Goal: Task Accomplishment & Management: Use online tool/utility

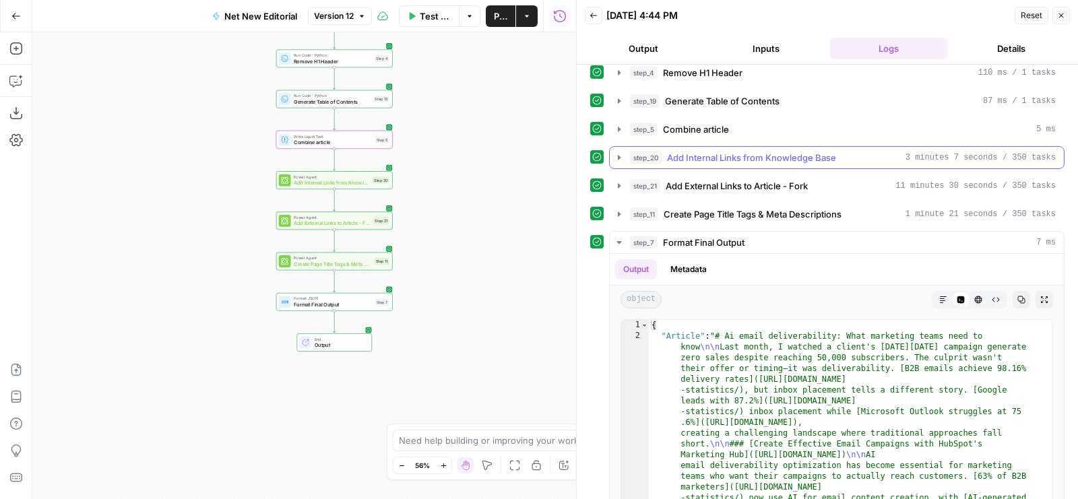
scroll to position [202, 0]
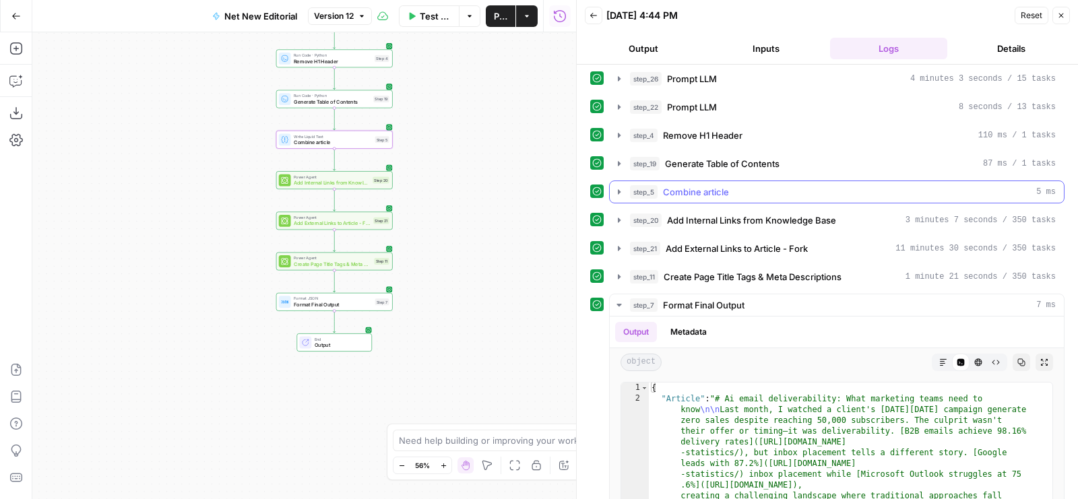
click at [750, 185] on div "step_5 Combine article 5 ms" at bounding box center [843, 191] width 426 height 13
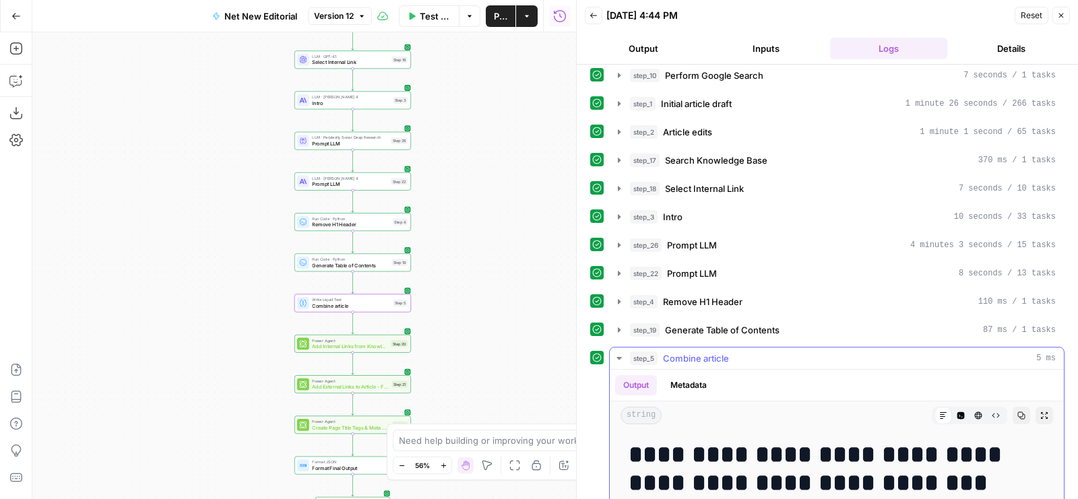
scroll to position [0, 0]
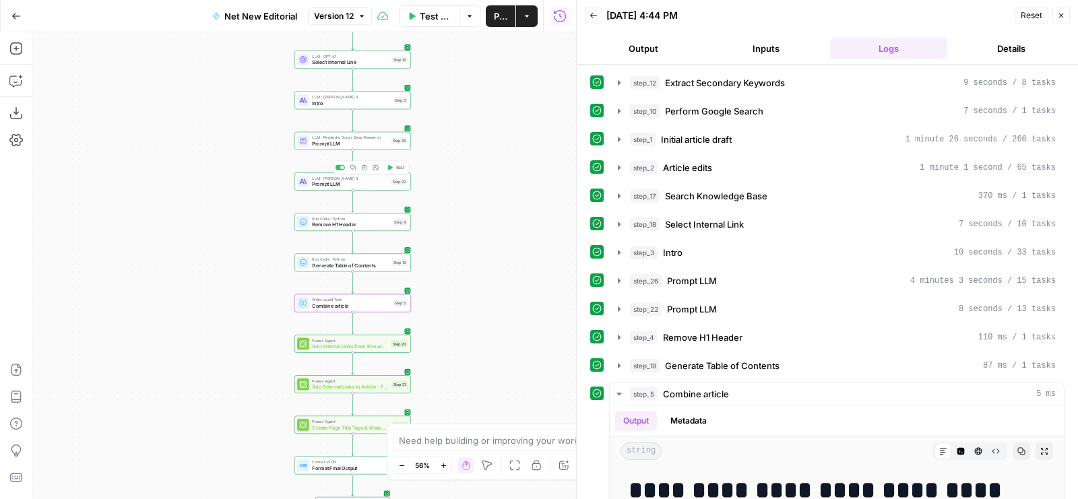
click at [378, 180] on span "Prompt LLM" at bounding box center [350, 183] width 76 height 7
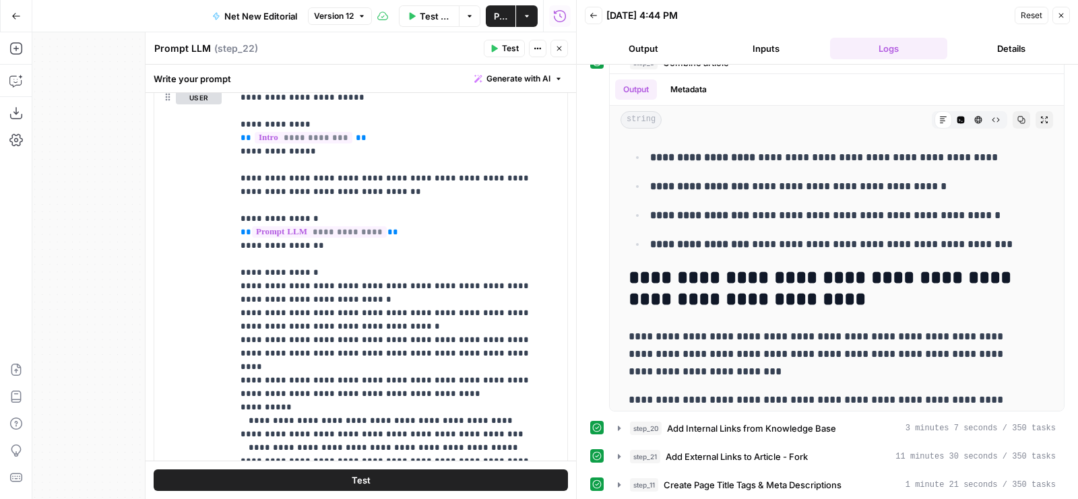
click at [558, 49] on icon "button" at bounding box center [559, 48] width 5 height 5
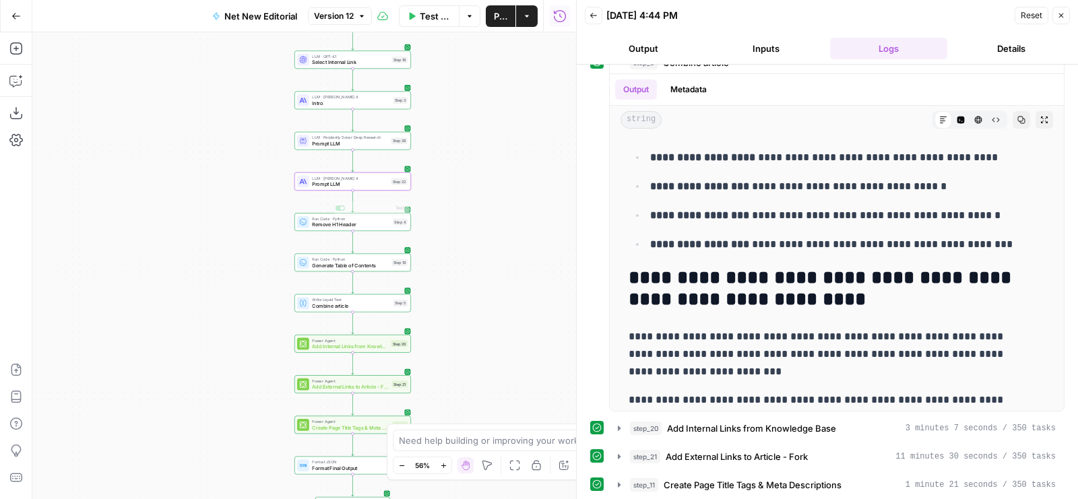
click at [350, 184] on span "Prompt LLM" at bounding box center [350, 183] width 76 height 7
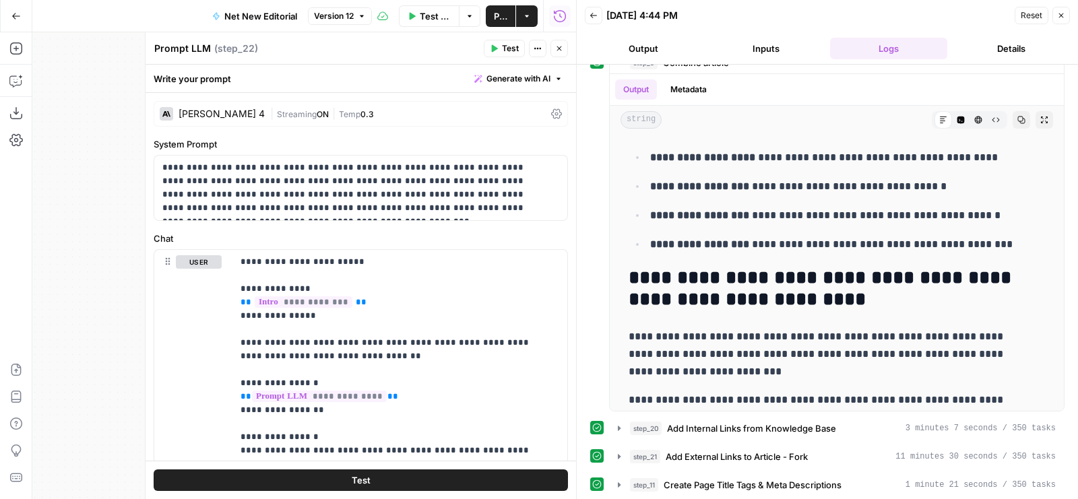
click at [490, 45] on button "Test" at bounding box center [504, 49] width 41 height 18
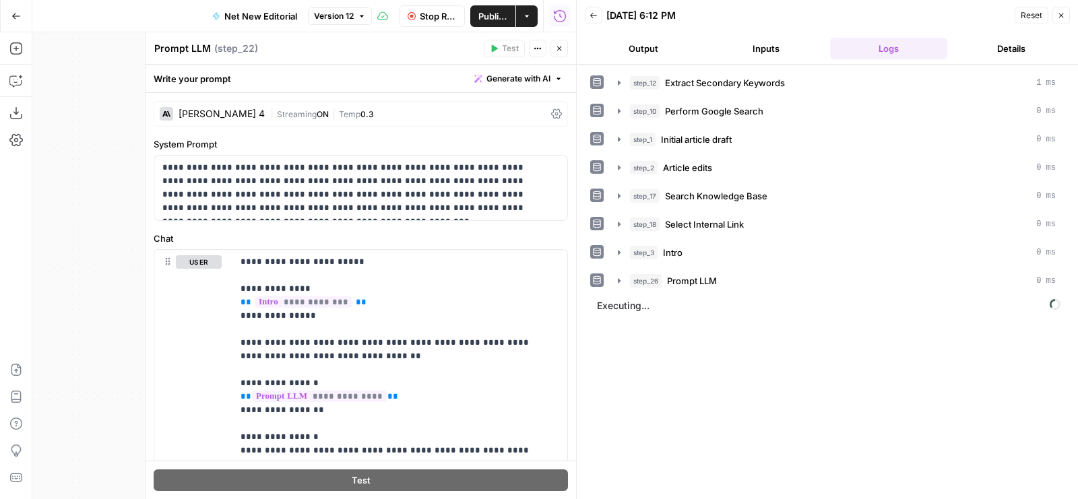
click at [510, 65] on div "Write your prompt Generate with AI" at bounding box center [360, 79] width 430 height 28
click at [495, 71] on button "Generate with AI" at bounding box center [518, 79] width 99 height 18
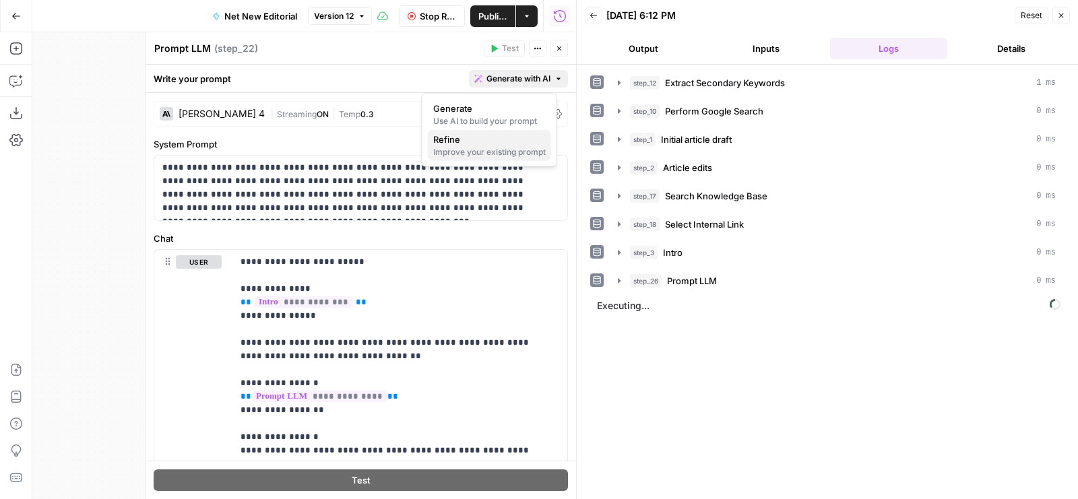
click at [484, 150] on div "Improve your existing prompt" at bounding box center [489, 152] width 112 height 12
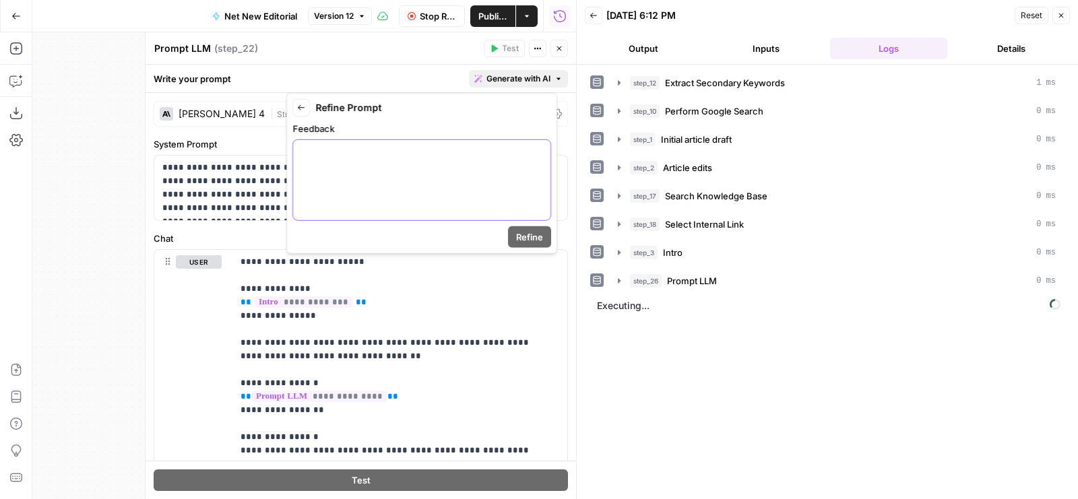
click at [455, 156] on p at bounding box center [421, 151] width 241 height 13
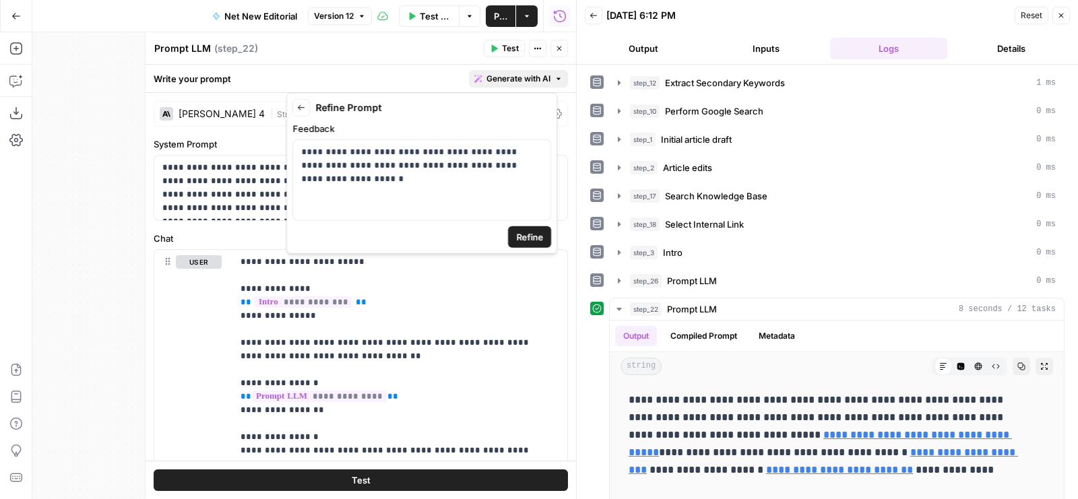
click at [535, 237] on span "Refine" at bounding box center [529, 236] width 27 height 13
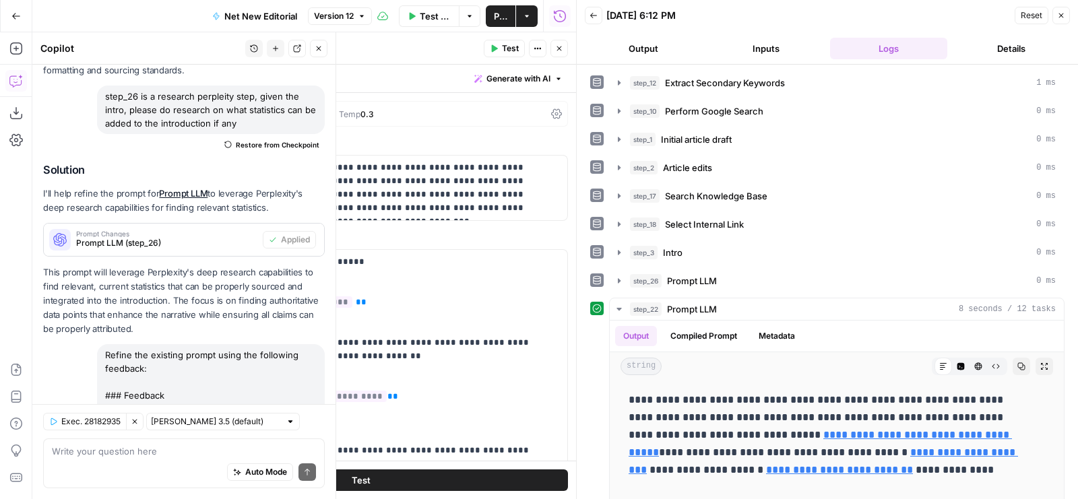
scroll to position [3659, 0]
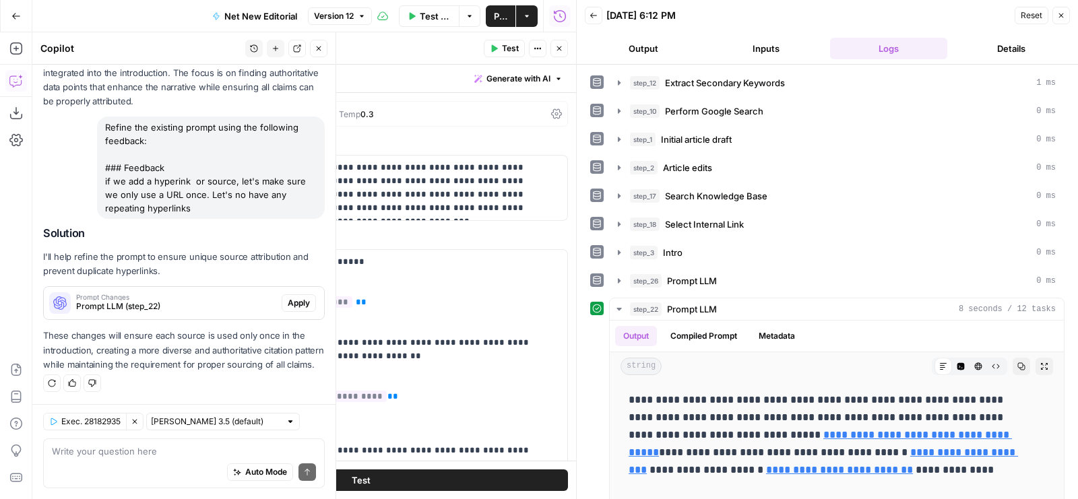
click at [288, 297] on span "Apply" at bounding box center [299, 303] width 22 height 12
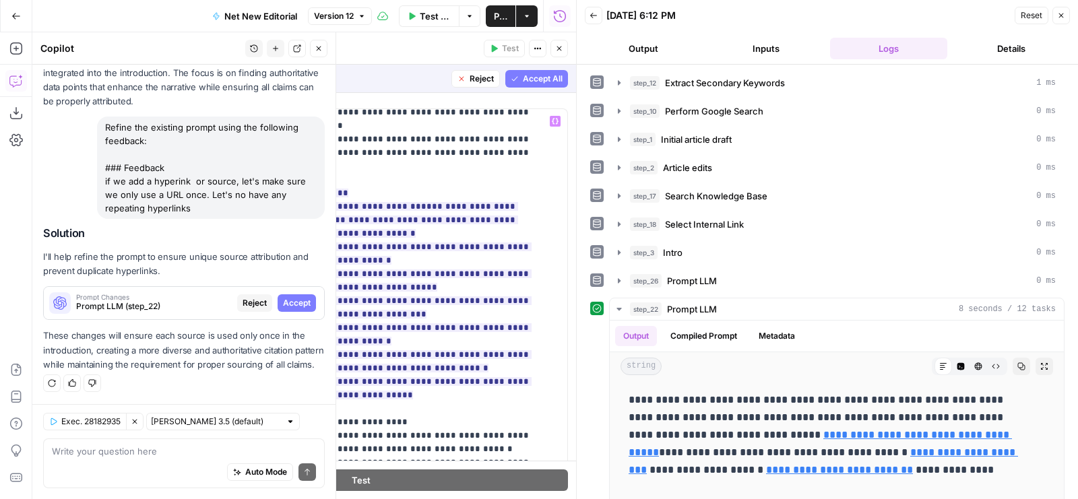
scroll to position [550, 0]
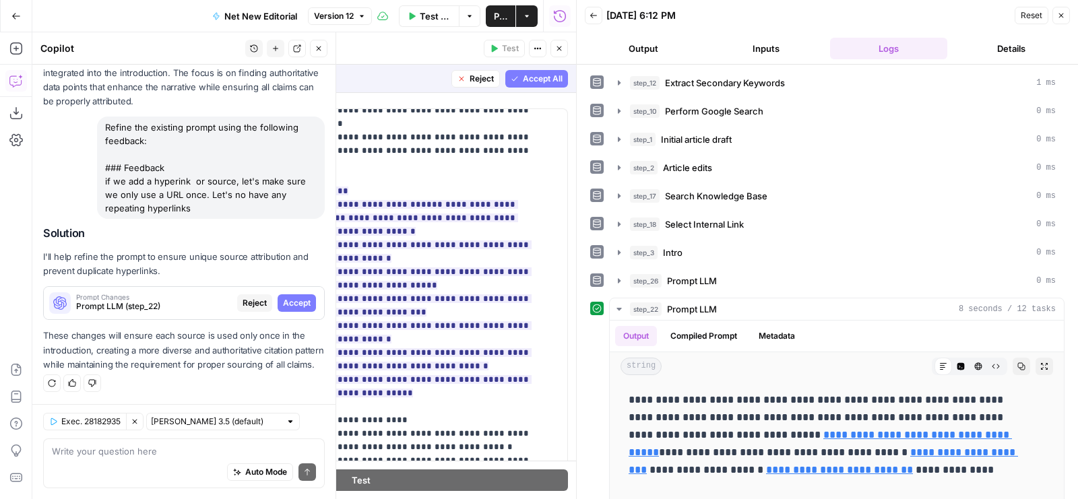
click at [523, 73] on span "Accept All" at bounding box center [543, 79] width 40 height 12
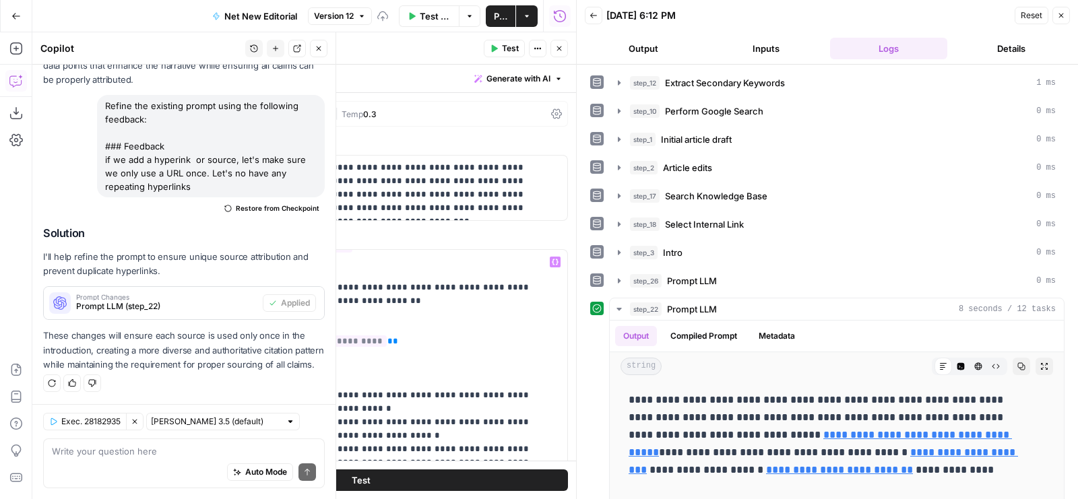
scroll to position [65, 0]
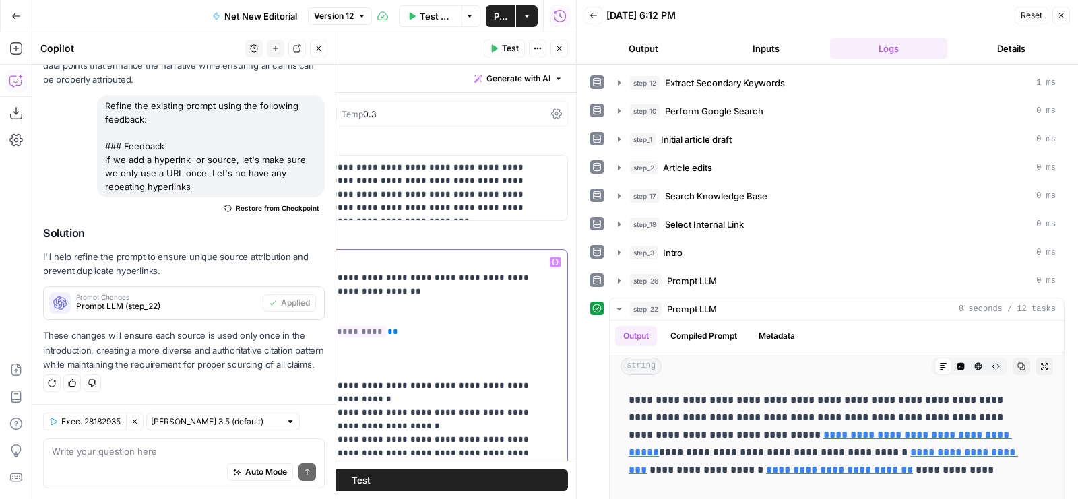
drag, startPoint x: 346, startPoint y: 316, endPoint x: 237, endPoint y: 321, distance: 109.2
copy p "**********"
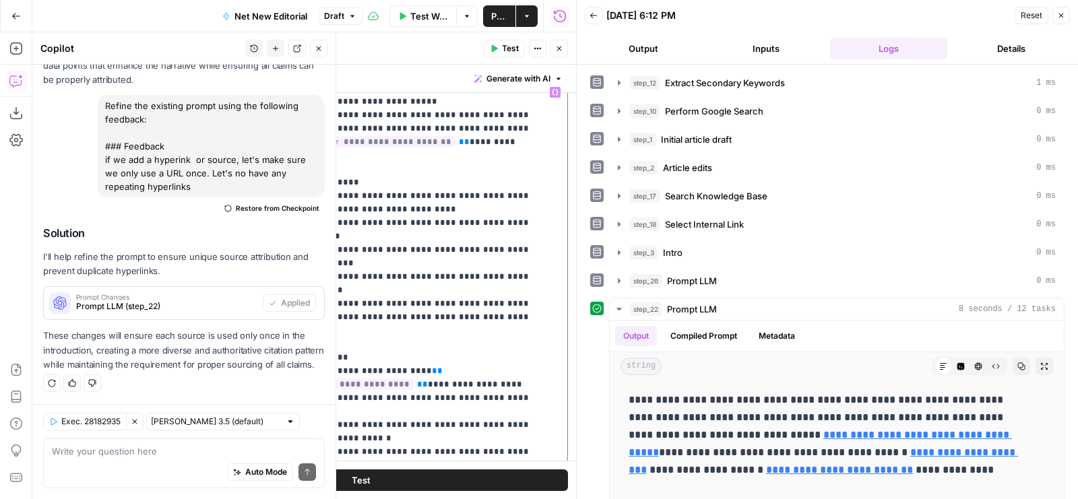
scroll to position [395, 0]
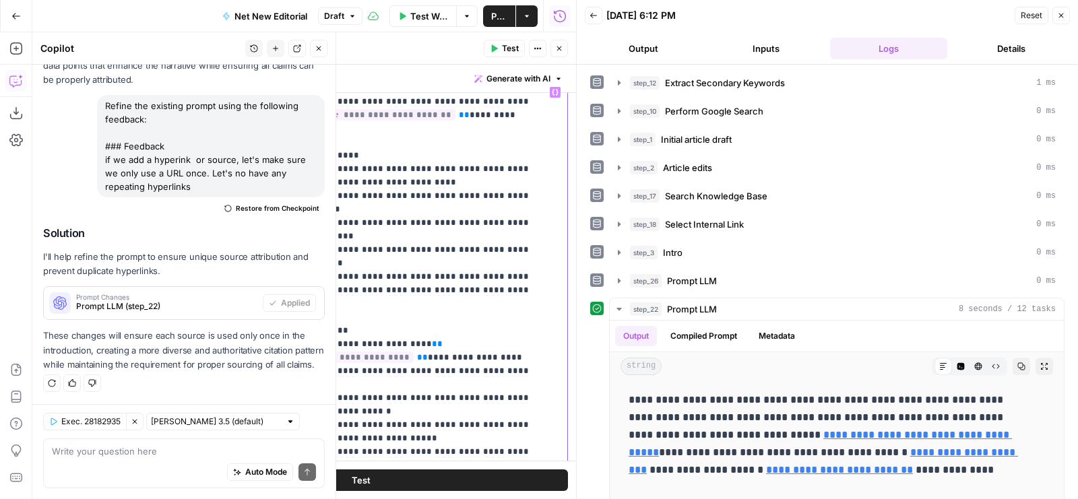
drag, startPoint x: 342, startPoint y: 303, endPoint x: 499, endPoint y: 312, distance: 157.2
click at [499, 312] on p "**********" at bounding box center [388, 411] width 297 height 1441
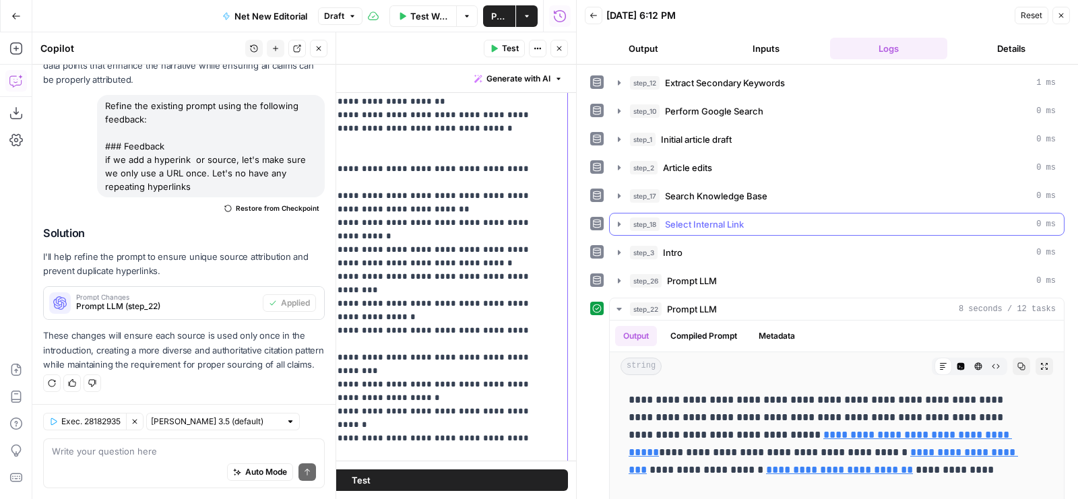
scroll to position [64, 0]
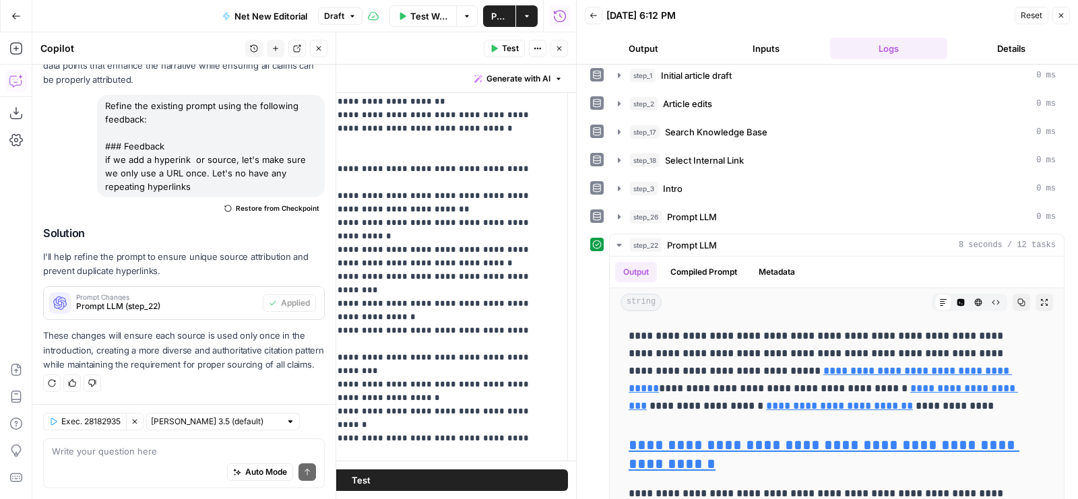
click at [506, 44] on span "Test" at bounding box center [510, 48] width 17 height 12
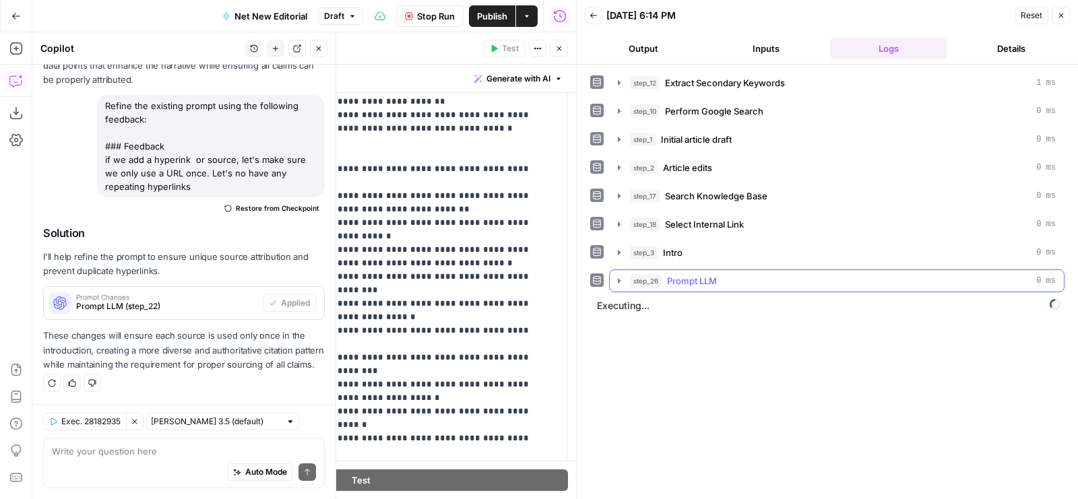
click at [741, 274] on div "step_26 Prompt LLM 0 ms" at bounding box center [843, 280] width 426 height 13
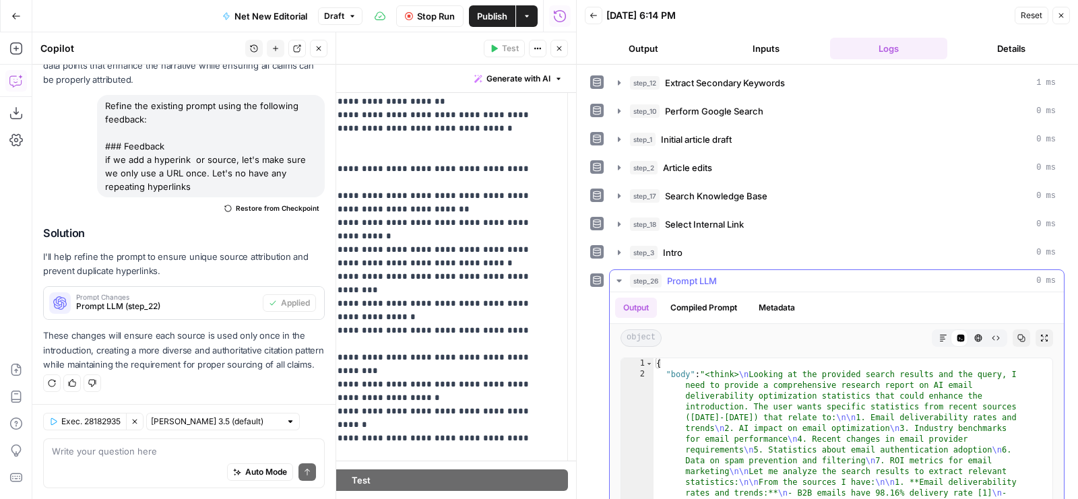
scroll to position [156, 0]
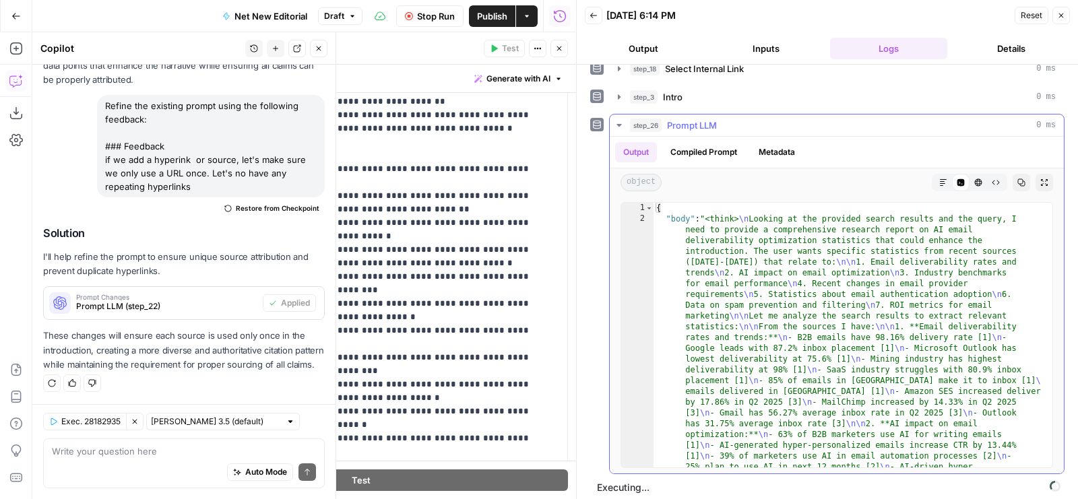
click at [952, 175] on div "Code Editor" at bounding box center [961, 183] width 18 height 18
click at [937, 175] on button "Markdown" at bounding box center [943, 183] width 18 height 18
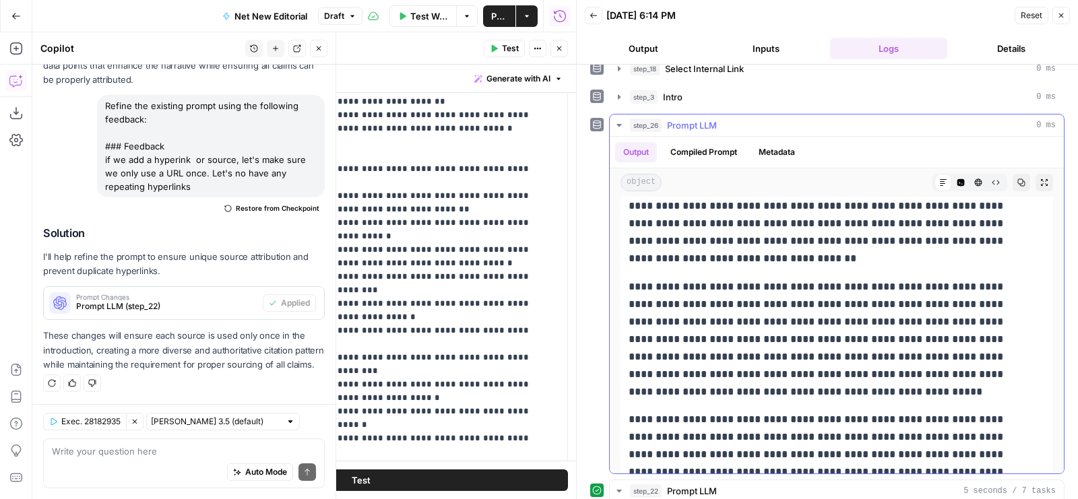
scroll to position [6352, 0]
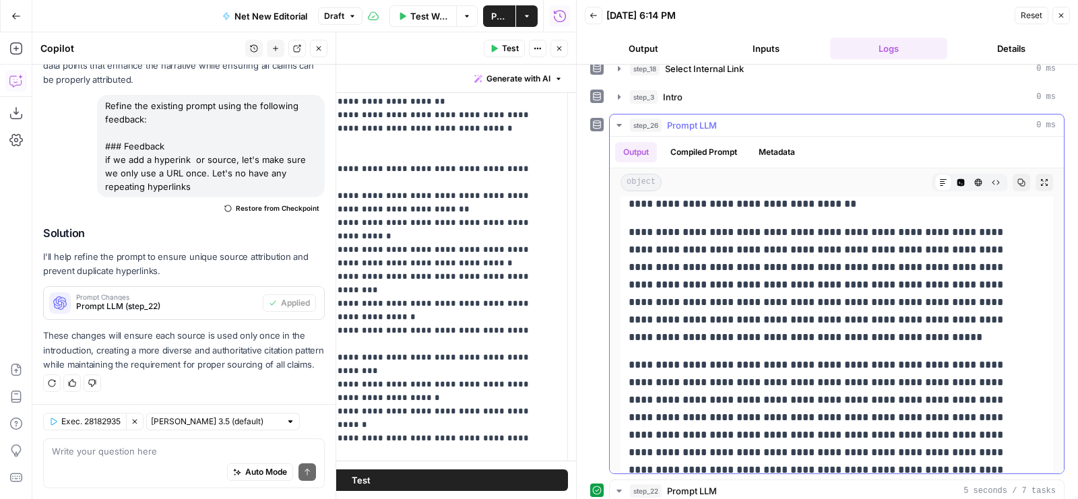
click at [657, 121] on span "step_26" at bounding box center [646, 125] width 32 height 13
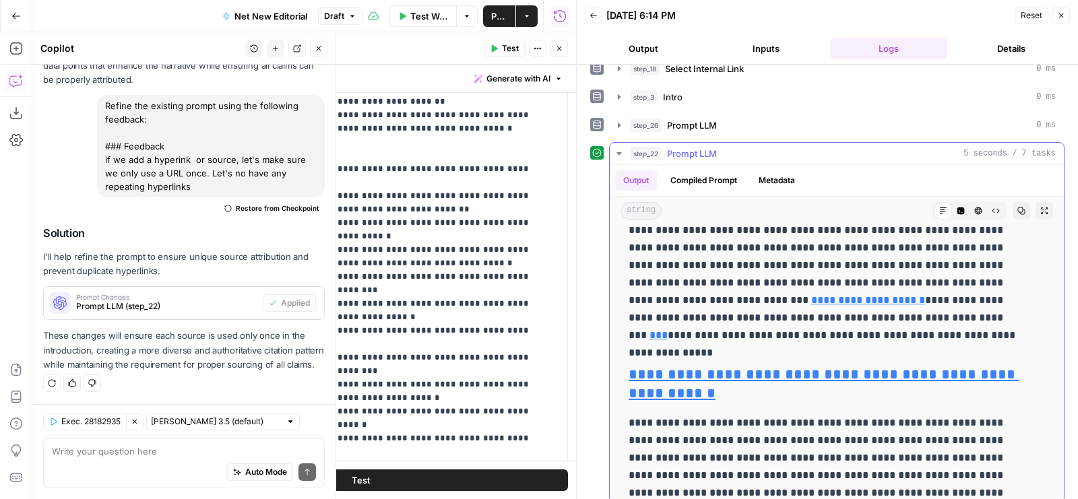
scroll to position [0, 0]
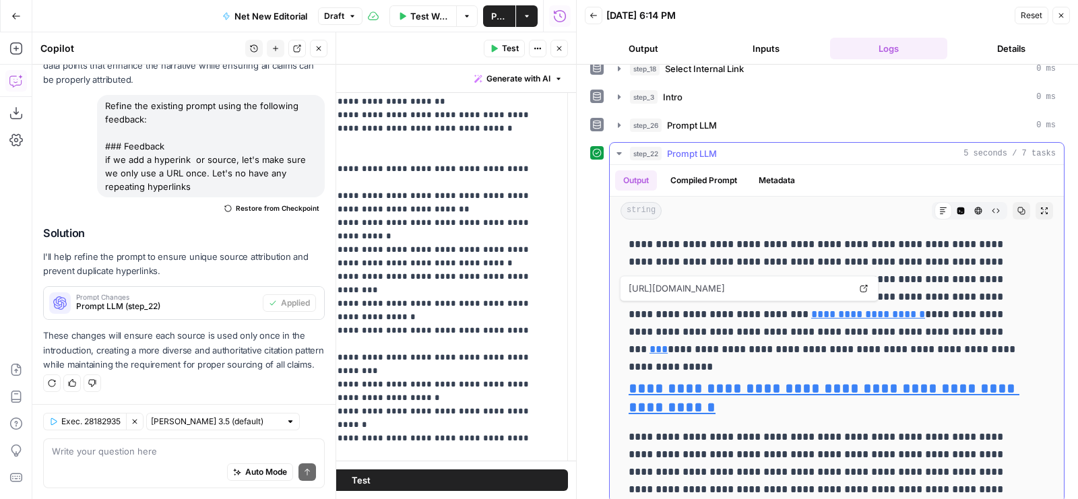
click at [811, 309] on link "**********" at bounding box center [868, 314] width 114 height 10
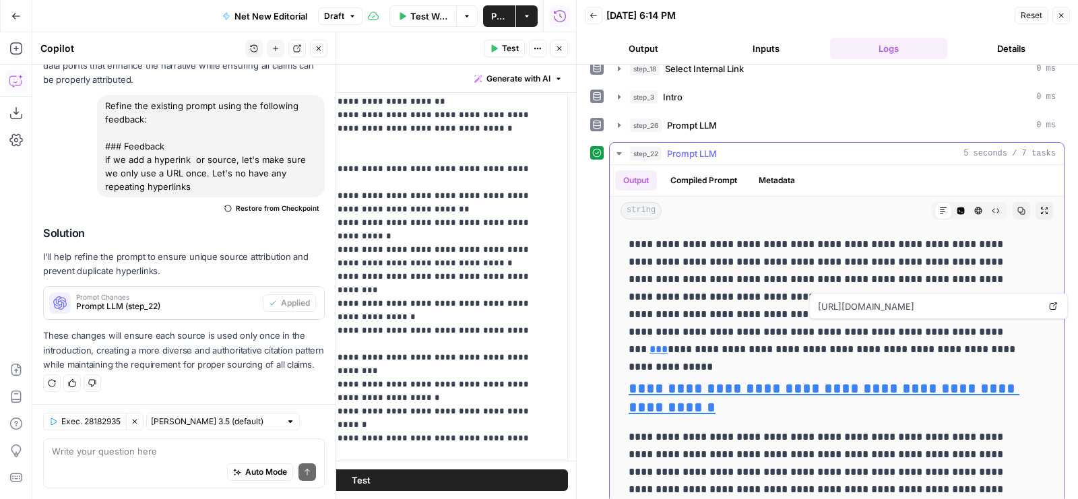
click at [667, 344] on link "***" at bounding box center [658, 349] width 18 height 10
click at [745, 264] on p "**********" at bounding box center [825, 297] width 395 height 123
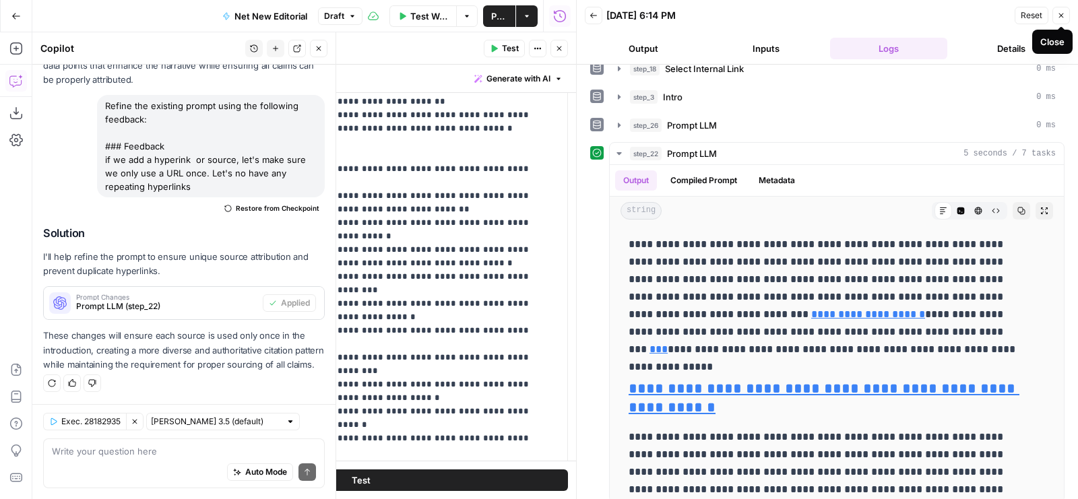
click at [1063, 18] on icon "button" at bounding box center [1061, 15] width 8 height 8
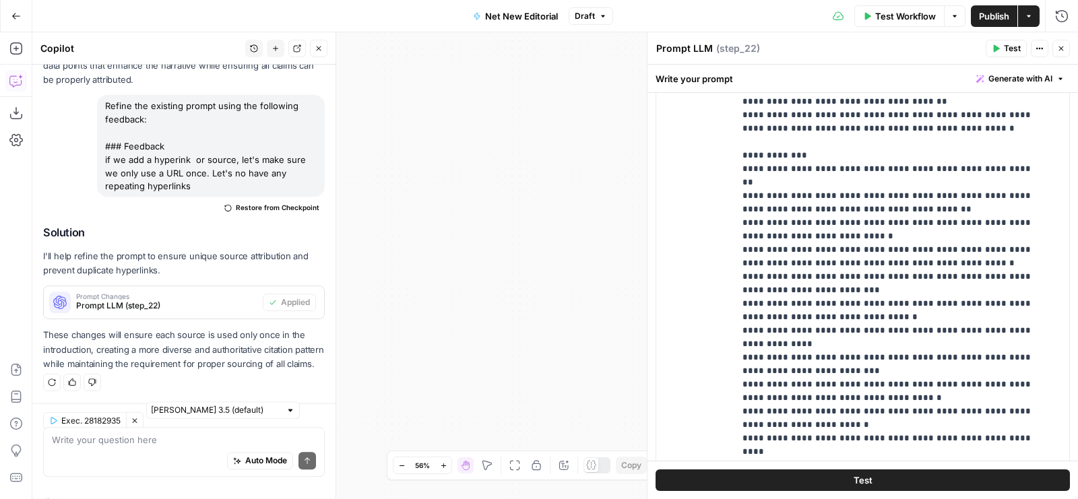
scroll to position [3681, 0]
click at [1061, 52] on icon "button" at bounding box center [1061, 48] width 8 height 8
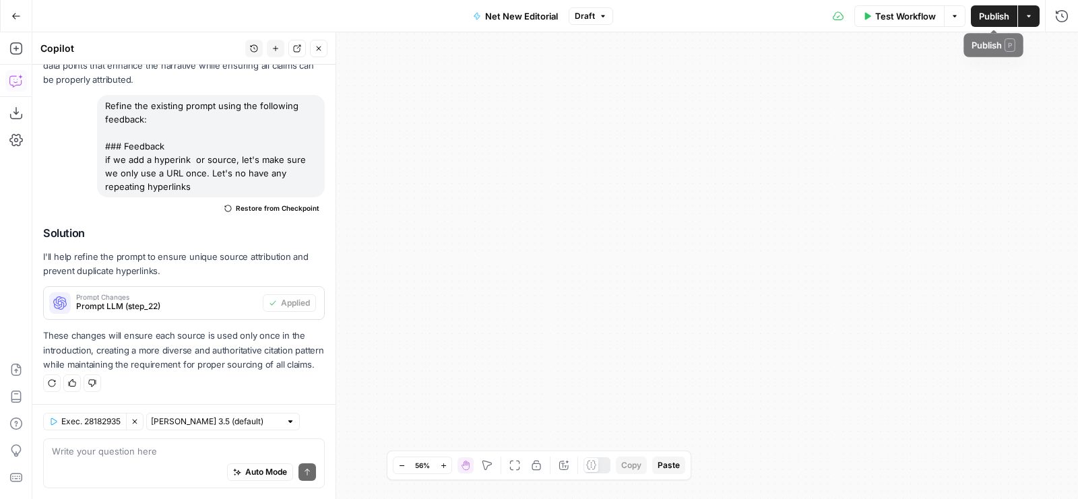
click at [985, 22] on button "Publish" at bounding box center [993, 16] width 46 height 22
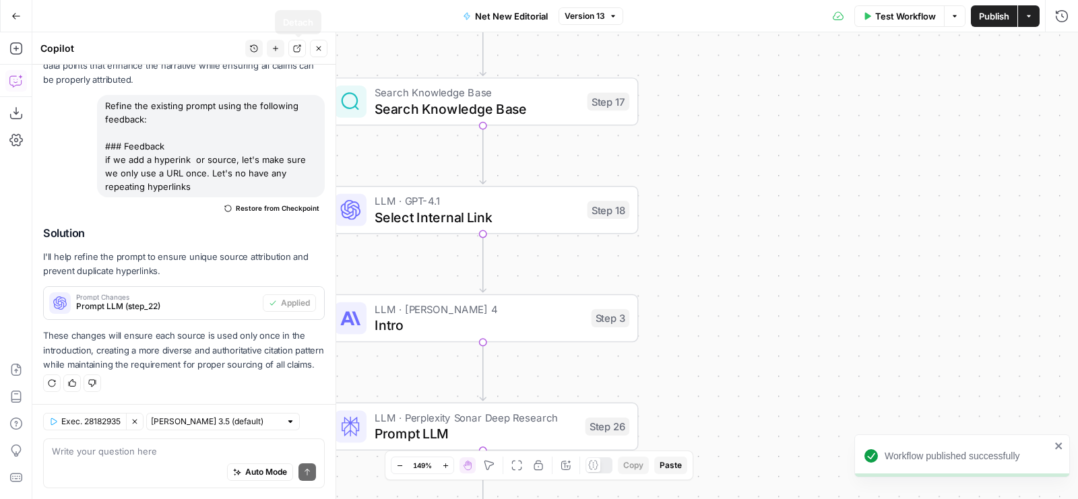
click at [323, 49] on button "Close" at bounding box center [319, 49] width 18 height 18
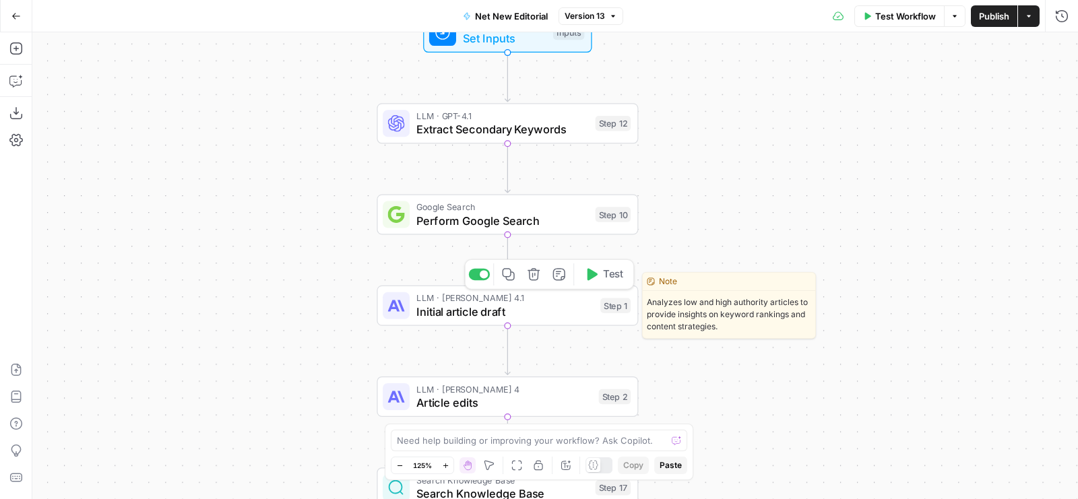
click at [400, 298] on icon at bounding box center [396, 305] width 17 height 17
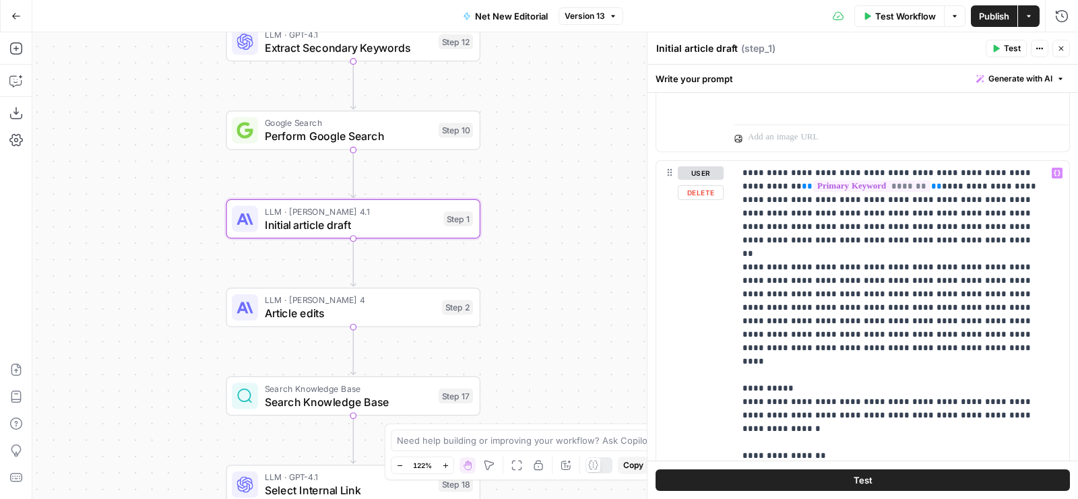
scroll to position [819, 0]
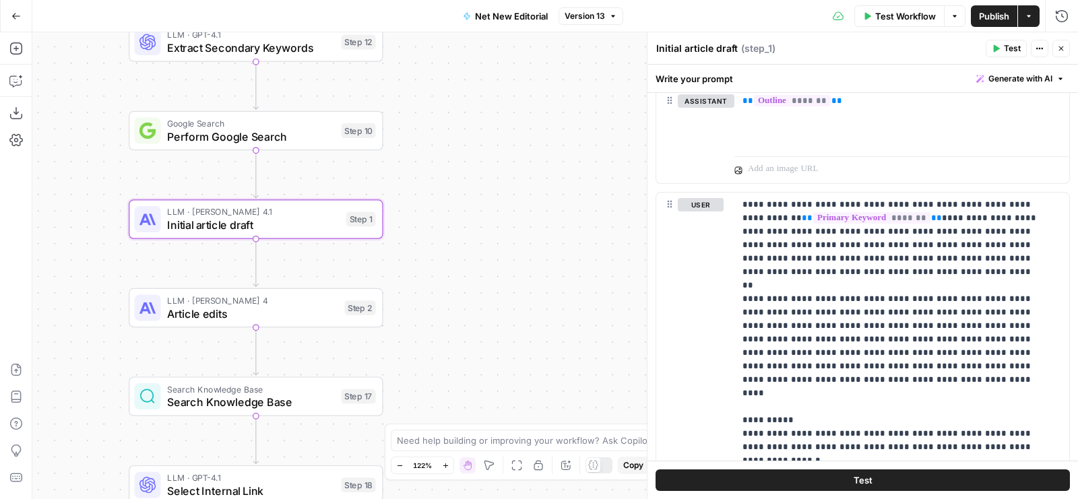
click at [1003, 56] on button "Test" at bounding box center [1005, 49] width 41 height 18
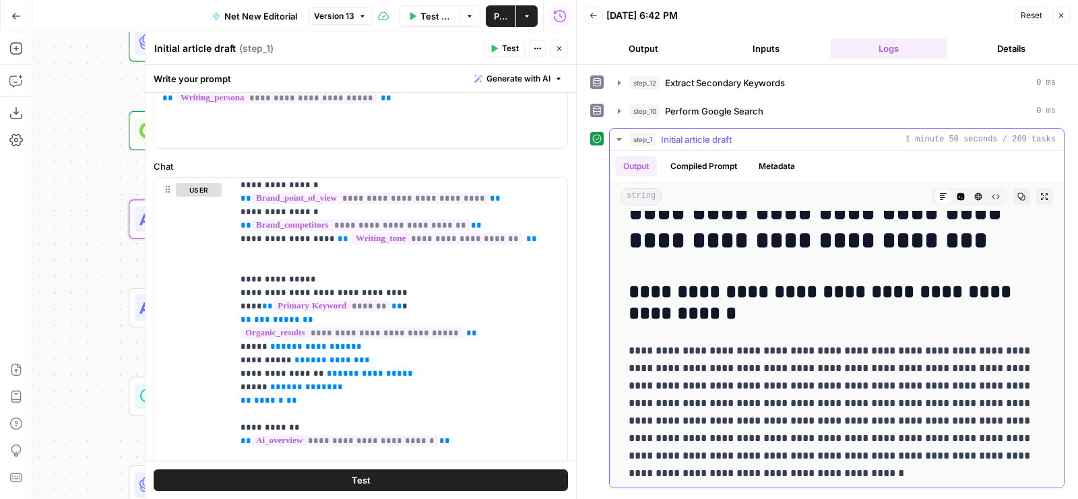
scroll to position [42, 0]
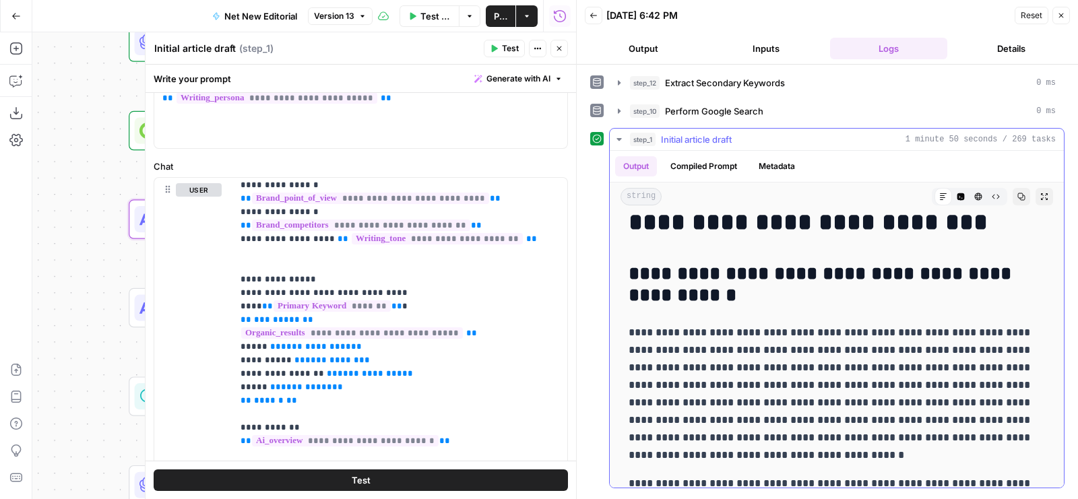
click at [1017, 195] on icon "button" at bounding box center [1021, 197] width 8 height 8
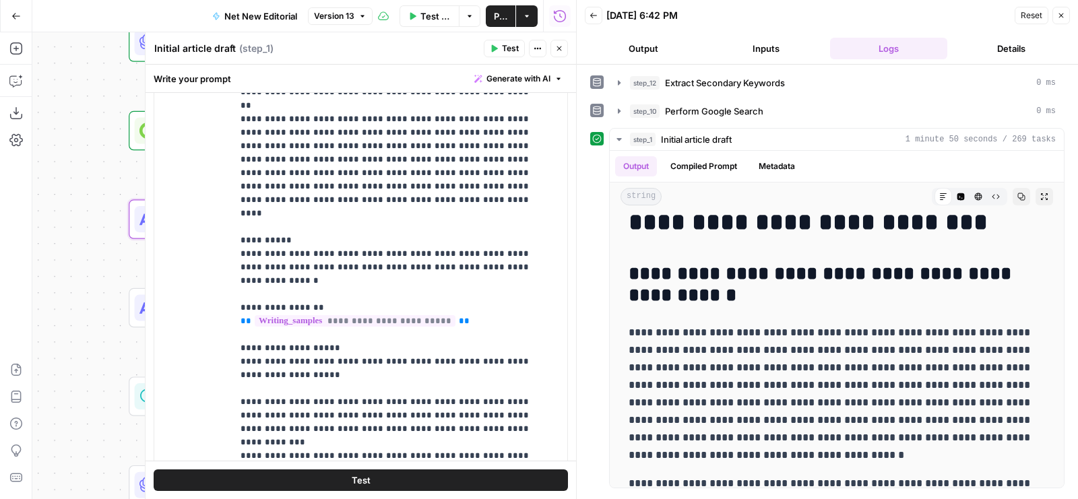
scroll to position [976, 0]
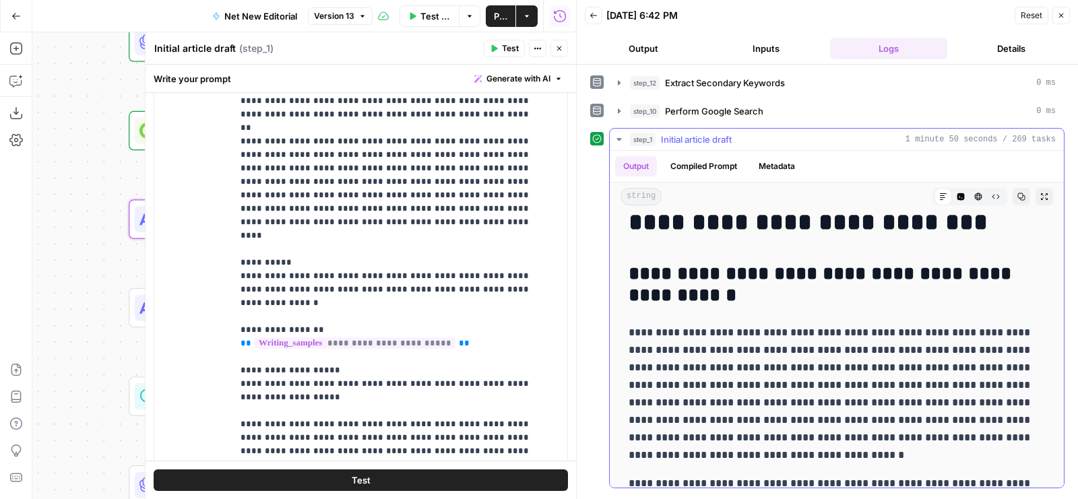
click at [1017, 193] on icon "button" at bounding box center [1021, 197] width 8 height 8
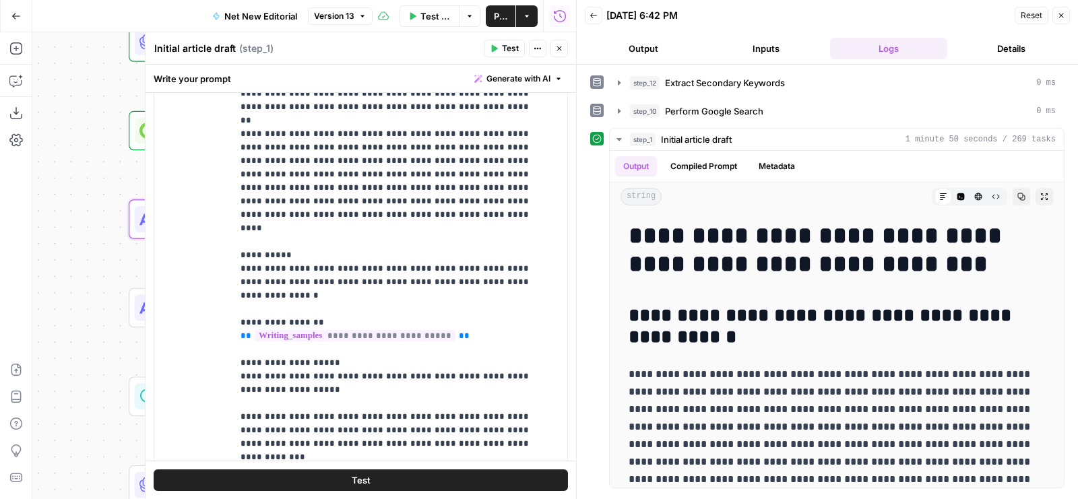
scroll to position [977, 0]
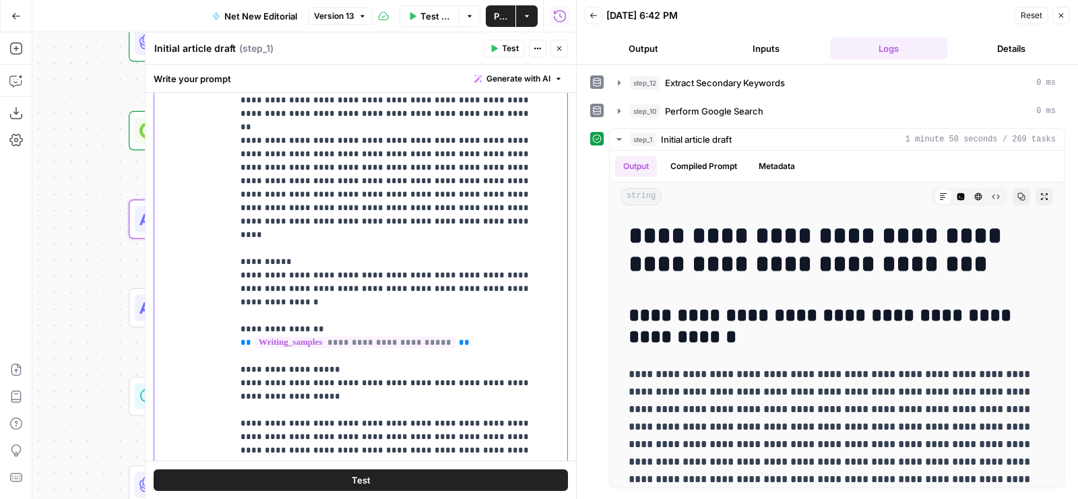
click at [334, 278] on p "**********" at bounding box center [388, 356] width 297 height 633
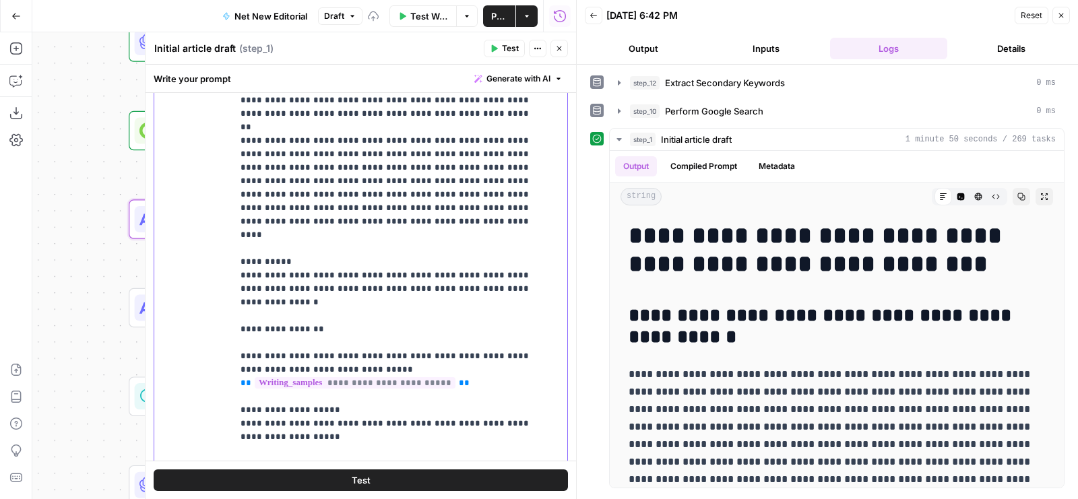
click at [413, 327] on p "**********" at bounding box center [388, 376] width 297 height 673
copy p "**********"
click at [498, 335] on p "**********" at bounding box center [388, 376] width 297 height 673
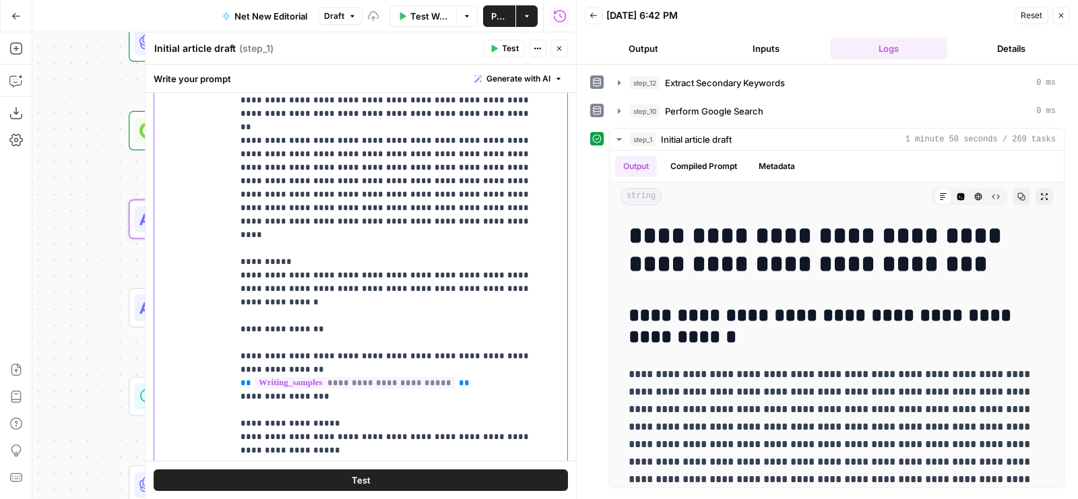
click at [256, 303] on p "**********" at bounding box center [388, 383] width 297 height 687
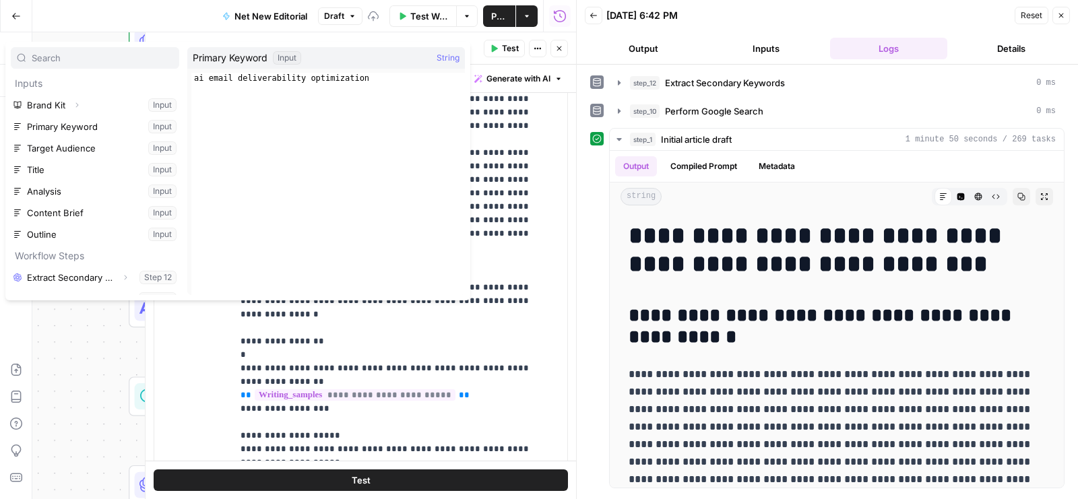
scroll to position [14, 0]
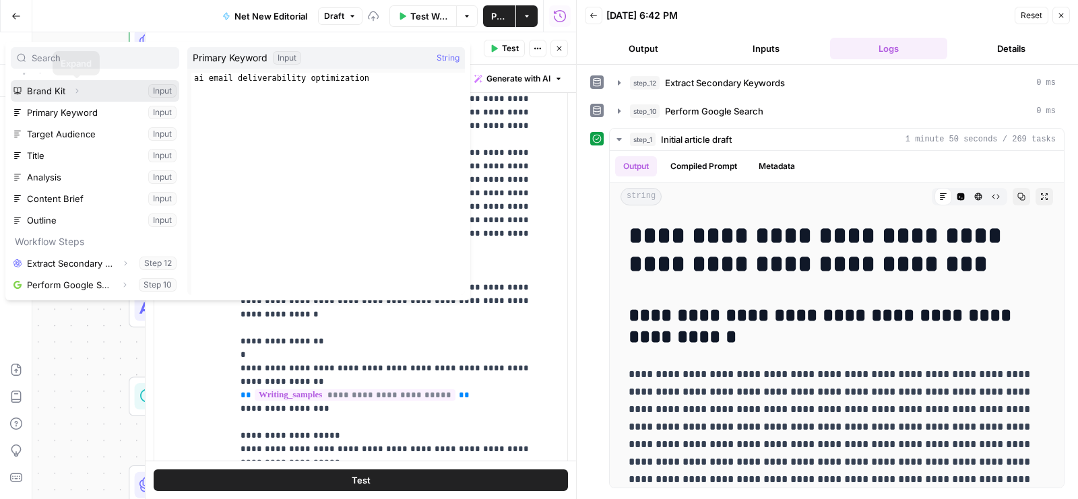
click at [80, 93] on button "Expand" at bounding box center [77, 91] width 18 height 18
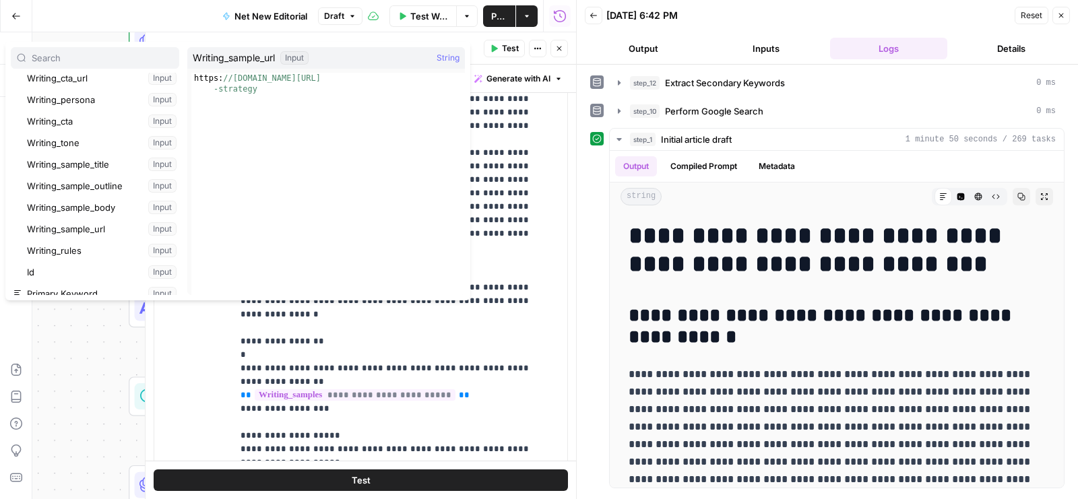
scroll to position [258, 0]
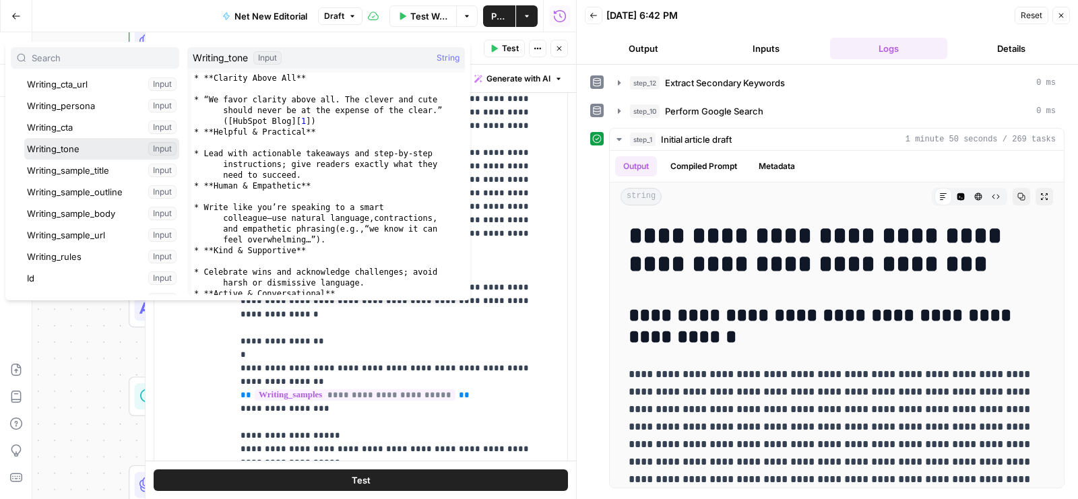
click at [83, 149] on button "Select variable Writing_tone" at bounding box center [101, 149] width 155 height 22
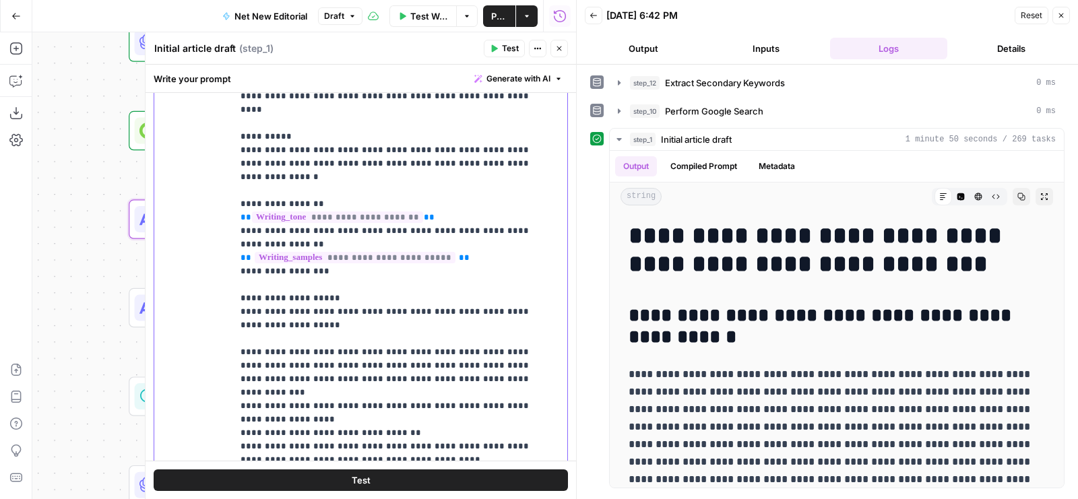
scroll to position [1, 0]
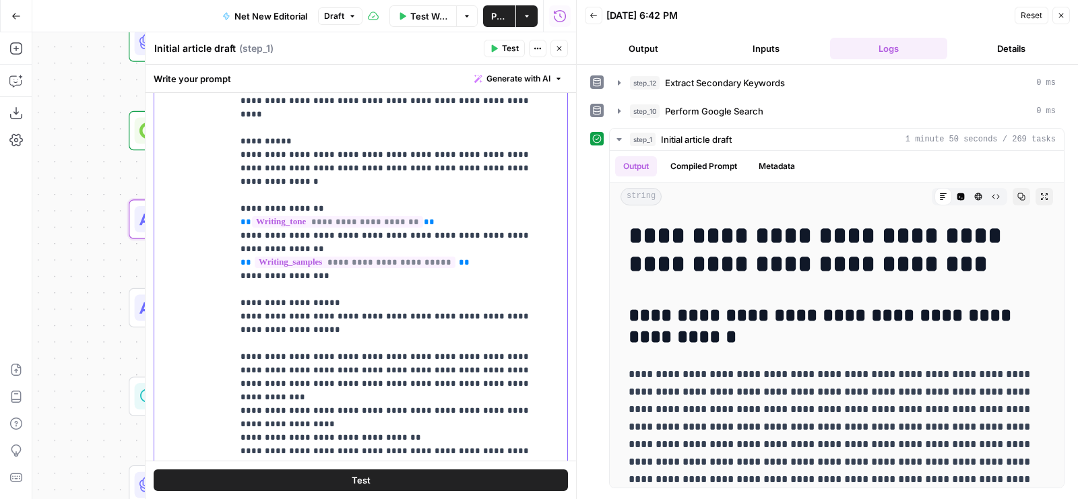
drag, startPoint x: 325, startPoint y: 229, endPoint x: 234, endPoint y: 172, distance: 108.0
click at [234, 172] on div "**********" at bounding box center [394, 189] width 325 height 548
copy p "**********"
click at [561, 53] on button "Close" at bounding box center [559, 49] width 18 height 18
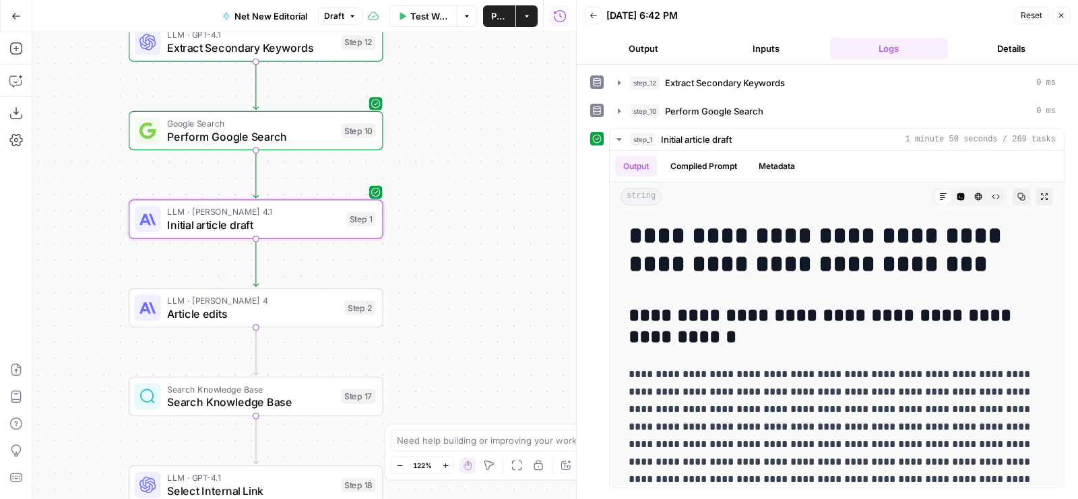
click at [189, 317] on span "Article edits" at bounding box center [252, 313] width 170 height 16
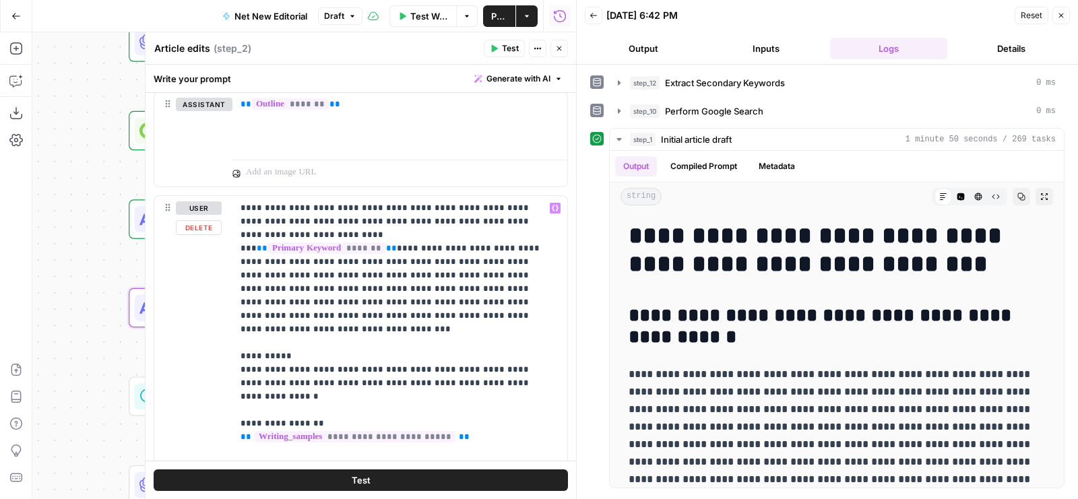
scroll to position [1290, 0]
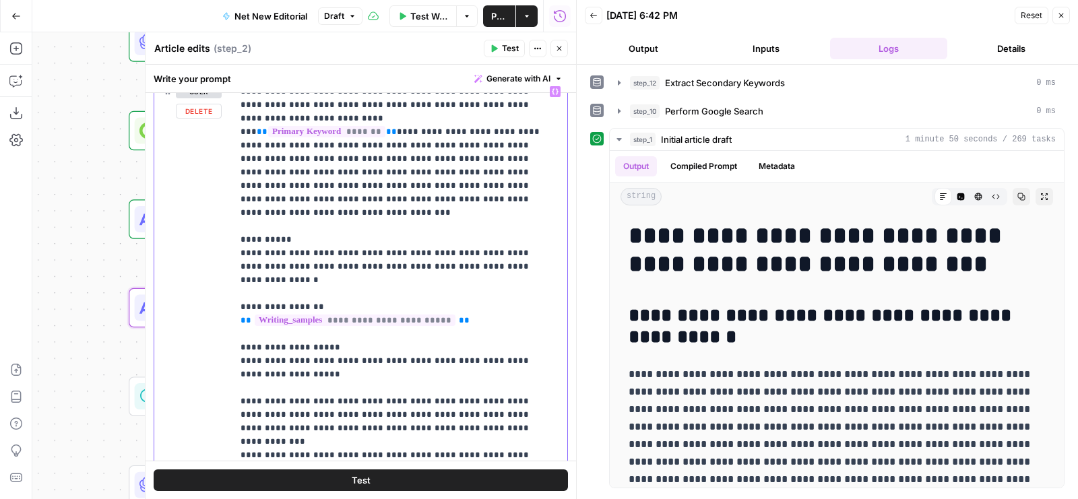
drag, startPoint x: 467, startPoint y: 273, endPoint x: 205, endPoint y: 273, distance: 262.0
click at [205, 273] on div "**********" at bounding box center [360, 356] width 413 height 555
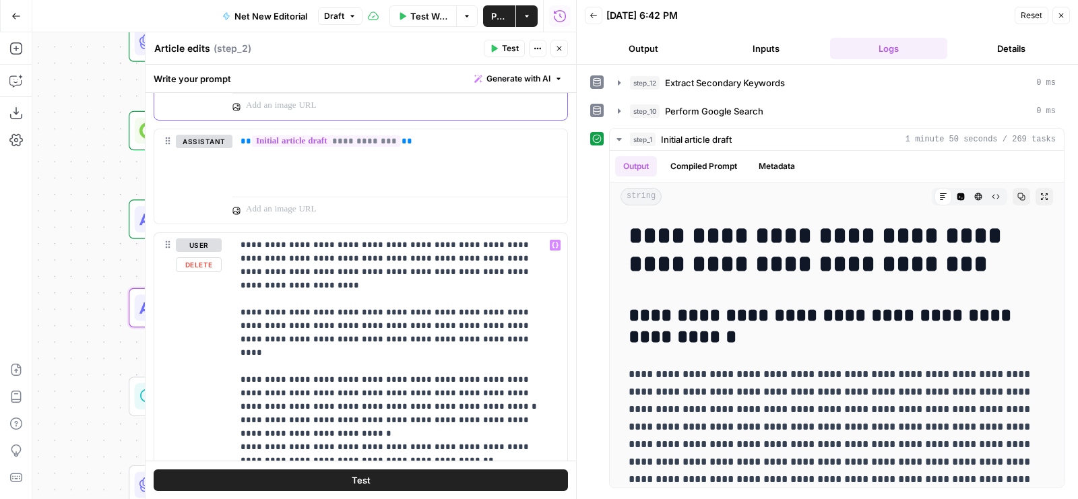
scroll to position [1800, 0]
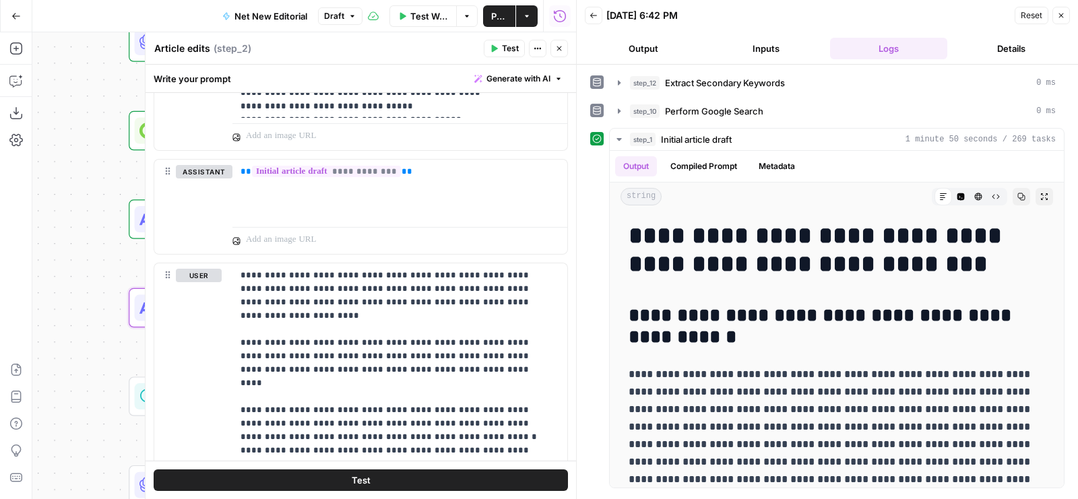
click at [561, 46] on icon "button" at bounding box center [559, 48] width 8 height 8
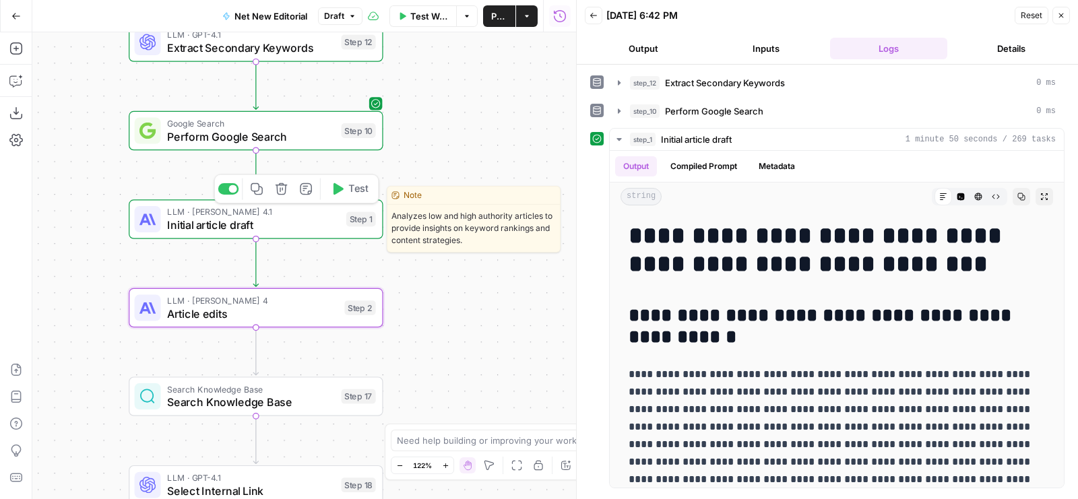
click at [348, 191] on span "Test" at bounding box center [358, 189] width 20 height 15
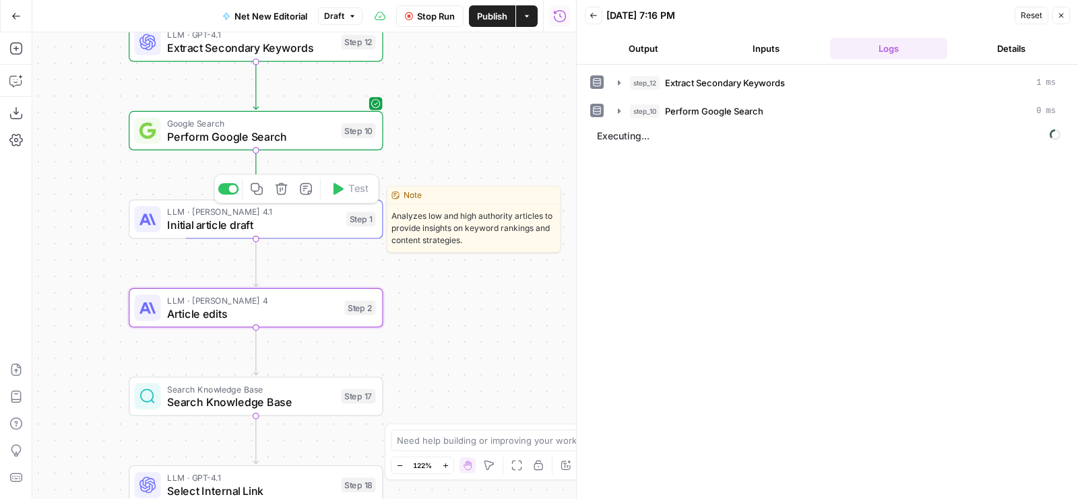
click at [334, 224] on span "Initial article draft" at bounding box center [253, 225] width 172 height 16
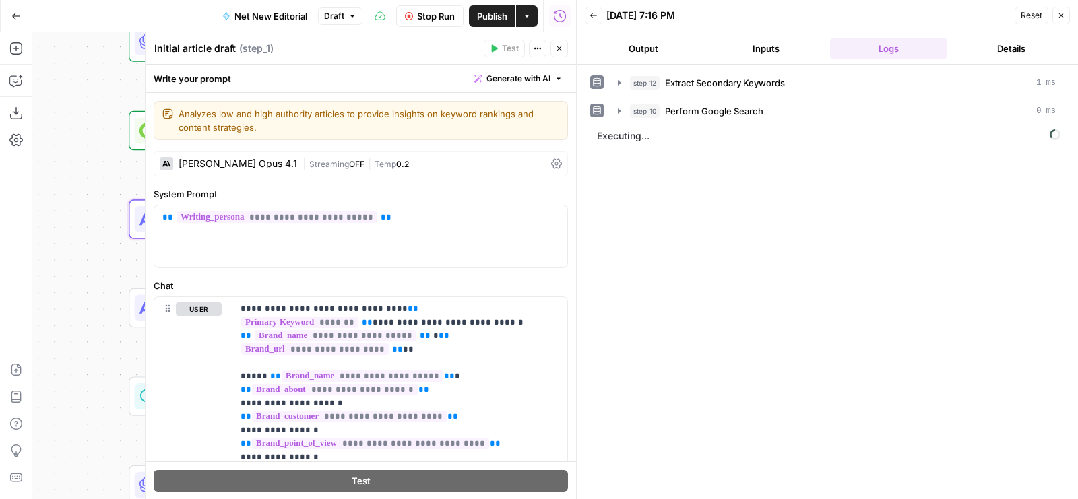
click at [444, 155] on div "Claude Opus 4.1 | Streaming OFF | Temp 0.2" at bounding box center [361, 164] width 414 height 26
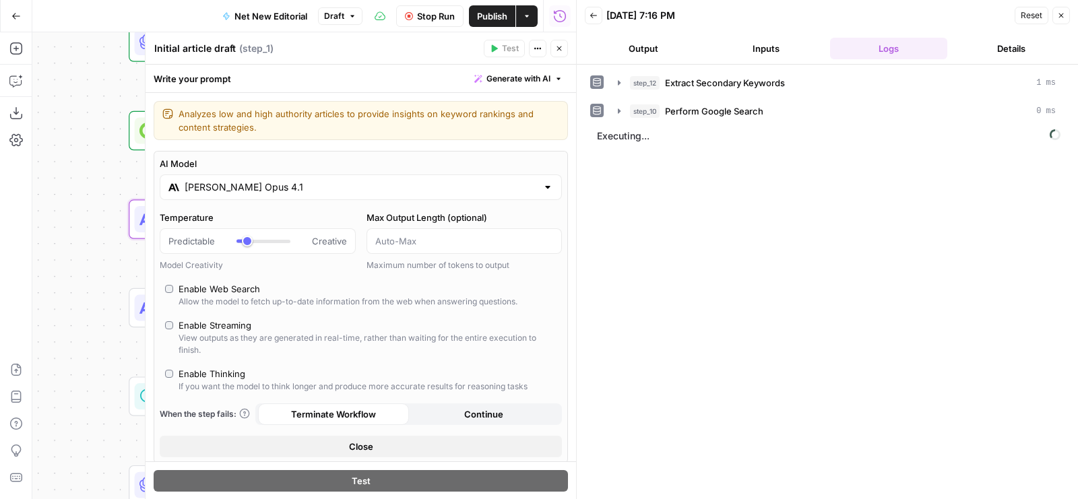
click at [341, 192] on input "Claude Opus 4.1" at bounding box center [361, 186] width 352 height 13
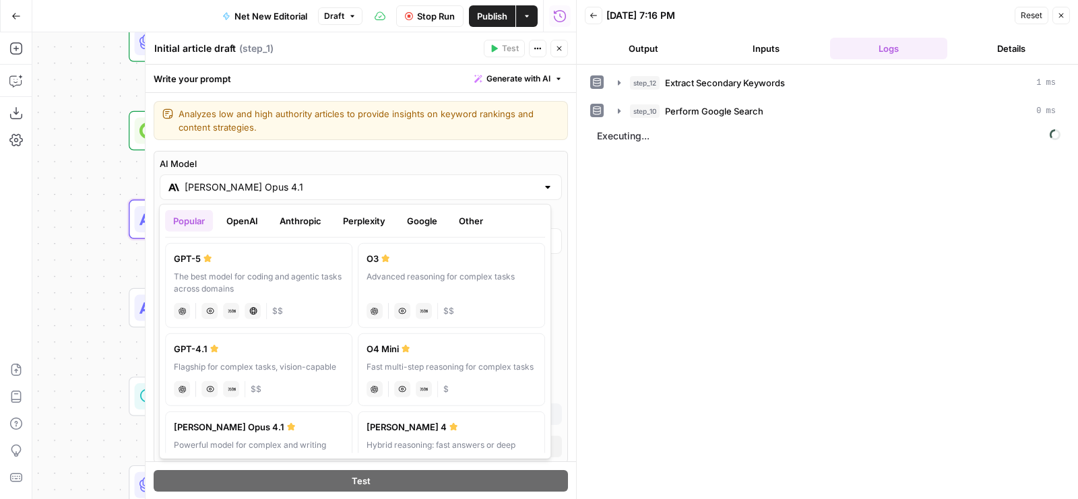
click at [236, 212] on button "OpenAI" at bounding box center [242, 221] width 48 height 22
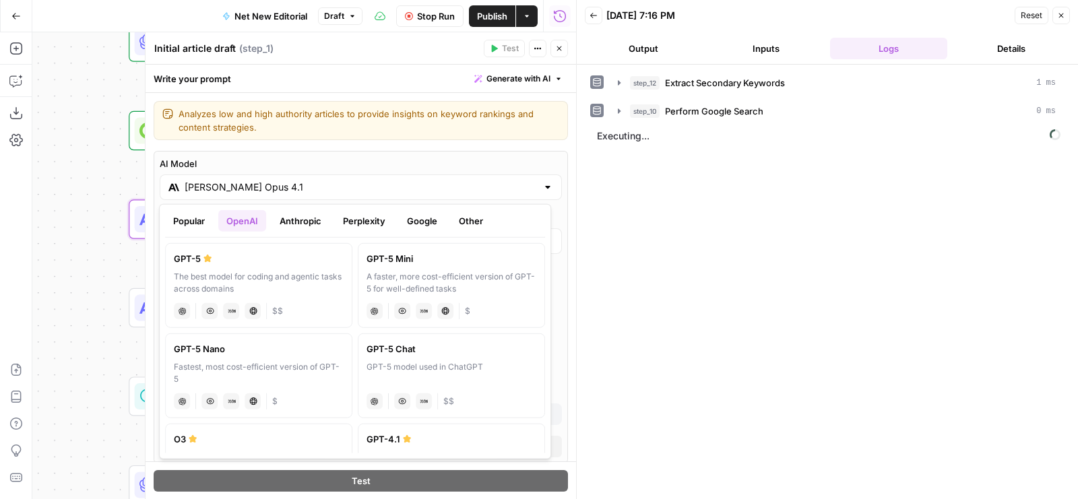
click at [309, 210] on button "Anthropic" at bounding box center [300, 221] width 58 height 22
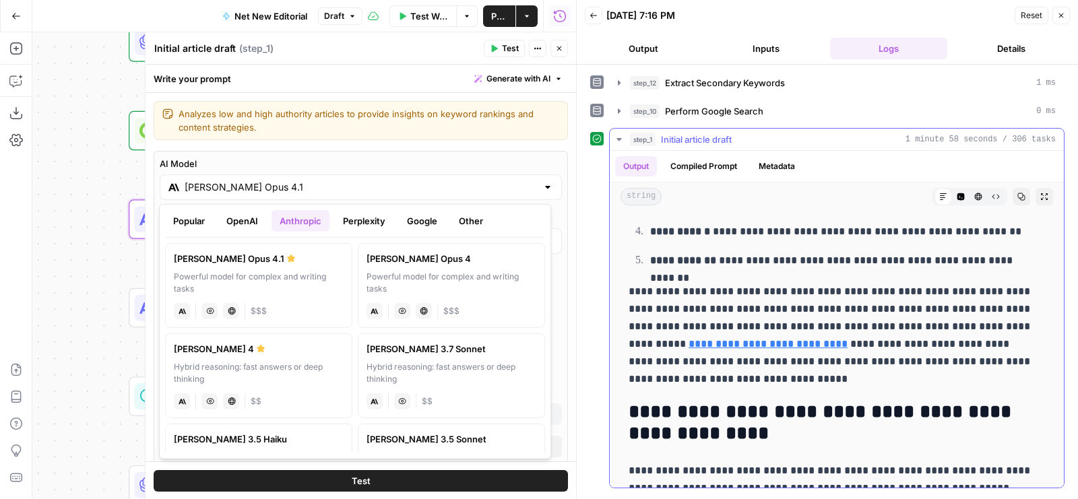
scroll to position [3095, 0]
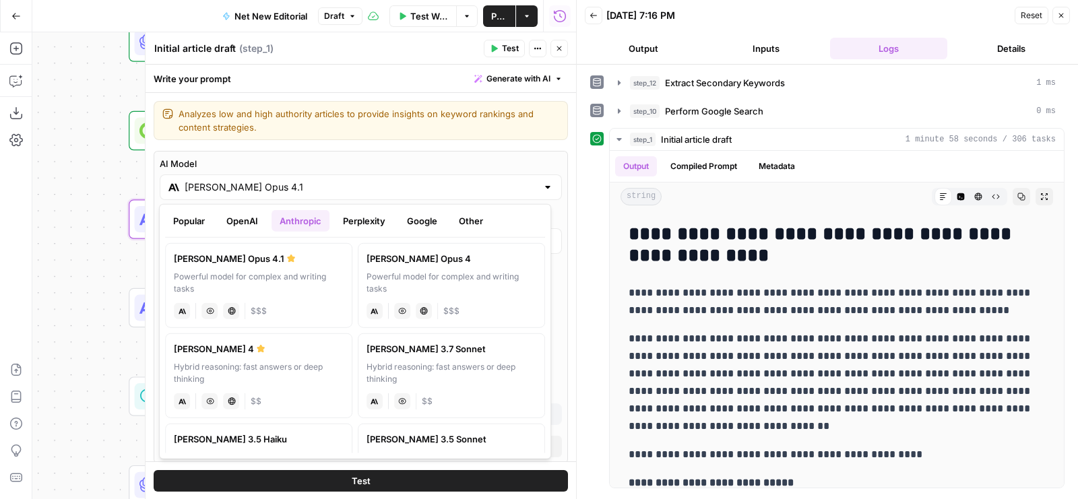
click at [556, 43] on button "Close" at bounding box center [559, 49] width 18 height 18
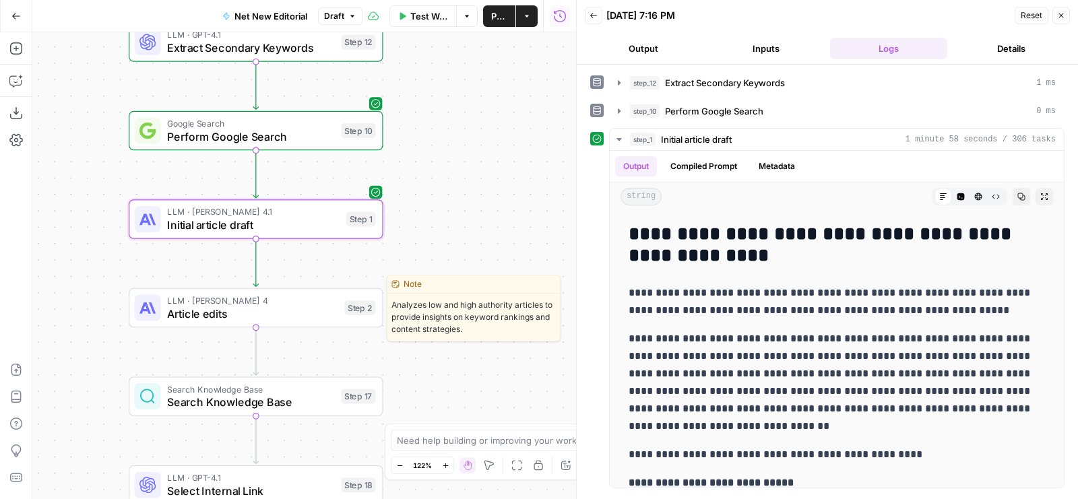
click at [272, 310] on span "Article edits" at bounding box center [252, 313] width 170 height 16
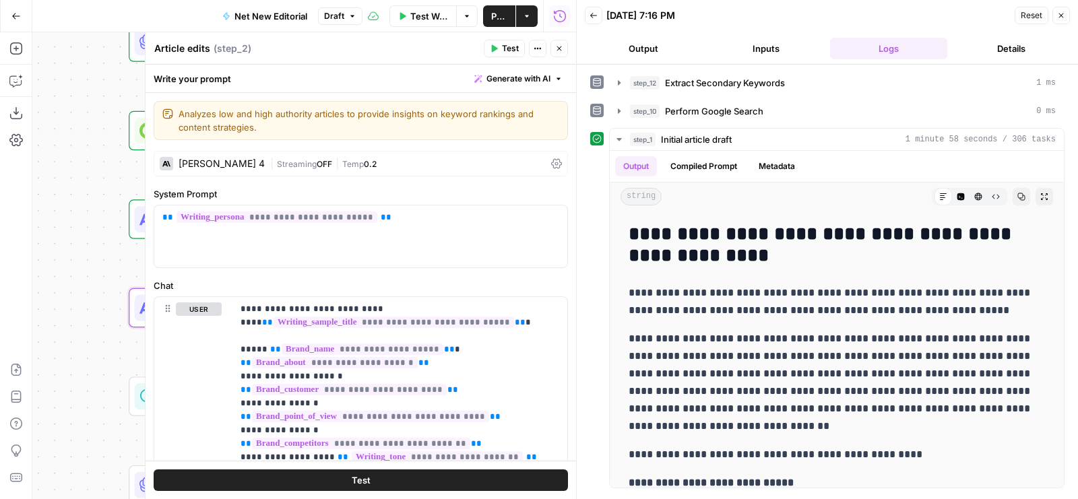
click at [510, 52] on span "Test" at bounding box center [510, 48] width 17 height 12
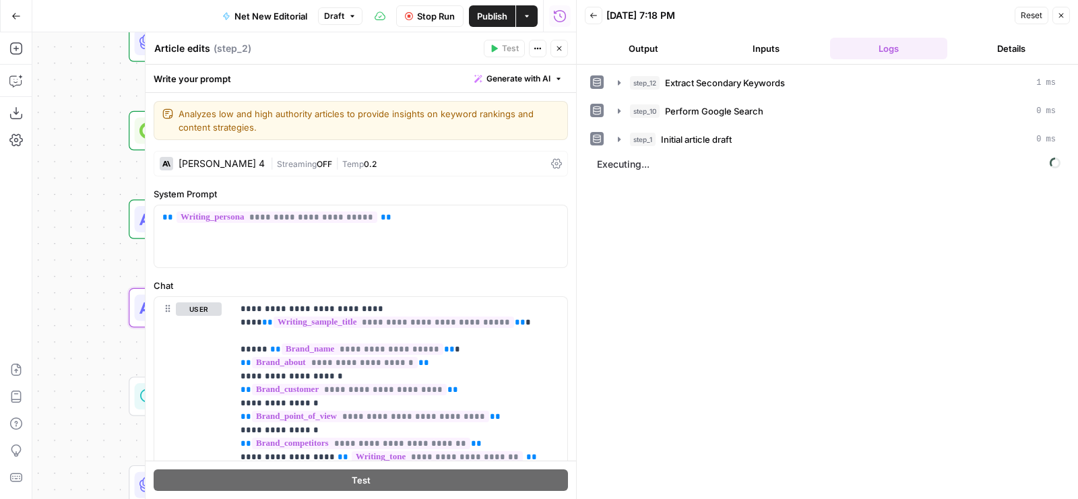
click at [559, 48] on icon "button" at bounding box center [559, 48] width 5 height 5
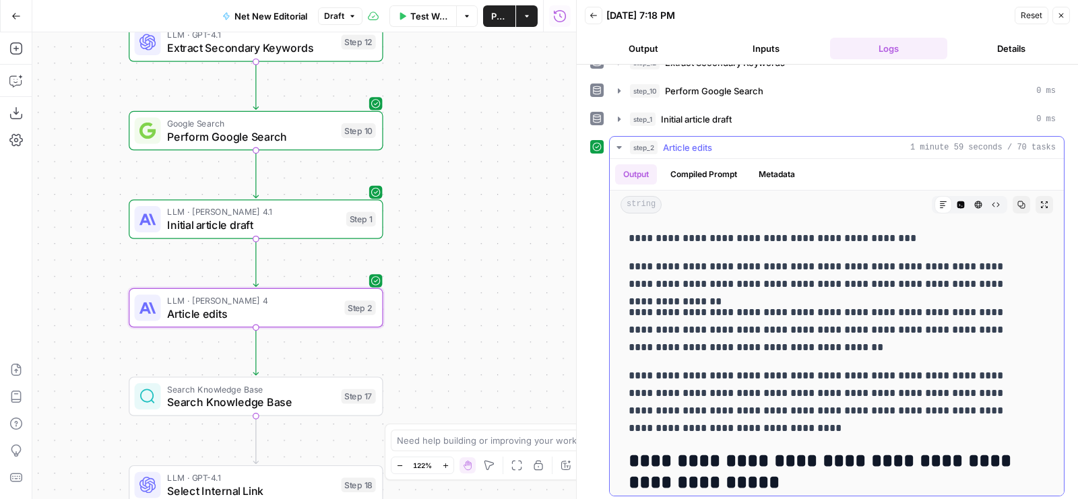
scroll to position [3006, 0]
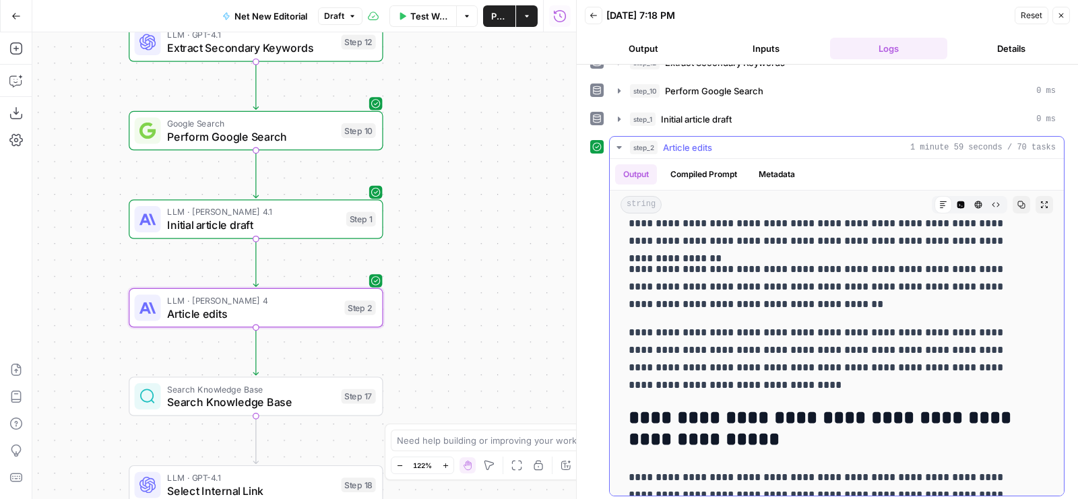
click at [1017, 202] on icon "button" at bounding box center [1021, 205] width 8 height 8
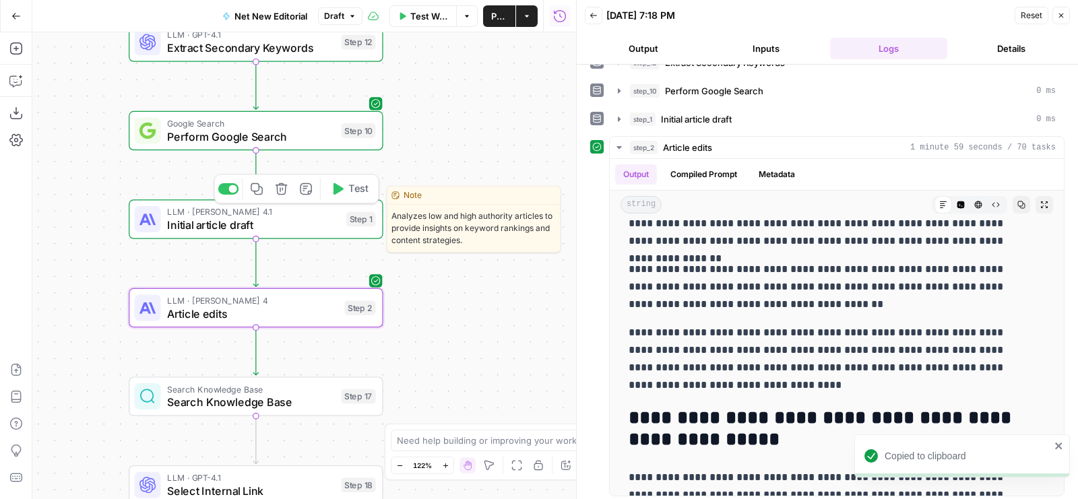
click at [357, 190] on span "Test" at bounding box center [358, 189] width 20 height 15
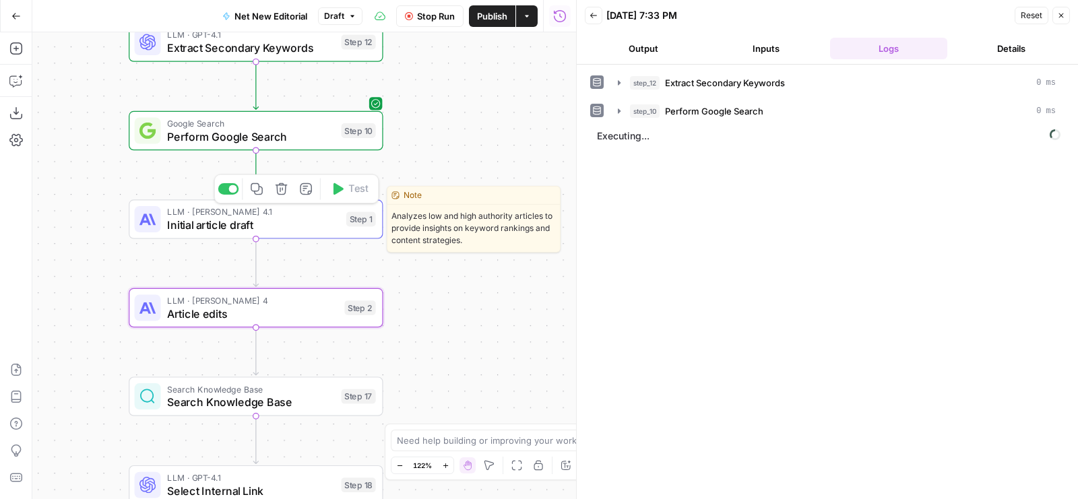
click at [322, 227] on span "Initial article draft" at bounding box center [253, 225] width 172 height 16
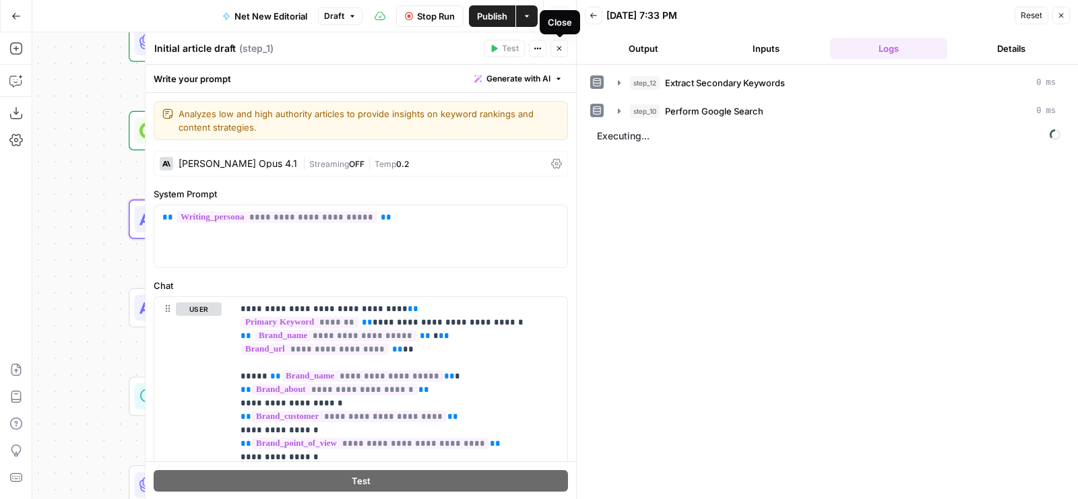
click at [558, 43] on button "Close" at bounding box center [559, 49] width 18 height 18
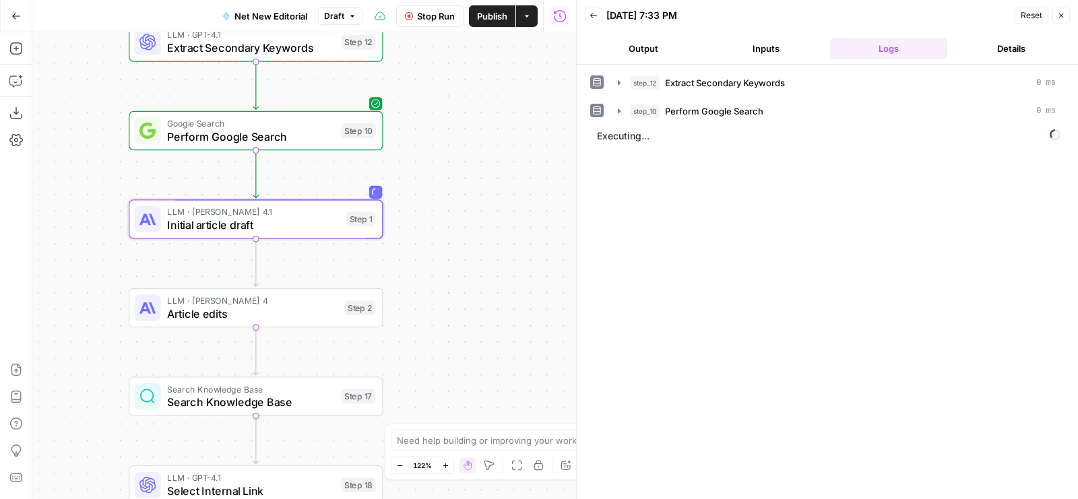
click at [428, 18] on span "Stop Run" at bounding box center [436, 15] width 38 height 13
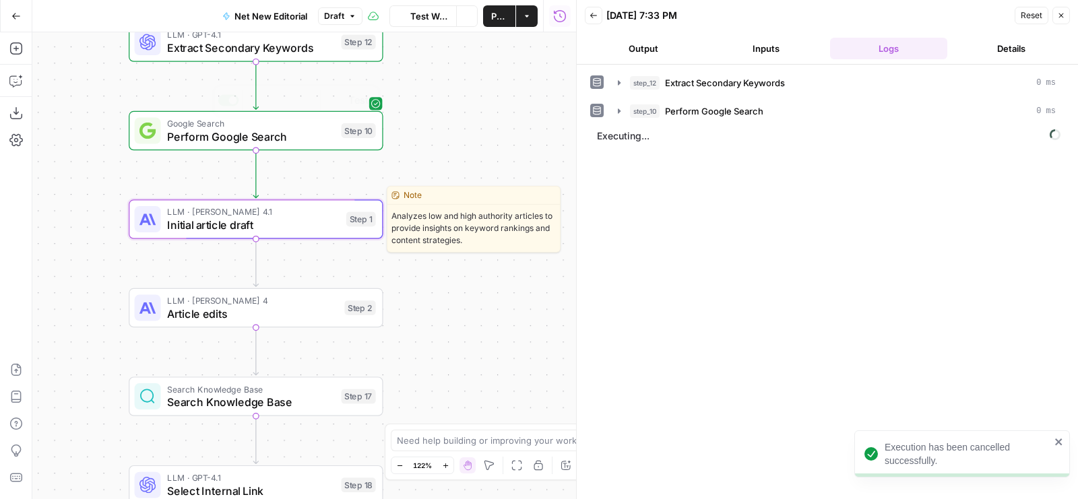
click at [263, 220] on span "Initial article draft" at bounding box center [253, 225] width 172 height 16
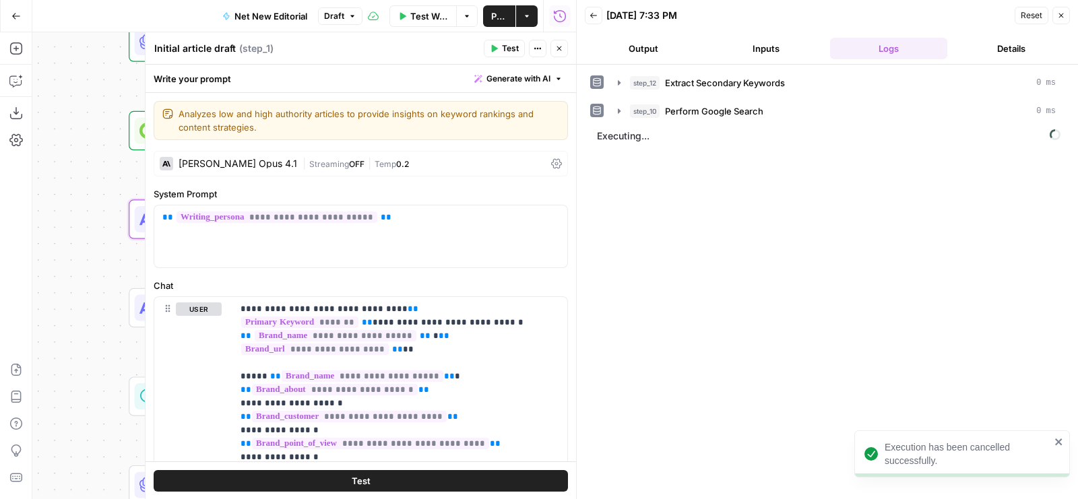
click at [506, 165] on div "| Streaming OFF | Temp 0.2" at bounding box center [423, 164] width 243 height 13
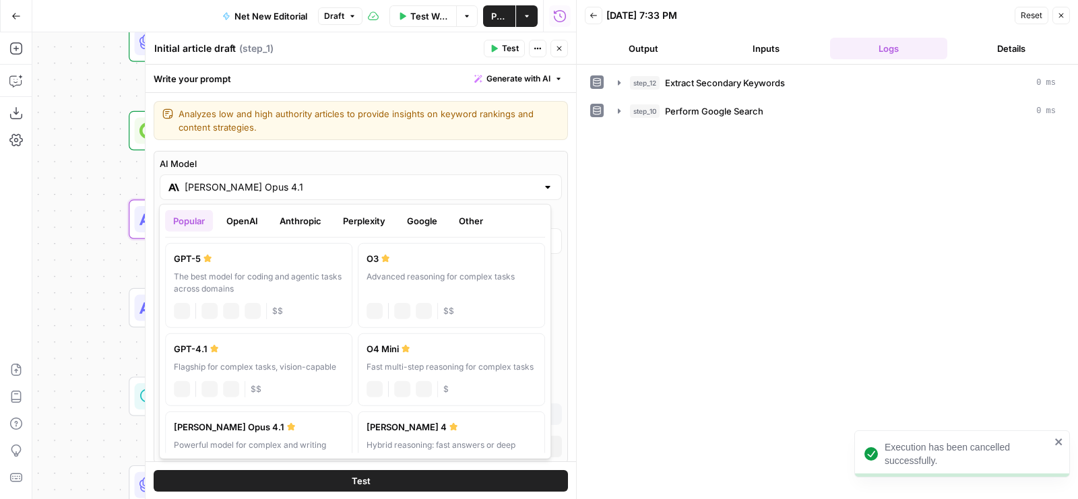
click at [276, 180] on input "Claude Opus 4.1" at bounding box center [361, 186] width 352 height 13
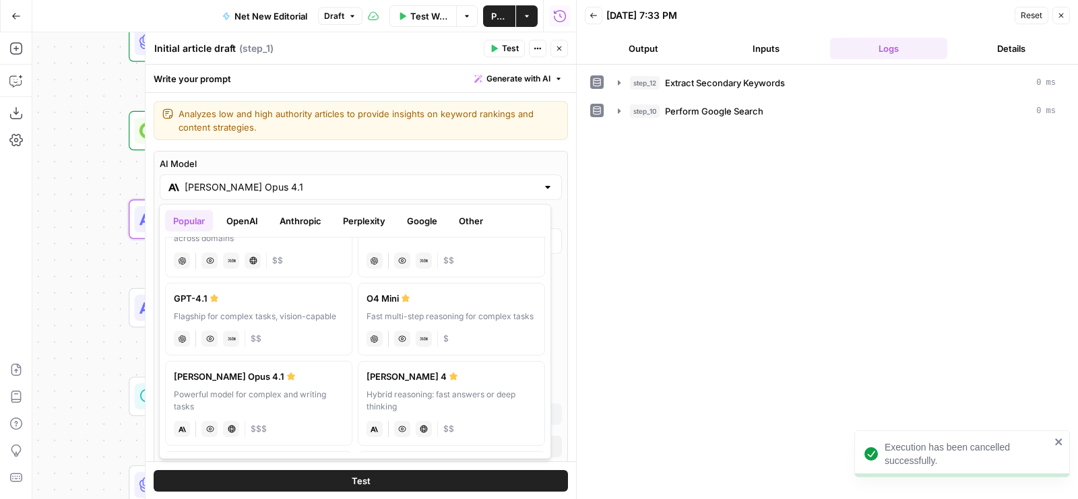
scroll to position [77, 0]
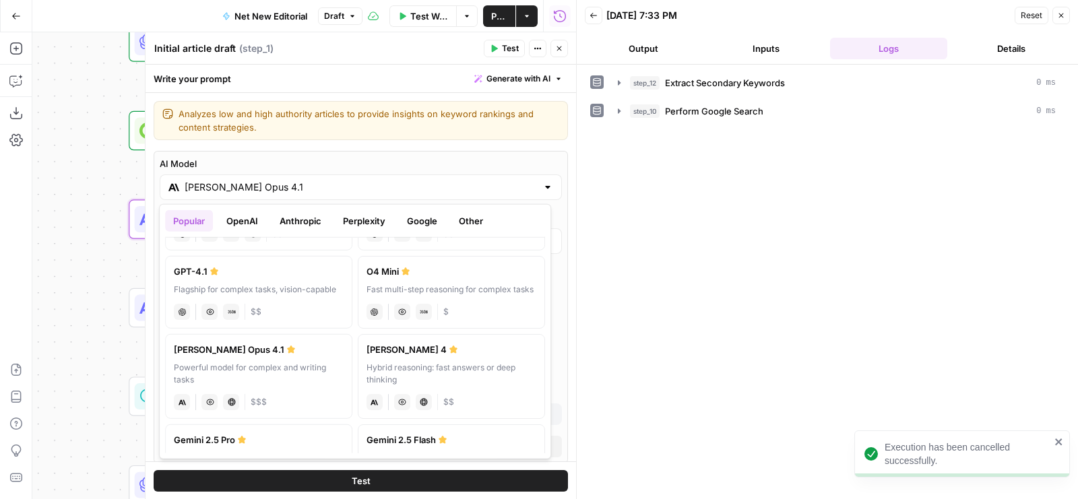
click at [423, 377] on div "Hybrid reasoning: fast answers or deep thinking" at bounding box center [451, 374] width 170 height 24
type input "Claude Sonnet 4"
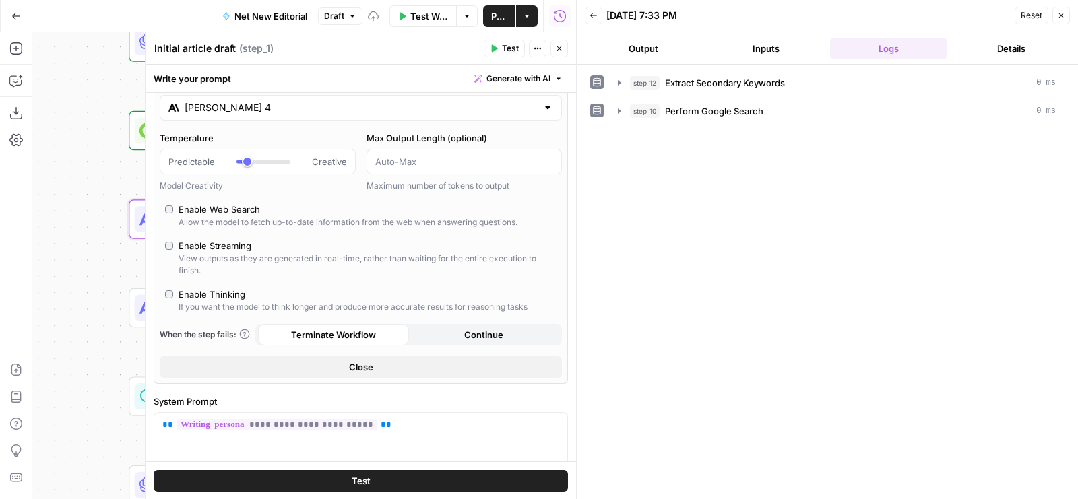
scroll to position [114, 0]
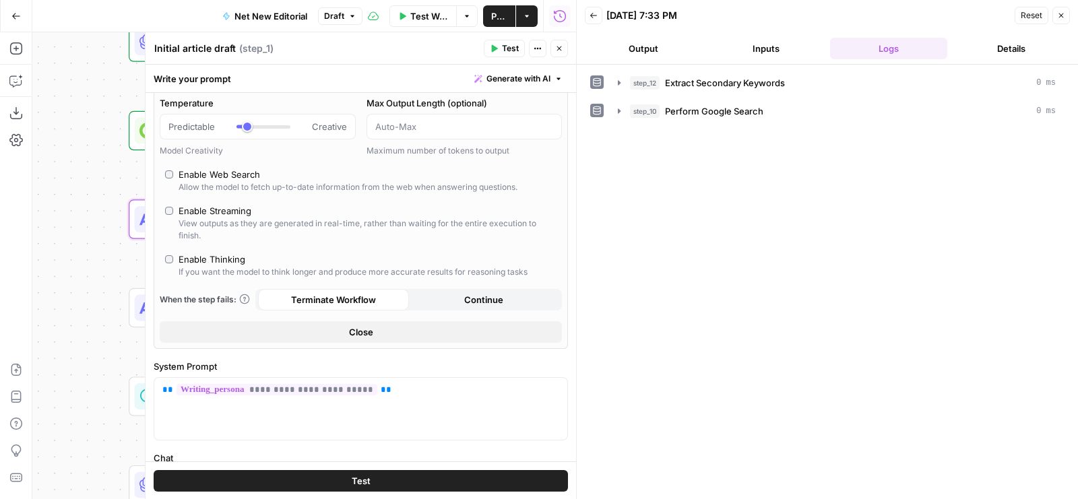
click at [361, 334] on span "Close" at bounding box center [361, 331] width 24 height 13
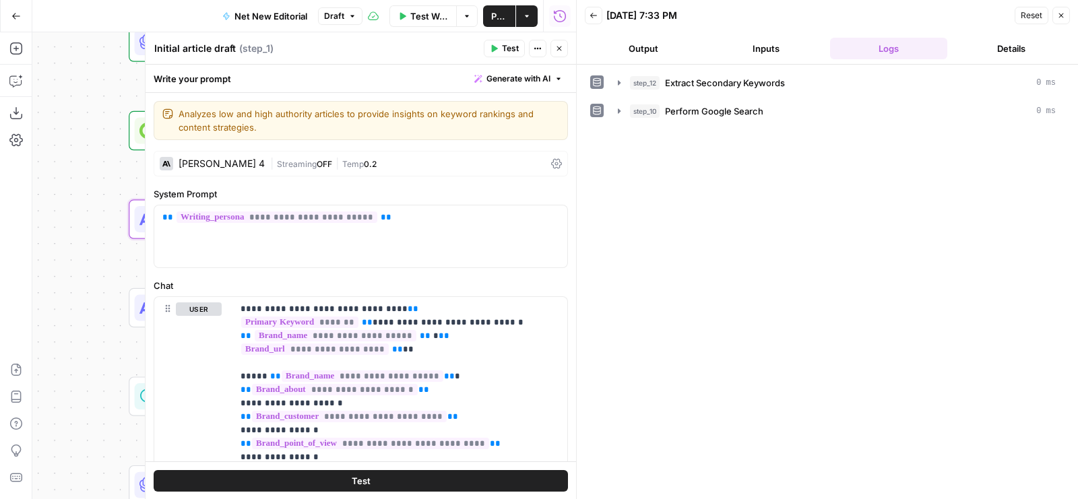
click at [567, 44] on button "Close" at bounding box center [559, 49] width 18 height 18
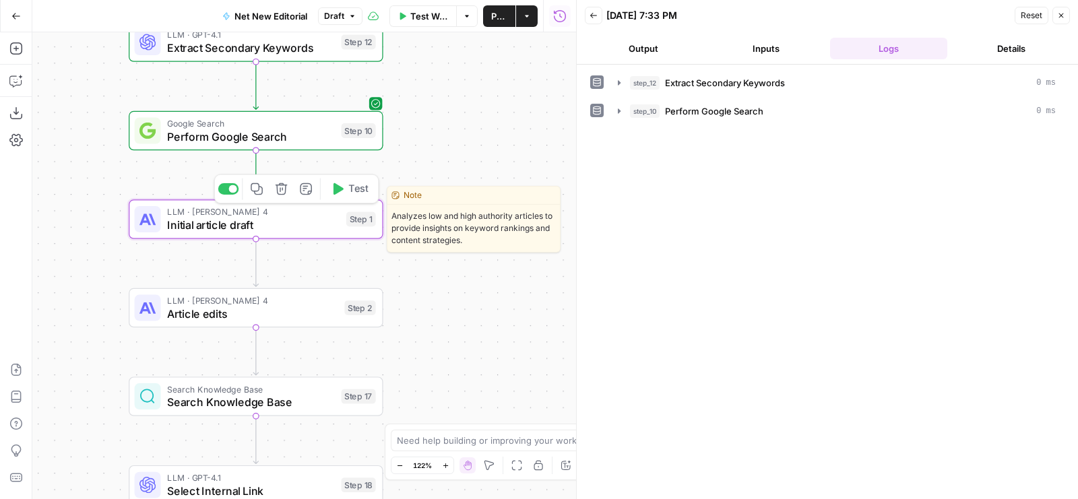
click at [356, 189] on span "Test" at bounding box center [358, 189] width 20 height 15
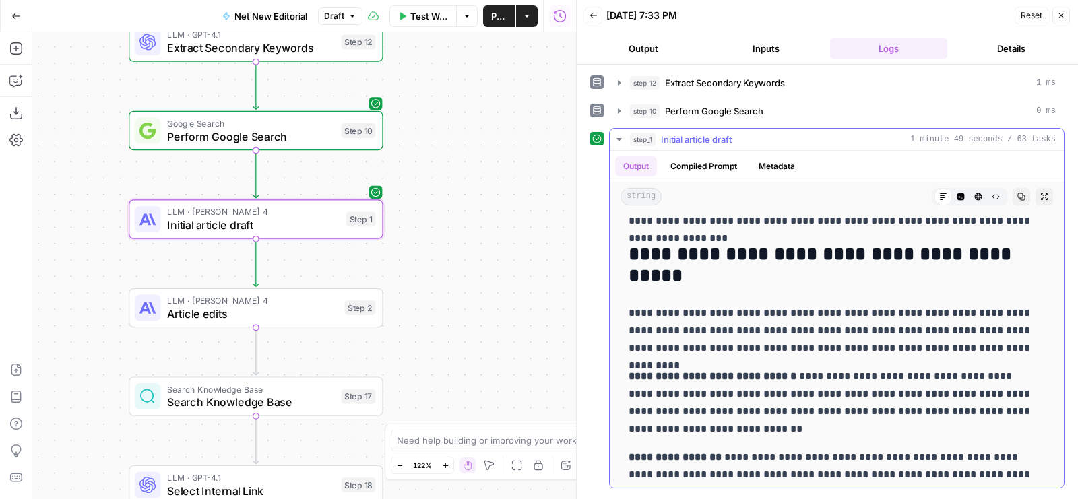
scroll to position [1876, 0]
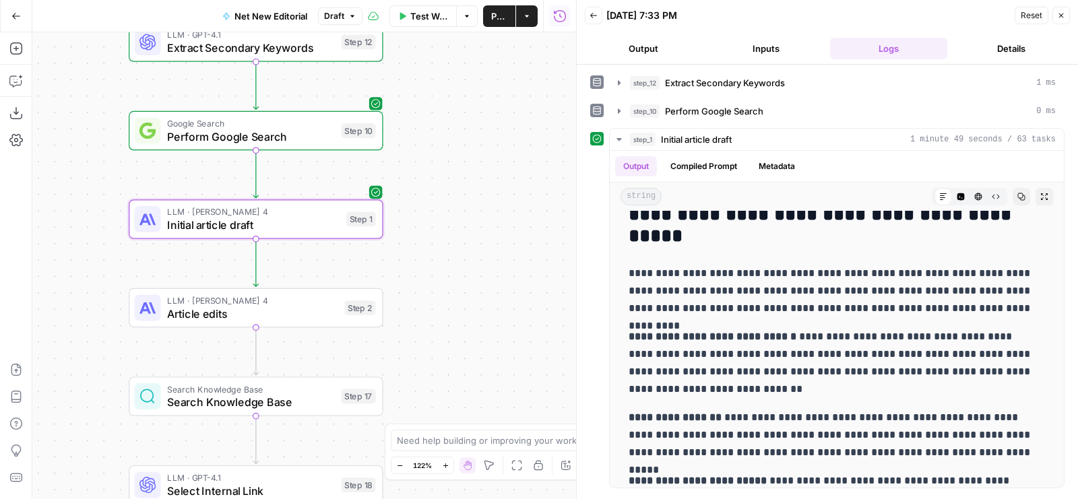
click at [492, 20] on span "Publish" at bounding box center [499, 15] width 16 height 13
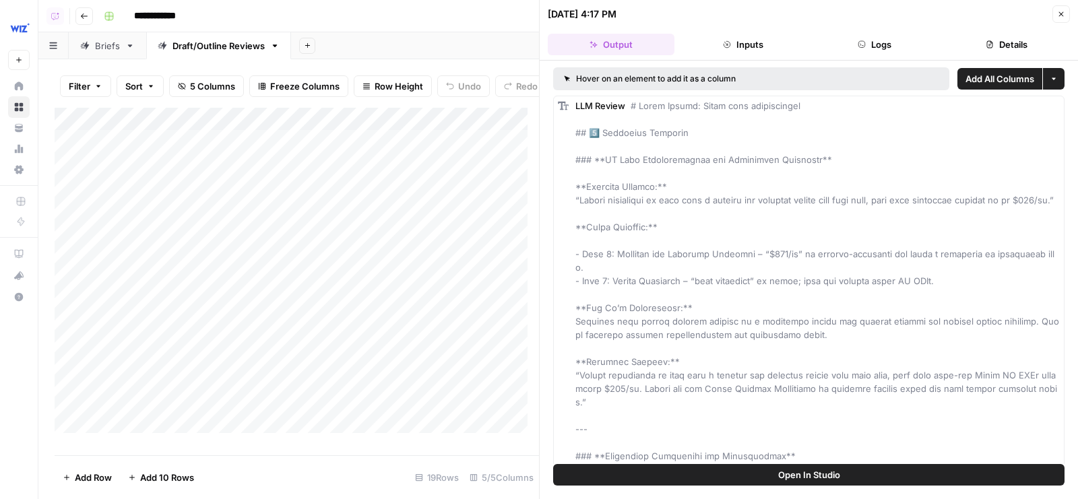
click at [345, 21] on div "**********" at bounding box center [581, 16] width 966 height 22
click at [1064, 16] on icon "button" at bounding box center [1061, 14] width 8 height 8
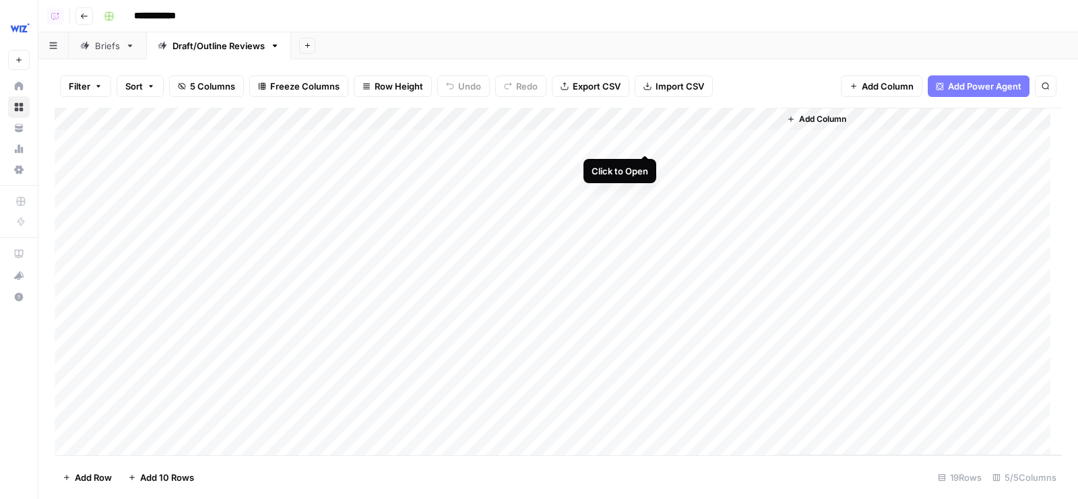
click at [642, 143] on div "Add Column" at bounding box center [558, 282] width 1007 height 348
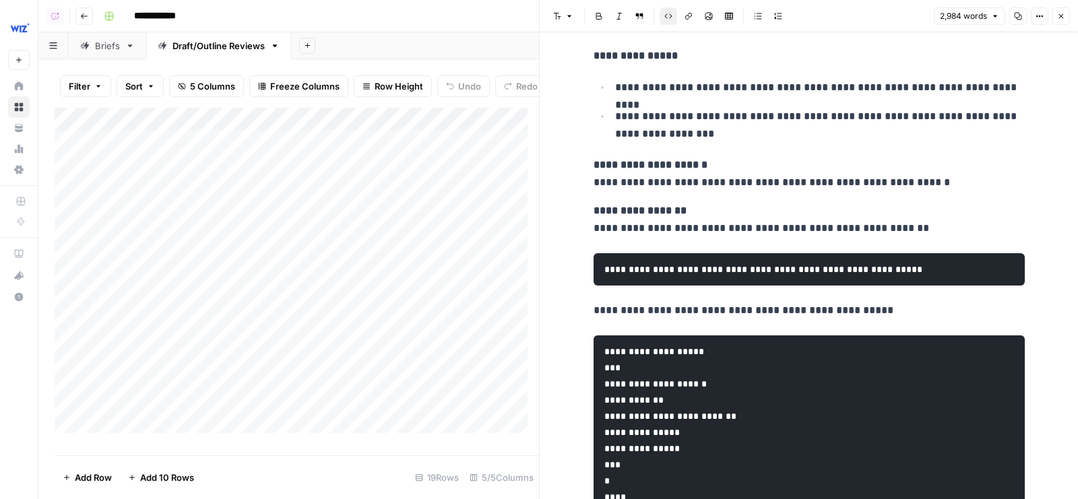
scroll to position [7817, 0]
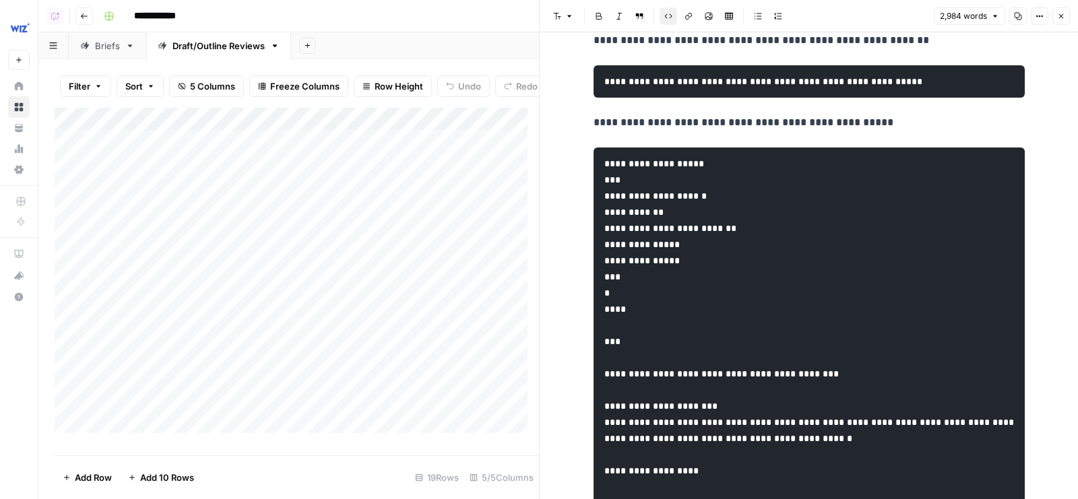
click at [1039, 21] on button "Options" at bounding box center [1039, 16] width 18 height 18
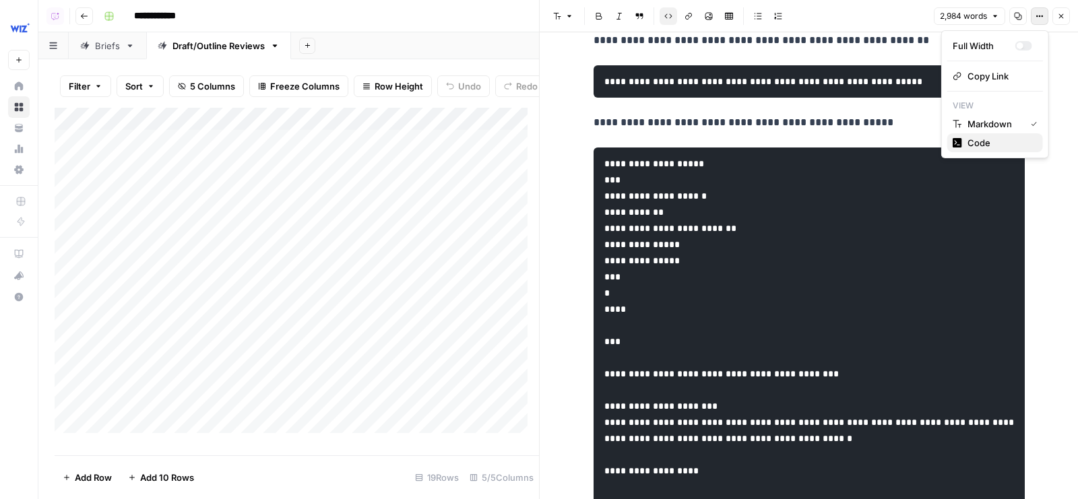
click at [978, 136] on span "Code" at bounding box center [999, 142] width 65 height 13
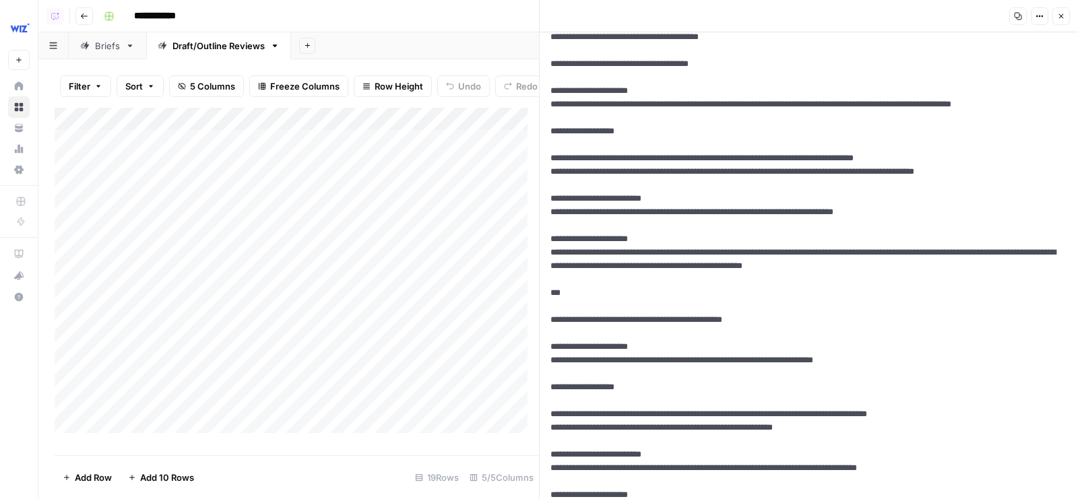
drag, startPoint x: 565, startPoint y: 199, endPoint x: 550, endPoint y: 201, distance: 15.0
drag, startPoint x: 583, startPoint y: 385, endPoint x: 541, endPoint y: 385, distance: 41.1
click at [541, 385] on div "Copy Options Close New Text" at bounding box center [808, 249] width 539 height 499
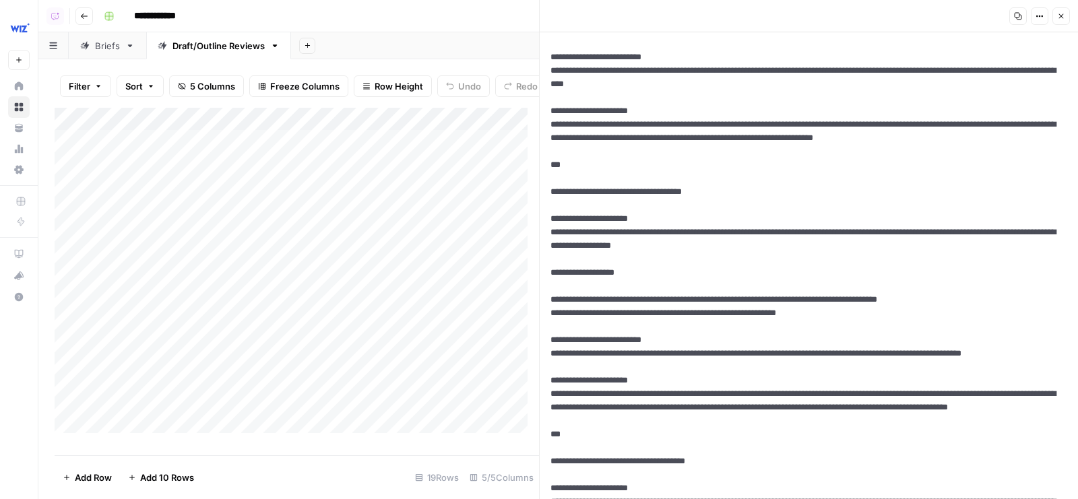
scroll to position [442, 0]
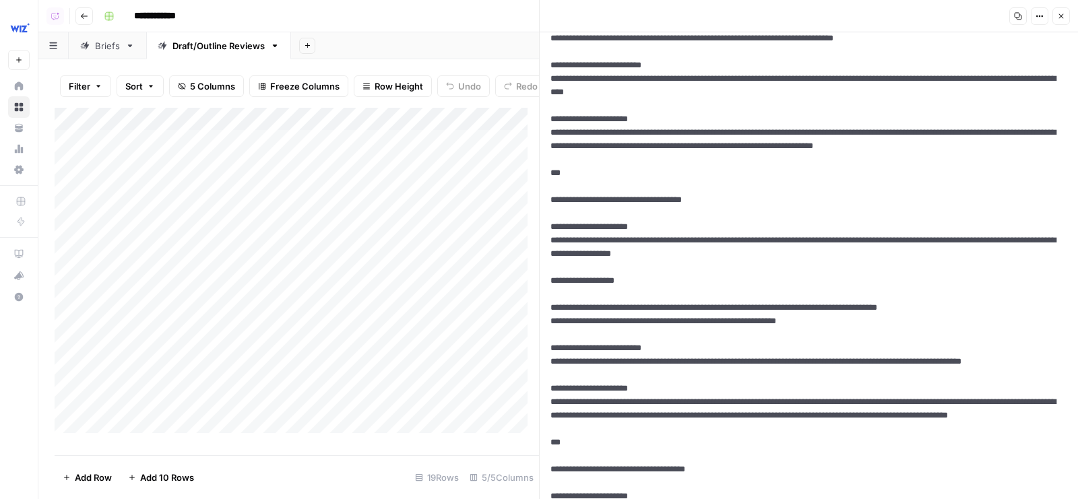
click at [1066, 20] on button "Close" at bounding box center [1061, 16] width 18 height 18
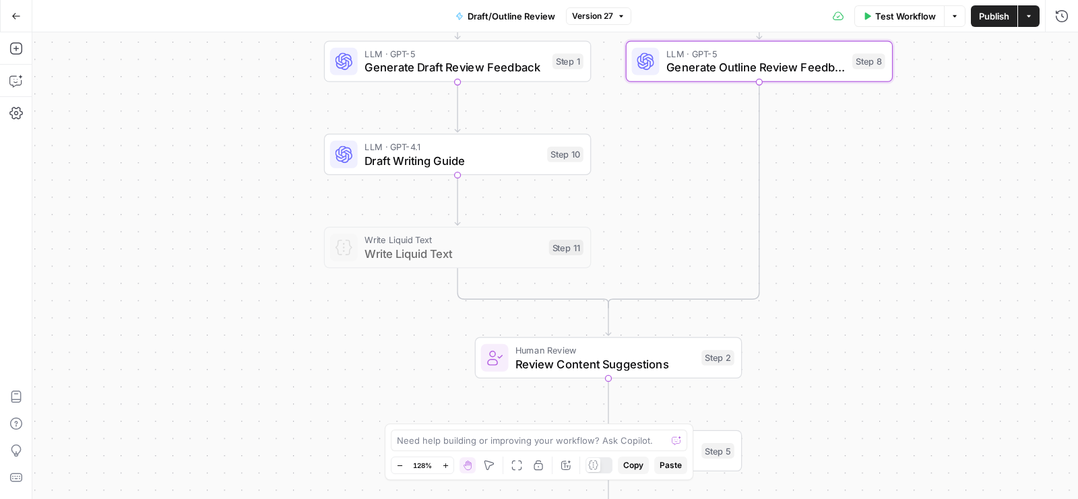
click at [366, 156] on span "Draft Writing Guide" at bounding box center [452, 161] width 176 height 18
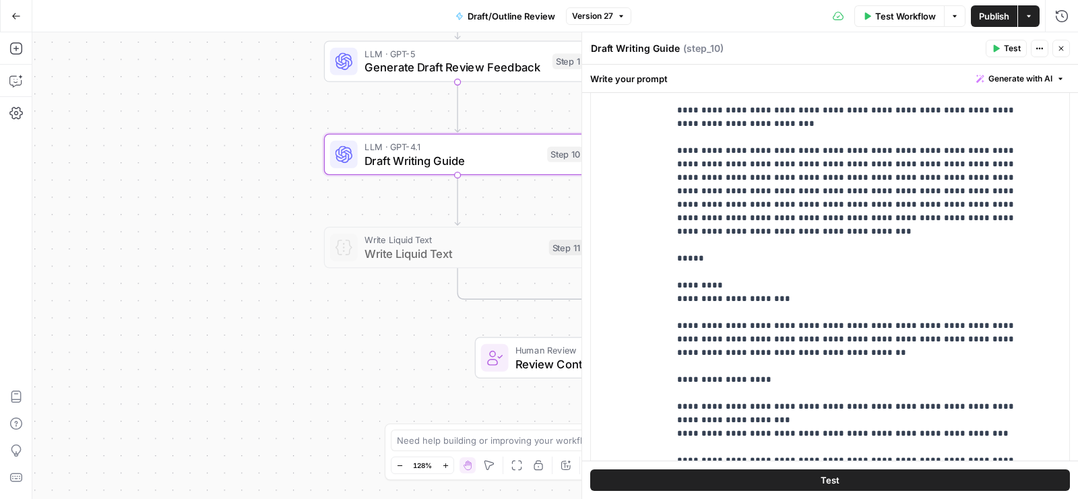
scroll to position [407, 0]
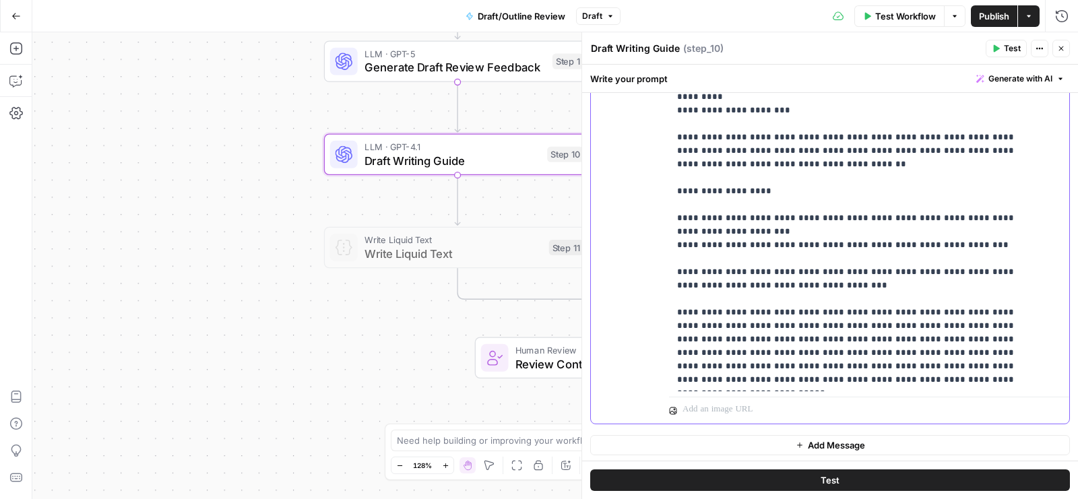
copy p "**********"
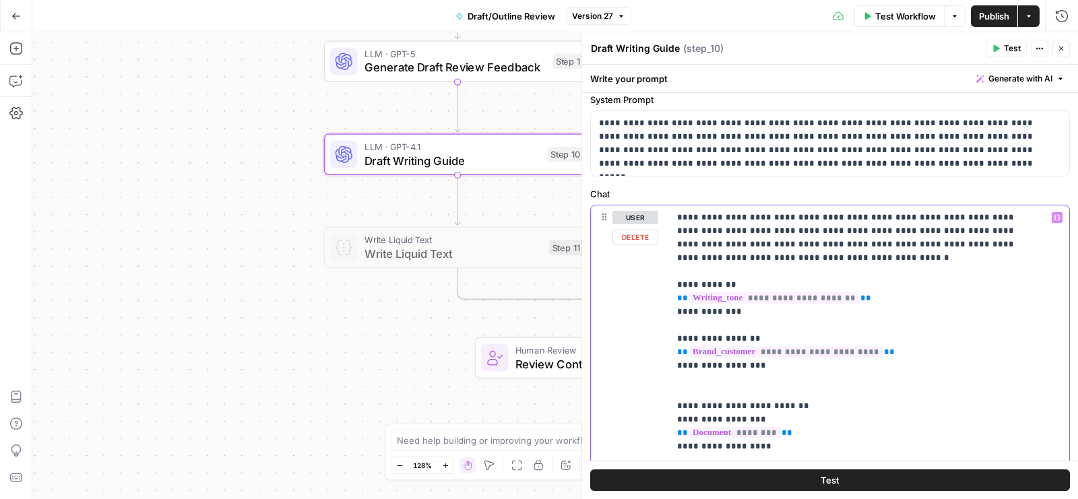
scroll to position [0, 0]
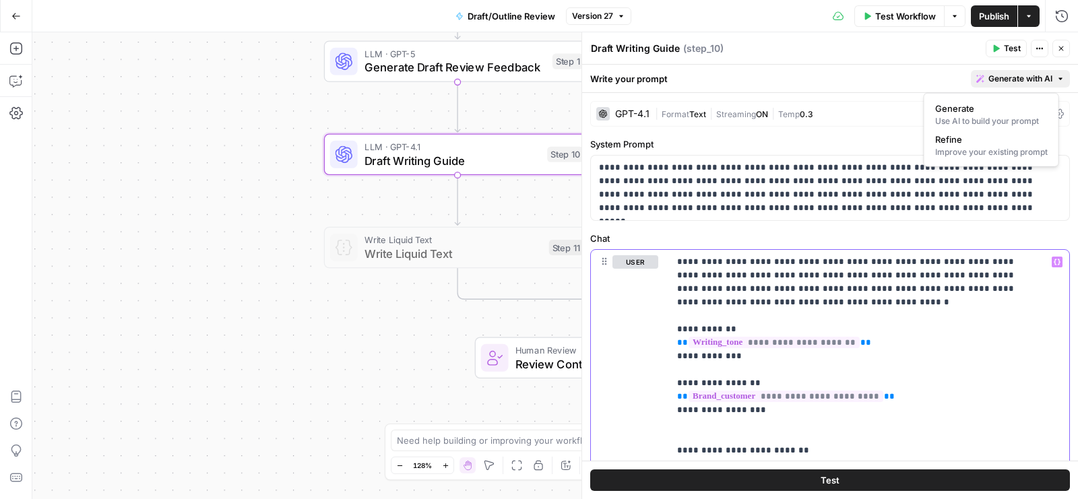
click at [1009, 79] on span "Generate with AI" at bounding box center [1020, 79] width 64 height 12
click at [986, 133] on span "Refine" at bounding box center [988, 139] width 107 height 13
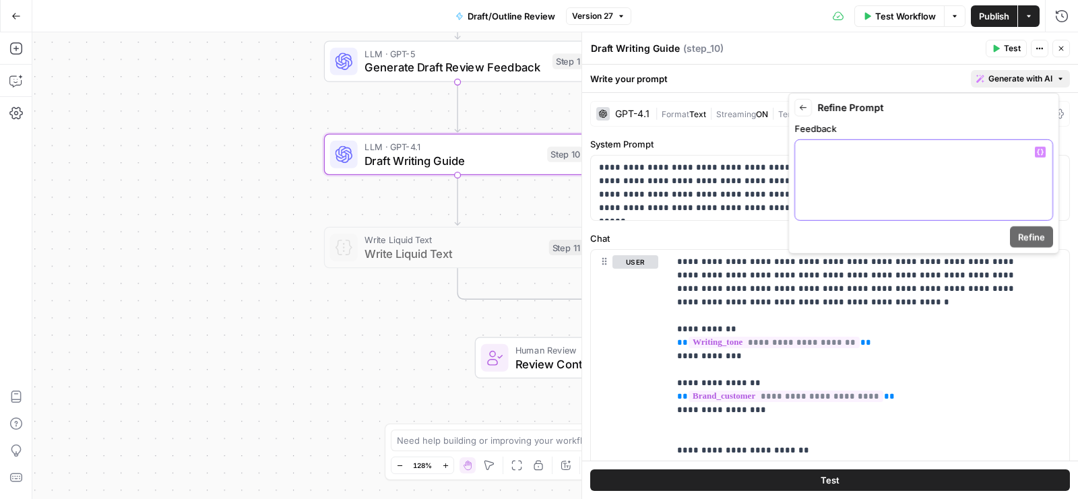
click at [927, 176] on div at bounding box center [923, 180] width 257 height 80
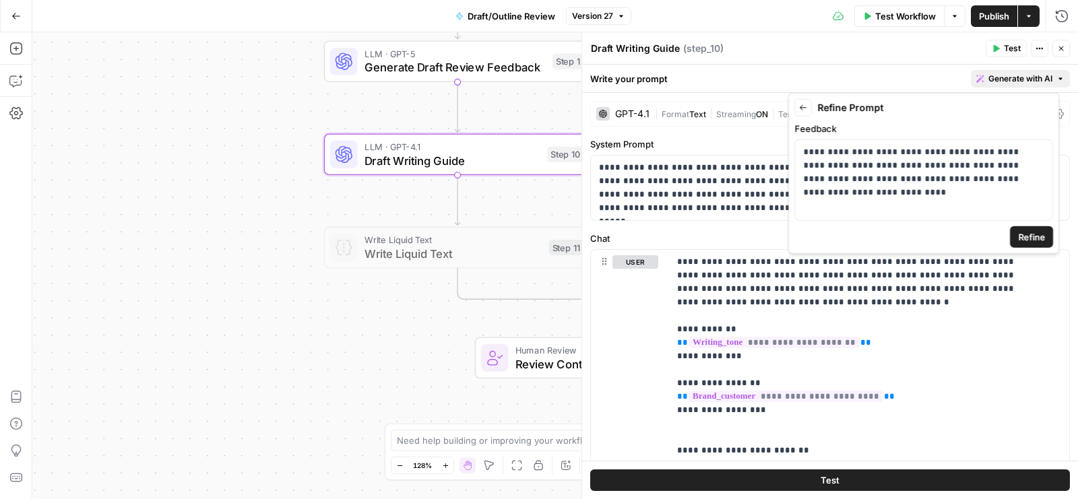
click at [1028, 234] on span "Refine" at bounding box center [1031, 236] width 27 height 13
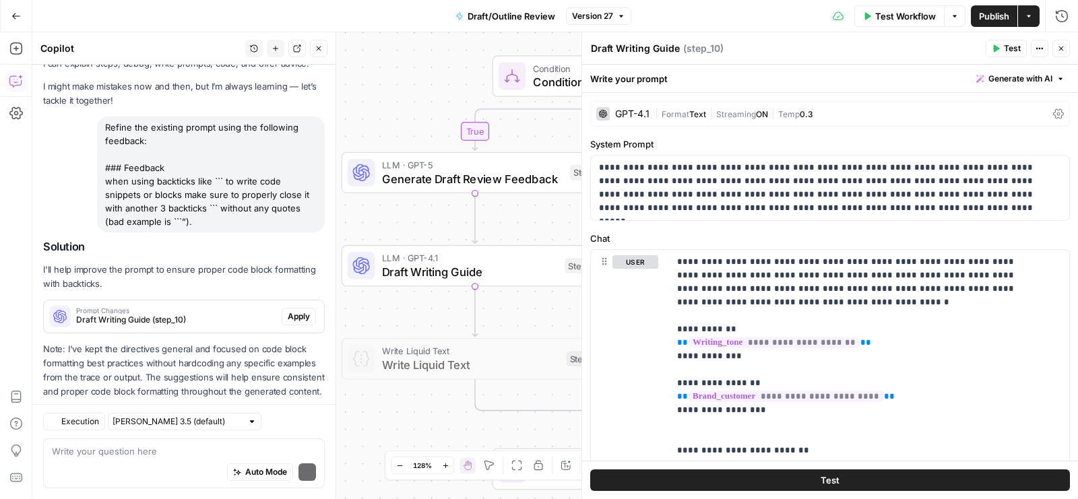
scroll to position [81, 0]
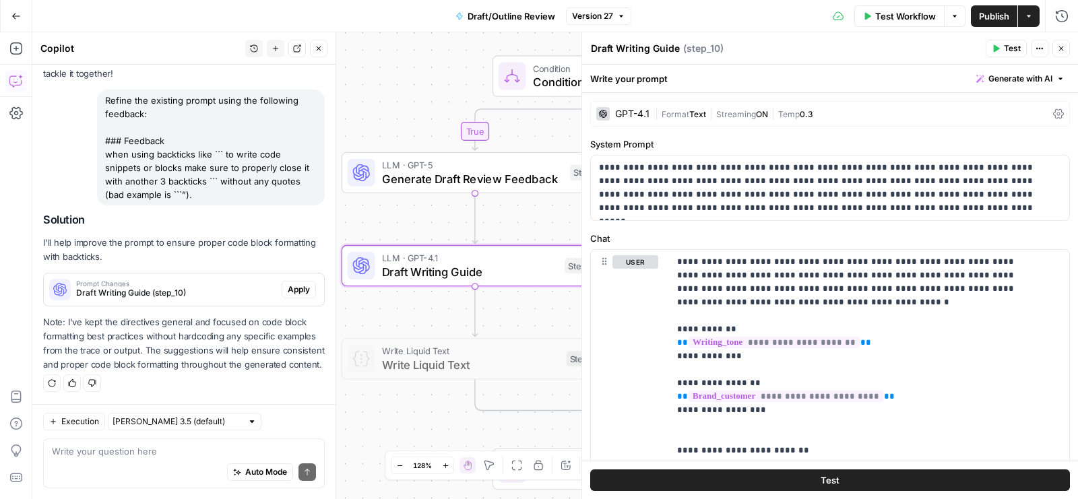
click at [288, 284] on span "Apply" at bounding box center [299, 290] width 22 height 12
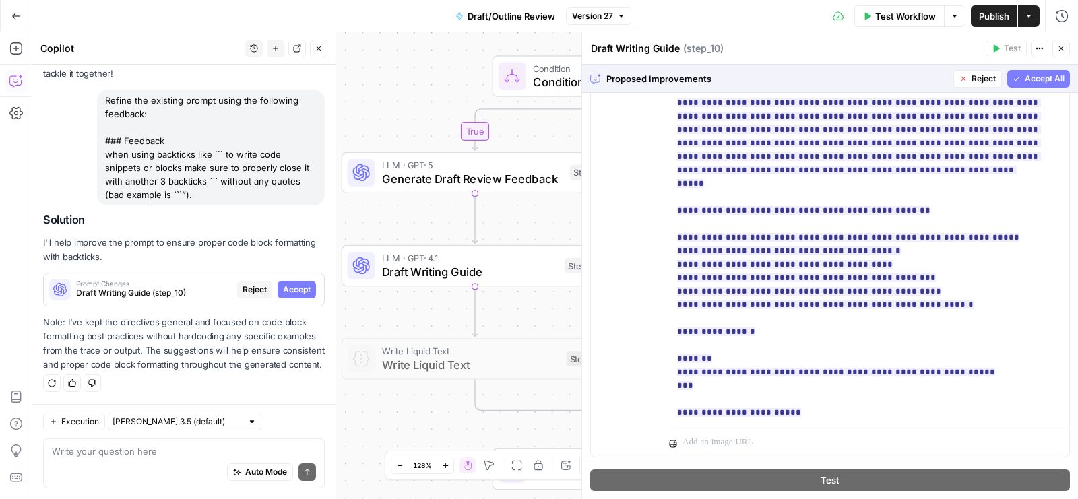
scroll to position [407, 0]
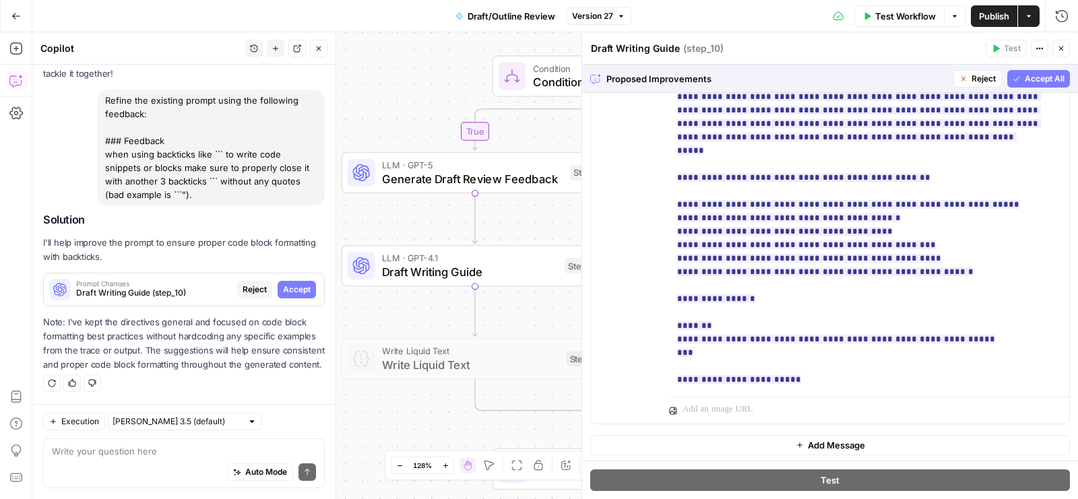
click at [1038, 73] on span "Accept All" at bounding box center [1044, 79] width 40 height 12
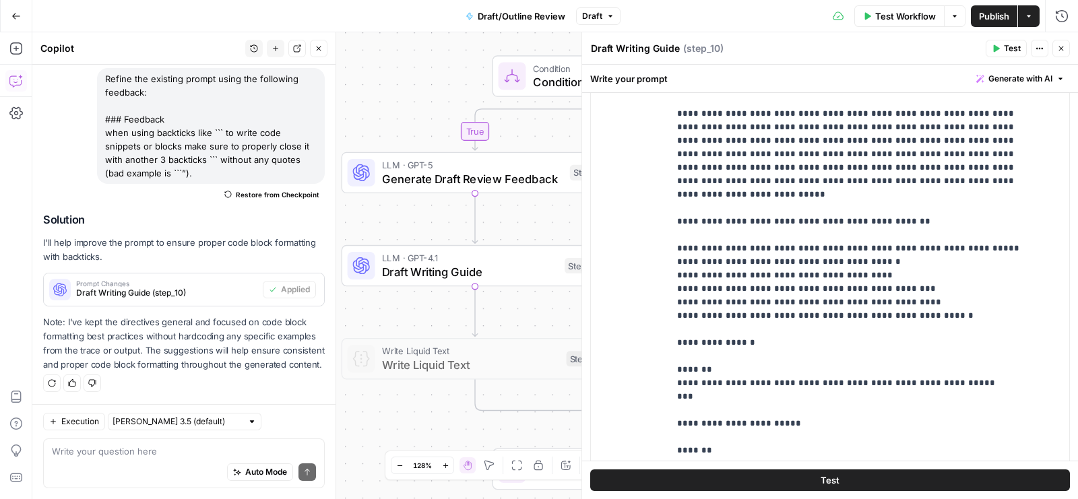
scroll to position [2667, 0]
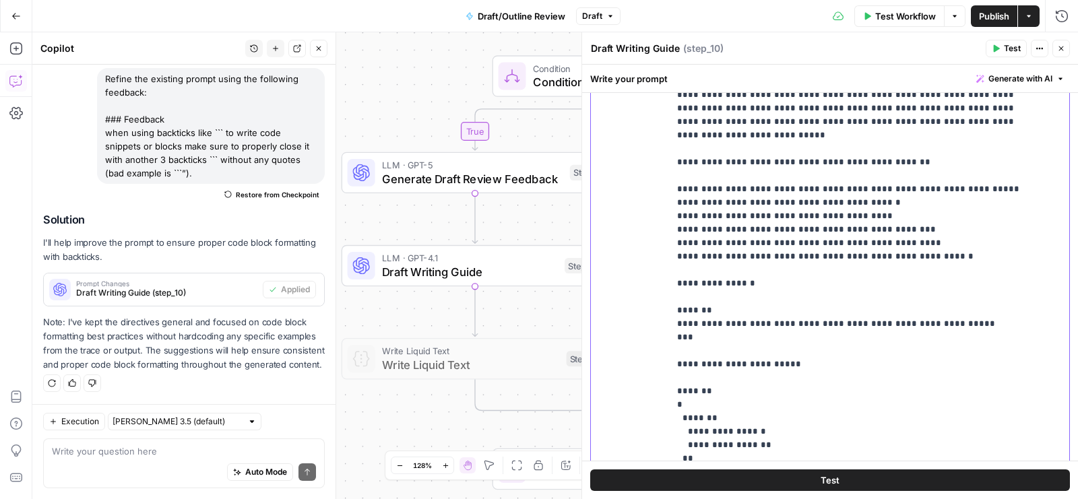
drag, startPoint x: 690, startPoint y: 358, endPoint x: 668, endPoint y: 119, distance: 240.0
click at [669, 119] on div "**********" at bounding box center [864, 223] width 390 height 548
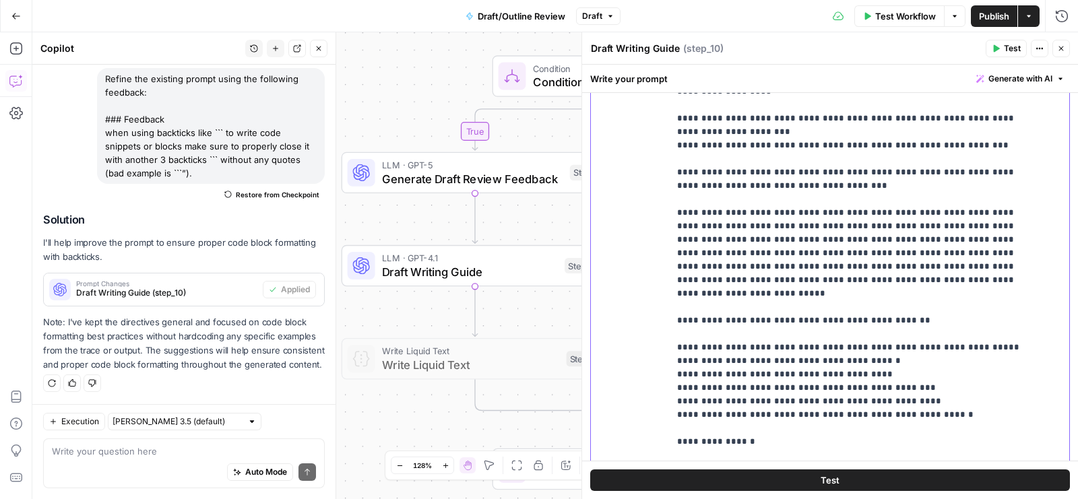
scroll to position [2487, 0]
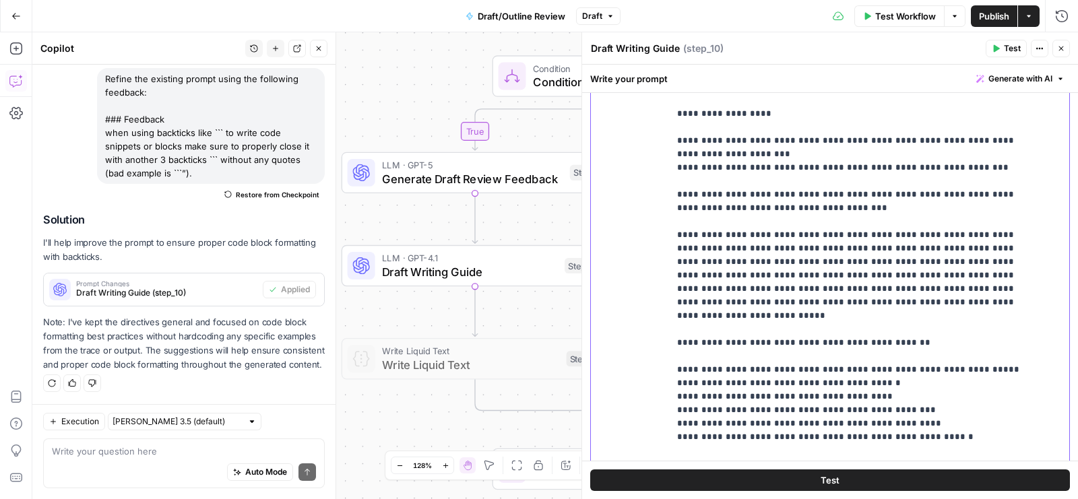
copy p "**********"
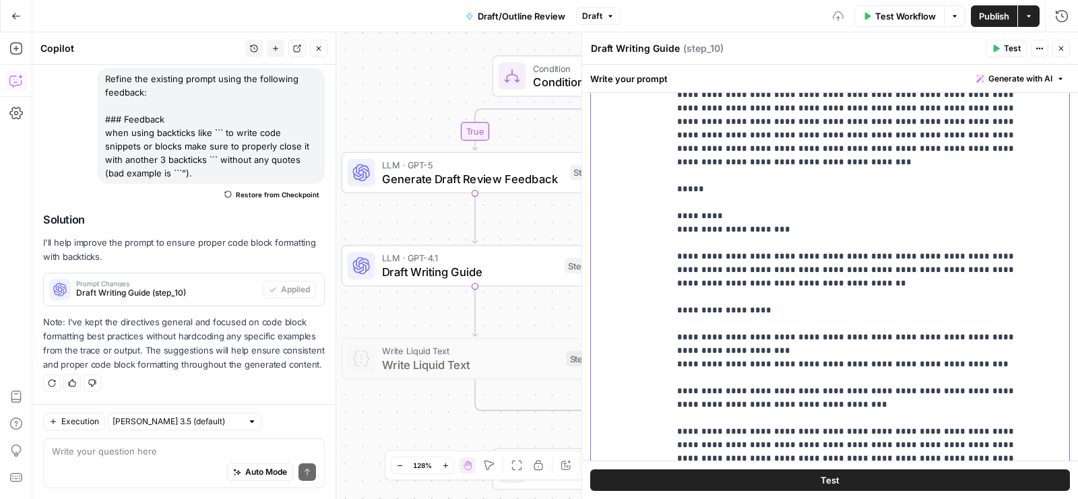
scroll to position [2277, 0]
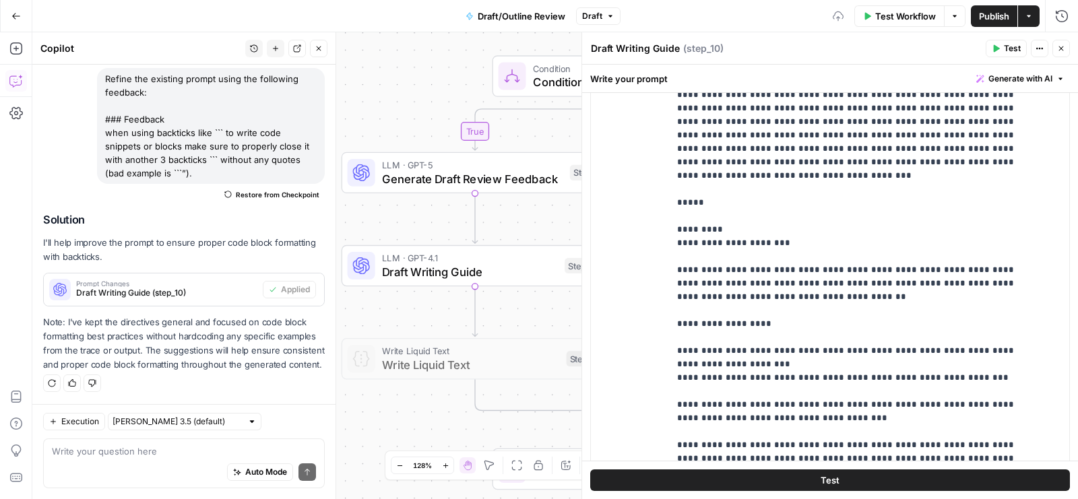
click at [104, 480] on div "Auto Mode Send" at bounding box center [184, 473] width 264 height 30
type textarea "can we just add like a small set of instructions for it"
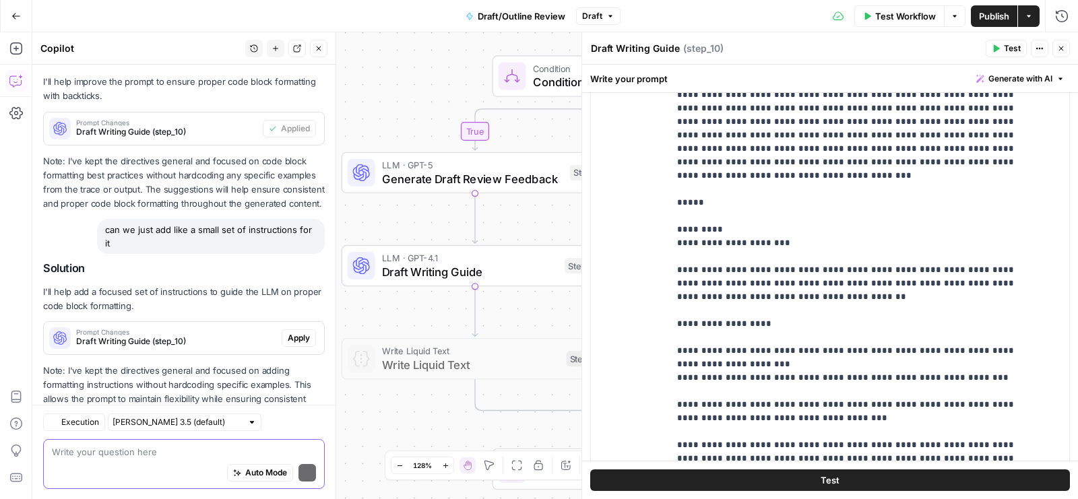
scroll to position [311, 0]
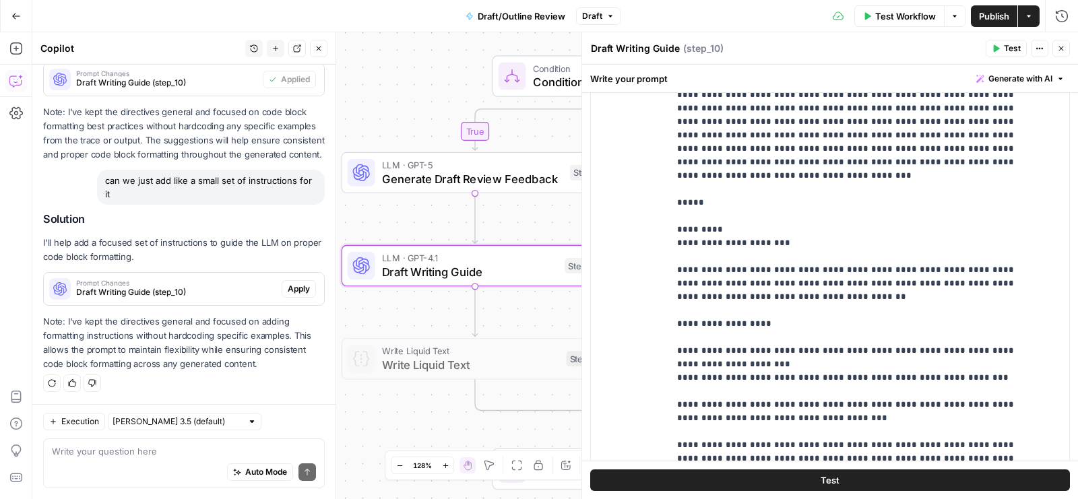
click at [288, 291] on span "Apply" at bounding box center [299, 289] width 22 height 12
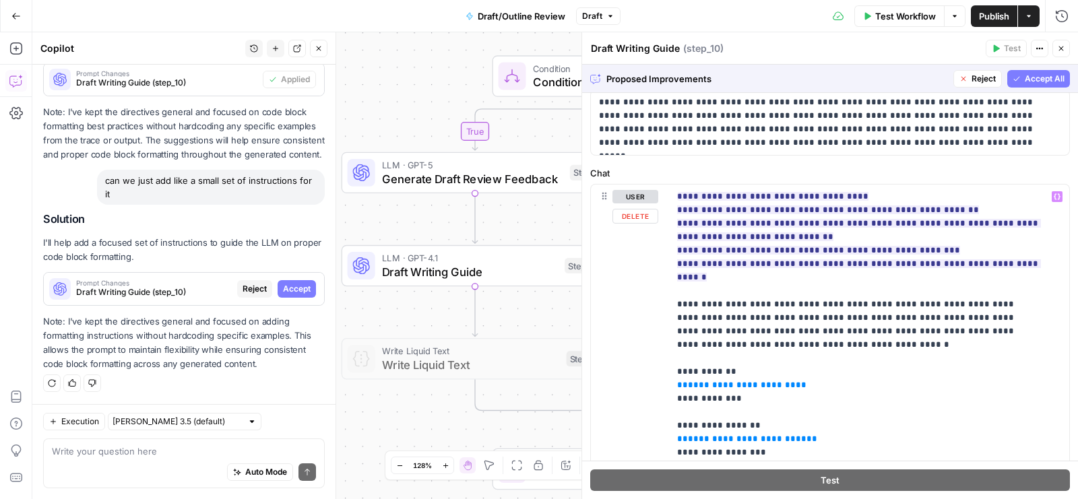
scroll to position [66, 0]
click at [1009, 81] on button "Accept All" at bounding box center [1038, 79] width 63 height 18
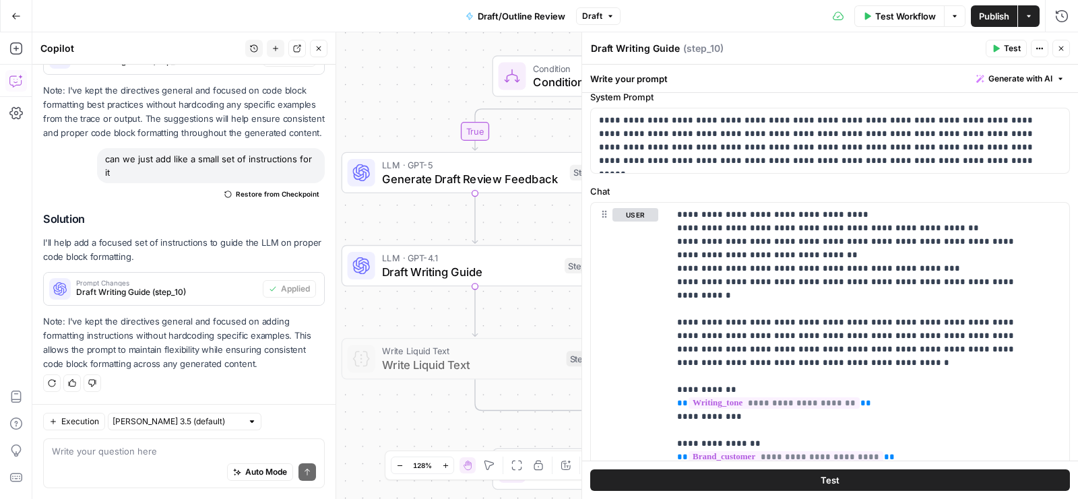
scroll to position [102, 0]
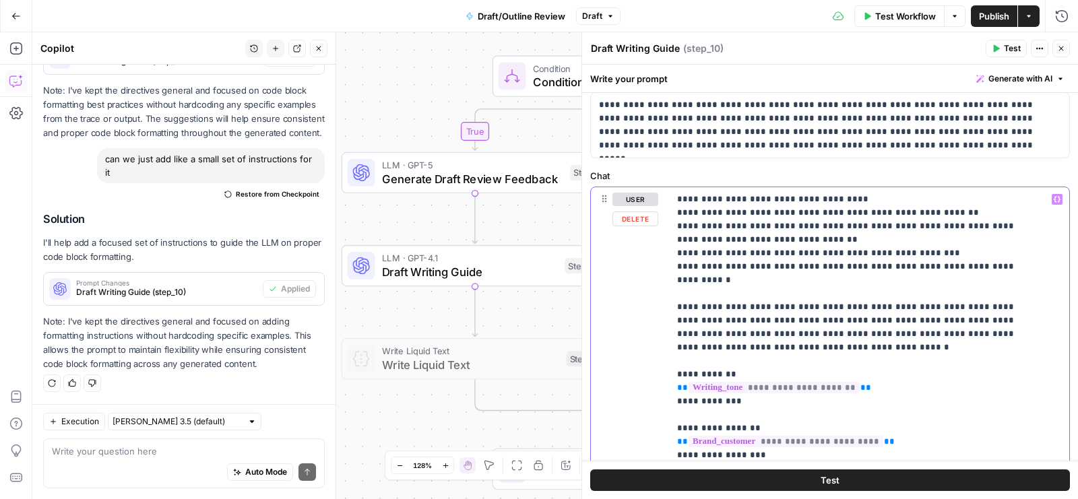
drag, startPoint x: 765, startPoint y: 238, endPoint x: 655, endPoint y: 228, distance: 110.9
click at [655, 228] on div "**********" at bounding box center [830, 477] width 478 height 581
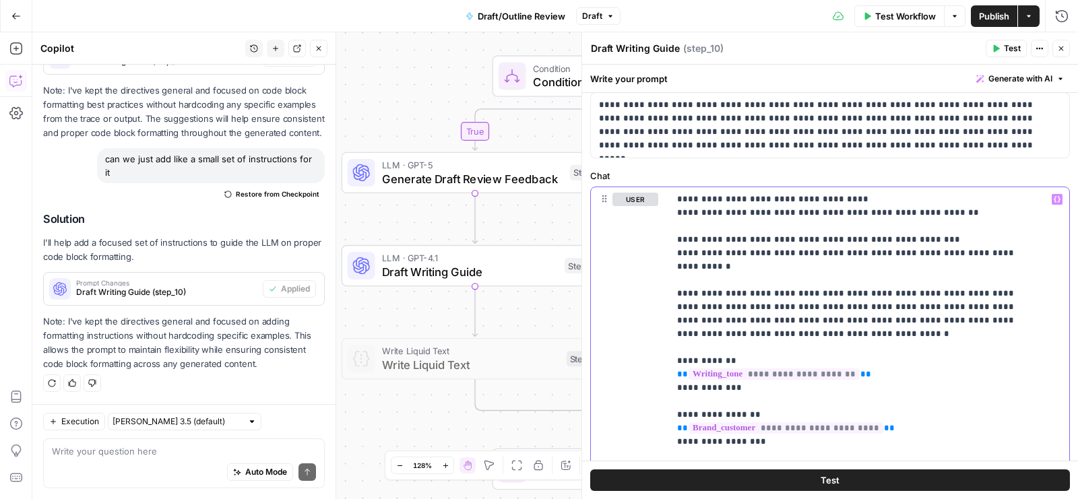
scroll to position [0, 0]
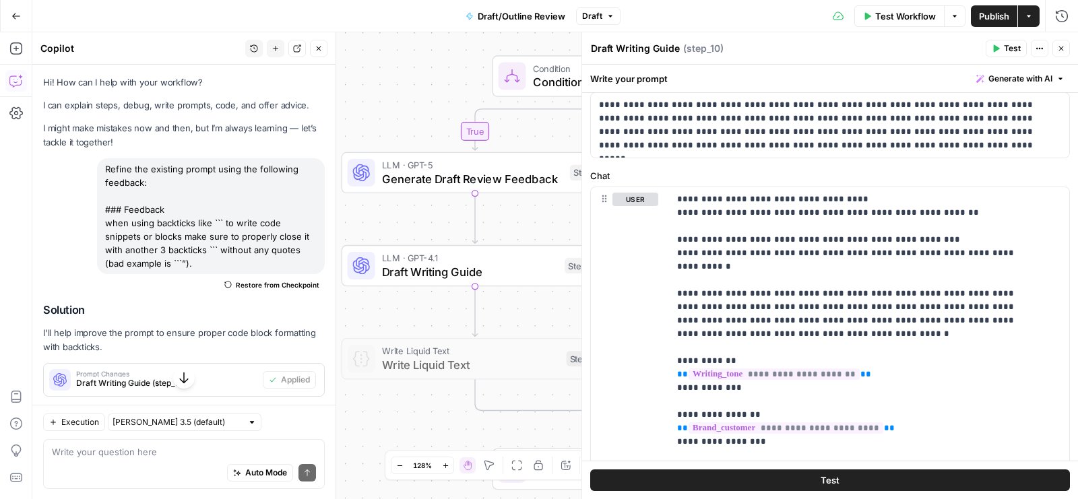
drag, startPoint x: 219, startPoint y: 263, endPoint x: 134, endPoint y: 264, distance: 84.9
click at [135, 264] on div "Refine the existing prompt using the following feedback: ### Feedback when usin…" at bounding box center [211, 216] width 228 height 116
copy div "(bad example is ```”)"
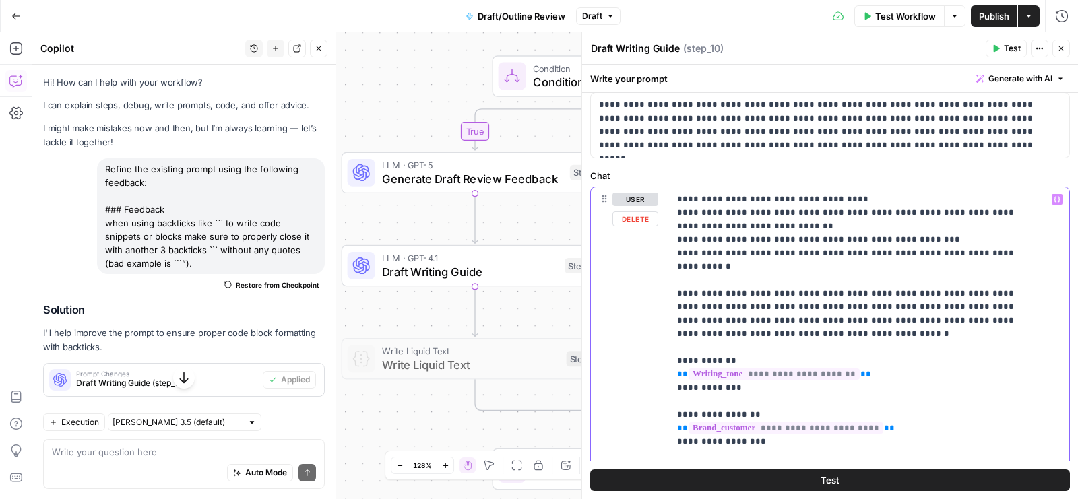
drag, startPoint x: 1020, startPoint y: 250, endPoint x: 576, endPoint y: 250, distance: 443.8
click at [581, 250] on div "**********" at bounding box center [829, 265] width 496 height 467
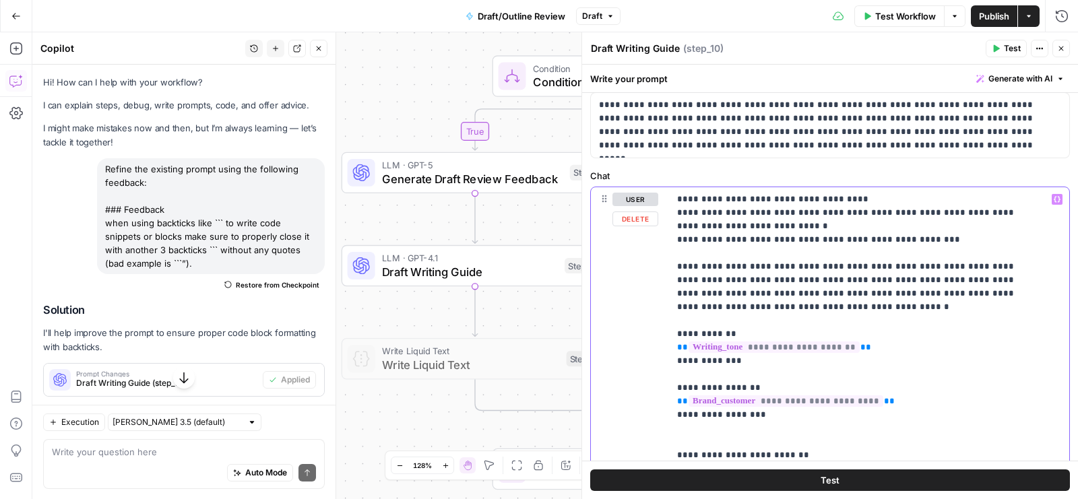
drag, startPoint x: 941, startPoint y: 236, endPoint x: 662, endPoint y: 198, distance: 282.0
click at [662, 198] on div "**********" at bounding box center [830, 477] width 478 height 581
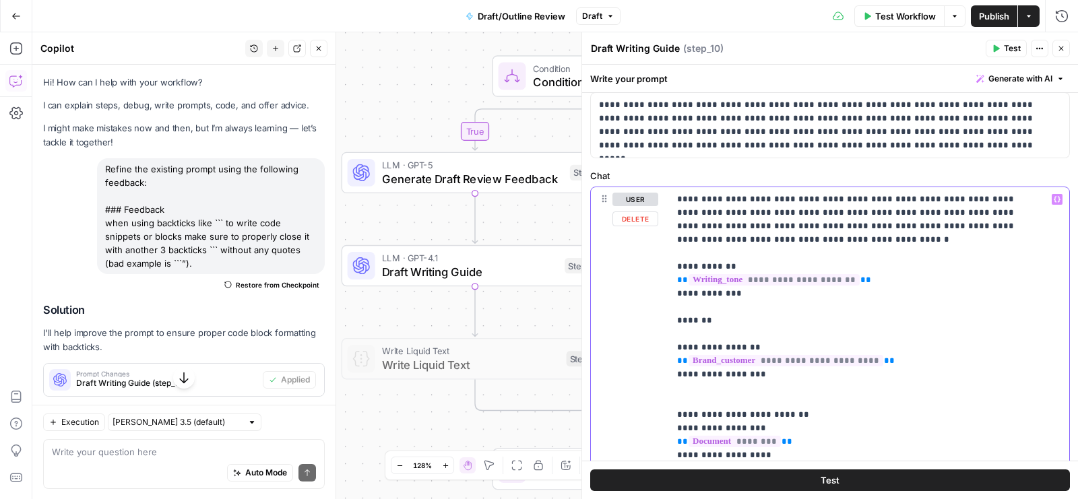
drag, startPoint x: 714, startPoint y: 317, endPoint x: 622, endPoint y: 317, distance: 91.6
click at [622, 317] on div "**********" at bounding box center [830, 477] width 478 height 581
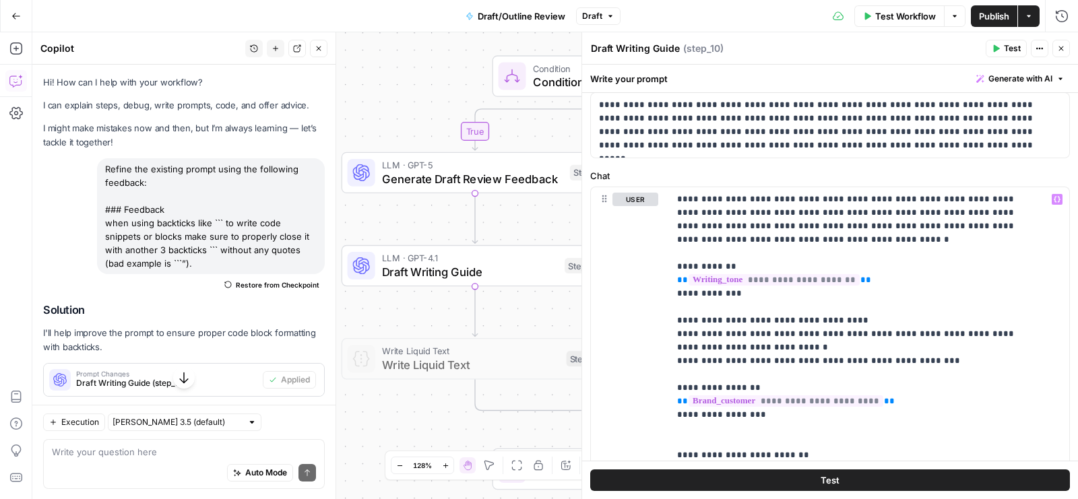
click at [1065, 42] on button "Close" at bounding box center [1061, 49] width 18 height 18
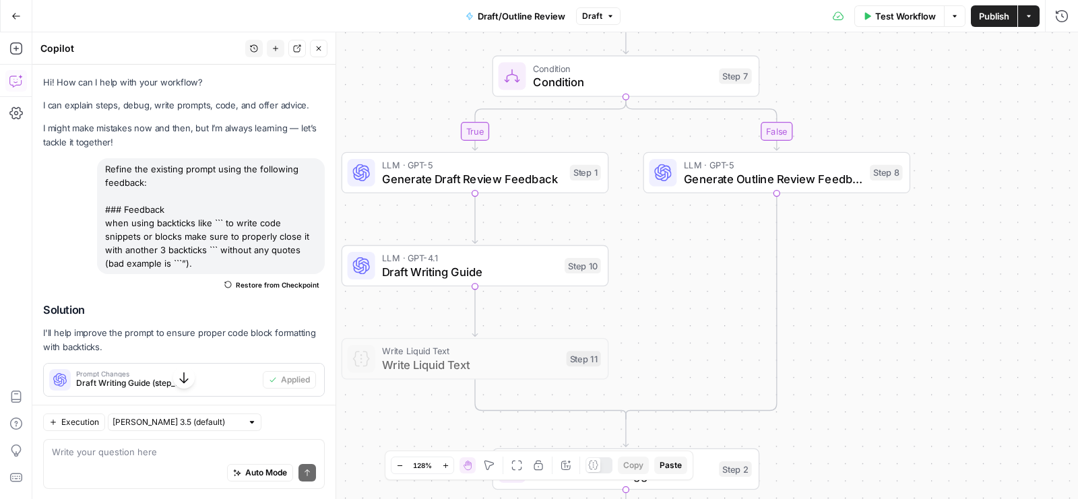
click at [323, 49] on icon "button" at bounding box center [318, 48] width 8 height 8
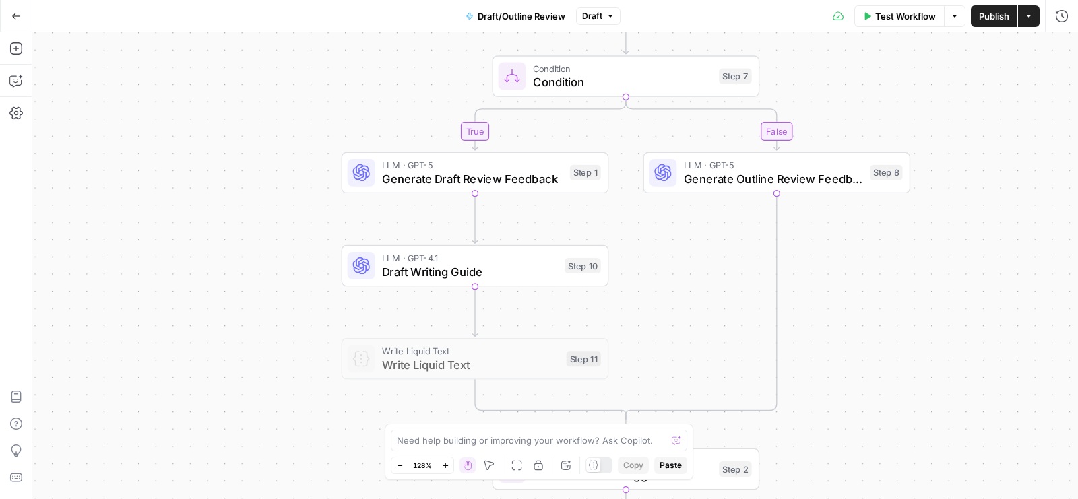
click at [979, 21] on span "Publish" at bounding box center [994, 15] width 30 height 13
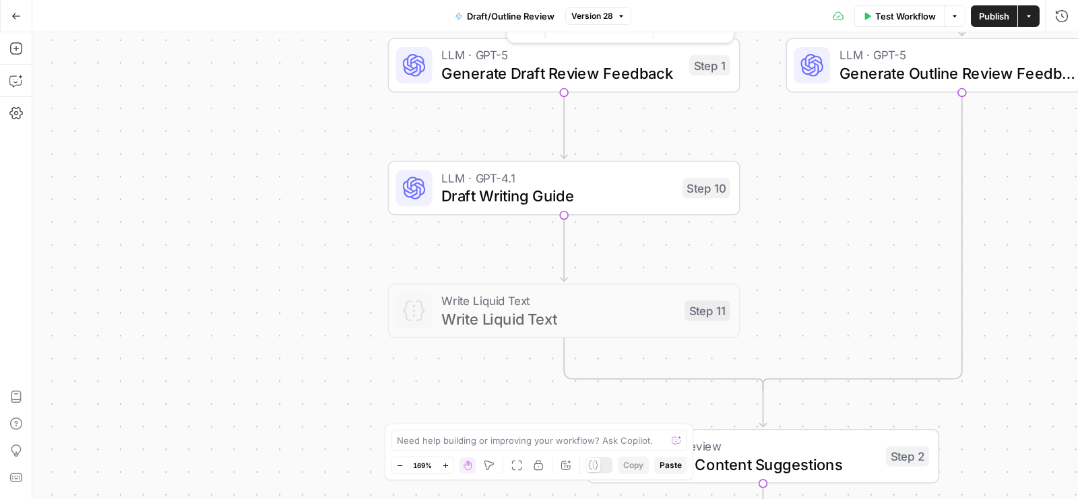
click at [457, 51] on span "LLM · GPT-5" at bounding box center [560, 55] width 238 height 18
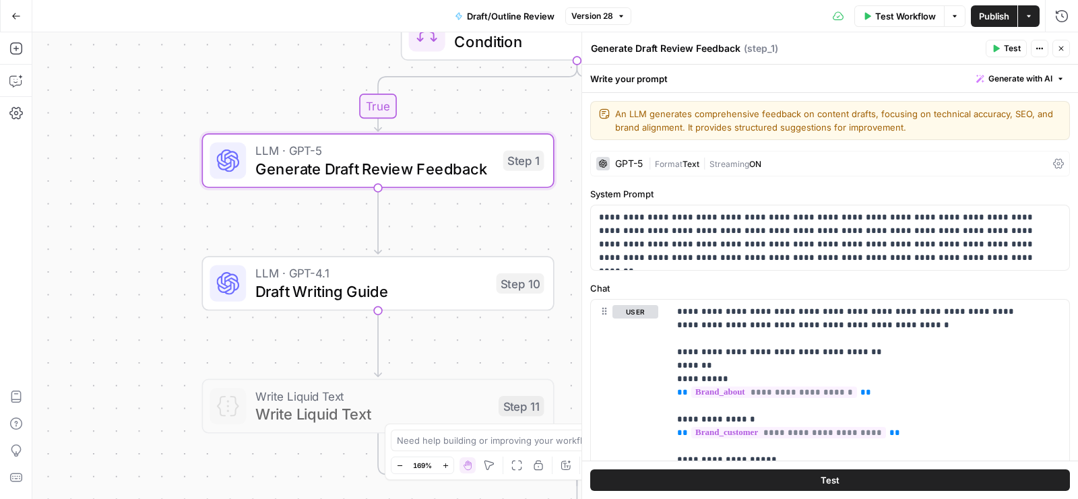
click at [851, 165] on div "| Format Text | Streaming ON" at bounding box center [847, 164] width 399 height 13
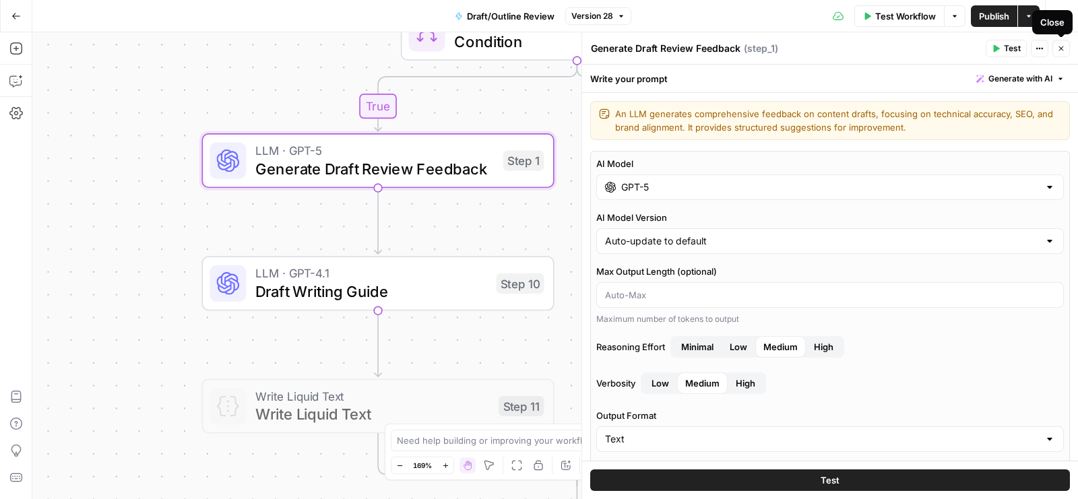
click at [1063, 51] on icon "button" at bounding box center [1061, 48] width 8 height 8
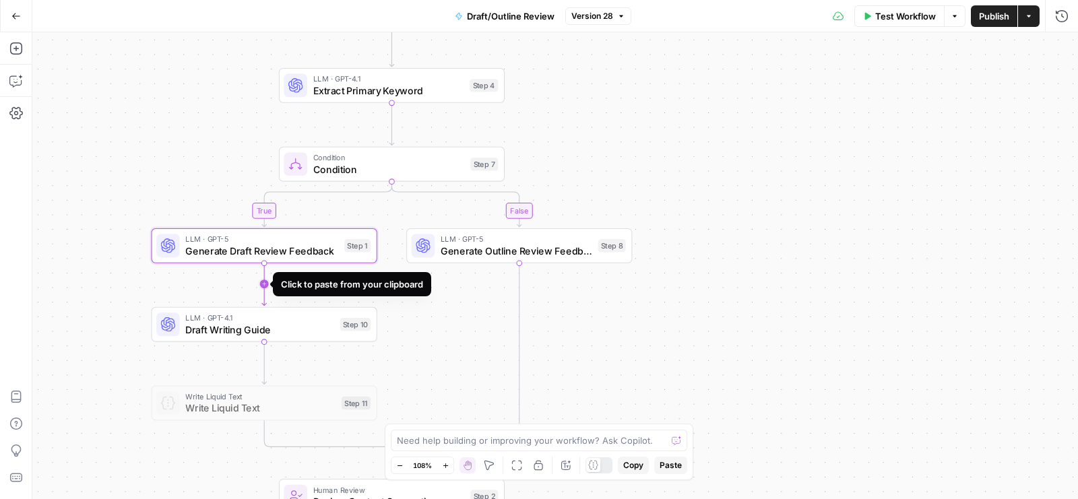
click at [263, 283] on icon "Edge from step_1 to step_10" at bounding box center [264, 284] width 4 height 43
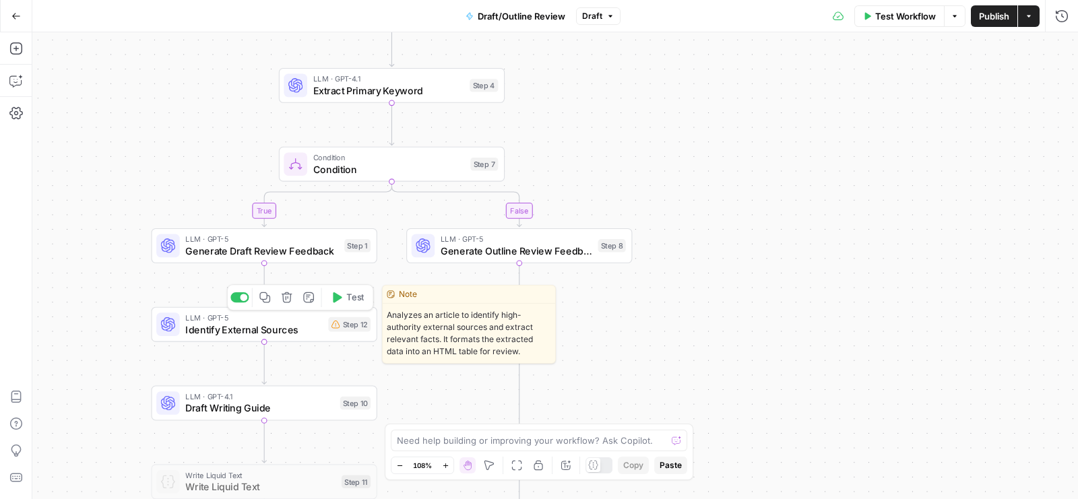
click at [304, 323] on span "Identify External Sources" at bounding box center [253, 329] width 137 height 15
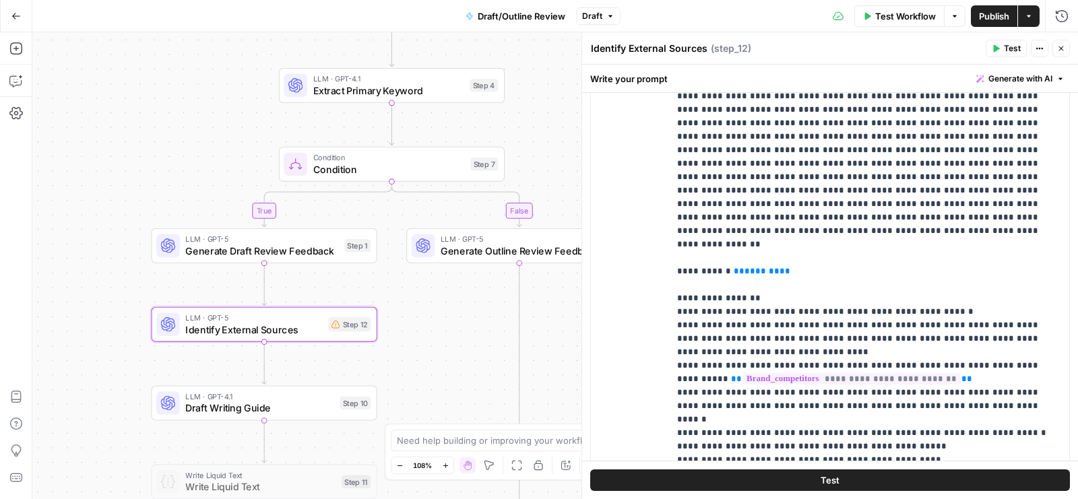
scroll to position [138, 0]
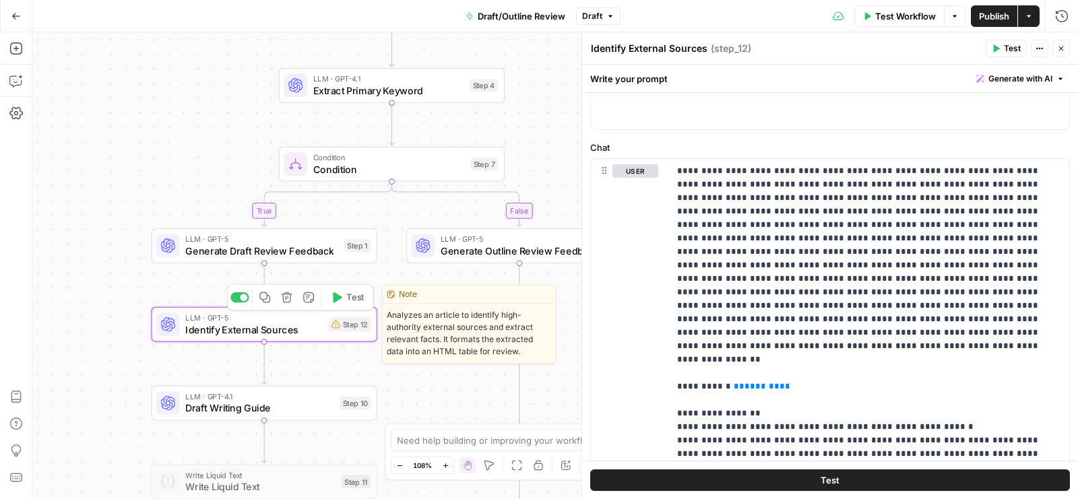
click at [286, 298] on icon "button" at bounding box center [286, 297] width 11 height 11
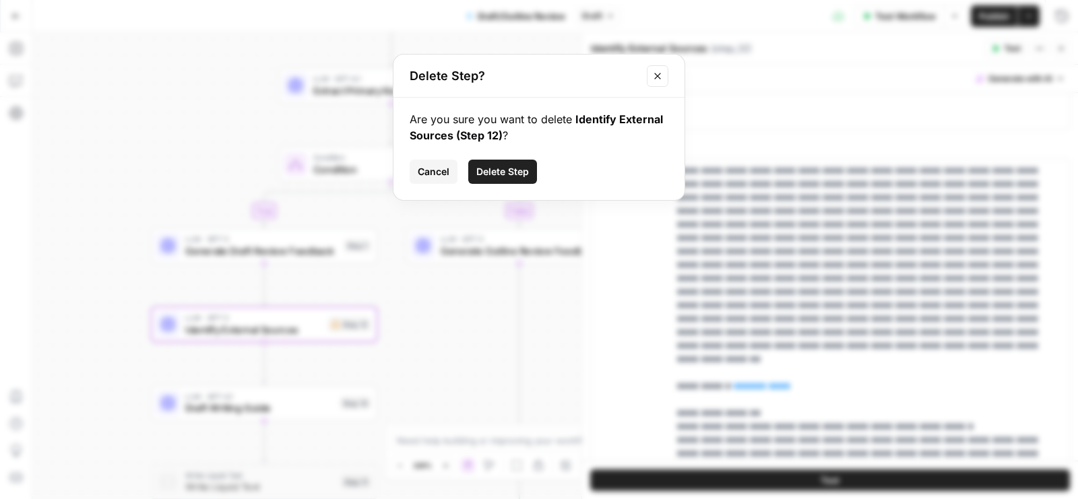
click at [505, 175] on span "Delete Step" at bounding box center [502, 171] width 53 height 13
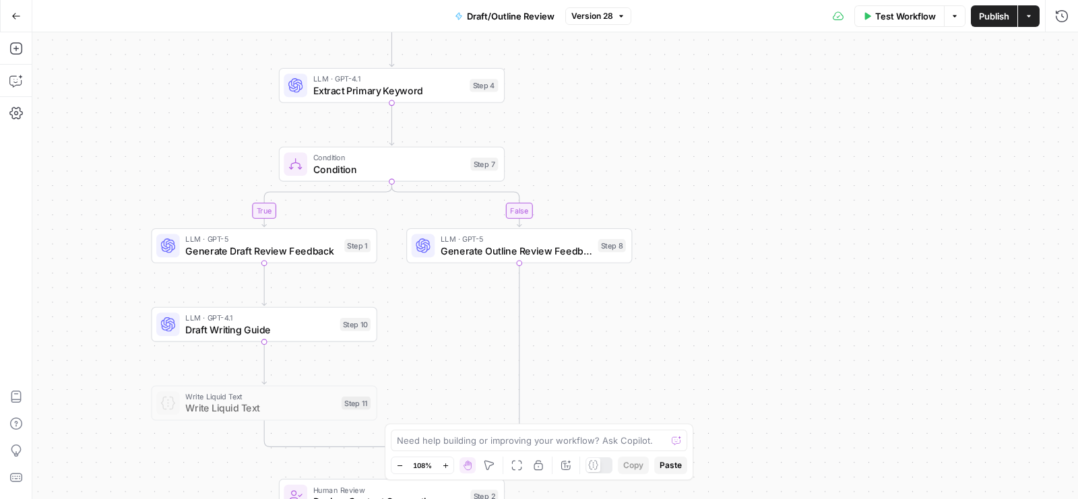
click at [29, 38] on div "Add Steps Copilot Settings AirOps Academy Help Give Feedback Shortcuts" at bounding box center [16, 265] width 32 height 467
click at [22, 42] on icon "button" at bounding box center [15, 48] width 13 height 13
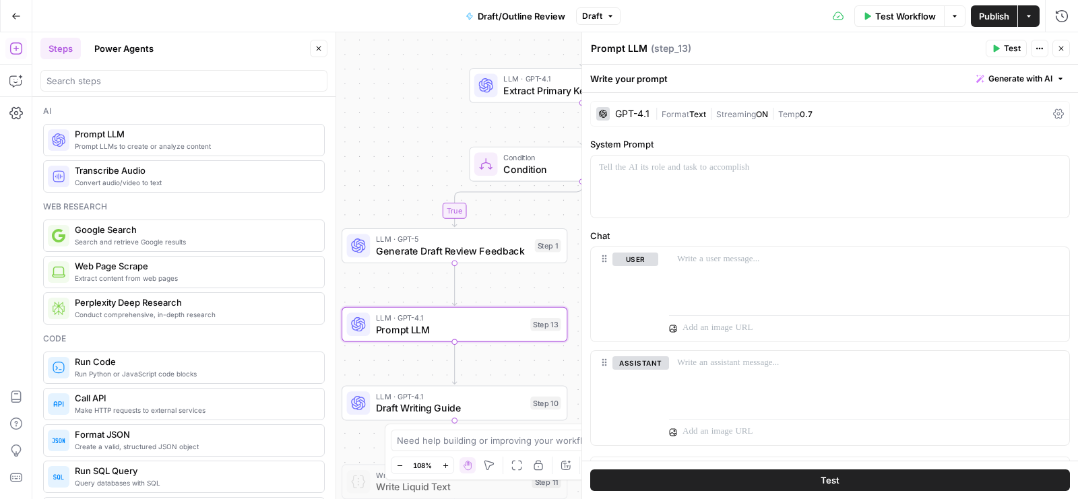
click at [929, 114] on div "| Format Text | Streaming ON | Temp 0.7" at bounding box center [851, 114] width 393 height 13
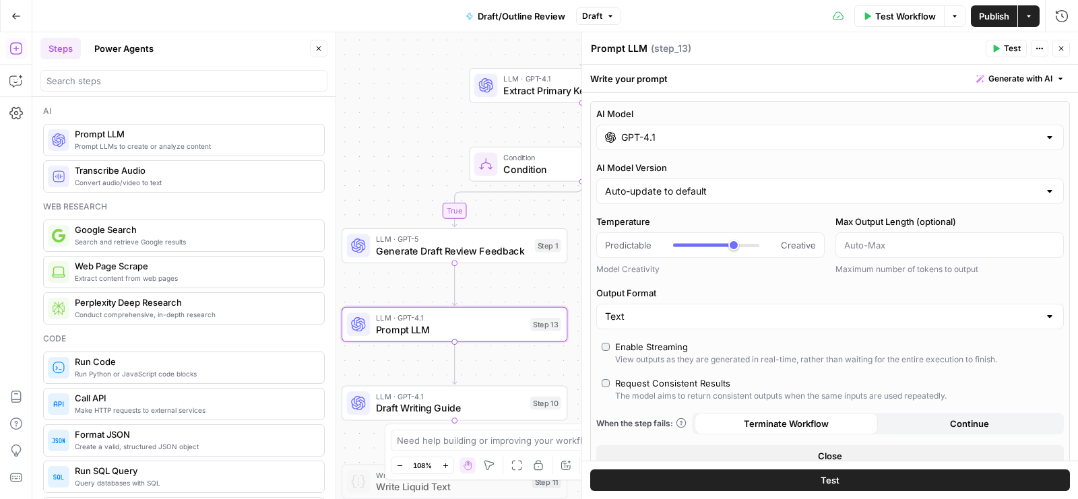
click at [770, 143] on input "GPT-4.1" at bounding box center [830, 137] width 418 height 13
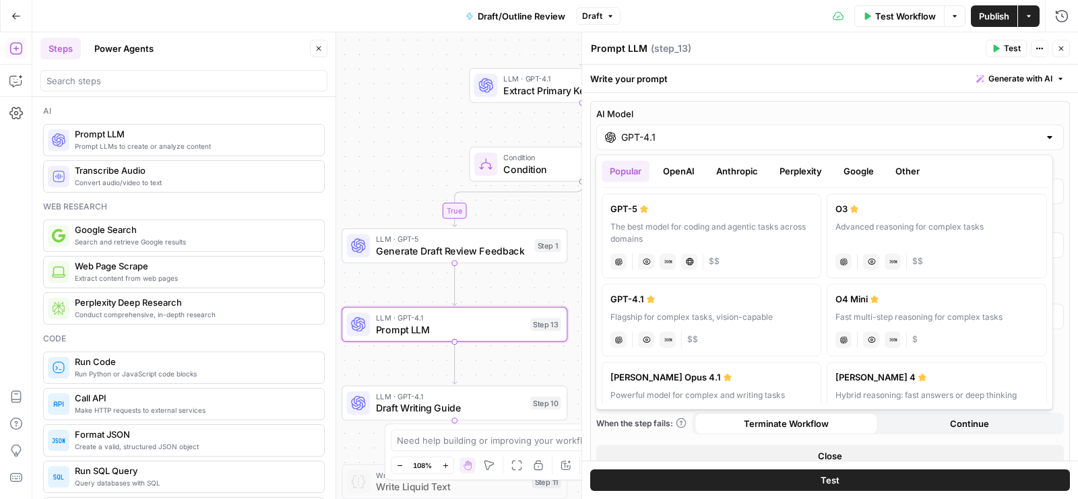
click at [688, 234] on div "The best model for coding and agentic tasks across domains" at bounding box center [711, 233] width 202 height 24
type input "GPT-5"
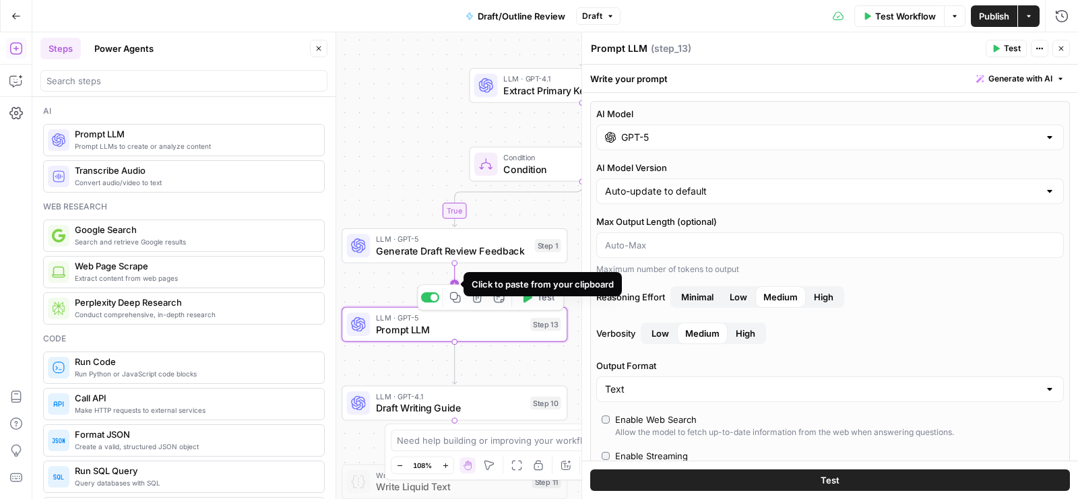
click at [454, 280] on icon "Edge from step_1 to step_13" at bounding box center [454, 284] width 4 height 43
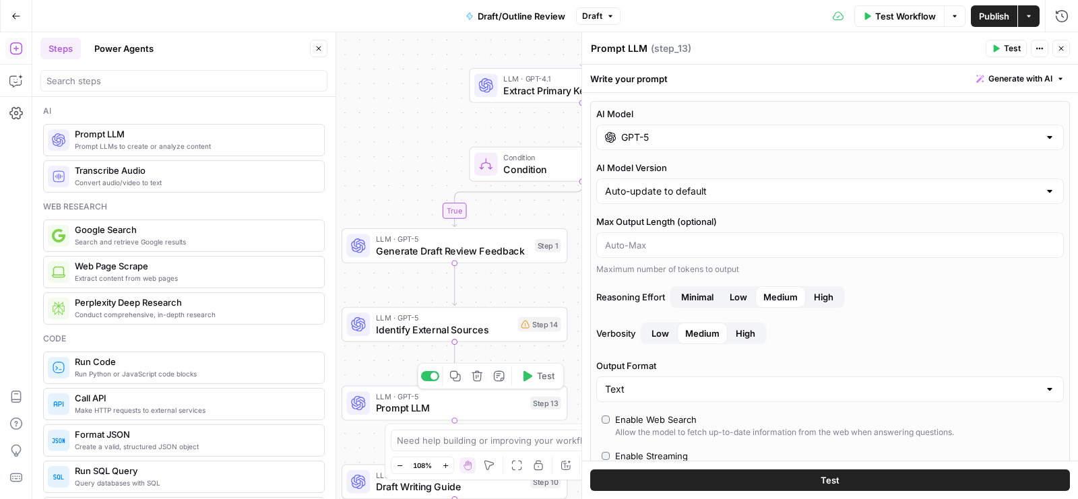
click at [470, 380] on button "Delete step" at bounding box center [476, 375] width 19 height 19
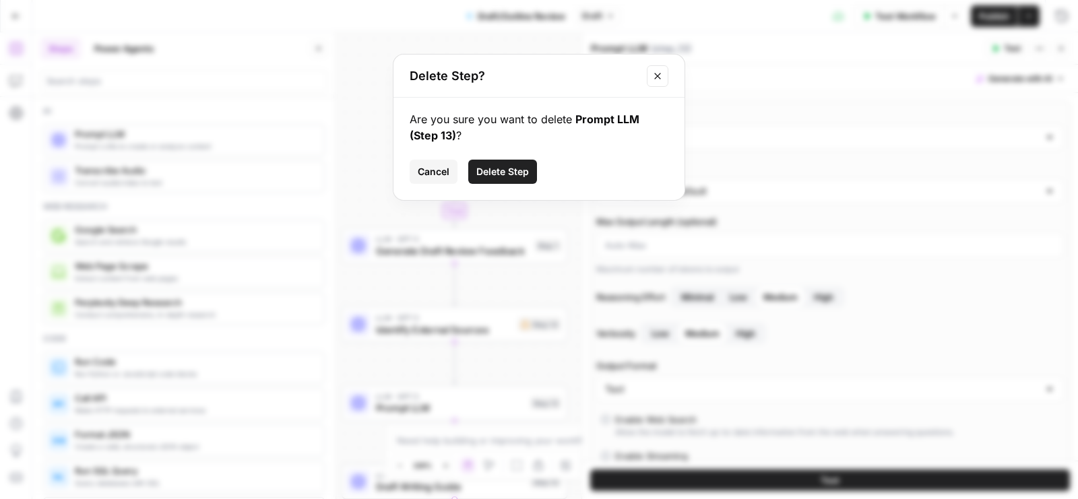
click at [499, 173] on span "Delete Step" at bounding box center [502, 171] width 53 height 13
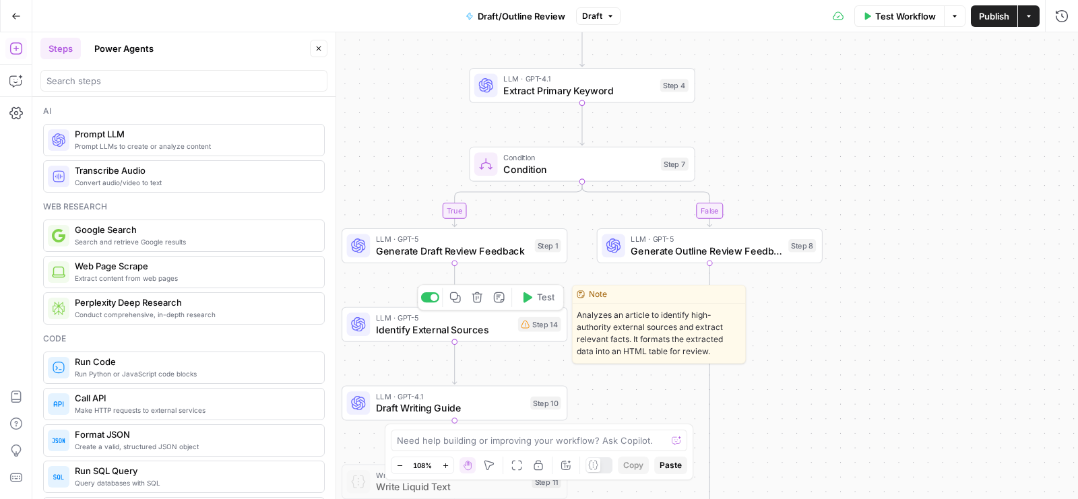
click at [465, 332] on span "Identify External Sources" at bounding box center [444, 329] width 136 height 15
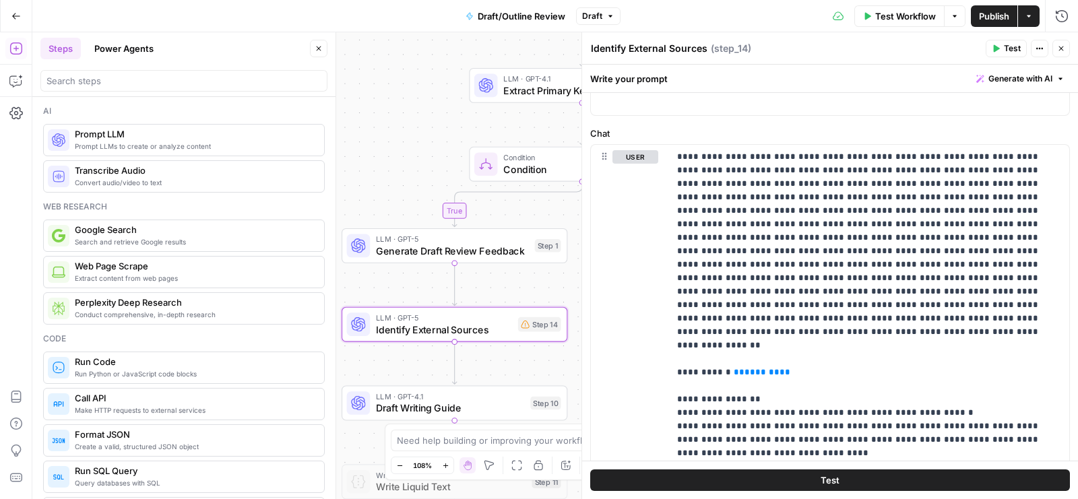
scroll to position [157, 0]
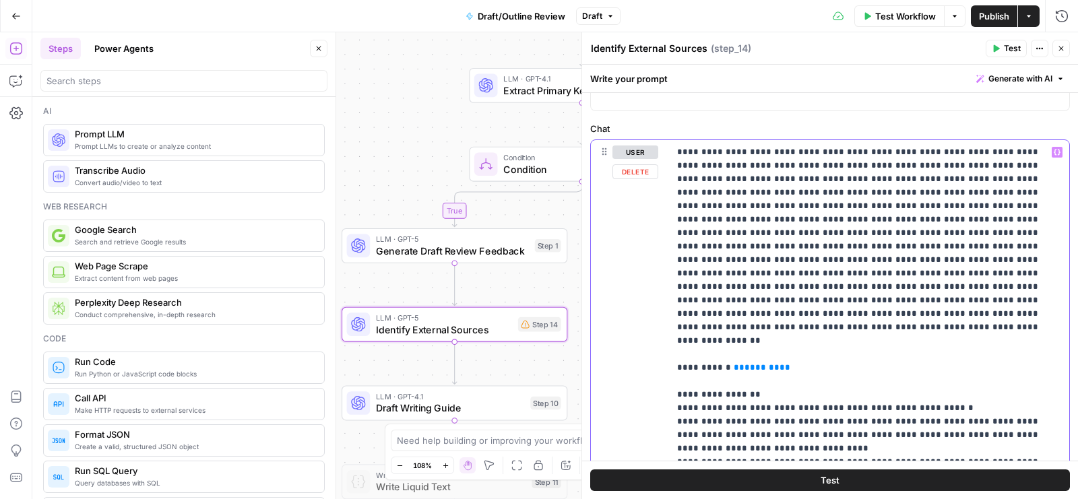
click at [741, 145] on p "**********" at bounding box center [864, 401] width 374 height 512
click at [1025, 74] on span "Generate with AI" at bounding box center [1020, 79] width 64 height 12
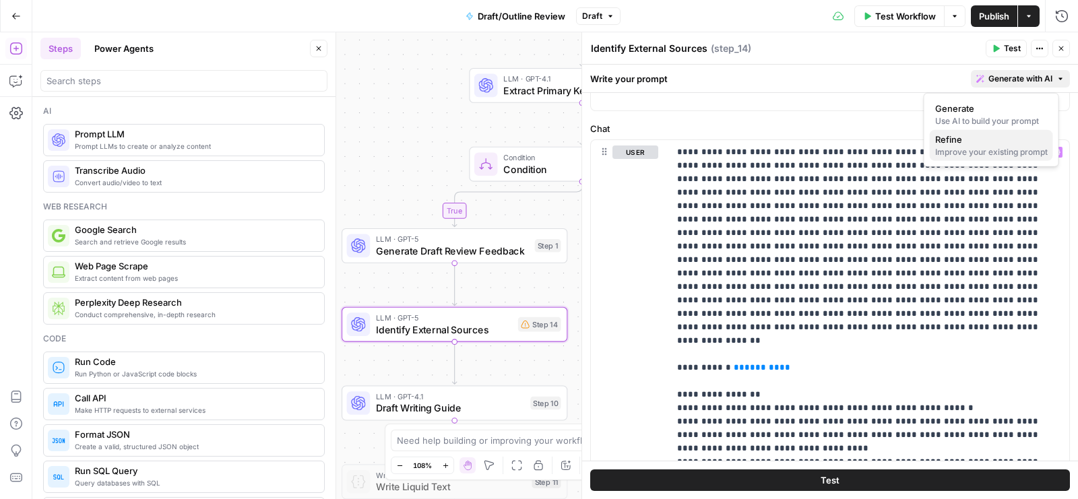
click at [994, 147] on div "Improve your existing prompt" at bounding box center [991, 152] width 112 height 12
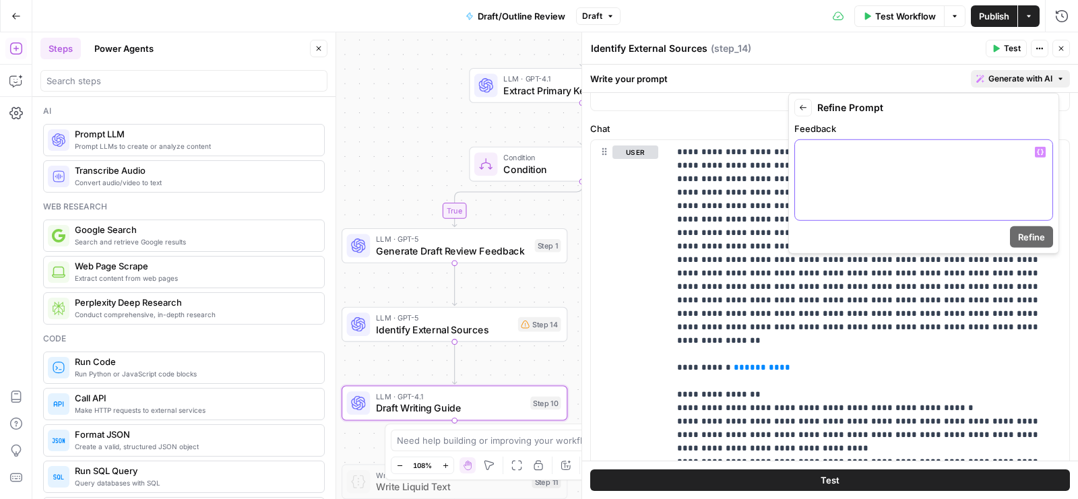
click at [968, 165] on div at bounding box center [923, 180] width 257 height 80
drag, startPoint x: 858, startPoint y: 167, endPoint x: 858, endPoint y: 200, distance: 33.0
click at [858, 172] on div "**********" at bounding box center [923, 180] width 257 height 80
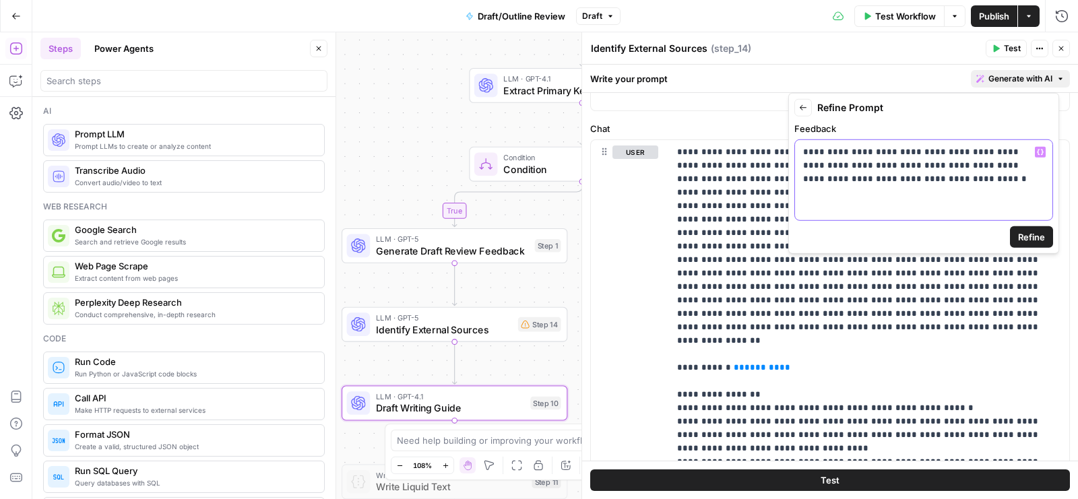
click at [945, 173] on p "**********" at bounding box center [924, 165] width 242 height 40
click at [1041, 232] on span "Refine" at bounding box center [1031, 236] width 27 height 13
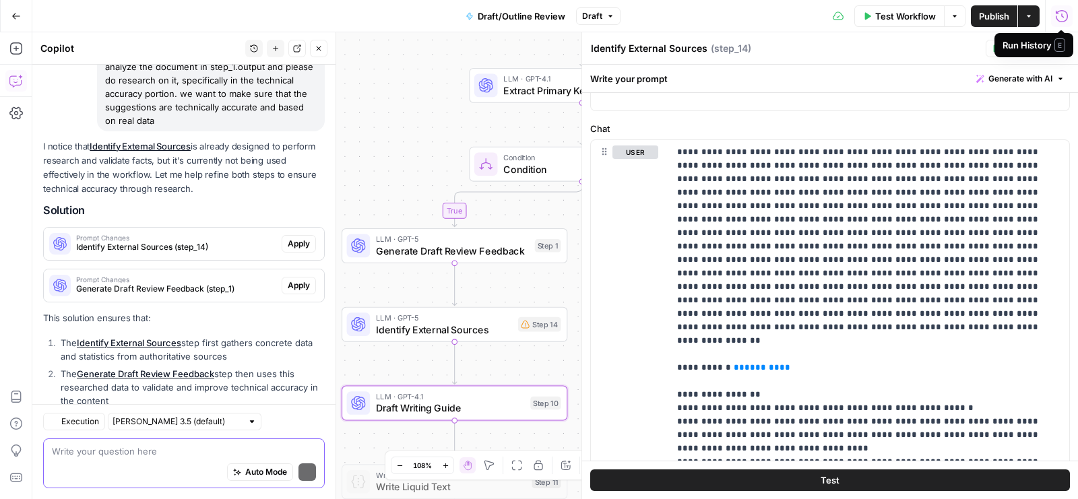
scroll to position [781, 0]
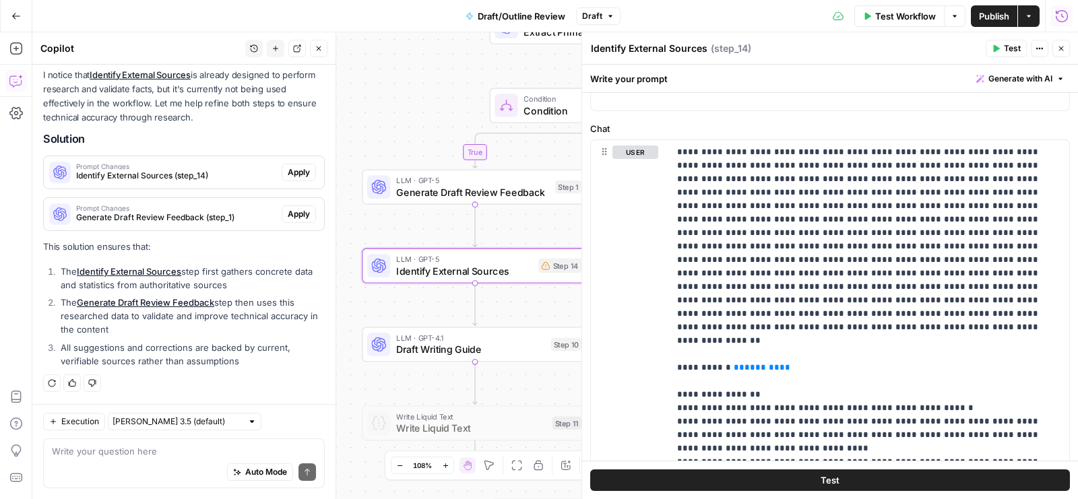
click at [288, 172] on span "Apply" at bounding box center [299, 172] width 22 height 12
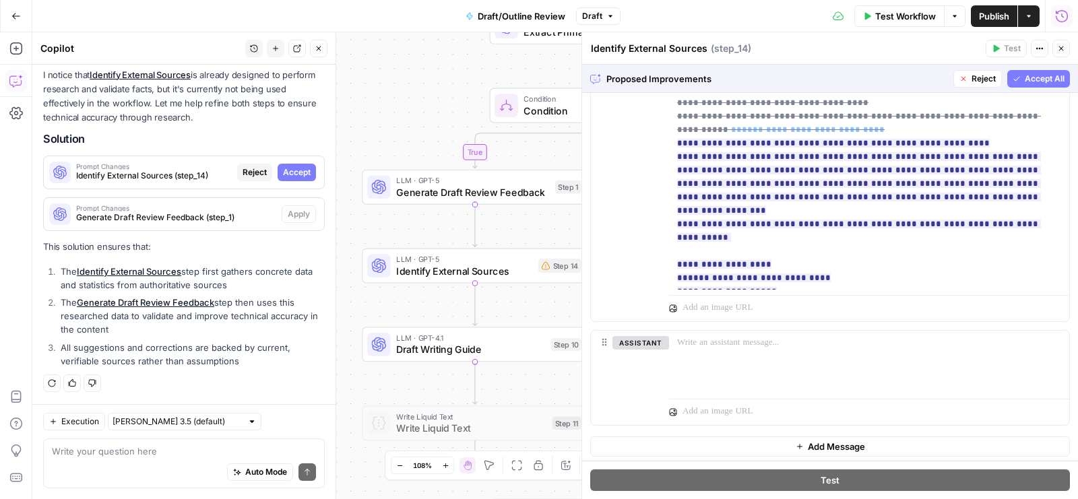
scroll to position [515, 0]
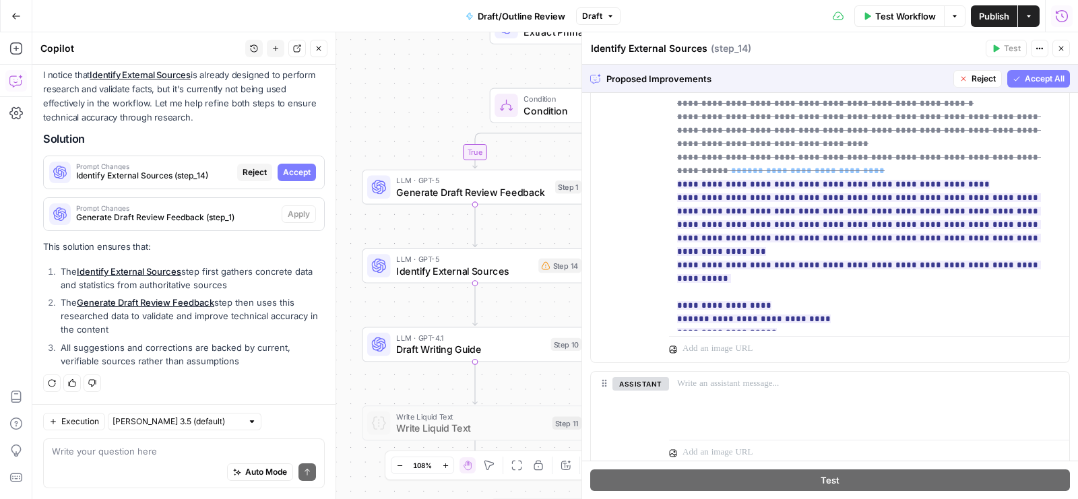
click at [1012, 79] on icon "button" at bounding box center [1016, 79] width 8 height 8
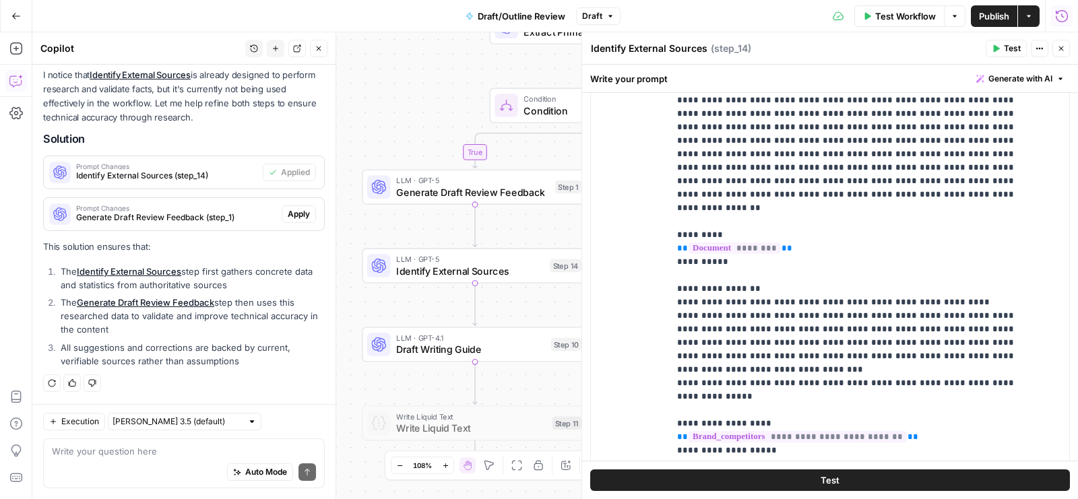
scroll to position [51, 0]
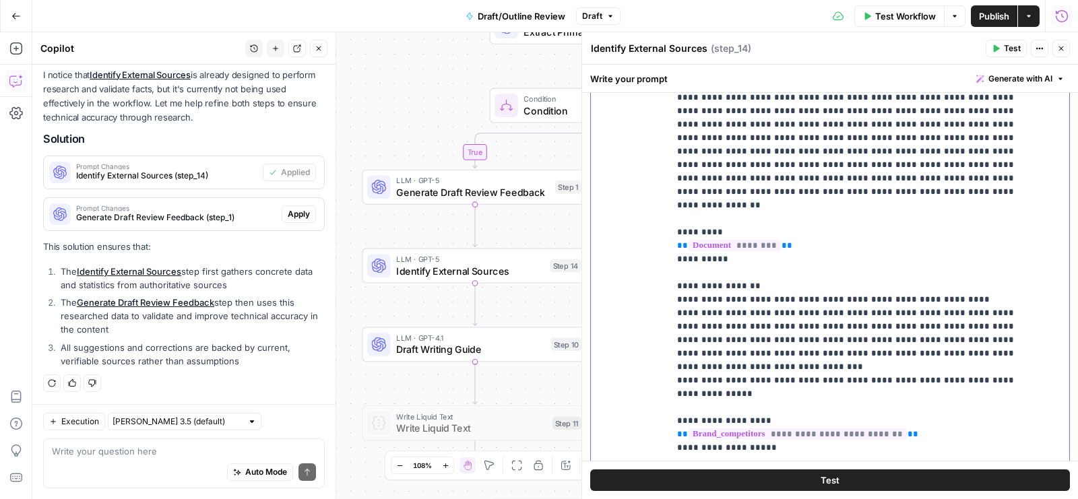
drag, startPoint x: 803, startPoint y: 203, endPoint x: 634, endPoint y: 203, distance: 168.4
click at [634, 203] on div "**********" at bounding box center [830, 332] width 478 height 581
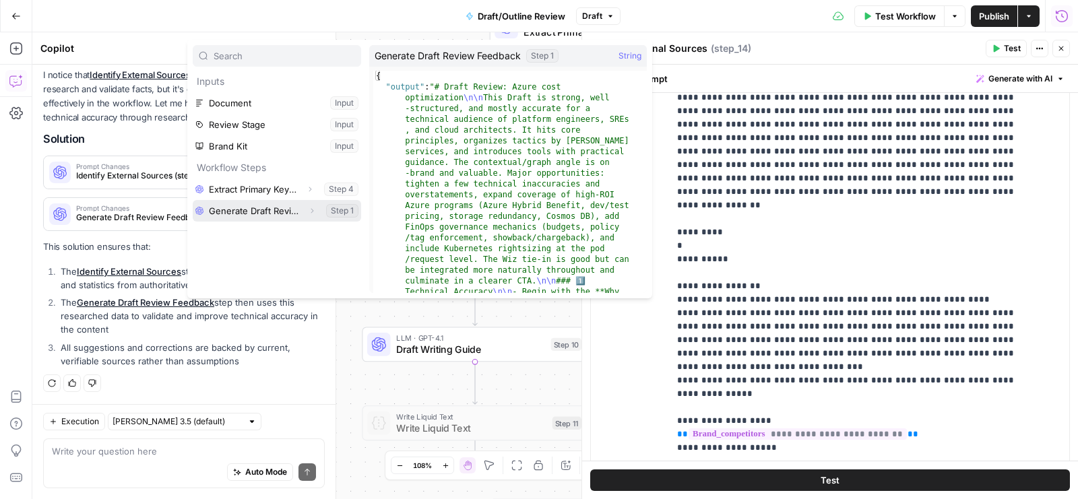
click at [314, 207] on icon "button" at bounding box center [312, 211] width 8 height 8
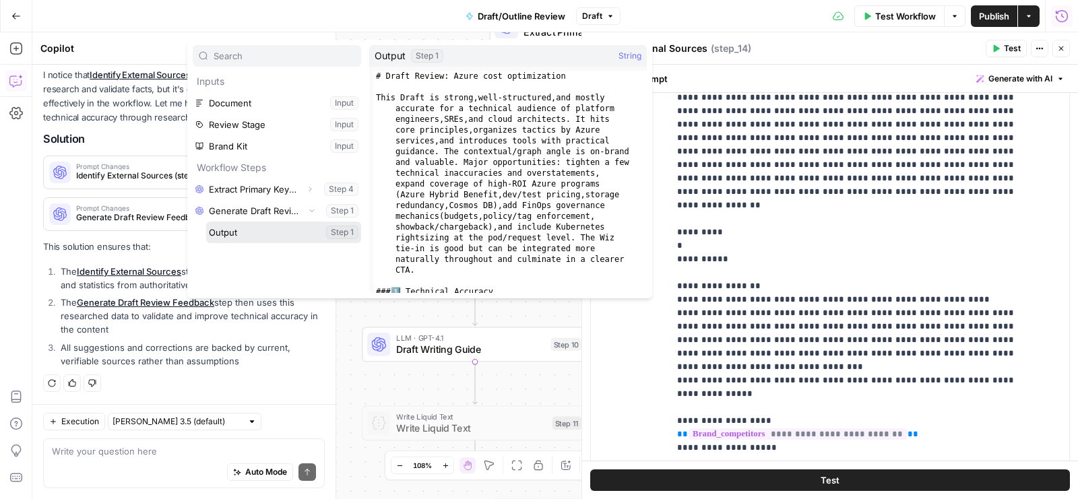
click at [300, 236] on button "Select variable Output" at bounding box center [283, 233] width 155 height 22
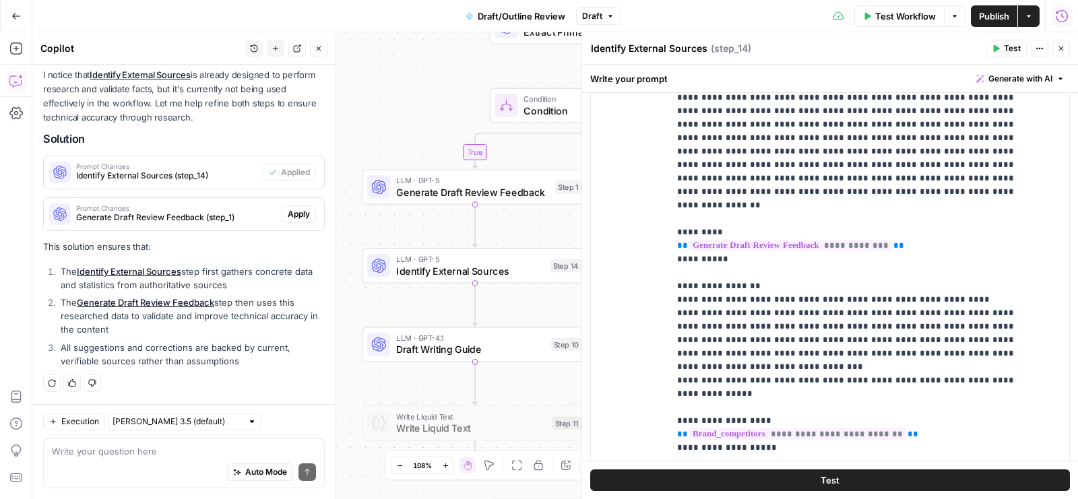
click at [123, 479] on div "Auto Mode Send" at bounding box center [184, 473] width 264 height 30
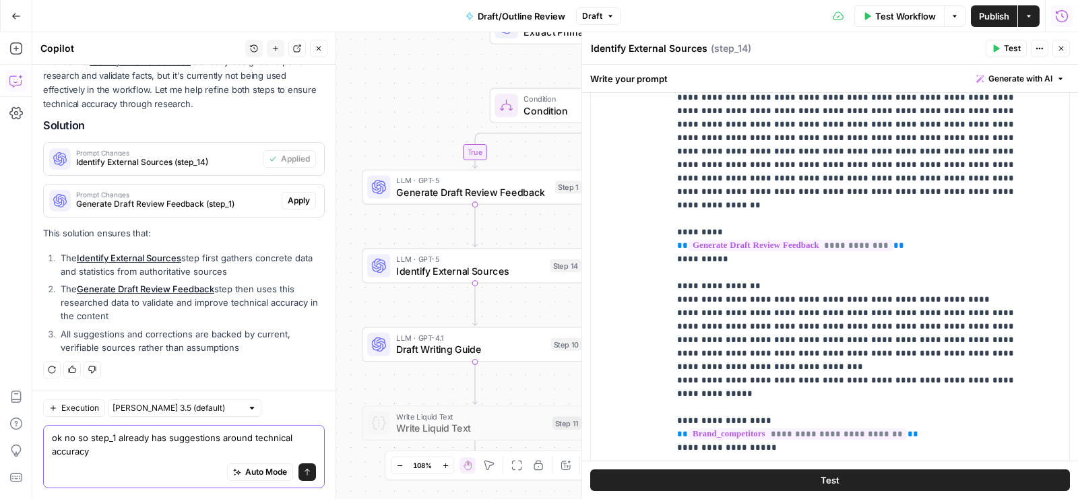
click at [118, 441] on textarea "ok no so step_1 already has suggestions around technical accuracy" at bounding box center [184, 444] width 264 height 27
click at [154, 451] on textarea "ok no so step_1 output already has suggestions around technical accuracy" at bounding box center [184, 444] width 264 height 27
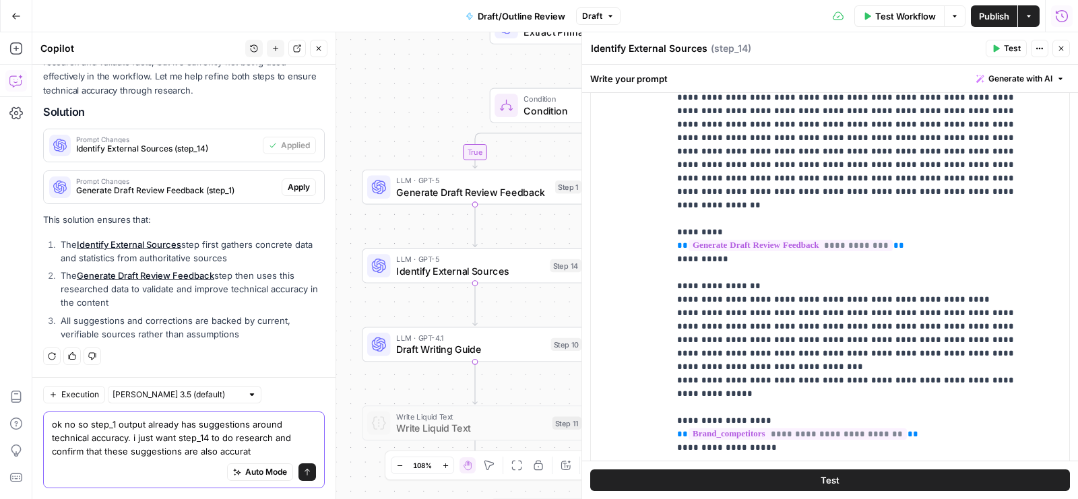
type textarea "ok no so step_1 output already has suggestions around technical accuracy. i jus…"
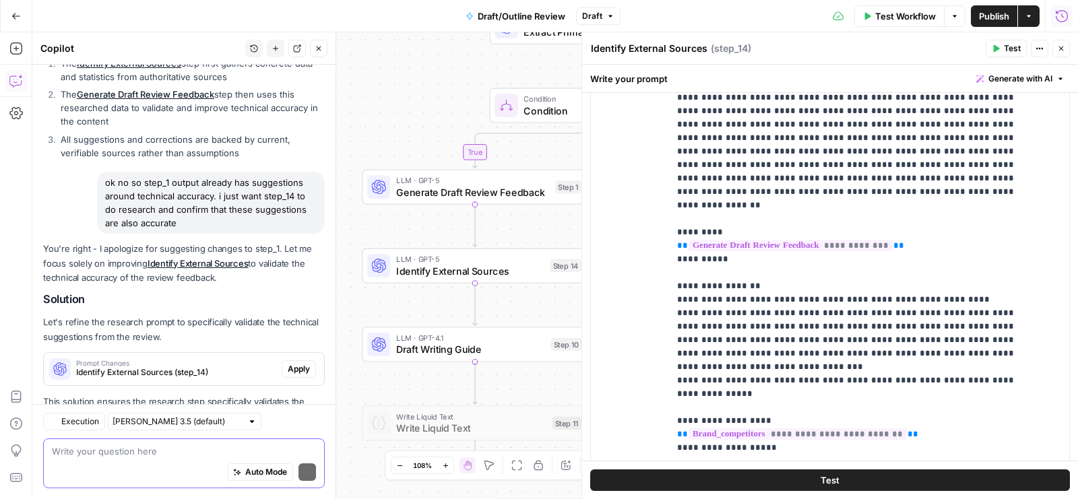
scroll to position [1104, 0]
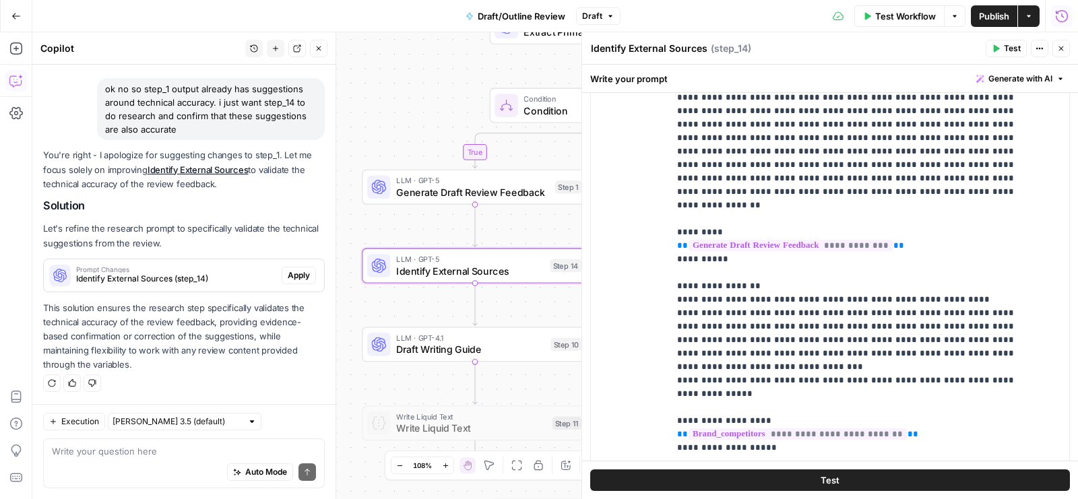
click at [291, 277] on span "Apply" at bounding box center [299, 275] width 22 height 12
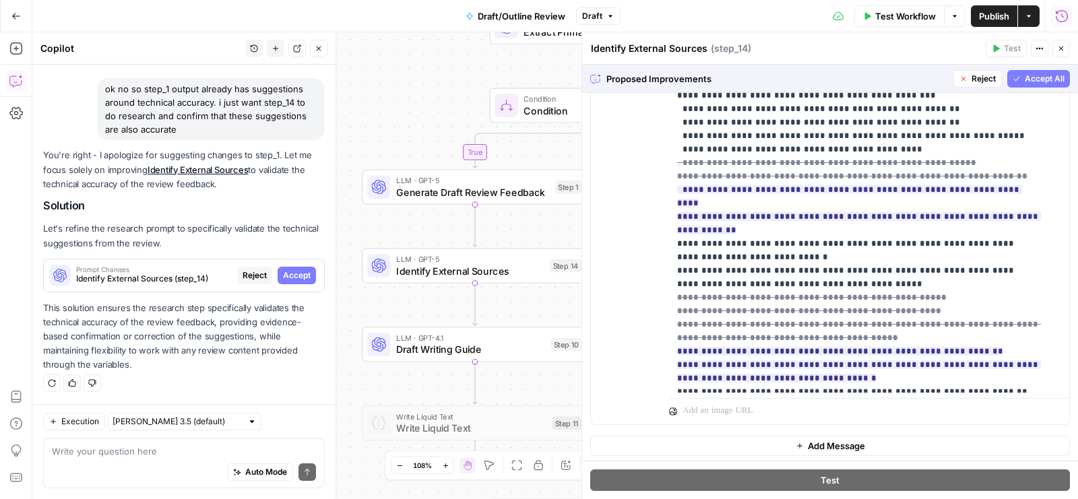
scroll to position [607, 0]
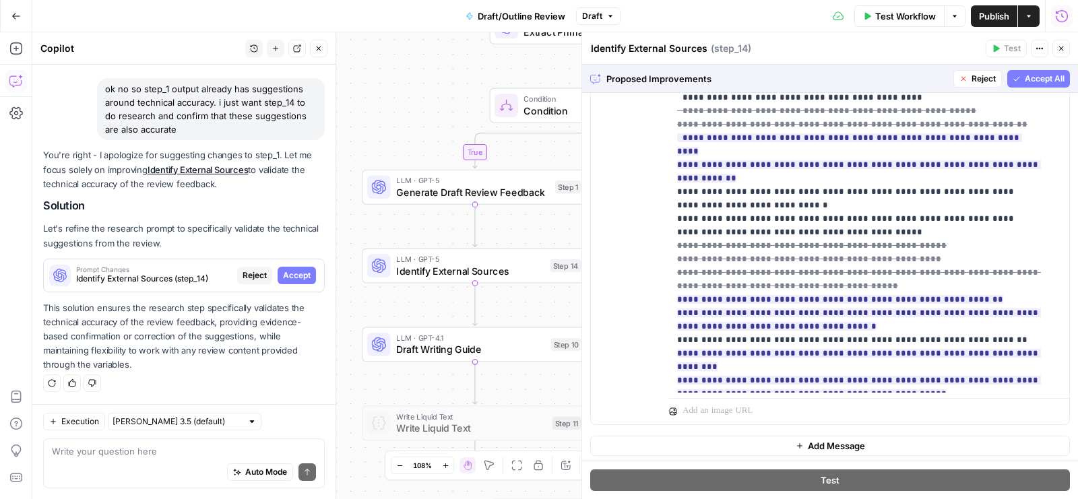
click at [1034, 75] on span "Accept All" at bounding box center [1044, 79] width 40 height 12
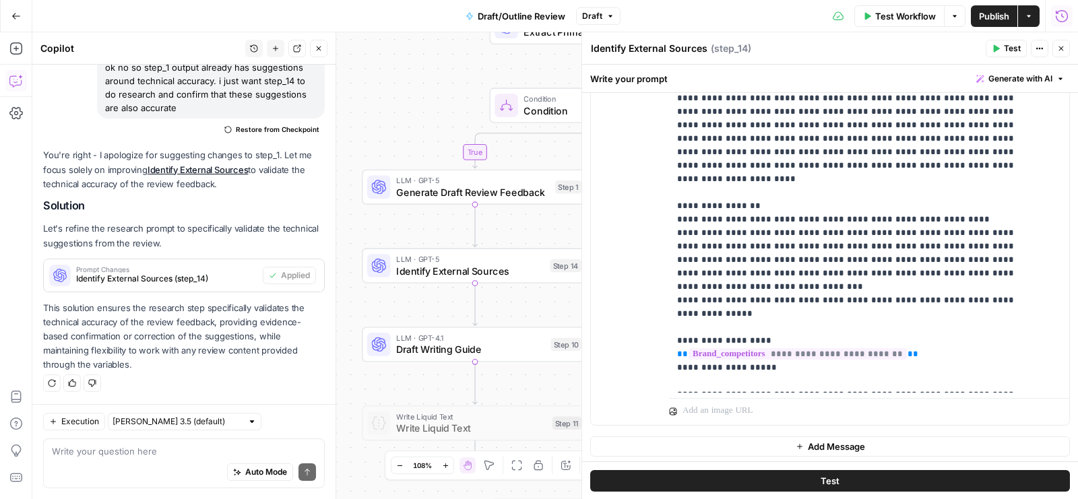
scroll to position [270, 0]
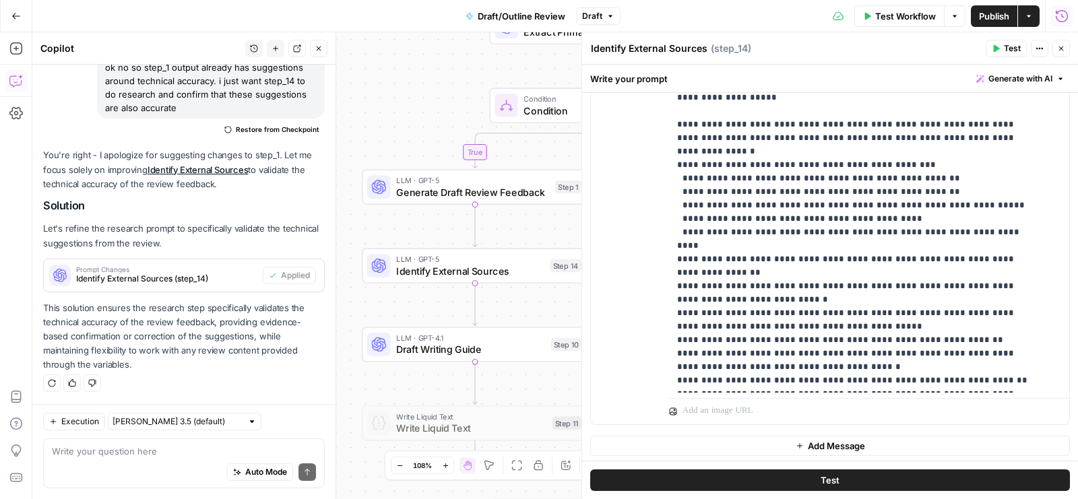
click at [997, 43] on button "Test" at bounding box center [1005, 49] width 41 height 18
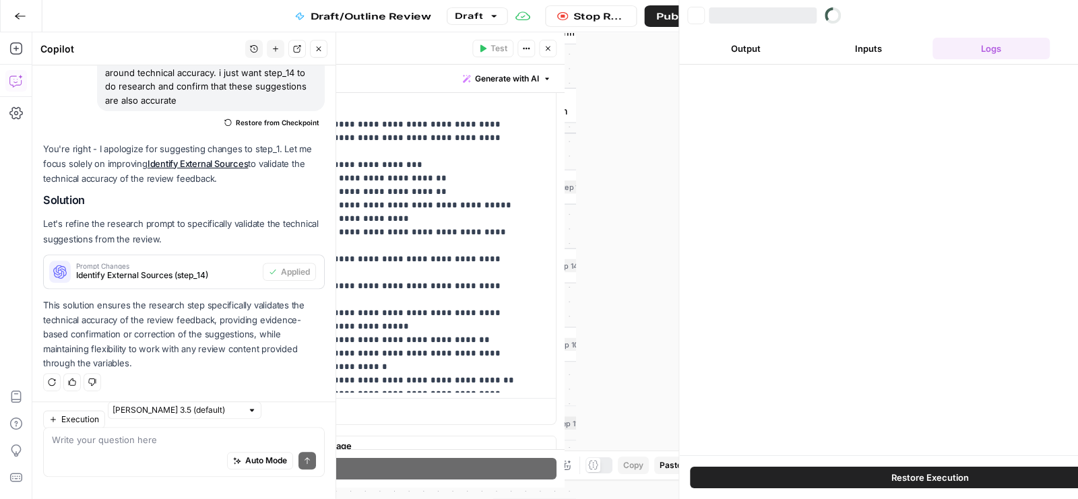
scroll to position [1125, 0]
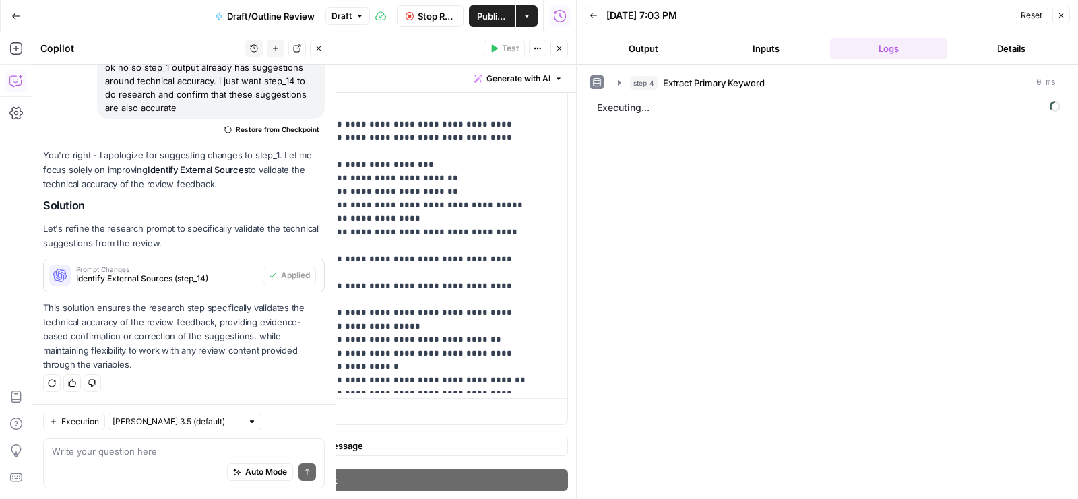
click at [332, 19] on span "Draft" at bounding box center [341, 16] width 20 height 12
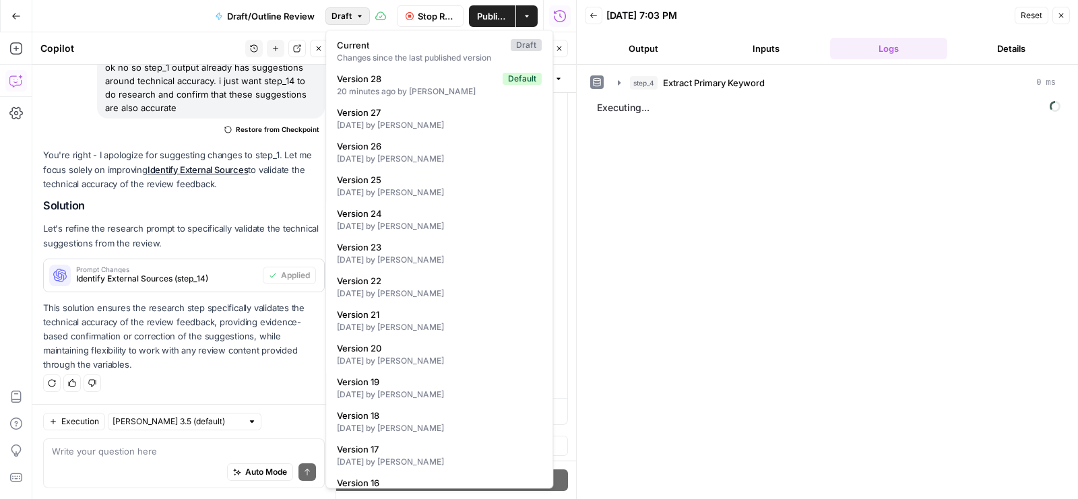
click at [332, 19] on span "Draft" at bounding box center [341, 16] width 20 height 12
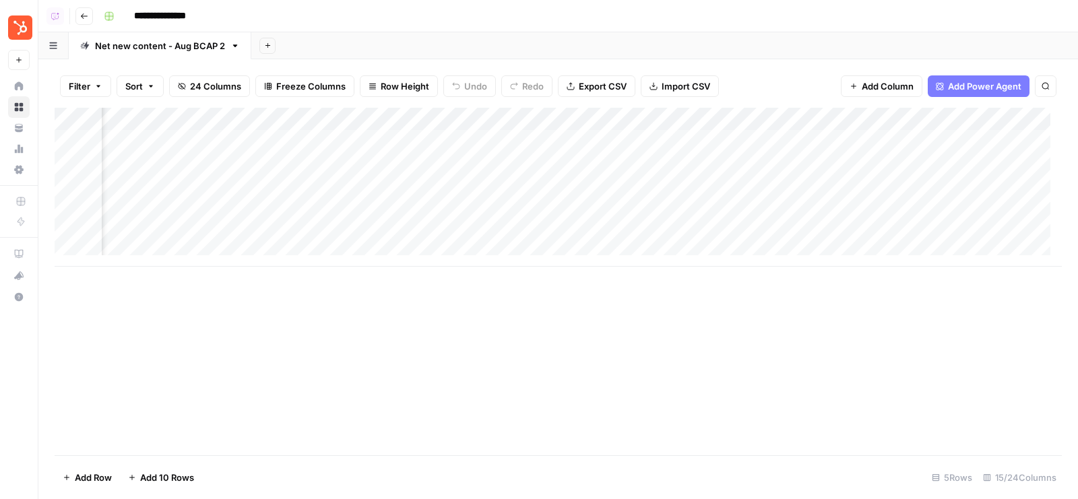
scroll to position [0, 1266]
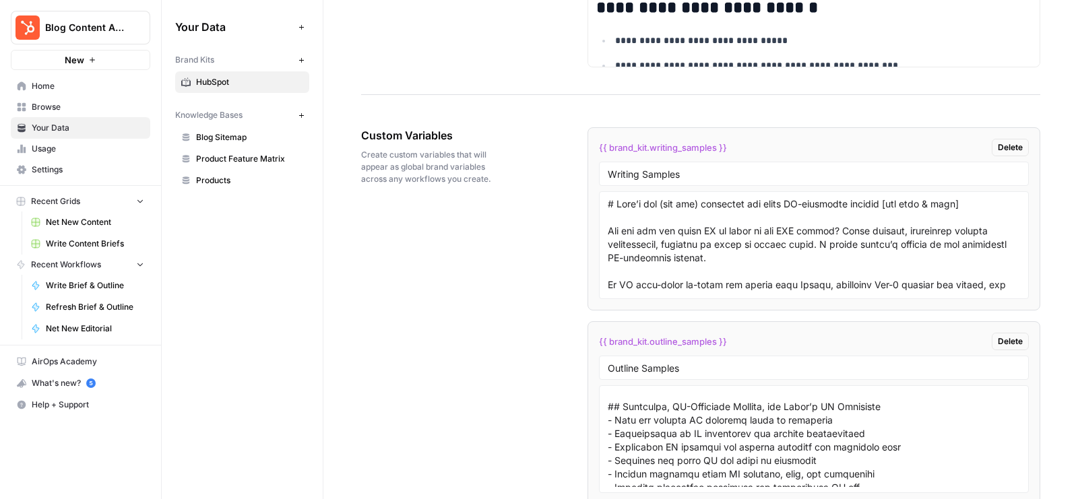
scroll to position [2540, 0]
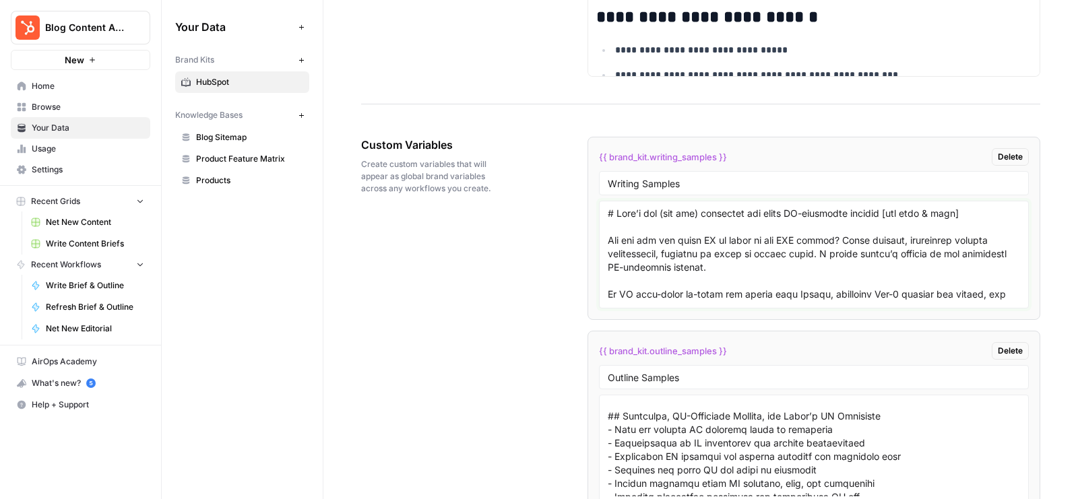
click at [731, 232] on textarea at bounding box center [813, 255] width 412 height 96
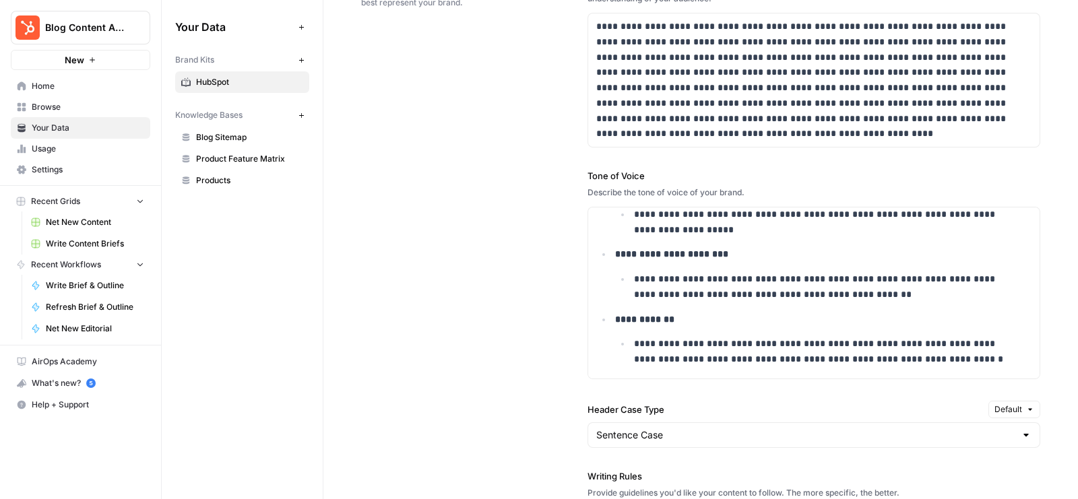
scroll to position [1047, 0]
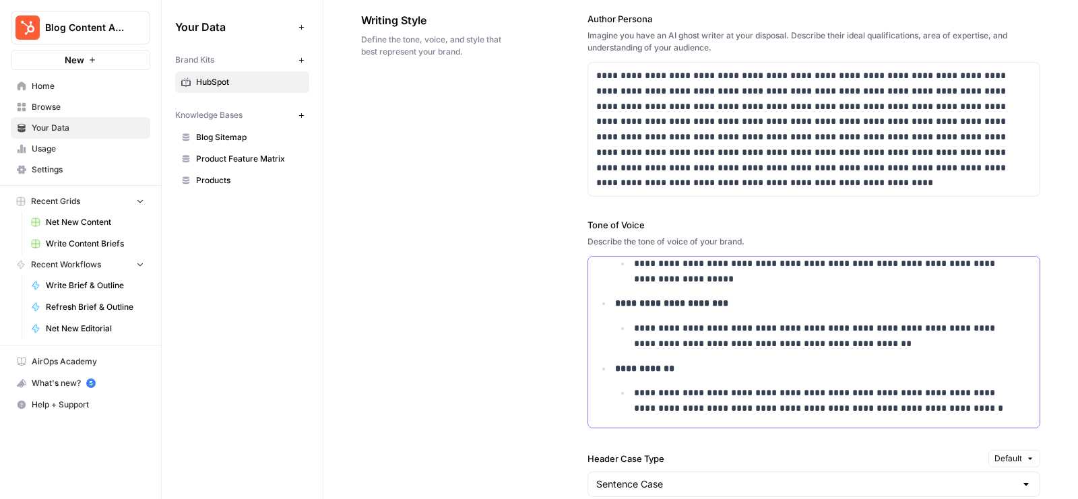
click at [691, 335] on p "**********" at bounding box center [823, 336] width 378 height 31
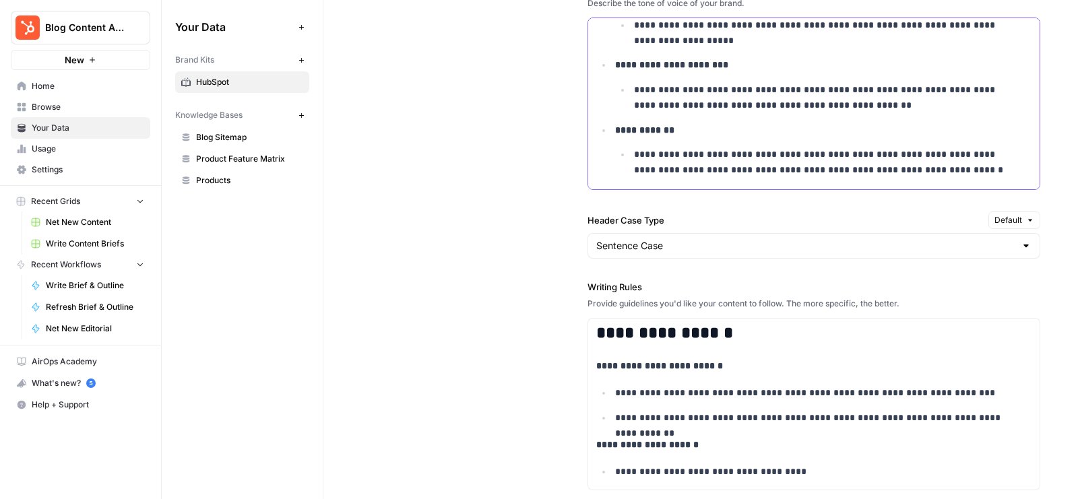
scroll to position [1473, 0]
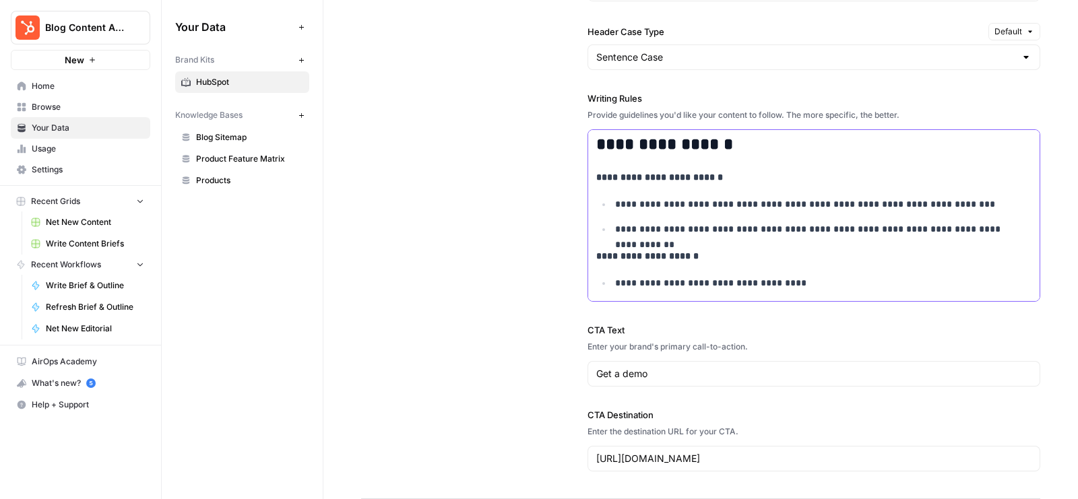
click at [774, 226] on p "**********" at bounding box center [813, 229] width 397 height 15
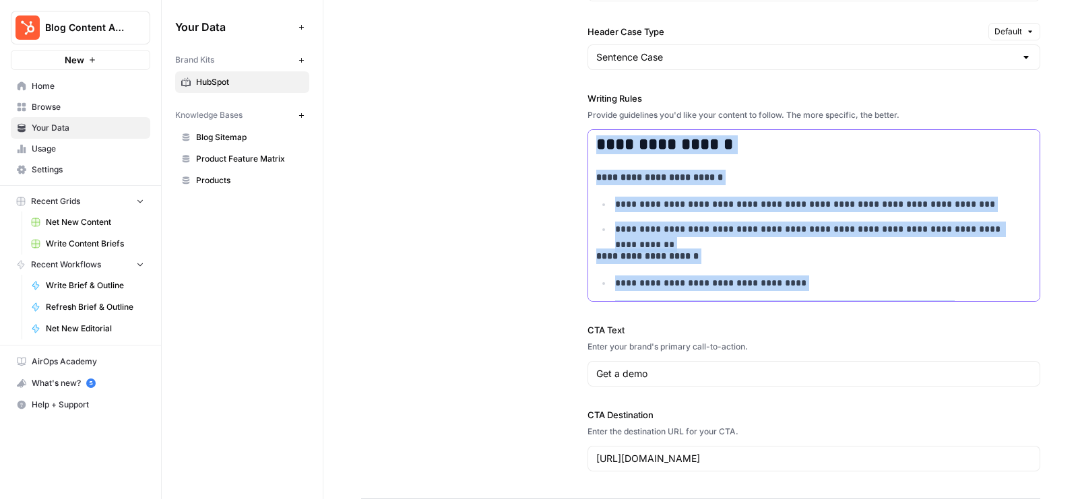
copy div "**********"
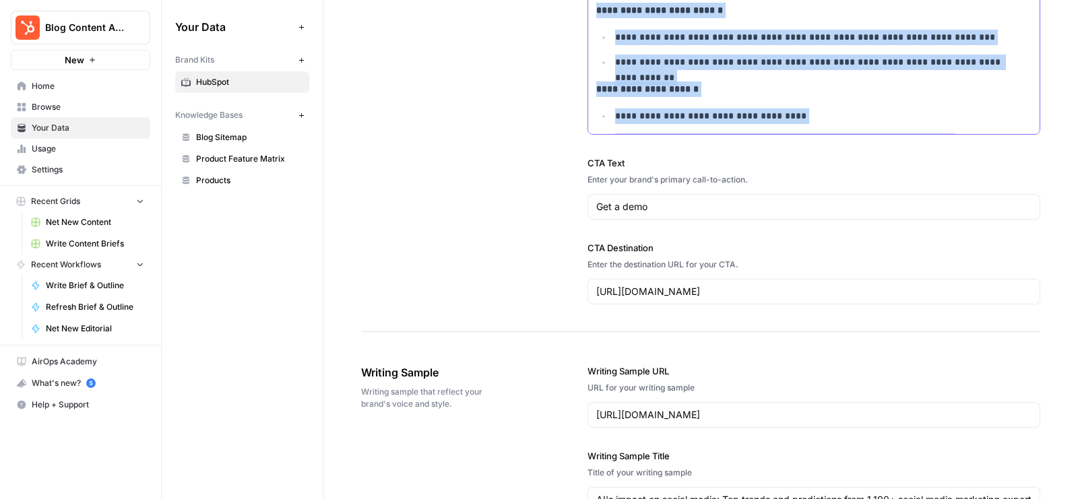
scroll to position [1334, 0]
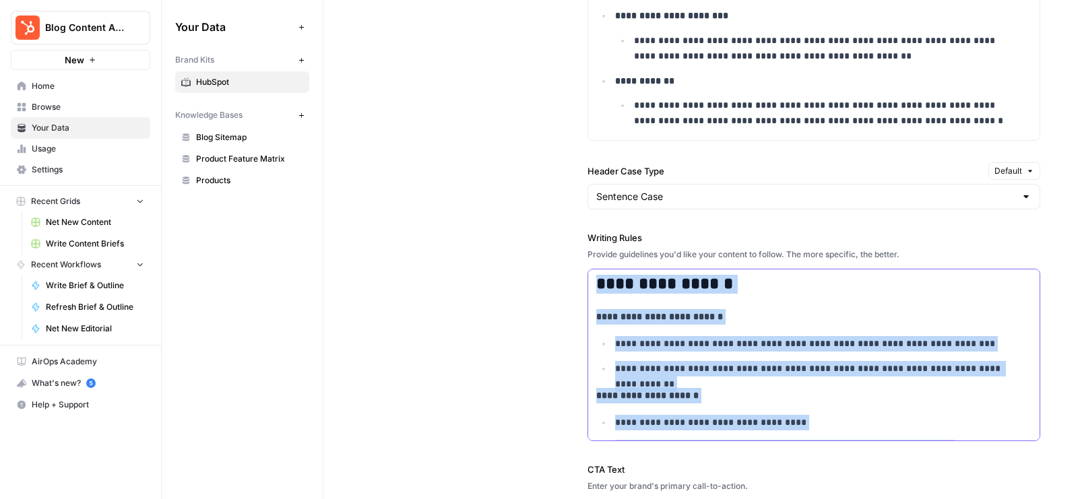
click at [775, 388] on p "**********" at bounding box center [813, 395] width 435 height 15
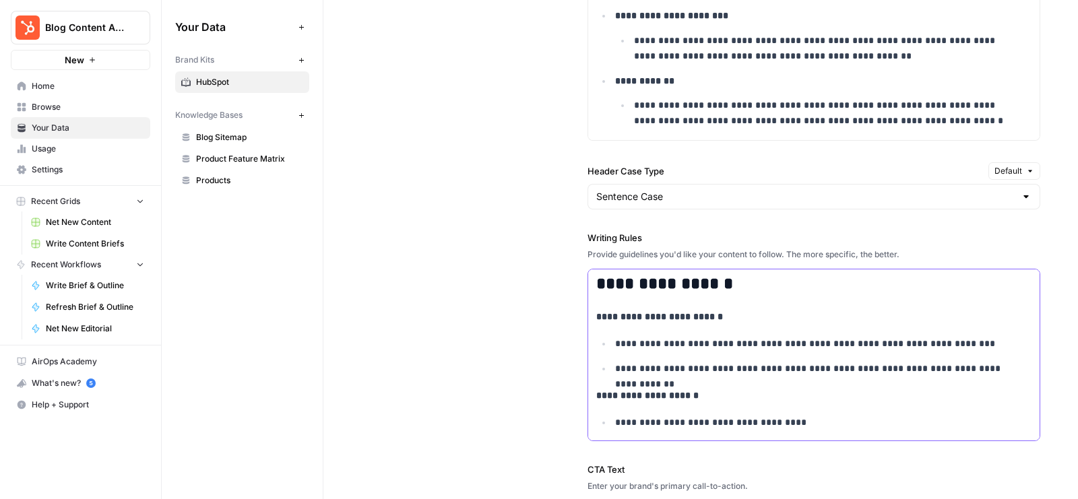
scroll to position [1018, 0]
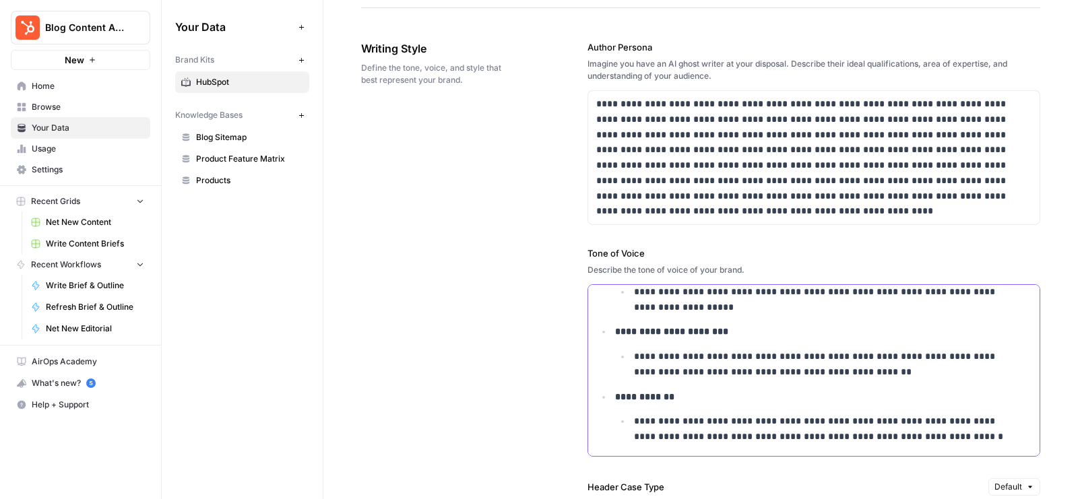
click at [733, 325] on p "**********" at bounding box center [823, 331] width 416 height 15
click at [725, 364] on p "**********" at bounding box center [823, 364] width 378 height 31
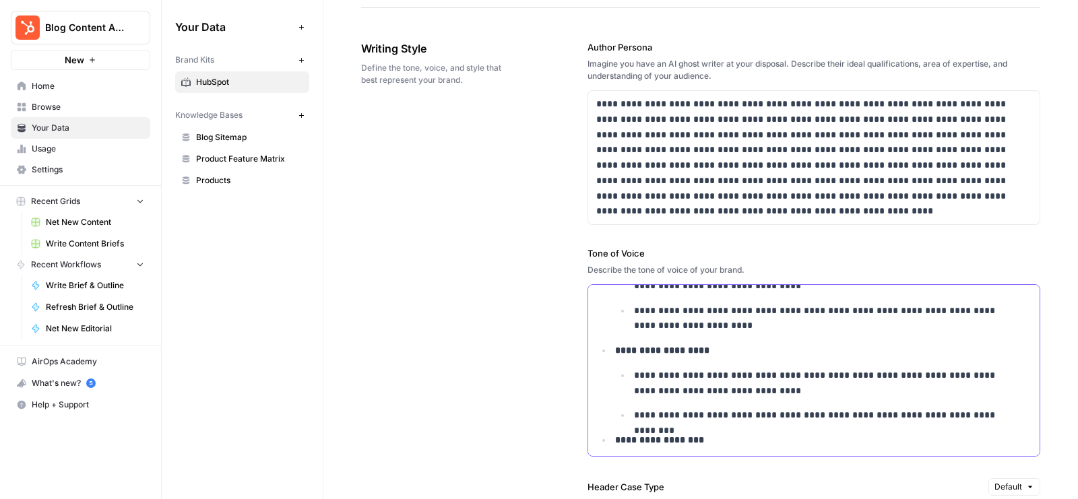
scroll to position [0, 0]
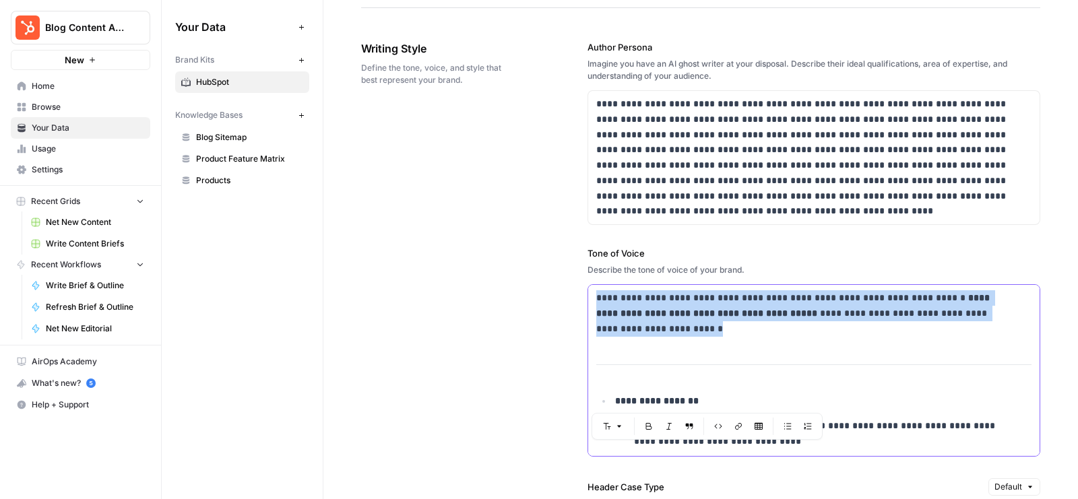
drag, startPoint x: 609, startPoint y: 380, endPoint x: 598, endPoint y: 275, distance: 105.0
click at [598, 275] on div "**********" at bounding box center [813, 351] width 453 height 210
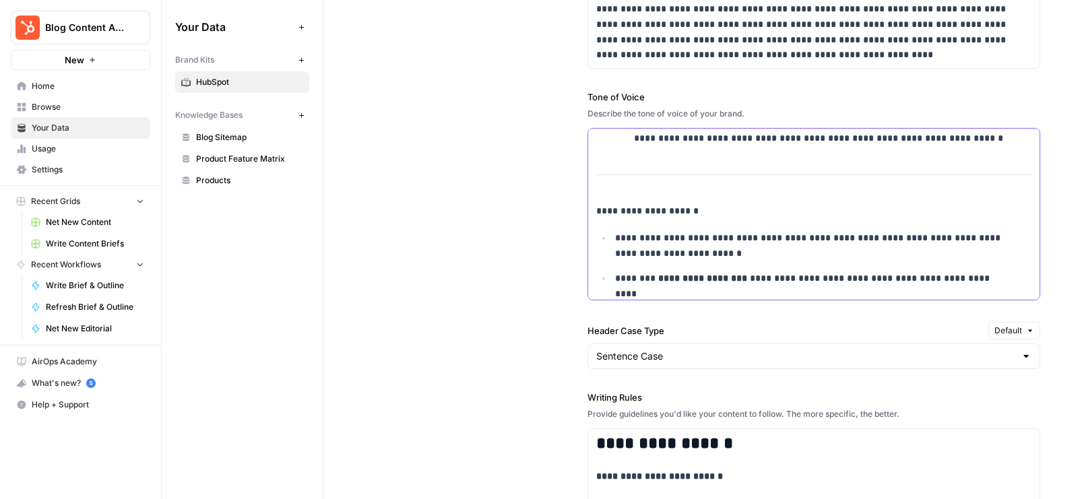
scroll to position [1037, 0]
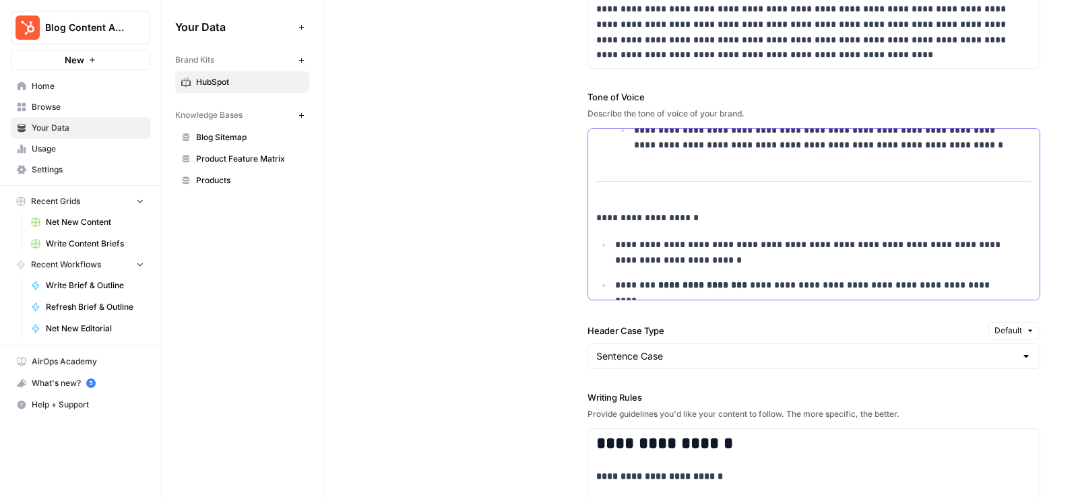
drag, startPoint x: 624, startPoint y: 170, endPoint x: 763, endPoint y: 308, distance: 196.7
click at [763, 308] on div "**********" at bounding box center [813, 327] width 453 height 940
drag, startPoint x: 617, startPoint y: 166, endPoint x: 751, endPoint y: 189, distance: 136.0
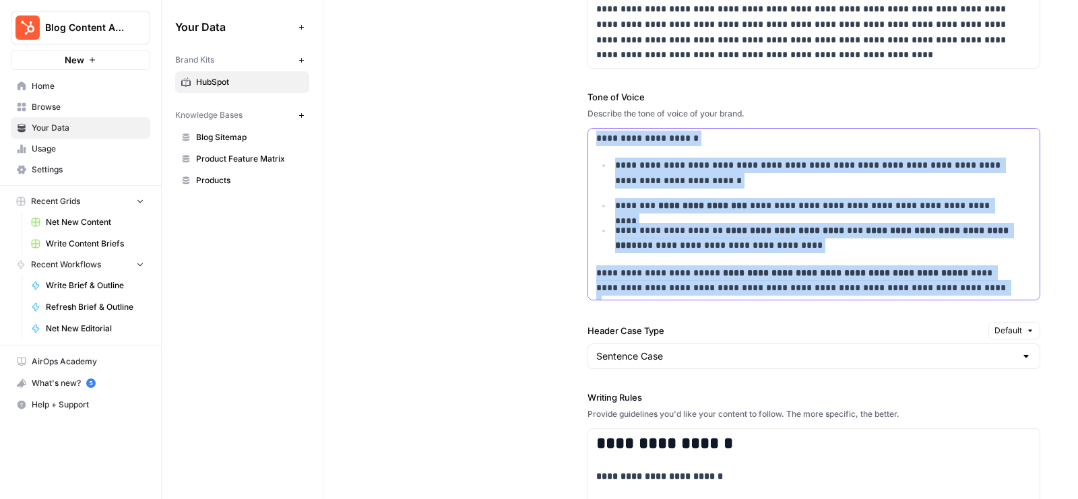
click at [927, 288] on p "**********" at bounding box center [804, 280] width 416 height 31
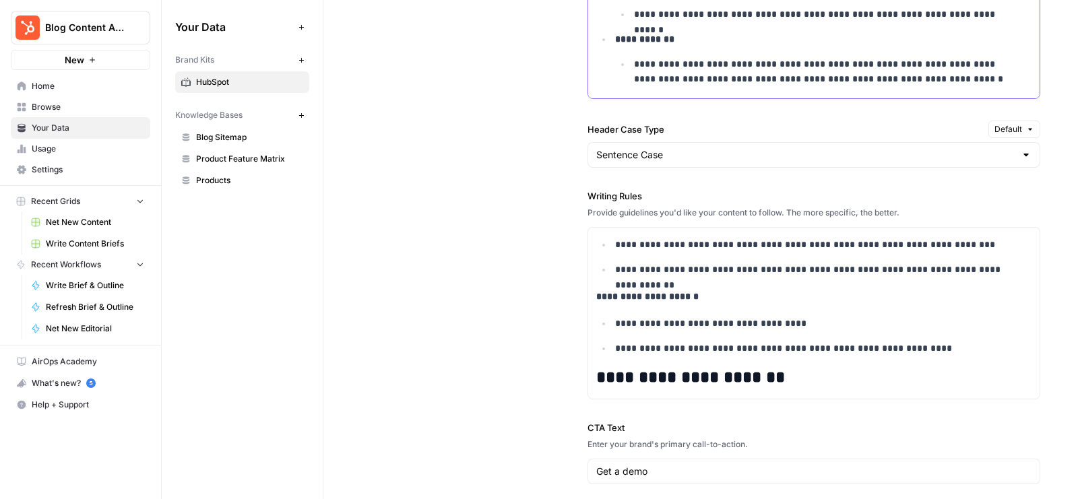
scroll to position [138, 0]
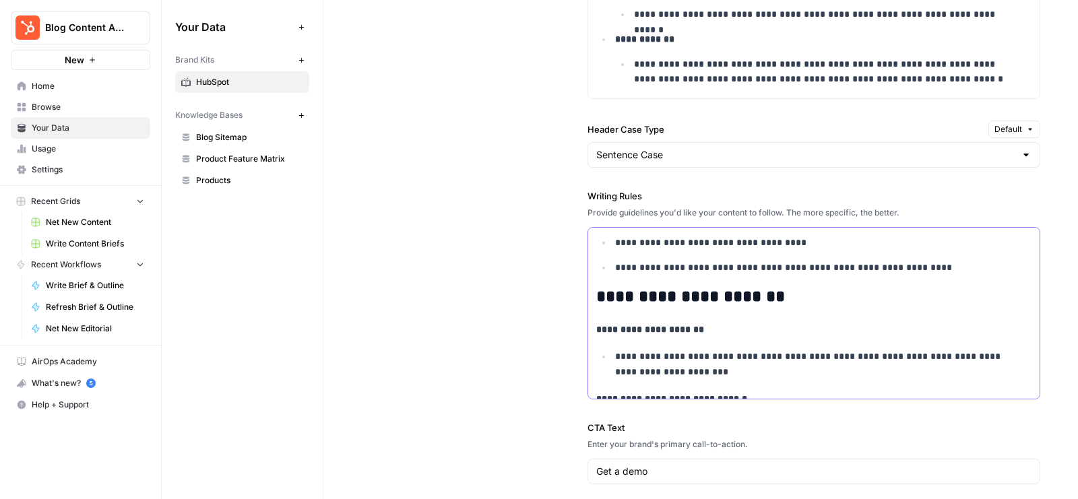
click at [774, 264] on p "**********" at bounding box center [813, 267] width 397 height 15
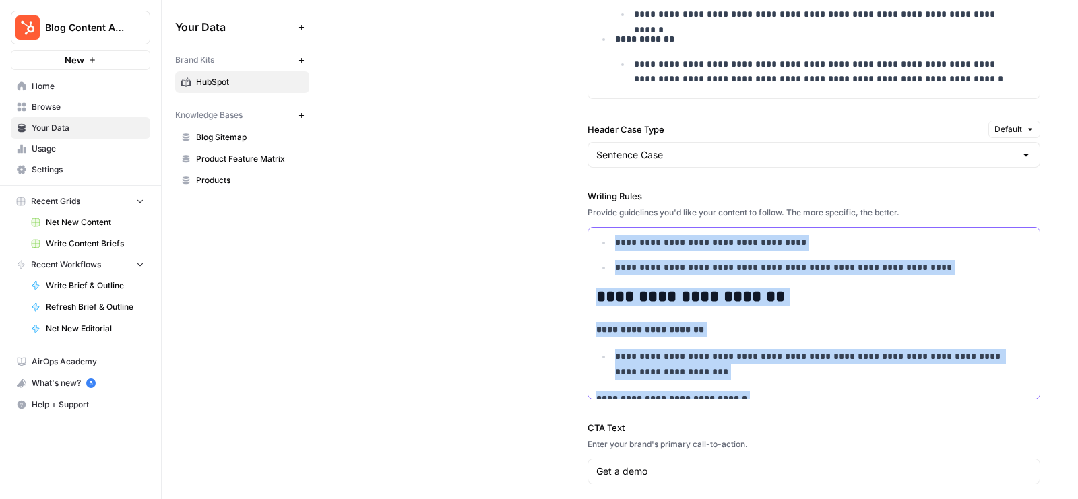
copy div "**********"
click at [793, 323] on p "**********" at bounding box center [813, 329] width 435 height 15
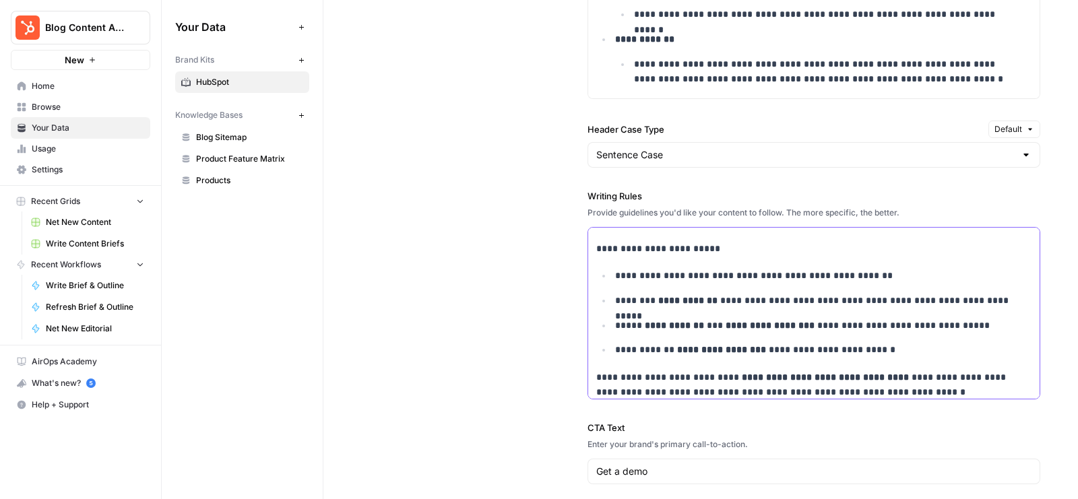
scroll to position [1476, 0]
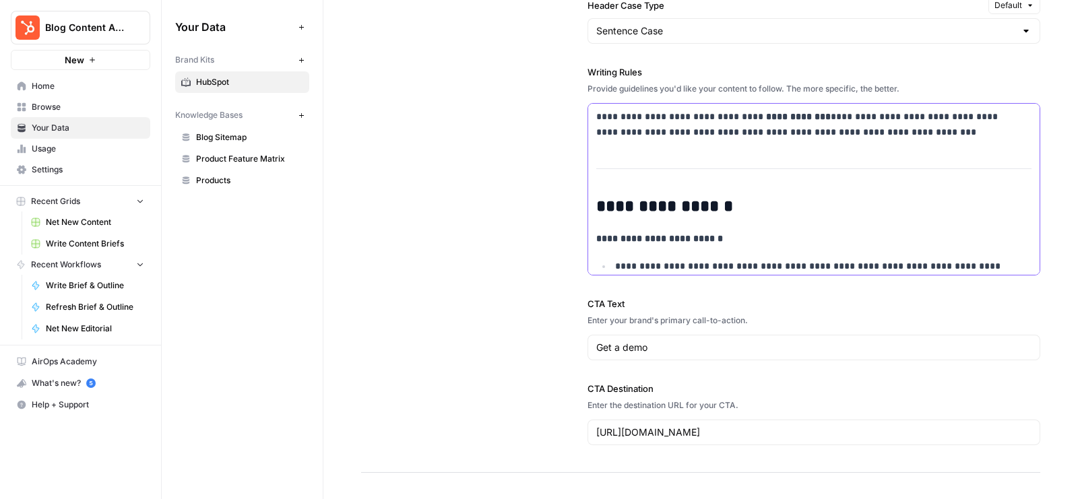
scroll to position [1348, 0]
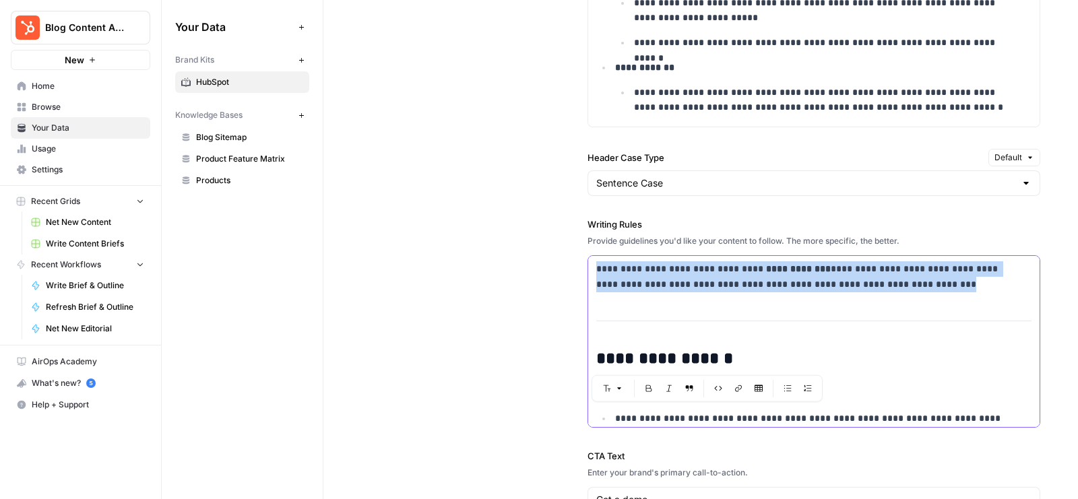
drag, startPoint x: 598, startPoint y: 341, endPoint x: 595, endPoint y: 262, distance: 79.5
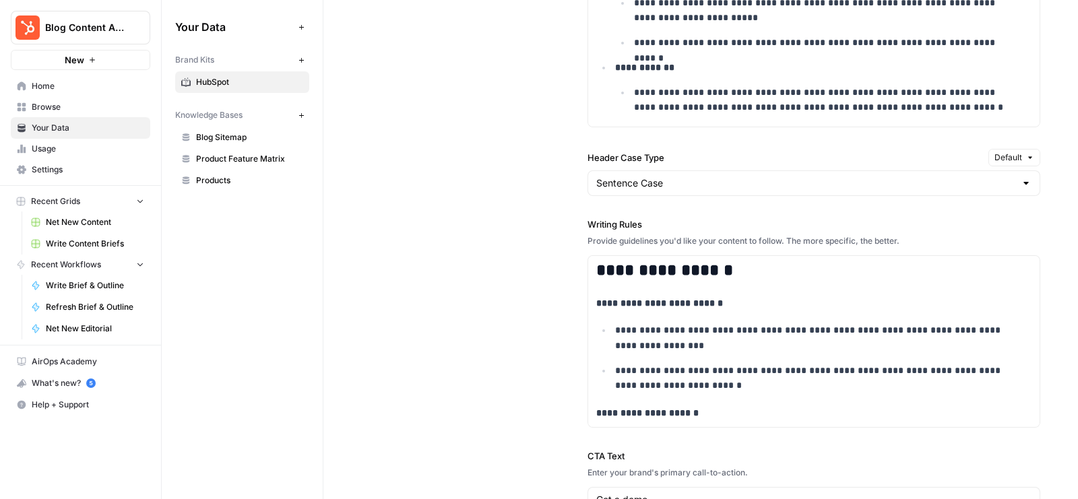
click at [432, 264] on div "**********" at bounding box center [700, 154] width 679 height 941
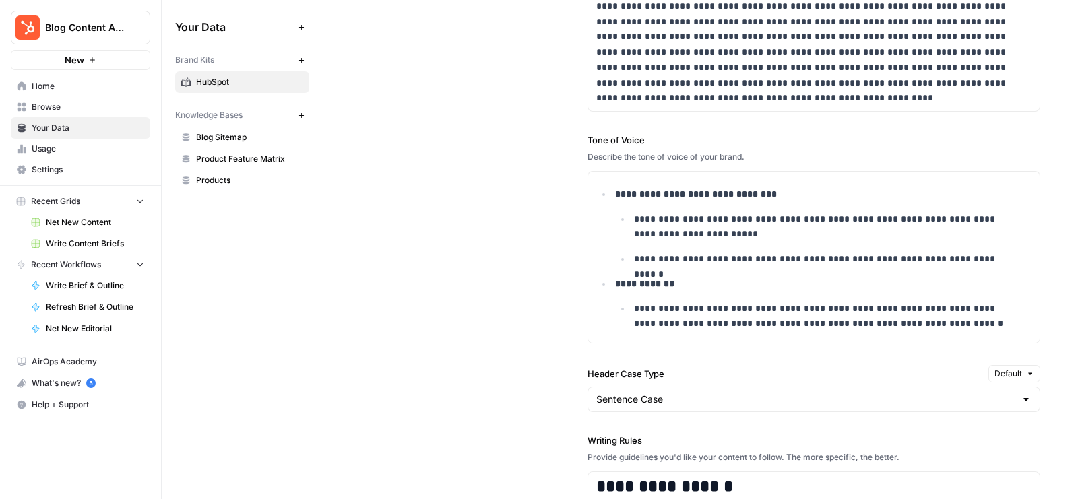
scroll to position [1113, 0]
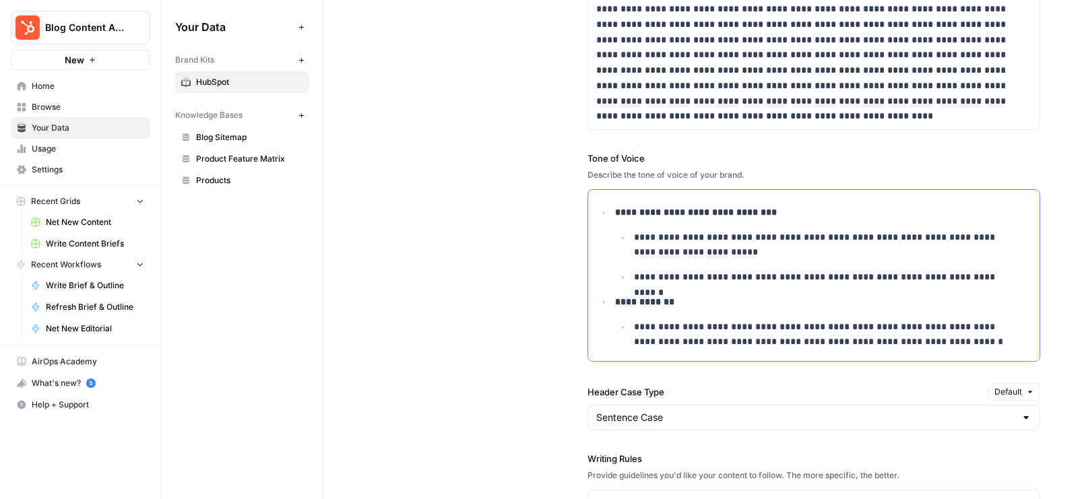
click at [698, 244] on p "**********" at bounding box center [823, 245] width 378 height 31
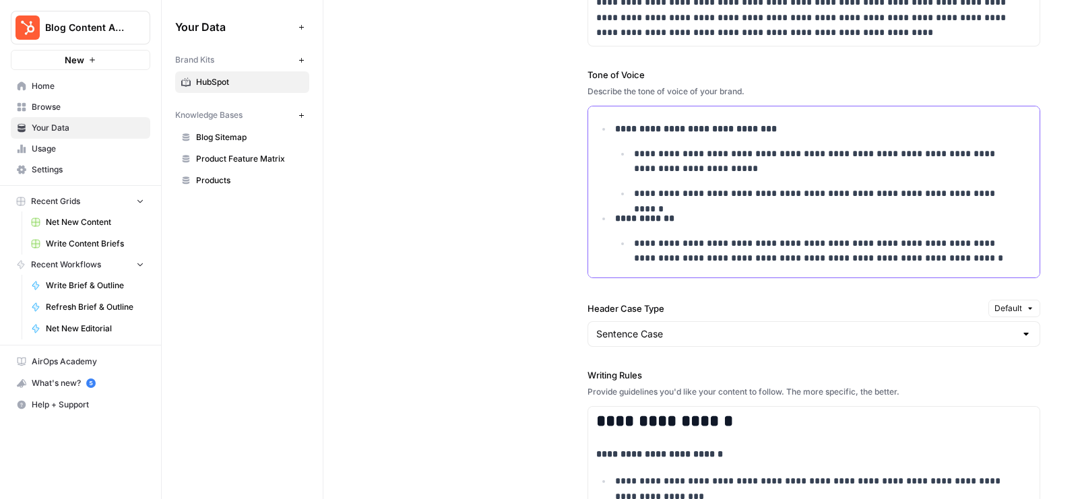
scroll to position [1294, 0]
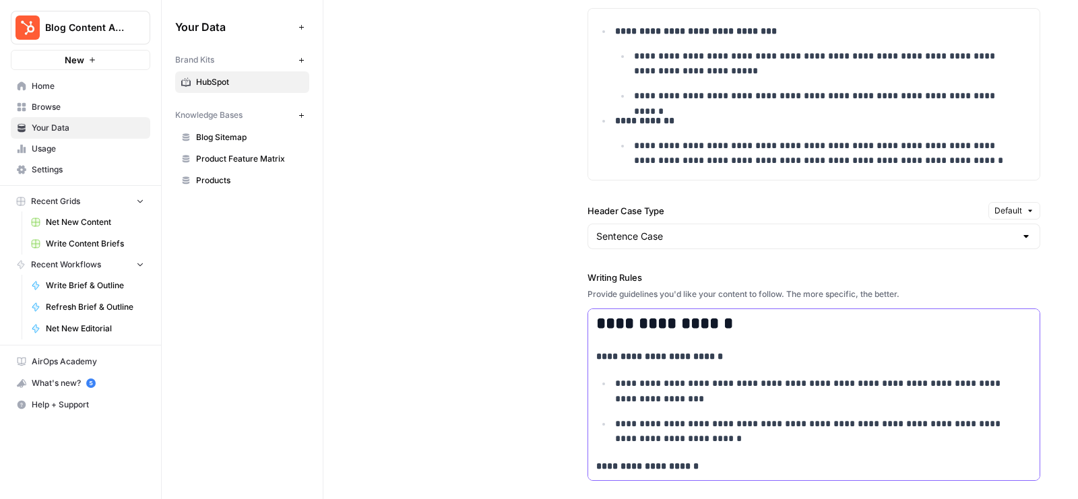
click at [728, 426] on p "**********" at bounding box center [813, 431] width 397 height 31
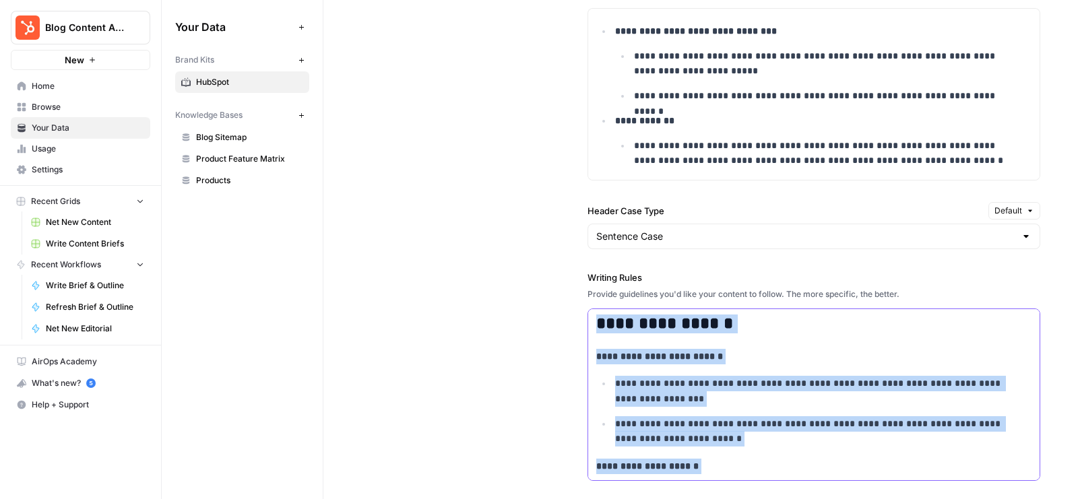
copy div "**********"
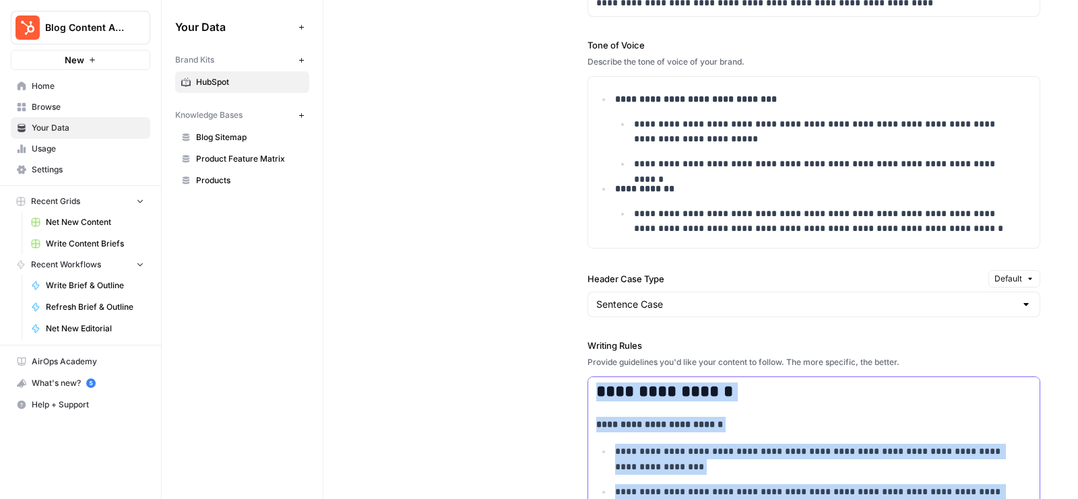
scroll to position [1242, 0]
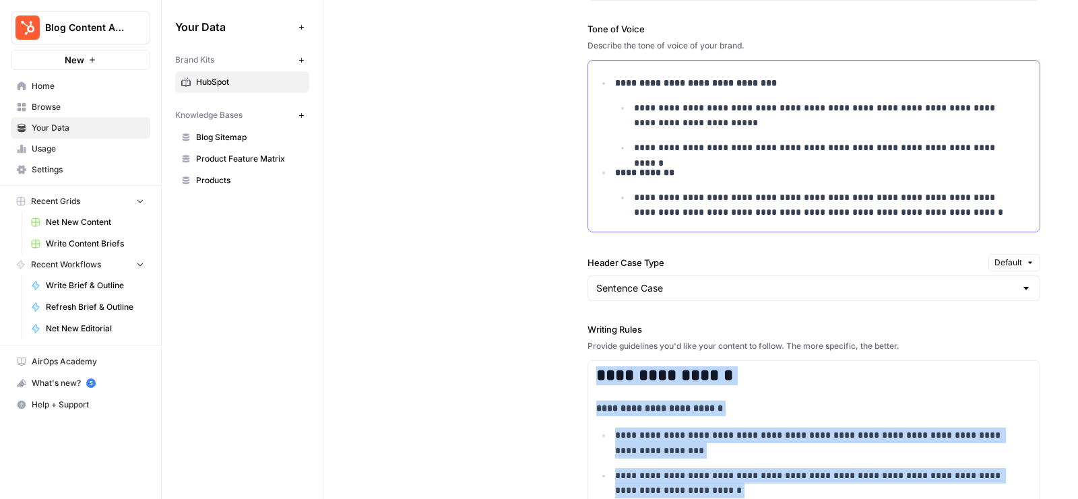
click at [908, 208] on p "**********" at bounding box center [823, 205] width 378 height 31
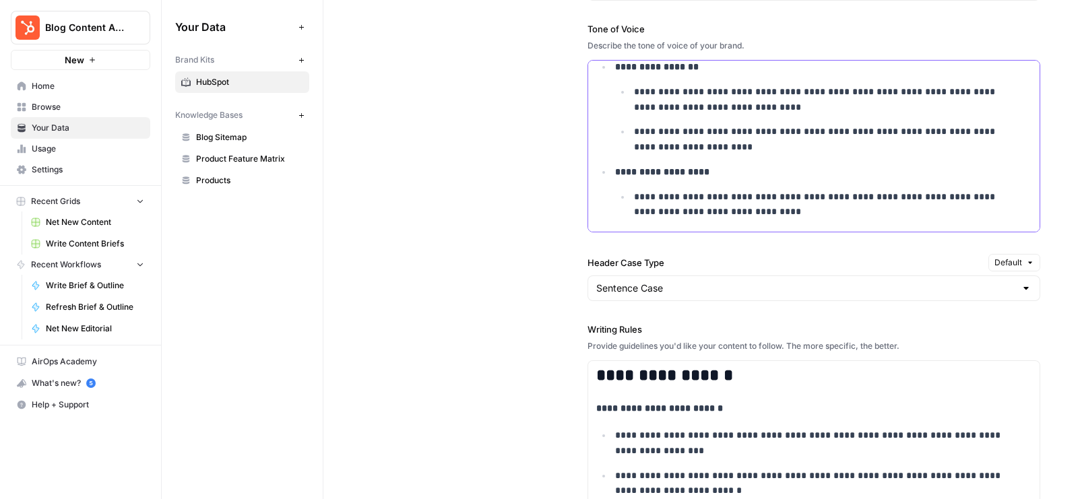
scroll to position [0, 0]
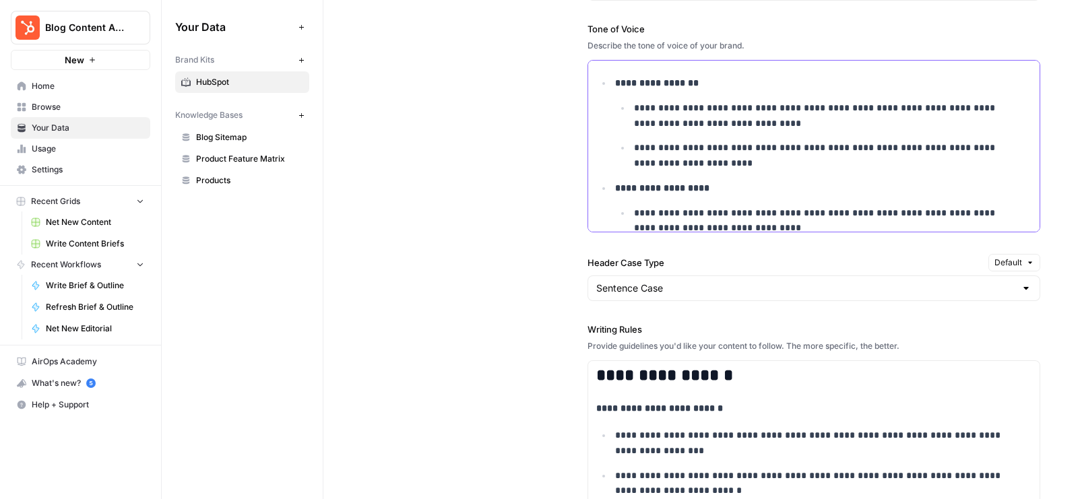
click at [611, 76] on li "**********" at bounding box center [821, 123] width 420 height 96
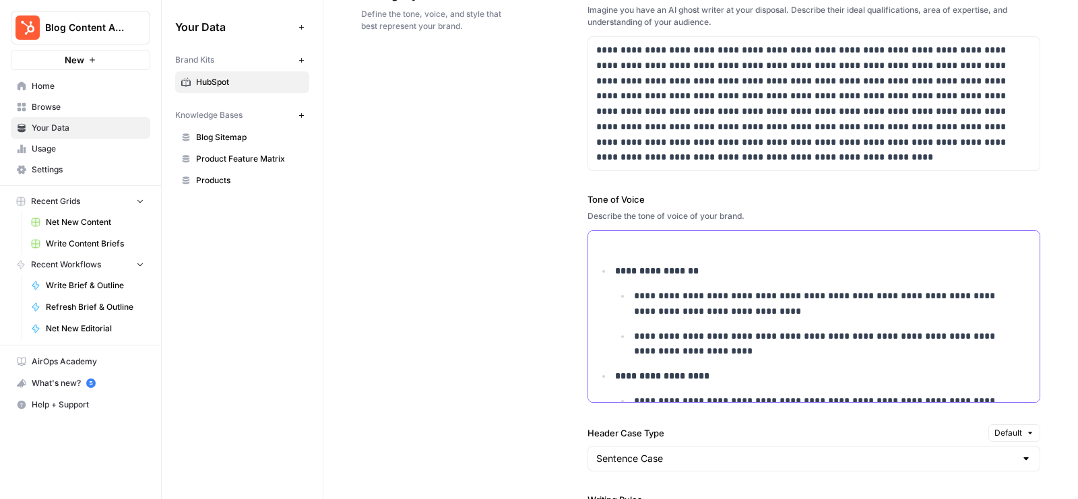
click at [650, 236] on p at bounding box center [813, 243] width 435 height 15
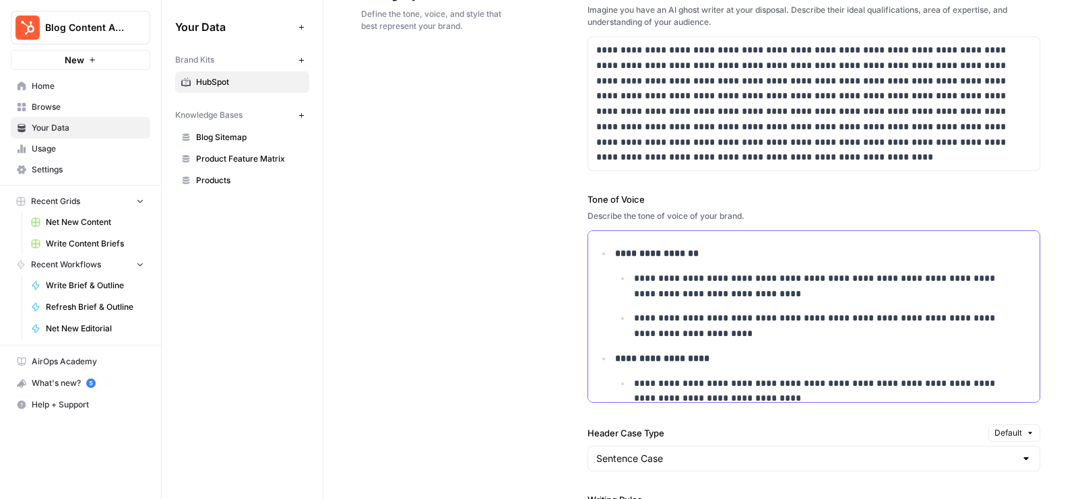
click at [699, 332] on p "**********" at bounding box center [823, 325] width 378 height 31
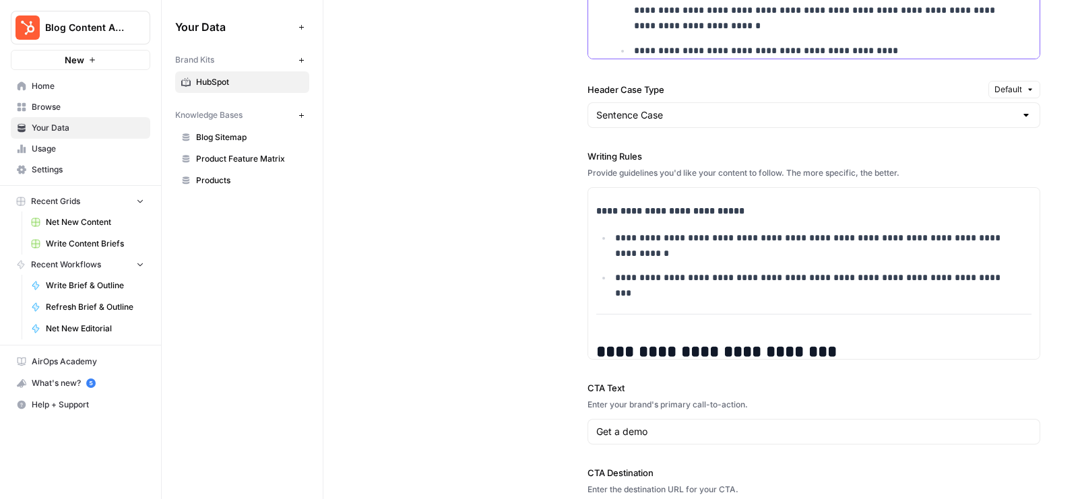
scroll to position [556, 0]
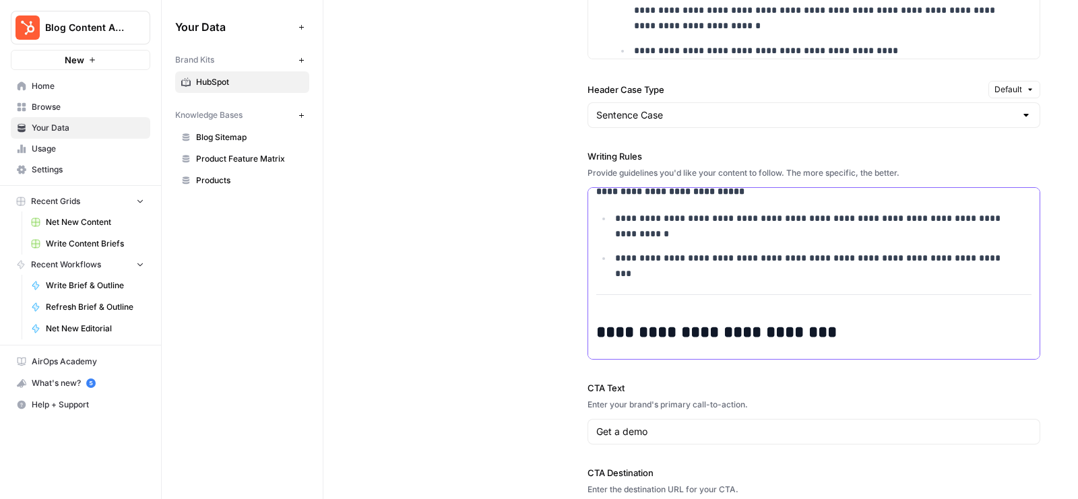
click at [1000, 252] on p "**********" at bounding box center [813, 258] width 397 height 15
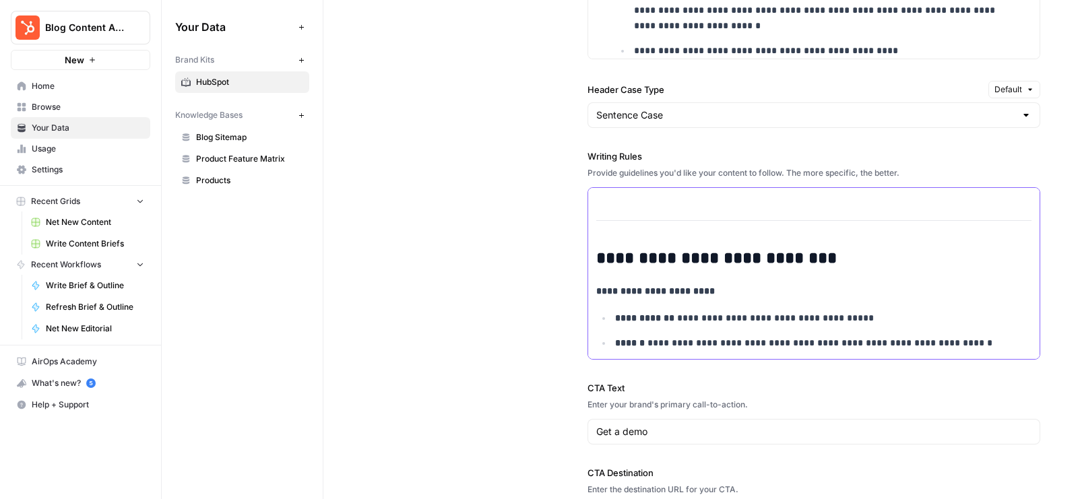
scroll to position [850, 0]
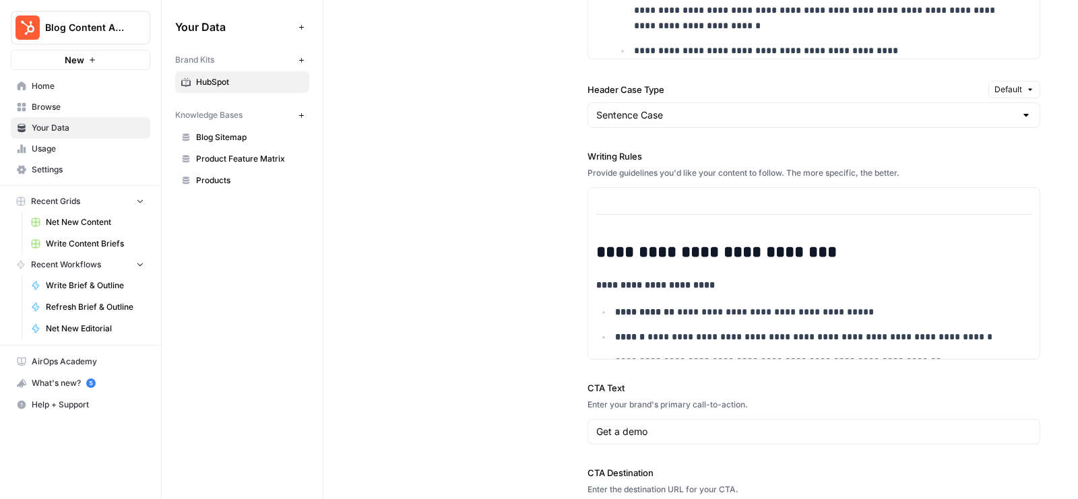
click at [438, 195] on div "**********" at bounding box center [700, 86] width 679 height 941
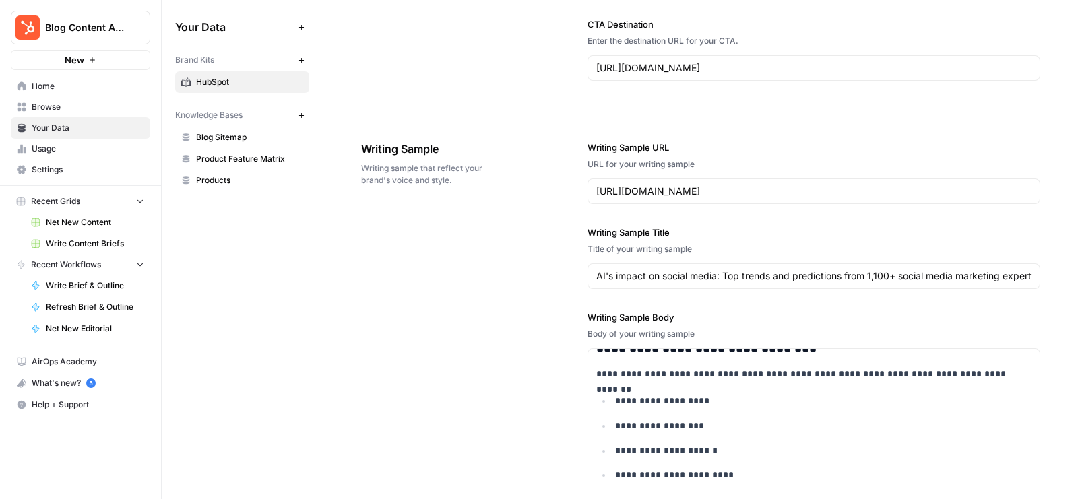
scroll to position [2003, 0]
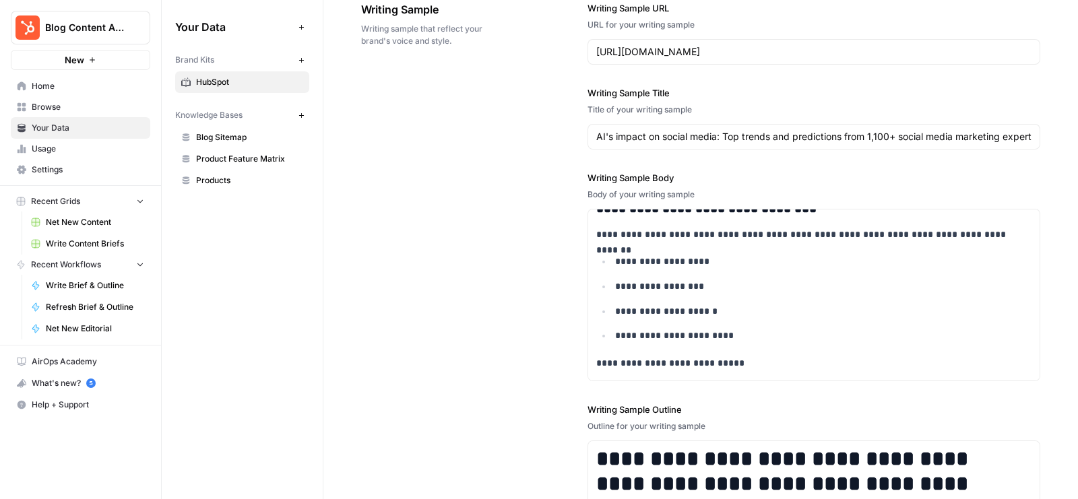
click at [403, 164] on div "**********" at bounding box center [700, 307] width 679 height 666
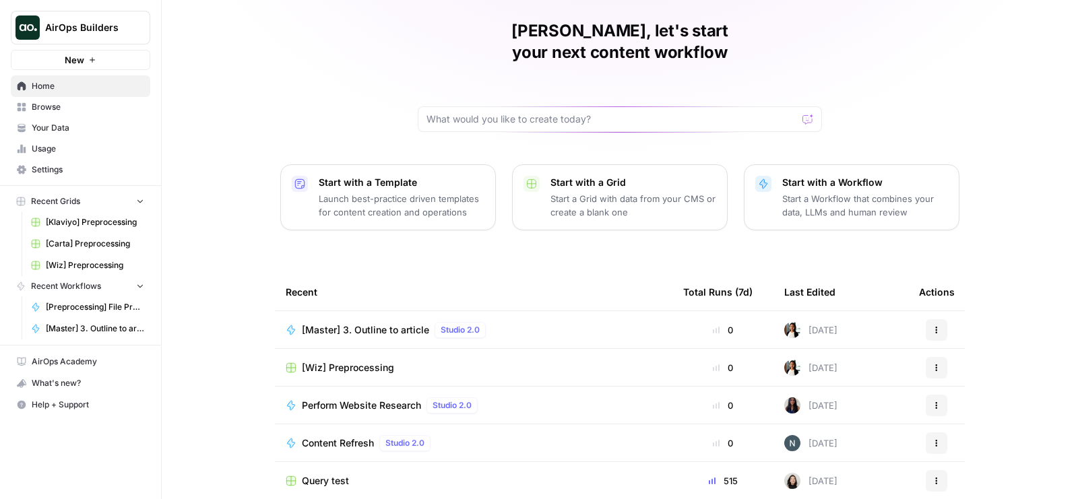
scroll to position [119, 0]
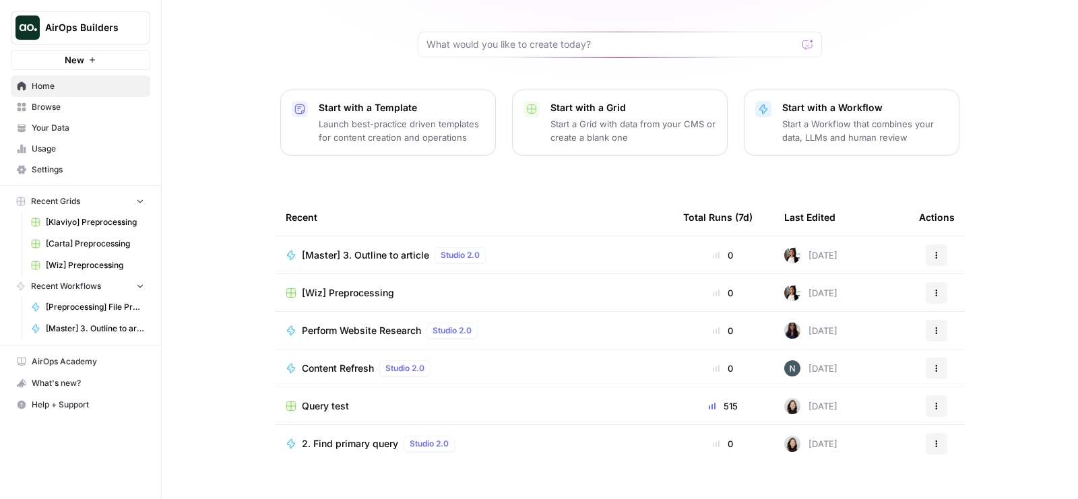
click at [347, 324] on span "Perform Website Research" at bounding box center [361, 330] width 119 height 13
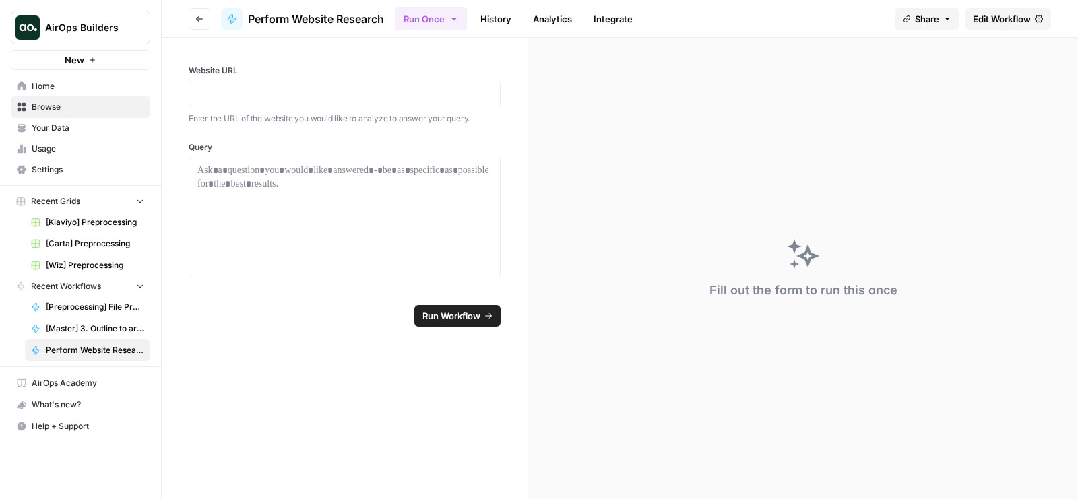
click at [1009, 24] on span "Edit Workflow" at bounding box center [1001, 18] width 58 height 13
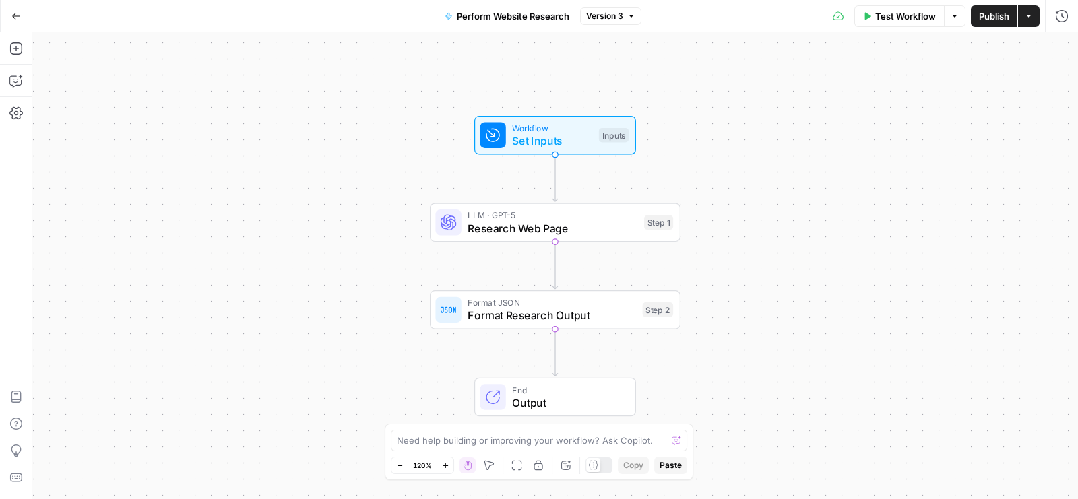
click at [11, 21] on button "Go Back" at bounding box center [16, 16] width 24 height 24
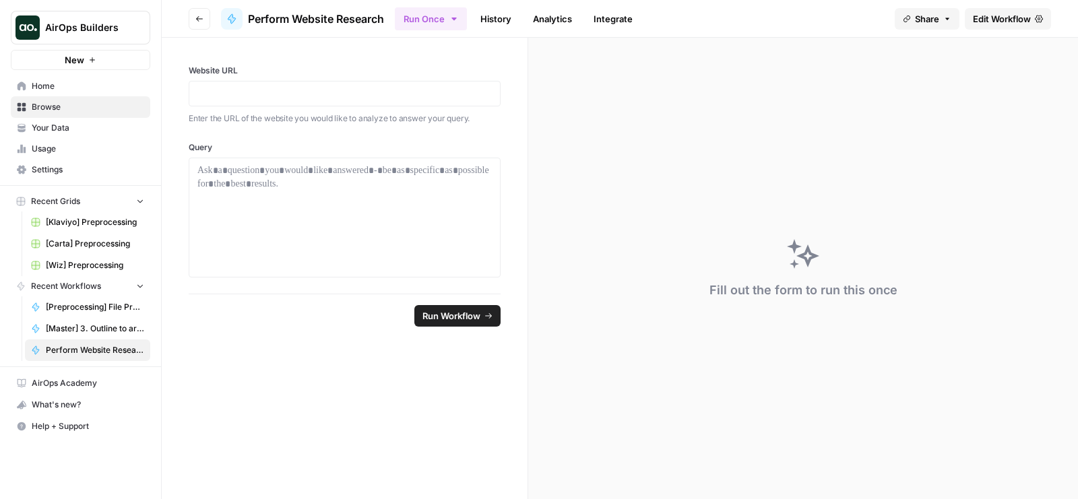
click at [67, 101] on span "Browse" at bounding box center [88, 107] width 112 height 12
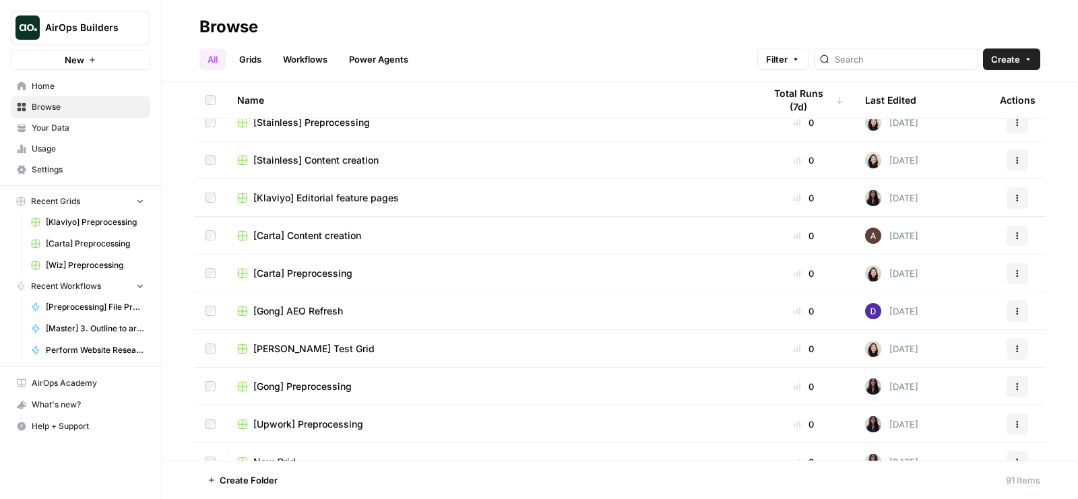
scroll to position [618, 0]
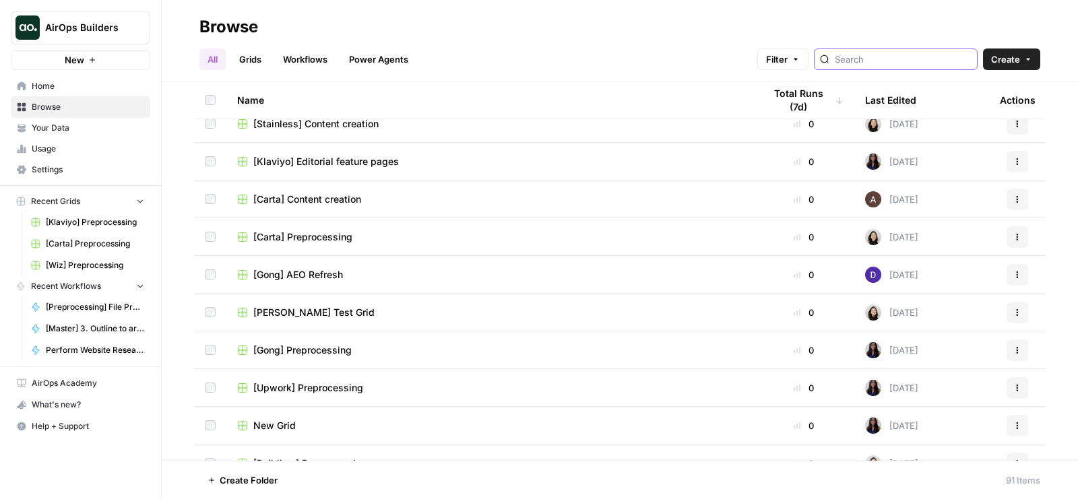
click at [899, 62] on input "search" at bounding box center [902, 59] width 137 height 13
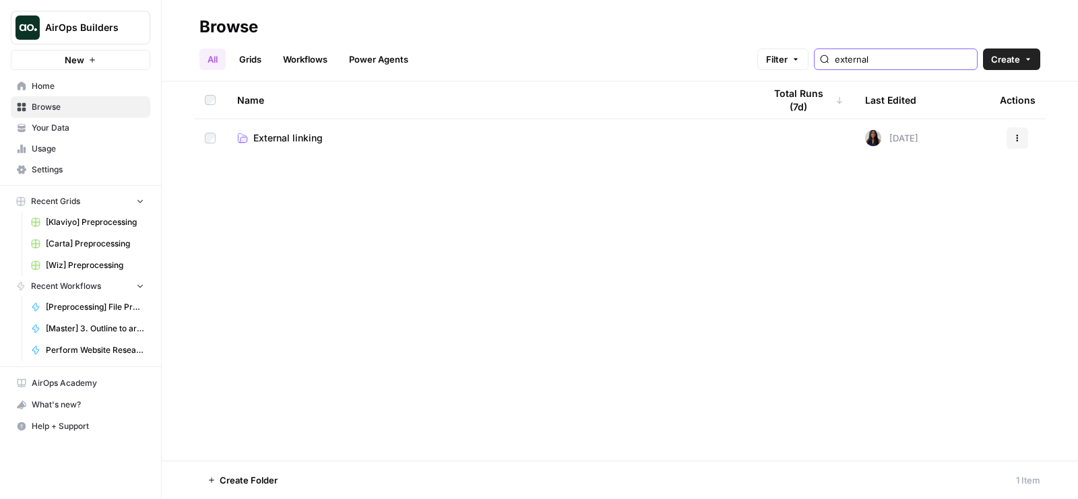
type input "external"
click at [666, 126] on td "External linking" at bounding box center [489, 138] width 527 height 38
click at [322, 135] on span "External linking" at bounding box center [287, 137] width 69 height 13
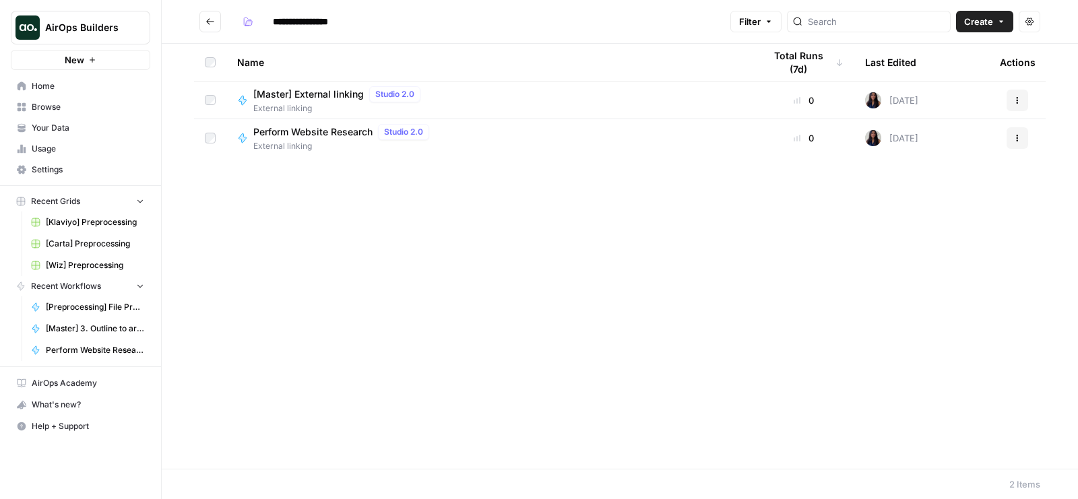
click at [330, 98] on span "[Master] External linking" at bounding box center [308, 94] width 110 height 13
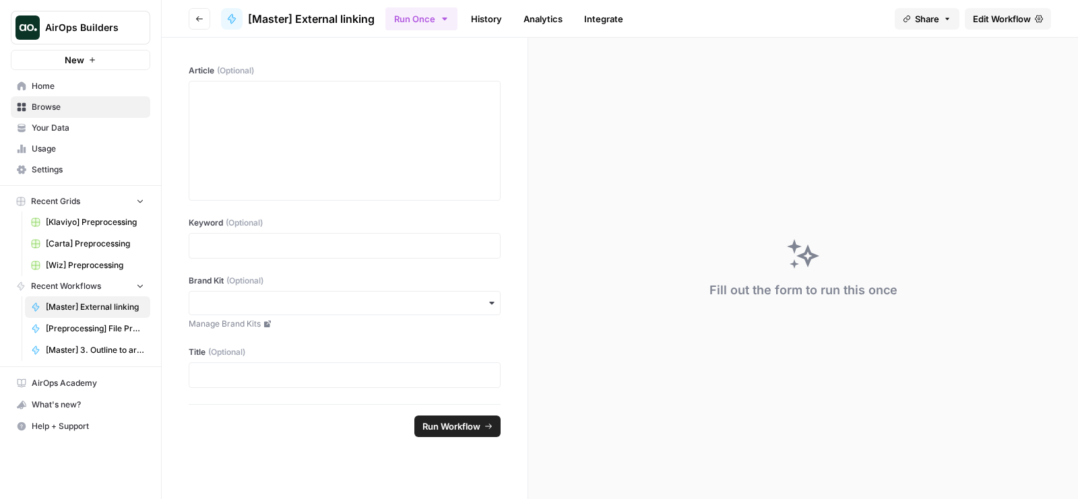
click at [1022, 23] on span "Edit Workflow" at bounding box center [1001, 18] width 58 height 13
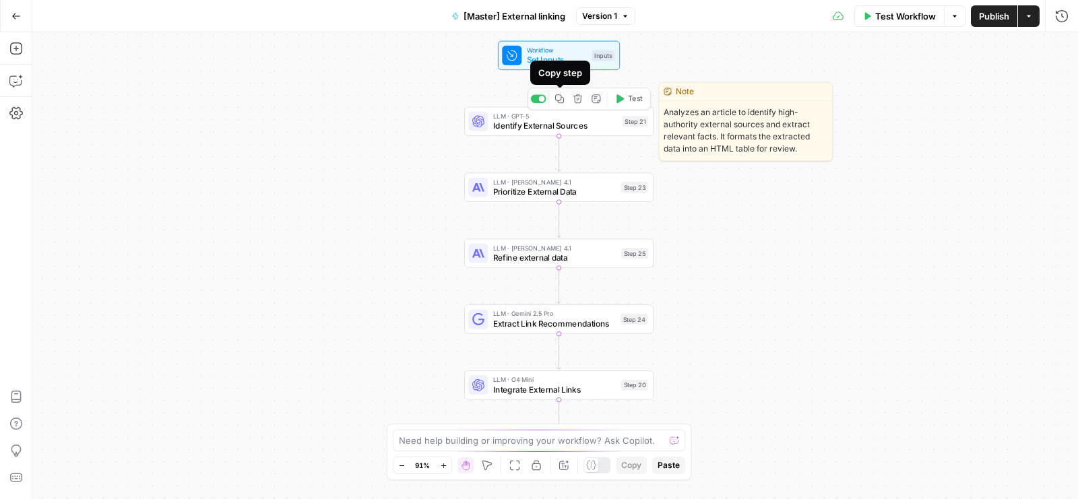
click at [560, 96] on icon "button" at bounding box center [559, 98] width 9 height 9
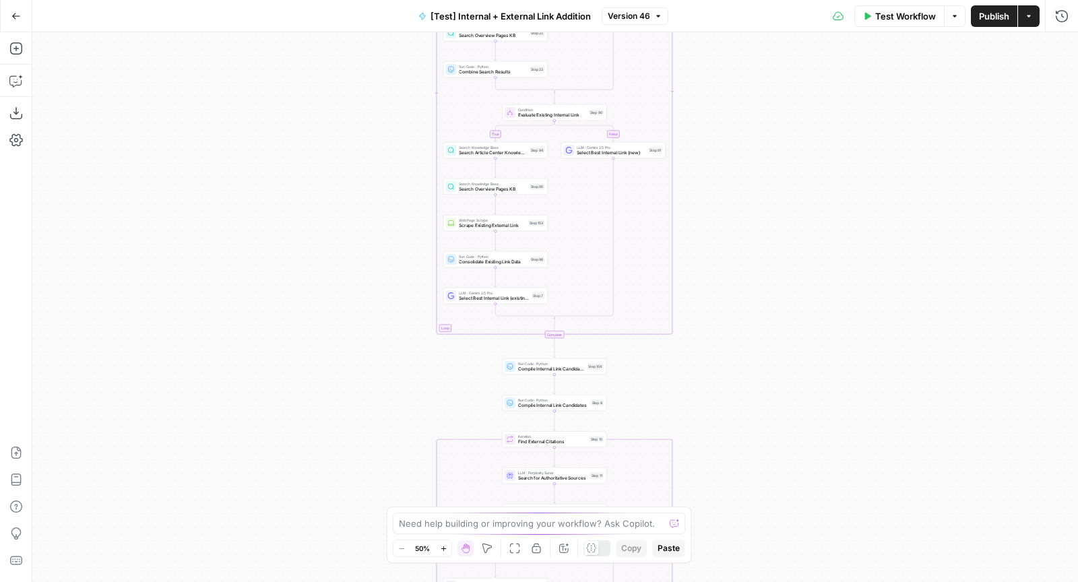
click at [619, 11] on span "Version 46" at bounding box center [628, 16] width 42 height 12
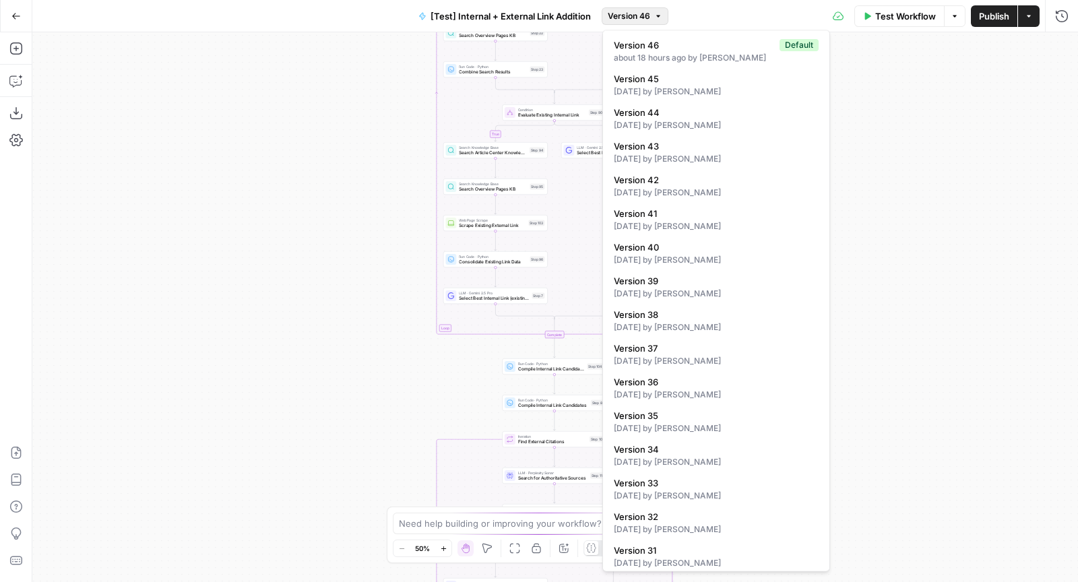
click at [619, 11] on span "Version 46" at bounding box center [628, 16] width 42 height 12
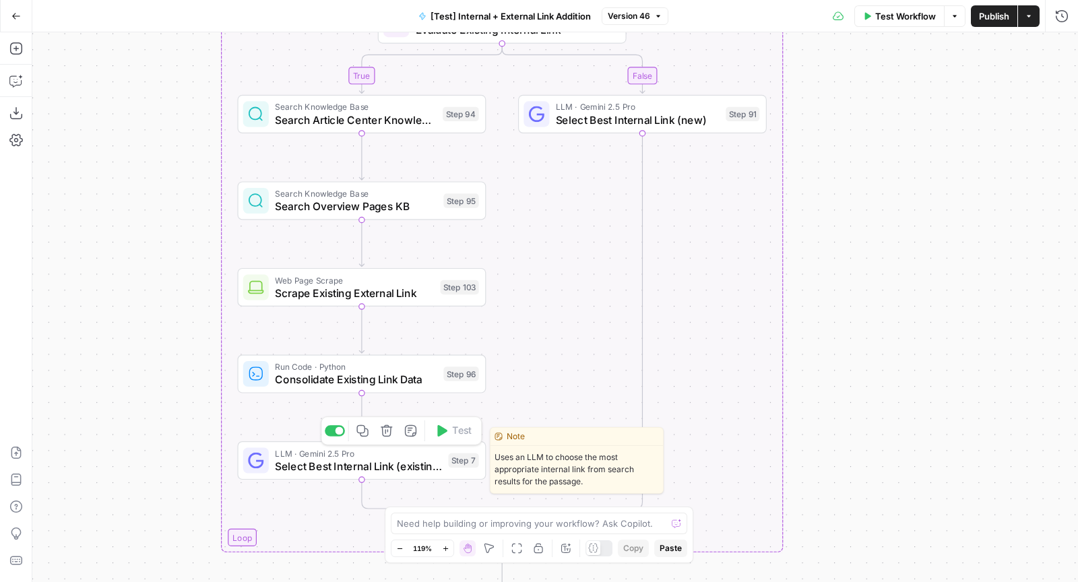
click at [310, 459] on span "Select Best Internal Link (existing)" at bounding box center [358, 466] width 167 height 16
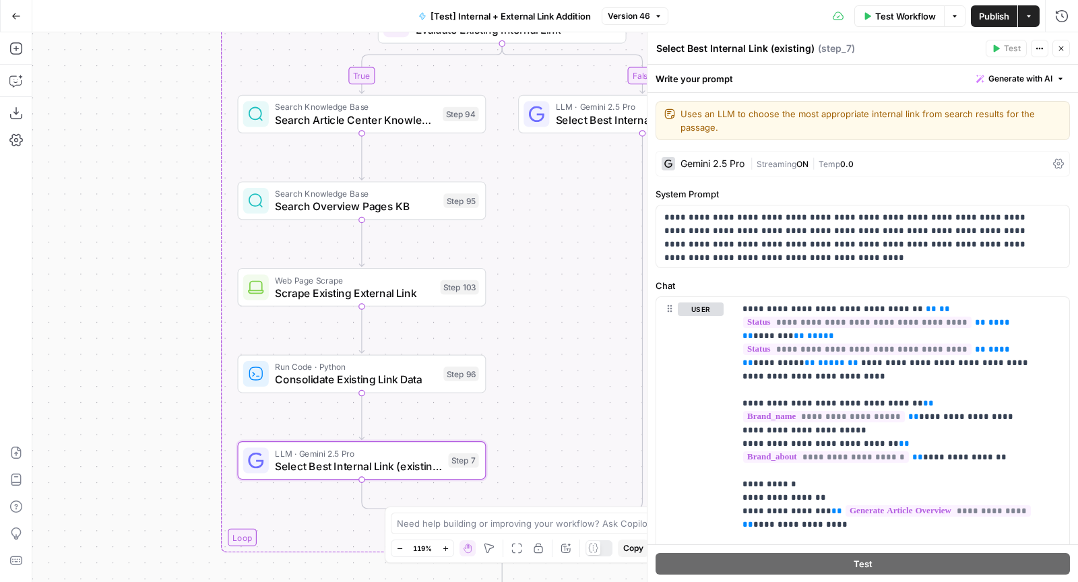
click at [947, 147] on div "**********" at bounding box center [862, 489] width 430 height 793
click at [919, 164] on div "| Streaming ON | Temp 0.0" at bounding box center [899, 164] width 298 height 13
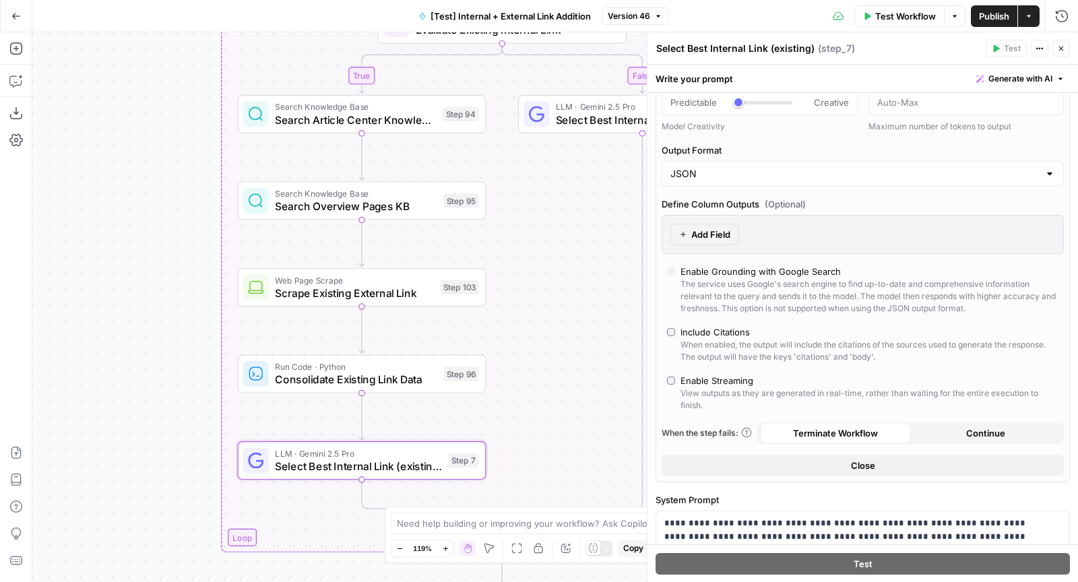
scroll to position [176, 0]
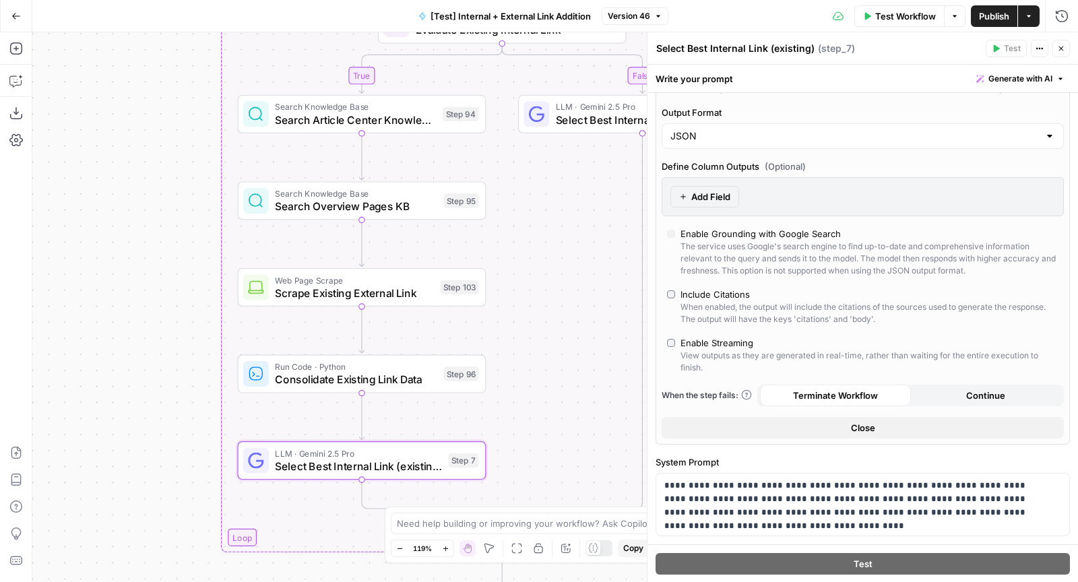
click at [727, 192] on span "Add Field" at bounding box center [710, 196] width 39 height 13
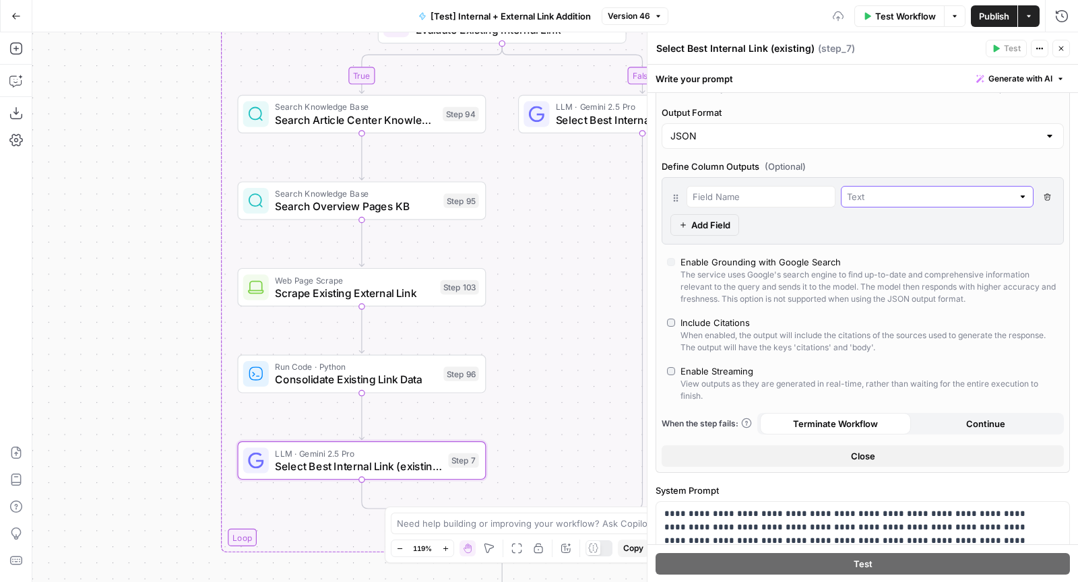
click at [853, 197] on input "text" at bounding box center [930, 196] width 166 height 13
click at [1038, 195] on button "Delete Field" at bounding box center [1046, 197] width 16 height 22
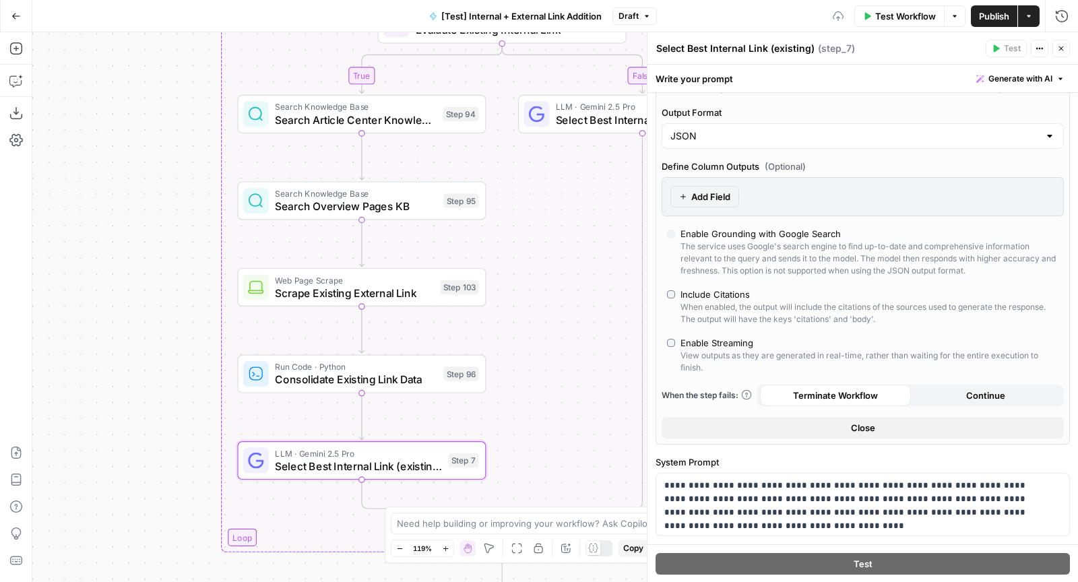
click at [800, 417] on button "Close" at bounding box center [862, 428] width 402 height 22
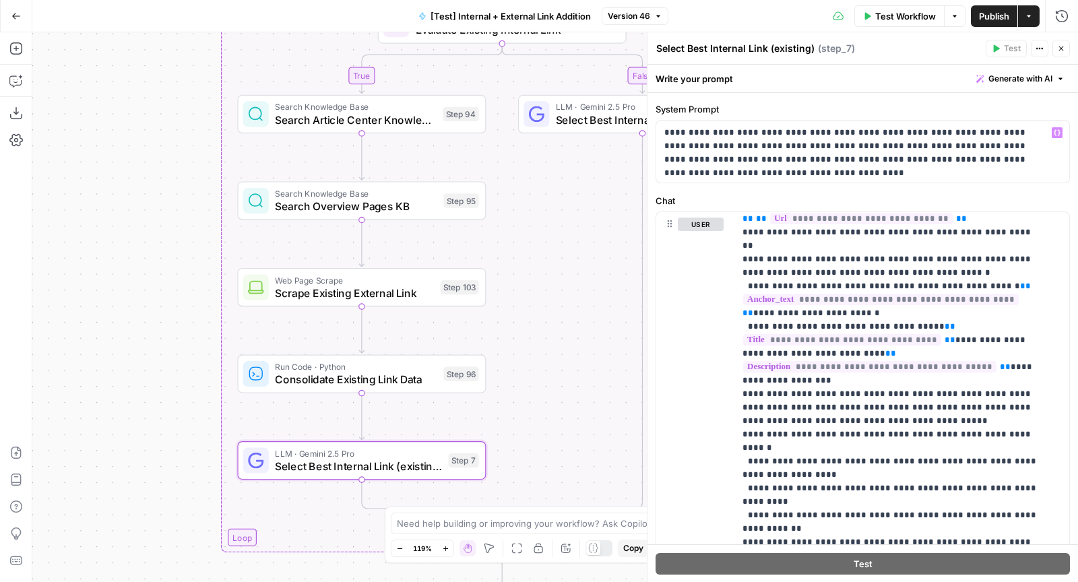
scroll to position [97, 0]
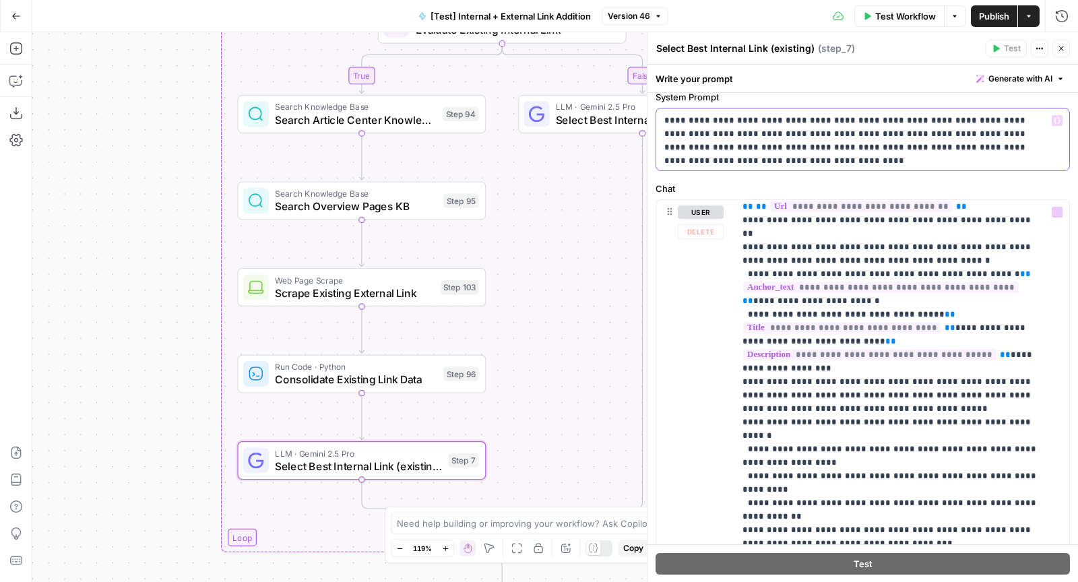
click at [1014, 142] on p "**********" at bounding box center [857, 134] width 387 height 40
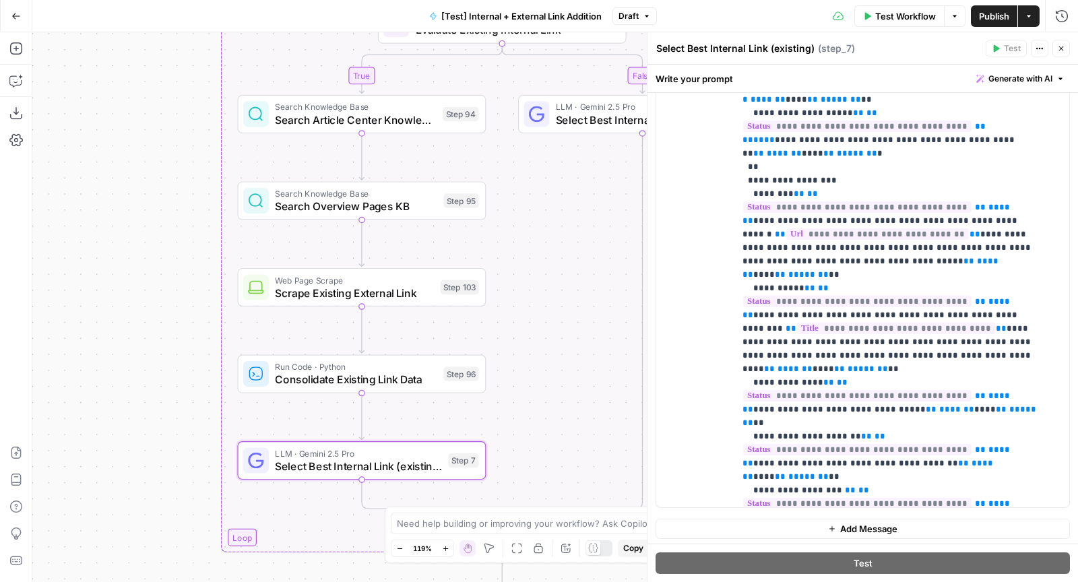
scroll to position [4303, 0]
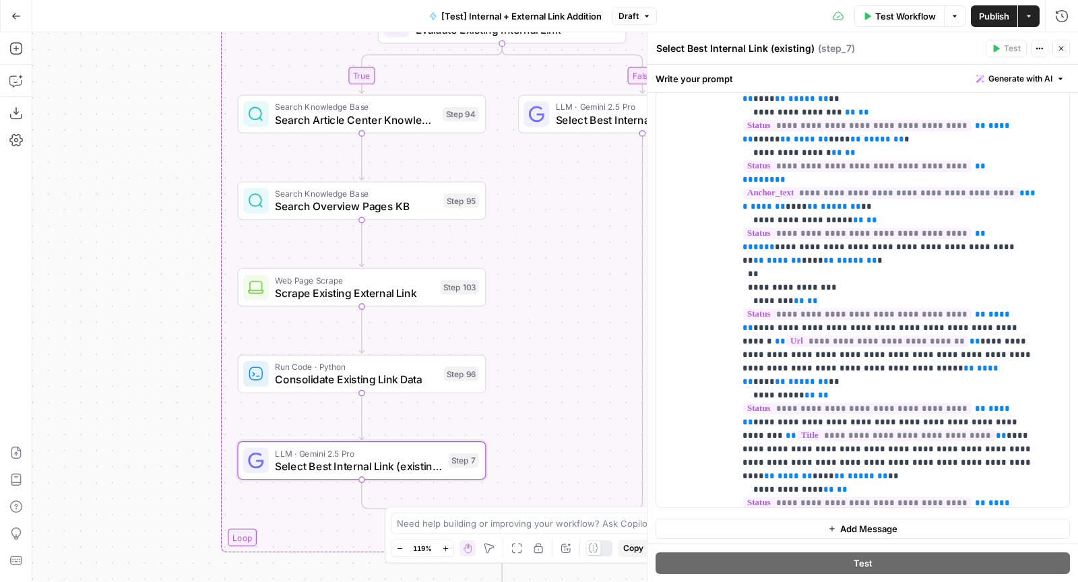
click at [587, 115] on span "Select Best Internal Link (new)" at bounding box center [638, 120] width 164 height 16
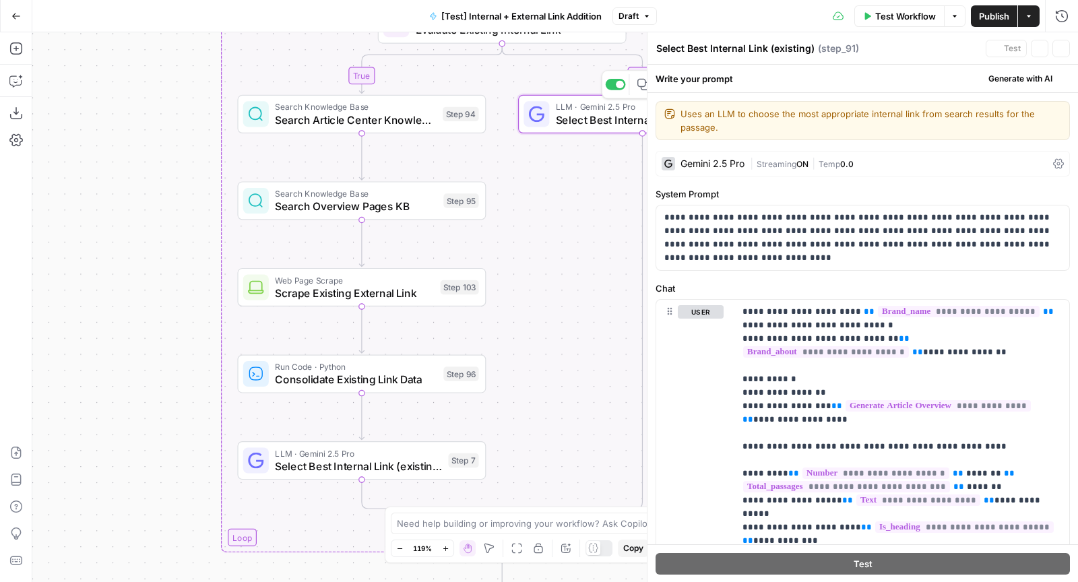
type textarea "Select Best Internal Link (new)"
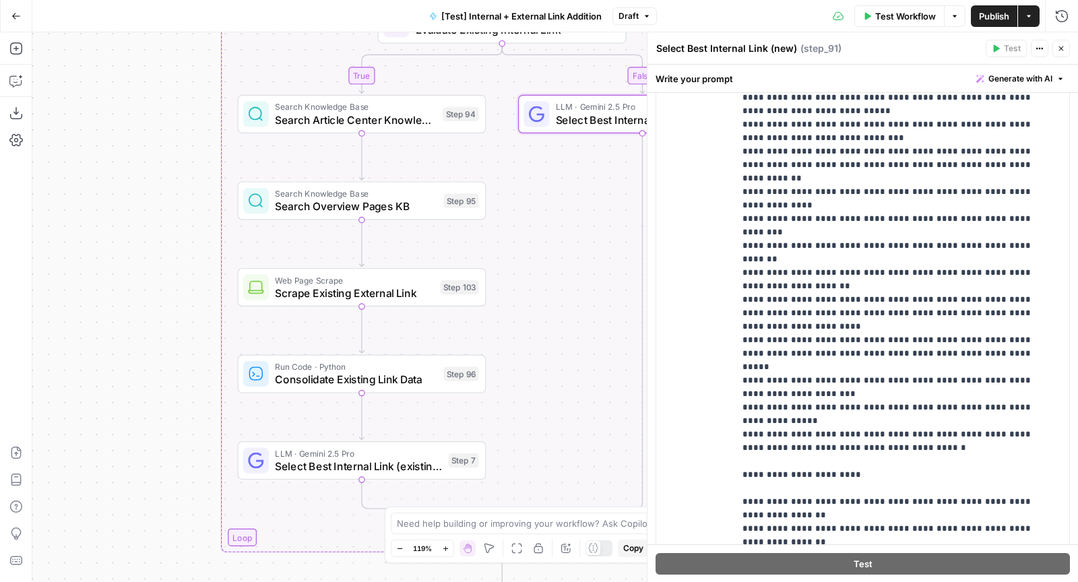
scroll to position [3287, 0]
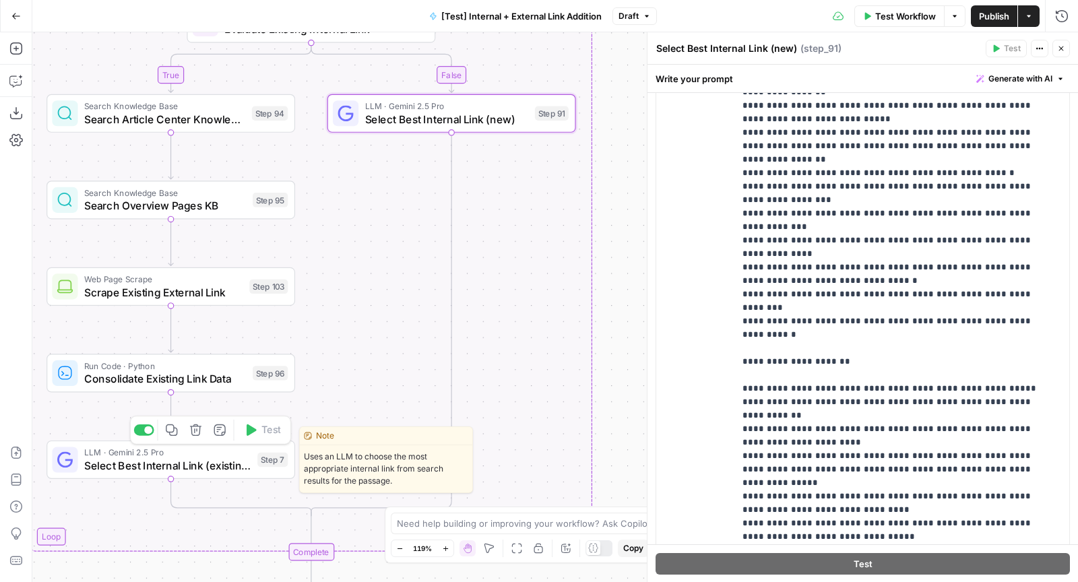
click at [158, 453] on span "LLM · Gemini 2.5 Pro" at bounding box center [167, 452] width 167 height 13
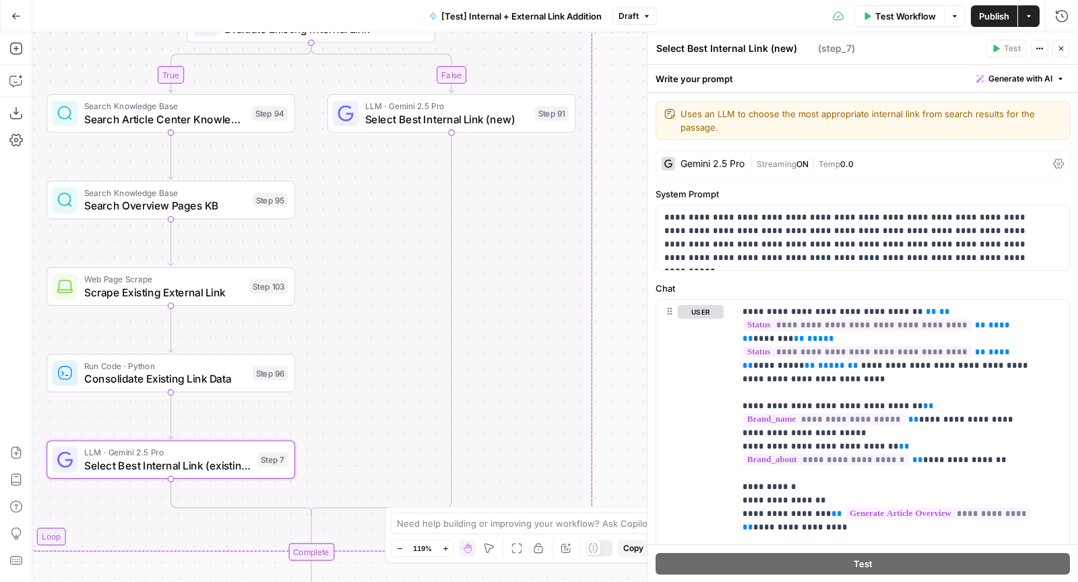
type textarea "Select Best Internal Link (existing)"
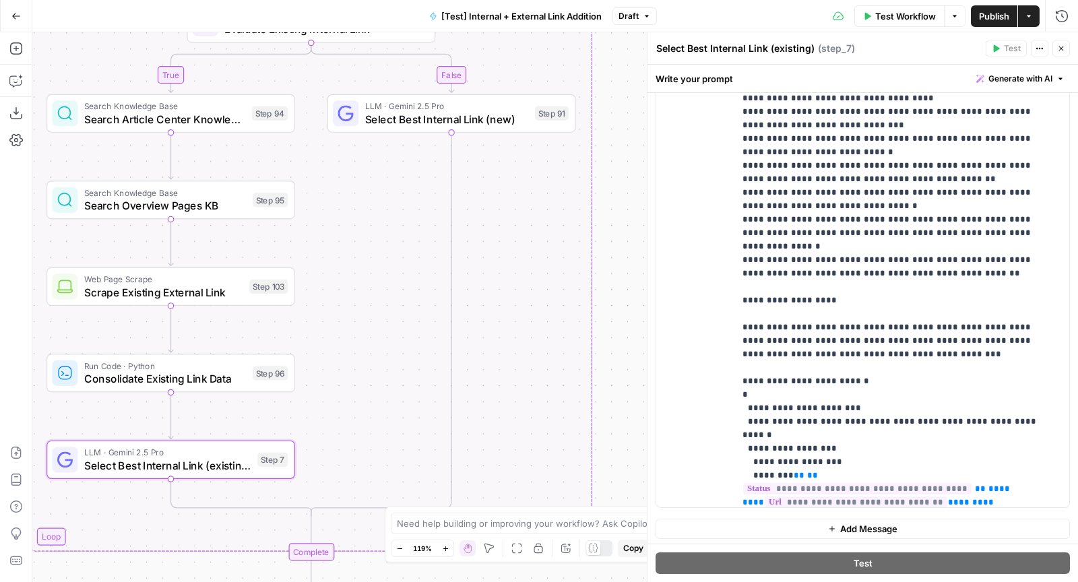
scroll to position [3480, 0]
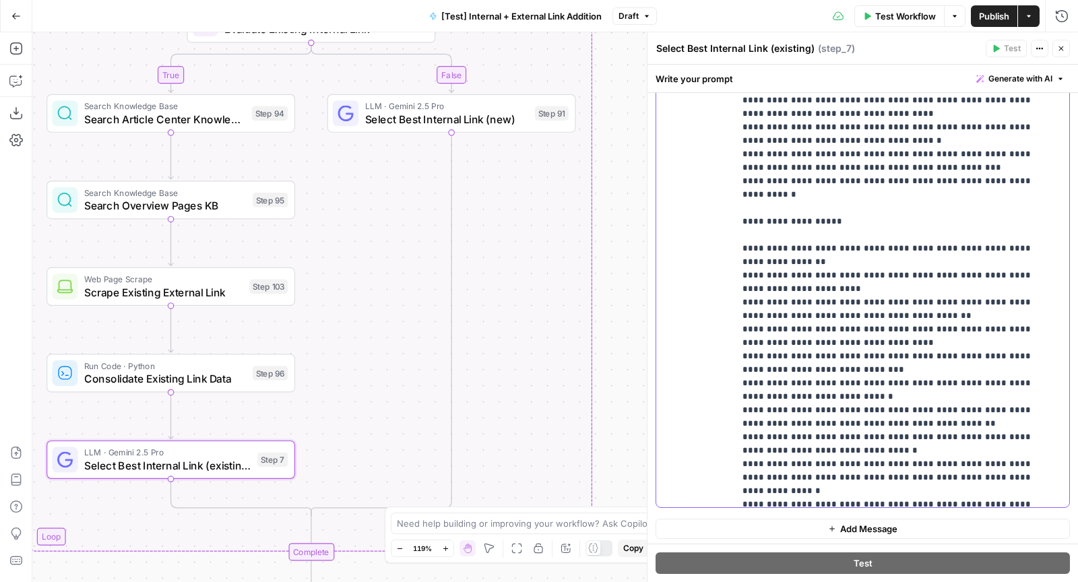
click at [739, 137] on div "**********" at bounding box center [896, 233] width 325 height 548
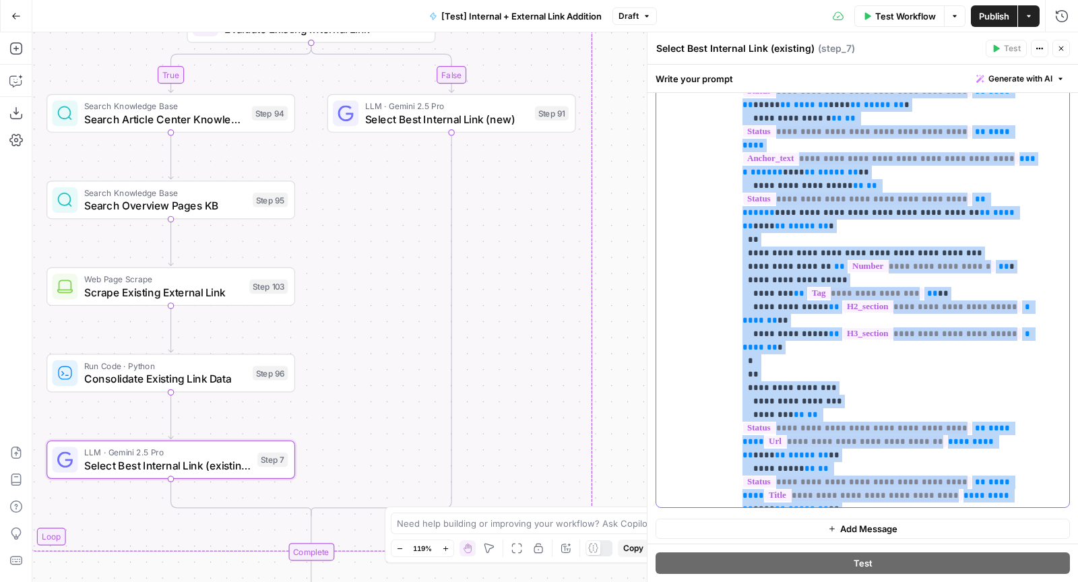
click at [770, 500] on div "**********" at bounding box center [896, 233] width 325 height 548
copy p "**********"
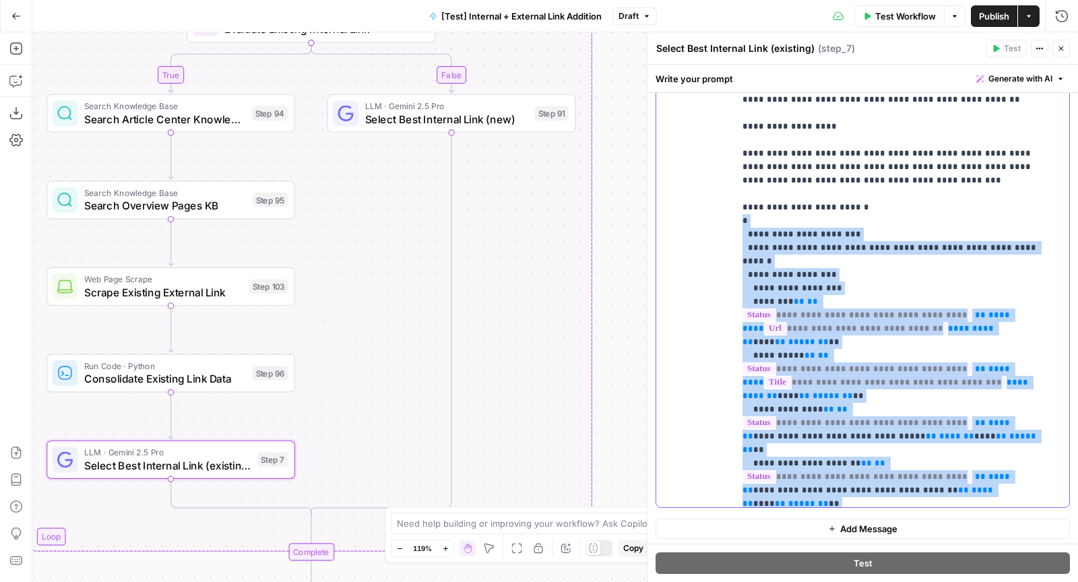
scroll to position [3852, 0]
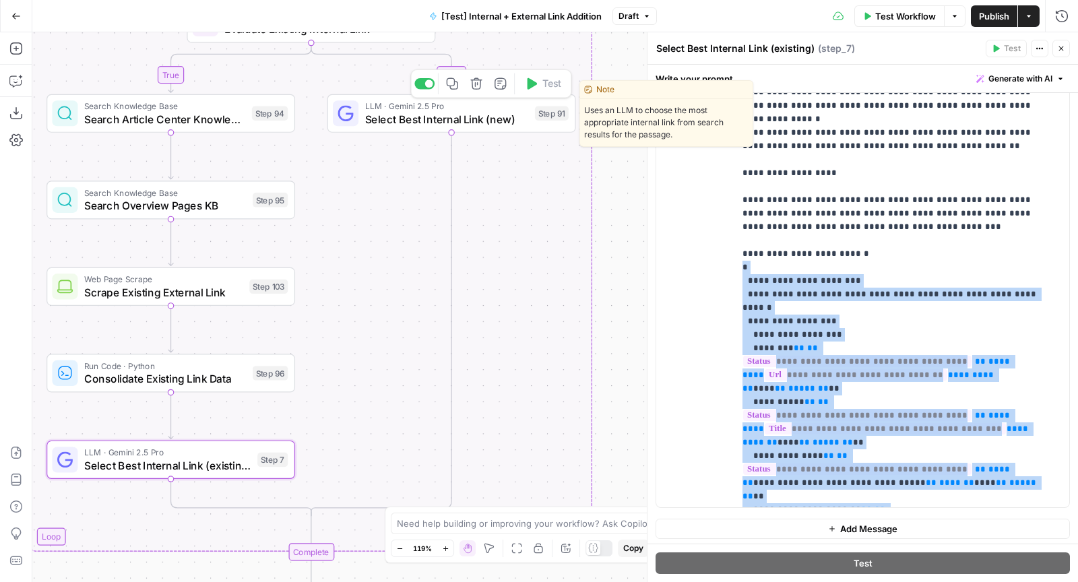
click at [372, 114] on span "Select Best Internal Link (new)" at bounding box center [447, 119] width 164 height 16
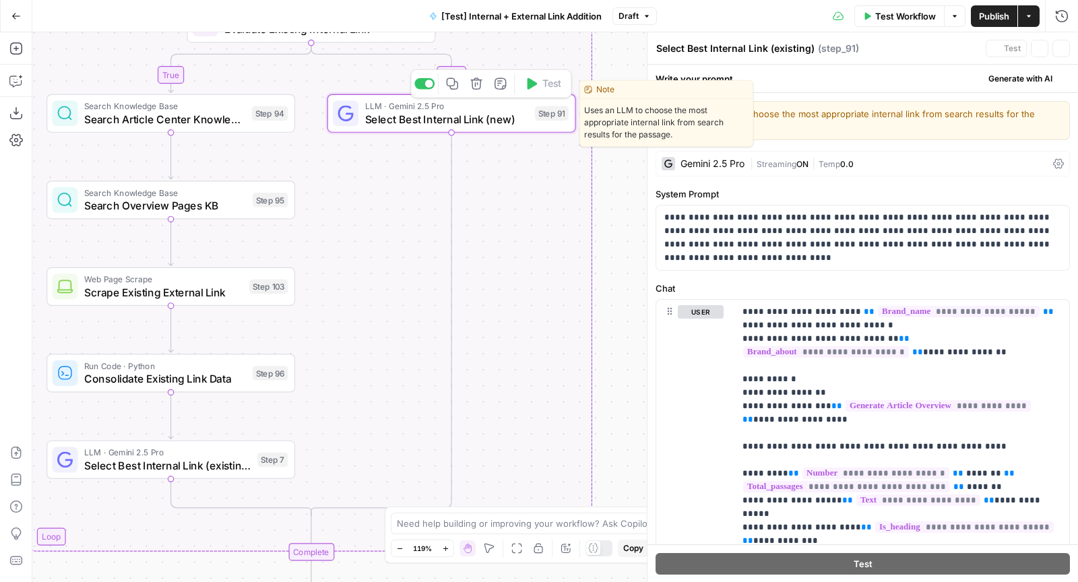
type textarea "Select Best Internal Link (new)"
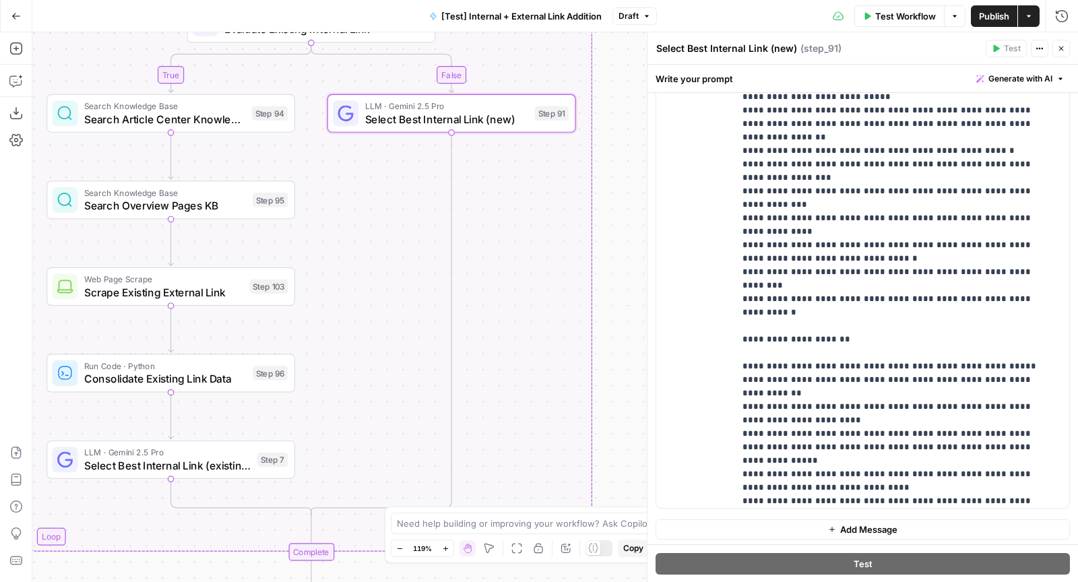
scroll to position [3287, 0]
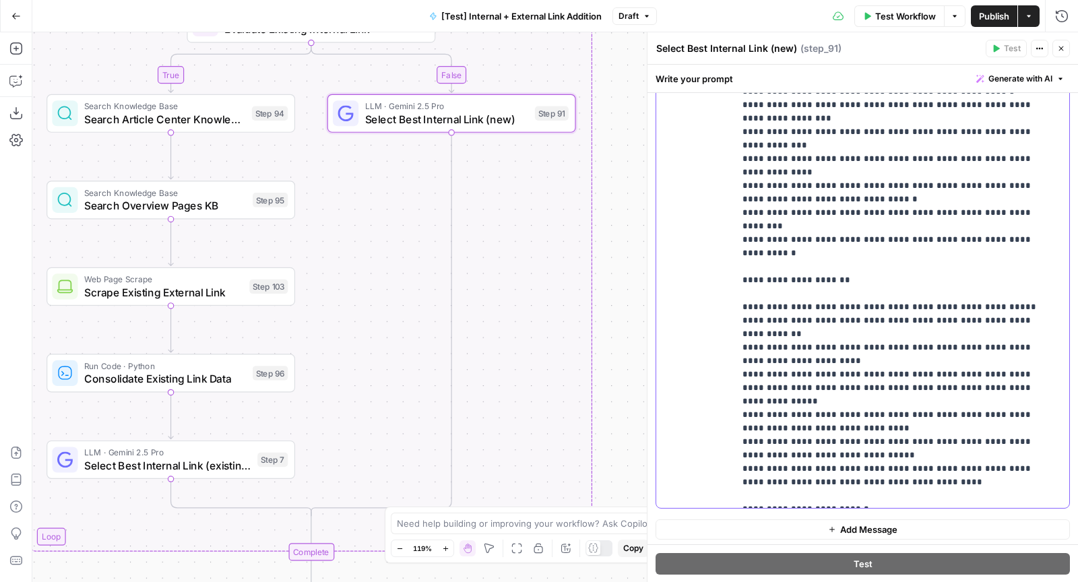
drag, startPoint x: 746, startPoint y: 195, endPoint x: 750, endPoint y: 298, distance: 103.1
copy p "**********"
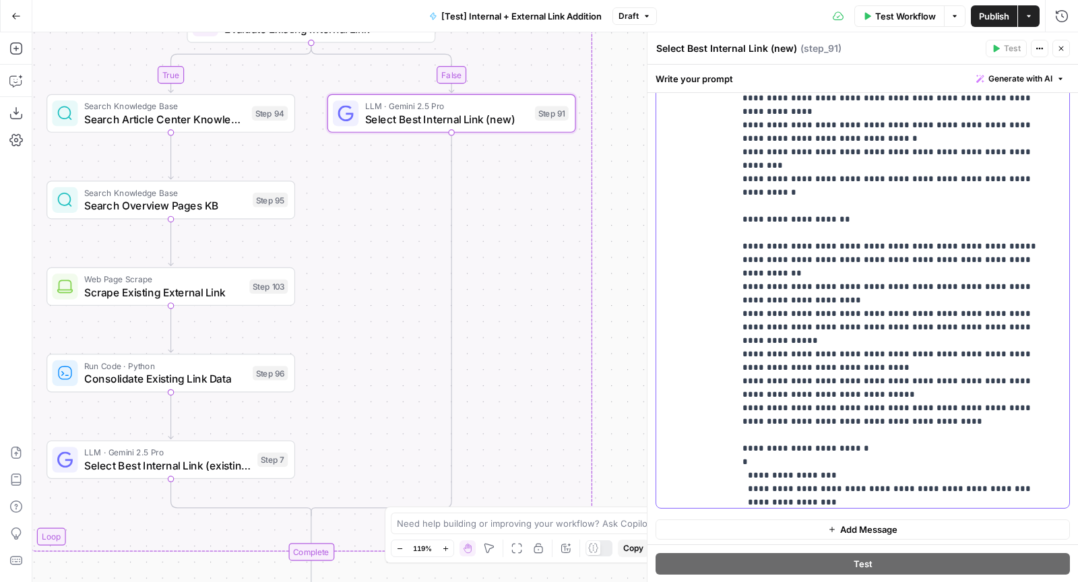
drag, startPoint x: 757, startPoint y: 354, endPoint x: 730, endPoint y: 237, distance: 120.2
click at [730, 237] on div "**********" at bounding box center [862, 233] width 413 height 548
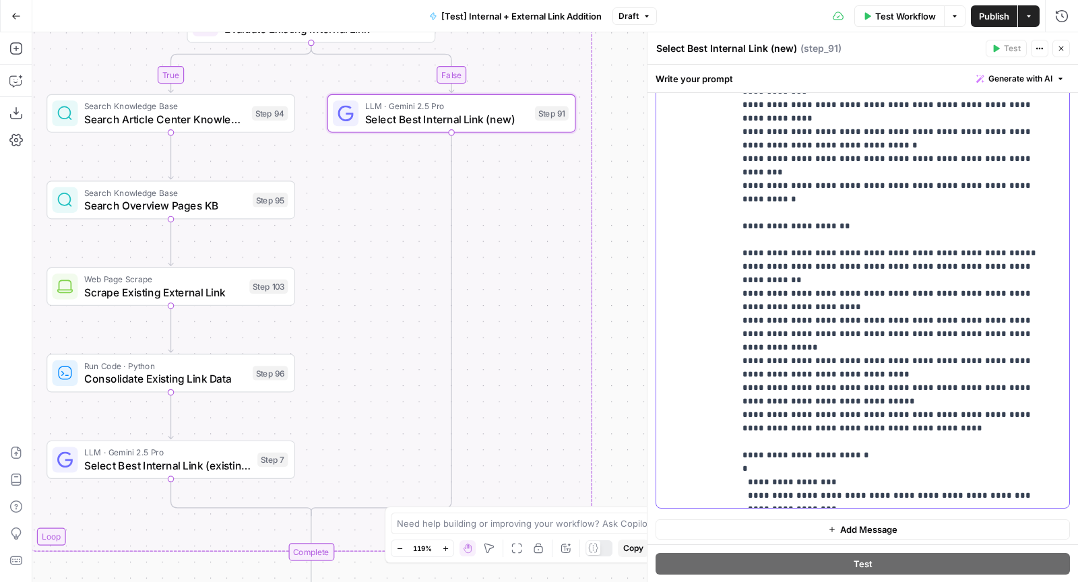
scroll to position [3367, 0]
drag, startPoint x: 746, startPoint y: 250, endPoint x: 751, endPoint y: 358, distance: 108.5
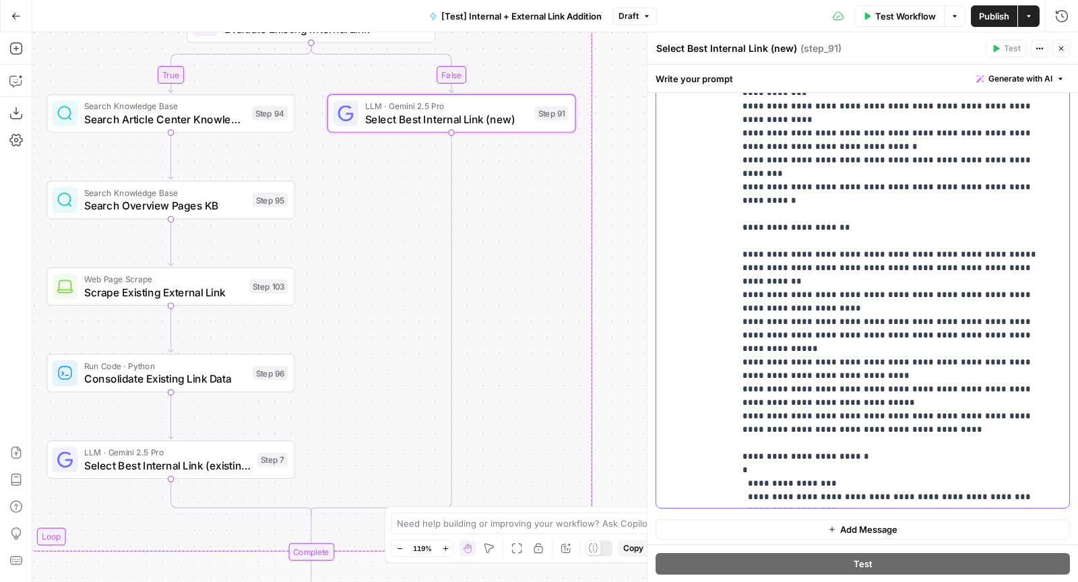
drag, startPoint x: 757, startPoint y: 118, endPoint x: 764, endPoint y: 219, distance: 101.3
copy p "**********"
drag, startPoint x: 752, startPoint y: 265, endPoint x: 755, endPoint y: 372, distance: 106.5
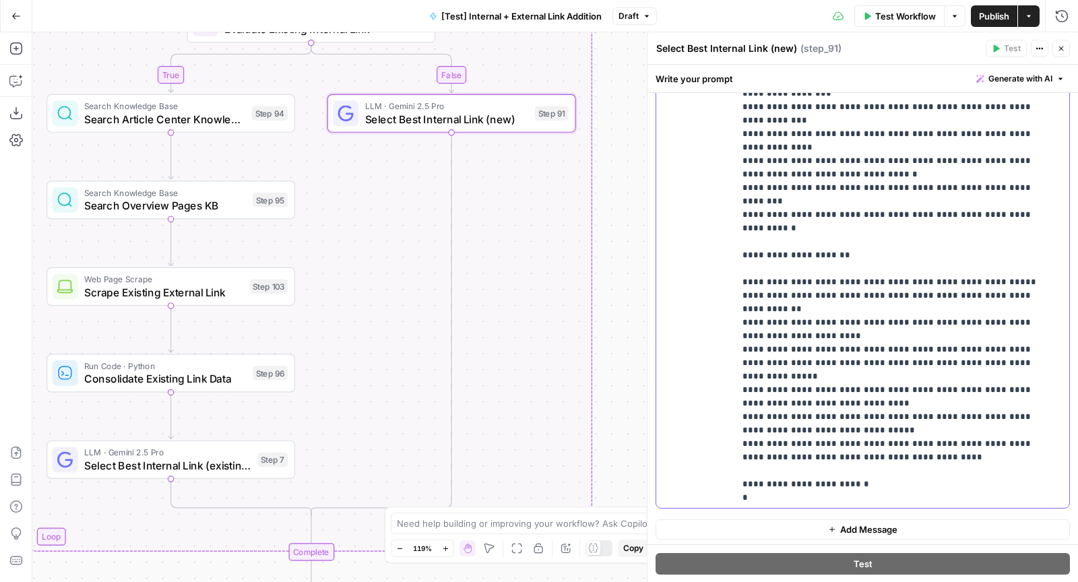
scroll to position [3340, 0]
drag, startPoint x: 793, startPoint y: 304, endPoint x: 863, endPoint y: 302, distance: 70.7
drag, startPoint x: 798, startPoint y: 320, endPoint x: 838, endPoint y: 322, distance: 40.5
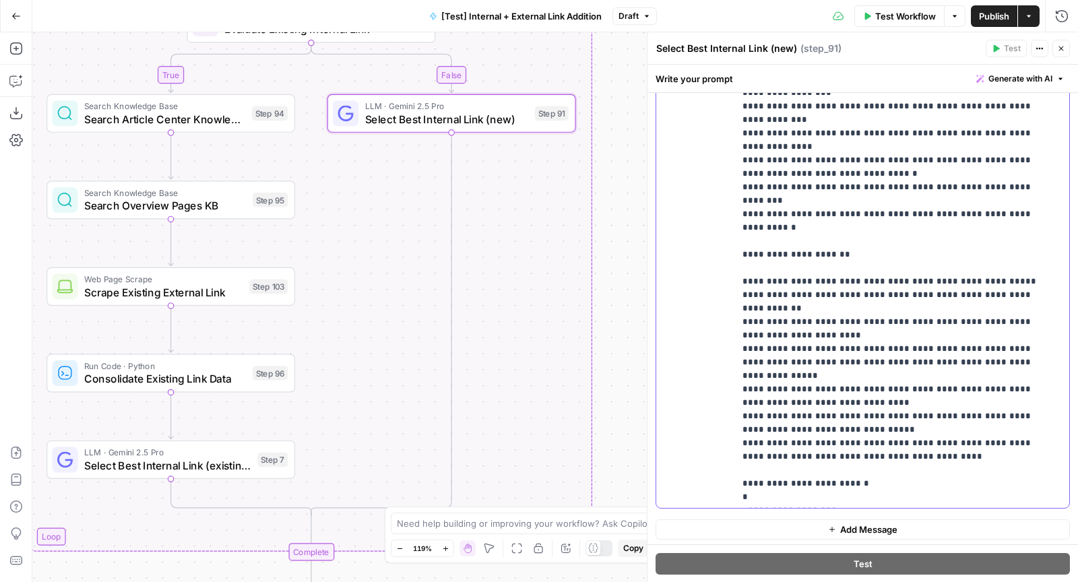
drag, startPoint x: 822, startPoint y: 331, endPoint x: 975, endPoint y: 332, distance: 152.9
drag, startPoint x: 855, startPoint y: 345, endPoint x: 1029, endPoint y: 344, distance: 174.4
drag, startPoint x: 840, startPoint y: 362, endPoint x: 865, endPoint y: 364, distance: 24.4
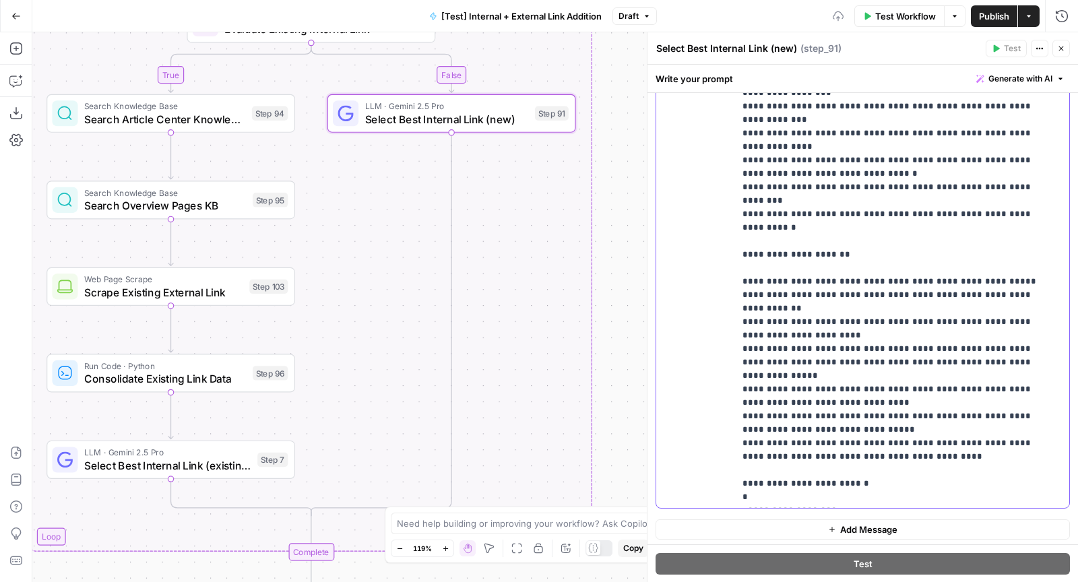
drag, startPoint x: 828, startPoint y: 375, endPoint x: 925, endPoint y: 376, distance: 97.7
drag, startPoint x: 845, startPoint y: 388, endPoint x: 1028, endPoint y: 387, distance: 182.5
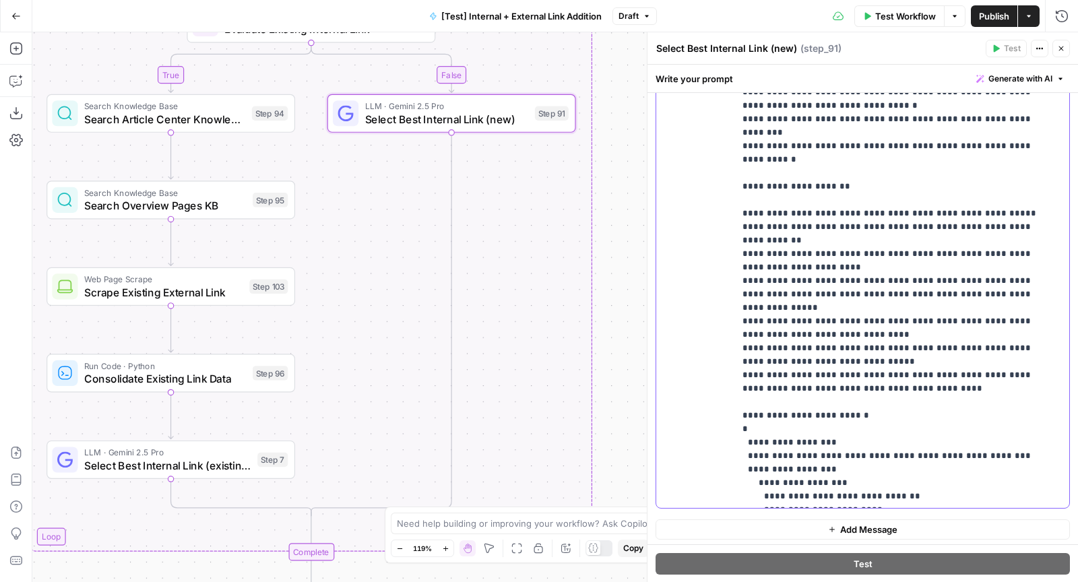
scroll to position [3476, 0]
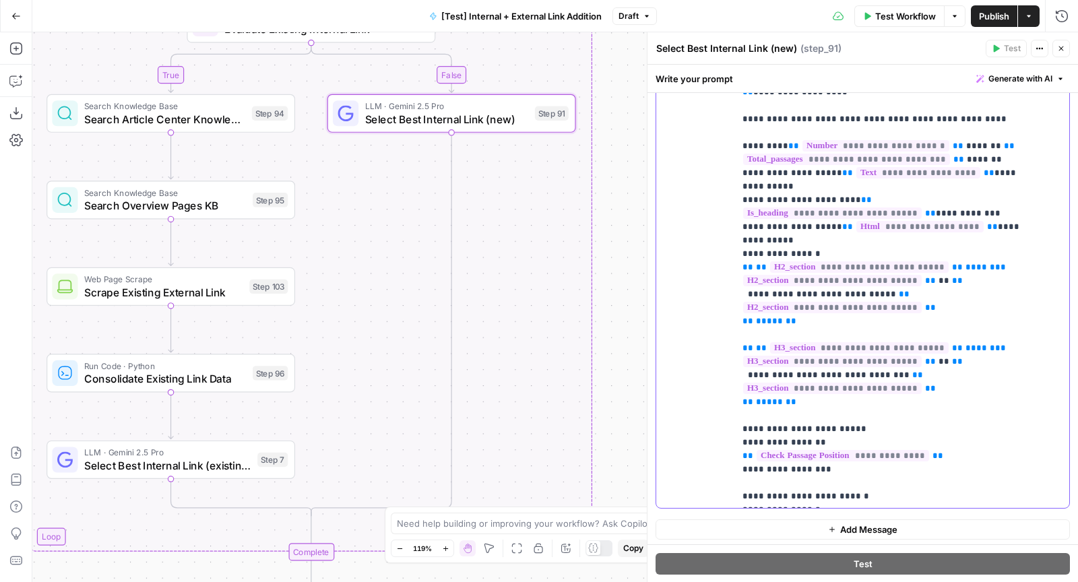
scroll to position [0, 0]
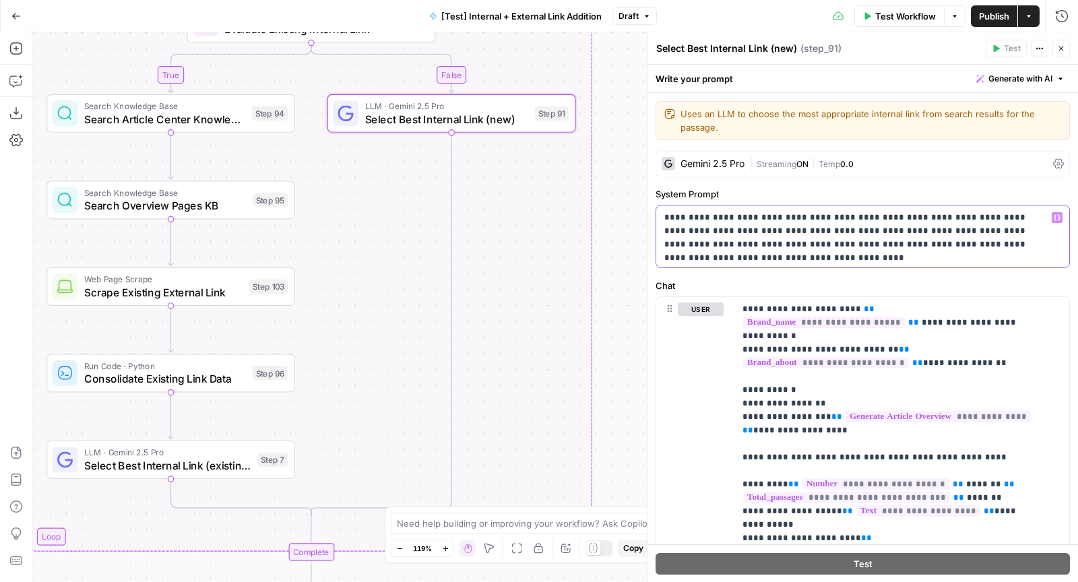
click at [1021, 246] on p "**********" at bounding box center [857, 231] width 387 height 40
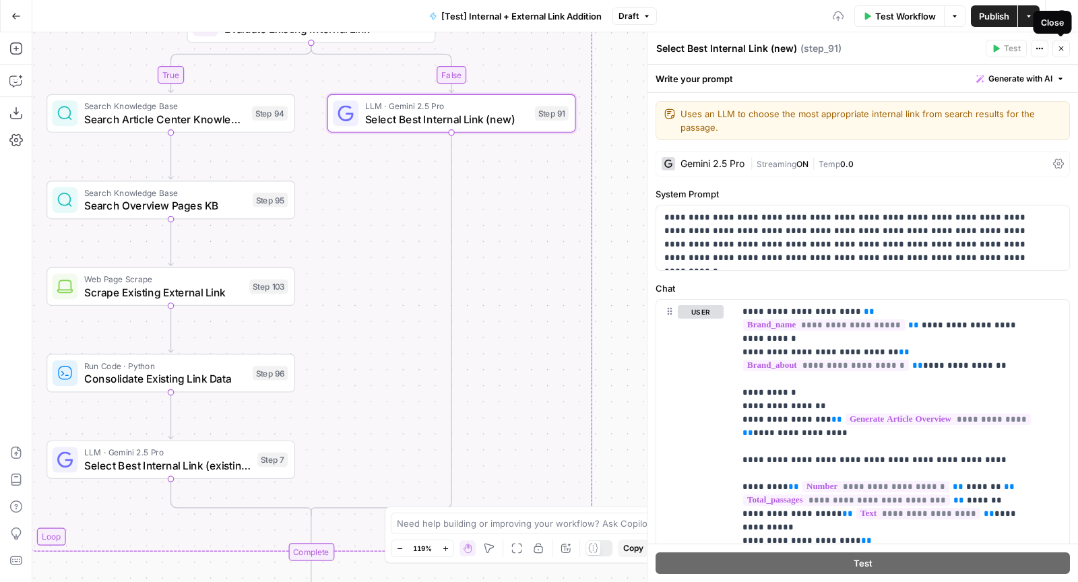
drag, startPoint x: 1056, startPoint y: 50, endPoint x: 1016, endPoint y: 64, distance: 42.8
click at [1056, 50] on button "Close" at bounding box center [1061, 49] width 18 height 18
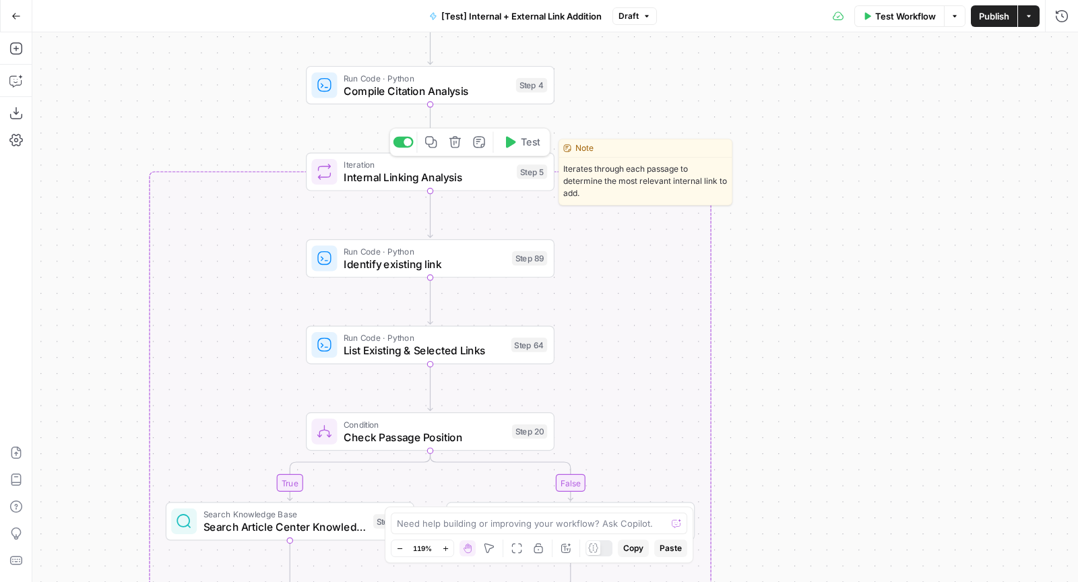
click at [535, 133] on button "Test" at bounding box center [521, 141] width 50 height 21
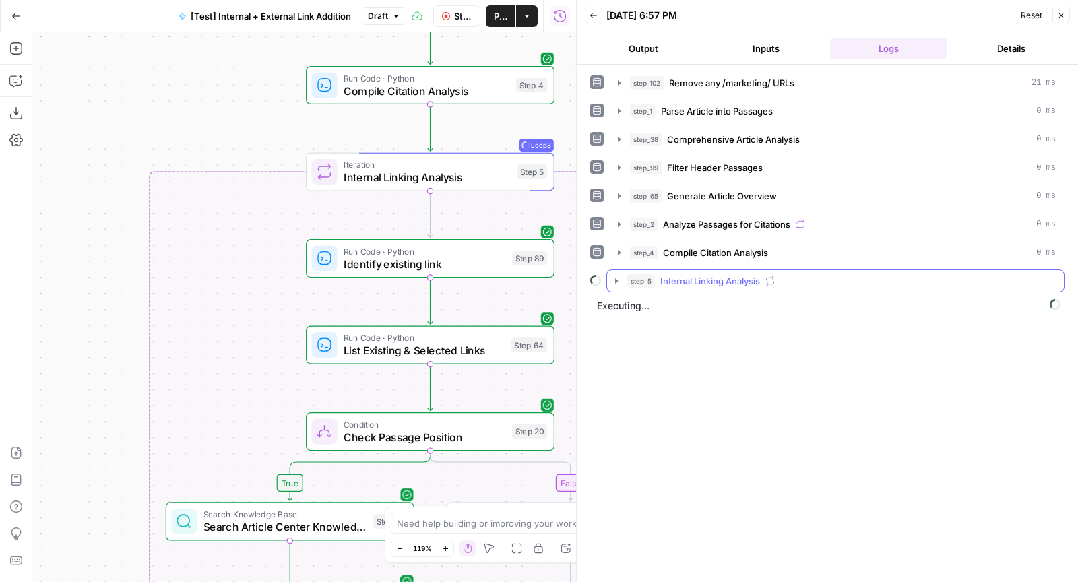
click at [749, 274] on span "Internal Linking Analysis" at bounding box center [710, 280] width 100 height 13
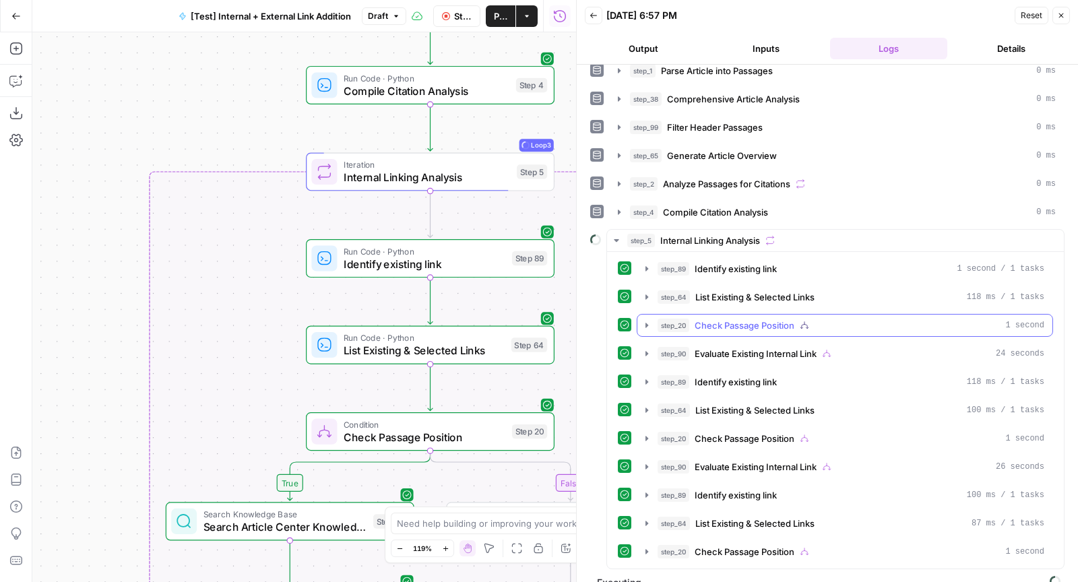
scroll to position [45, 0]
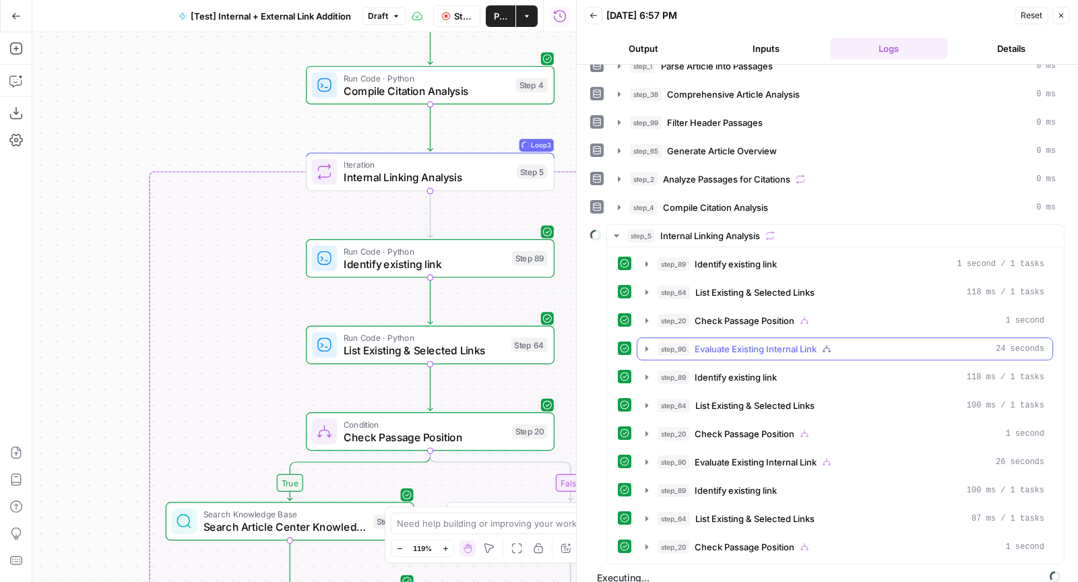
click at [709, 338] on button "step_90 Evaluate Existing Internal Link 24 seconds" at bounding box center [844, 349] width 415 height 22
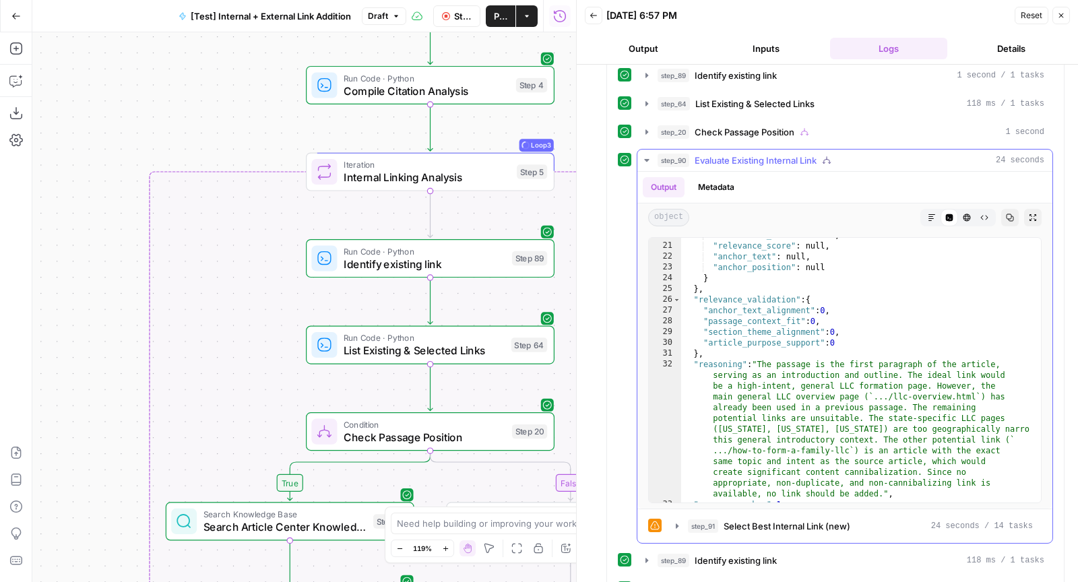
scroll to position [0, 0]
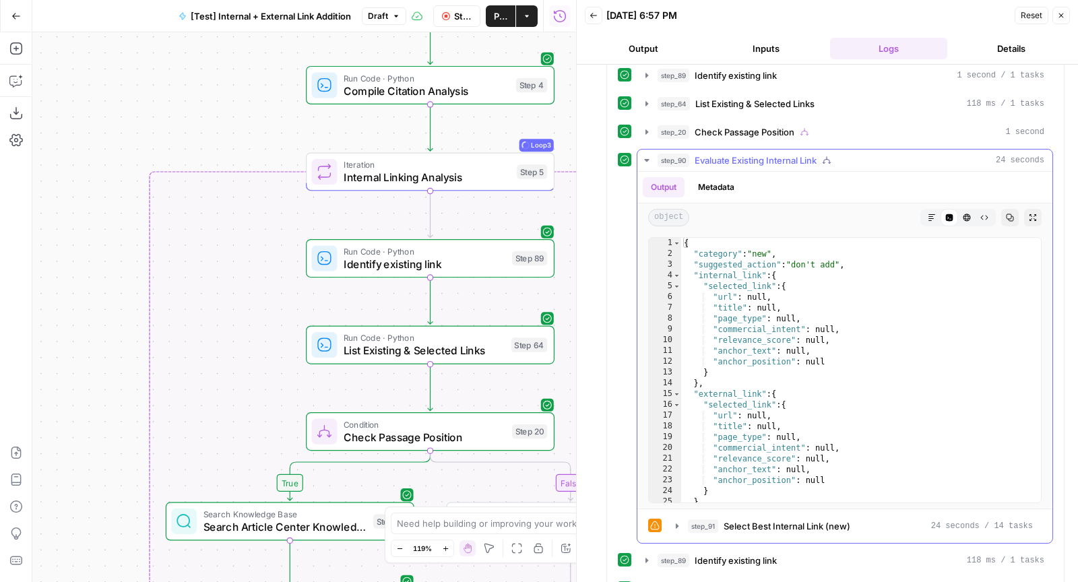
click at [809, 161] on button "step_90 Evaluate Existing Internal Link 24 seconds" at bounding box center [844, 161] width 415 height 22
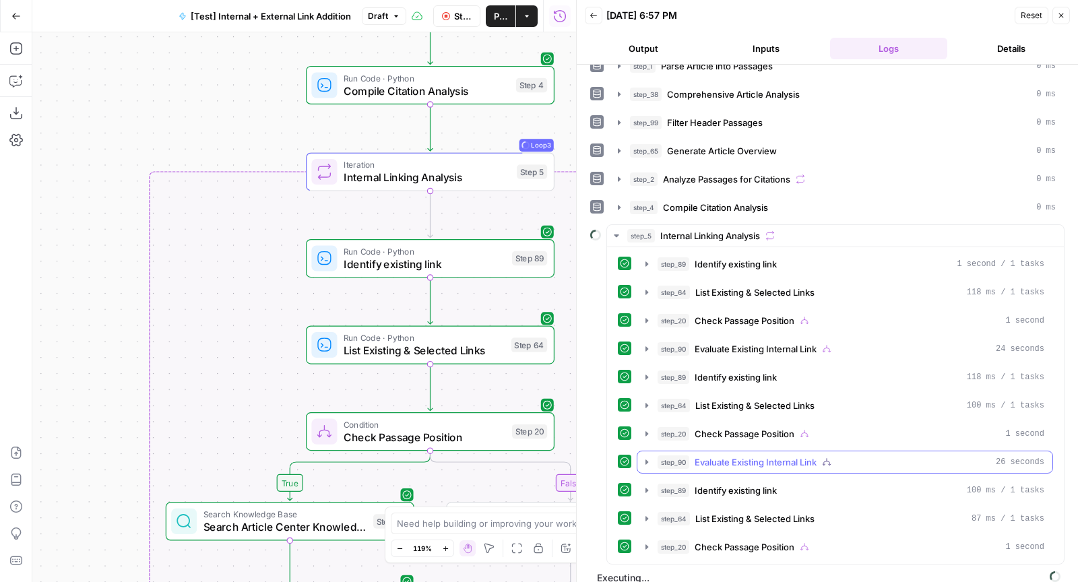
click at [758, 455] on span "Evaluate Existing Internal Link" at bounding box center [755, 461] width 122 height 13
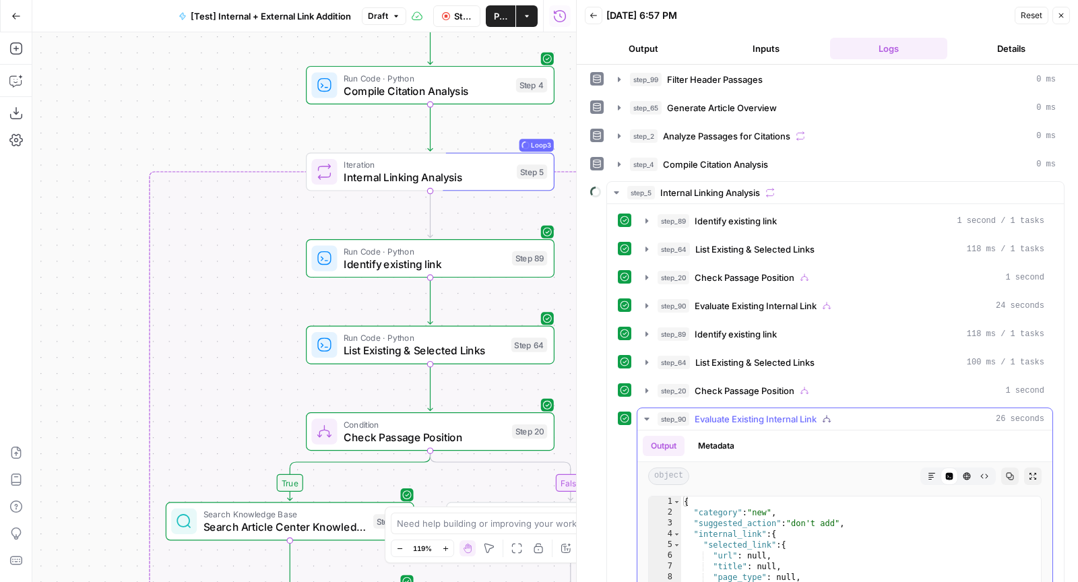
scroll to position [92, 0]
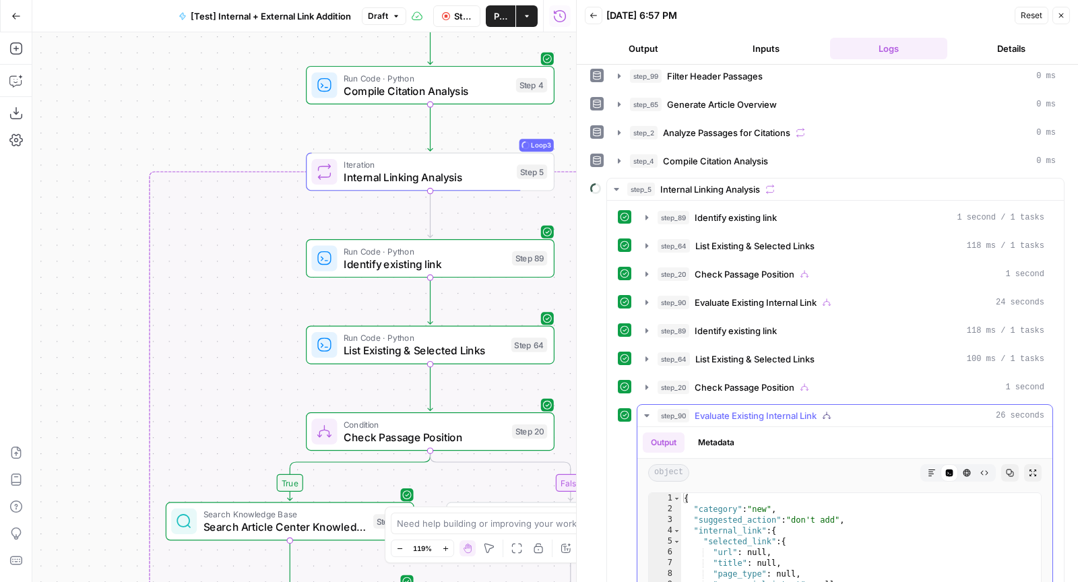
click at [735, 413] on button "step_90 Evaluate Existing Internal Link 26 seconds" at bounding box center [844, 416] width 415 height 22
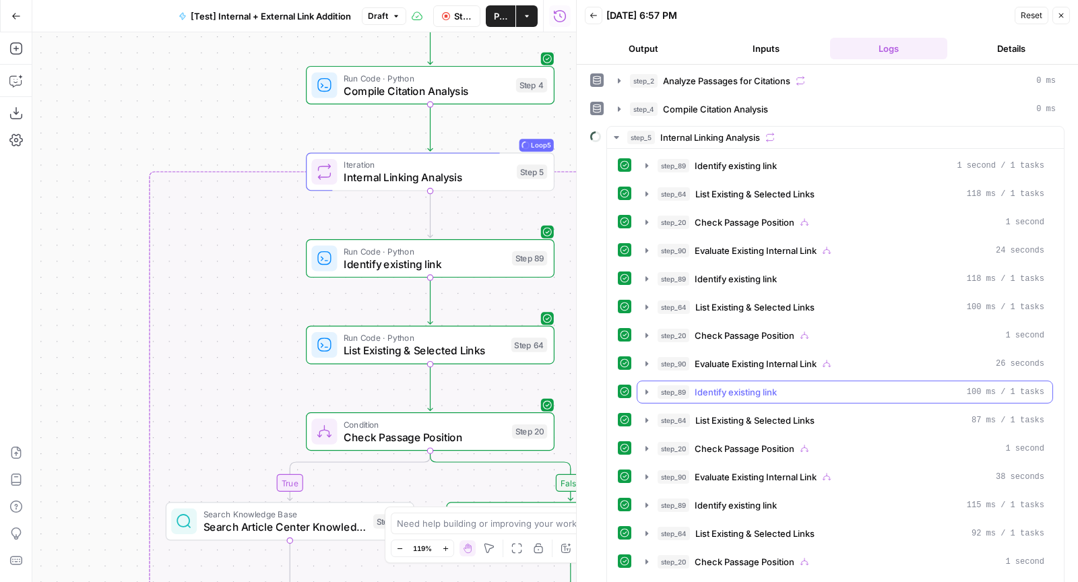
scroll to position [176, 0]
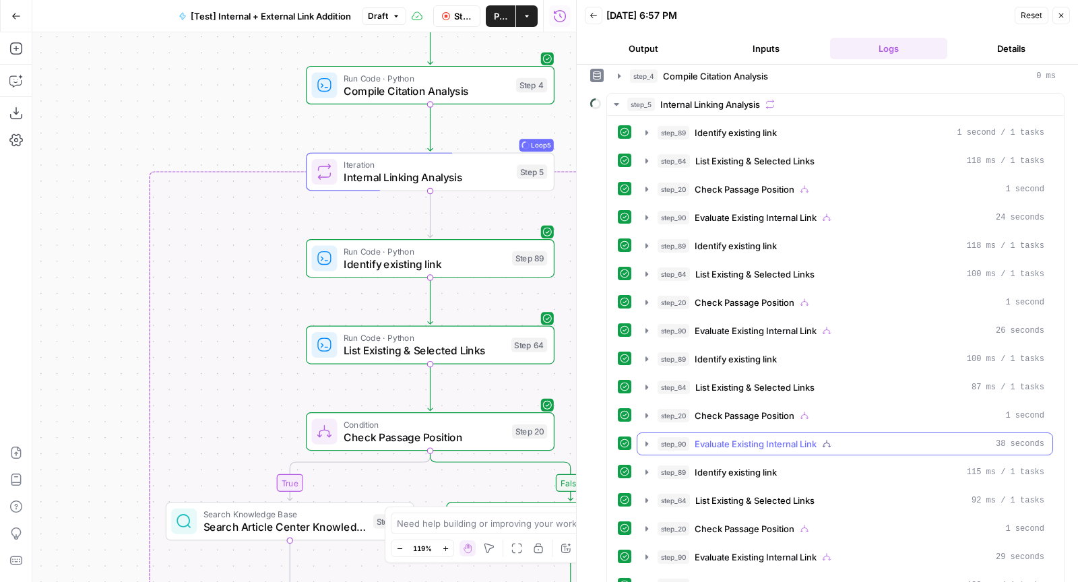
click at [780, 433] on button "step_90 Evaluate Existing Internal Link 38 seconds" at bounding box center [844, 444] width 415 height 22
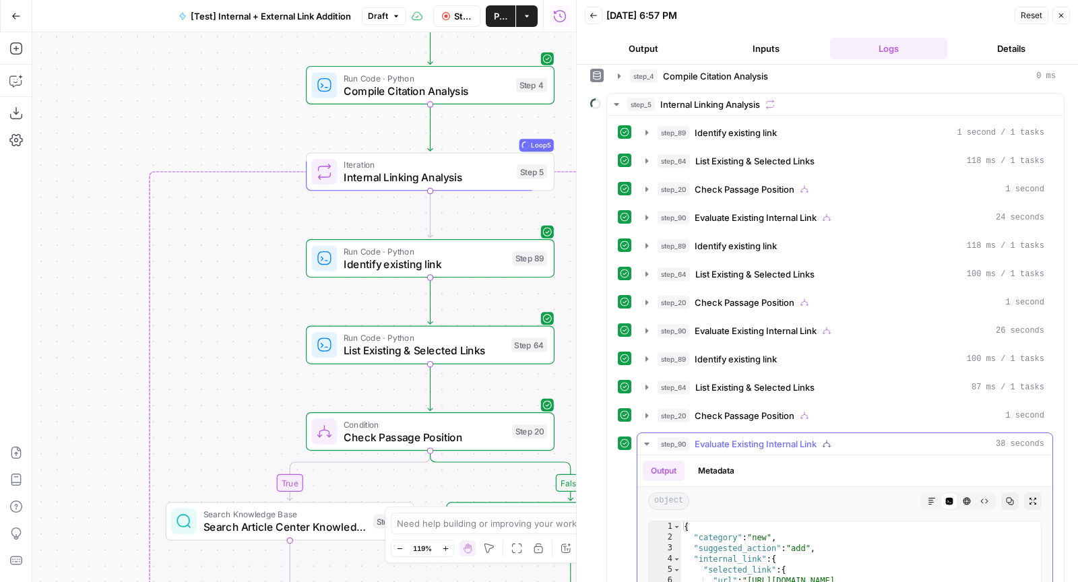
scroll to position [453, 0]
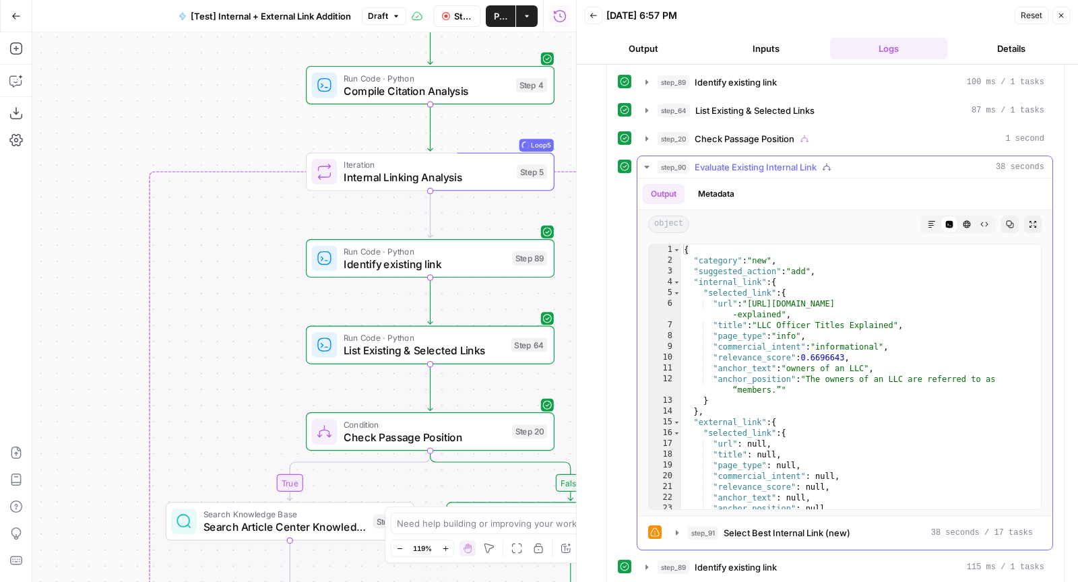
click at [759, 160] on span "Evaluate Existing Internal Link" at bounding box center [755, 166] width 122 height 13
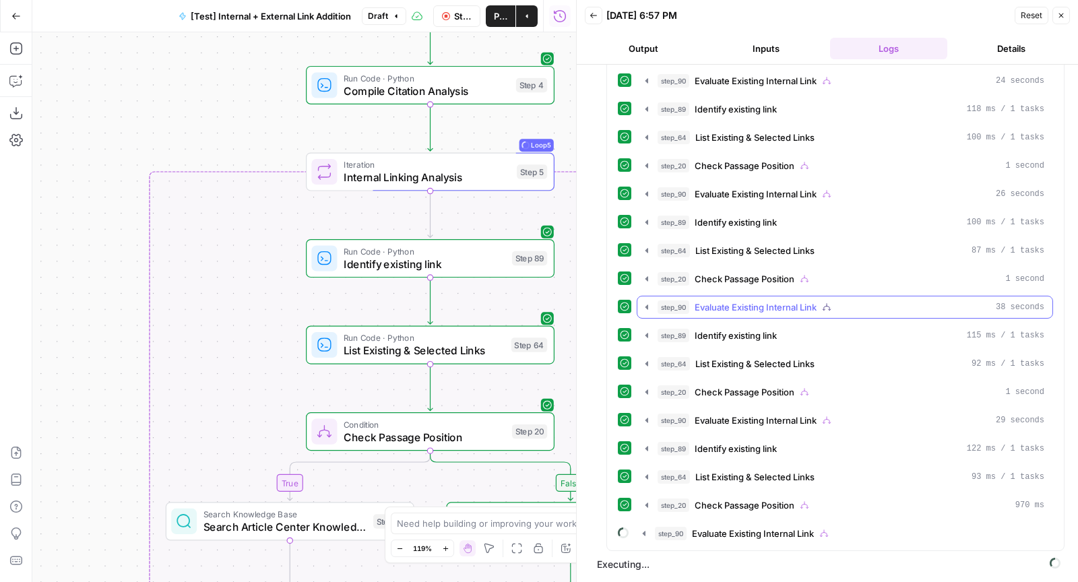
scroll to position [294, 0]
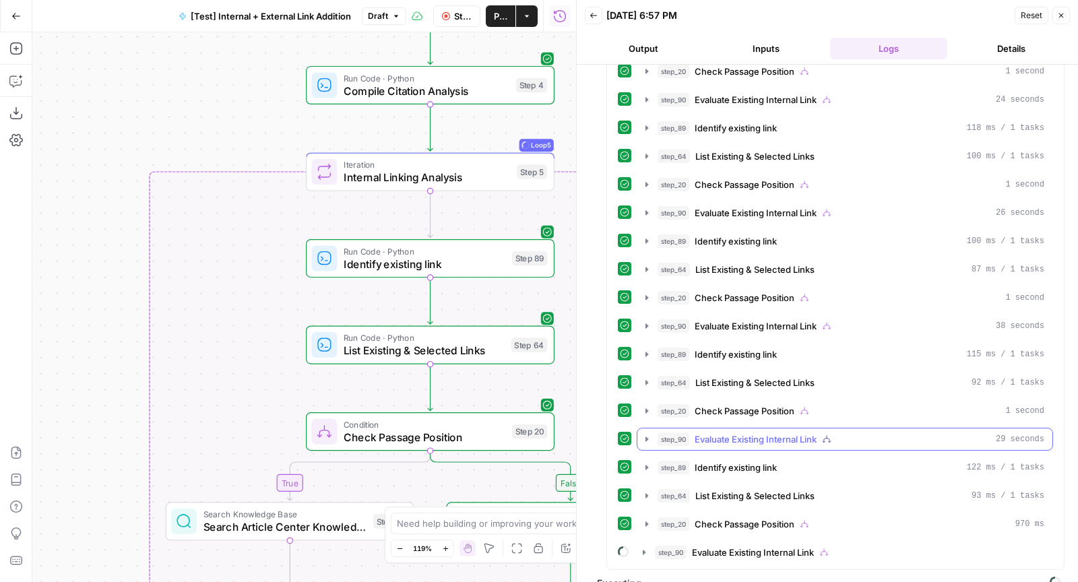
click at [774, 432] on span "Evaluate Existing Internal Link" at bounding box center [755, 438] width 122 height 13
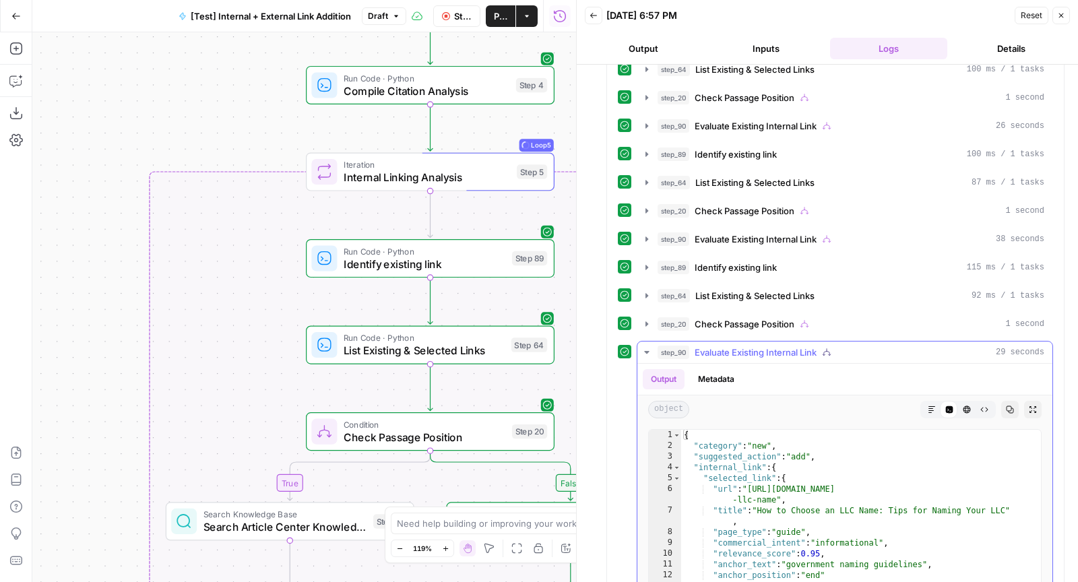
scroll to position [500, 0]
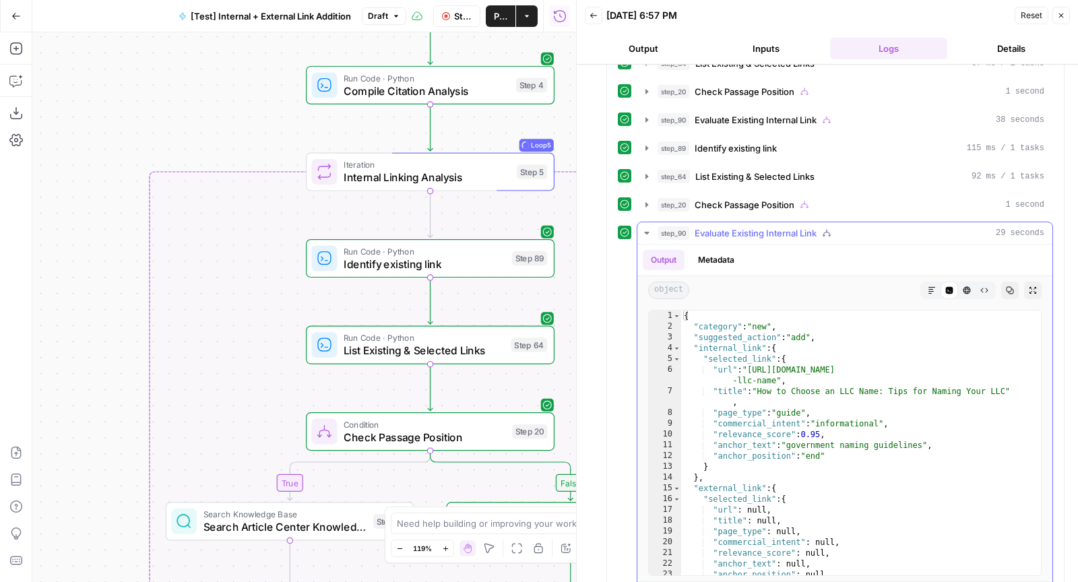
click at [772, 226] on span "Evaluate Existing Internal Link" at bounding box center [755, 232] width 122 height 13
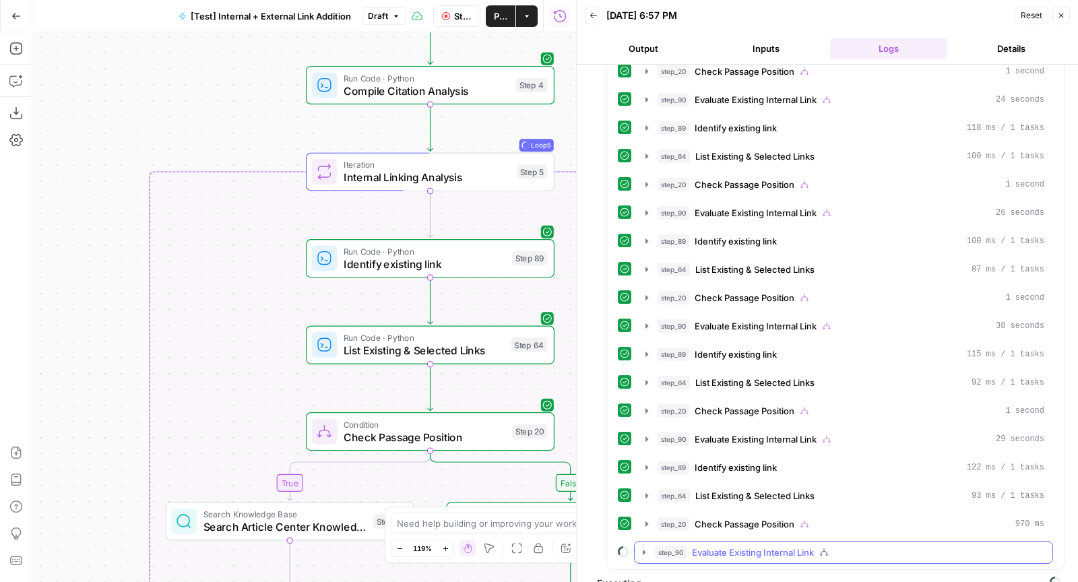
click at [788, 541] on button "step_90 Evaluate Existing Internal Link" at bounding box center [843, 552] width 418 height 22
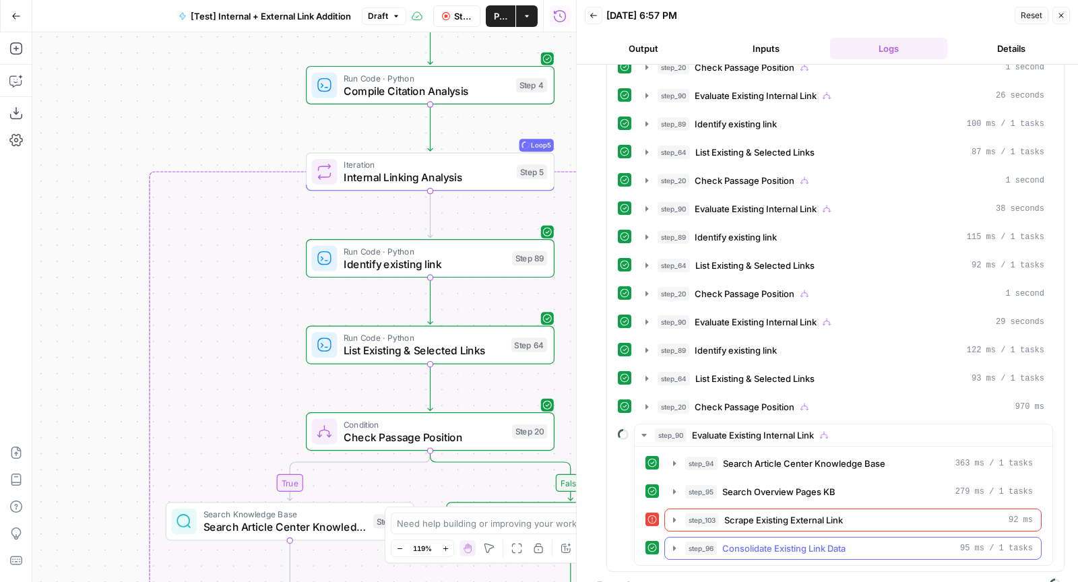
click at [775, 541] on span "Consolidate Existing Link Data" at bounding box center [783, 547] width 123 height 13
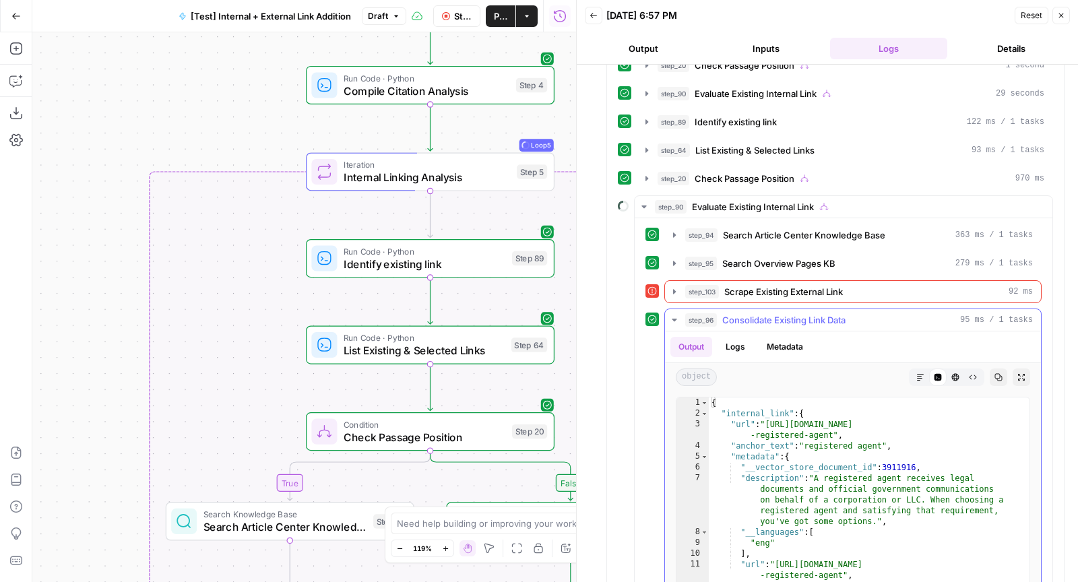
scroll to position [0, 0]
click at [813, 313] on span "Consolidate Existing Link Data" at bounding box center [783, 319] width 123 height 13
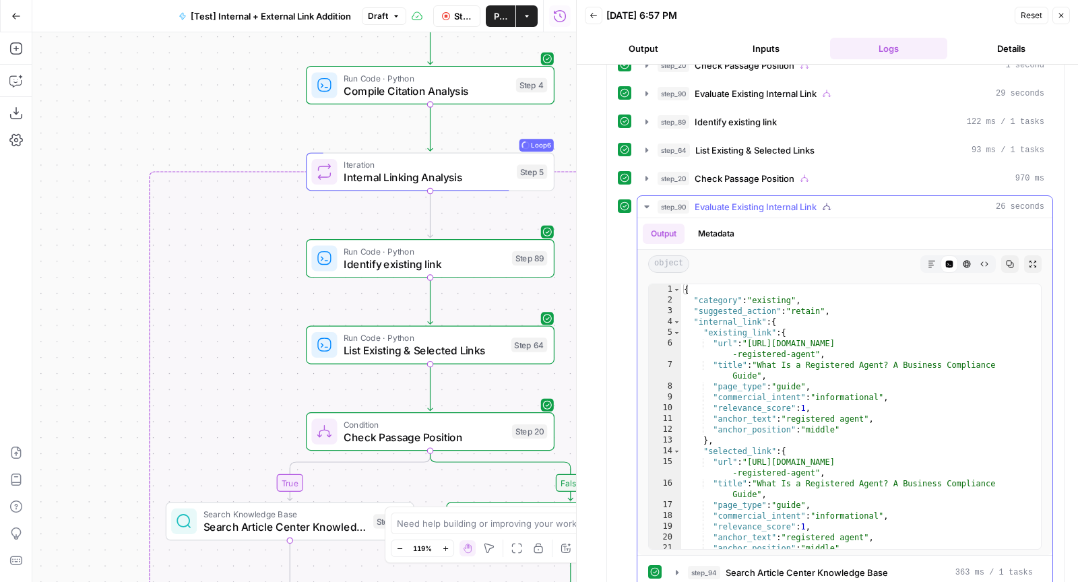
click at [764, 200] on span "Evaluate Existing Internal Link" at bounding box center [755, 206] width 122 height 13
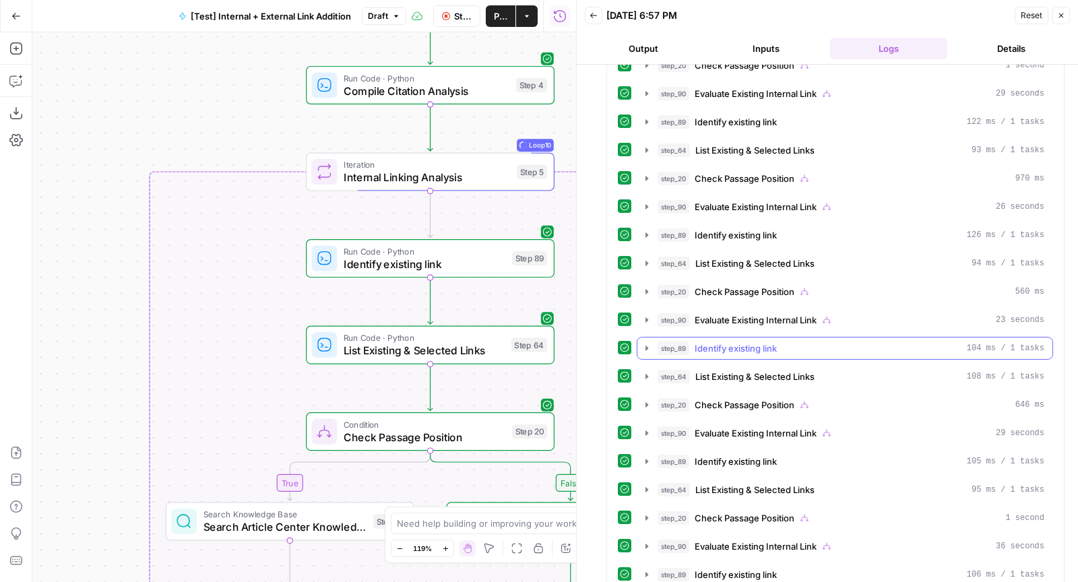
scroll to position [849, 0]
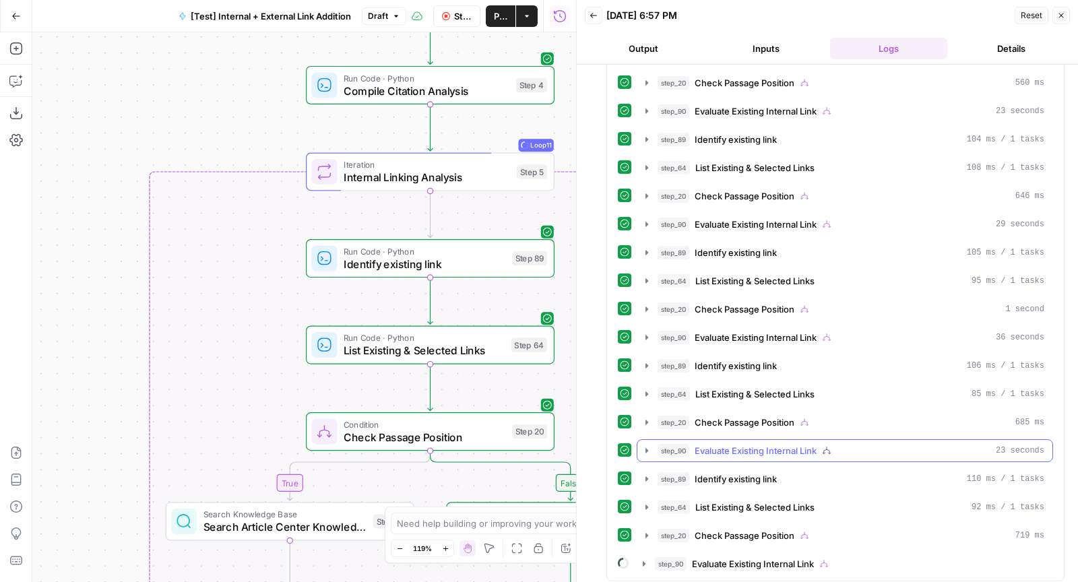
click at [767, 444] on span "Evaluate Existing Internal Link" at bounding box center [755, 450] width 122 height 13
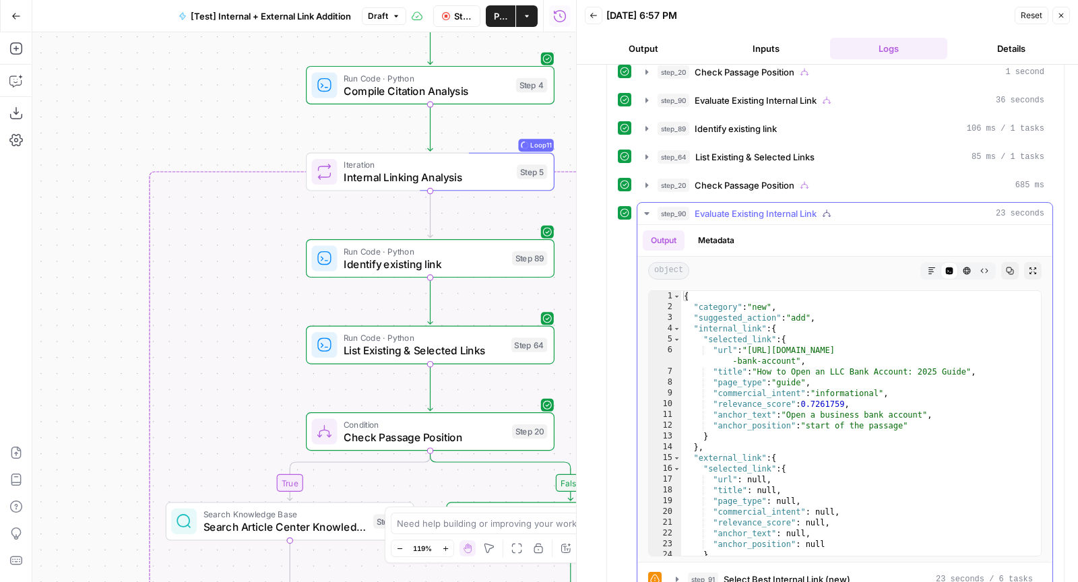
scroll to position [1123, 0]
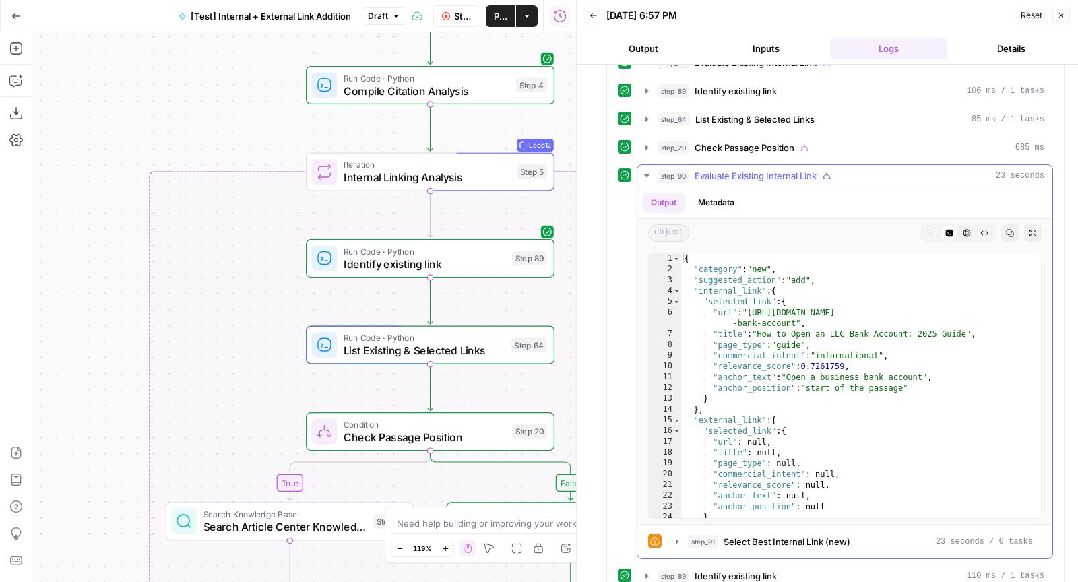
click at [788, 169] on span "Evaluate Existing Internal Link" at bounding box center [755, 175] width 122 height 13
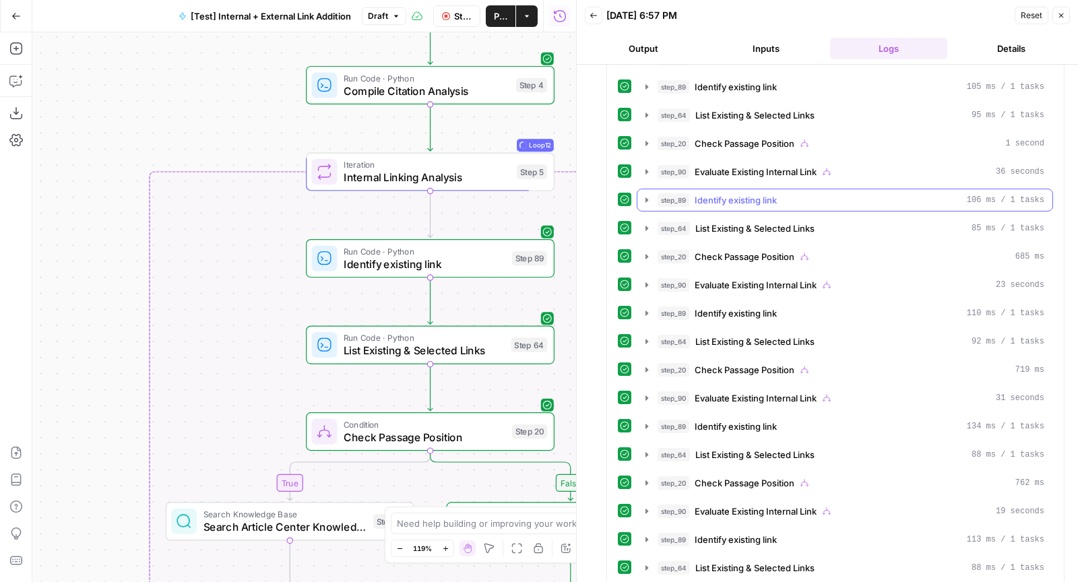
scroll to position [1042, 0]
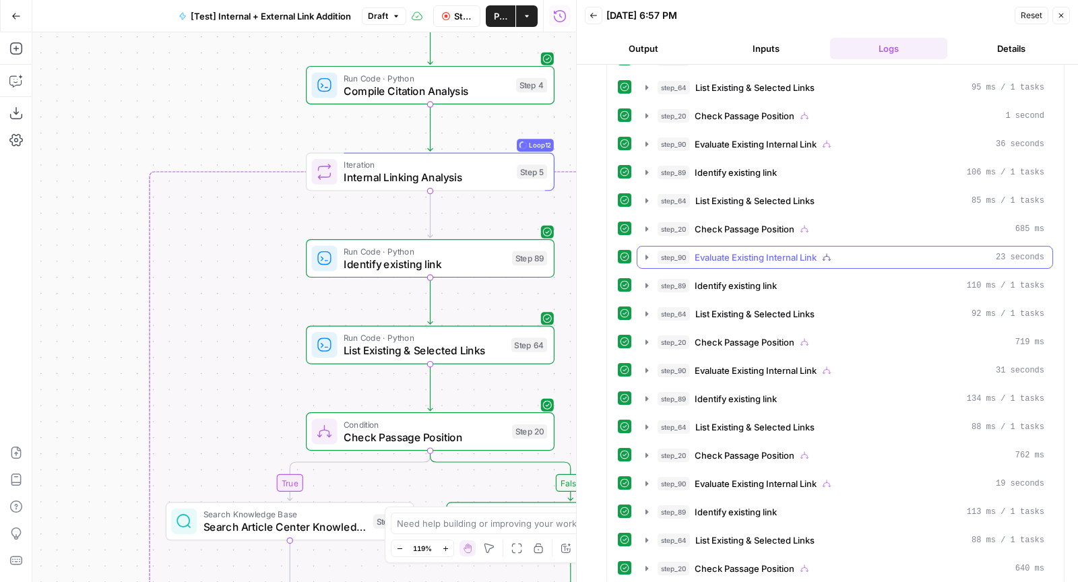
click at [771, 251] on span "Evaluate Existing Internal Link" at bounding box center [755, 257] width 122 height 13
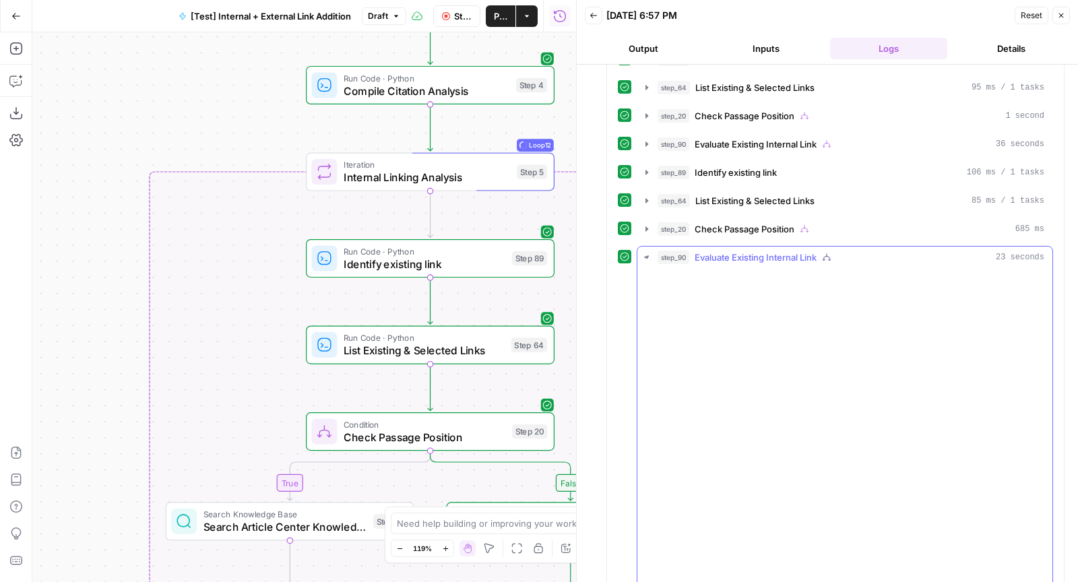
scroll to position [1123, 0]
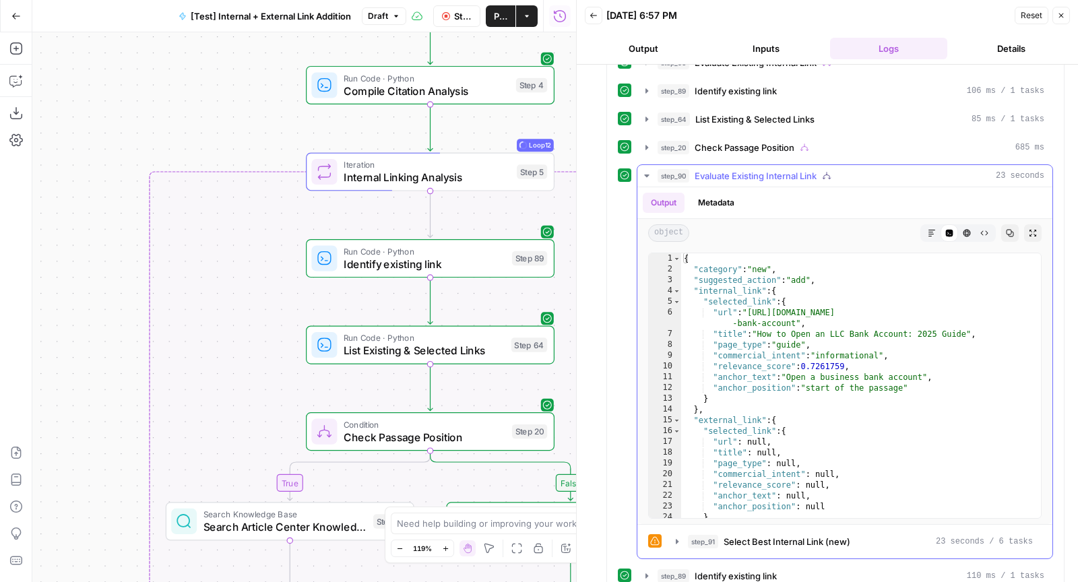
click at [754, 169] on span "Evaluate Existing Internal Link" at bounding box center [755, 175] width 122 height 13
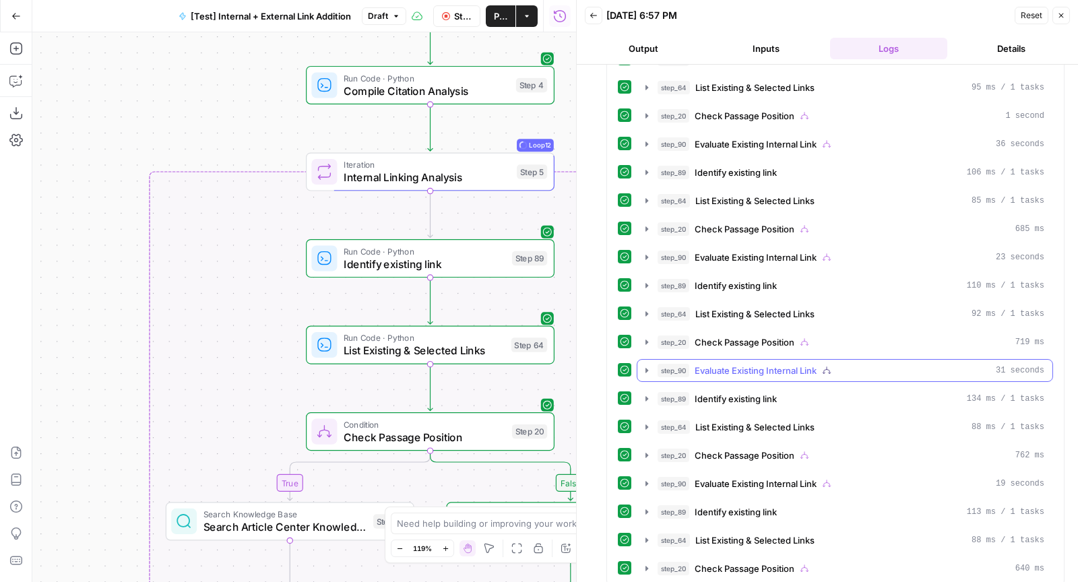
click at [802, 364] on span "Evaluate Existing Internal Link" at bounding box center [755, 370] width 122 height 13
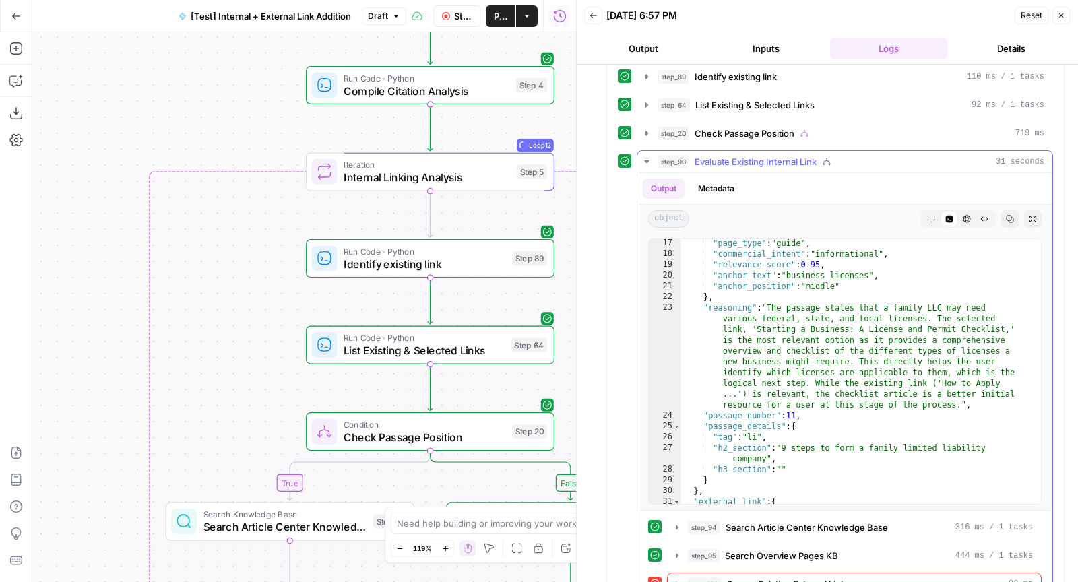
scroll to position [153, 0]
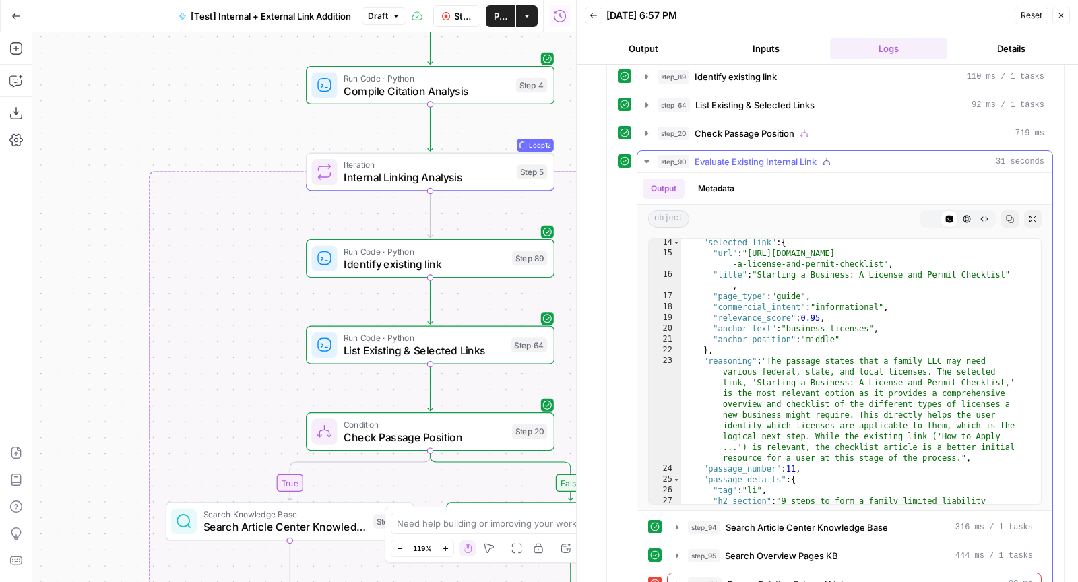
click at [795, 155] on span "Evaluate Existing Internal Link" at bounding box center [755, 161] width 122 height 13
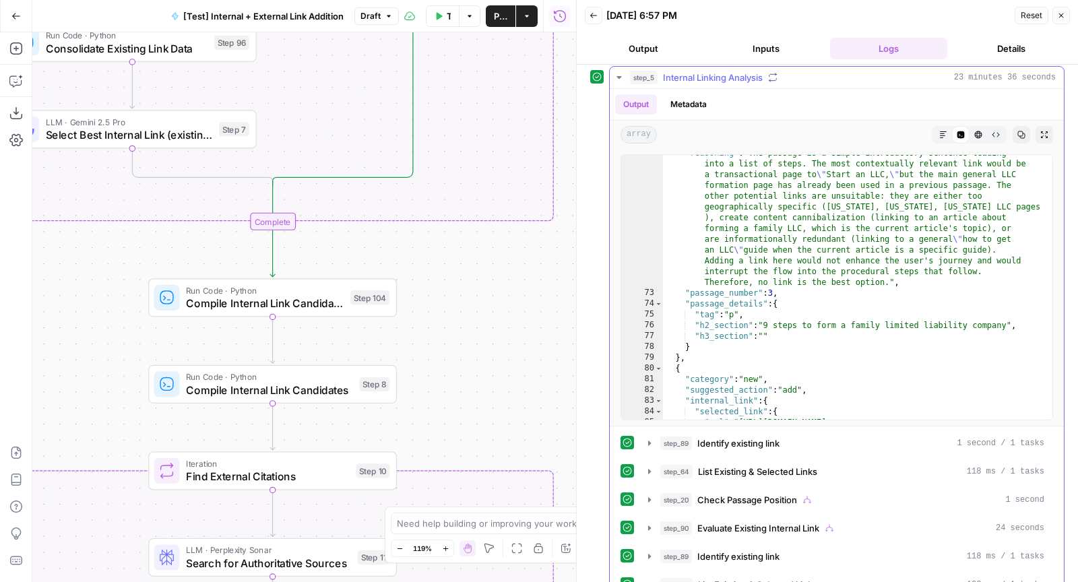
scroll to position [828, 0]
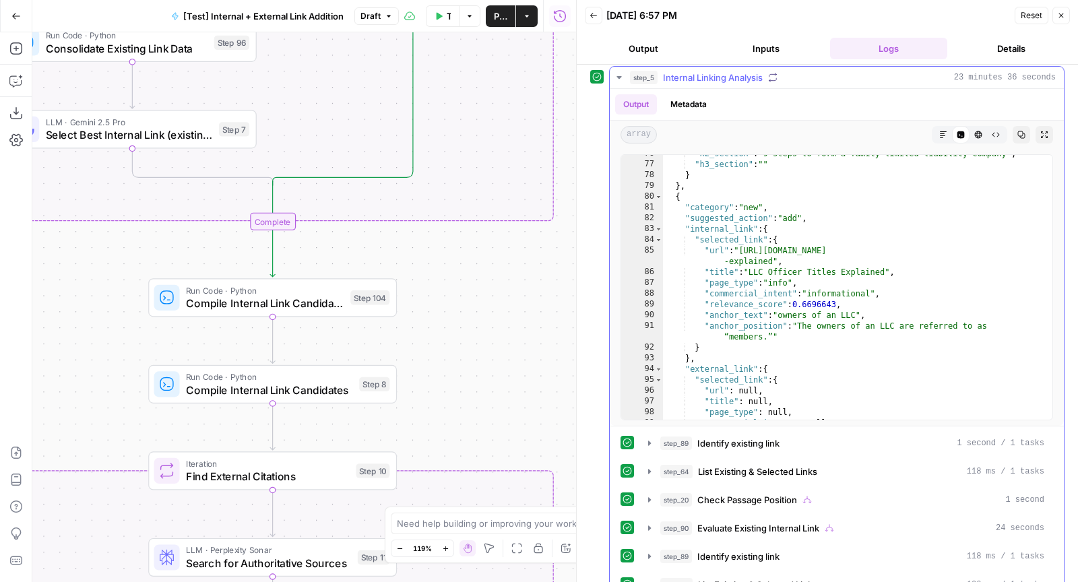
click at [809, 274] on div ""h2_section" : "9 steps to form a family limited liability company" , "h3_secti…" at bounding box center [852, 291] width 378 height 287
type textarea "**********"
click at [809, 274] on div ""h2_section" : "9 steps to form a family limited liability company" , "h3_secti…" at bounding box center [852, 291] width 378 height 287
type input "*"
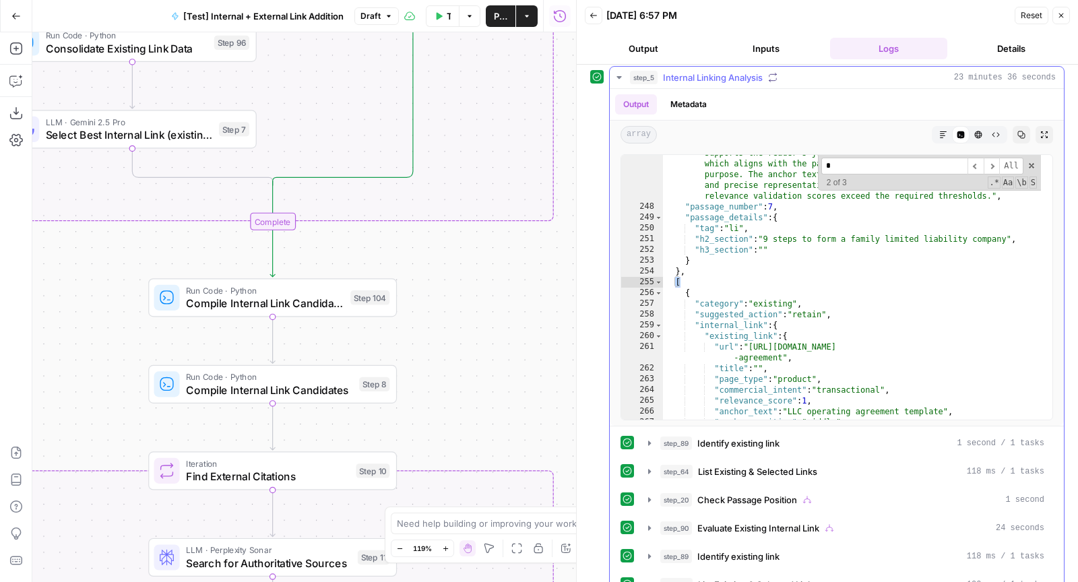
scroll to position [2651, 0]
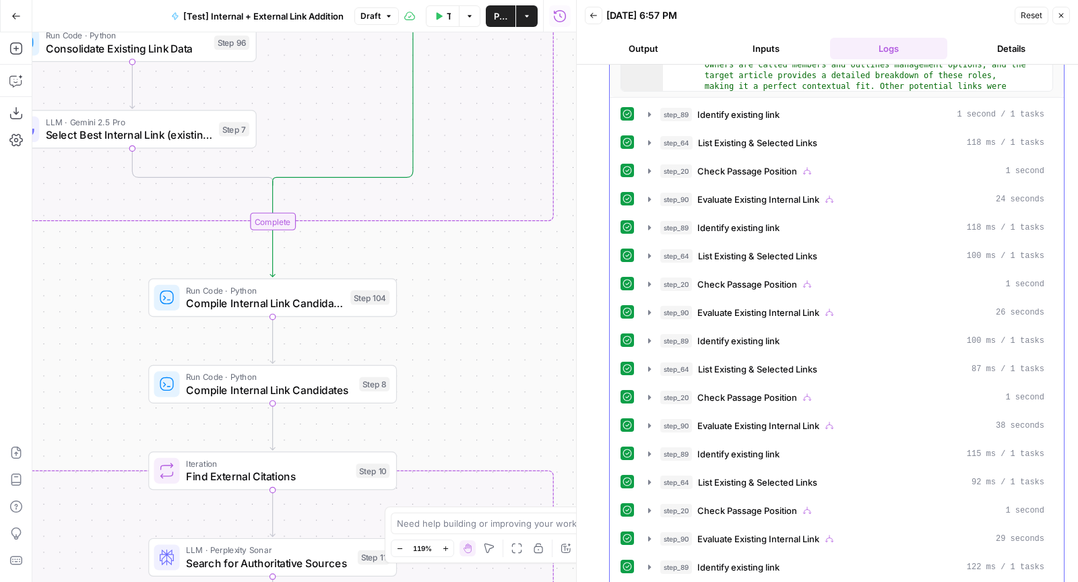
scroll to position [576, 0]
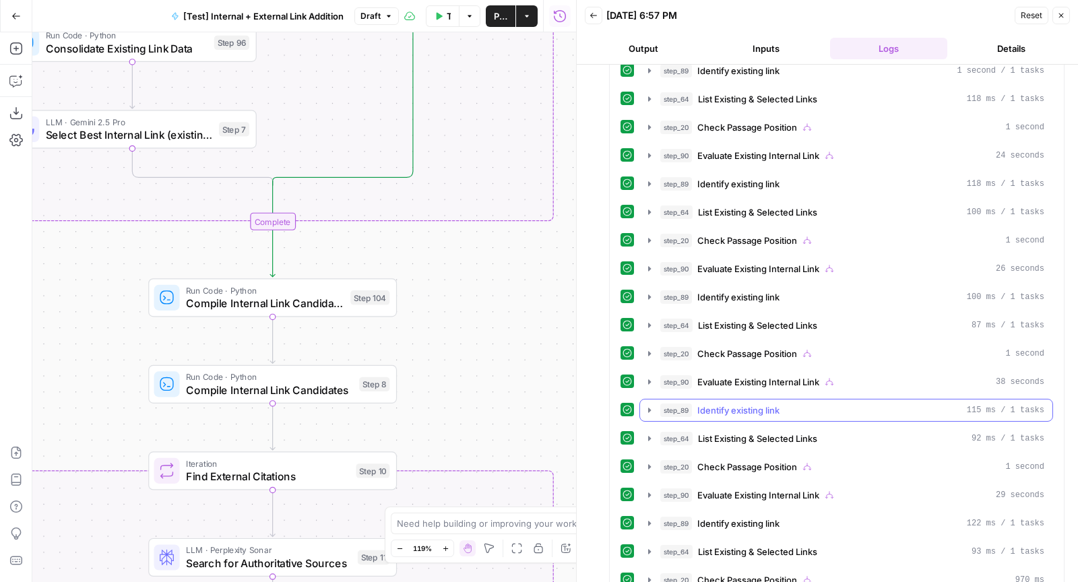
type input "*"
click at [751, 403] on span "Identify existing link" at bounding box center [738, 409] width 82 height 13
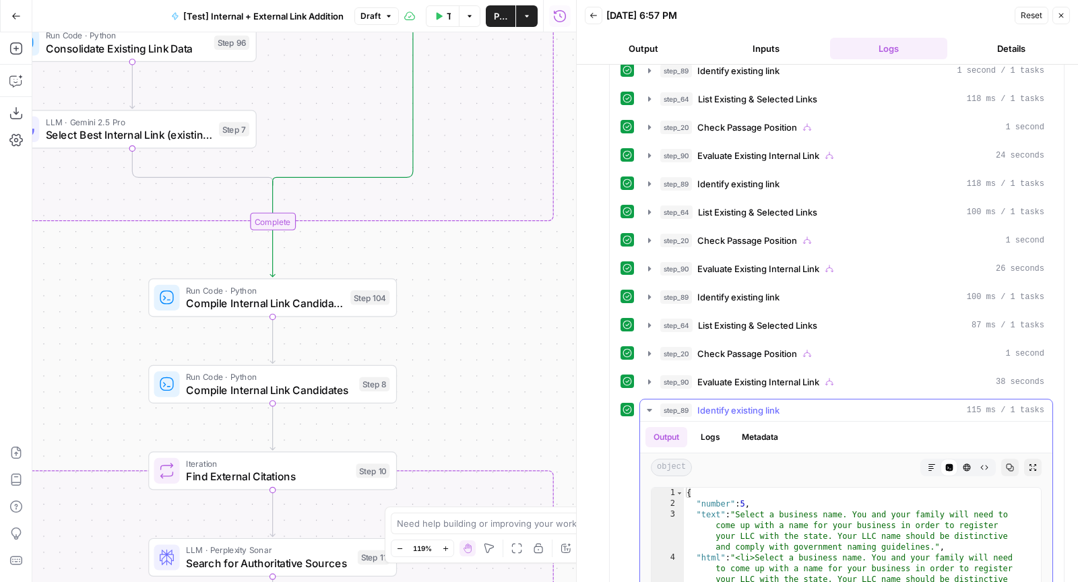
click at [751, 403] on span "Identify existing link" at bounding box center [738, 409] width 82 height 13
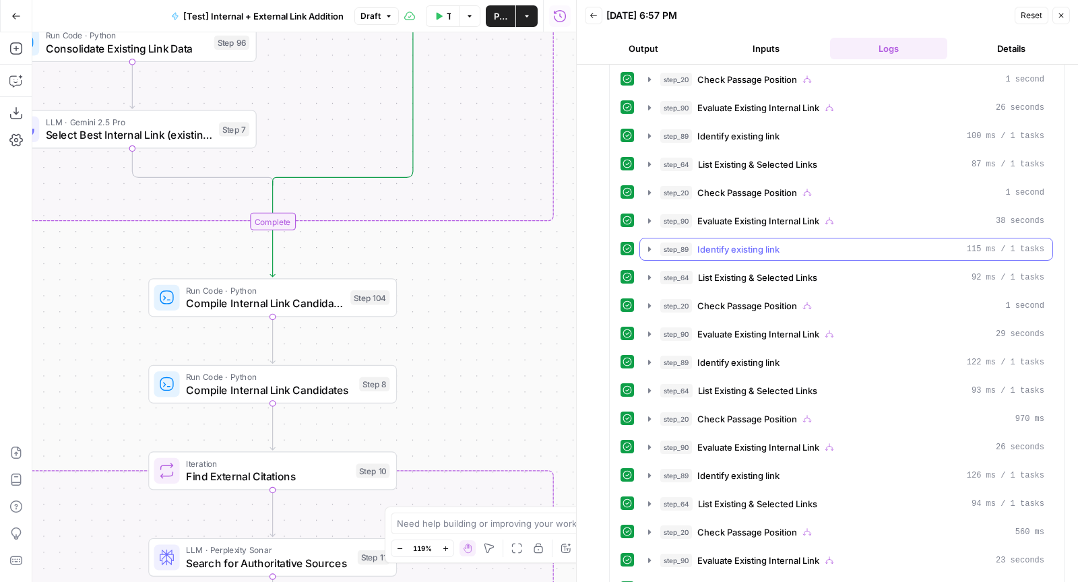
scroll to position [790, 0]
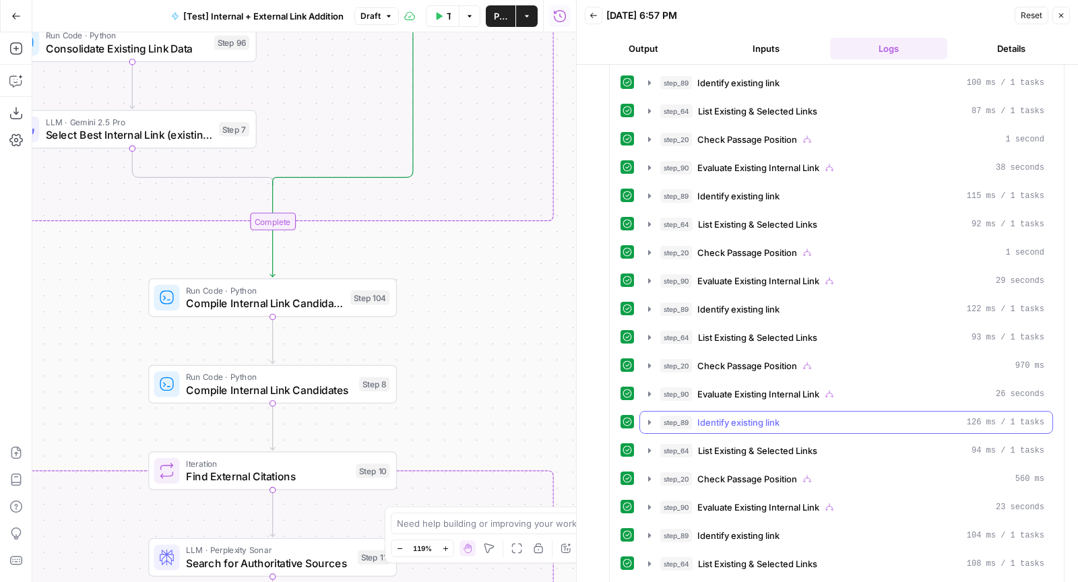
click at [747, 416] on span "Identify existing link" at bounding box center [738, 422] width 82 height 13
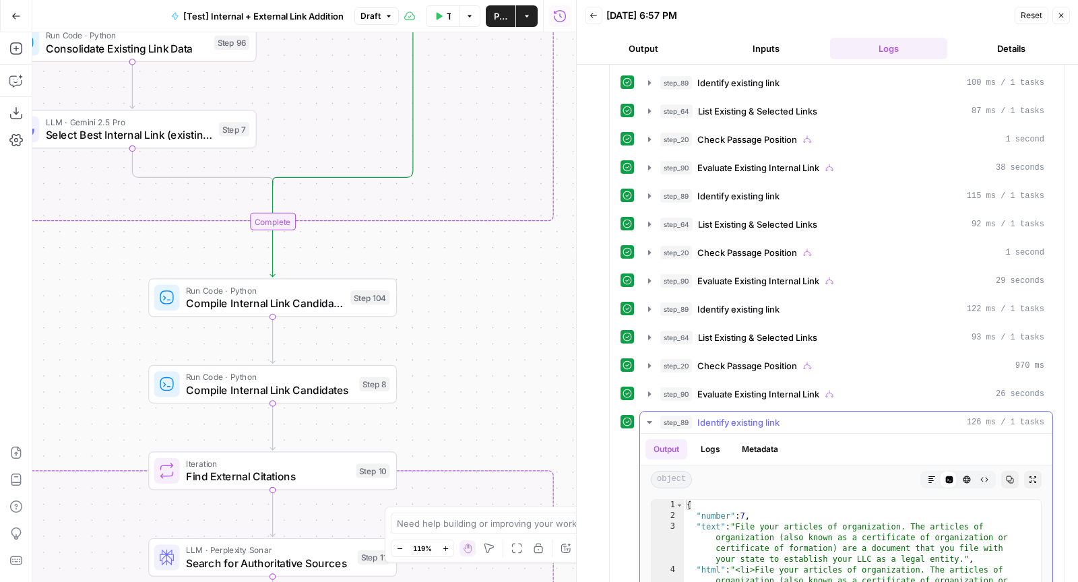
click at [747, 416] on span "Identify existing link" at bounding box center [738, 422] width 82 height 13
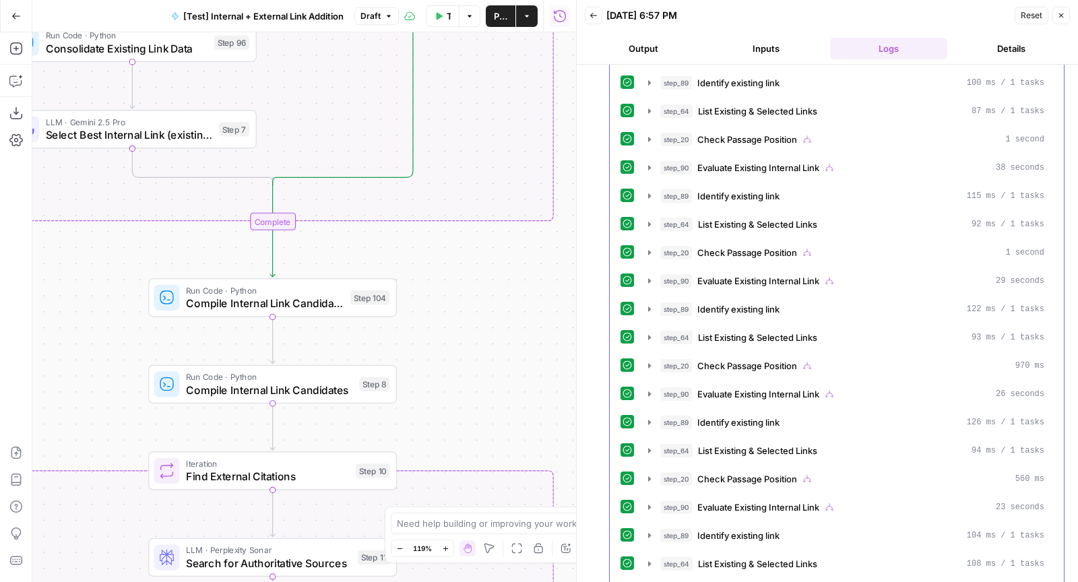
click at [725, 529] on span "Identify existing link" at bounding box center [738, 535] width 82 height 13
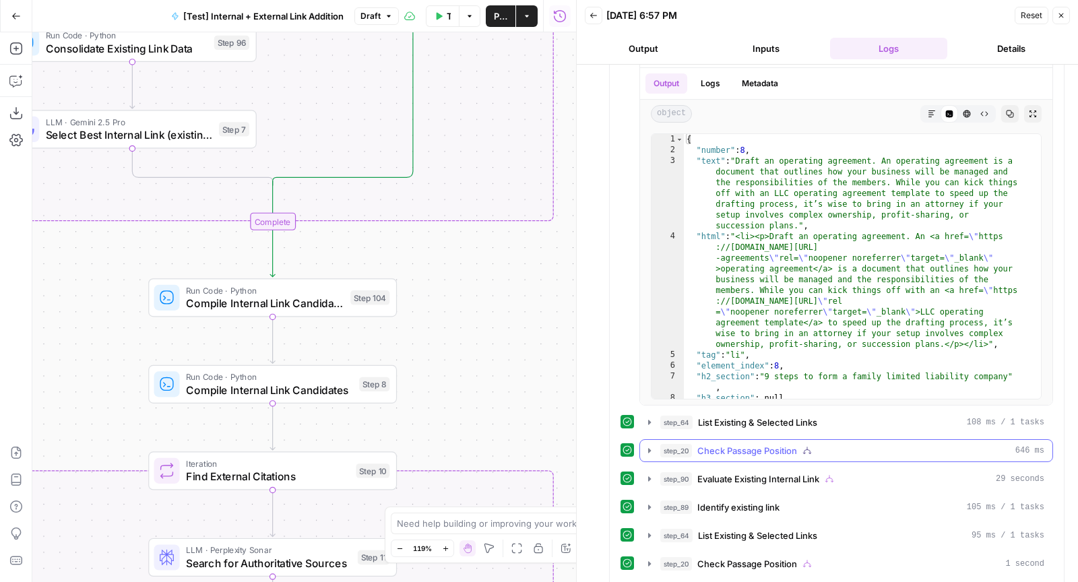
scroll to position [1294, 0]
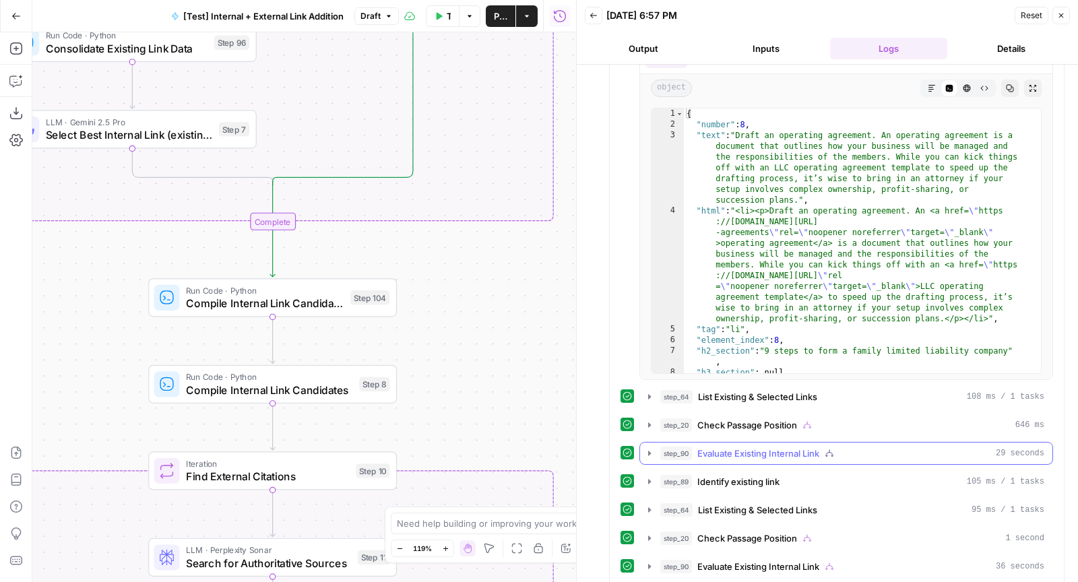
click at [750, 442] on button "step_90 Evaluate Existing Internal Link 29 seconds" at bounding box center [846, 453] width 412 height 22
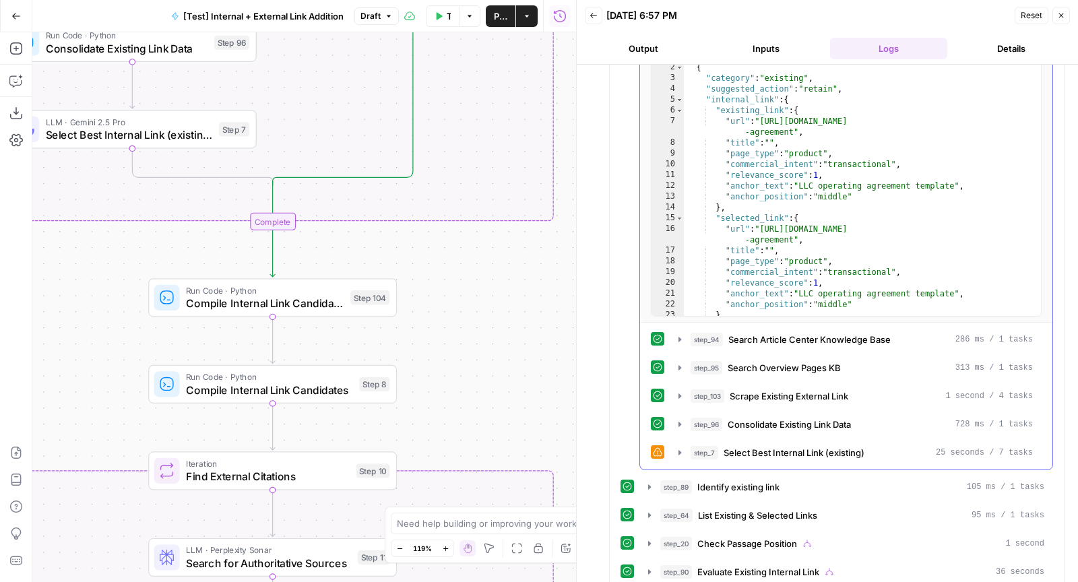
scroll to position [1812, 0]
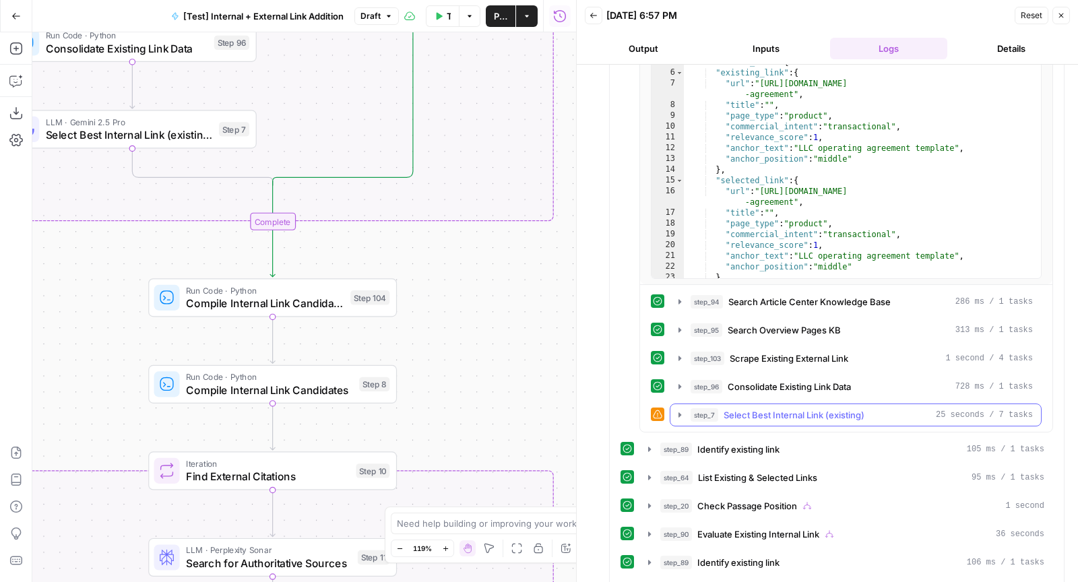
click at [766, 408] on span "Select Best Internal Link (existing)" at bounding box center [793, 414] width 141 height 13
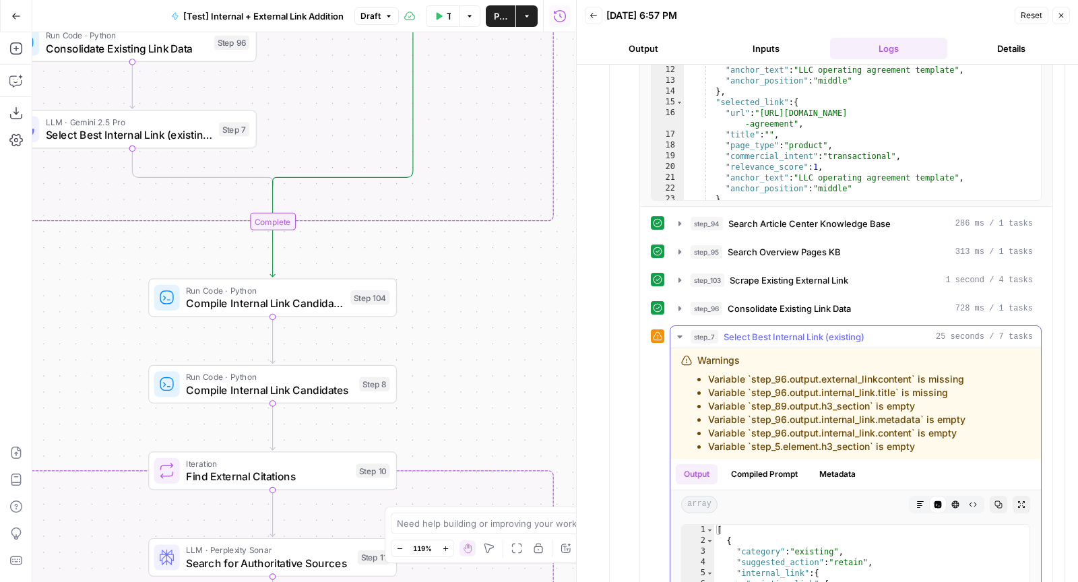
scroll to position [2010, 0]
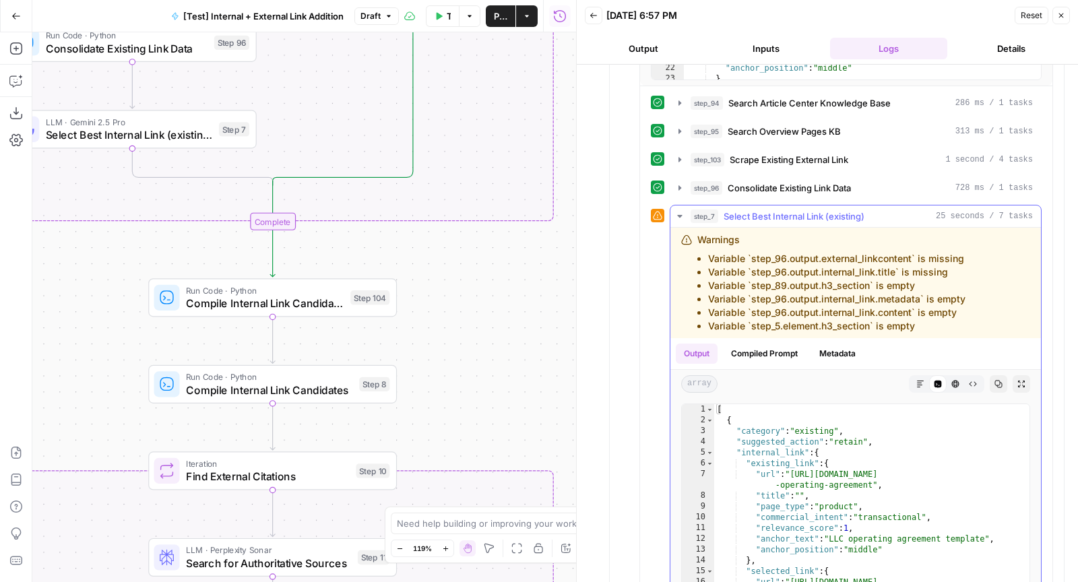
click at [783, 343] on button "Compiled Prompt" at bounding box center [764, 353] width 83 height 20
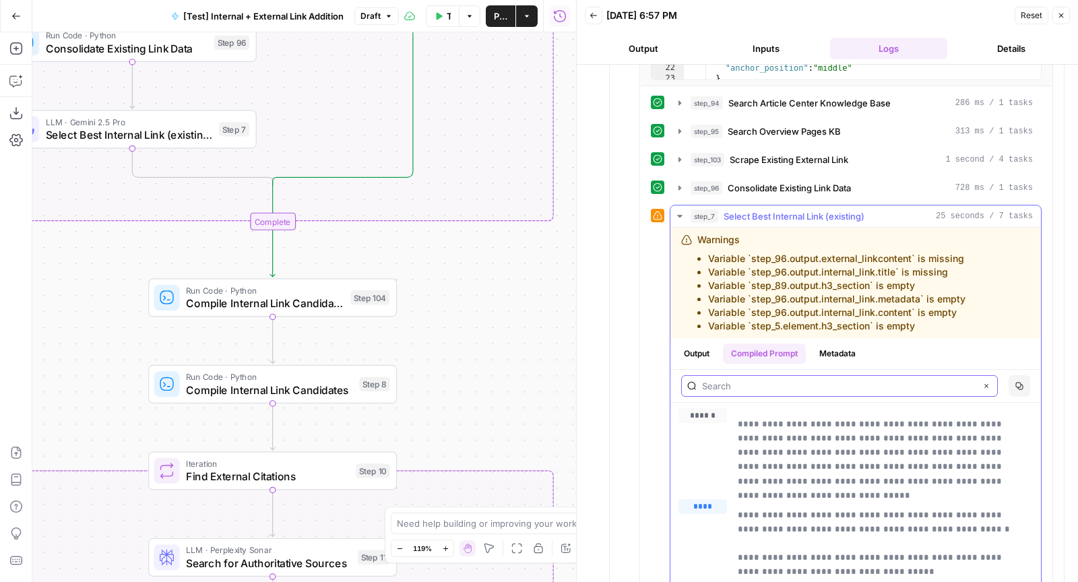
click at [776, 379] on input "text" at bounding box center [838, 385] width 273 height 13
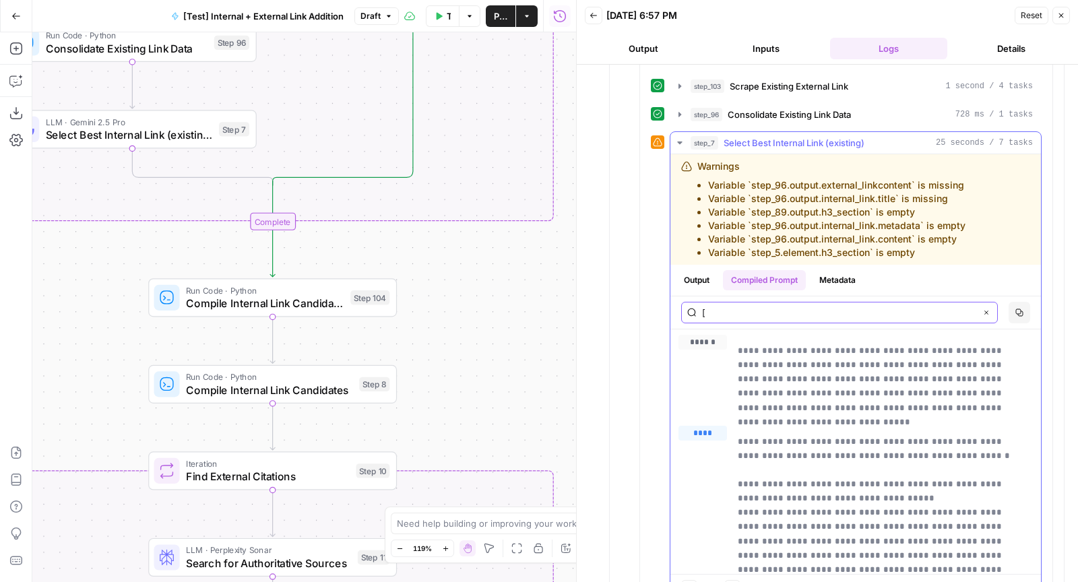
scroll to position [2157, 0]
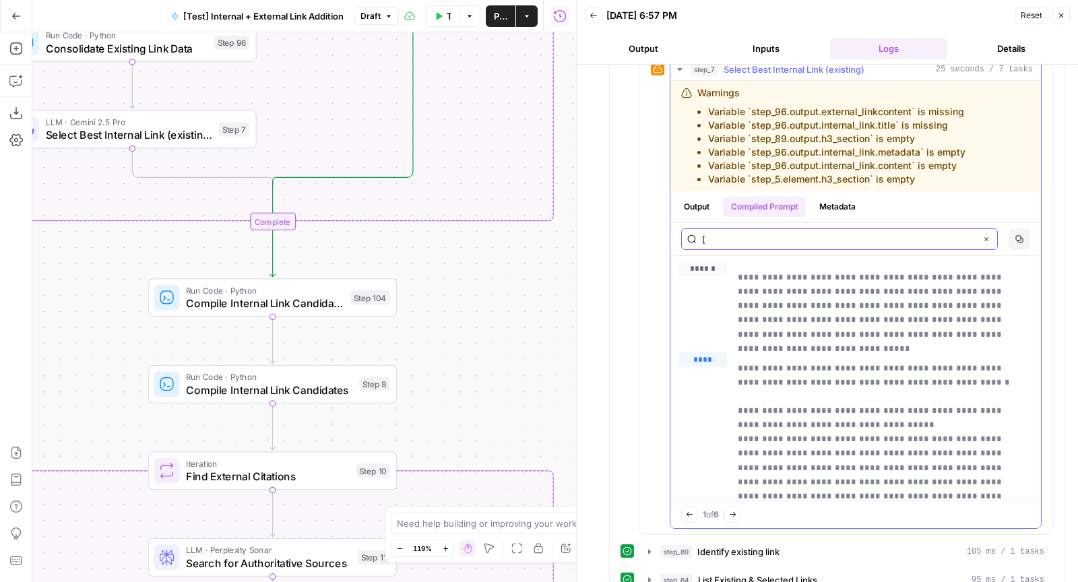
type input "["
click at [731, 511] on icon "button" at bounding box center [732, 514] width 7 height 7
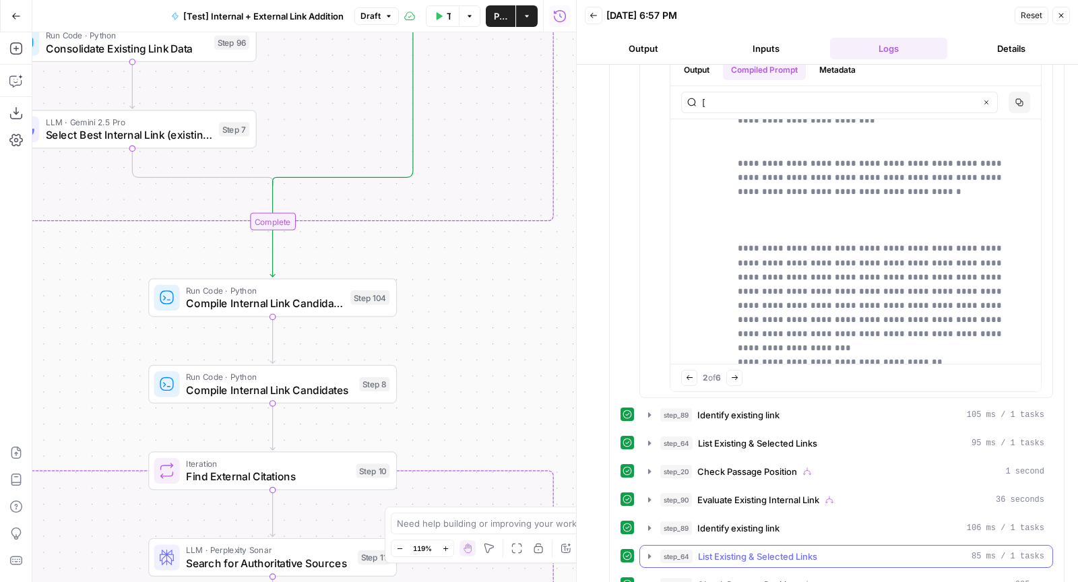
scroll to position [0, 0]
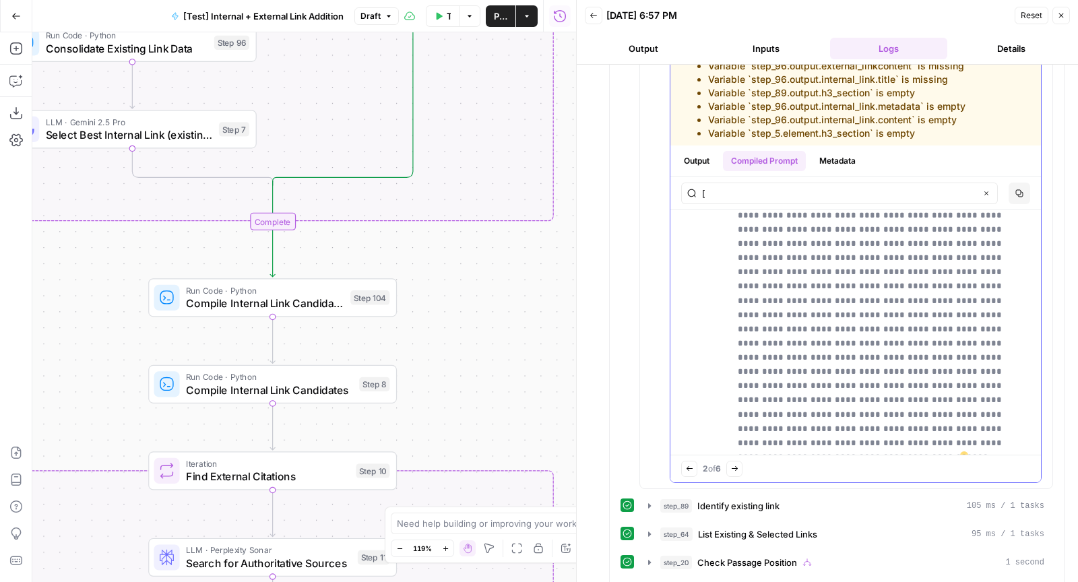
click at [741, 461] on button "Next Match" at bounding box center [734, 469] width 16 height 16
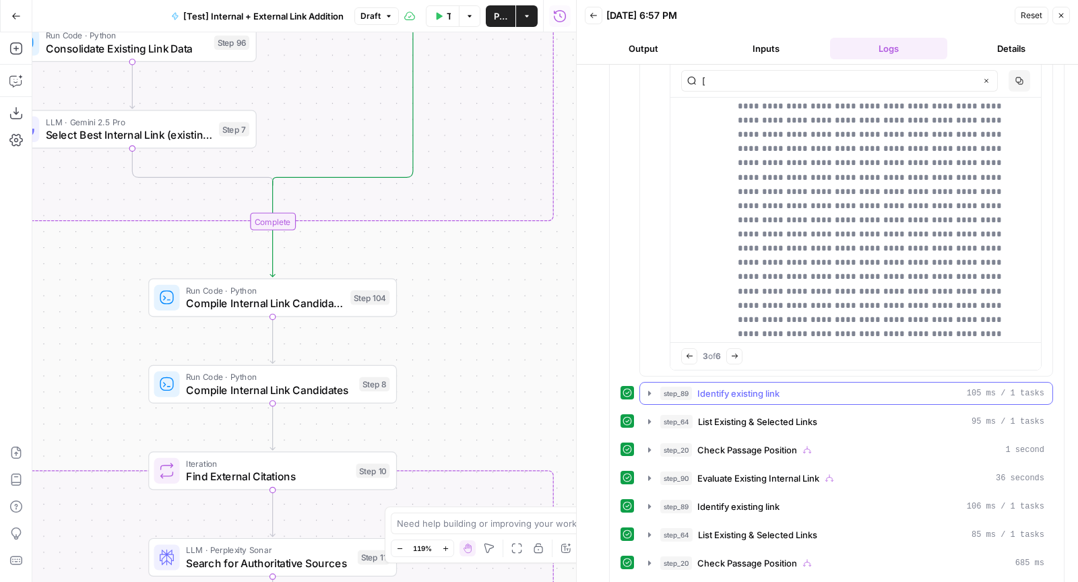
scroll to position [2321, 0]
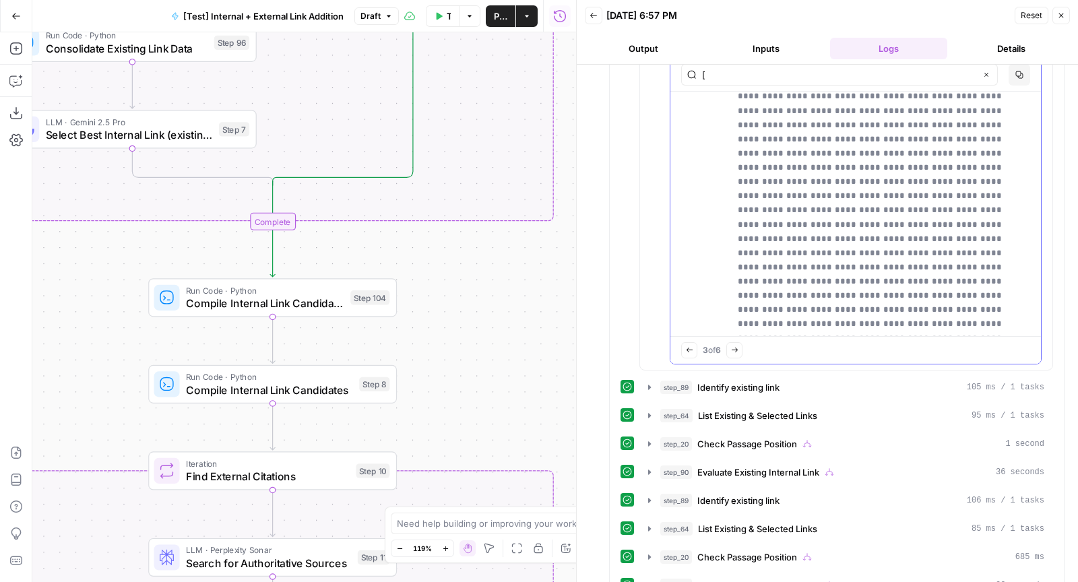
click at [738, 347] on icon "button" at bounding box center [734, 350] width 7 height 7
click at [737, 347] on icon "button" at bounding box center [733, 350] width 7 height 7
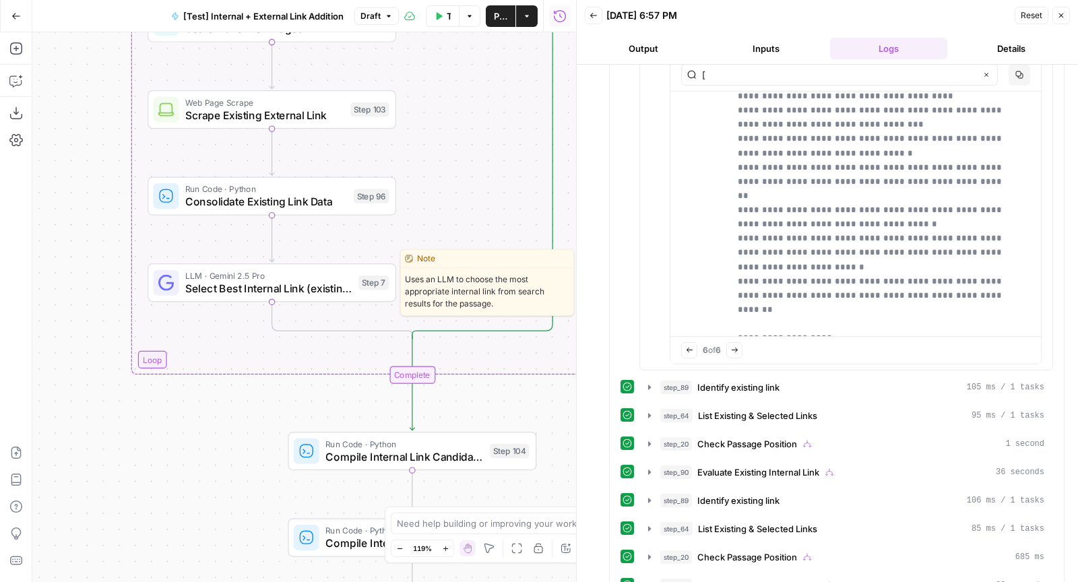
click at [242, 284] on span "Select Best Internal Link (existing)" at bounding box center [268, 288] width 167 height 16
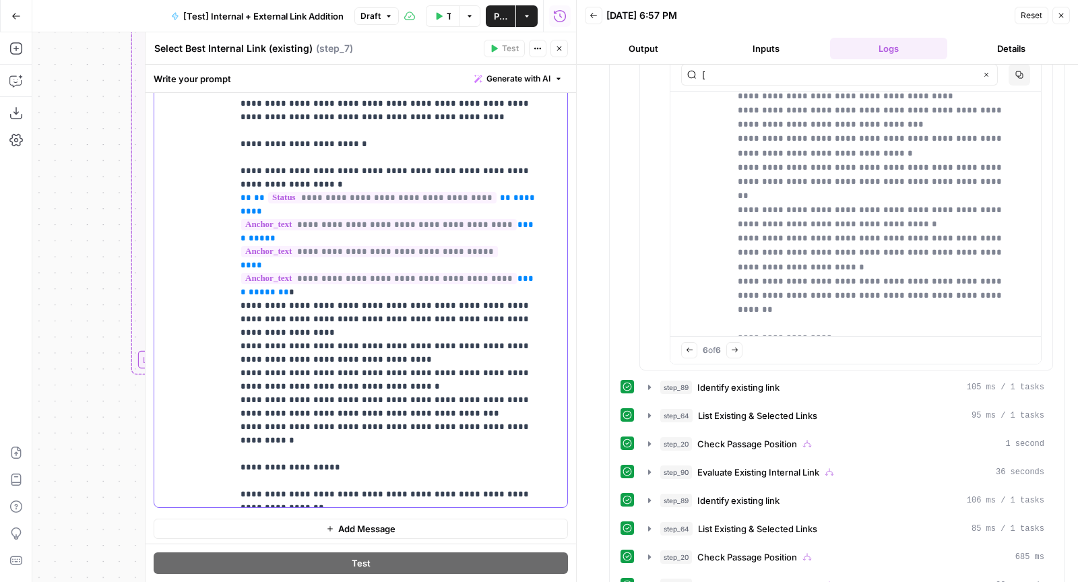
scroll to position [3257, 0]
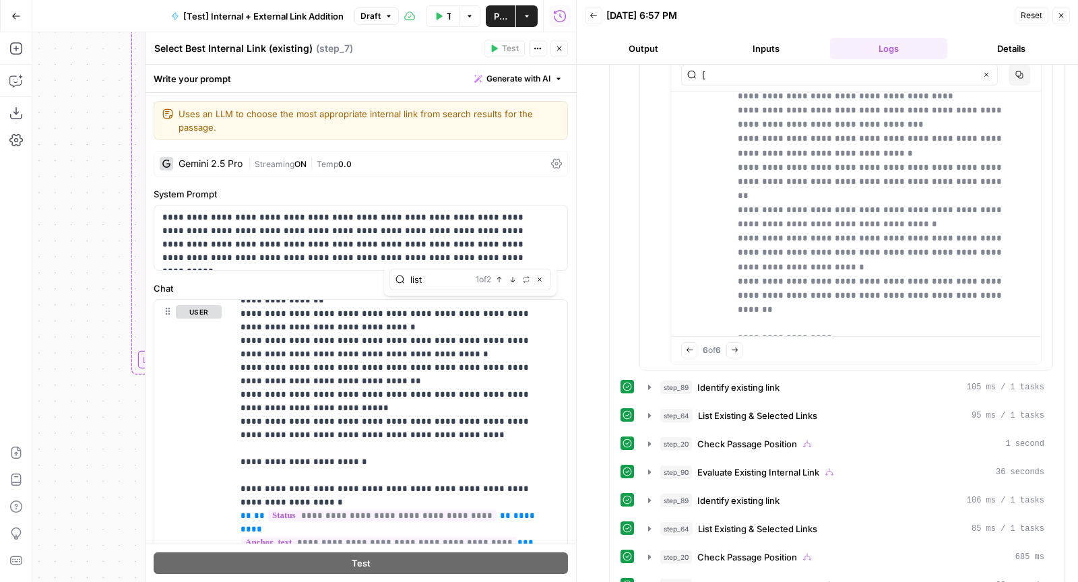
type input "list"
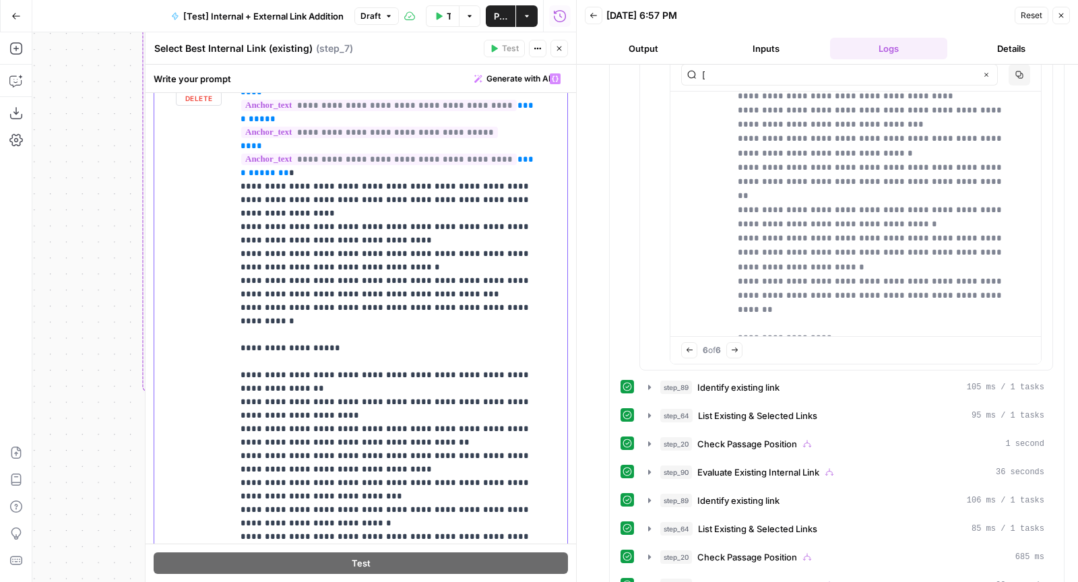
scroll to position [3247, 0]
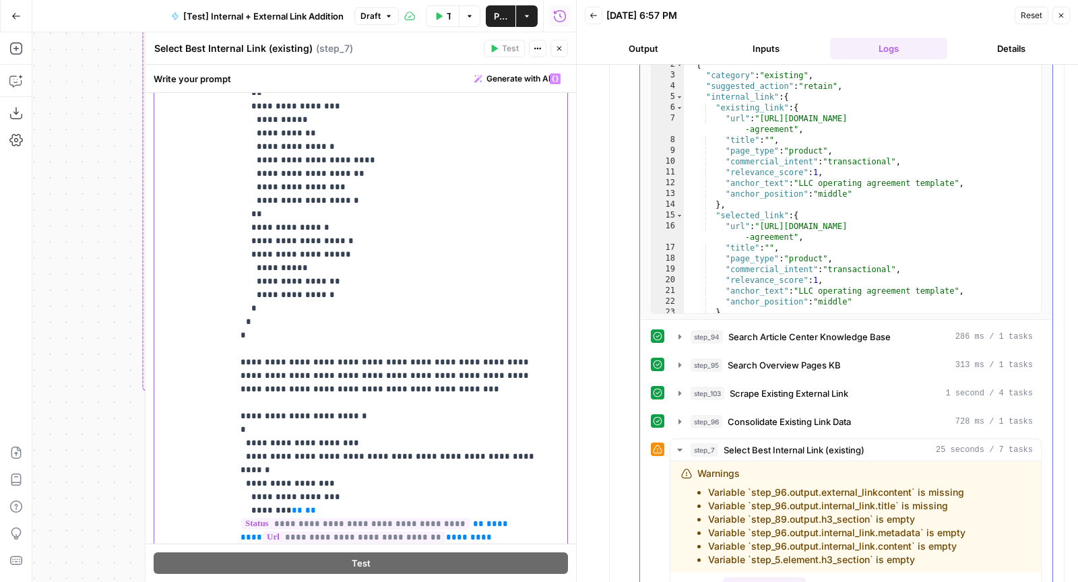
scroll to position [1900, 0]
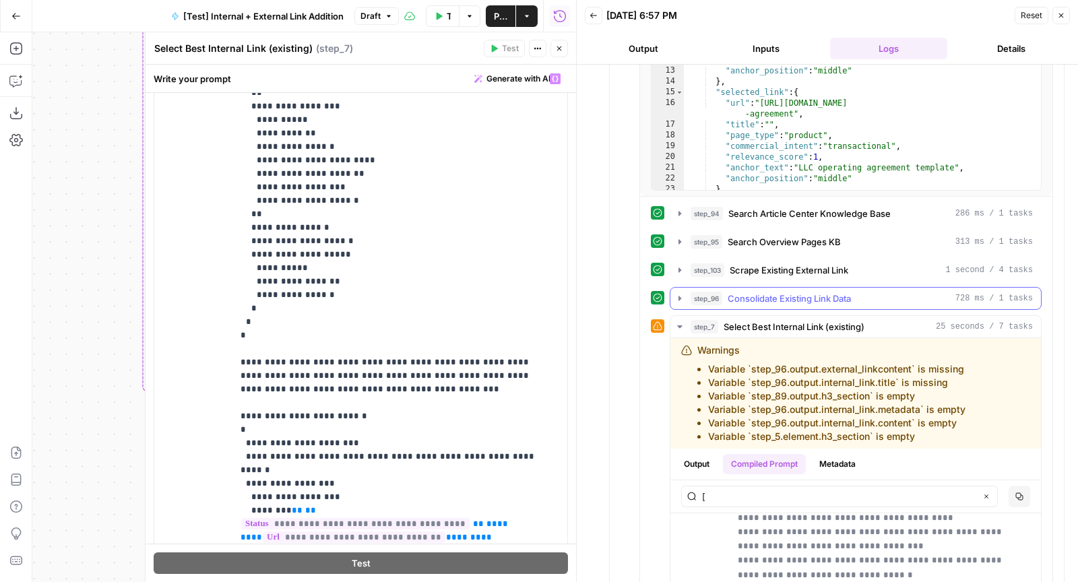
click at [832, 292] on span "Consolidate Existing Link Data" at bounding box center [788, 298] width 123 height 13
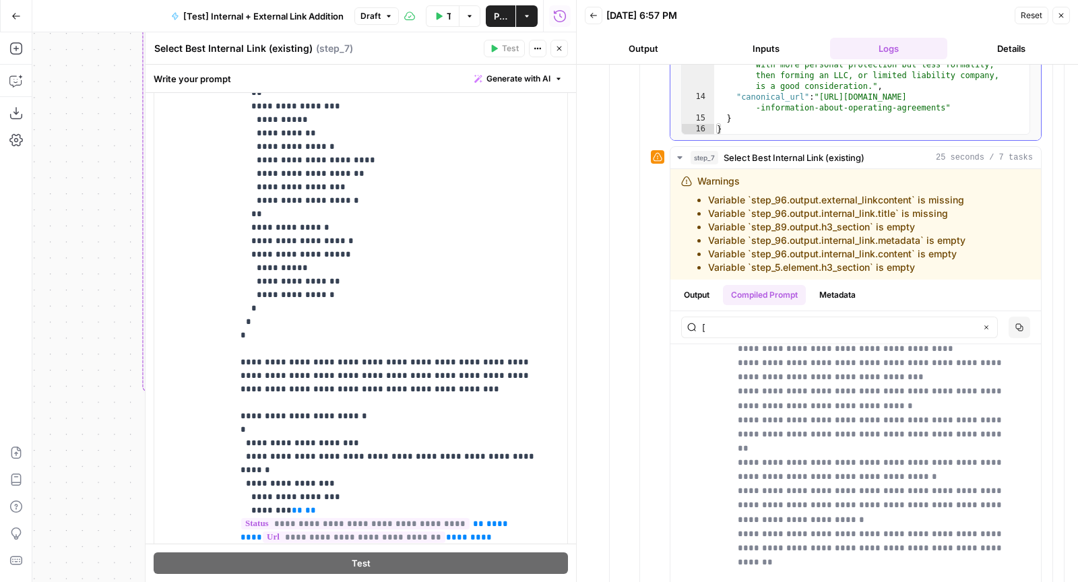
scroll to position [2443, 0]
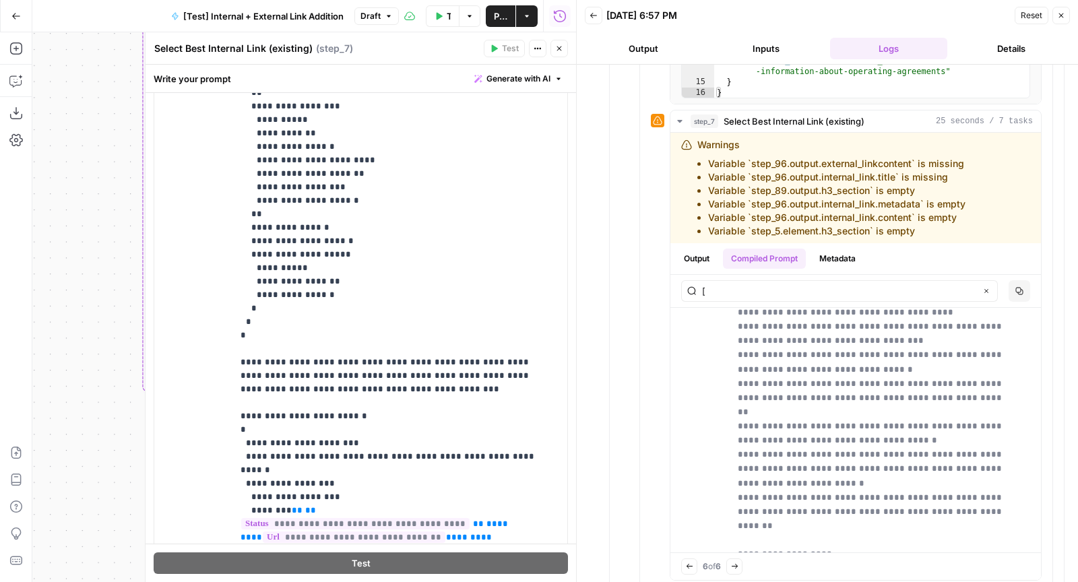
click at [560, 54] on button "Close" at bounding box center [559, 49] width 18 height 18
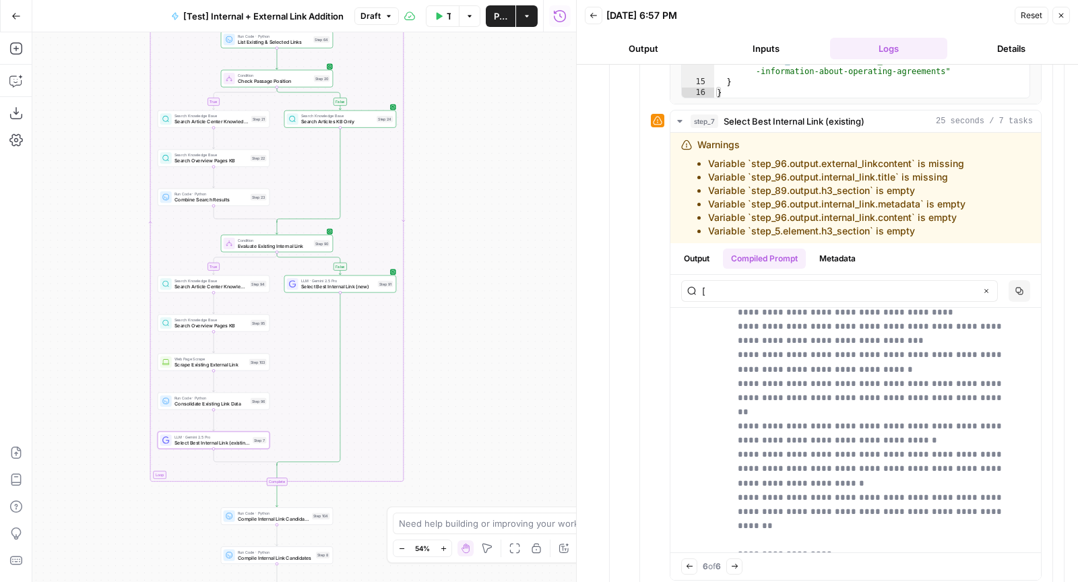
click at [192, 436] on span "LLM · Gemini 2.5 Pro" at bounding box center [211, 437] width 75 height 6
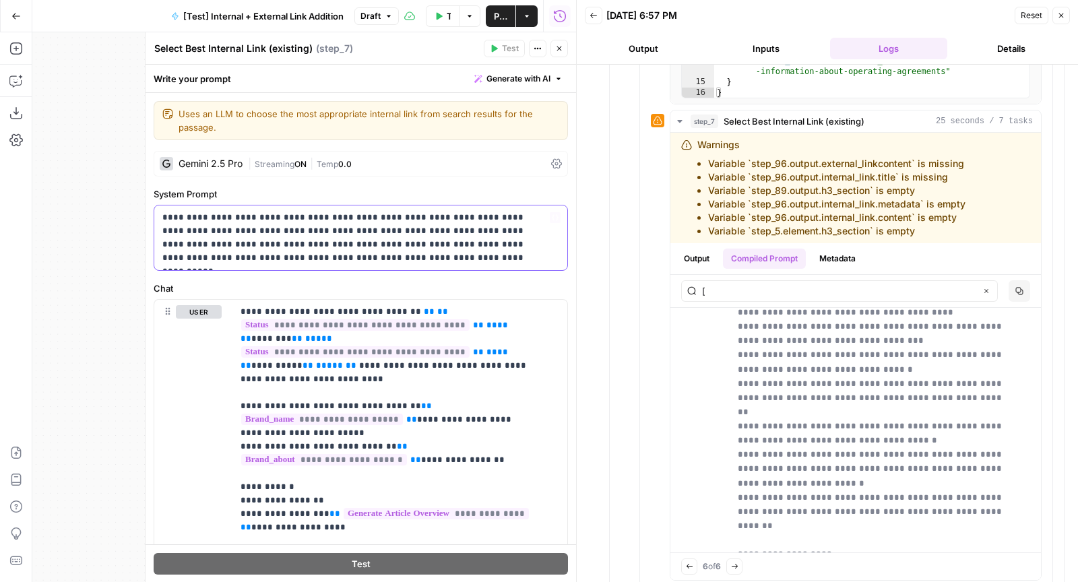
click at [306, 260] on p "**********" at bounding box center [355, 238] width 387 height 54
click at [335, 253] on p "**********" at bounding box center [355, 238] width 387 height 54
click at [558, 53] on button "Close" at bounding box center [559, 49] width 18 height 18
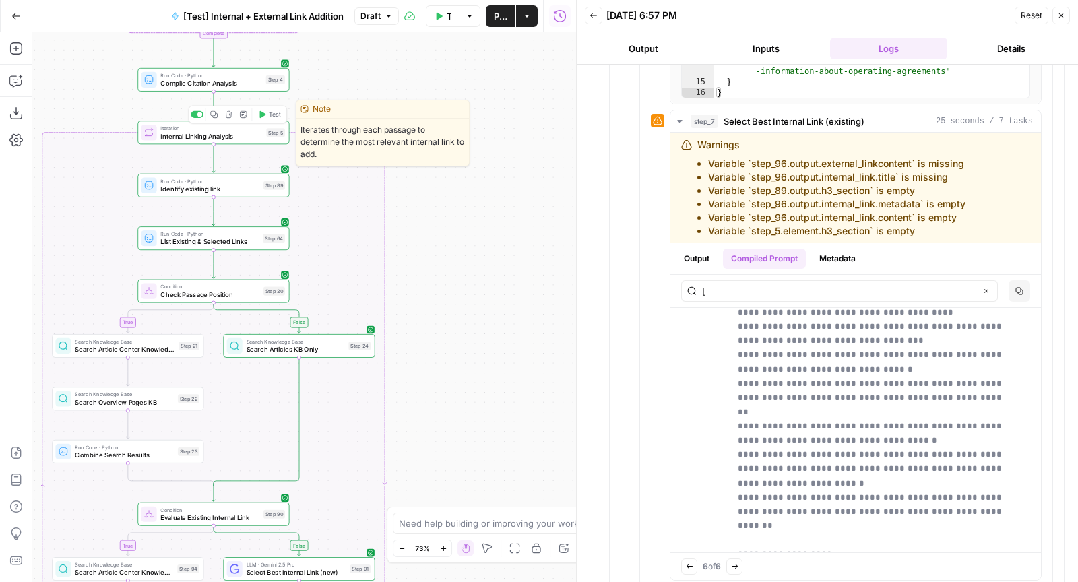
click at [270, 115] on span "Test" at bounding box center [274, 114] width 11 height 9
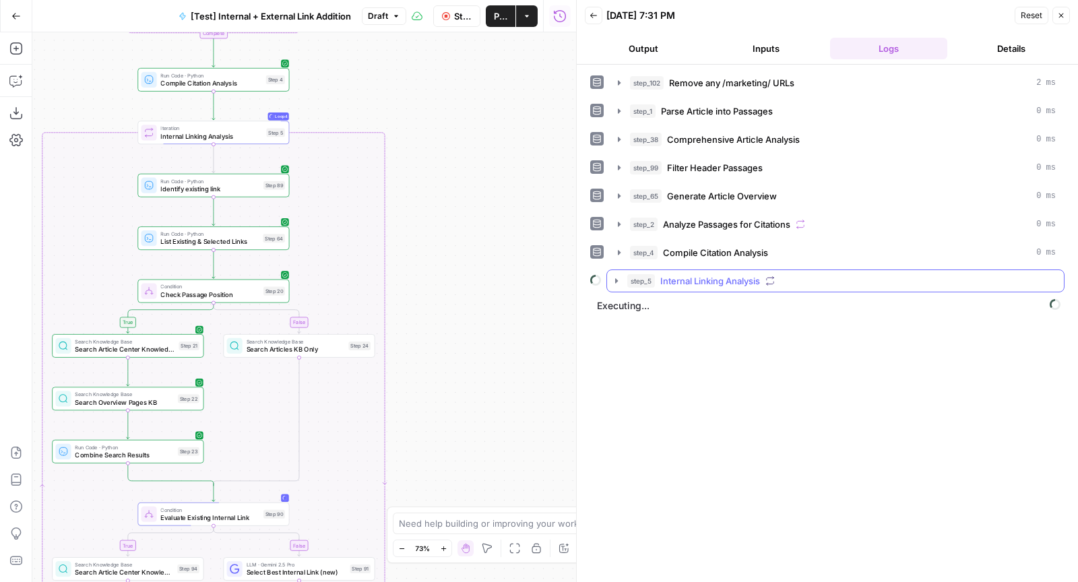
click at [684, 275] on span "Internal Linking Analysis" at bounding box center [710, 280] width 100 height 13
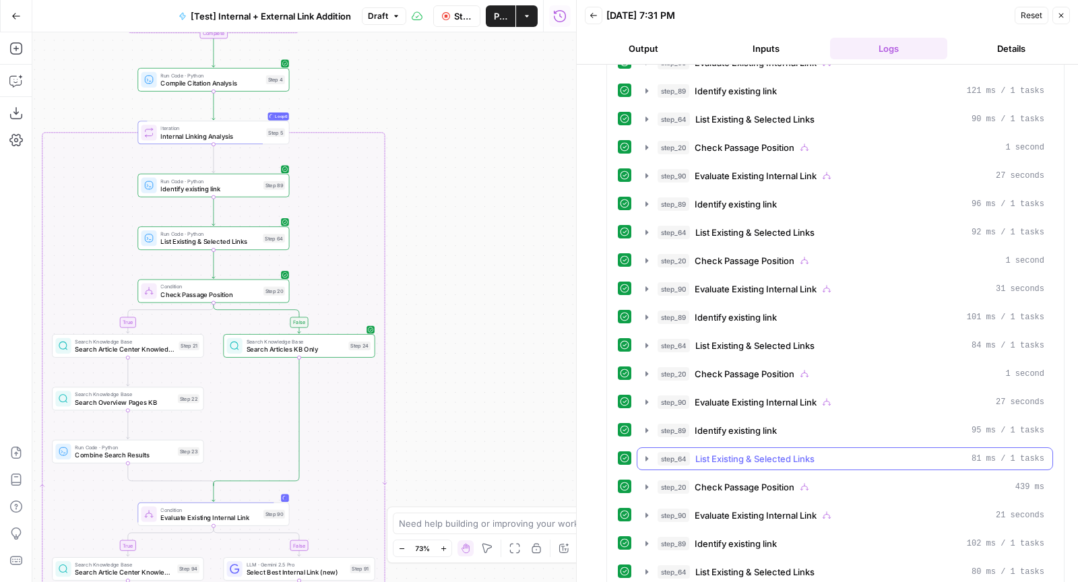
scroll to position [378, 0]
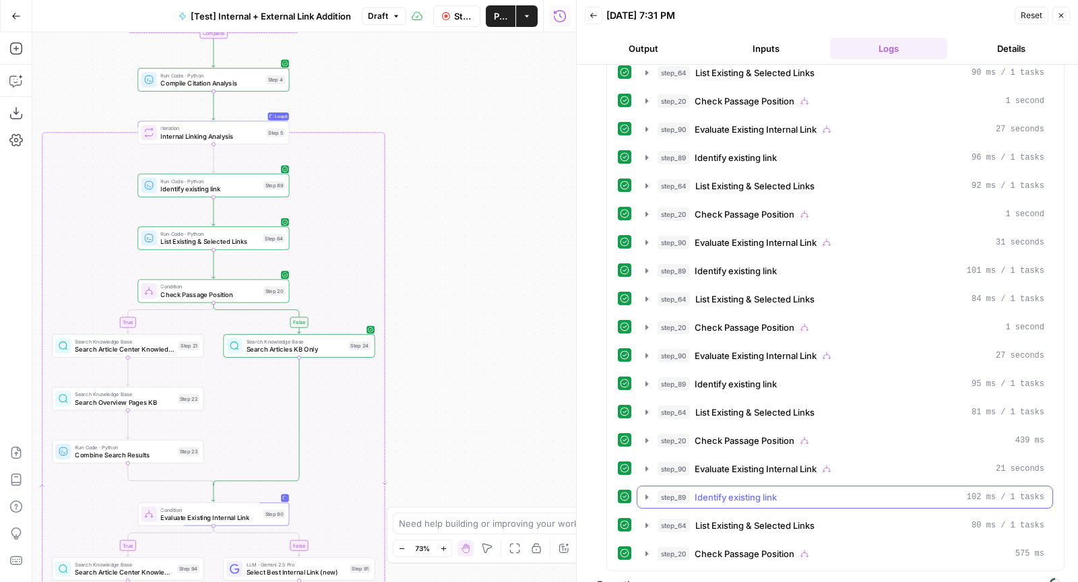
click at [741, 490] on span "Identify existing link" at bounding box center [735, 496] width 82 height 13
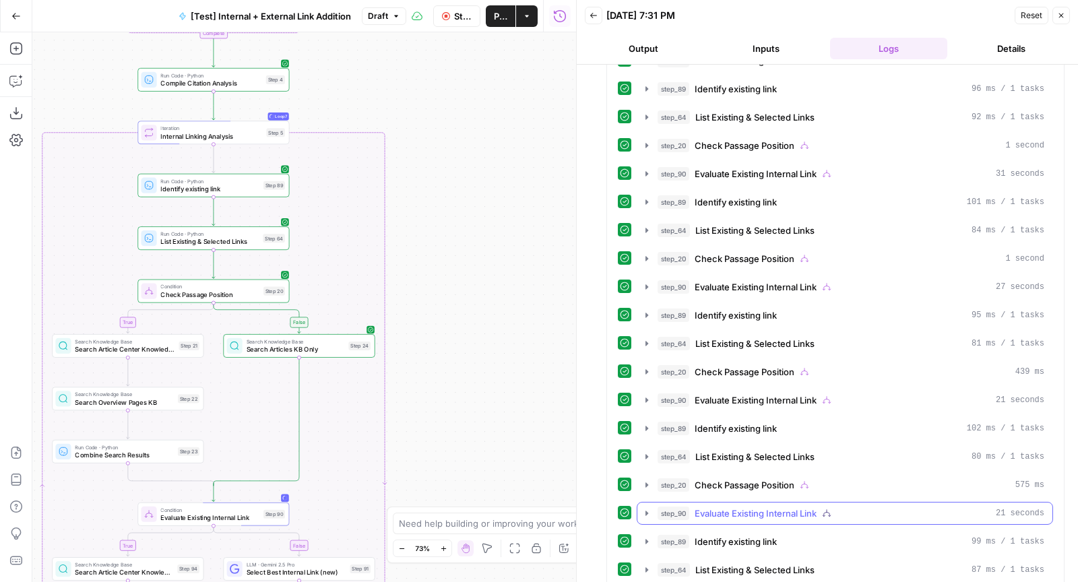
scroll to position [461, 0]
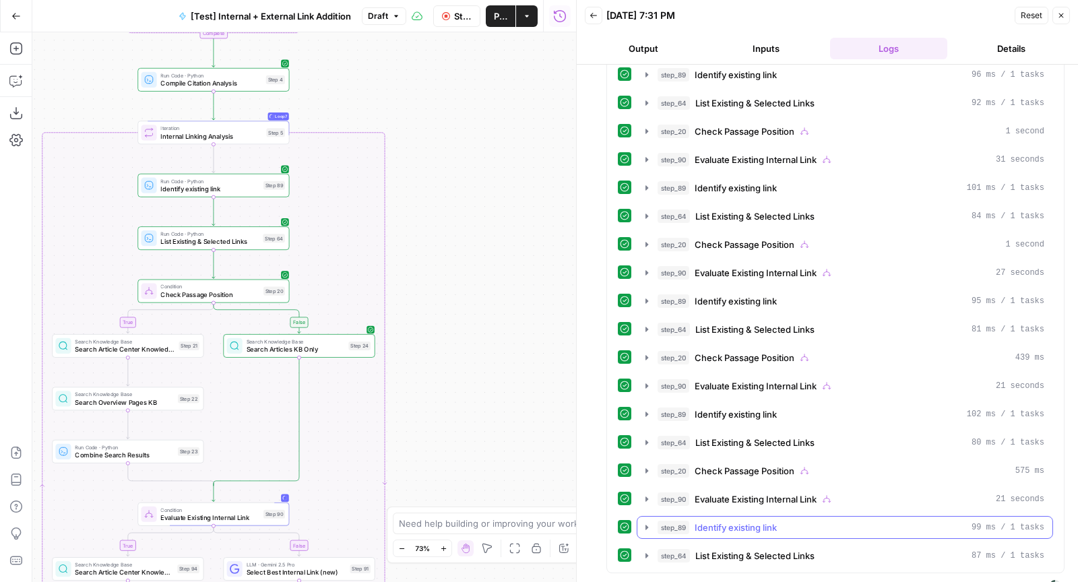
click at [746, 521] on span "Identify existing link" at bounding box center [735, 527] width 82 height 13
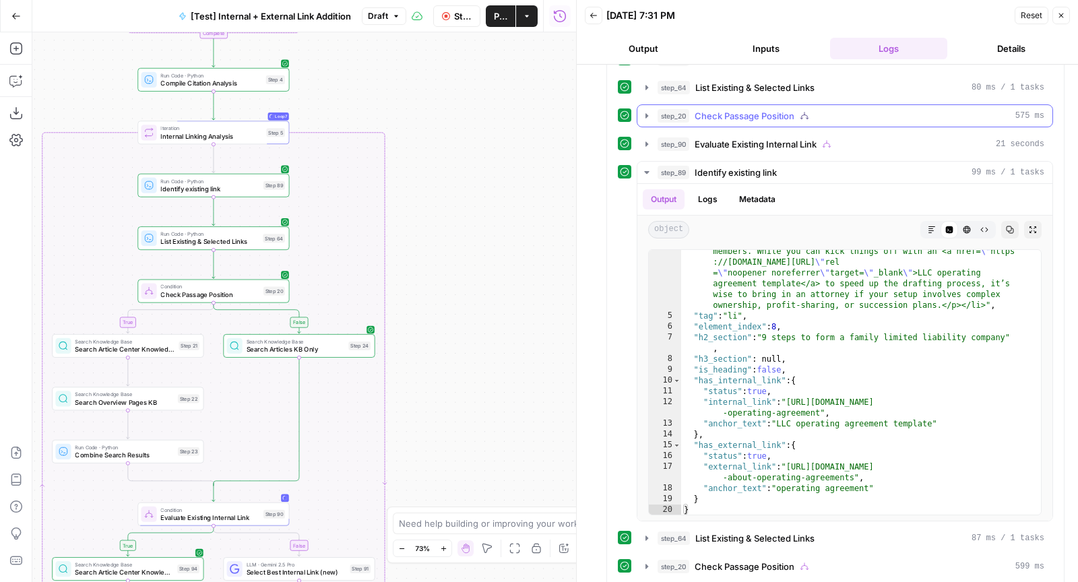
scroll to position [853, 0]
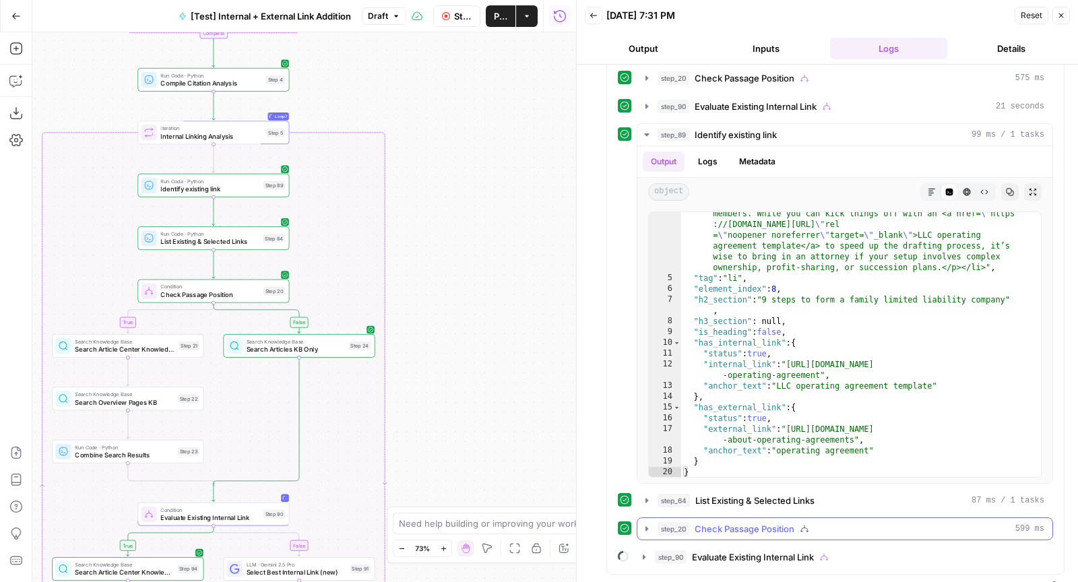
click at [864, 522] on div "step_20 Check Passage Position 599 ms" at bounding box center [850, 528] width 387 height 13
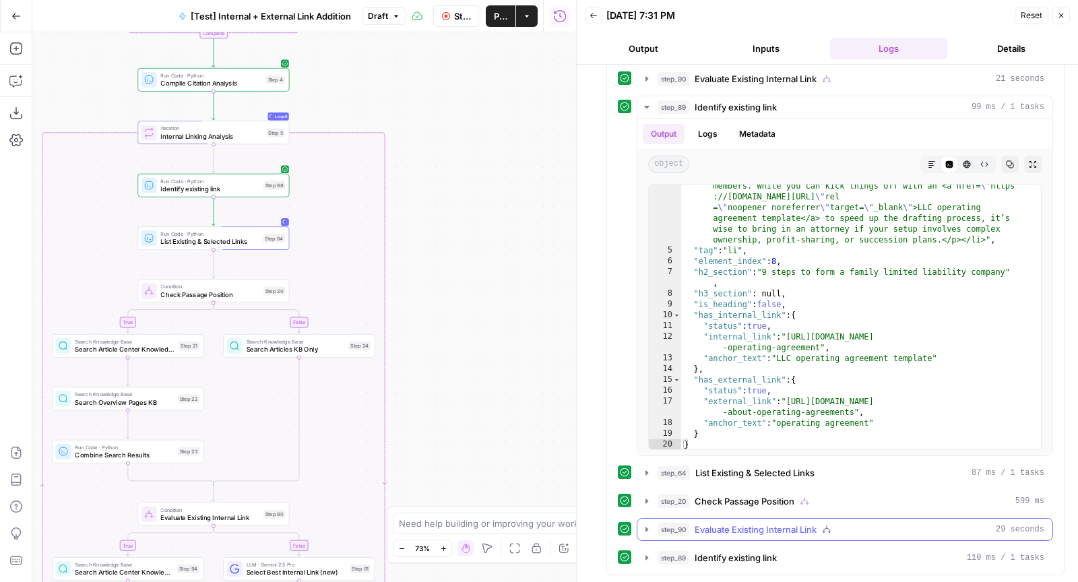
click at [848, 523] on div "step_90 Evaluate Existing Internal Link 29 seconds" at bounding box center [850, 529] width 387 height 13
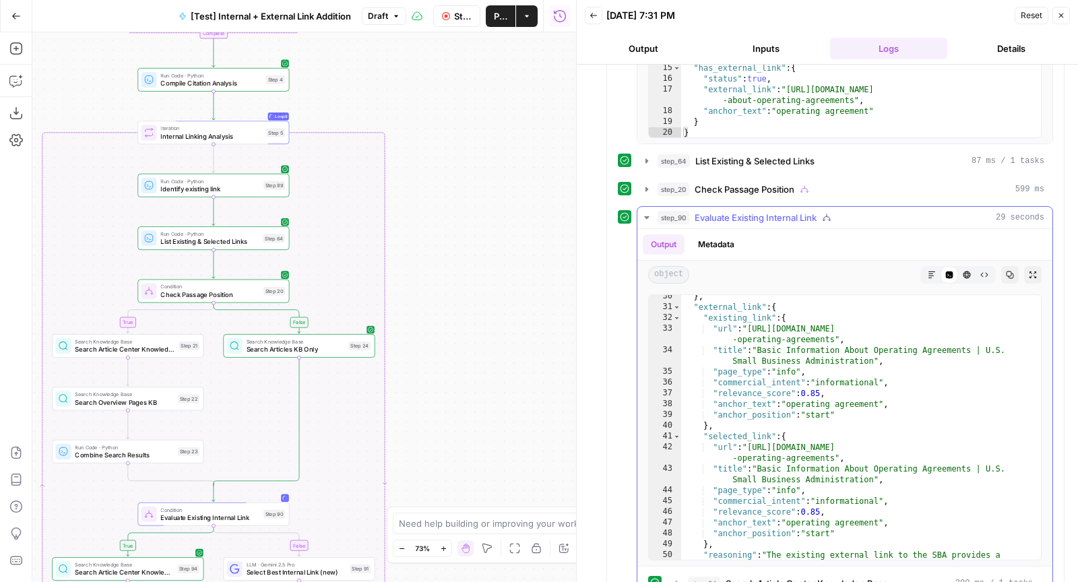
scroll to position [395, 0]
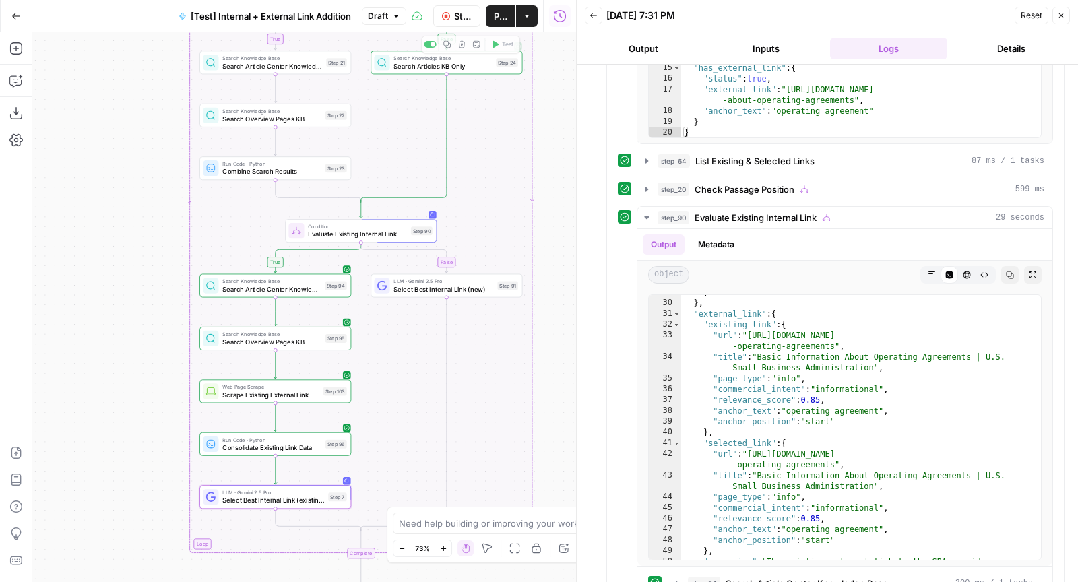
click at [448, 20] on button "Stop Run" at bounding box center [457, 16] width 48 height 22
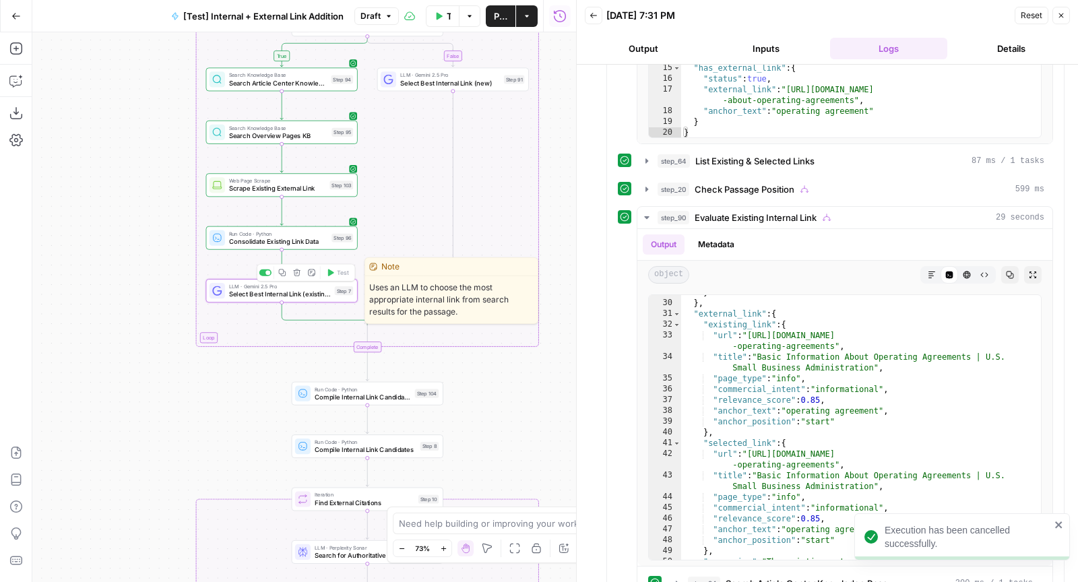
click at [234, 287] on span "LLM · Gemini 2.5 Pro" at bounding box center [280, 286] width 102 height 8
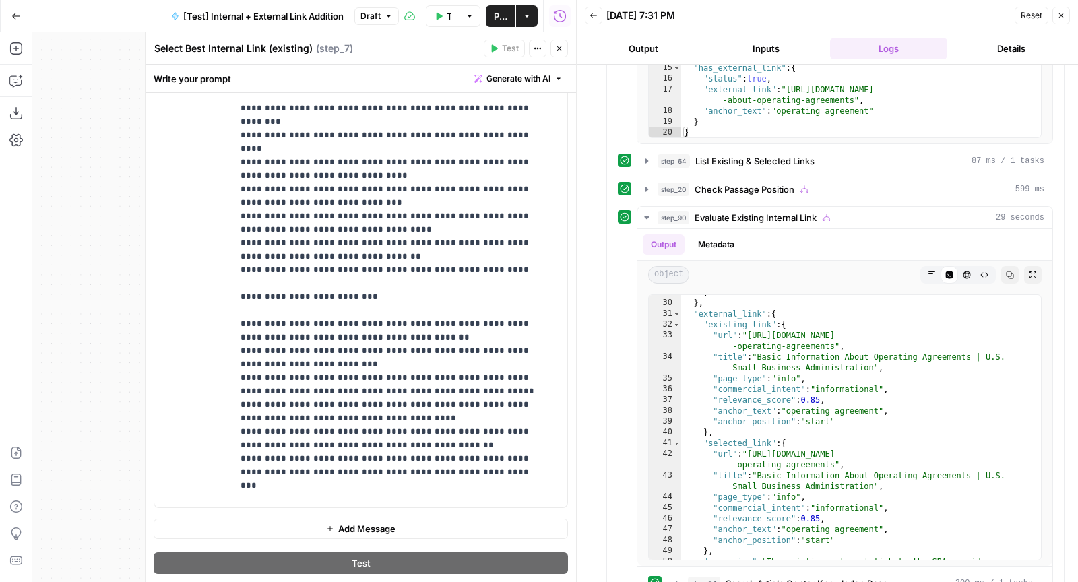
scroll to position [1709, 0]
click at [237, 397] on div "**********" at bounding box center [394, 233] width 325 height 548
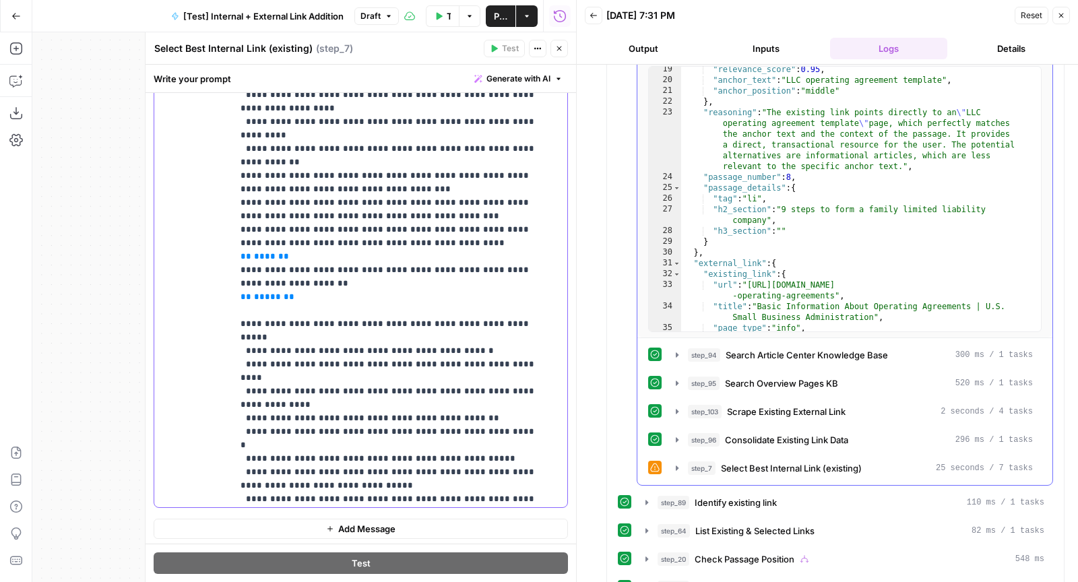
scroll to position [201, 0]
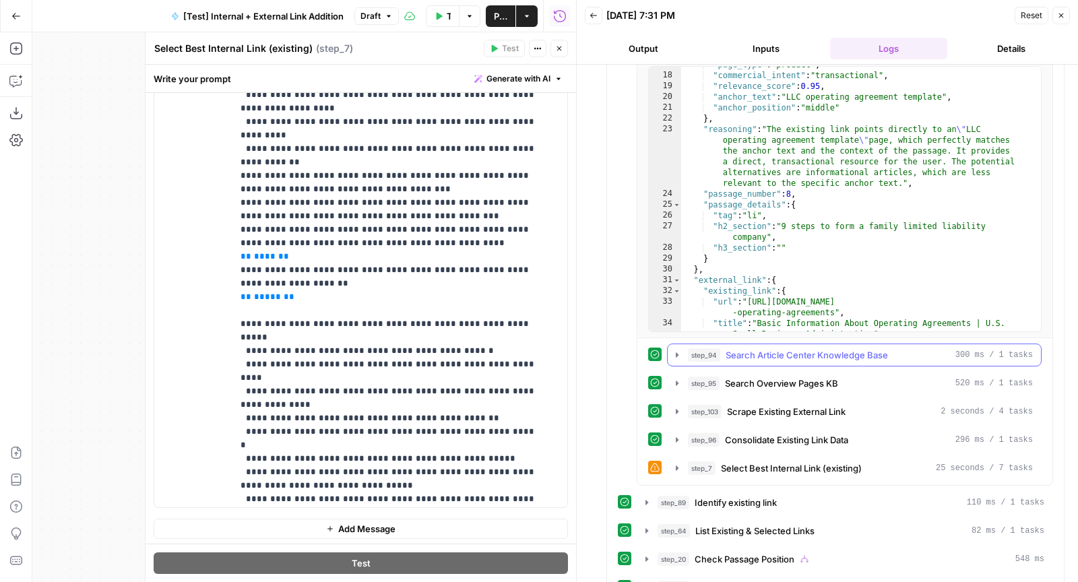
click at [821, 348] on span "Search Article Center Knowledge Base" at bounding box center [806, 354] width 162 height 13
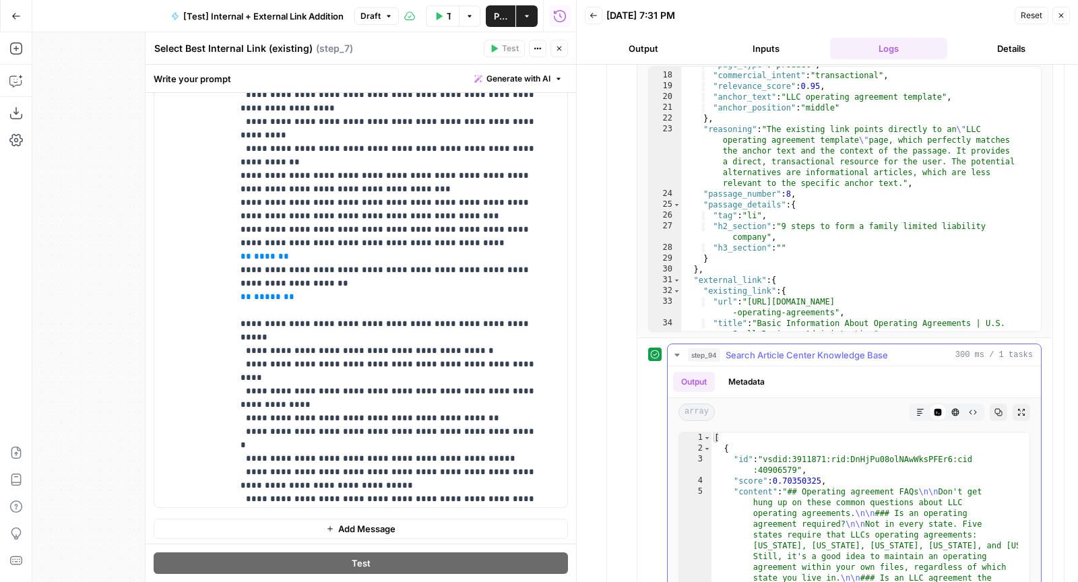
click at [821, 348] on span "Search Article Center Knowledge Base" at bounding box center [806, 354] width 162 height 13
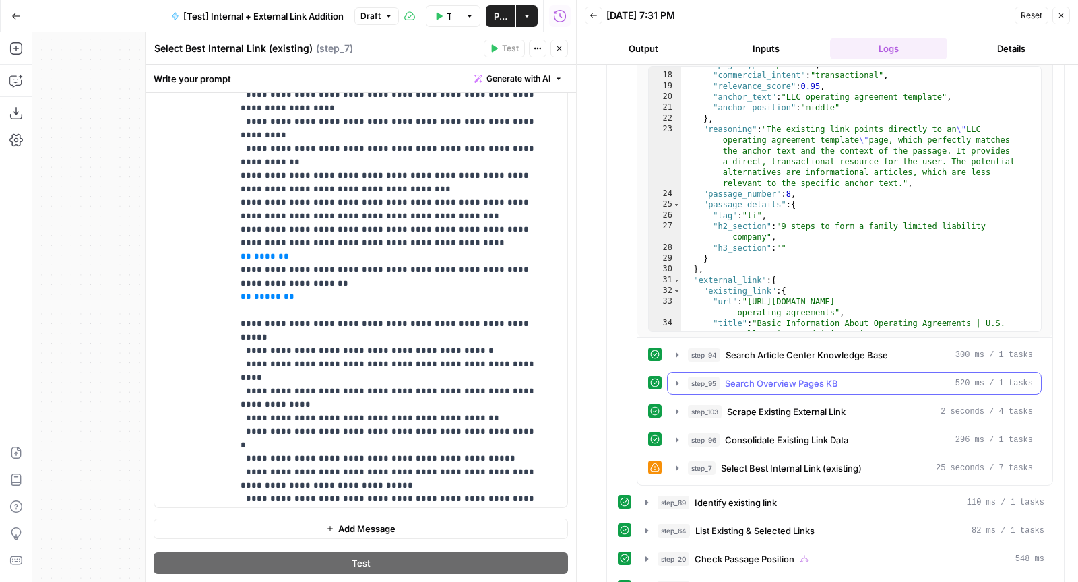
click at [816, 376] on span "Search Overview Pages KB" at bounding box center [781, 382] width 113 height 13
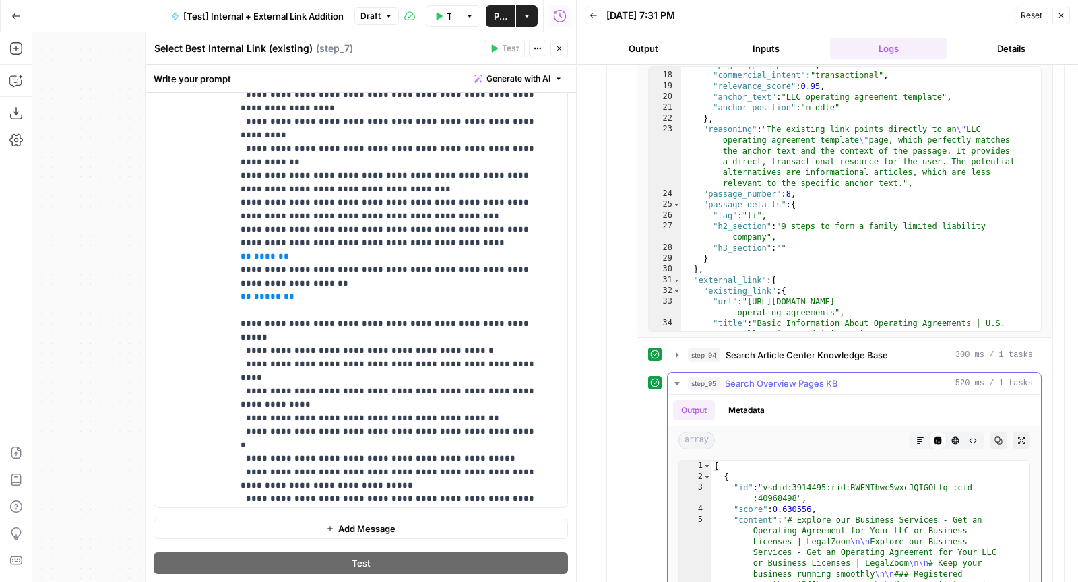
click at [816, 376] on span "Search Overview Pages KB" at bounding box center [781, 382] width 113 height 13
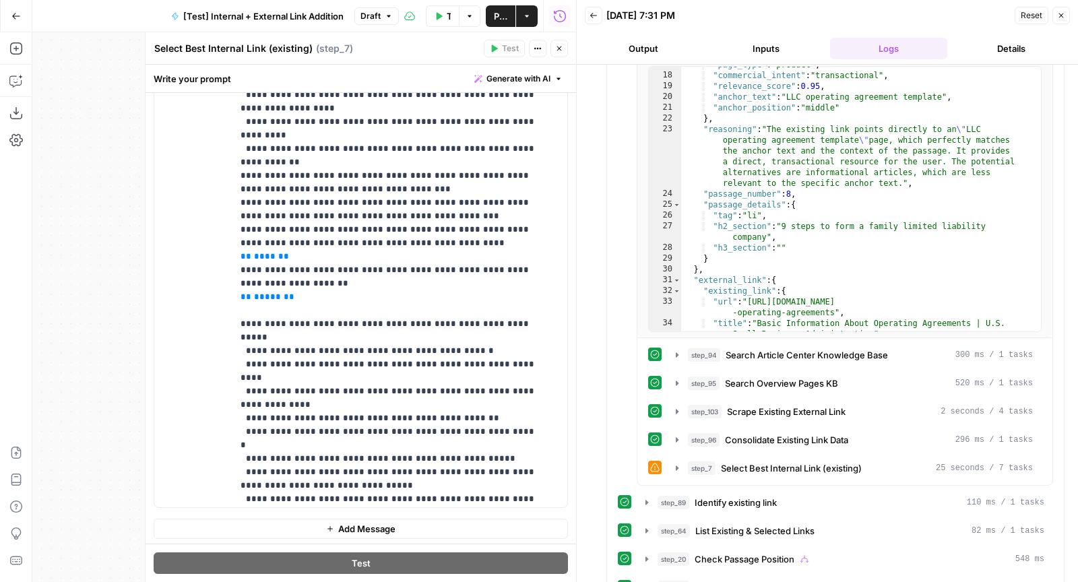
click at [558, 51] on icon "button" at bounding box center [559, 48] width 8 height 8
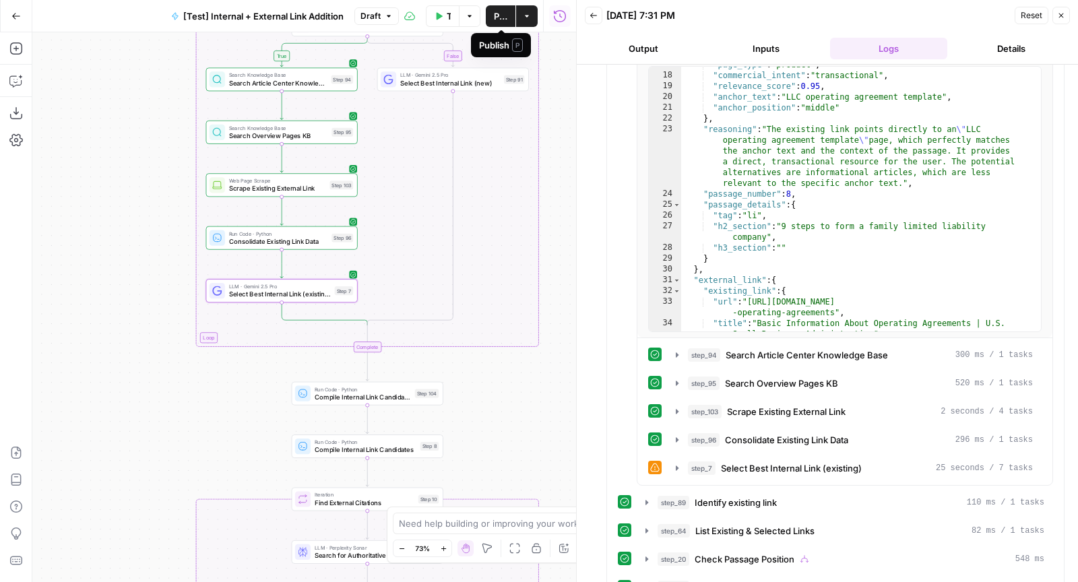
click at [504, 15] on span "Publish" at bounding box center [500, 15] width 13 height 13
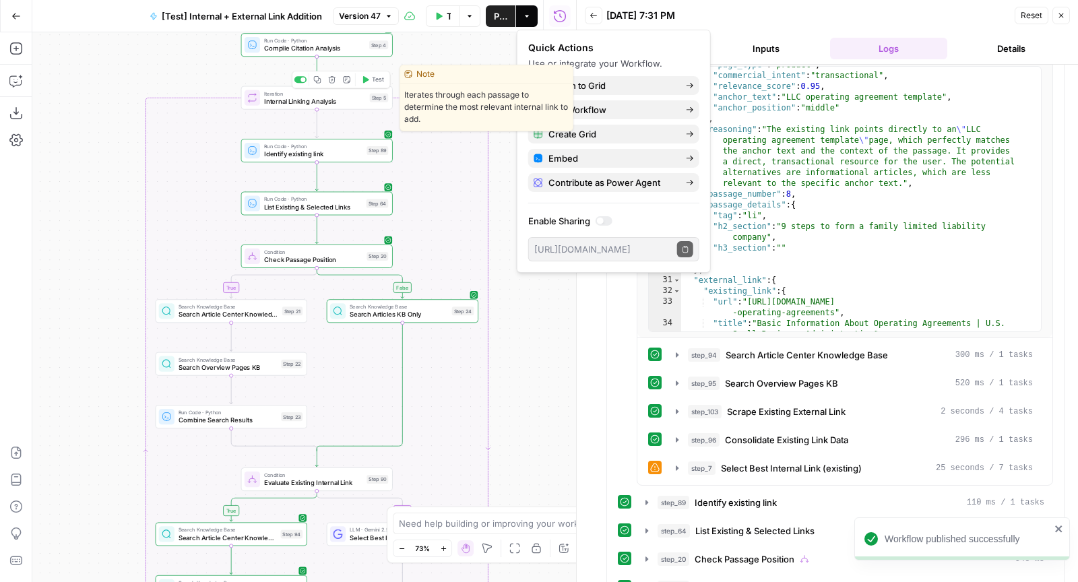
click at [378, 86] on div "Copy step Delete step Edit Note Test" at bounding box center [341, 80] width 98 height 18
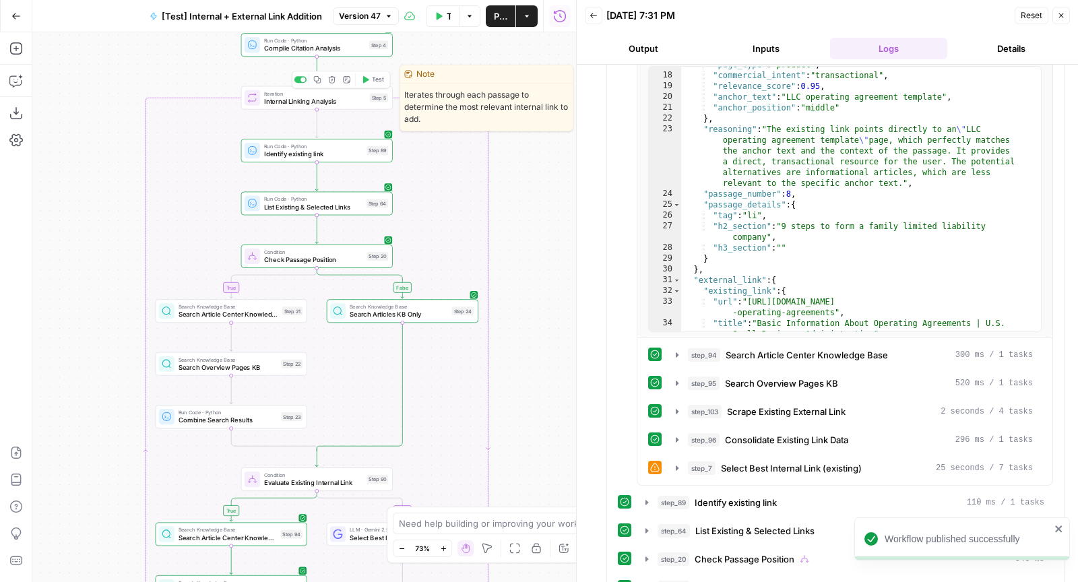
click at [375, 86] on button "Test" at bounding box center [373, 79] width 30 height 13
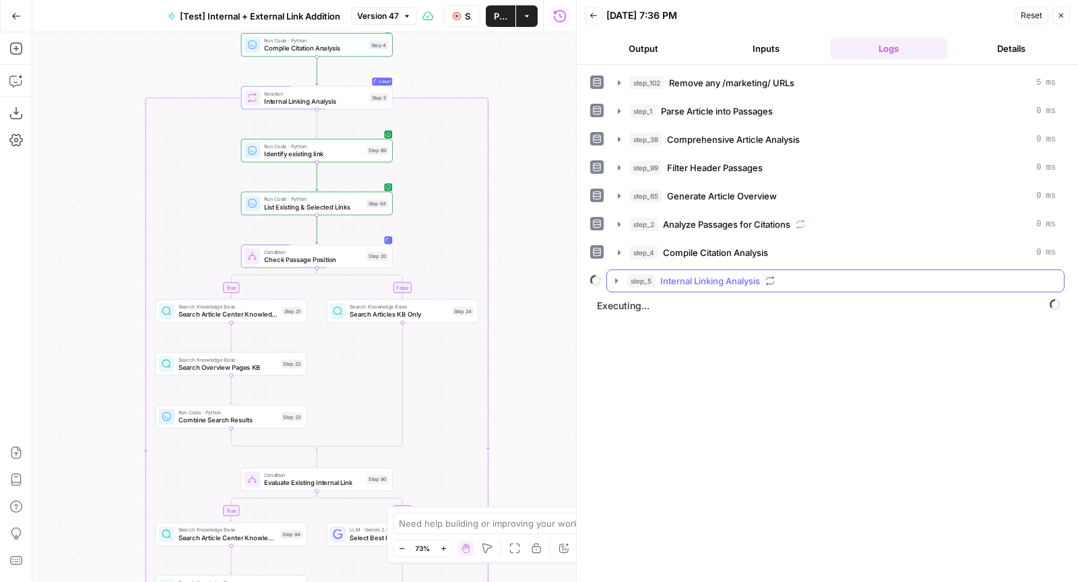
click at [615, 278] on icon "button" at bounding box center [616, 280] width 3 height 5
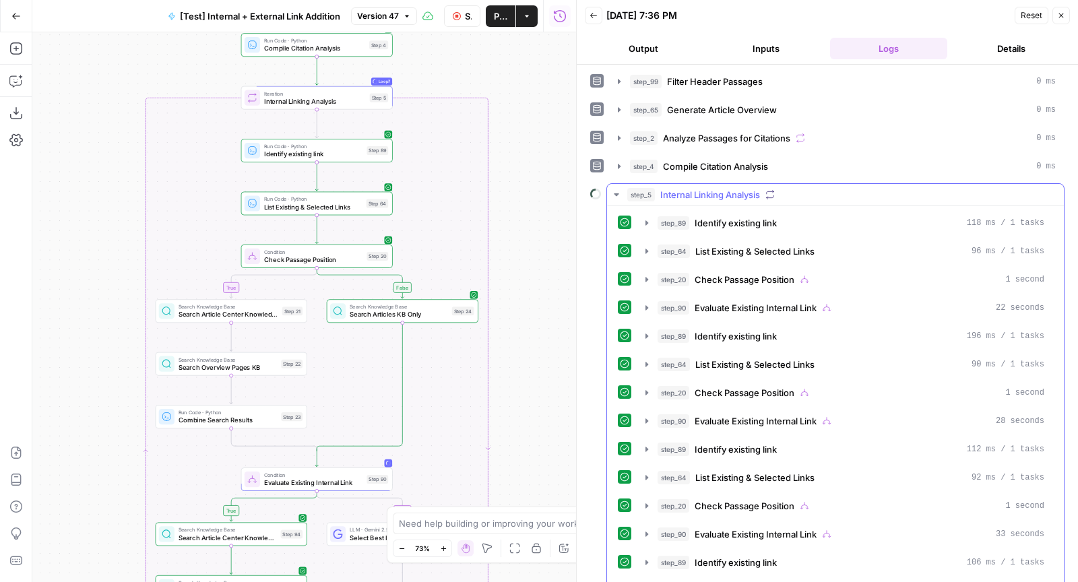
scroll to position [42, 0]
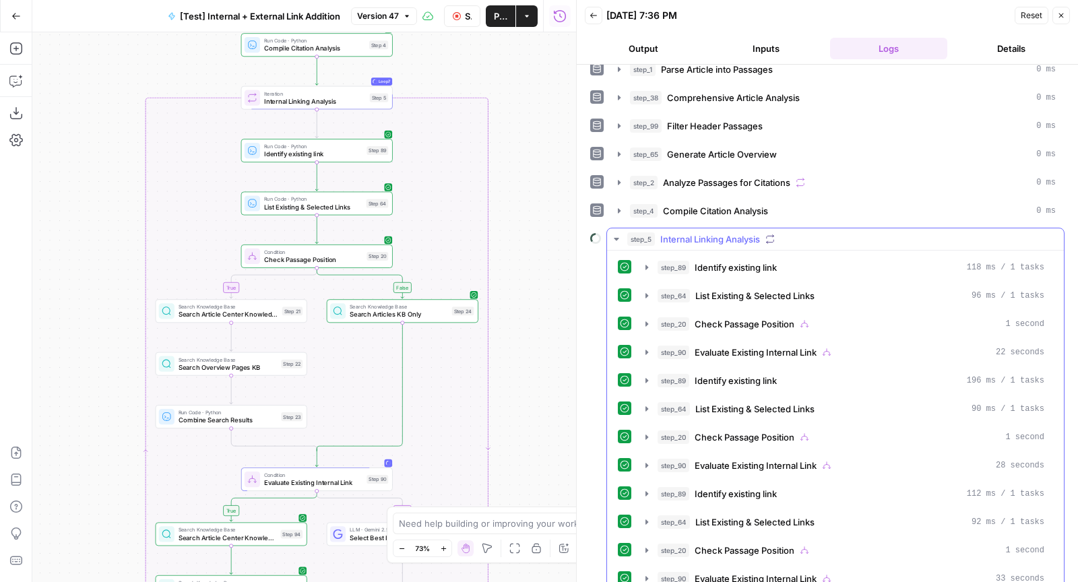
click at [611, 234] on icon "button" at bounding box center [616, 239] width 11 height 11
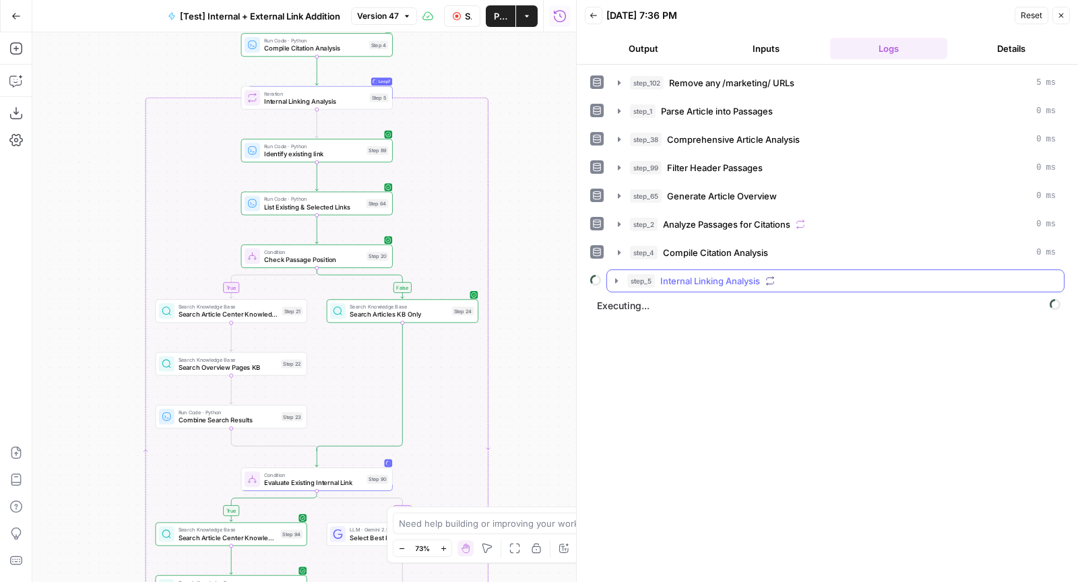
click at [613, 275] on icon "button" at bounding box center [616, 280] width 11 height 11
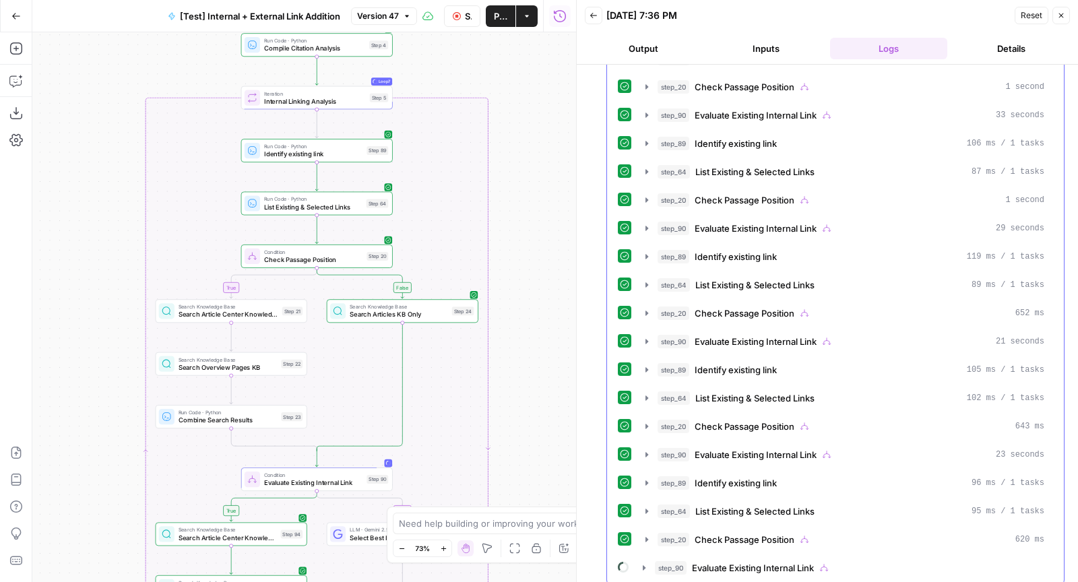
scroll to position [516, 0]
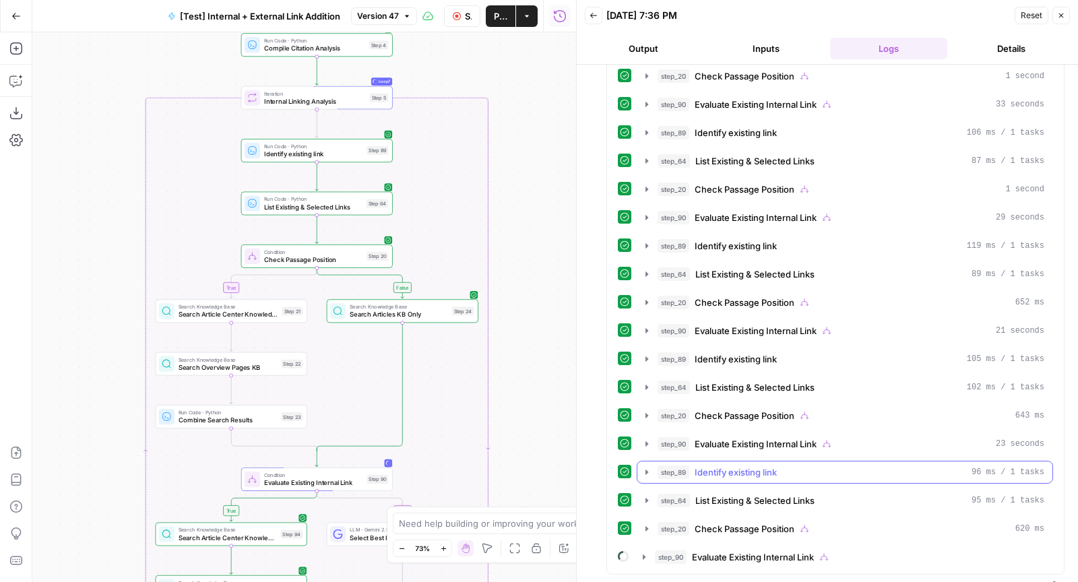
click at [684, 465] on span "step_89" at bounding box center [673, 471] width 32 height 13
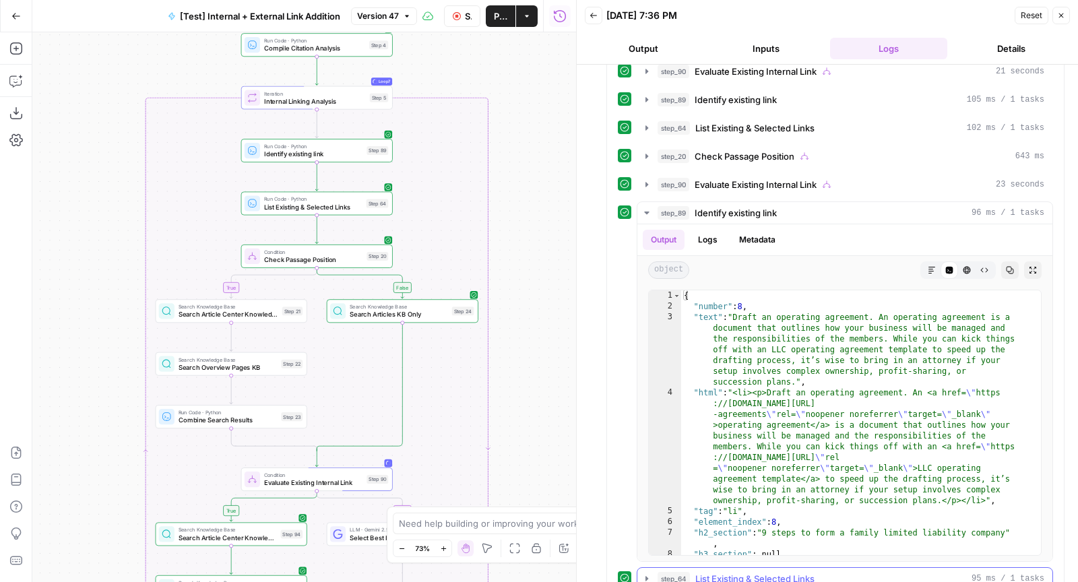
scroll to position [881, 0]
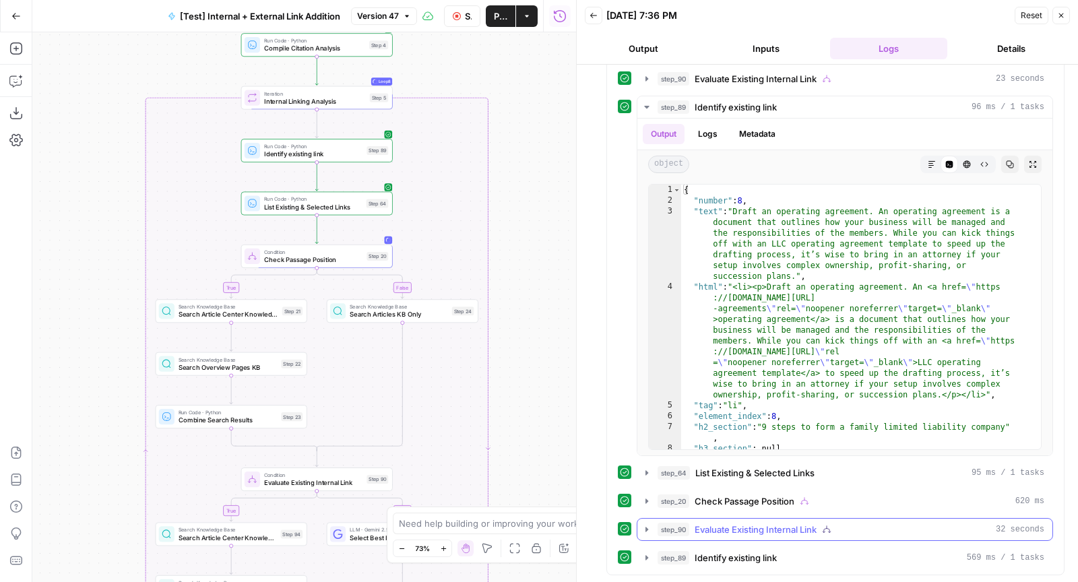
click at [694, 523] on span "Evaluate Existing Internal Link" at bounding box center [755, 529] width 122 height 13
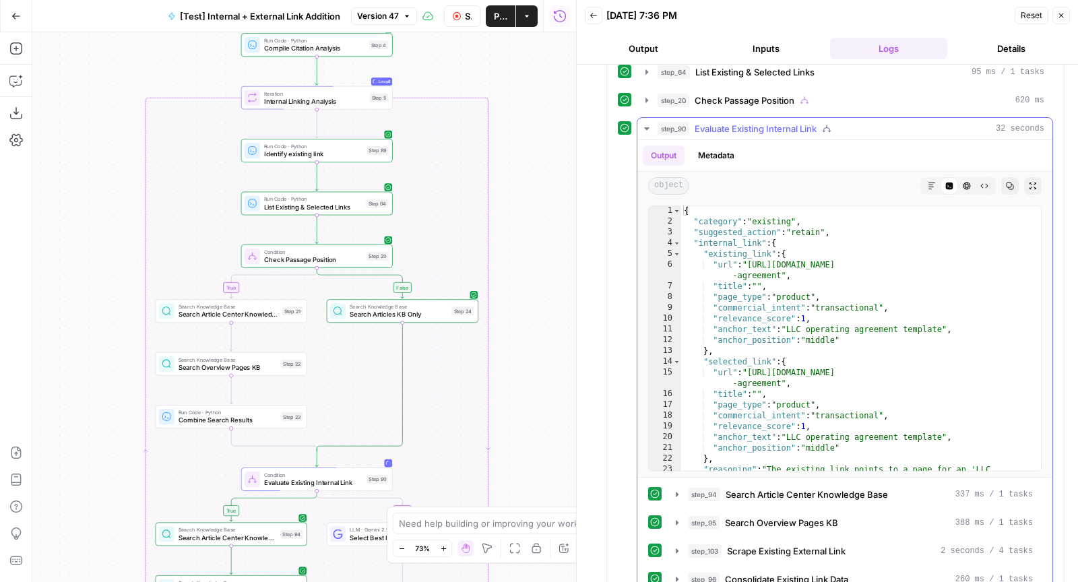
scroll to position [0, 0]
click at [459, 15] on icon "button" at bounding box center [457, 16] width 8 height 8
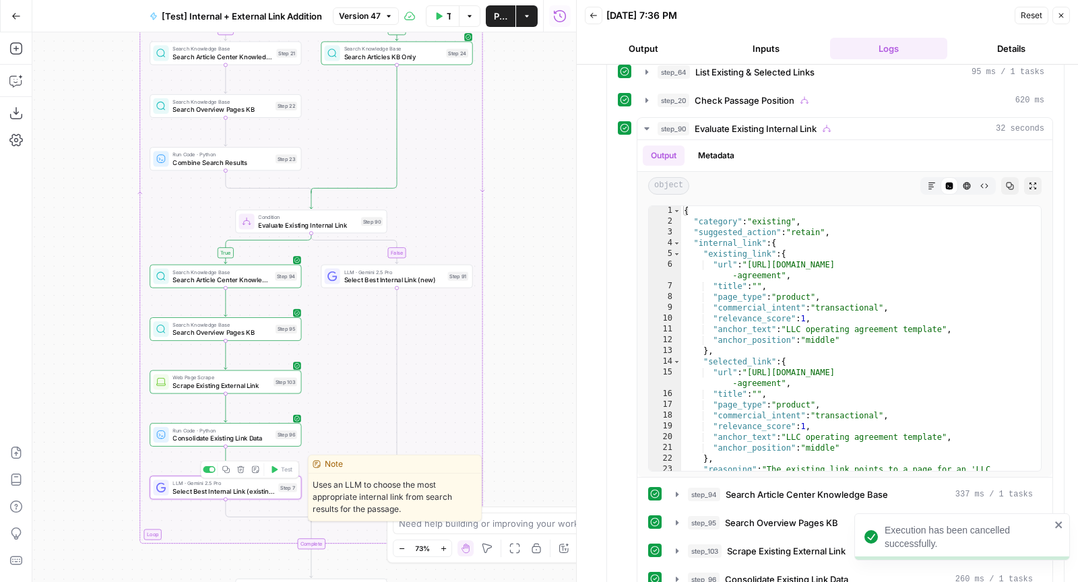
click at [218, 492] on span "Select Best Internal Link (existing)" at bounding box center [223, 491] width 102 height 10
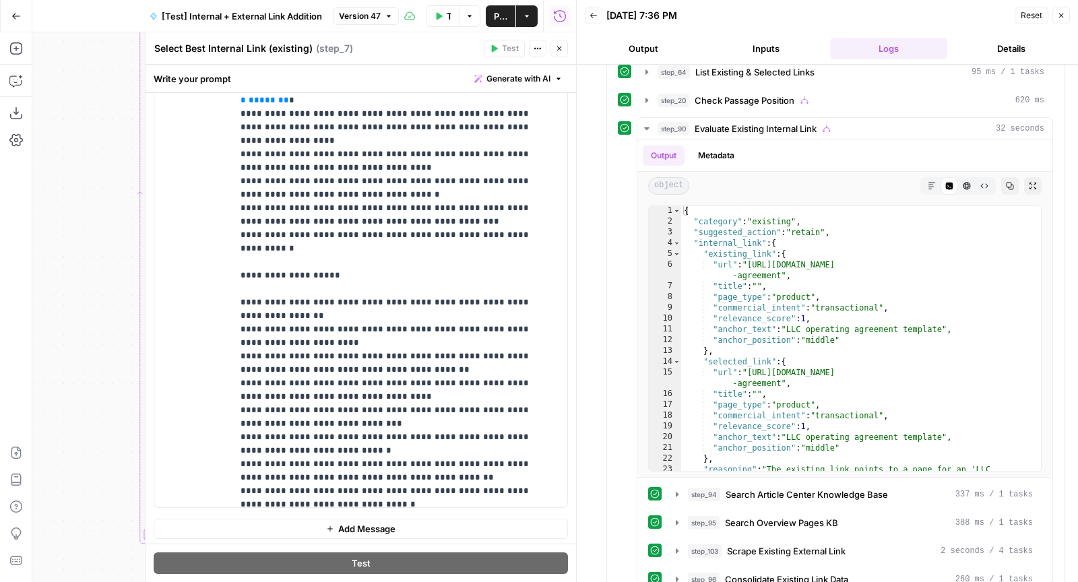
scroll to position [3482, 0]
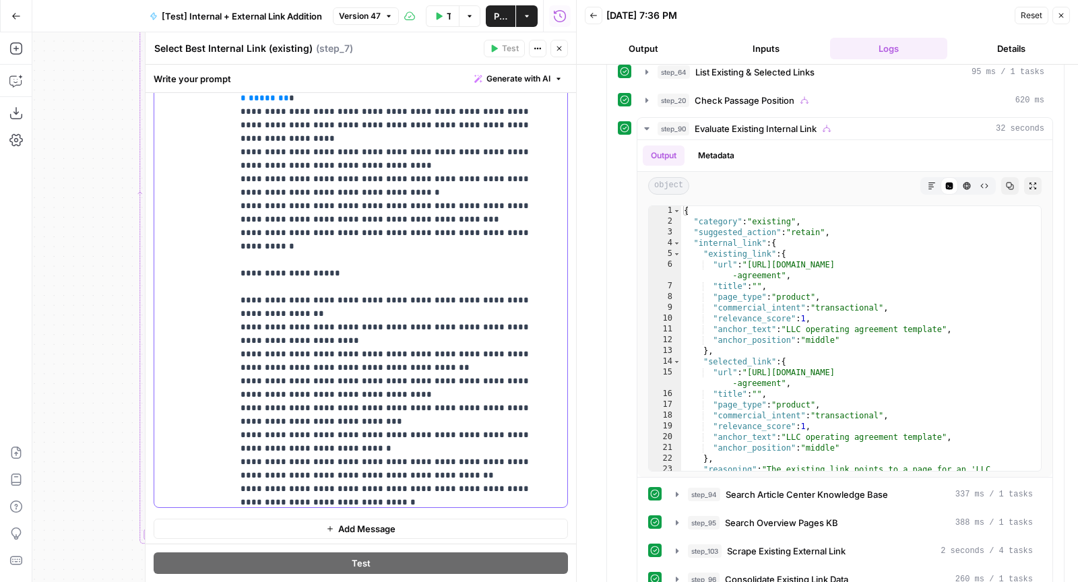
drag, startPoint x: 245, startPoint y: 147, endPoint x: 343, endPoint y: 147, distance: 98.3
copy p "**********"
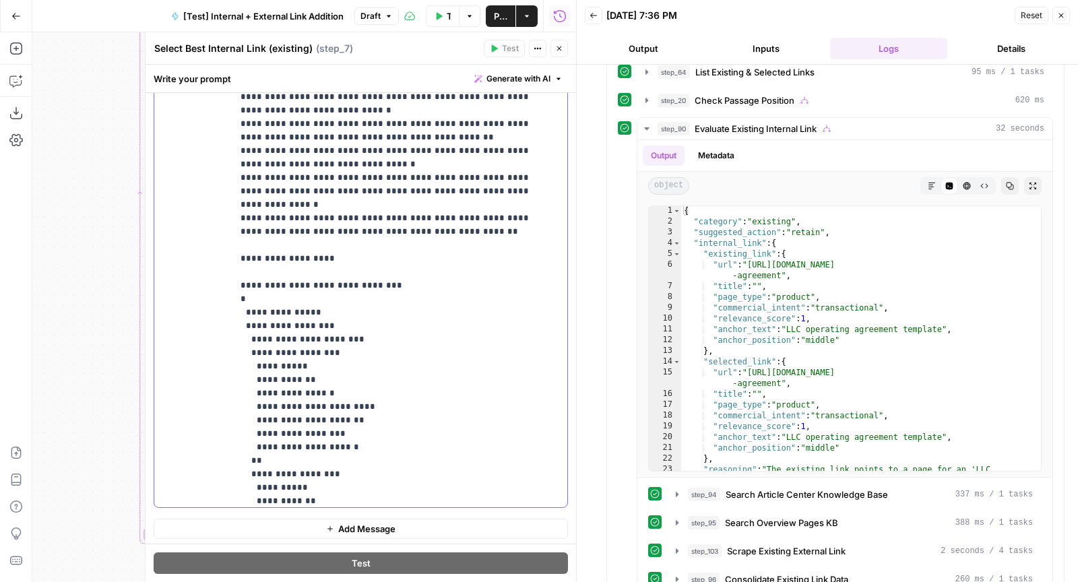
scroll to position [3816, 0]
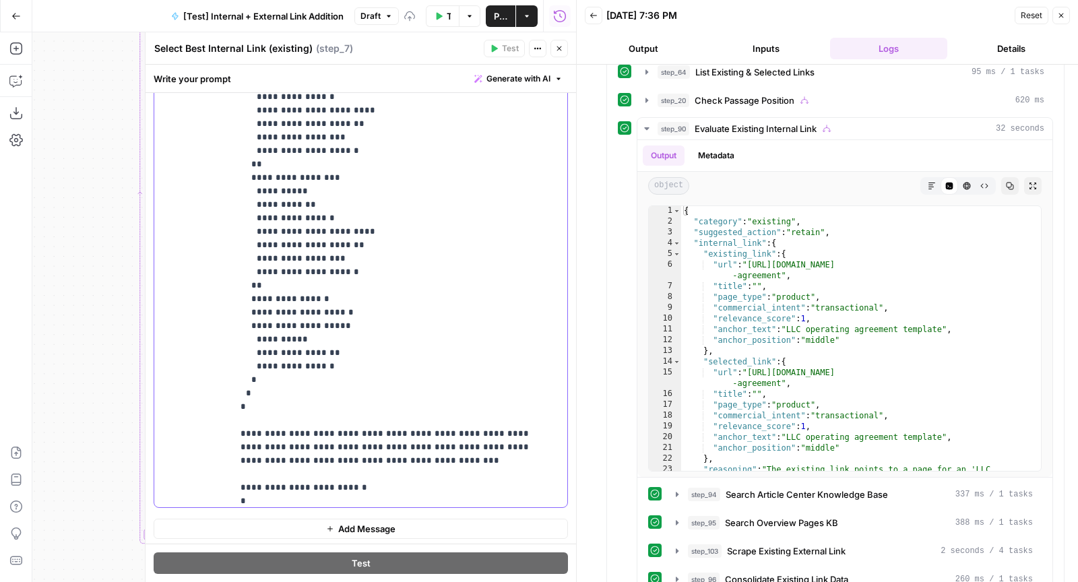
scroll to position [4281, 0]
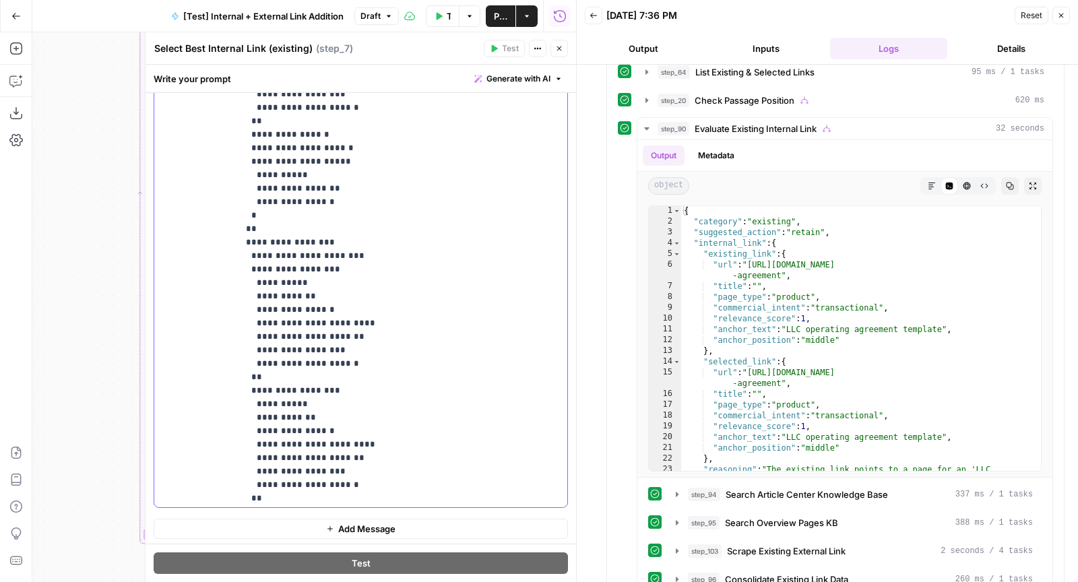
drag, startPoint x: 327, startPoint y: 225, endPoint x: 525, endPoint y: 228, distance: 198.0
copy p "**********"
drag, startPoint x: 246, startPoint y: 226, endPoint x: 147, endPoint y: 226, distance: 99.0
click at [148, 226] on div "**********" at bounding box center [360, 307] width 431 height 550
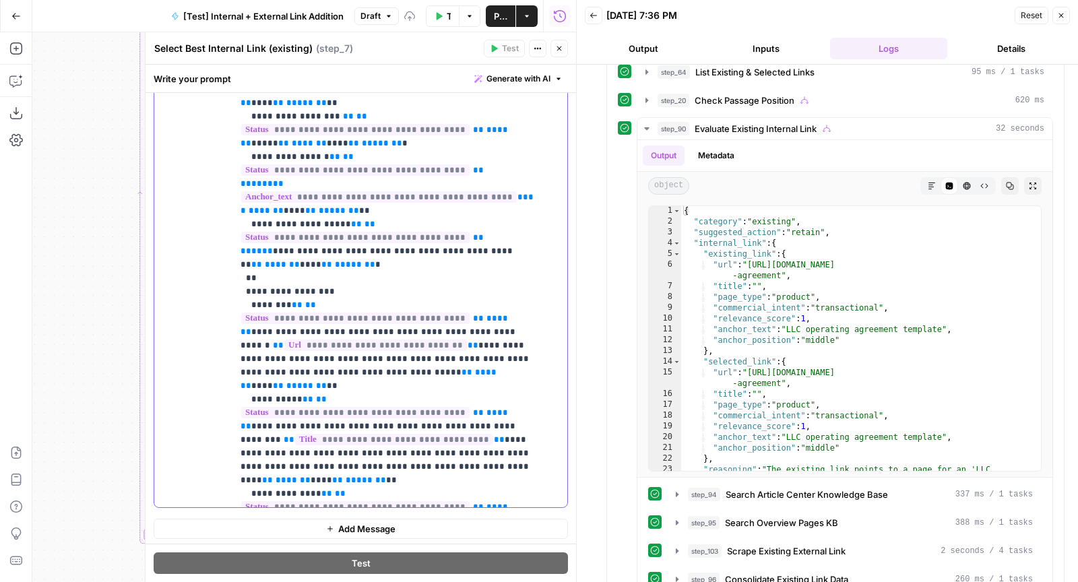
scroll to position [5181, 0]
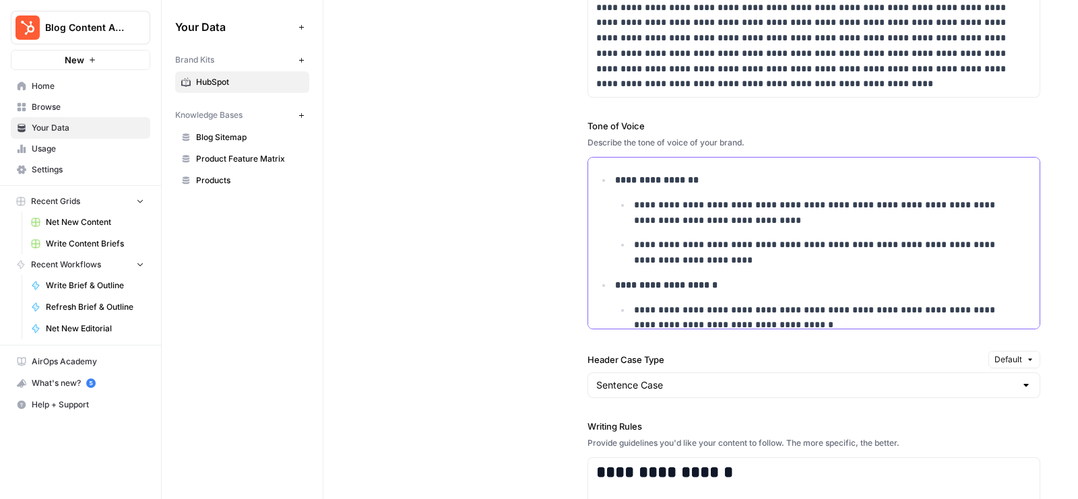
click at [741, 221] on p "**********" at bounding box center [823, 212] width 378 height 31
click at [708, 251] on p "**********" at bounding box center [823, 252] width 378 height 31
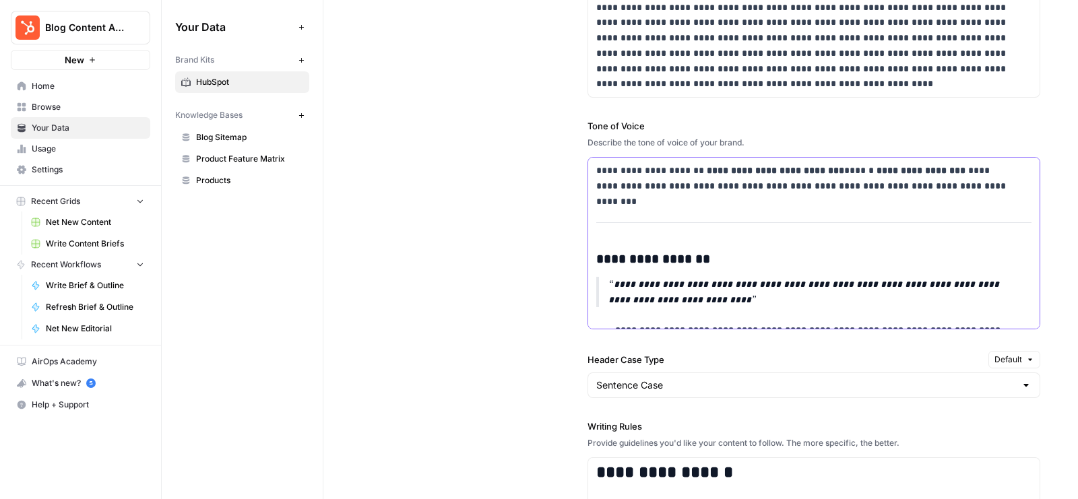
scroll to position [2446, 0]
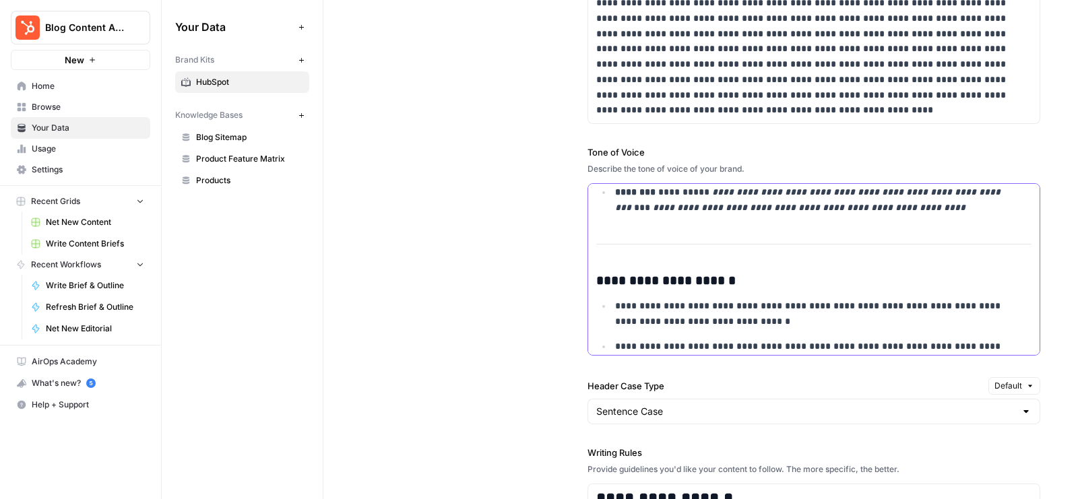
scroll to position [0, 0]
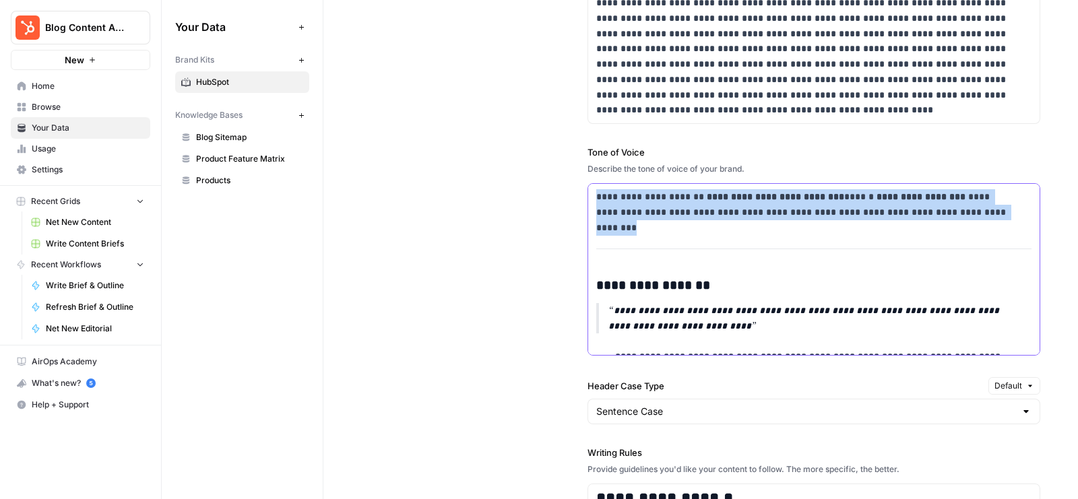
drag, startPoint x: 593, startPoint y: 277, endPoint x: 591, endPoint y: 186, distance: 90.9
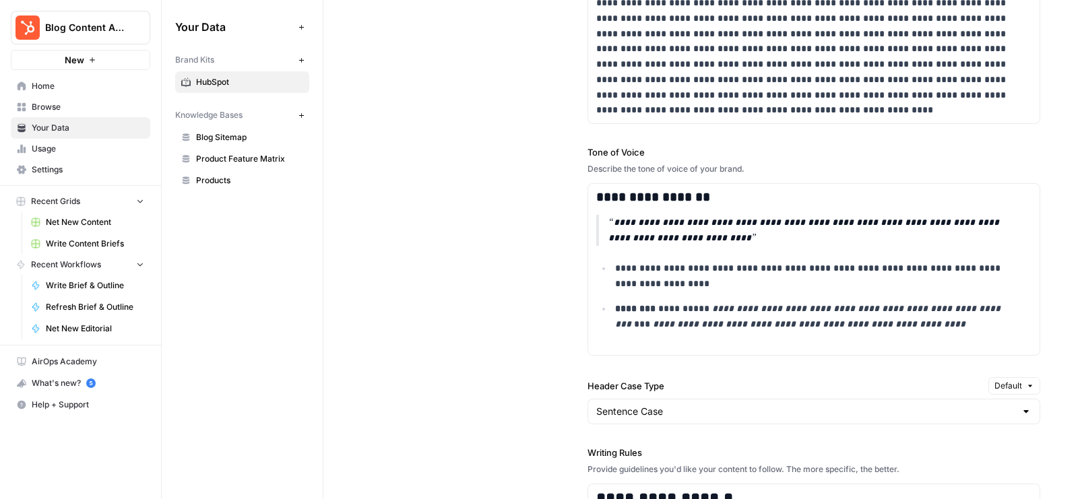
click at [451, 163] on div "**********" at bounding box center [700, 382] width 679 height 941
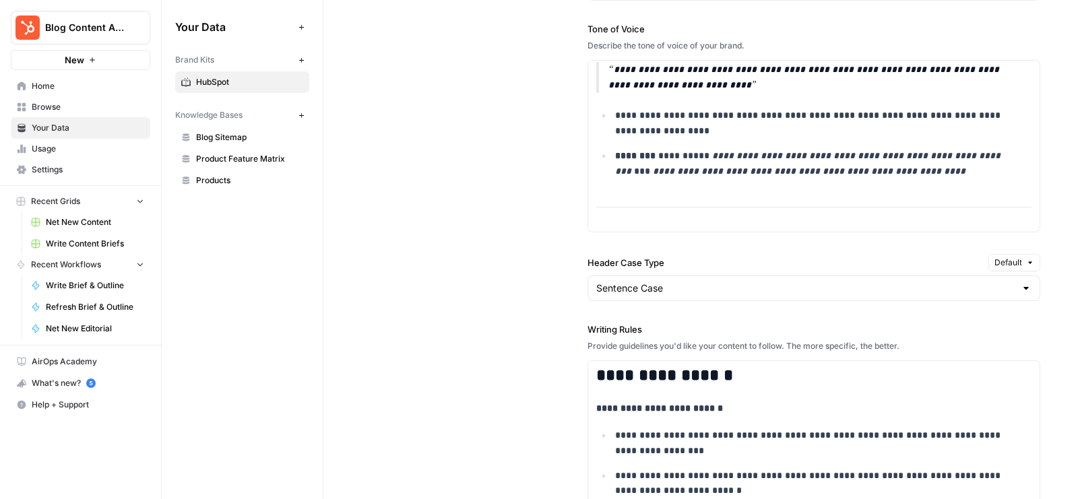
scroll to position [104, 0]
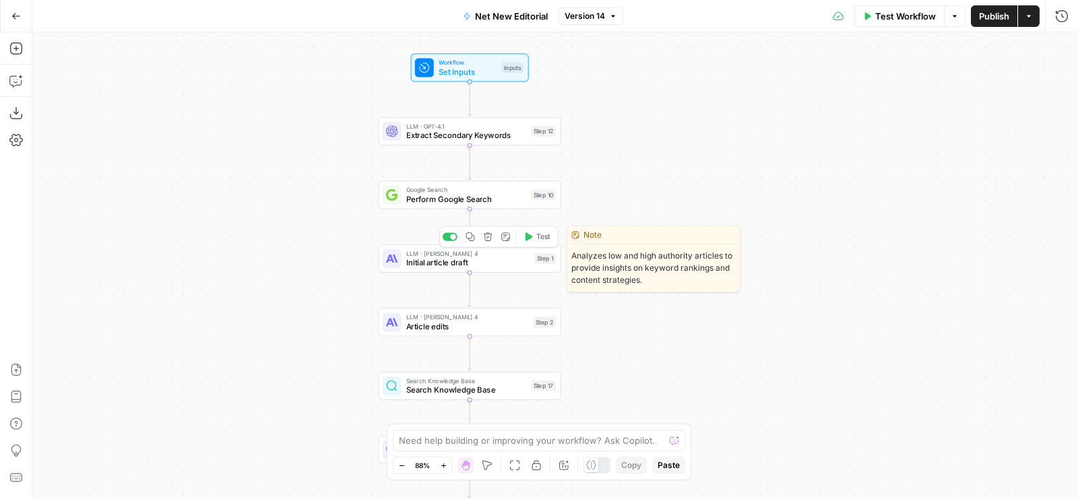
click at [525, 236] on icon "button" at bounding box center [528, 236] width 7 height 9
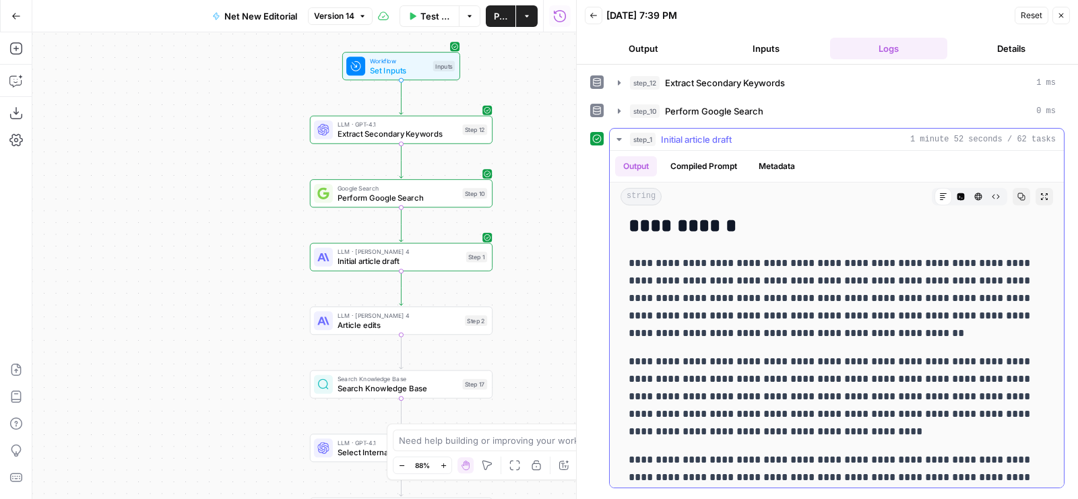
scroll to position [293, 0]
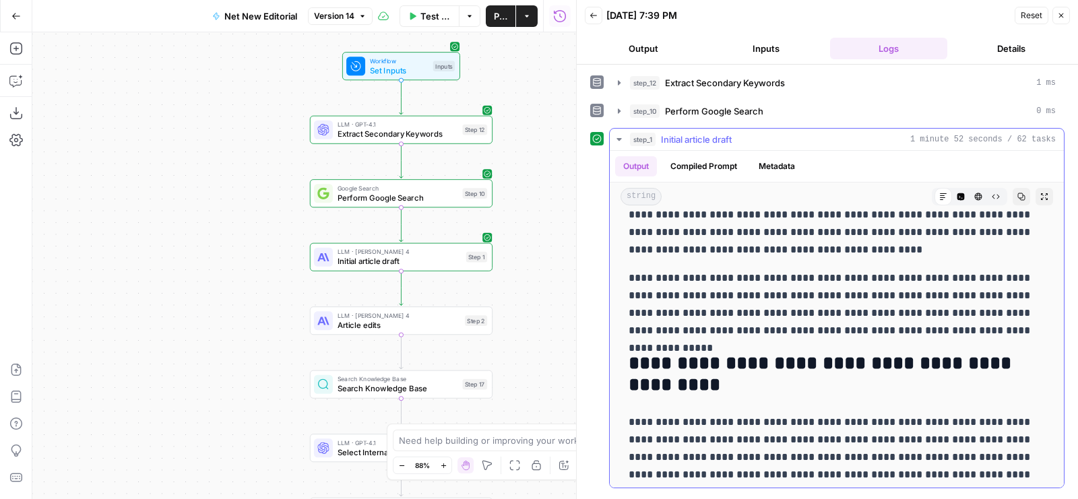
click at [706, 161] on button "Compiled Prompt" at bounding box center [703, 166] width 83 height 20
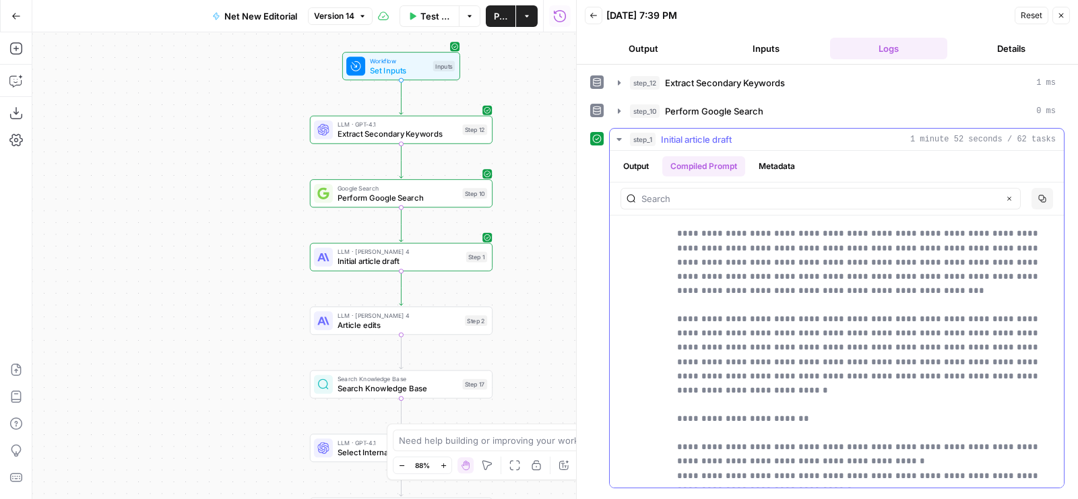
scroll to position [0, 0]
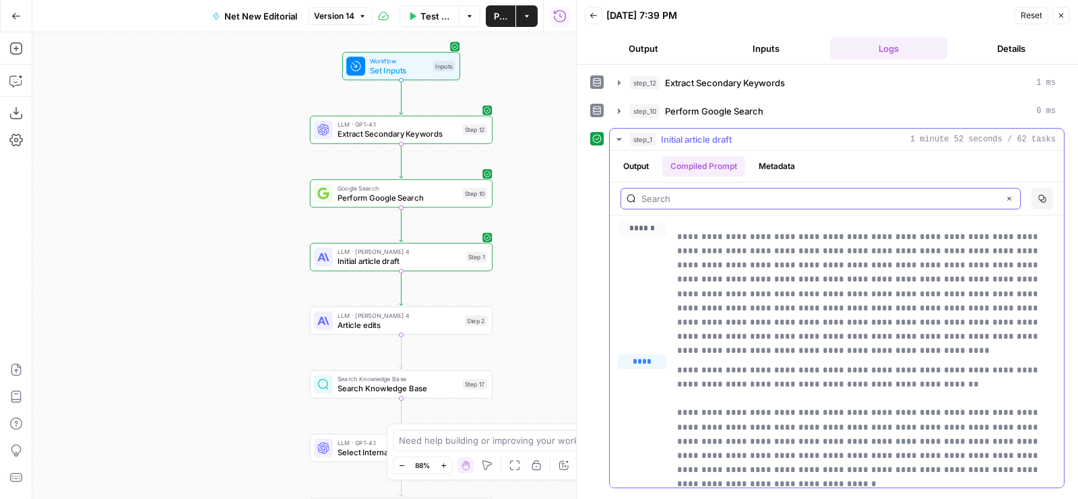
click at [715, 199] on input "text" at bounding box center [819, 198] width 357 height 13
type input "tone"
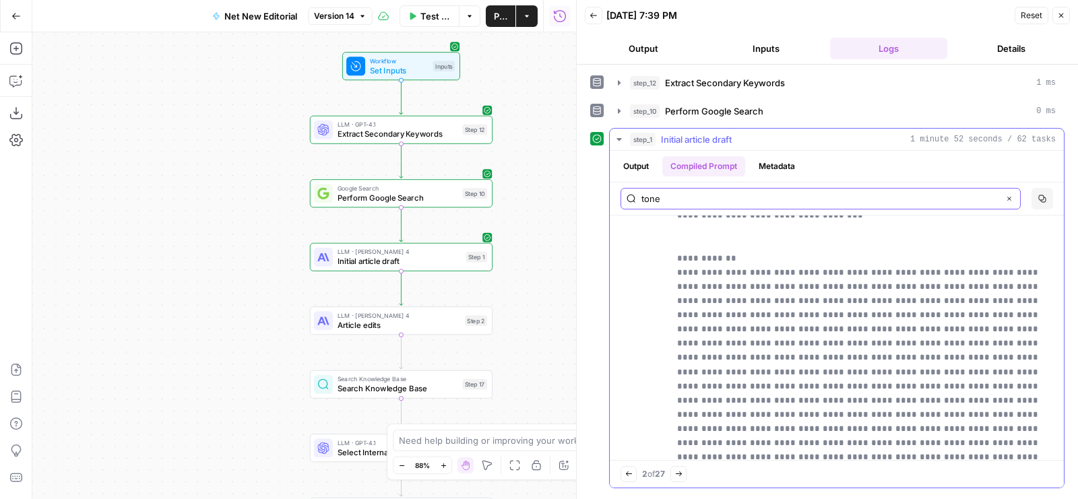
scroll to position [4942, 0]
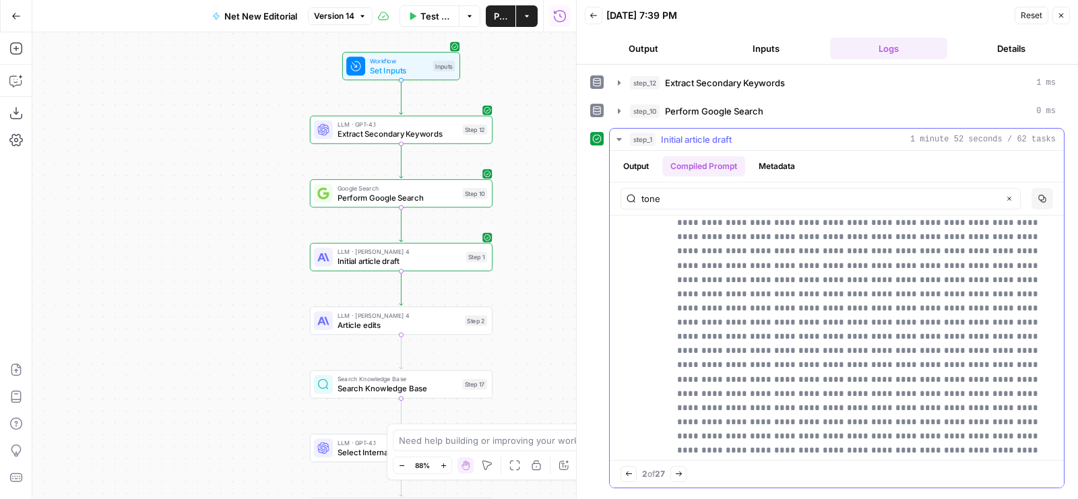
click at [639, 157] on button "Output" at bounding box center [636, 166] width 42 height 20
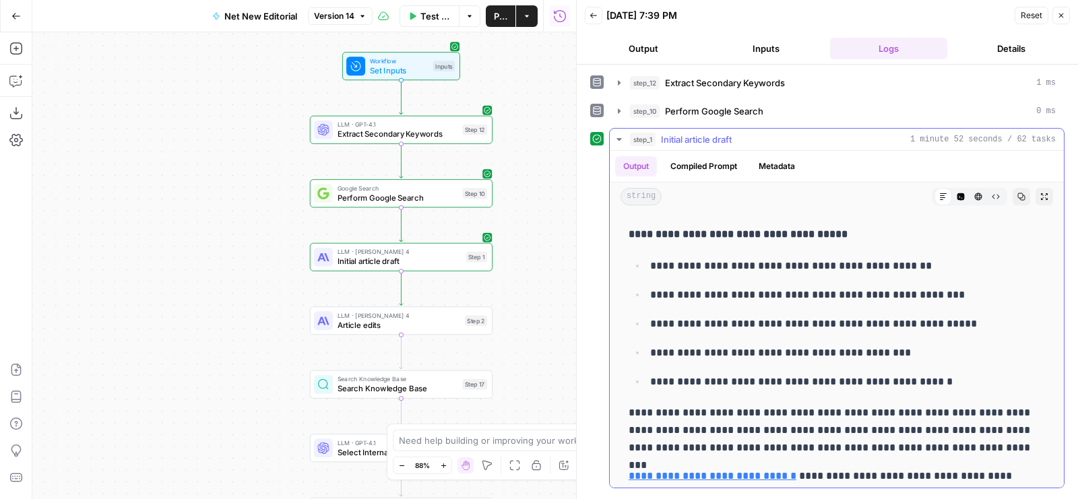
scroll to position [1445, 0]
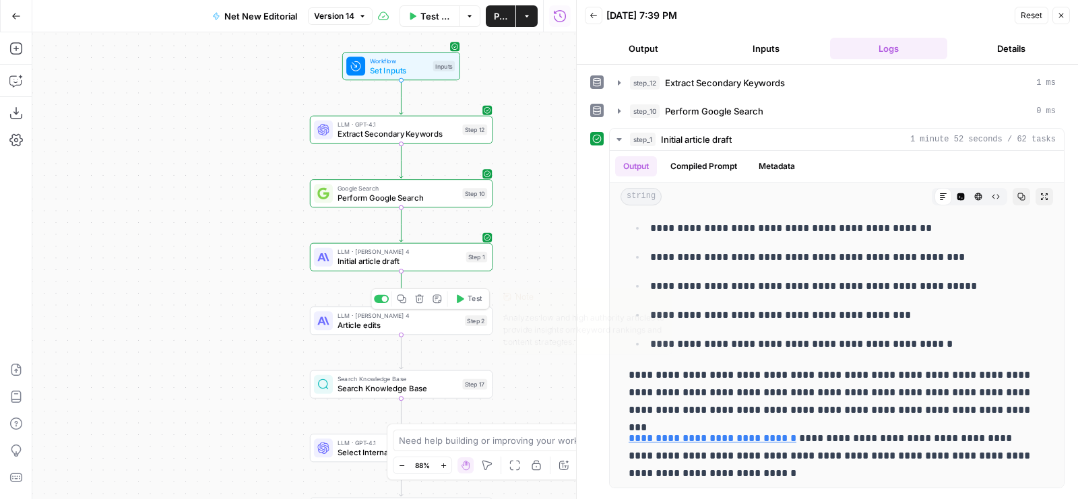
click at [477, 300] on span "Test" at bounding box center [474, 299] width 14 height 11
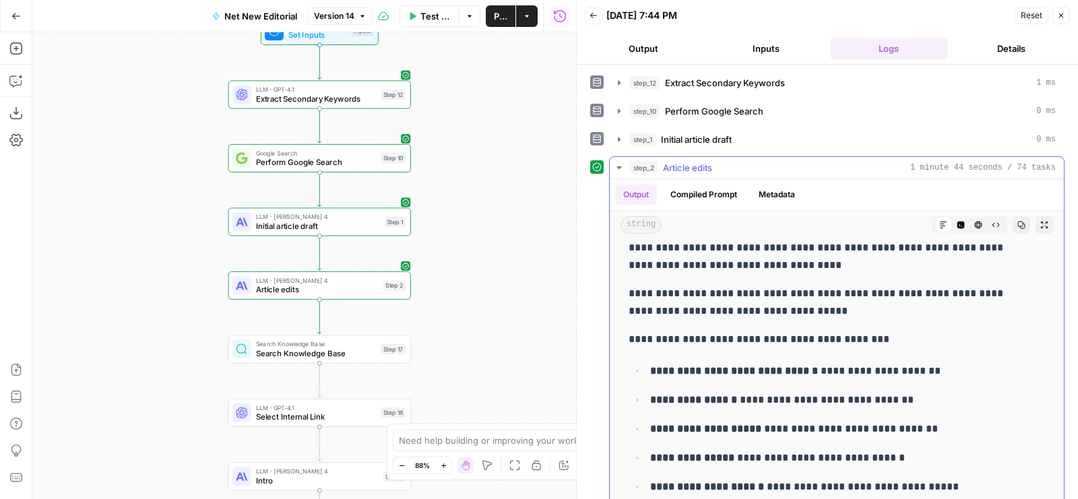
scroll to position [4044, 0]
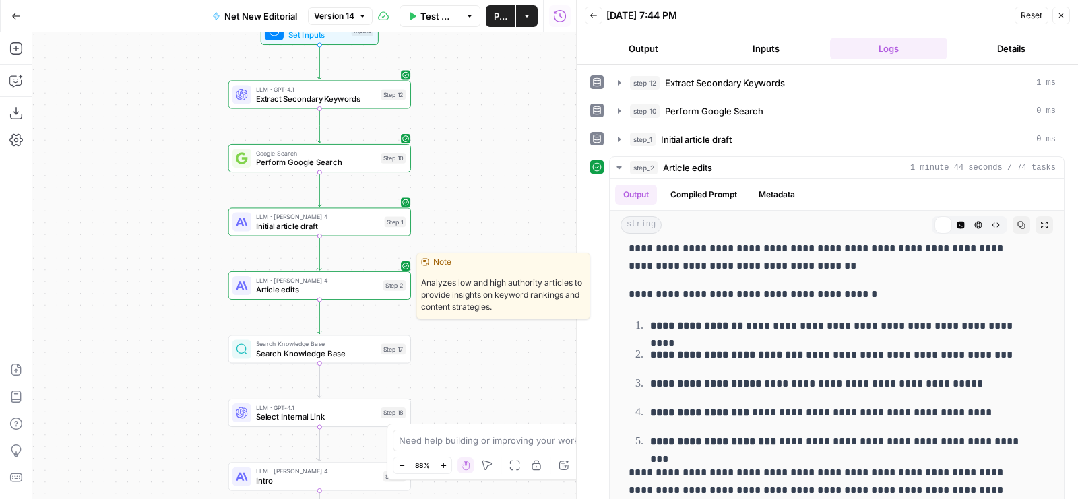
click at [288, 291] on span "Article edits" at bounding box center [317, 290] width 123 height 12
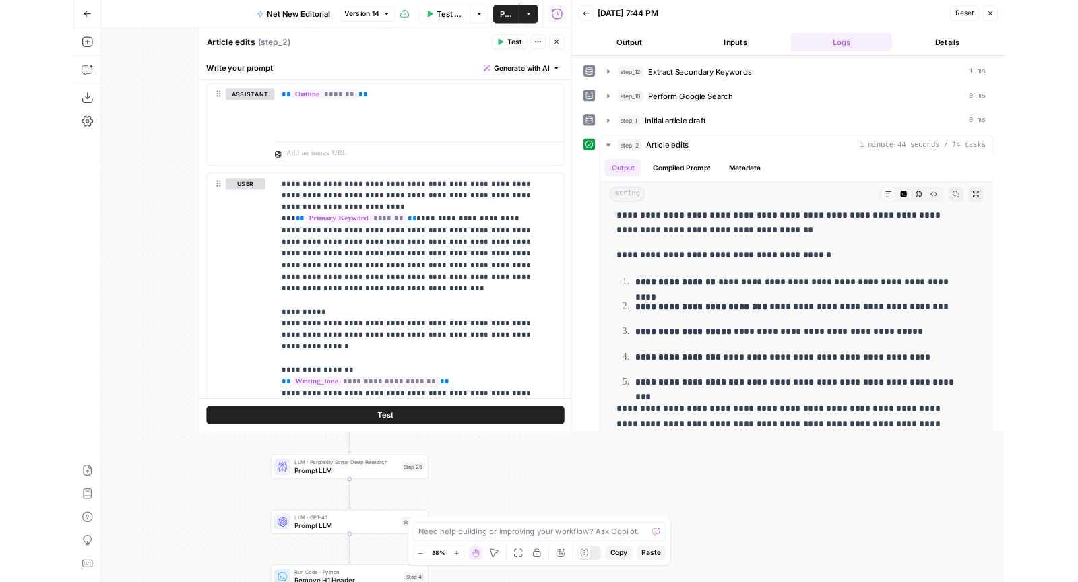
scroll to position [3974, 0]
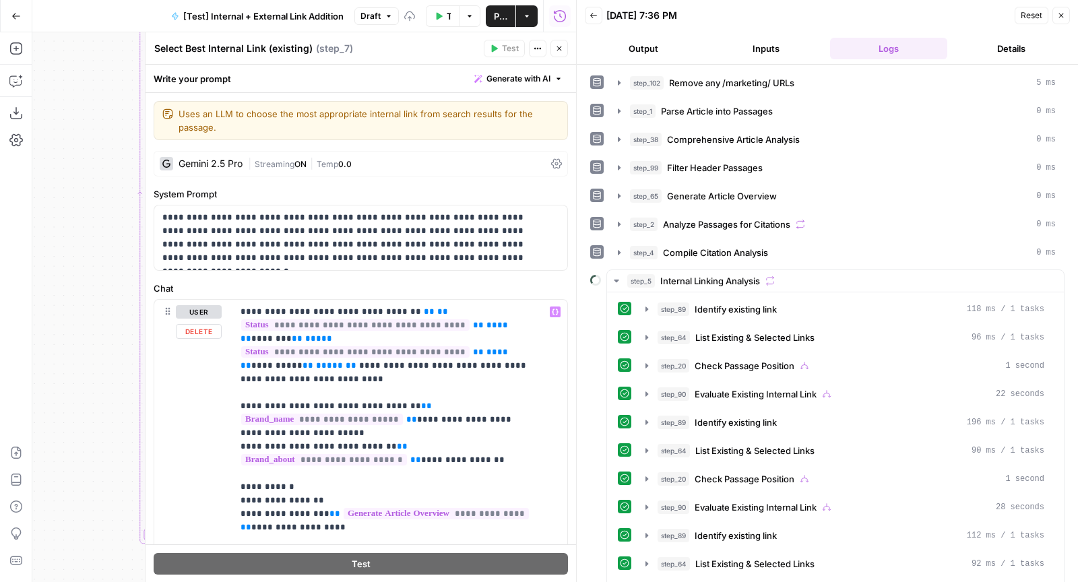
scroll to position [5181, 0]
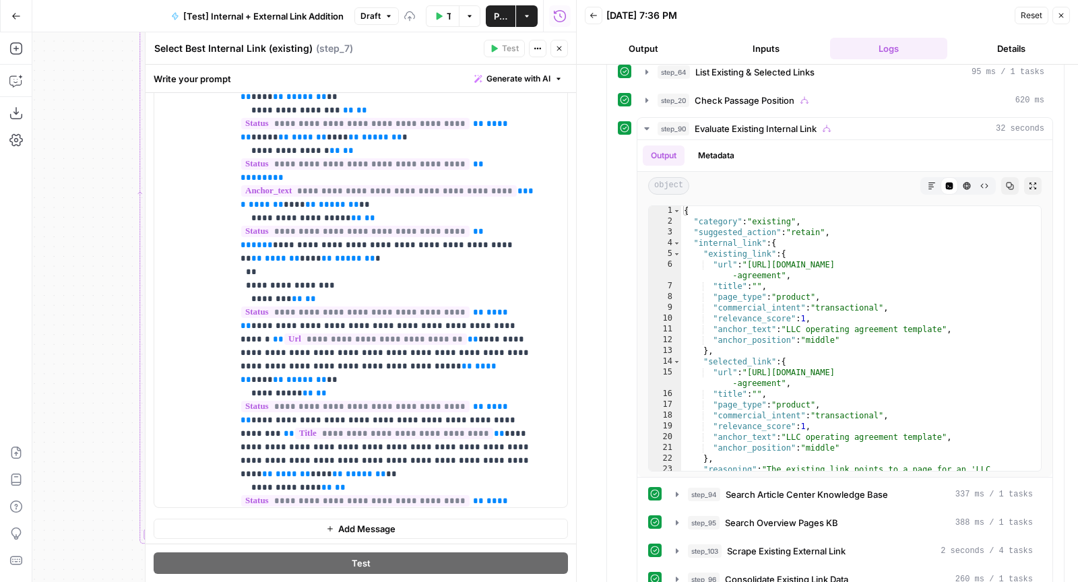
click at [552, 51] on button "Close" at bounding box center [559, 49] width 18 height 18
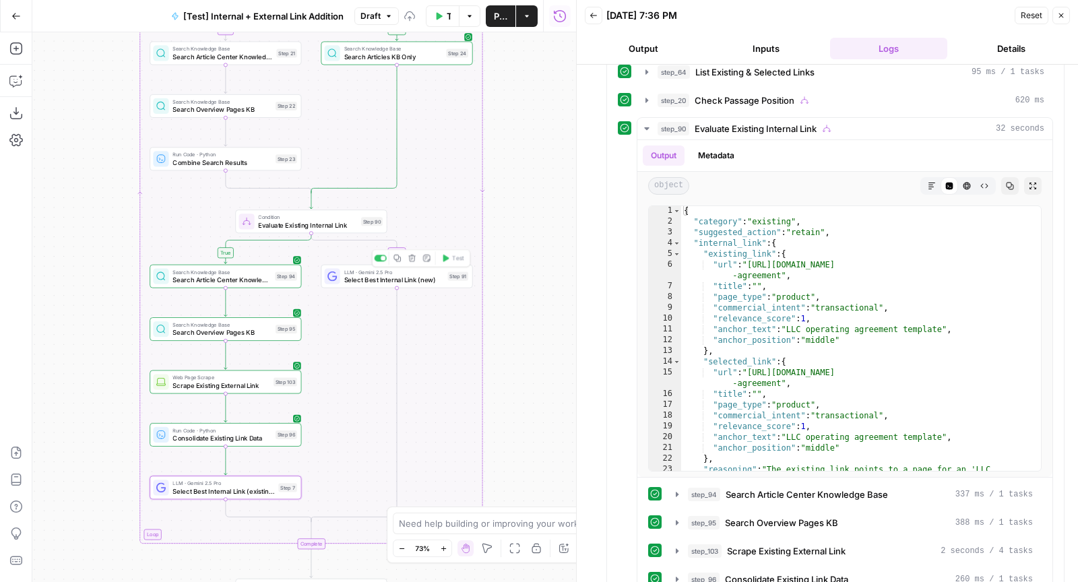
click at [434, 275] on span "Select Best Internal Link (new)" at bounding box center [394, 280] width 100 height 10
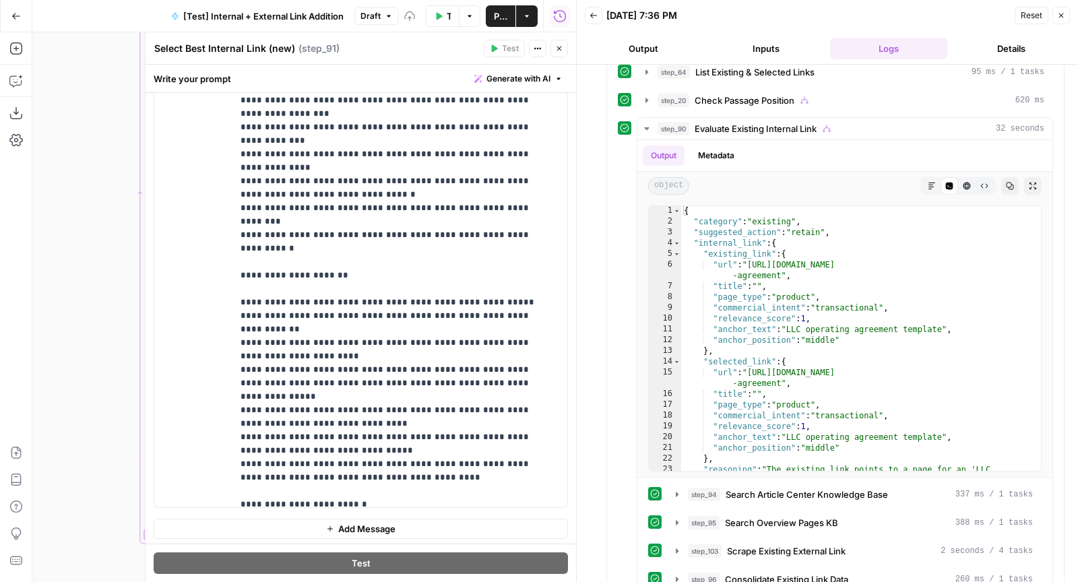
scroll to position [3231, 0]
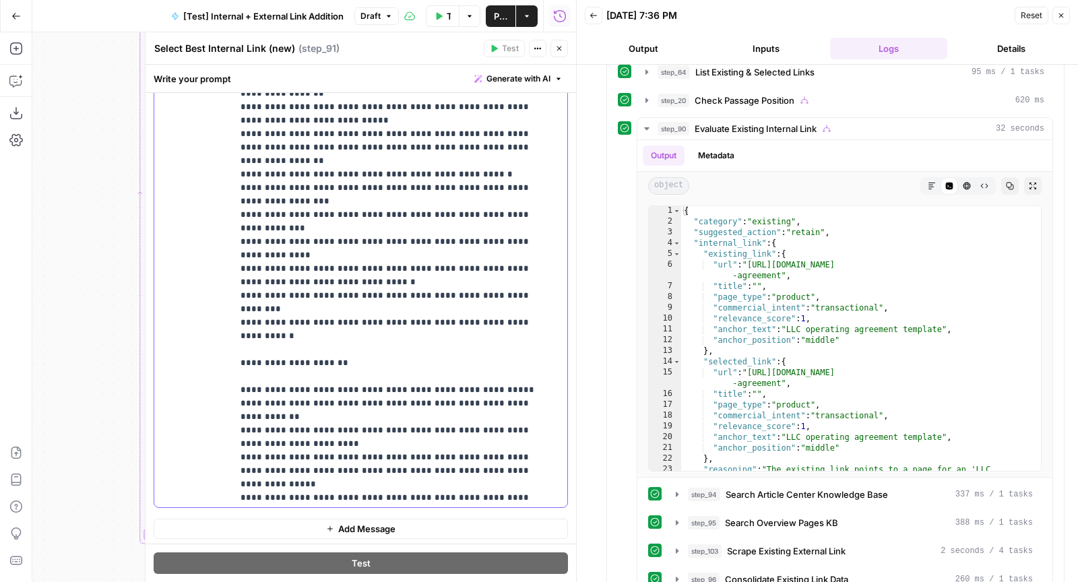
drag, startPoint x: 495, startPoint y: 228, endPoint x: 246, endPoint y: 226, distance: 248.5
drag, startPoint x: 234, startPoint y: 226, endPoint x: 143, endPoint y: 226, distance: 90.2
click at [145, 226] on div "**********" at bounding box center [360, 307] width 431 height 550
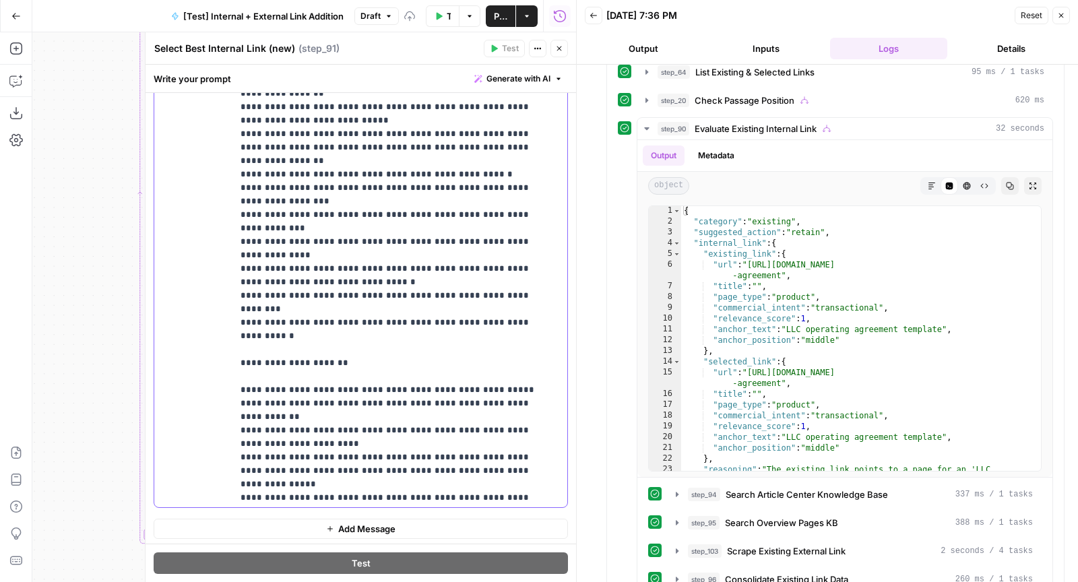
paste div
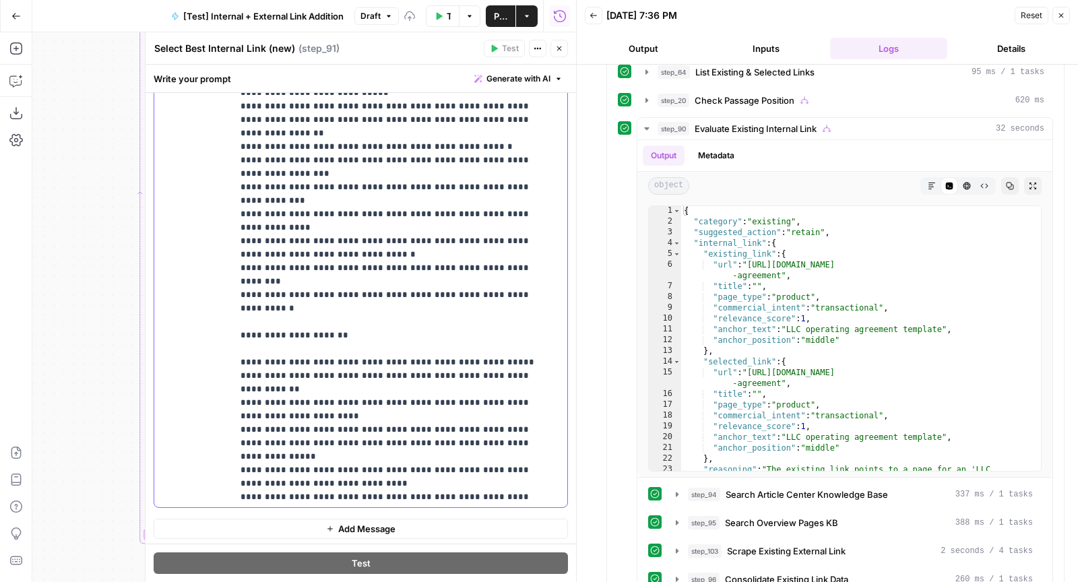
scroll to position [3281, 0]
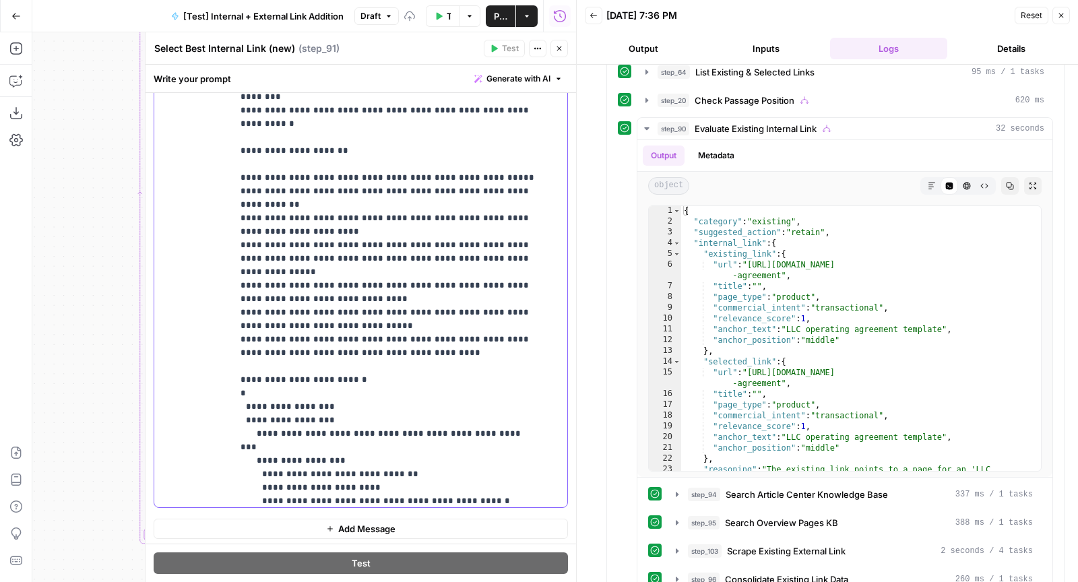
scroll to position [3454, 0]
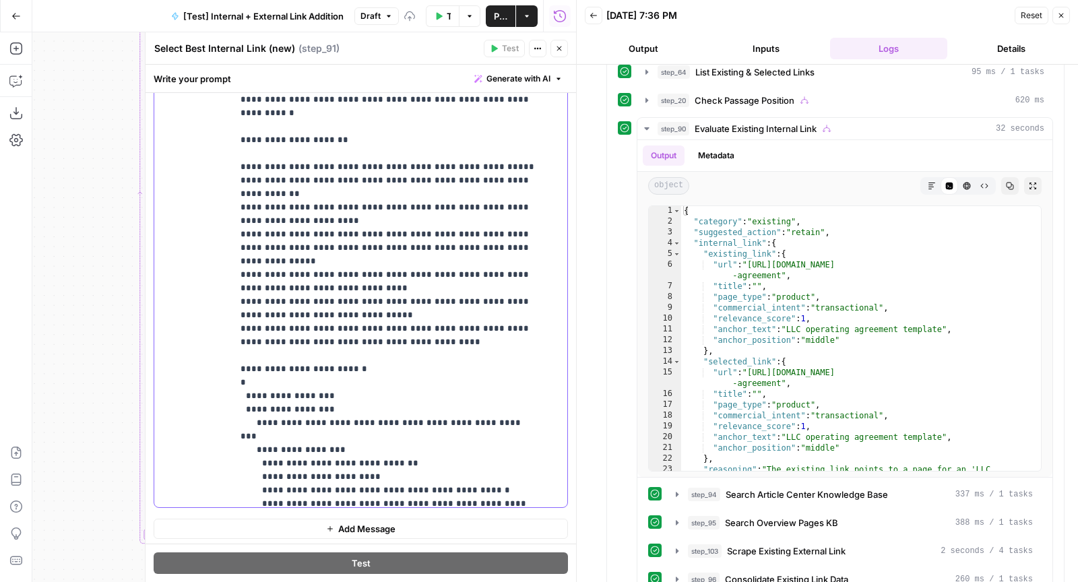
drag, startPoint x: 245, startPoint y: 312, endPoint x: 248, endPoint y: 490, distance: 178.5
copy p "**********"
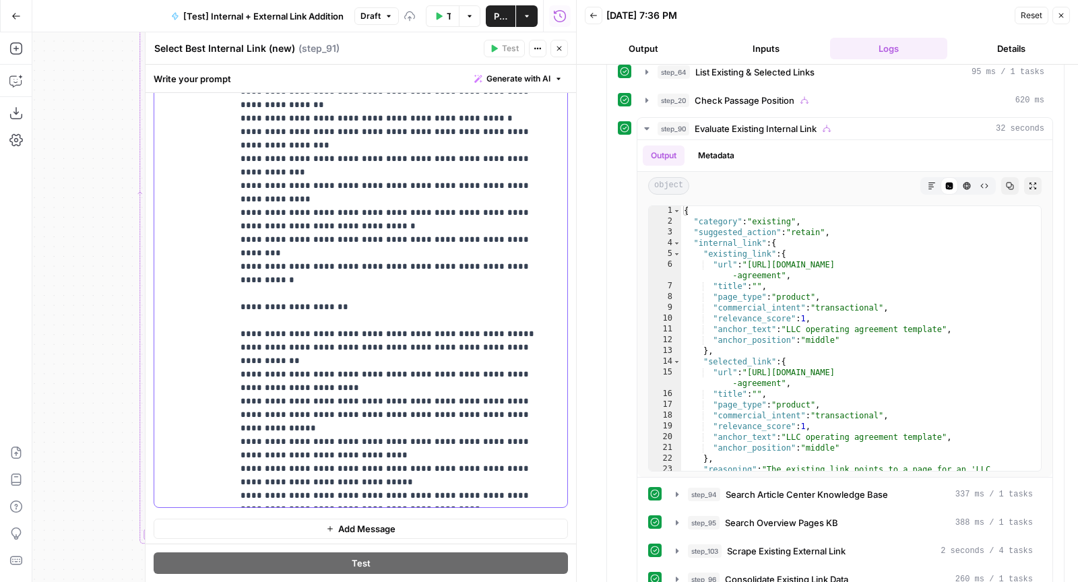
drag, startPoint x: 244, startPoint y: 478, endPoint x: 214, endPoint y: 477, distance: 29.7
click at [214, 477] on div "**********" at bounding box center [360, 233] width 413 height 548
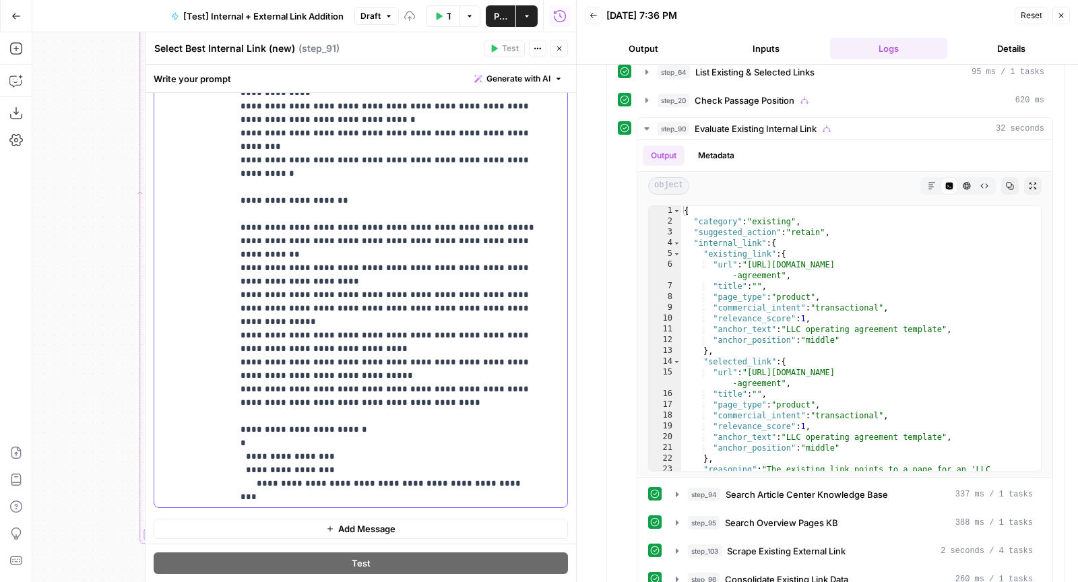
scroll to position [3345, 0]
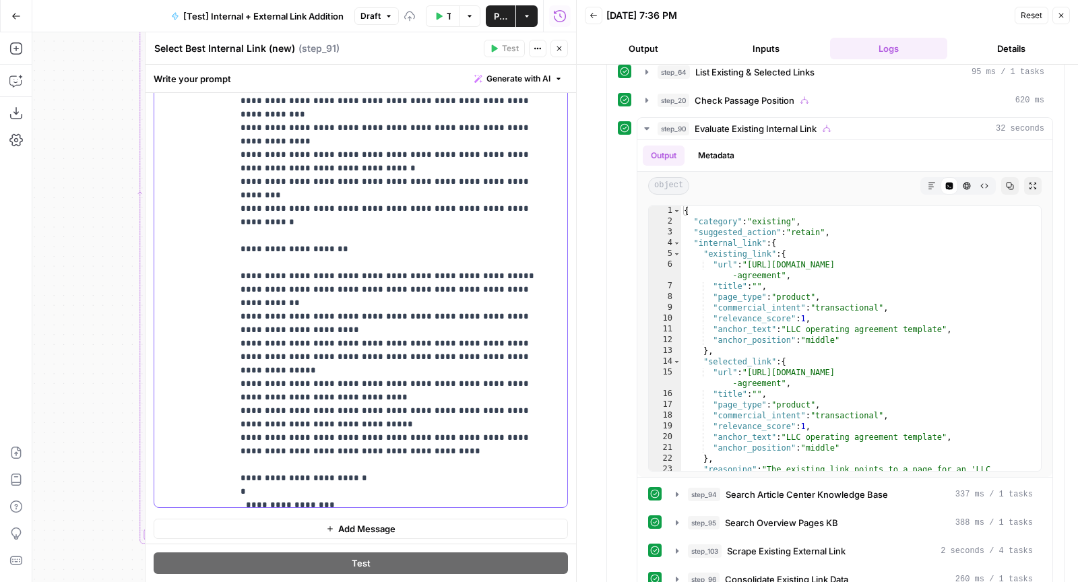
drag, startPoint x: 250, startPoint y: 272, endPoint x: 250, endPoint y: 323, distance: 51.2
drag, startPoint x: 246, startPoint y: 341, endPoint x: 255, endPoint y: 432, distance: 91.4
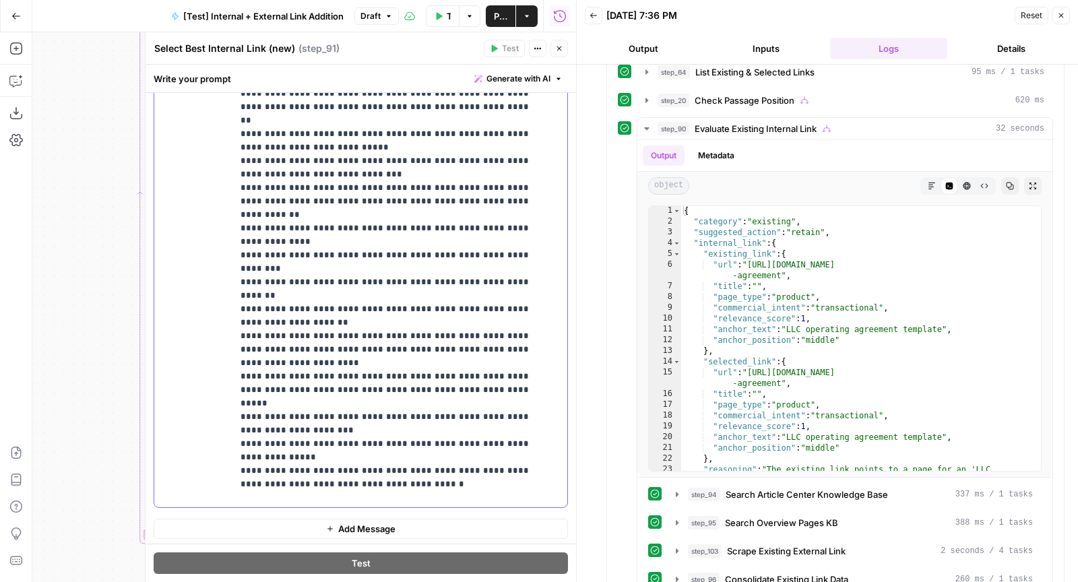
scroll to position [2694, 0]
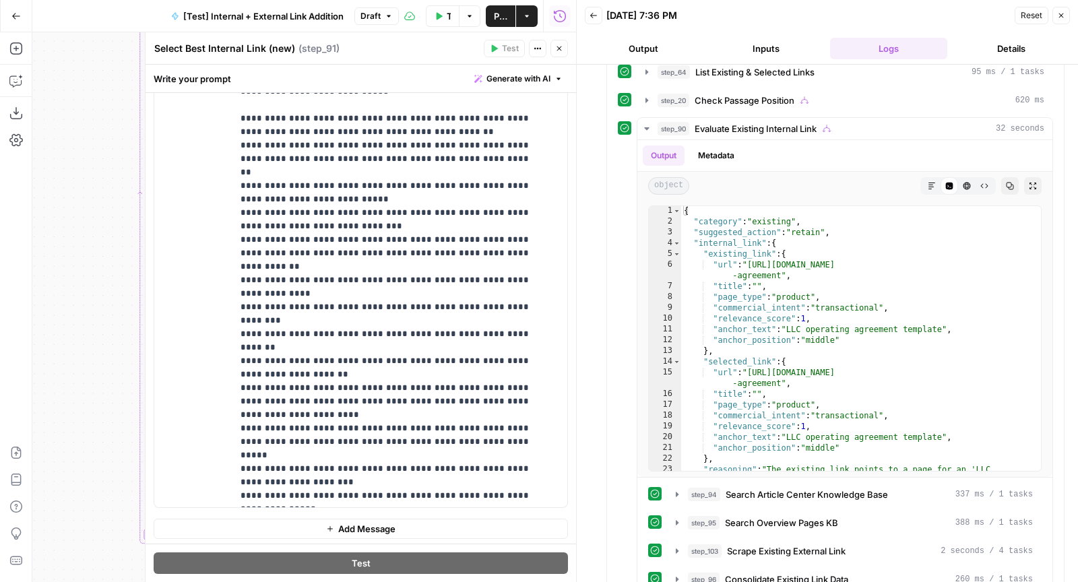
click at [554, 44] on button "Close" at bounding box center [559, 49] width 18 height 18
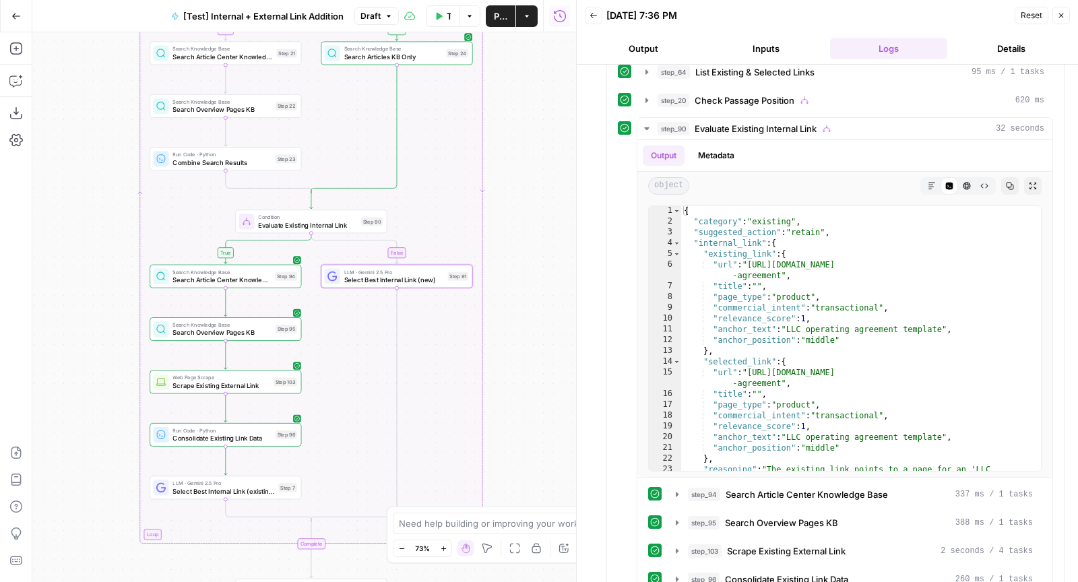
click at [495, 14] on span "Publish" at bounding box center [500, 15] width 13 height 13
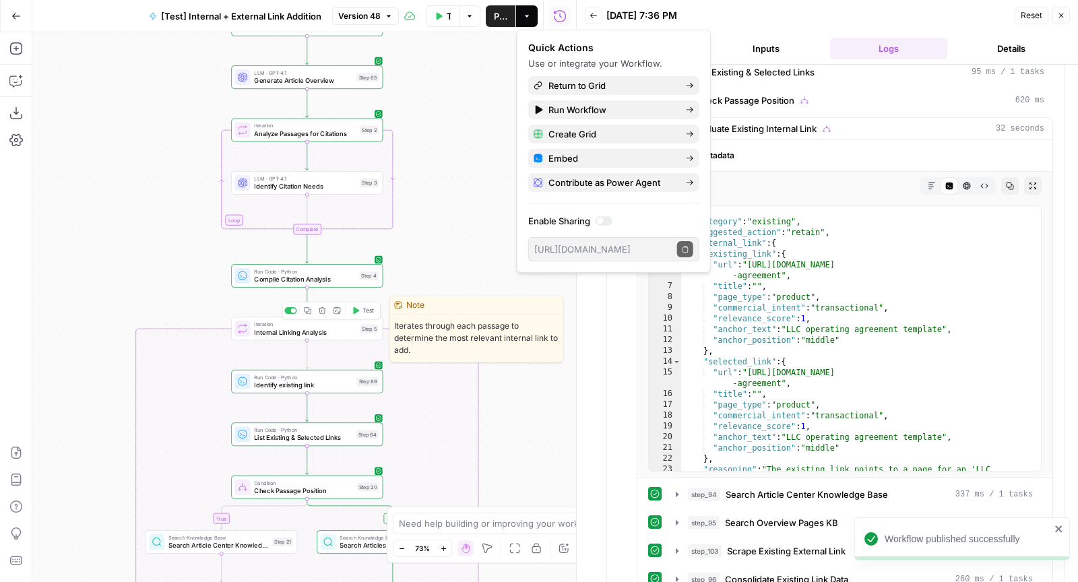
click at [366, 304] on button "Test" at bounding box center [362, 310] width 30 height 13
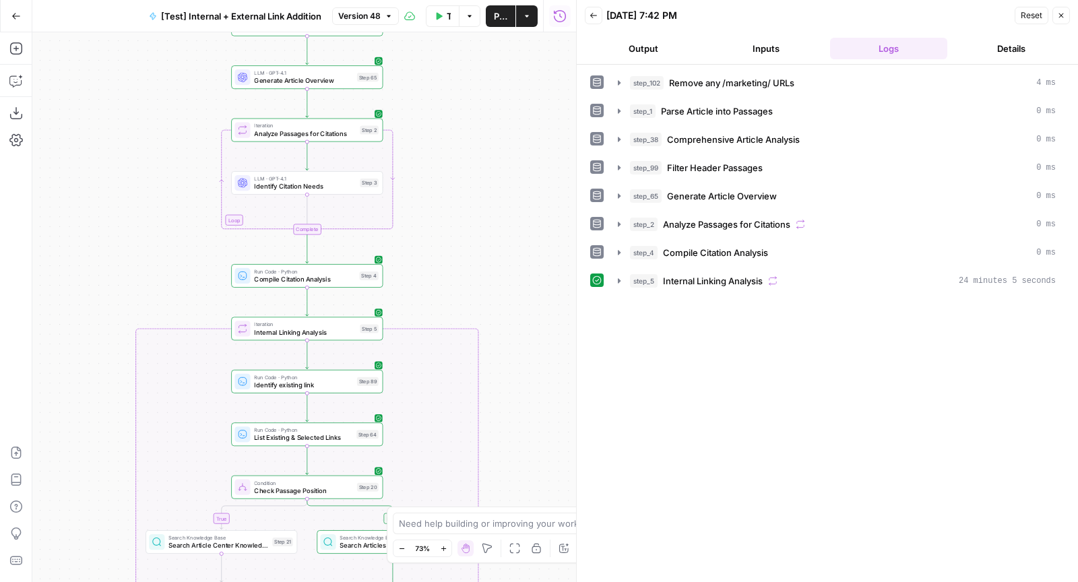
click at [793, 288] on div "step_102 Remove any /marketing/ URLs 4 ms step_1 Parse Article into Passages 0 …" at bounding box center [827, 323] width 474 height 504
click at [778, 283] on button "step_5 Internal Linking Analysis 24 minutes 5 seconds" at bounding box center [836, 281] width 454 height 22
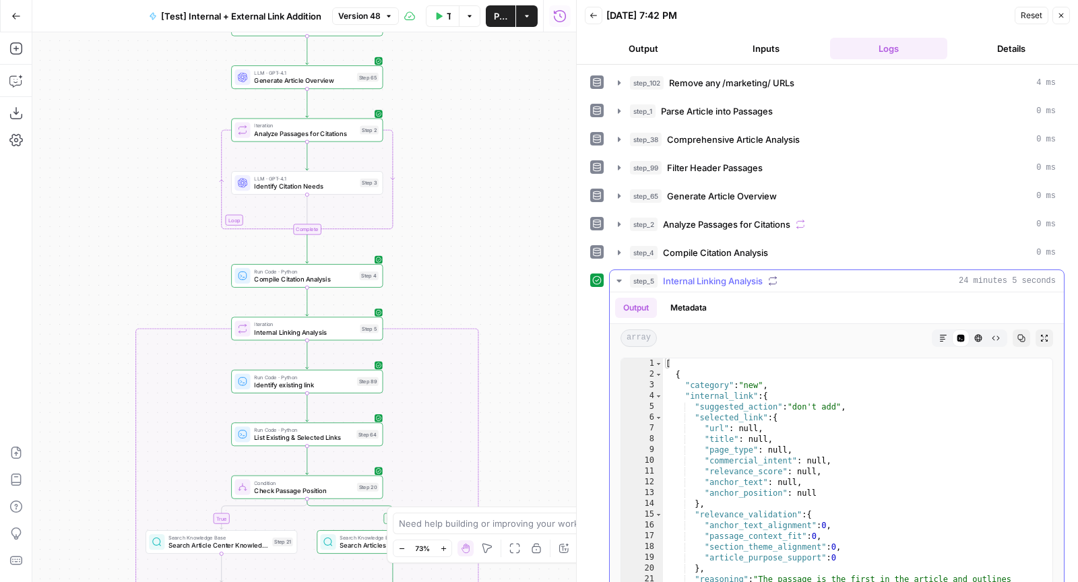
scroll to position [224, 0]
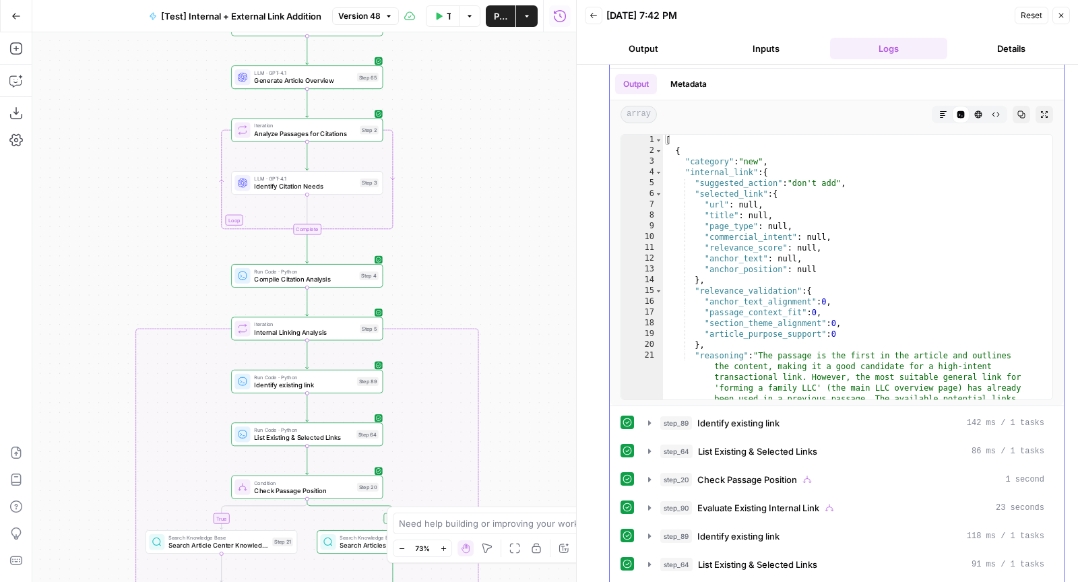
click at [783, 314] on div "[ { "category" : "new" , "internal_link" : { "suggested_action" : "don't add" ,…" at bounding box center [852, 321] width 378 height 373
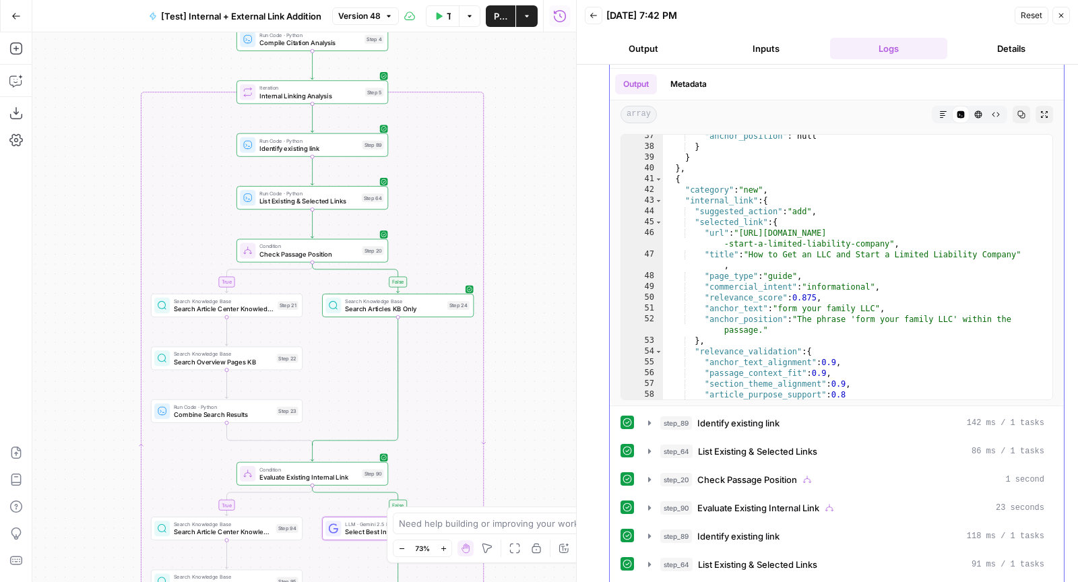
scroll to position [0, 0]
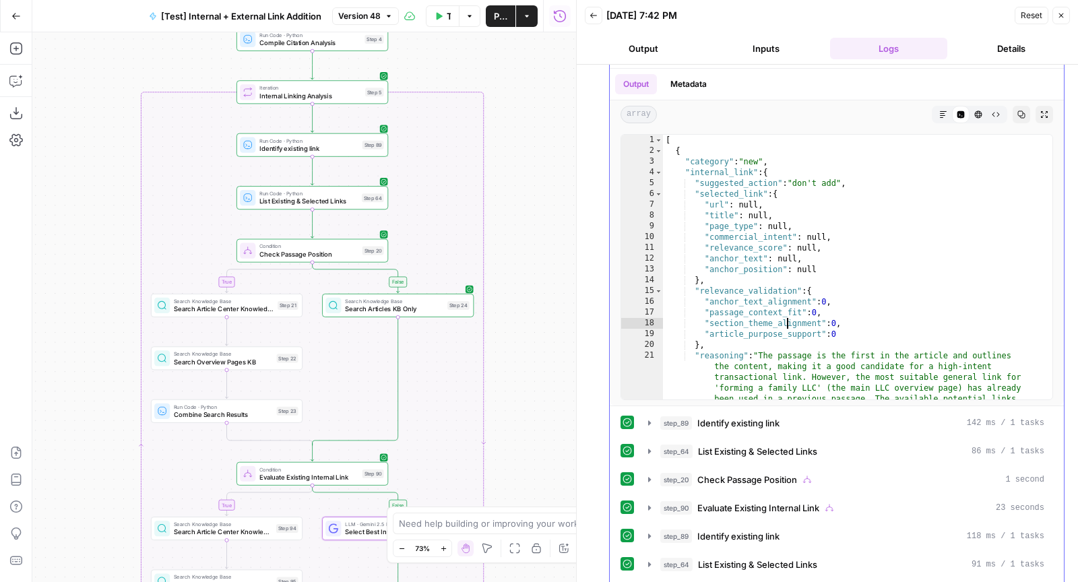
click at [743, 302] on div "[ { "category" : "new" , "internal_link" : { "suggested_action" : "don't add" ,…" at bounding box center [852, 321] width 378 height 373
type textarea "**********"
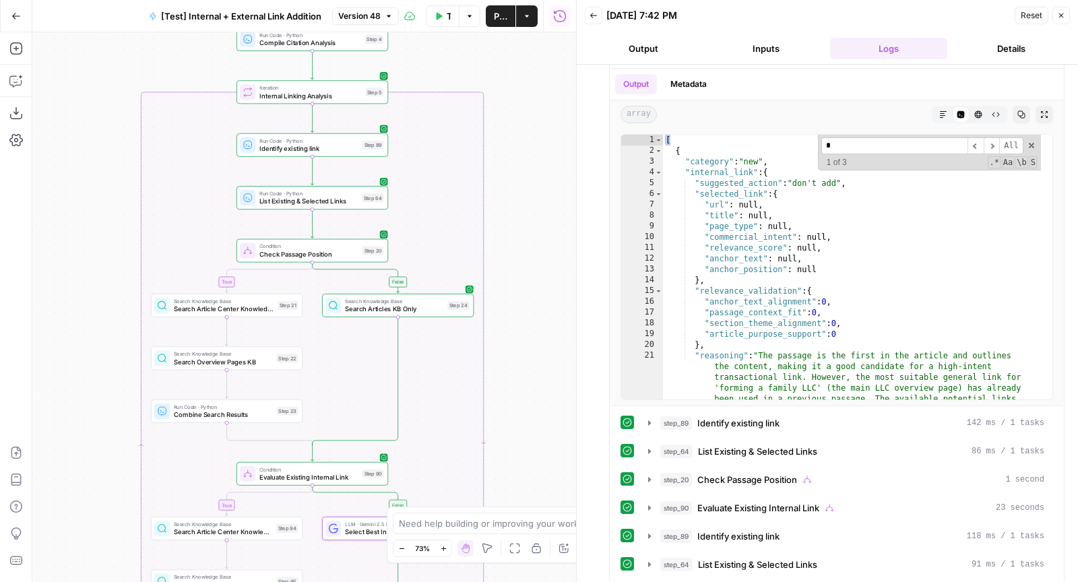
type input "*"
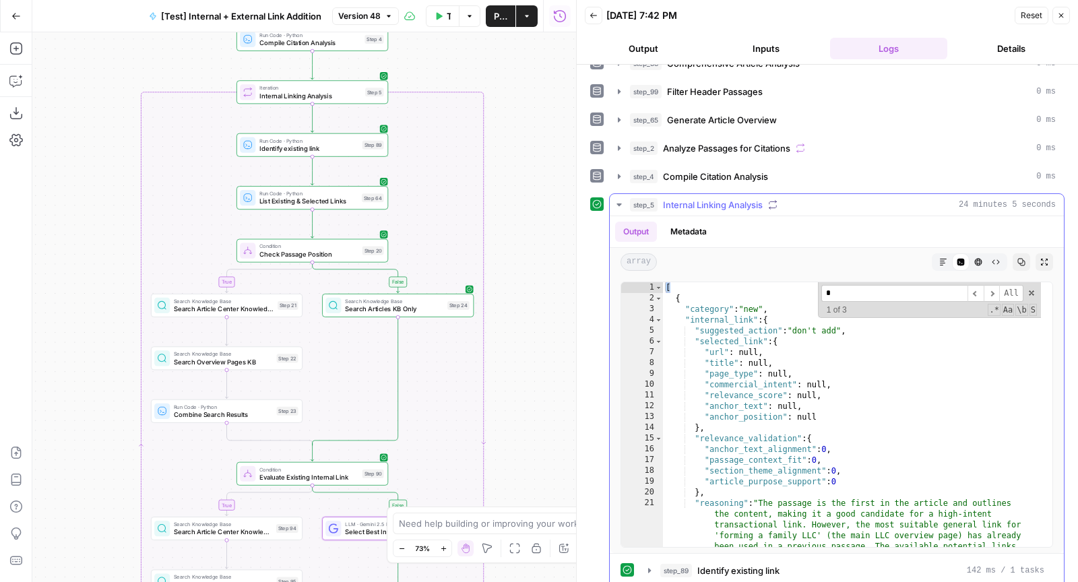
scroll to position [71, 0]
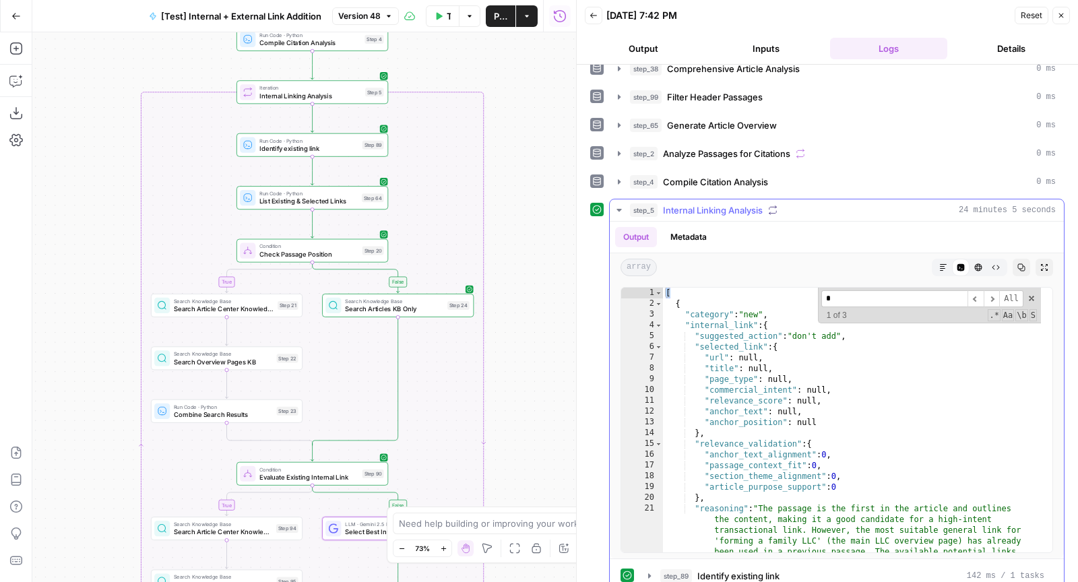
click at [814, 205] on div "step_5 Internal Linking Analysis 24 minutes 5 seconds" at bounding box center [843, 209] width 426 height 13
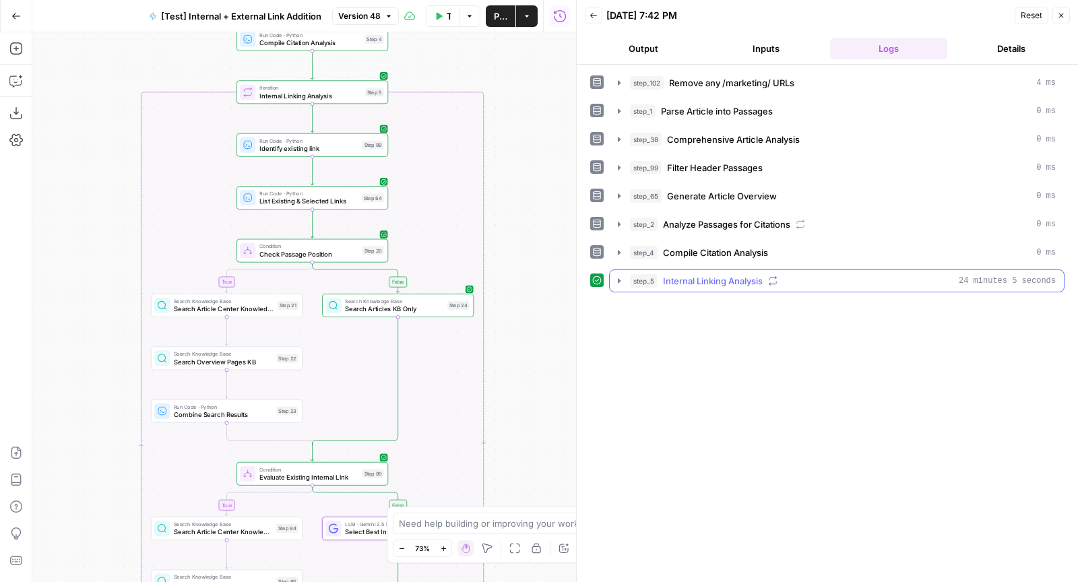
click at [785, 286] on button "step_5 Internal Linking Analysis 24 minutes 5 seconds" at bounding box center [836, 281] width 454 height 22
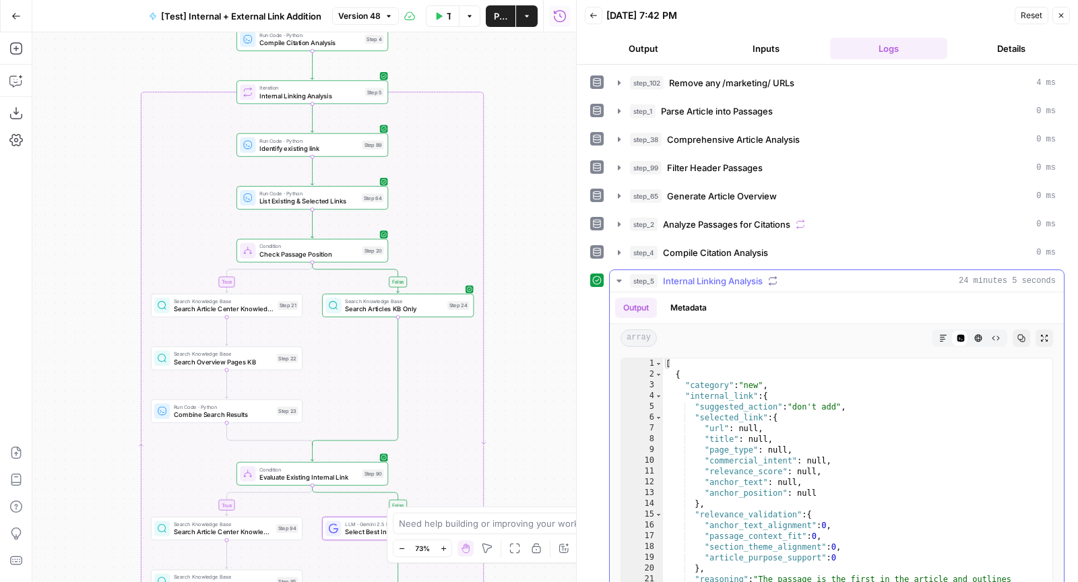
scroll to position [299, 0]
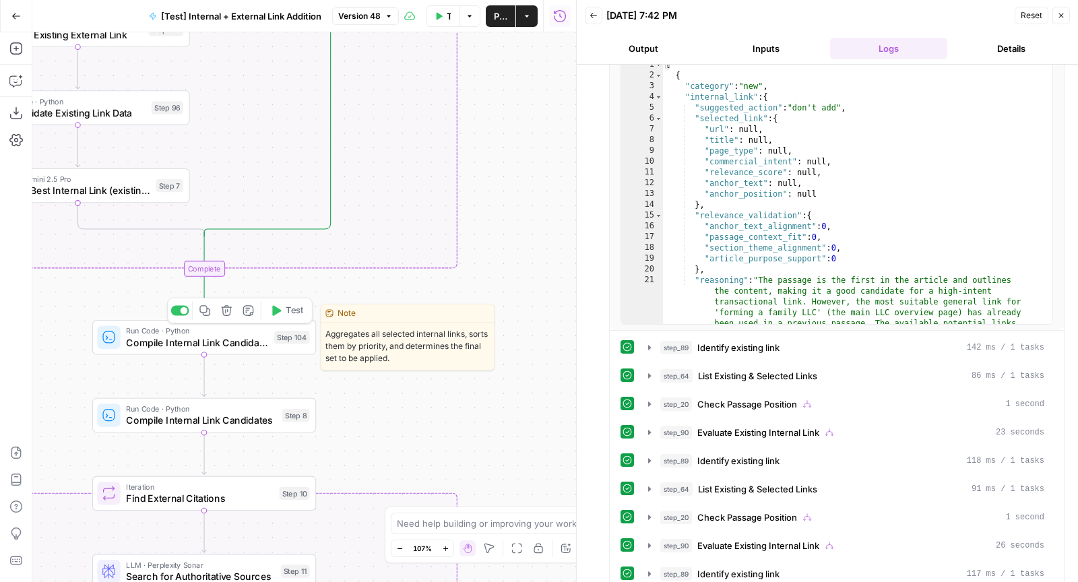
click at [213, 337] on span "Compile Internal Link Candidates" at bounding box center [197, 342] width 142 height 14
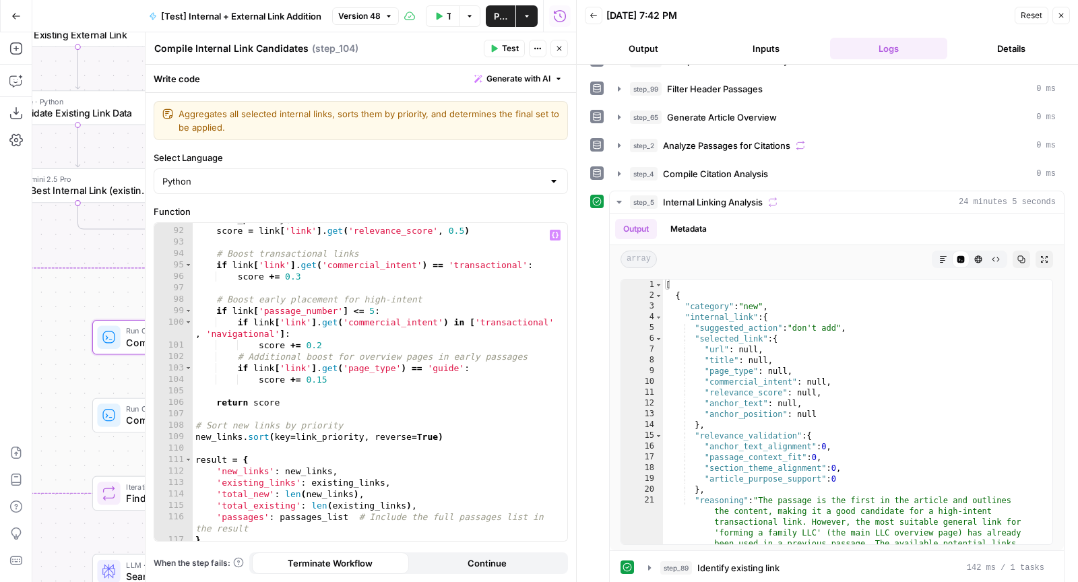
scroll to position [1135, 0]
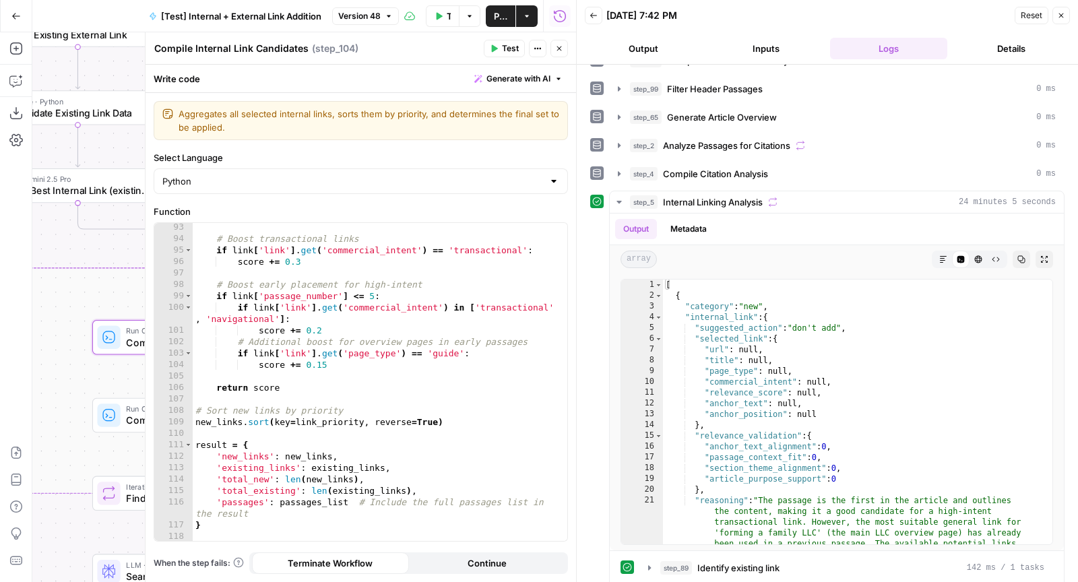
click at [498, 47] on icon "button" at bounding box center [495, 48] width 6 height 7
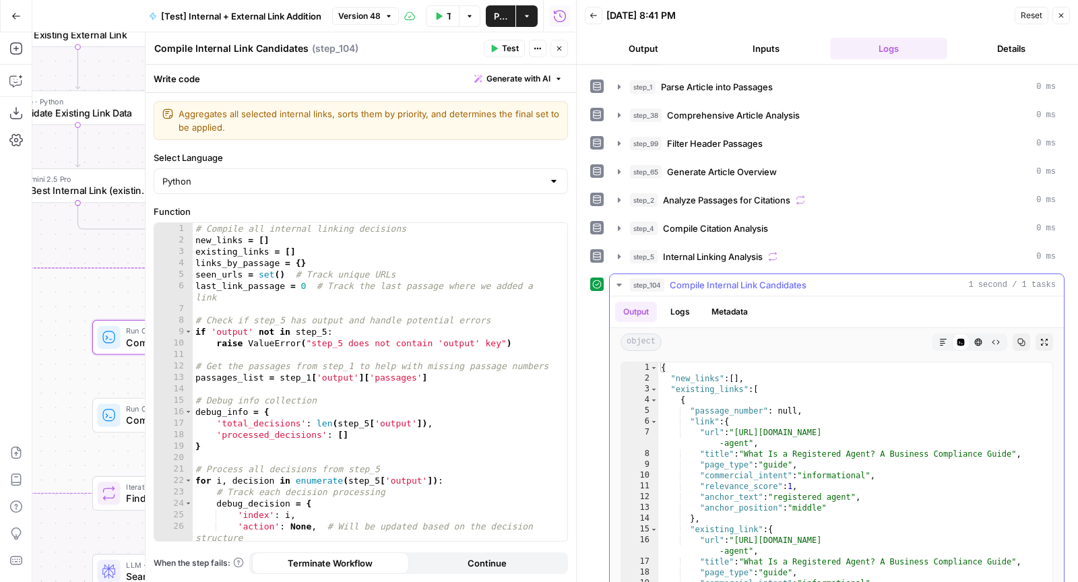
scroll to position [0, 0]
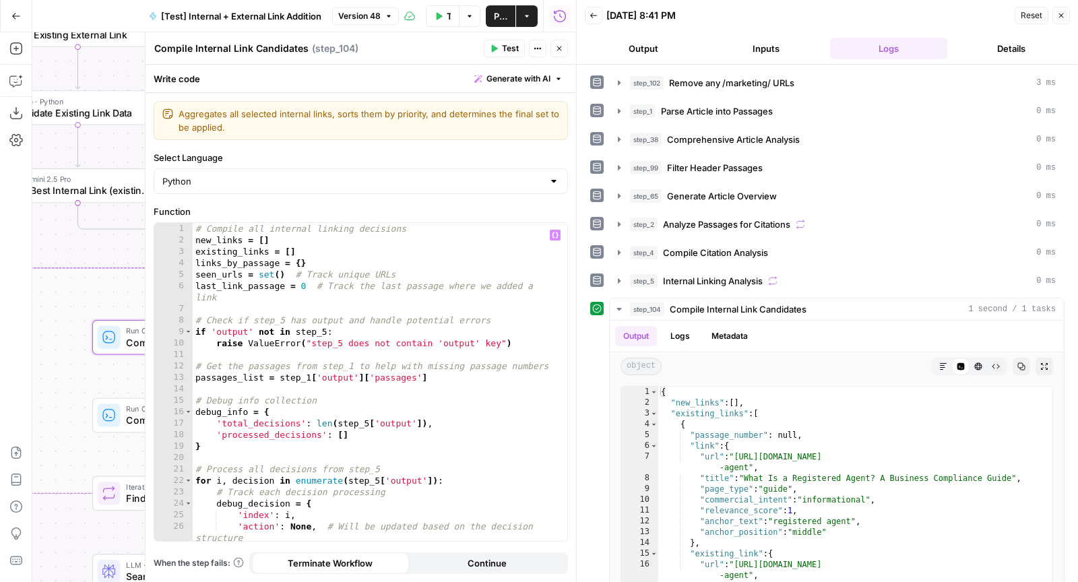
click at [461, 341] on div "# Compile all internal linking decisions new_links = [ ] existing_links = [ ] l…" at bounding box center [375, 394] width 364 height 343
type textarea "**********"
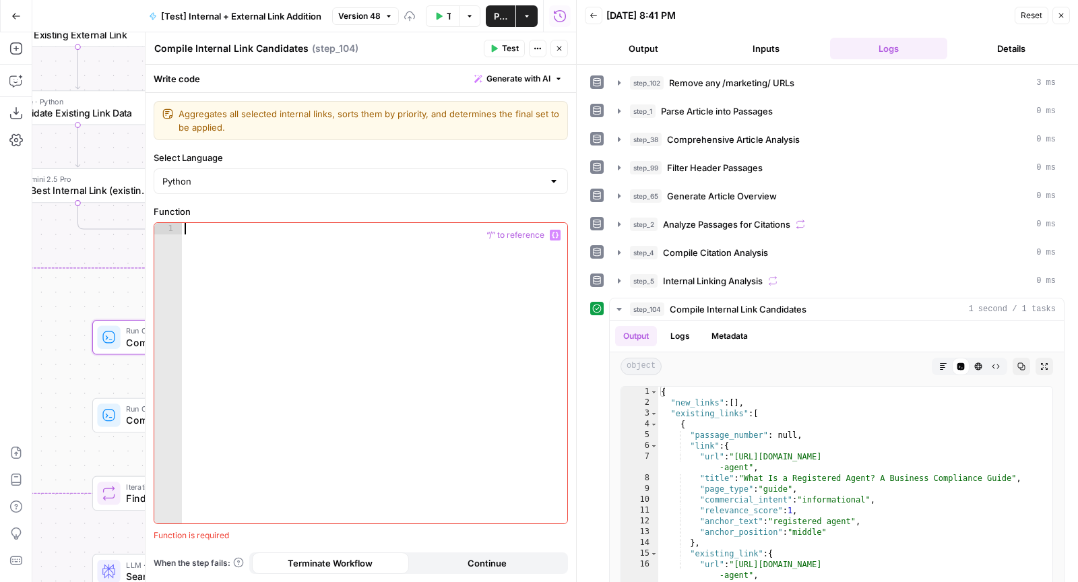
click at [526, 75] on span "Generate with AI" at bounding box center [518, 79] width 64 height 12
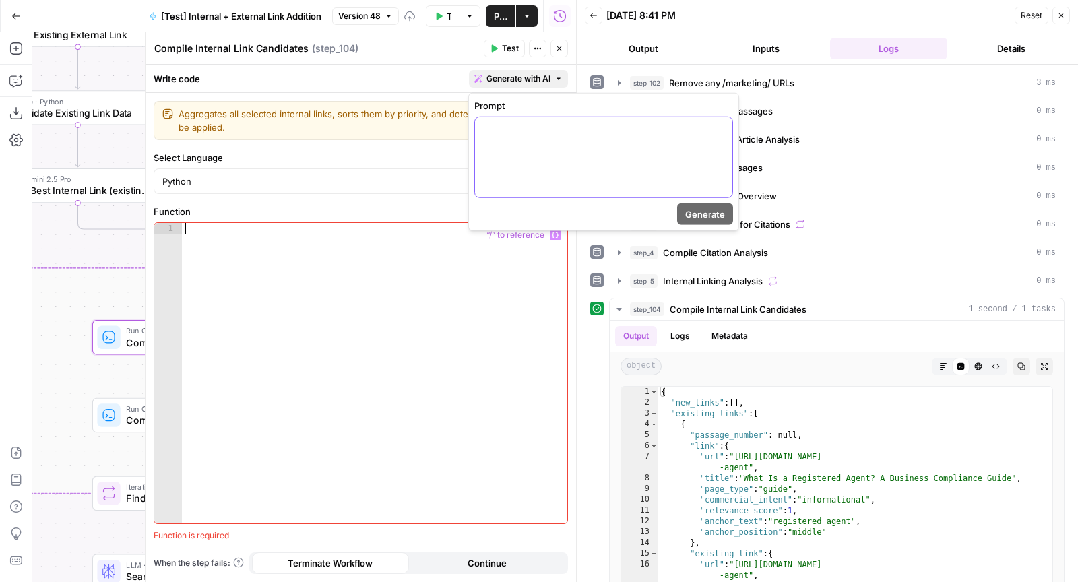
click at [518, 181] on div at bounding box center [603, 157] width 257 height 80
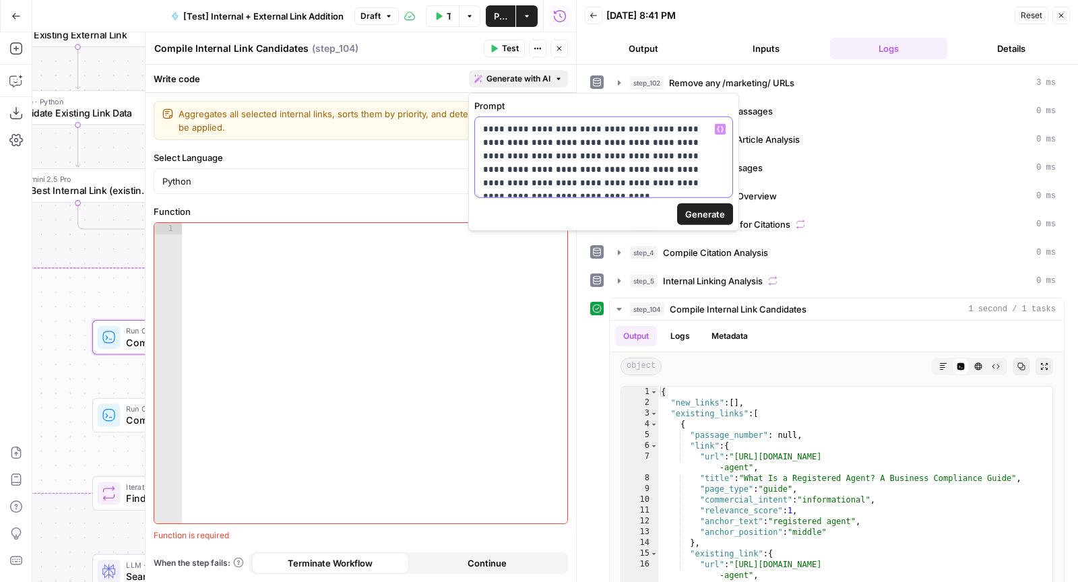
click at [557, 180] on p "**********" at bounding box center [604, 156] width 242 height 67
click at [483, 199] on p "**********" at bounding box center [604, 163] width 242 height 81
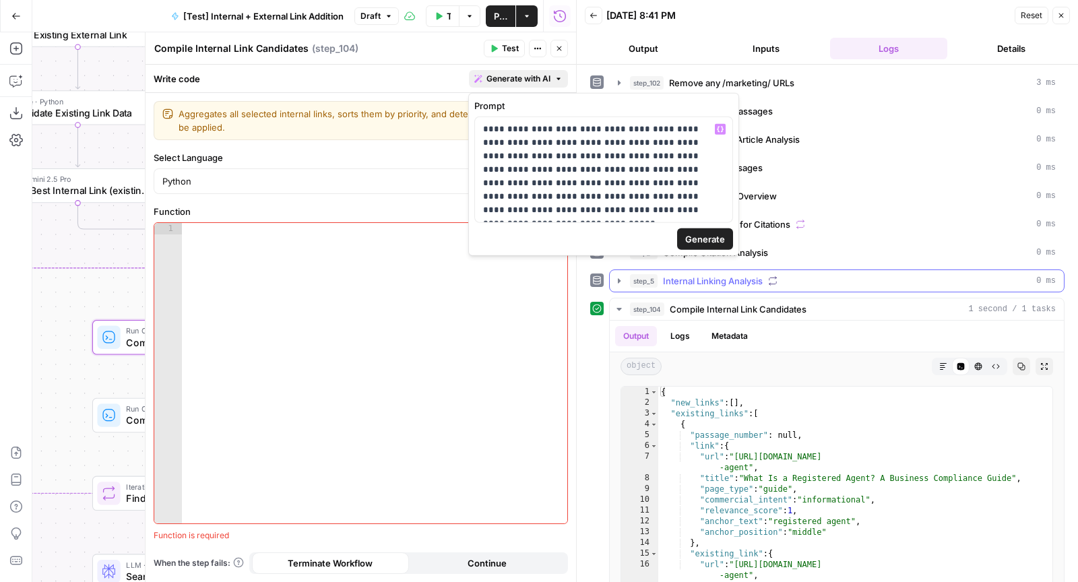
click at [787, 274] on div "step_5 Internal Linking Analysis 0 ms" at bounding box center [843, 280] width 426 height 13
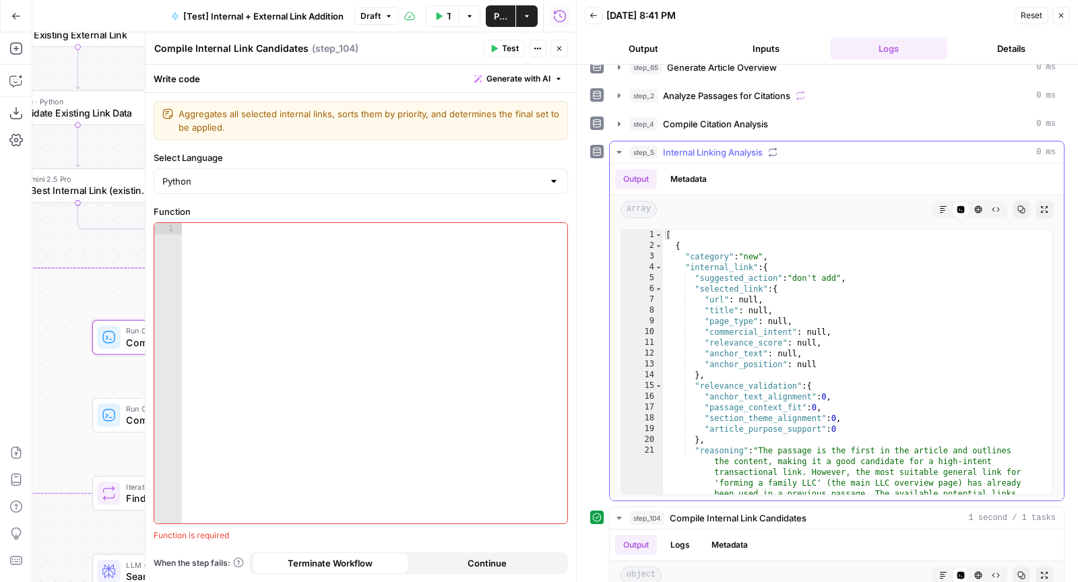
scroll to position [143, 0]
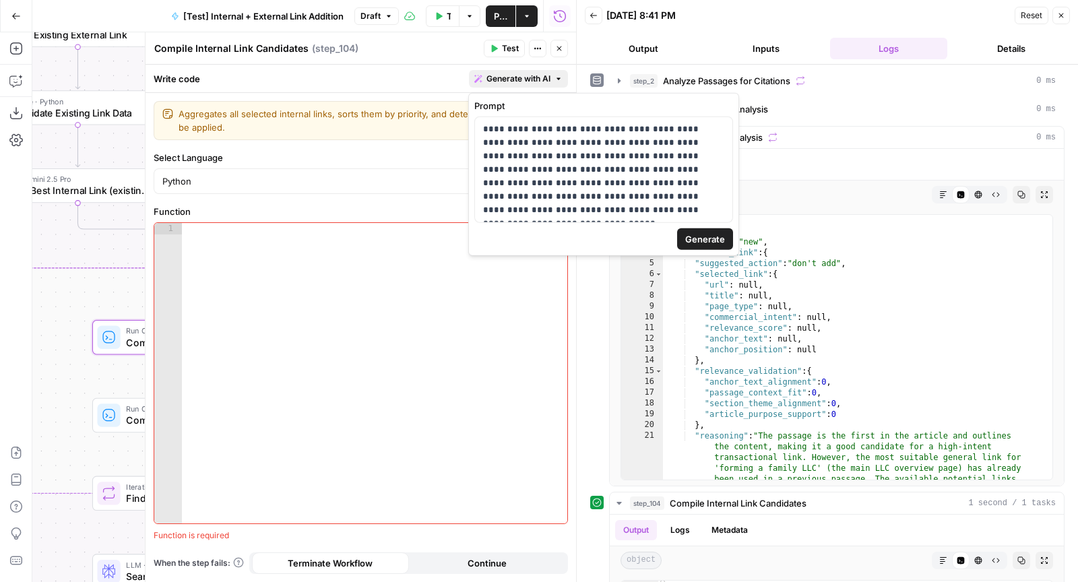
click at [533, 86] on button "Generate with AI" at bounding box center [518, 79] width 99 height 18
click at [591, 215] on p "**********" at bounding box center [604, 170] width 242 height 94
click at [727, 183] on div "**********" at bounding box center [603, 169] width 257 height 105
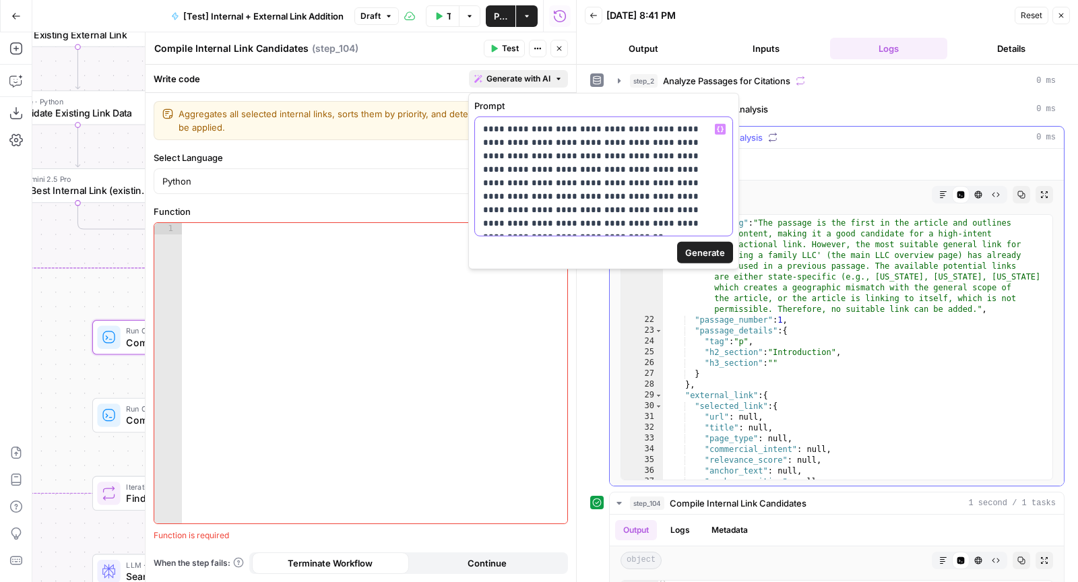
scroll to position [163, 0]
click at [586, 220] on p "**********" at bounding box center [604, 177] width 242 height 108
click at [707, 252] on span "Generate" at bounding box center [705, 252] width 40 height 13
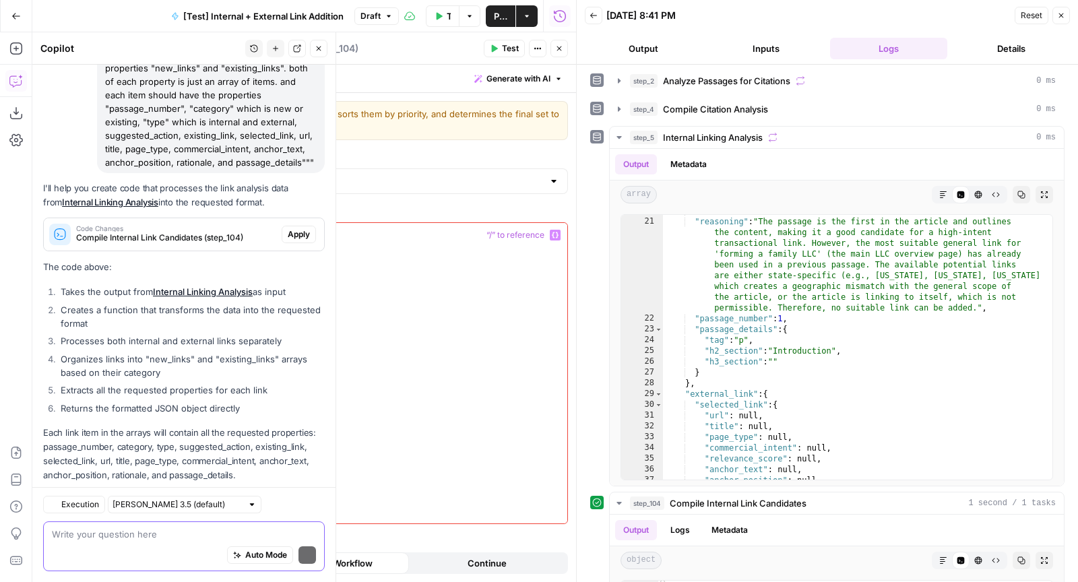
scroll to position [166, 0]
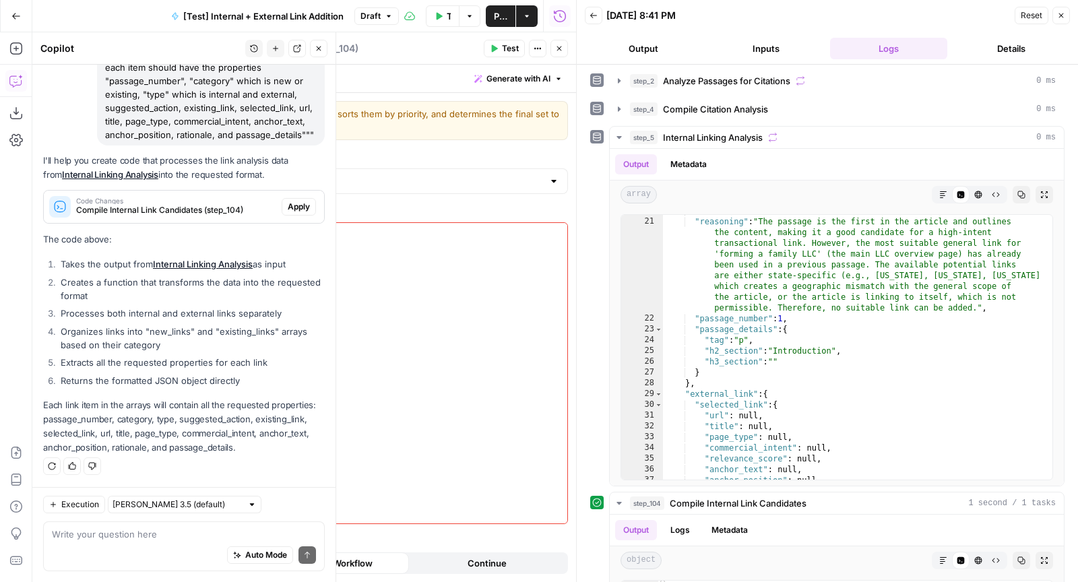
click at [299, 210] on span "Apply" at bounding box center [299, 207] width 22 height 12
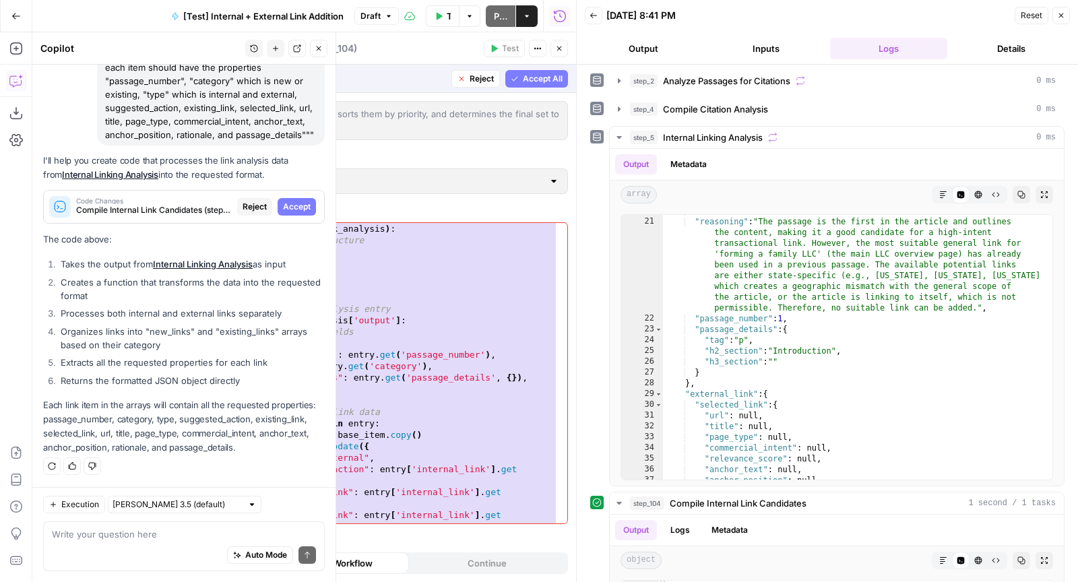
click at [543, 81] on span "Accept All" at bounding box center [543, 79] width 40 height 12
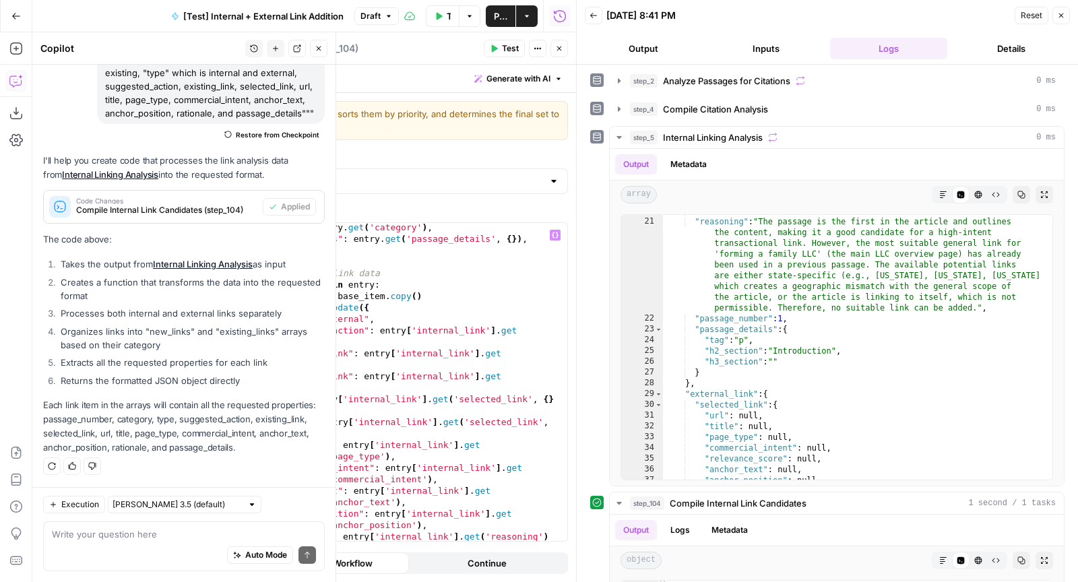
scroll to position [139, 0]
click at [521, 44] on button "Test" at bounding box center [504, 49] width 41 height 18
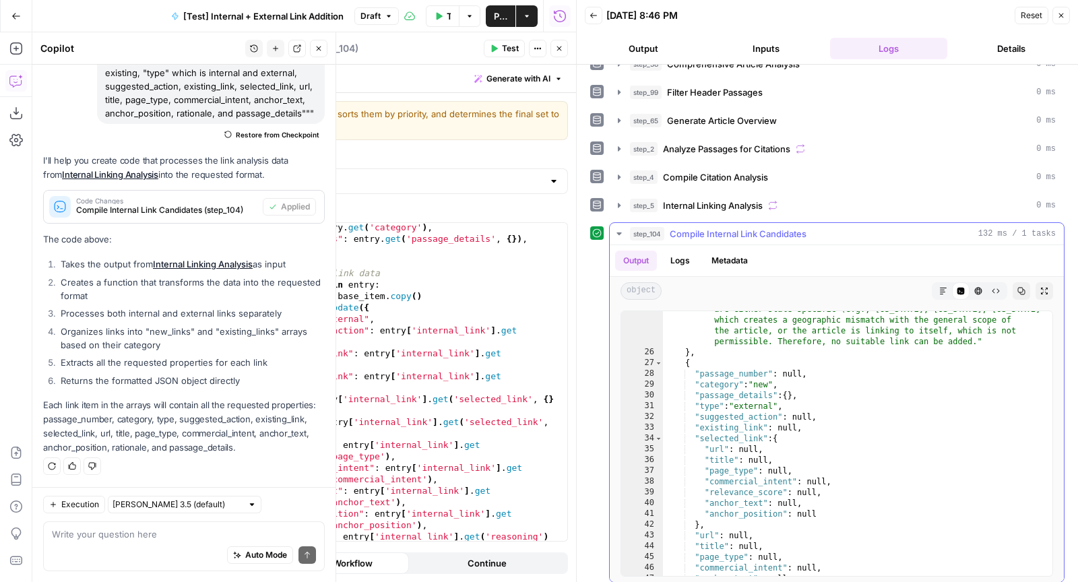
scroll to position [230, 0]
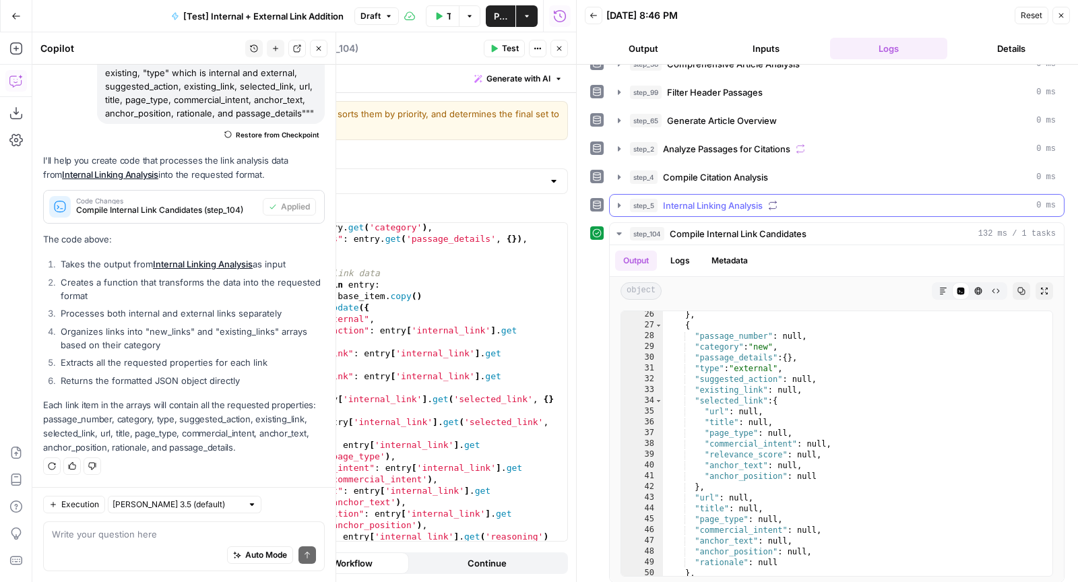
click at [853, 201] on div "step_5 Internal Linking Analysis 0 ms" at bounding box center [843, 205] width 426 height 13
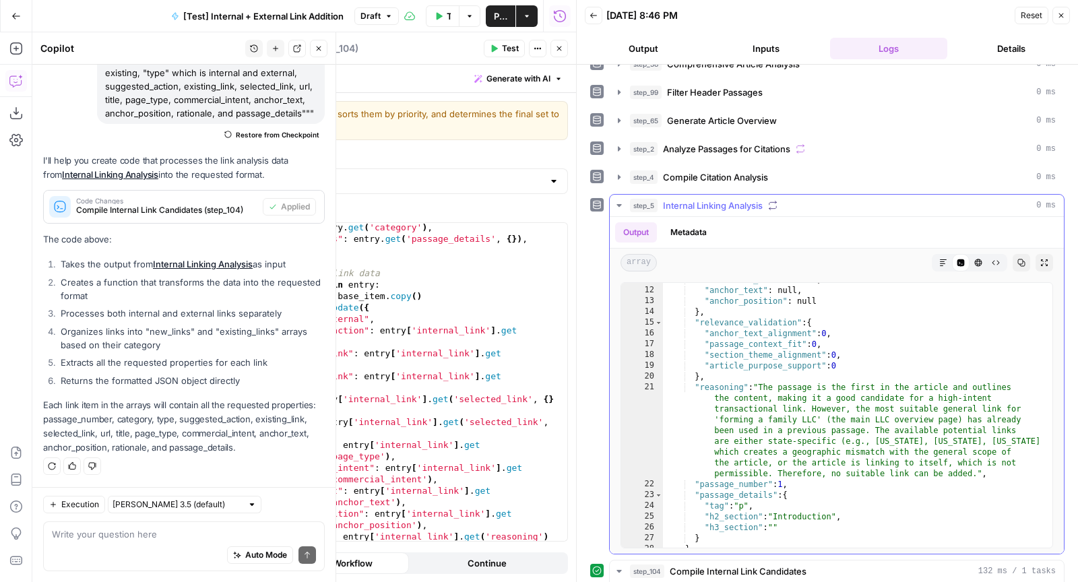
scroll to position [165, 0]
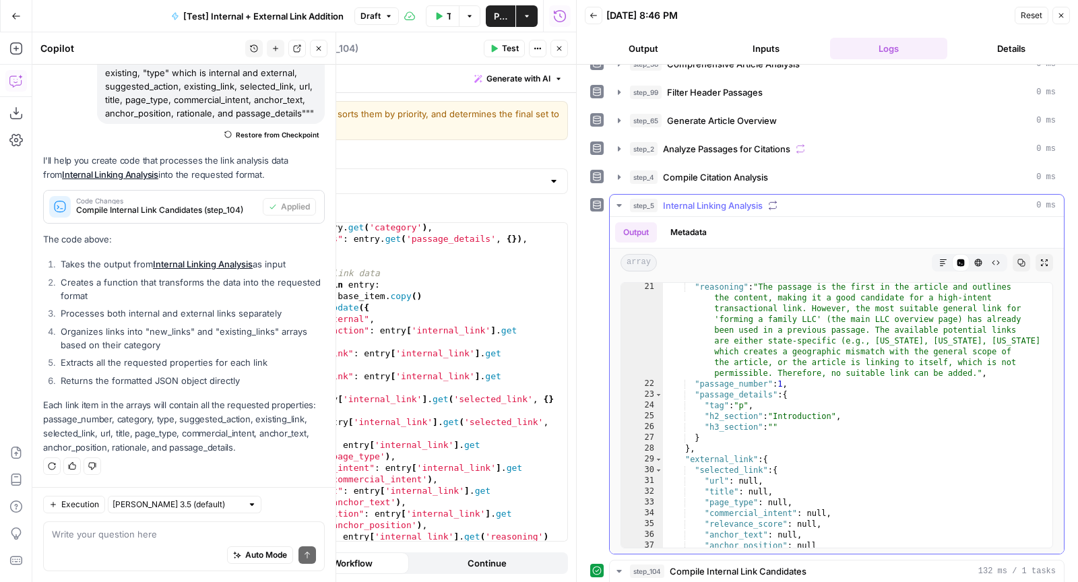
click at [800, 199] on div "step_5 Internal Linking Analysis 0 ms" at bounding box center [843, 205] width 426 height 13
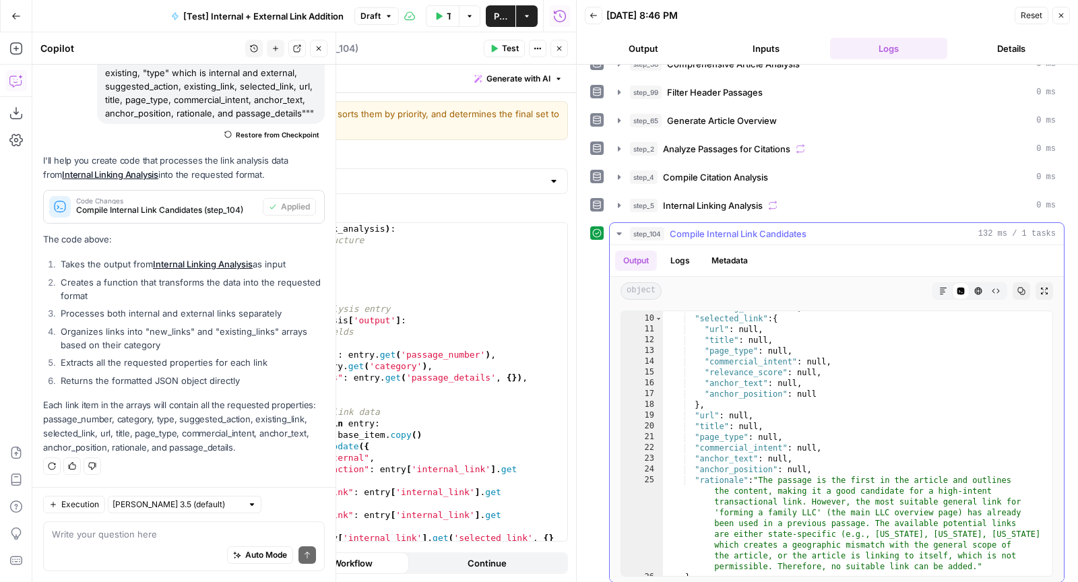
scroll to position [0, 0]
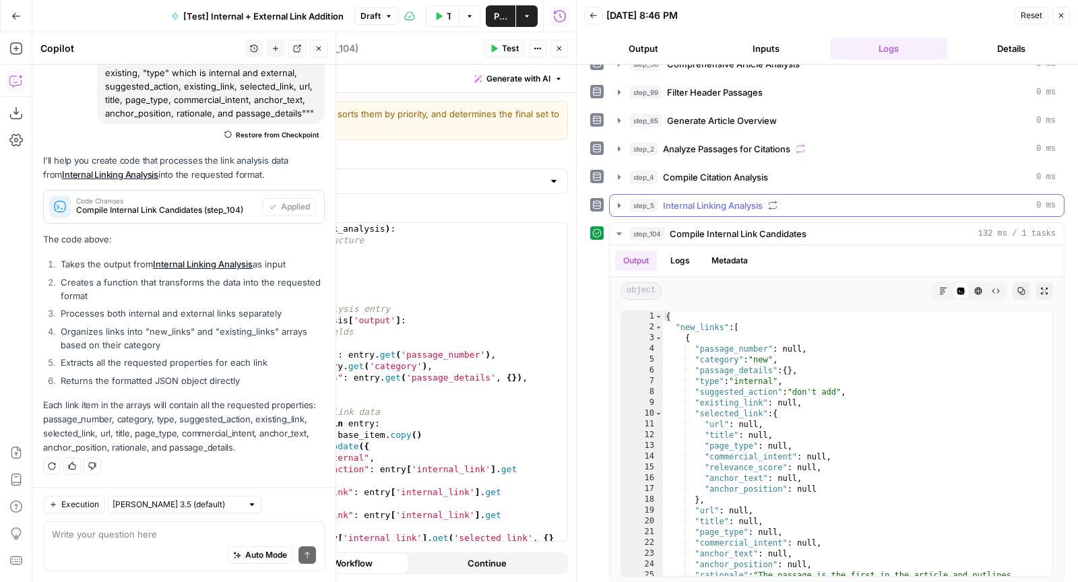
click at [706, 201] on span "Internal Linking Analysis" at bounding box center [713, 205] width 100 height 13
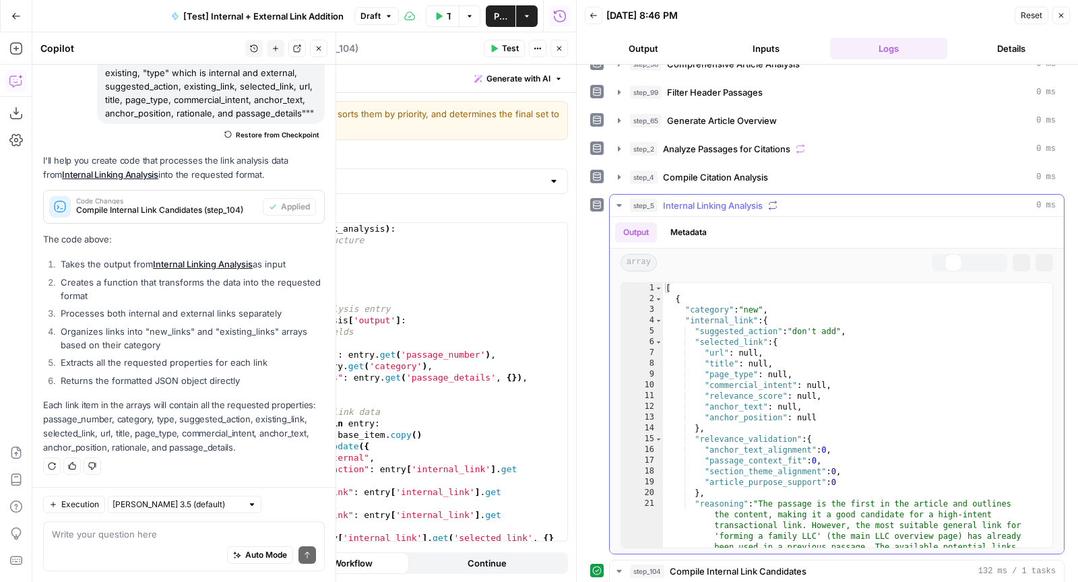
click at [706, 201] on span "Internal Linking Analysis" at bounding box center [713, 205] width 100 height 13
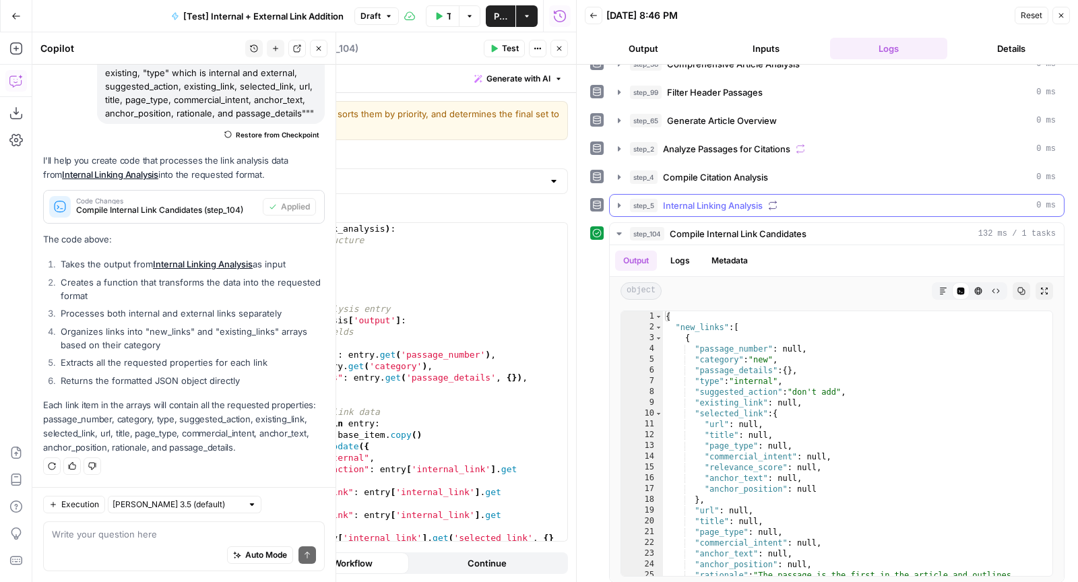
click at [706, 201] on span "Internal Linking Analysis" at bounding box center [713, 205] width 100 height 13
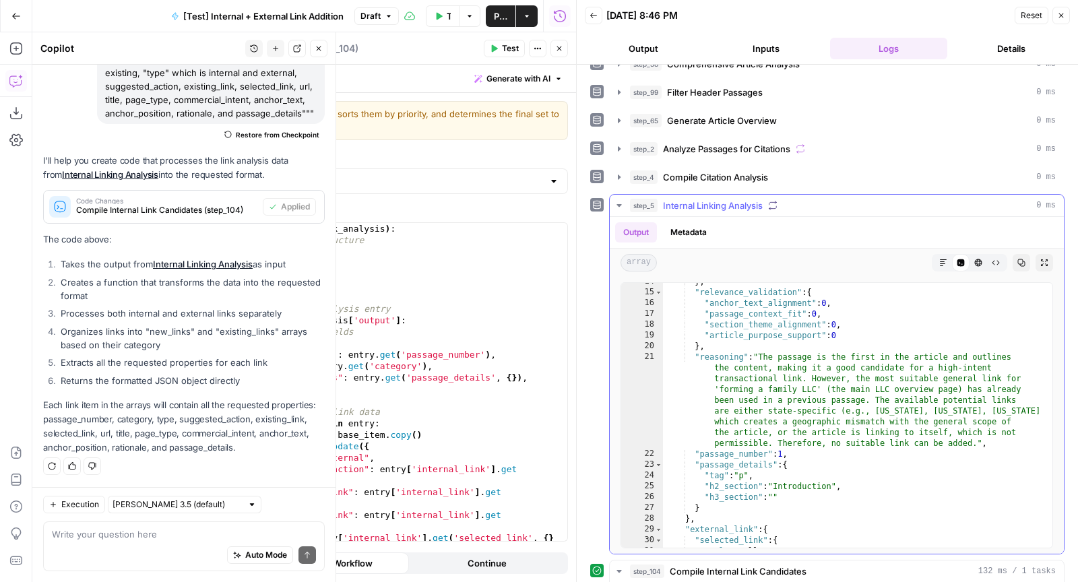
scroll to position [108, 0]
click at [125, 540] on textarea at bounding box center [184, 533] width 264 height 13
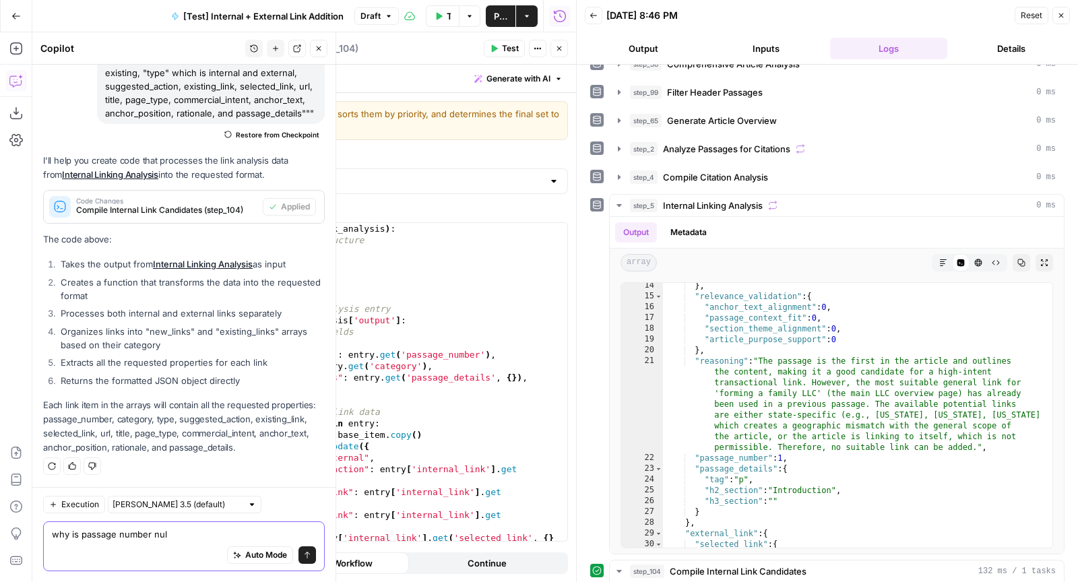
type textarea "why is passage number null"
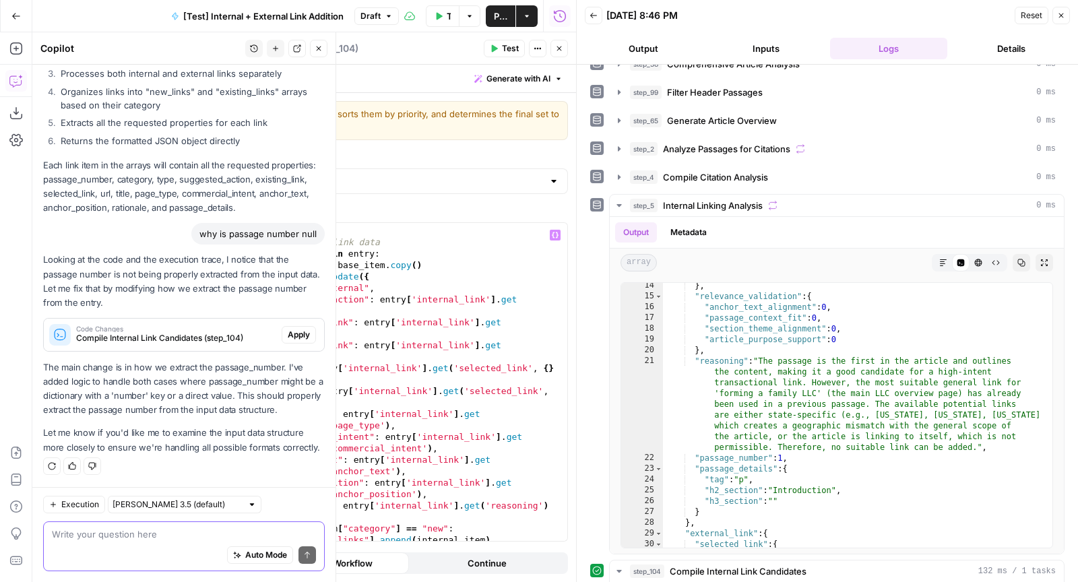
scroll to position [596, 0]
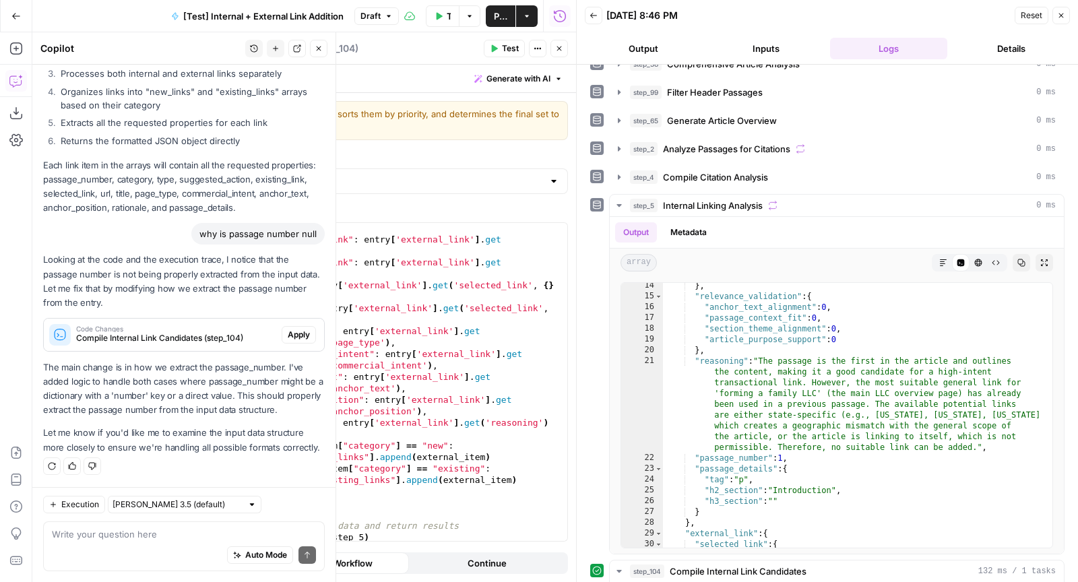
click at [288, 329] on span "Apply" at bounding box center [299, 335] width 22 height 12
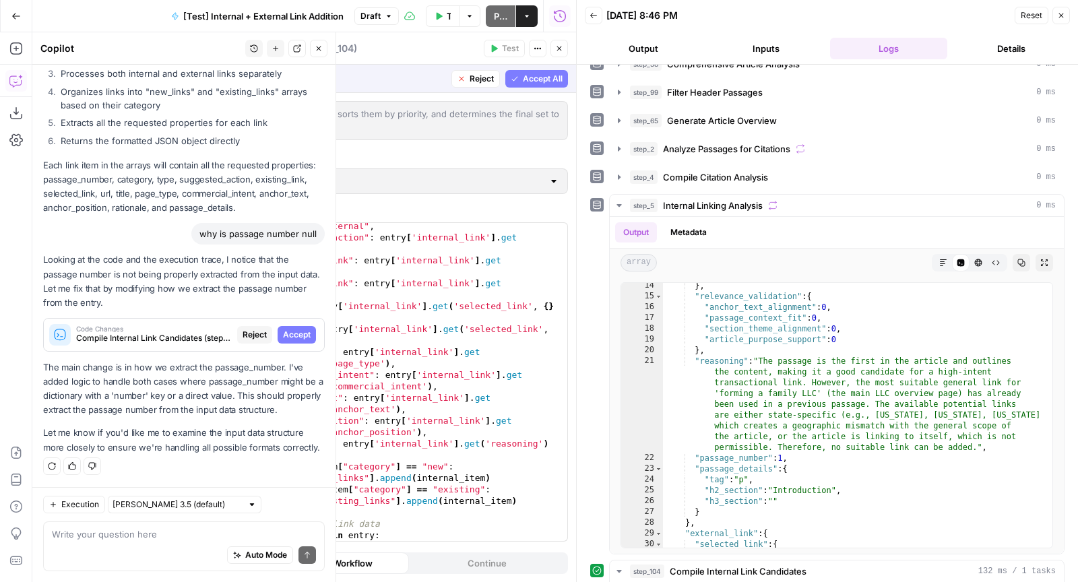
scroll to position [0, 0]
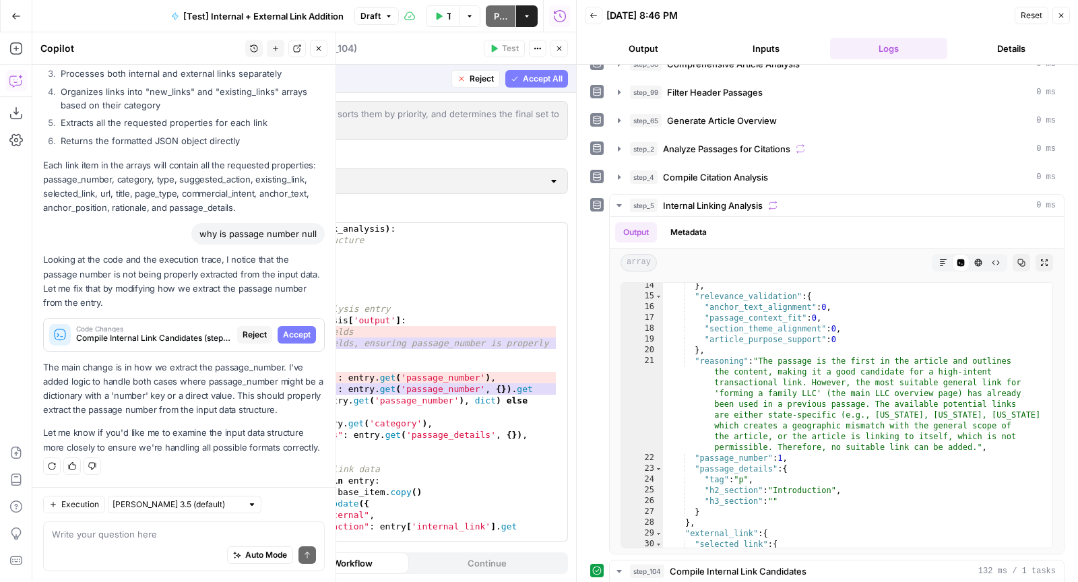
click at [534, 74] on span "Accept All" at bounding box center [543, 79] width 40 height 12
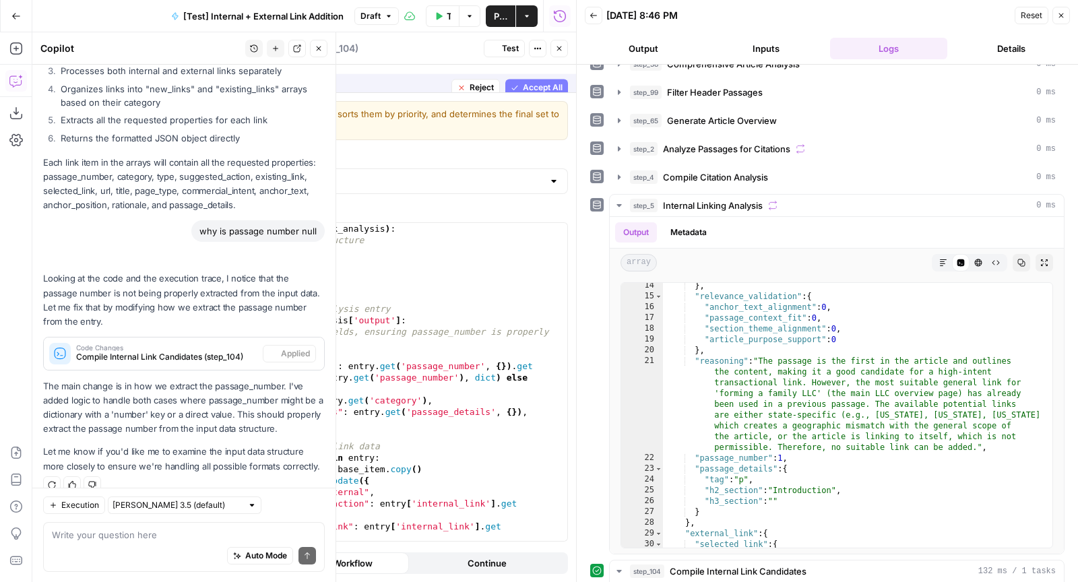
scroll to position [463, 0]
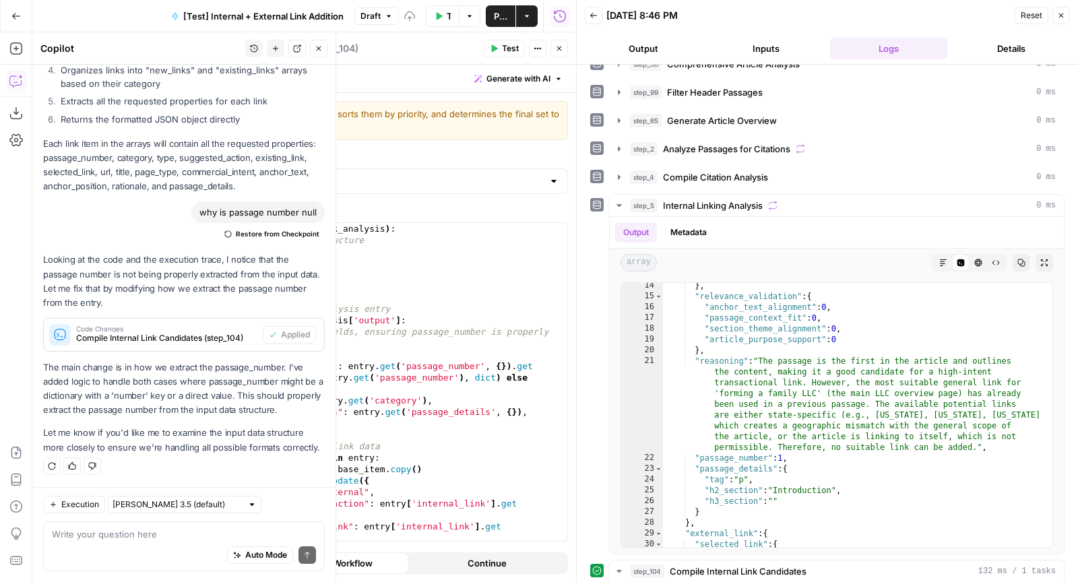
click at [507, 51] on span "Test" at bounding box center [510, 48] width 17 height 12
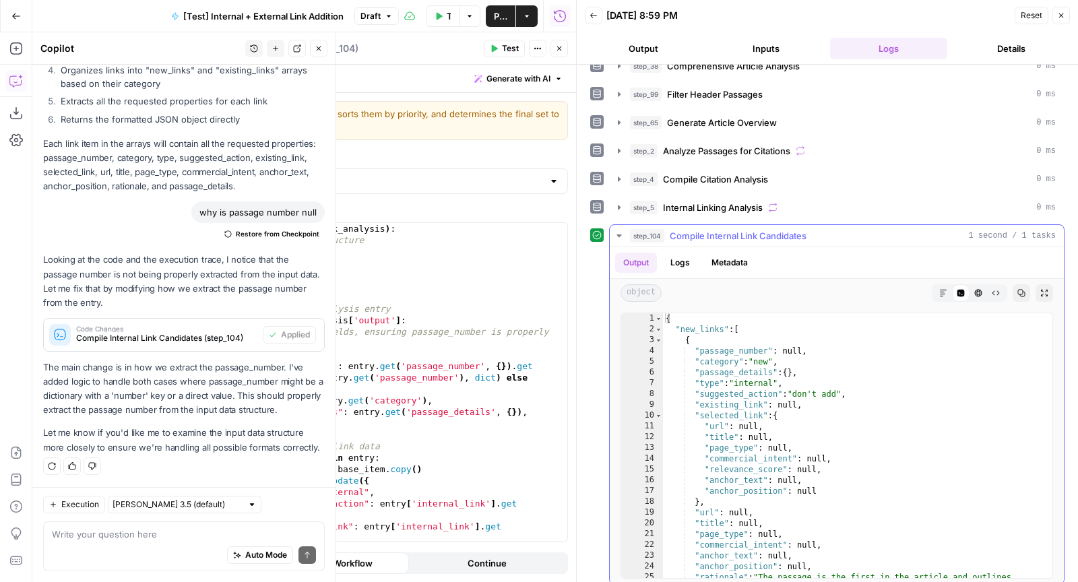
scroll to position [0, 0]
click at [741, 207] on span "Internal Linking Analysis" at bounding box center [713, 207] width 100 height 13
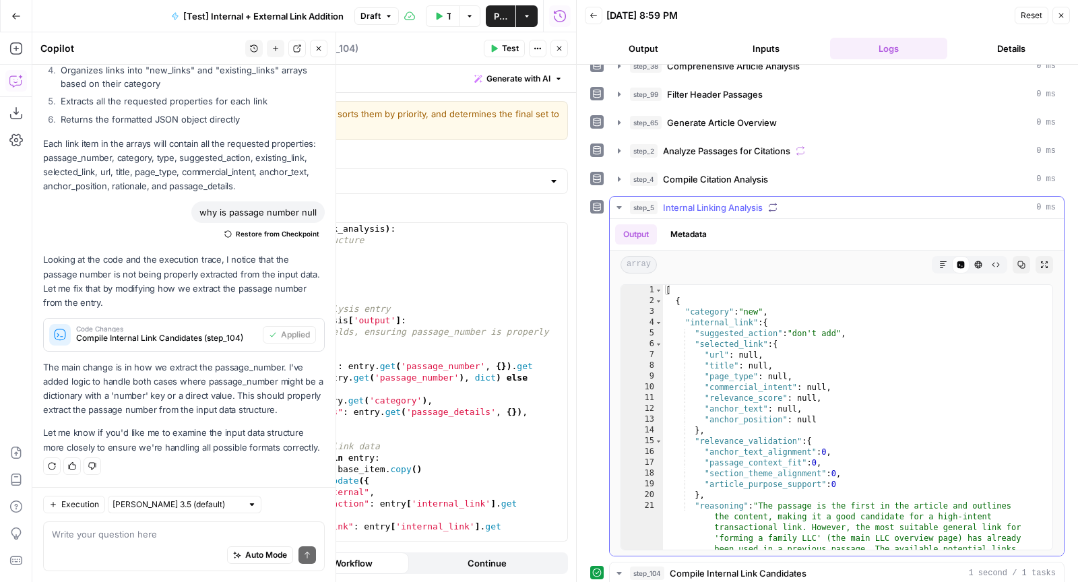
click at [810, 382] on div "[ { "category" : "new" , "internal_link" : { "suggested_action" : "don't add" ,…" at bounding box center [852, 471] width 378 height 373
type textarea "**********"
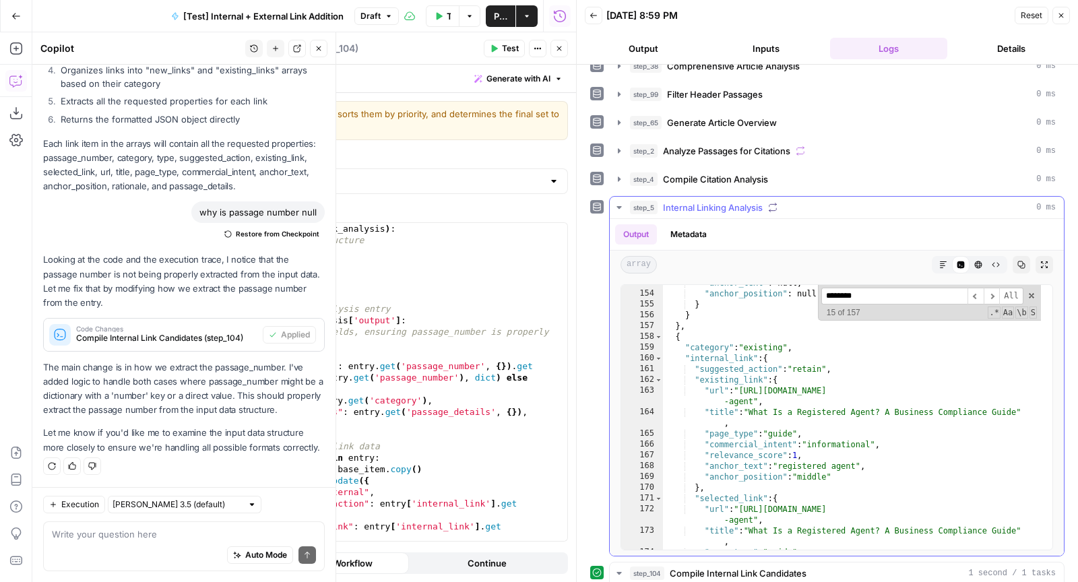
scroll to position [1611, 0]
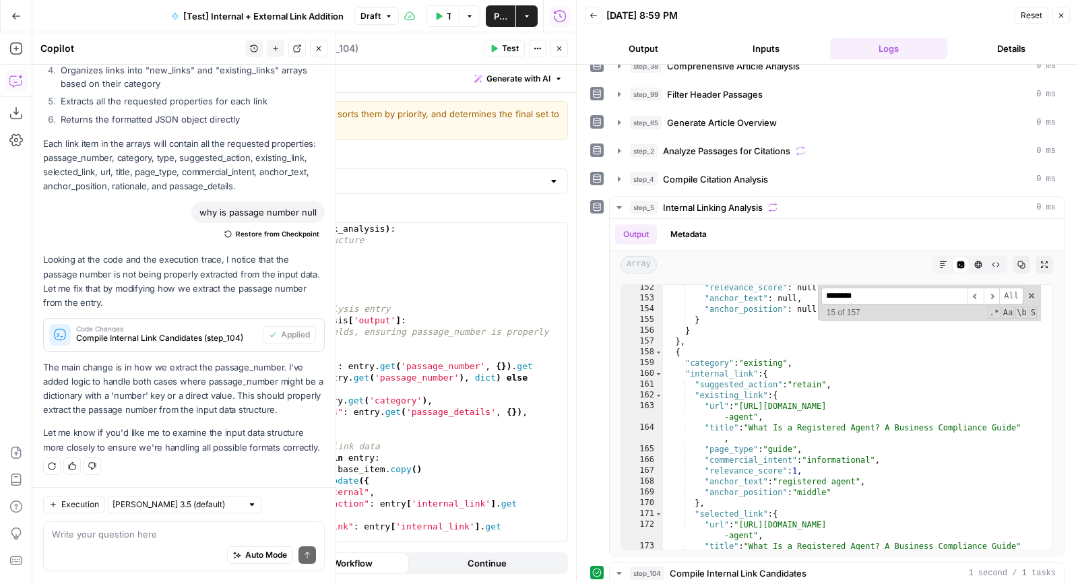
type input "********"
click at [156, 559] on div "Auto Mode Send" at bounding box center [184, 556] width 264 height 30
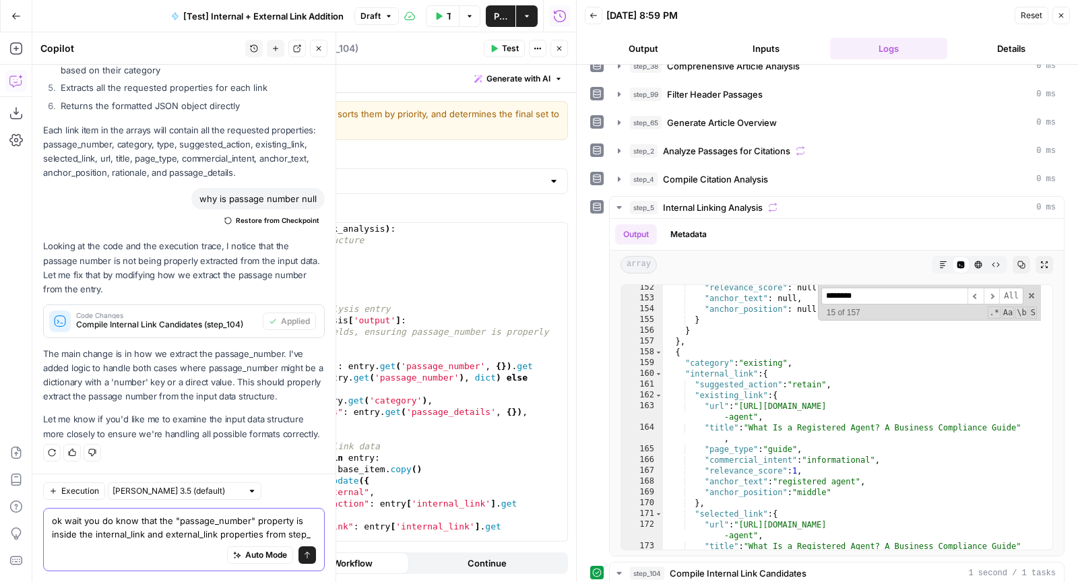
scroll to position [490, 0]
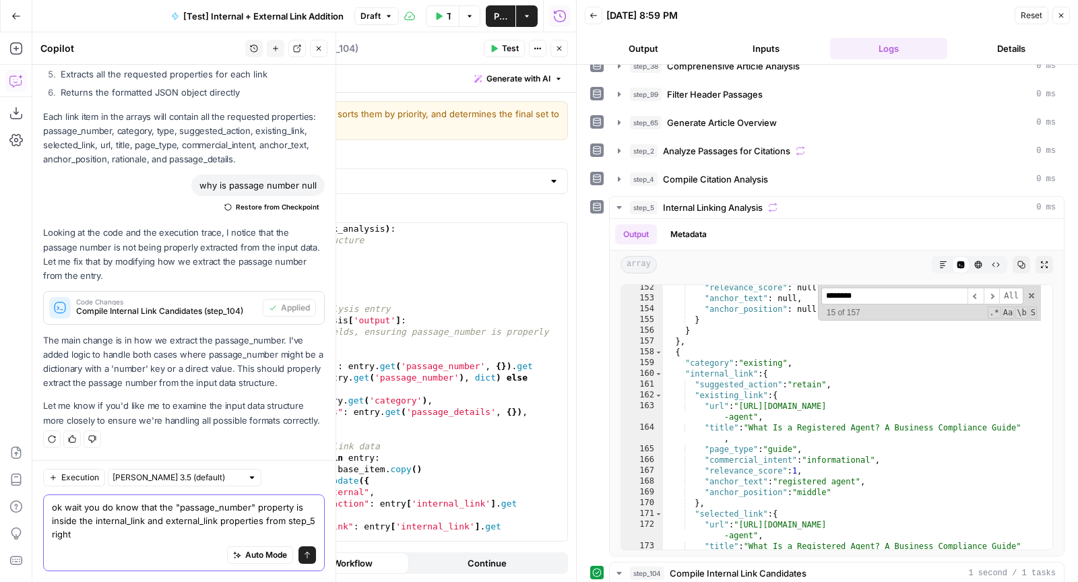
type textarea "ok wait you do know that the "passage_number" property is inside the internal_l…"
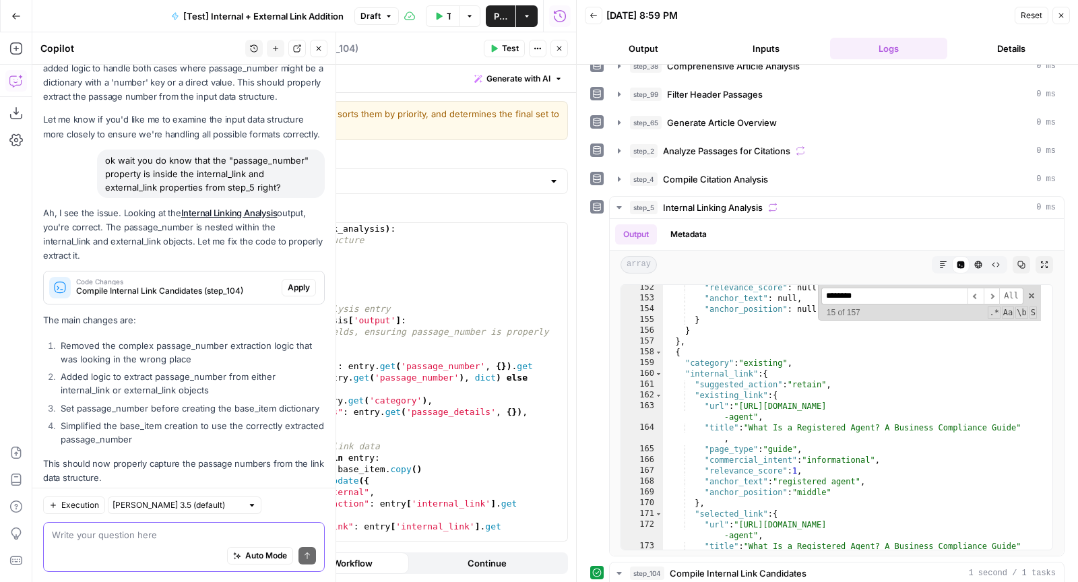
scroll to position [833, 0]
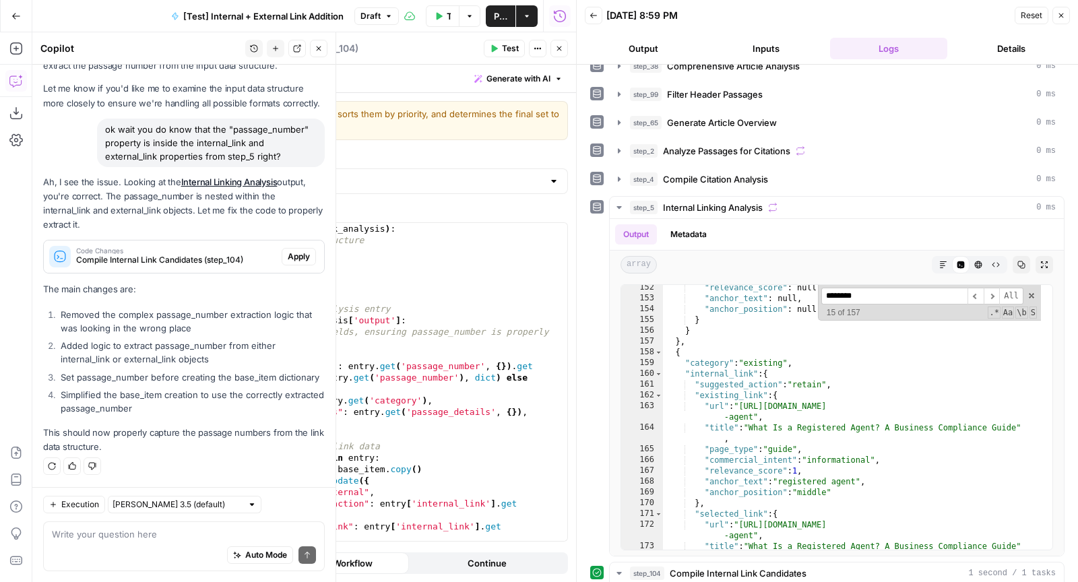
click at [297, 251] on span "Apply" at bounding box center [299, 257] width 22 height 12
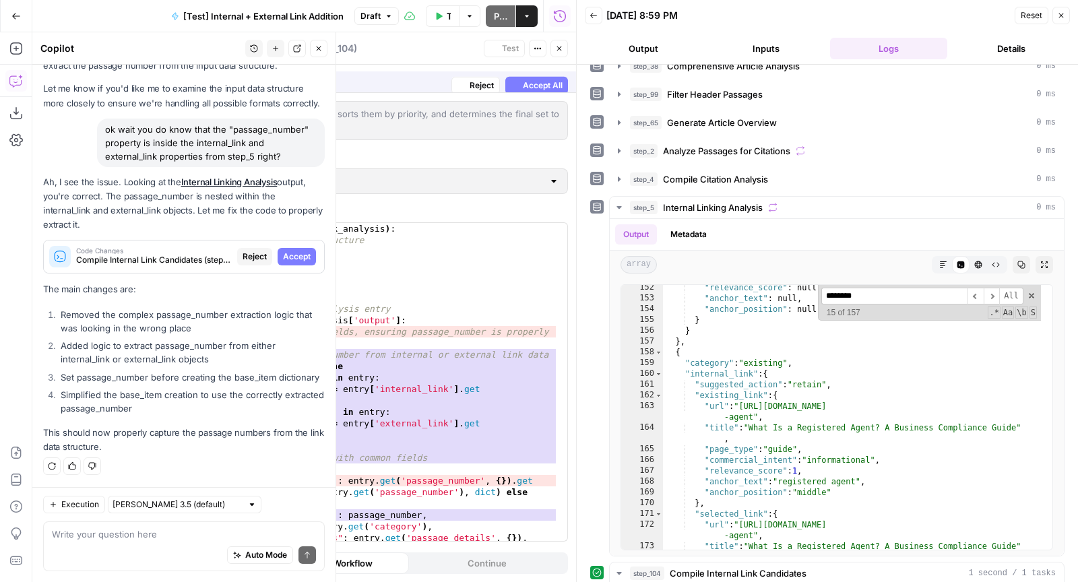
scroll to position [790, 0]
click at [297, 251] on span "Accept" at bounding box center [297, 257] width 28 height 12
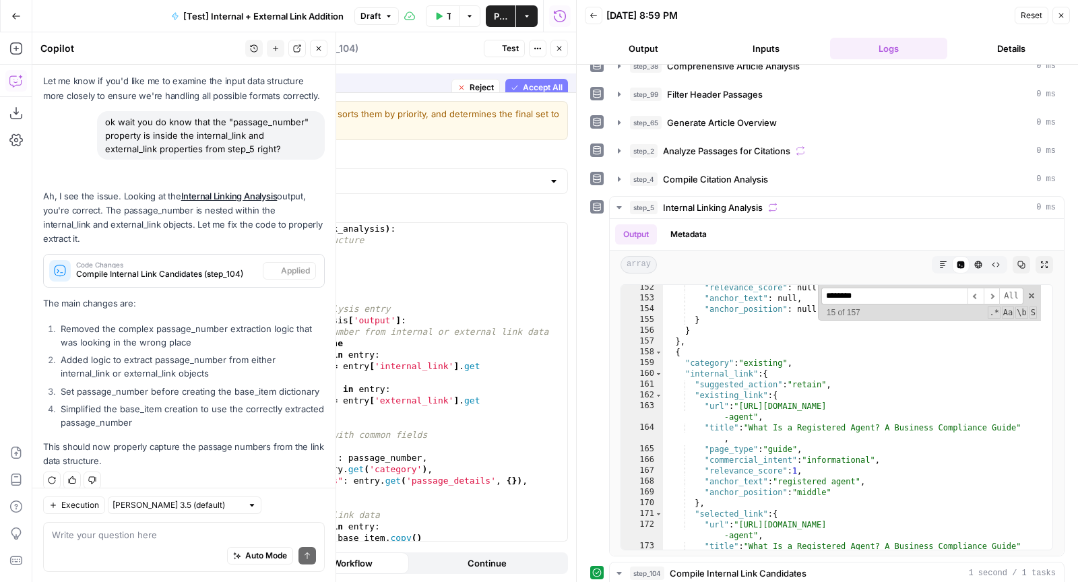
scroll to position [855, 0]
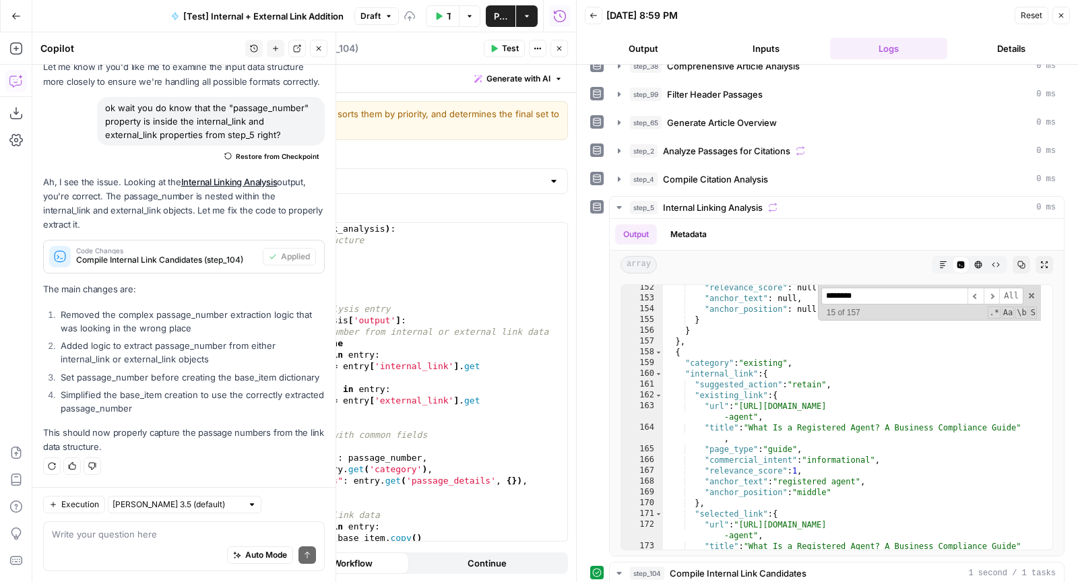
click at [513, 50] on span "Test" at bounding box center [510, 48] width 17 height 12
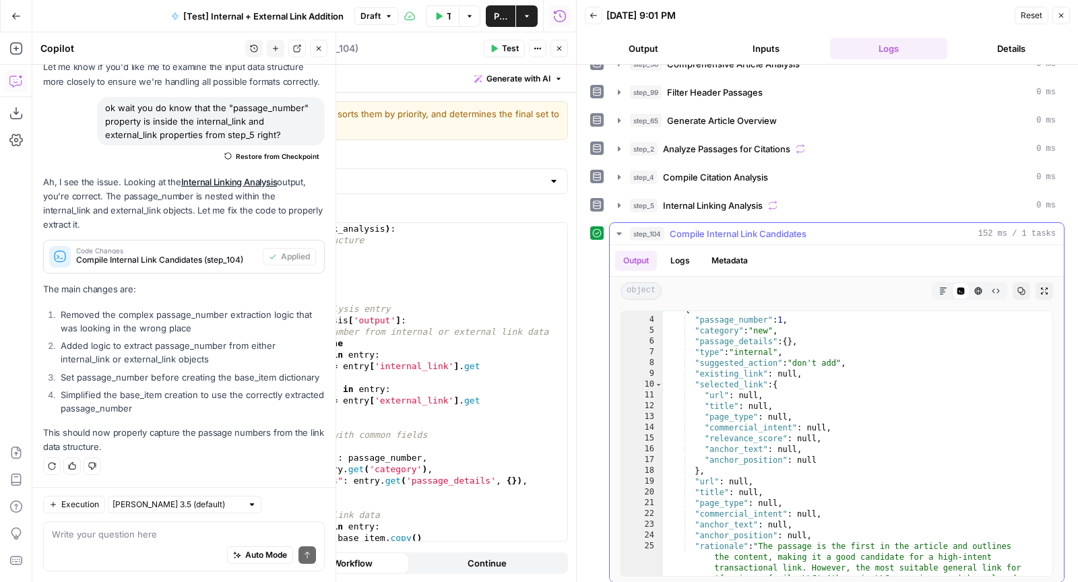
scroll to position [0, 0]
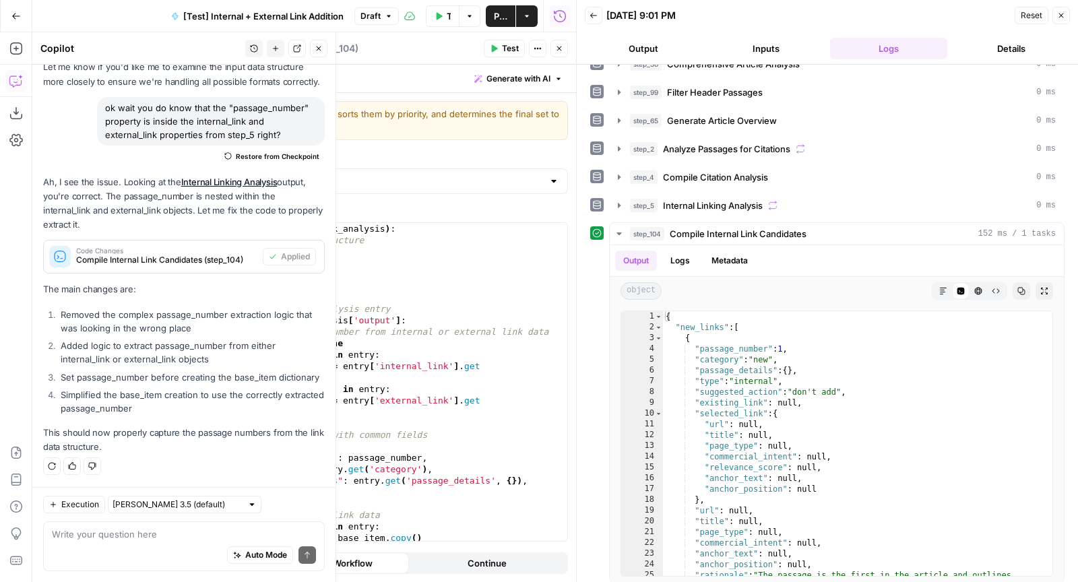
click at [143, 552] on div "Auto Mode Send" at bounding box center [184, 556] width 264 height 30
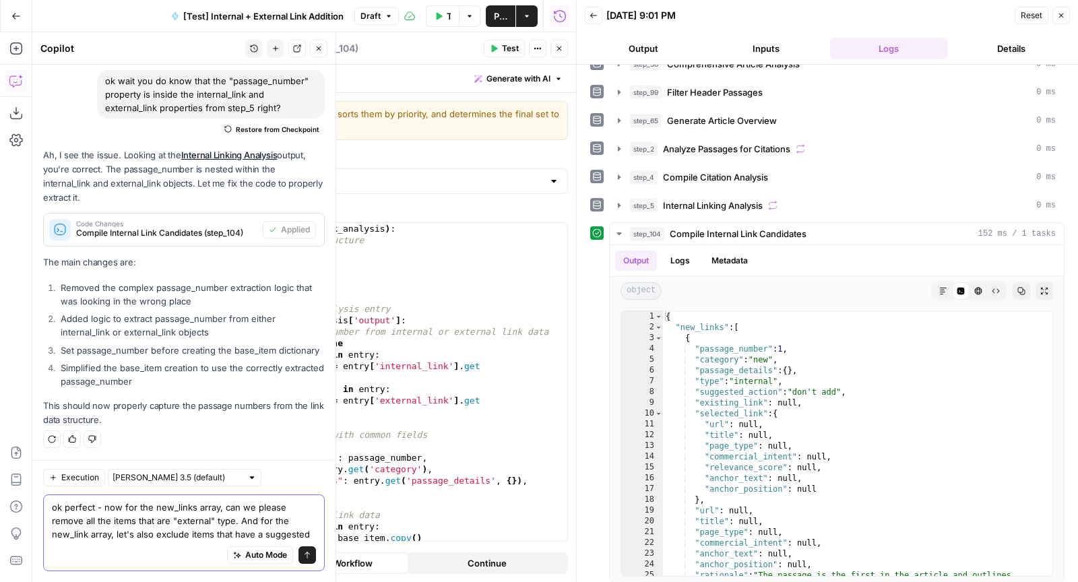
scroll to position [895, 0]
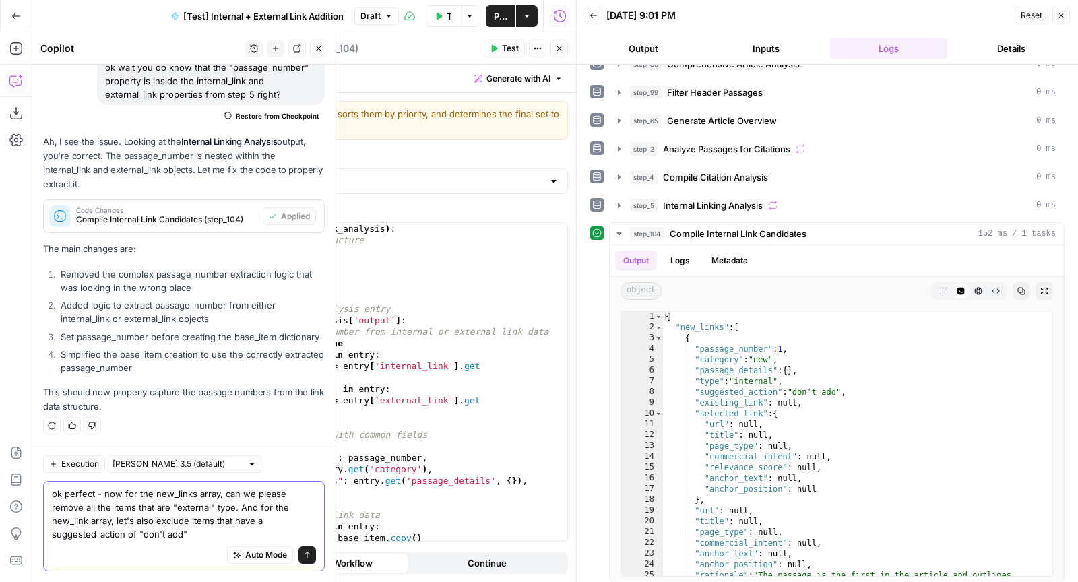
type textarea "ok perfect - now for the new_links array, can we please remove all the items th…"
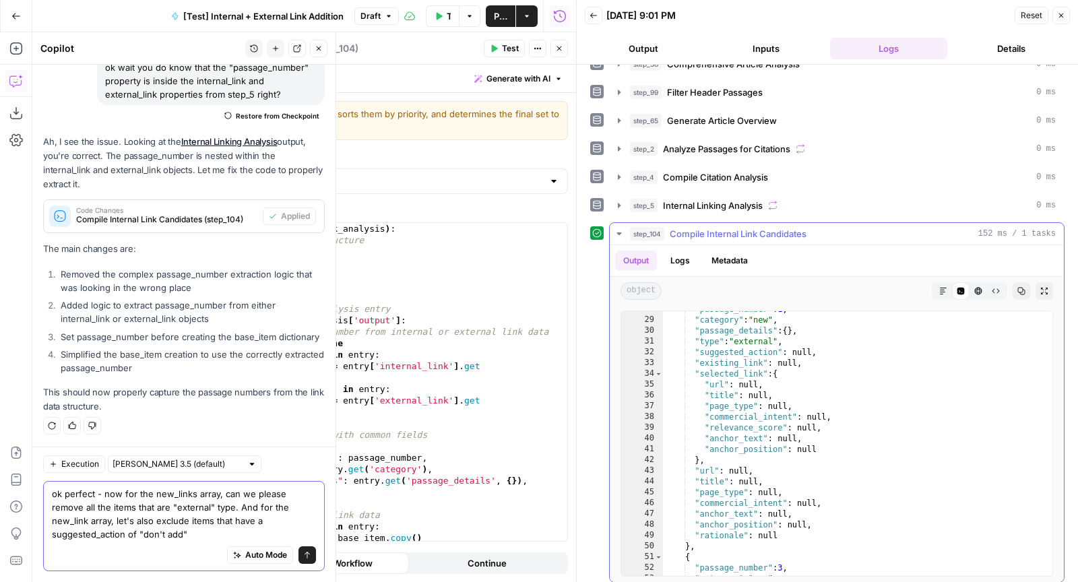
scroll to position [564, 0]
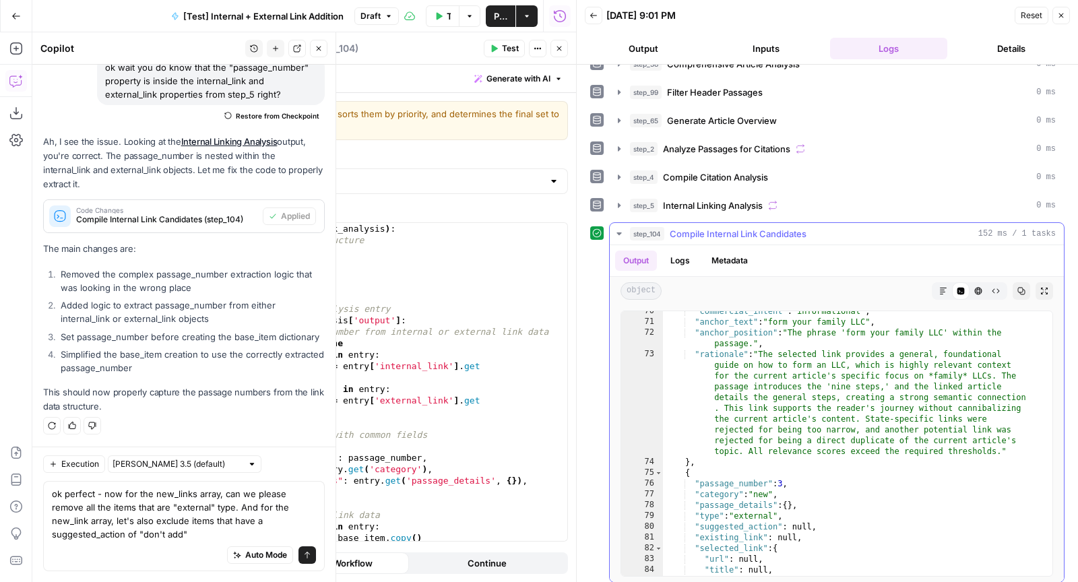
click at [836, 437] on div ""commercial_intent" : "informational" , "anchor_text" : "form your family LLC" …" at bounding box center [852, 449] width 378 height 287
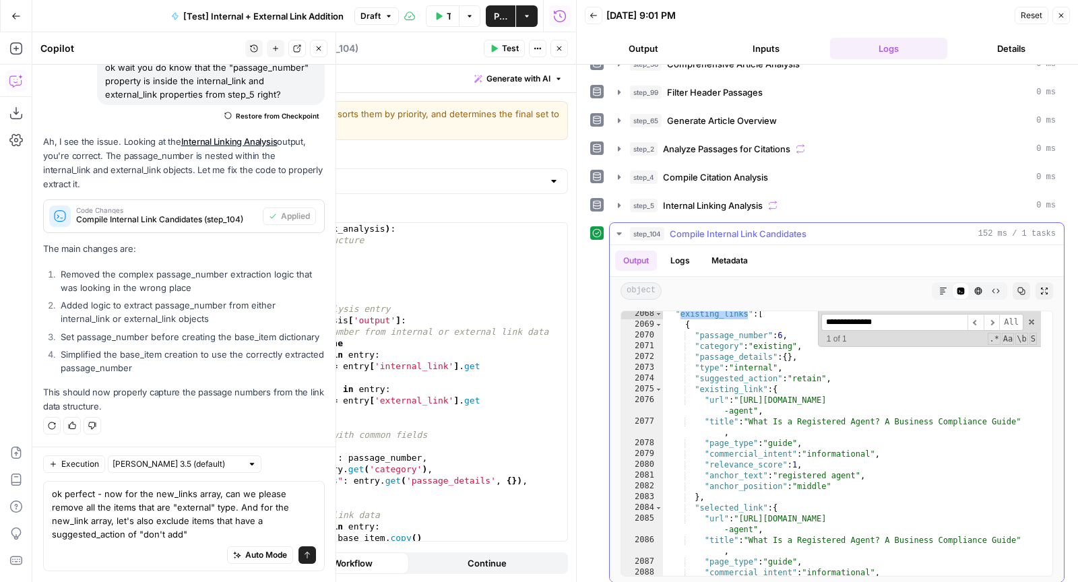
scroll to position [18248, 0]
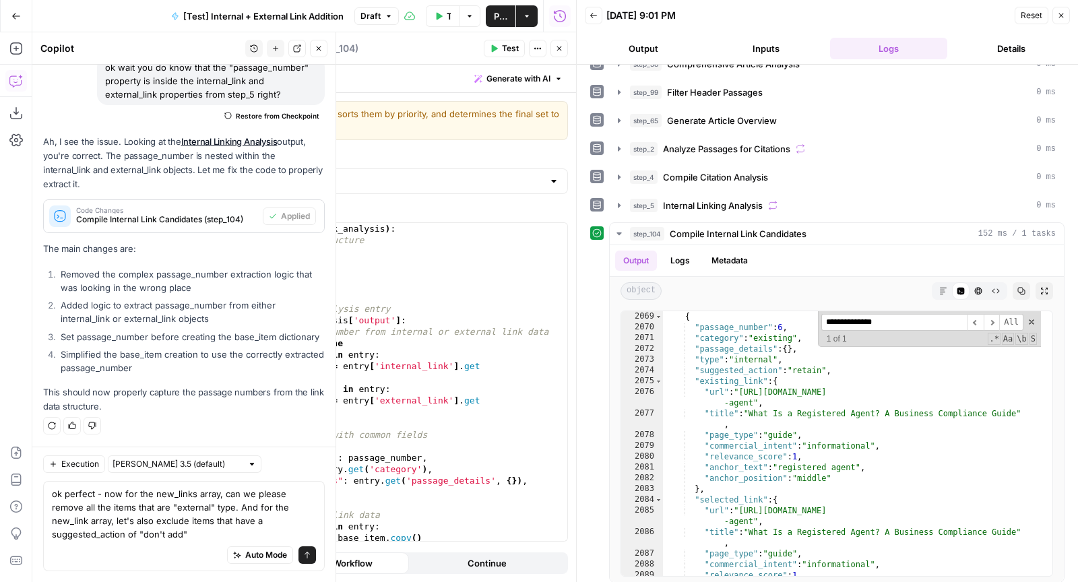
type input "**********"
click at [193, 536] on textarea "ok perfect - now for the new_links array, can we please remove all the items th…" at bounding box center [184, 514] width 264 height 54
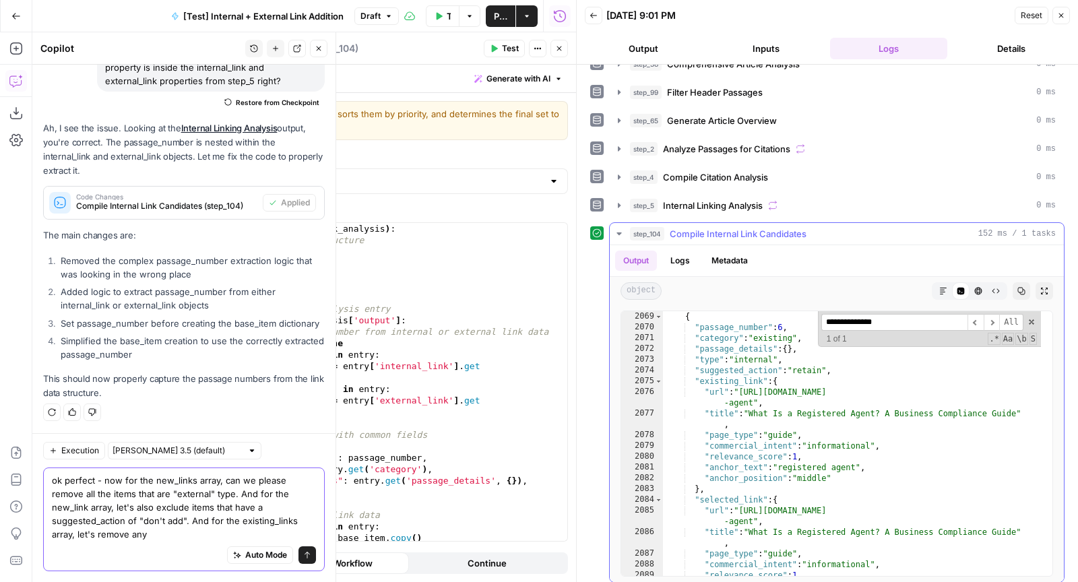
type textarea "ok perfect - now for the new_links array, can we please remove all the items th…"
click at [865, 320] on input "**********" at bounding box center [894, 322] width 146 height 17
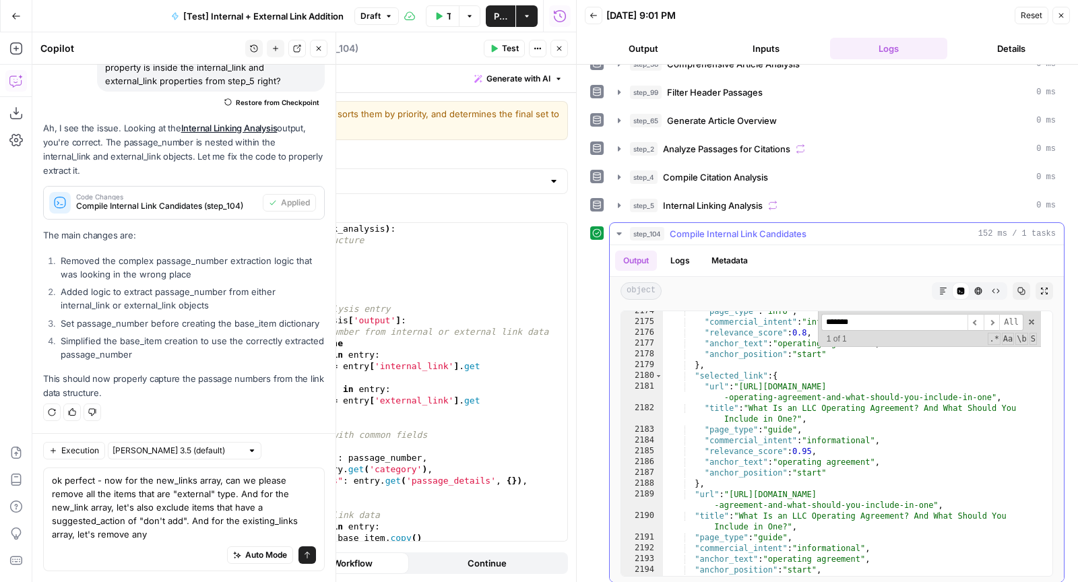
scroll to position [19138, 0]
type input "*******"
click at [157, 542] on div "Auto Mode Send" at bounding box center [184, 556] width 264 height 30
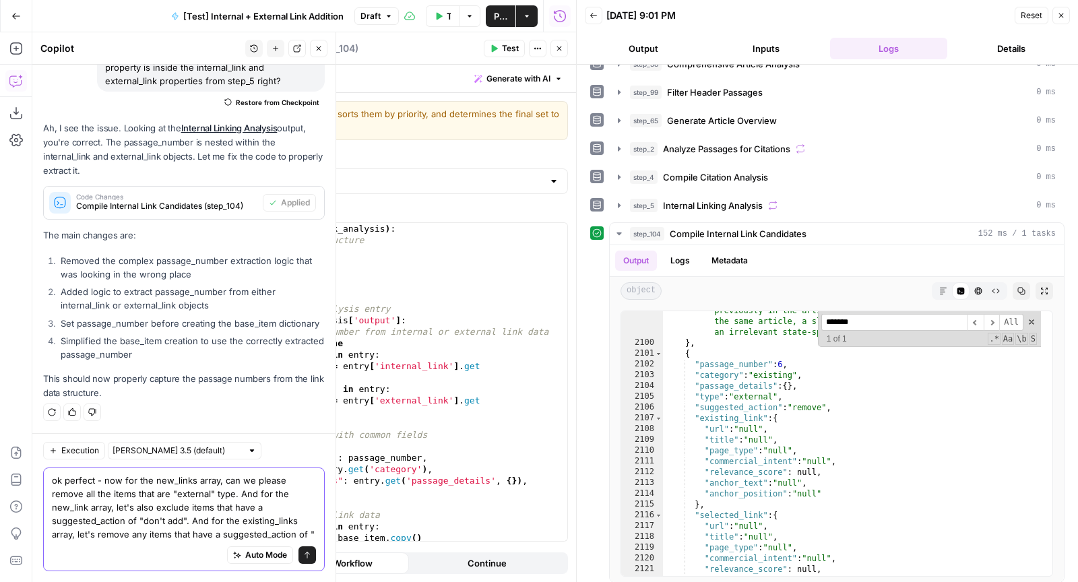
scroll to position [922, 0]
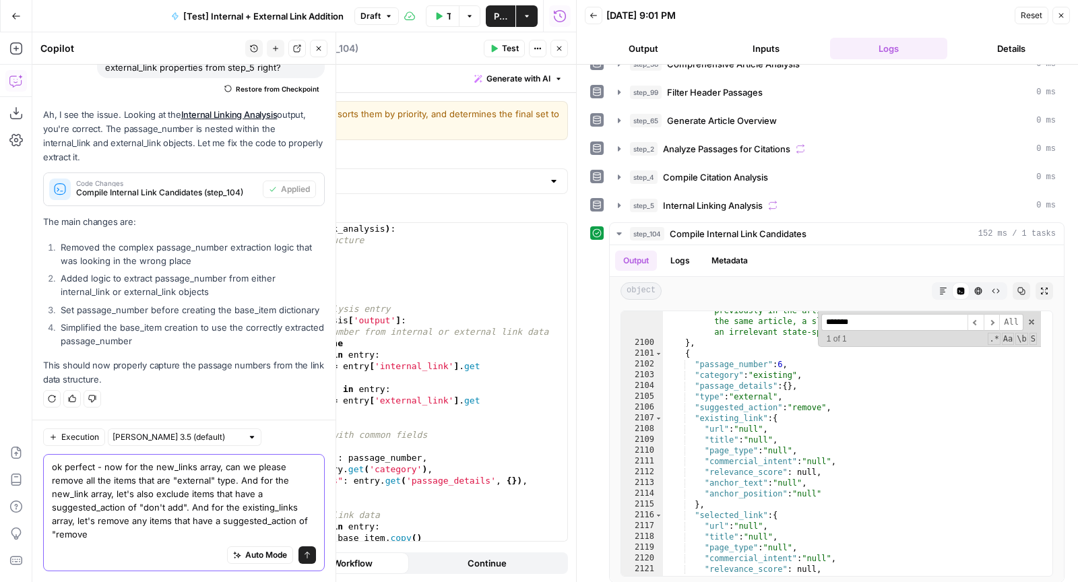
type textarea "ok perfect - now for the new_links array, can we please remove all the items th…"
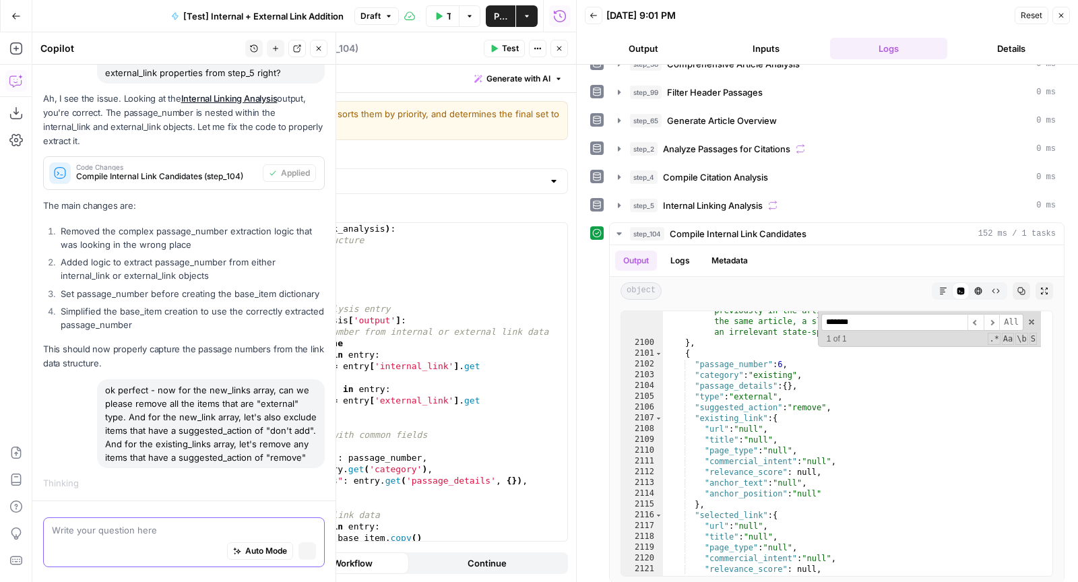
scroll to position [884, 0]
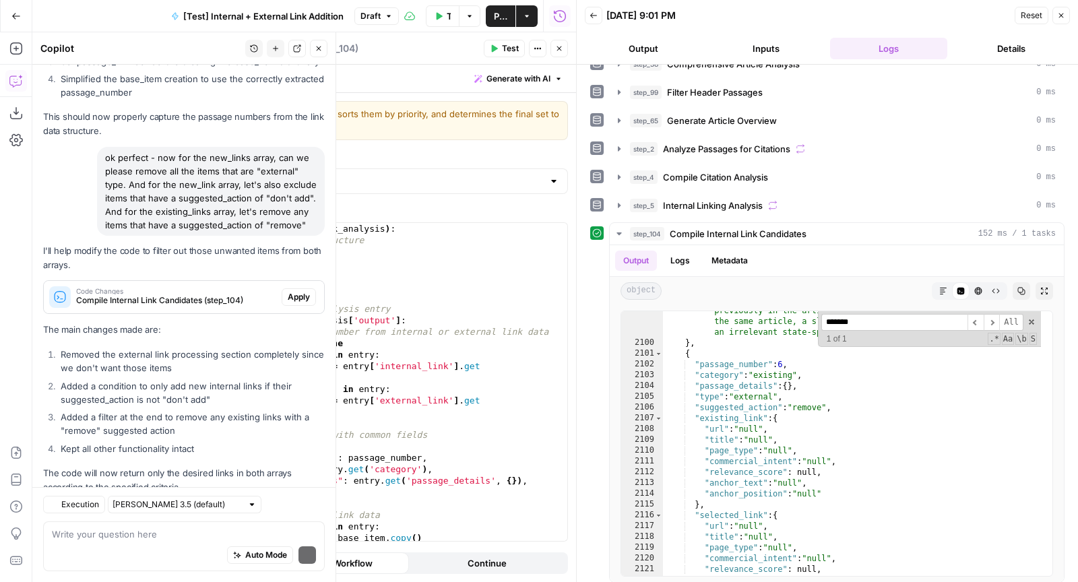
scroll to position [1224, 0]
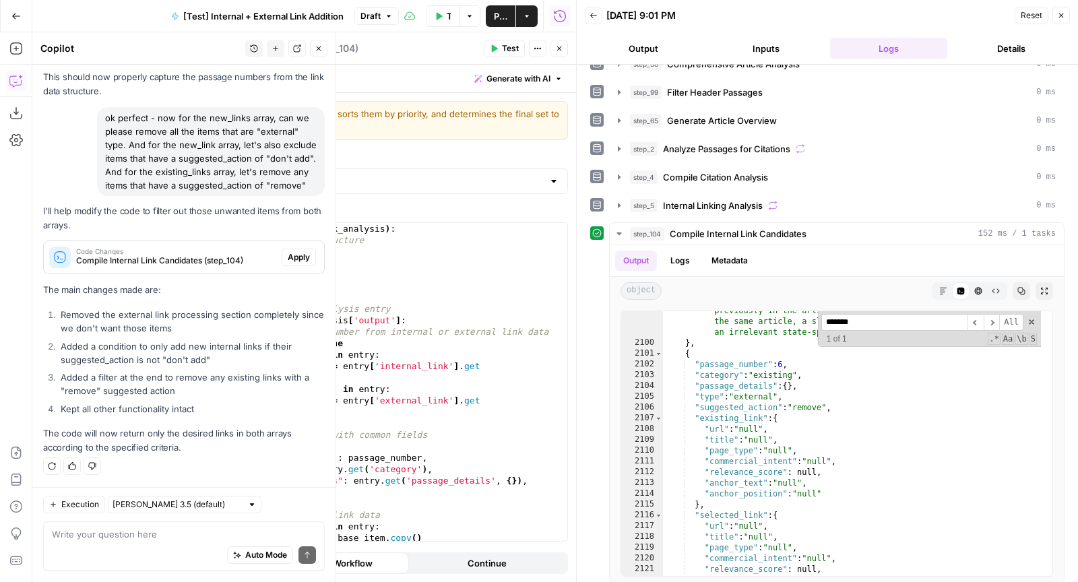
click at [295, 253] on span "Apply" at bounding box center [299, 257] width 22 height 12
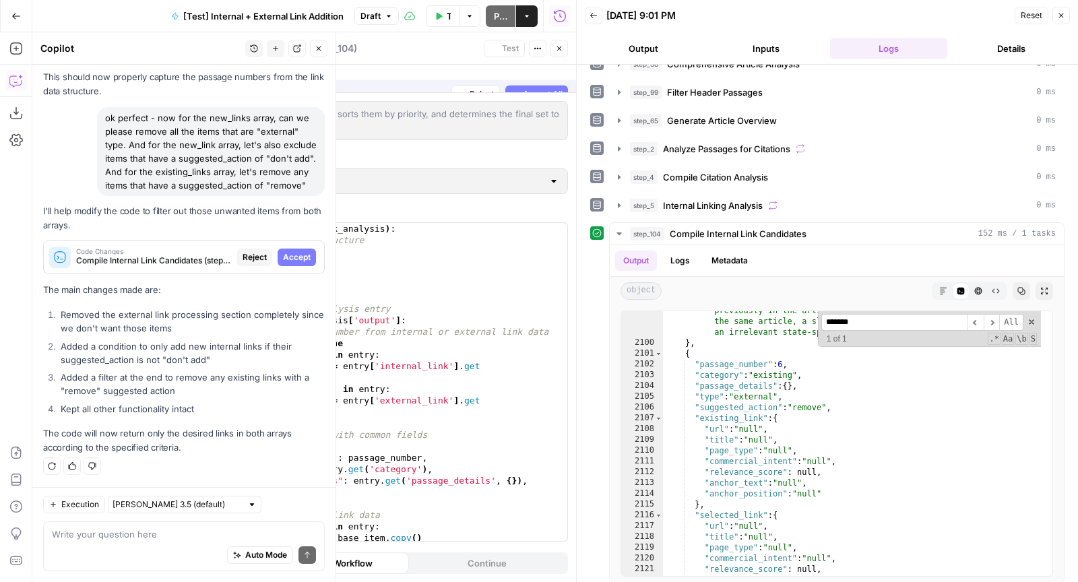
scroll to position [1159, 0]
click at [560, 75] on span "Accept All" at bounding box center [543, 79] width 40 height 12
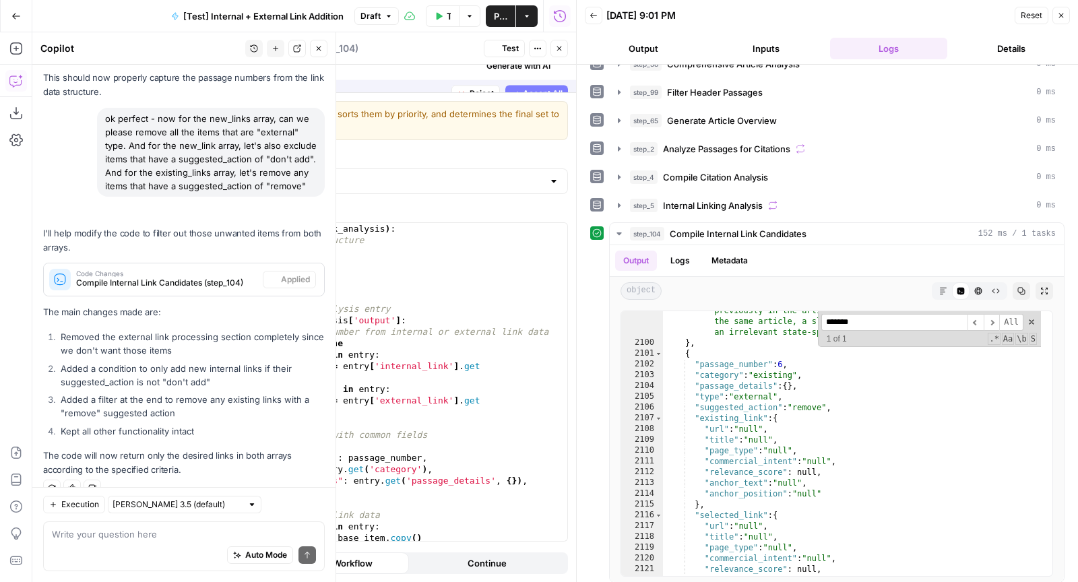
scroll to position [1245, 0]
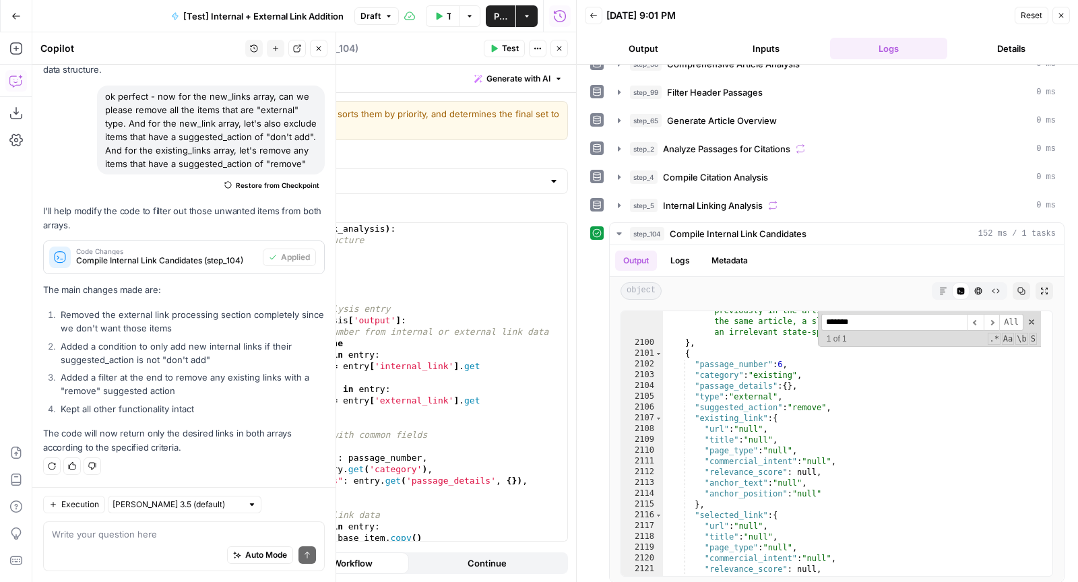
click at [511, 42] on span "Test" at bounding box center [510, 48] width 17 height 12
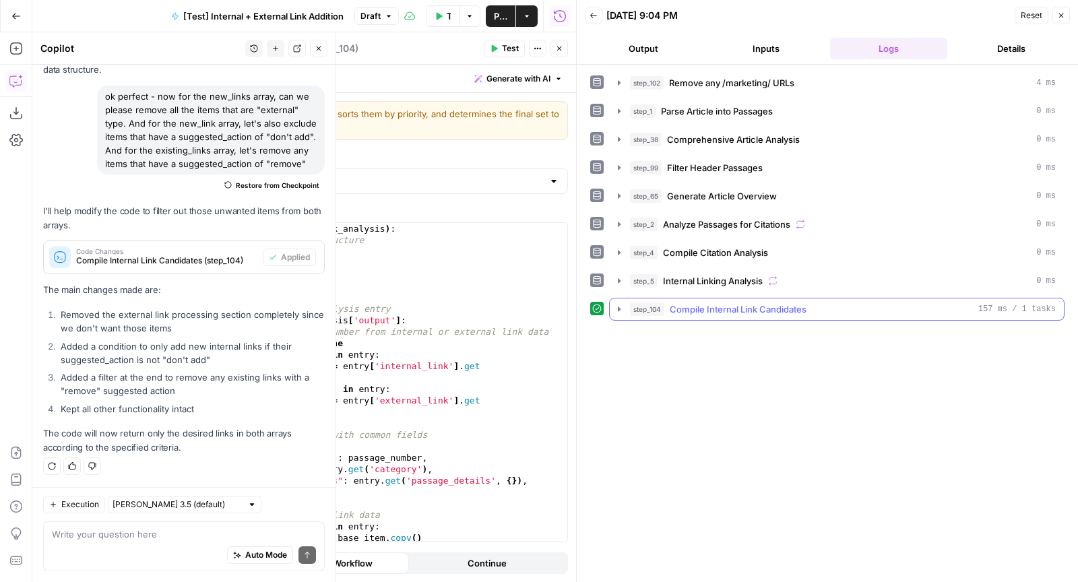
click at [849, 302] on div "step_104 Compile Internal Link Candidates 157 ms / 1 tasks" at bounding box center [843, 308] width 426 height 13
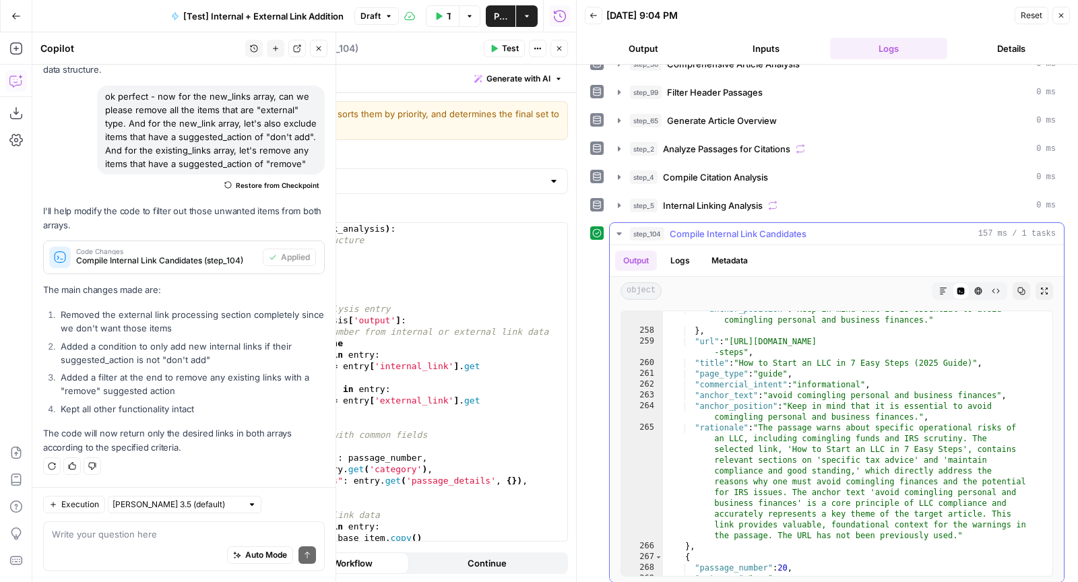
scroll to position [3951, 0]
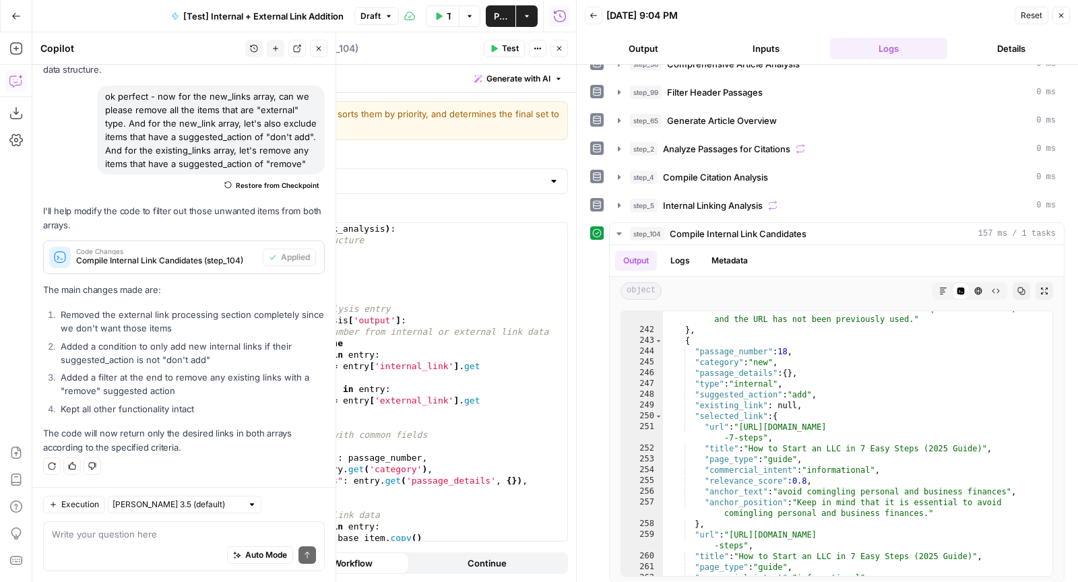
click at [536, 84] on span "Generate with AI" at bounding box center [518, 79] width 64 height 12
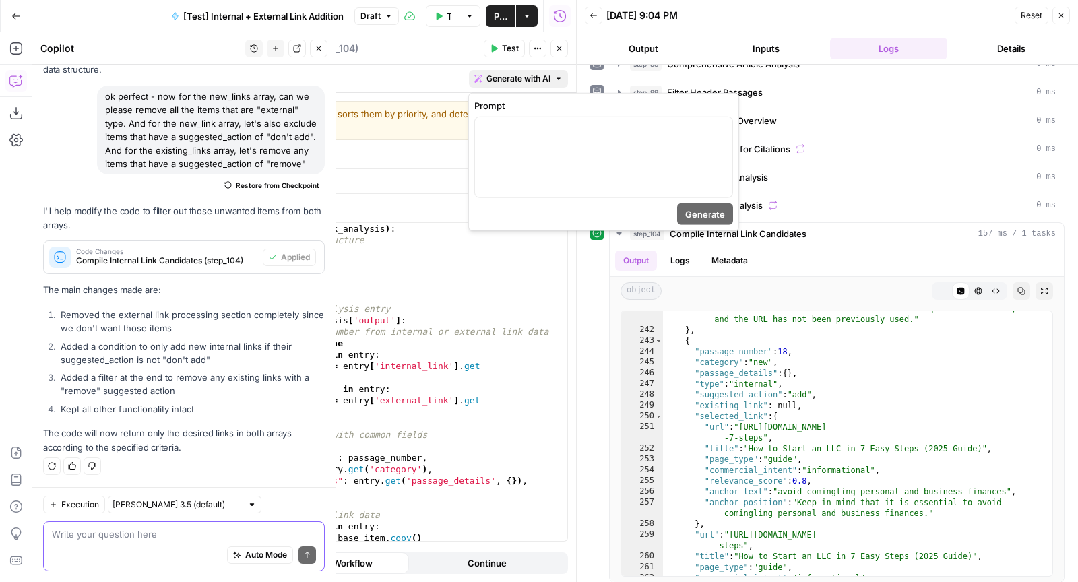
click at [119, 530] on textarea at bounding box center [184, 533] width 264 height 13
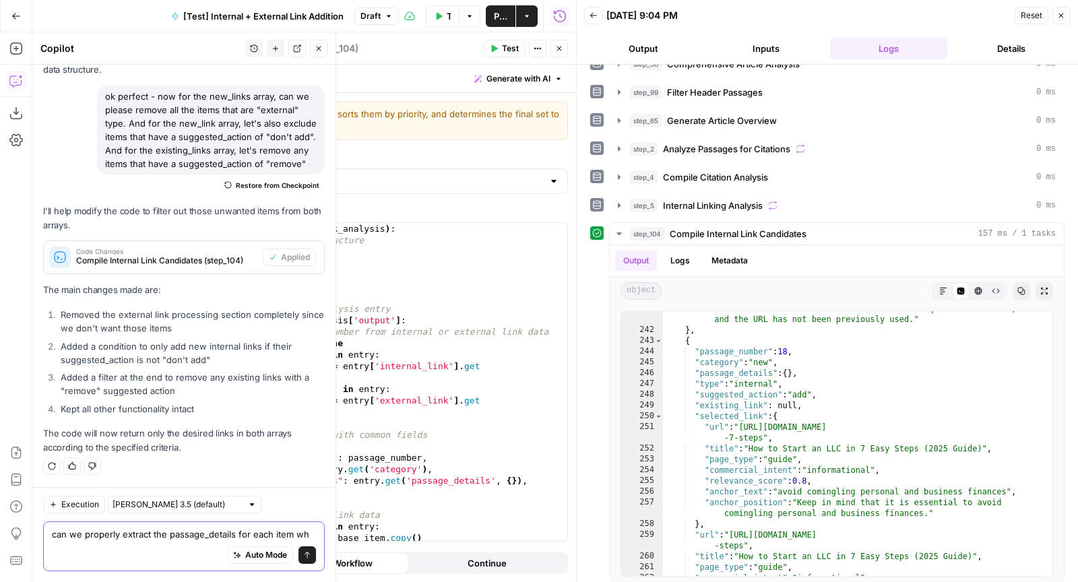
scroll to position [1258, 0]
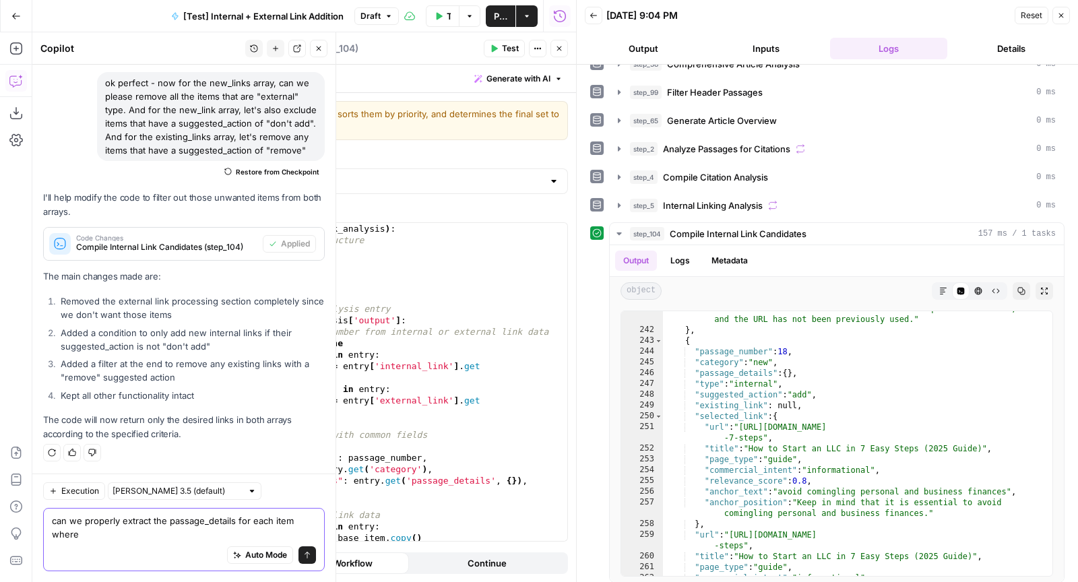
type textarea "can we properly extract the passage_details for each item where"
click at [790, 201] on div "step_5 Internal Linking Analysis 0 ms" at bounding box center [843, 205] width 426 height 13
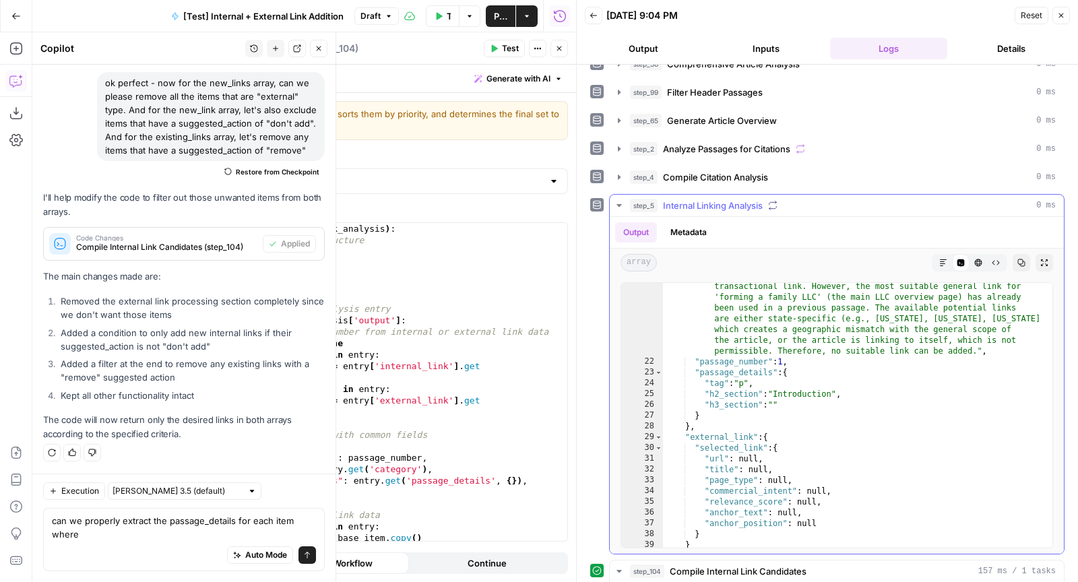
scroll to position [182, 0]
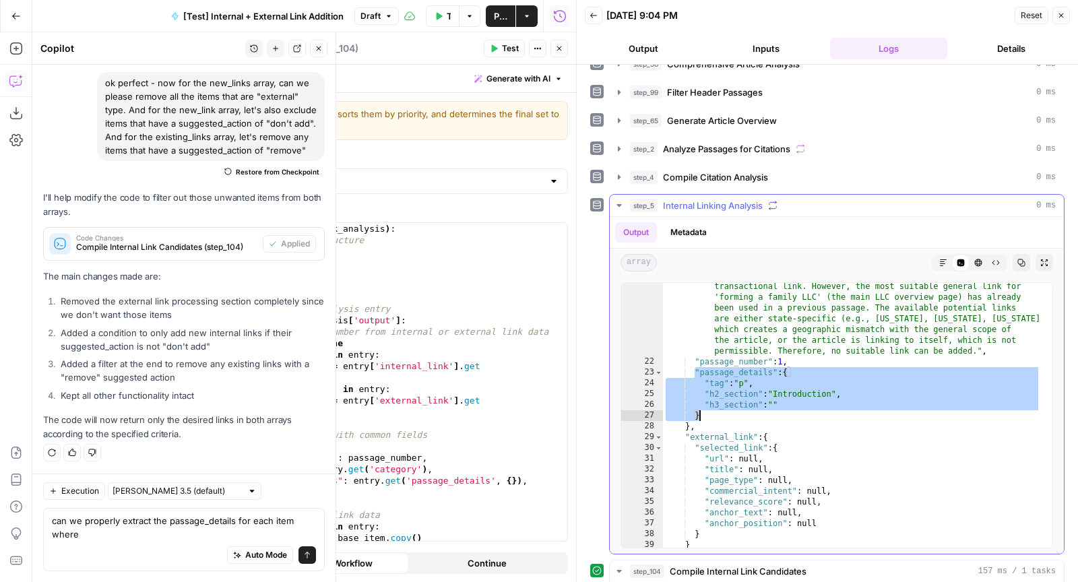
drag, startPoint x: 695, startPoint y: 362, endPoint x: 700, endPoint y: 404, distance: 42.0
click at [700, 404] on div ""reasoning" : "The passage is the first in the article and outlines the content…" at bounding box center [852, 445] width 378 height 373
type textarea "**********"
click at [100, 535] on textarea "can we properly extract the passage_details for each item where" at bounding box center [184, 527] width 264 height 27
paste textarea ""passage_details": { "tag": "p", "h2_section": "Introduction", "h3_section": ""…"
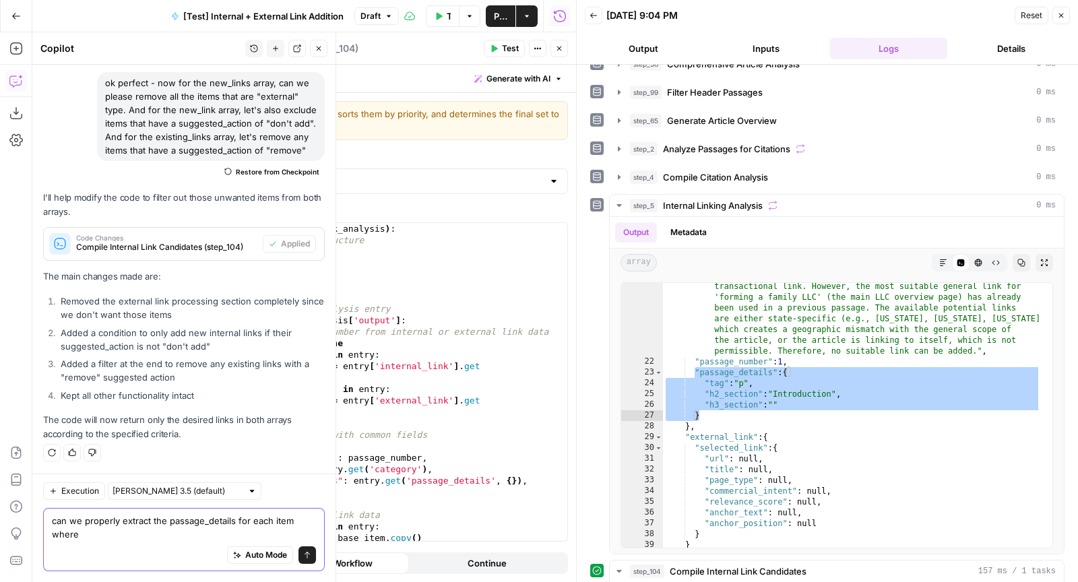
type textarea "can we properly extract the passage_details for each item where "passage_detail…"
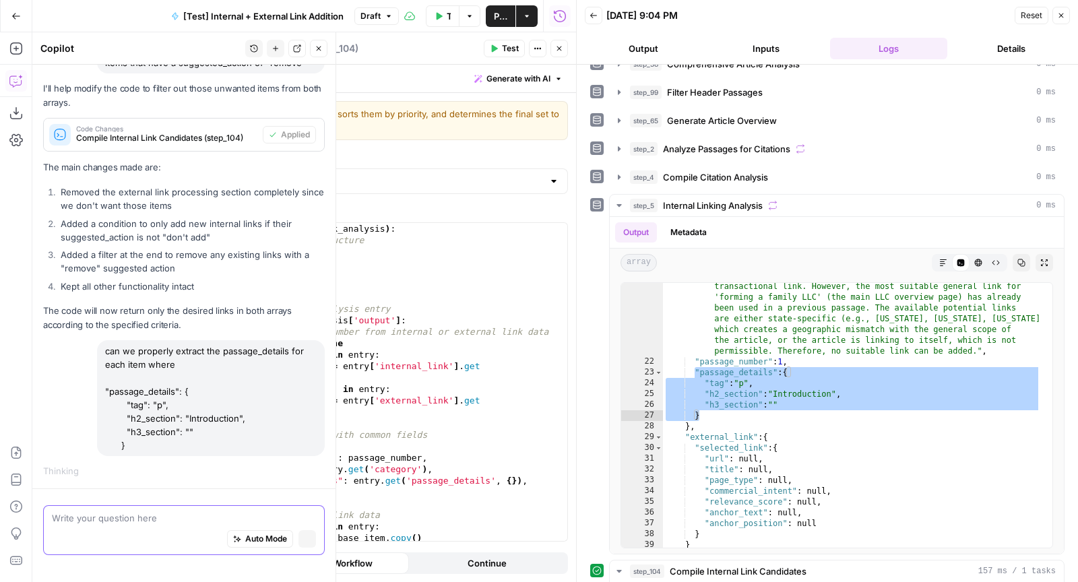
scroll to position [1266, 0]
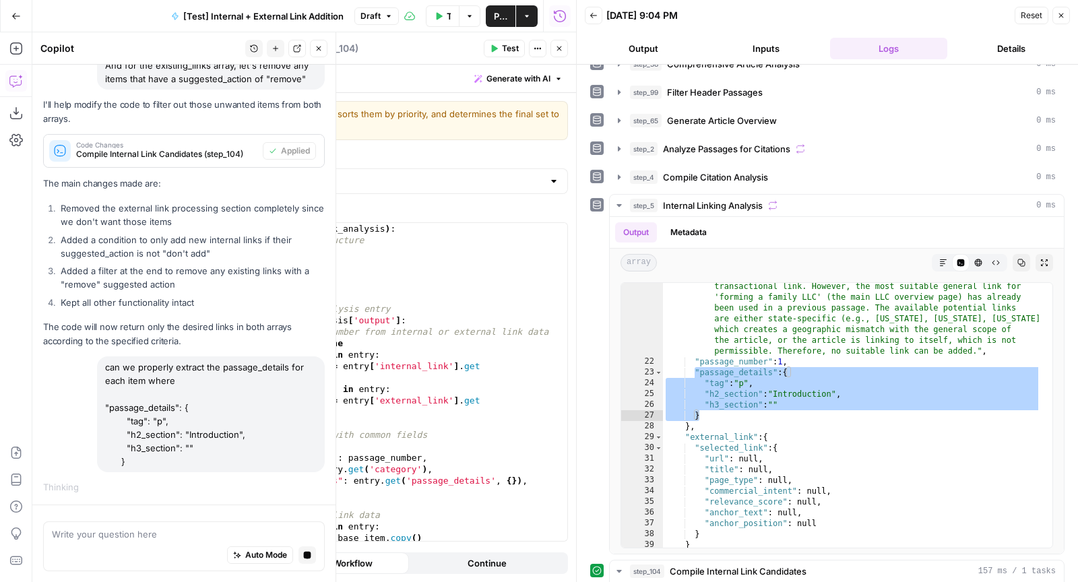
click at [146, 28] on div "Go Back [Test] Internal + External Link Addition Draft Test Workflow Options Pu…" at bounding box center [288, 16] width 576 height 32
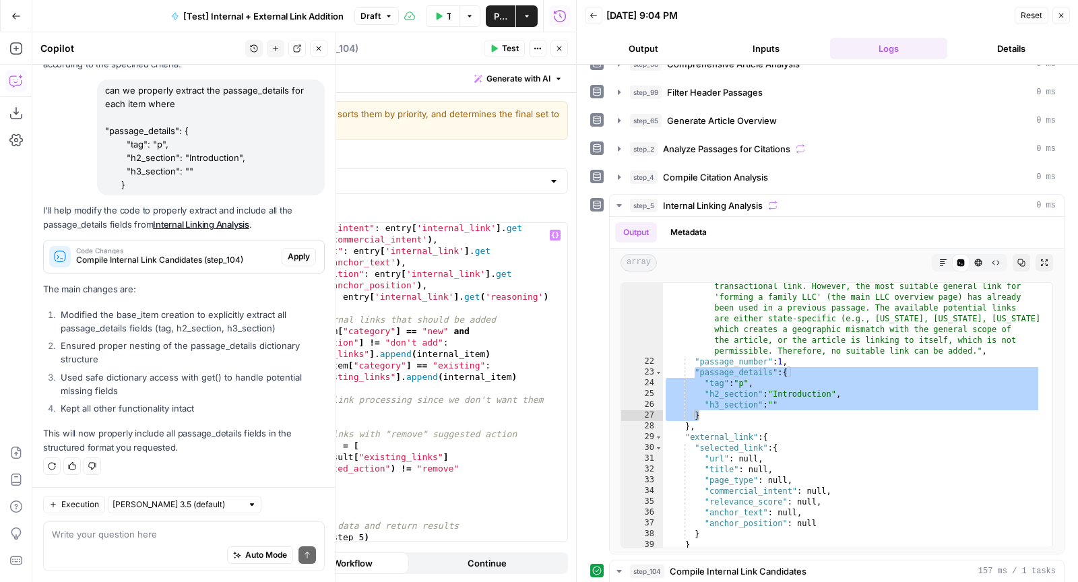
scroll to position [482, 0]
click at [291, 262] on span "Apply" at bounding box center [299, 257] width 22 height 12
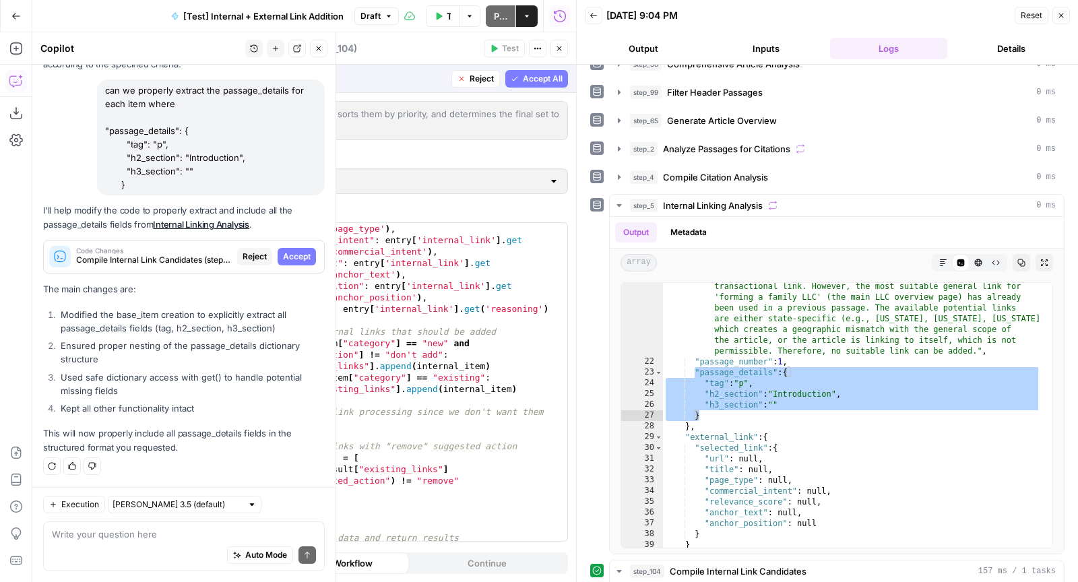
scroll to position [0, 0]
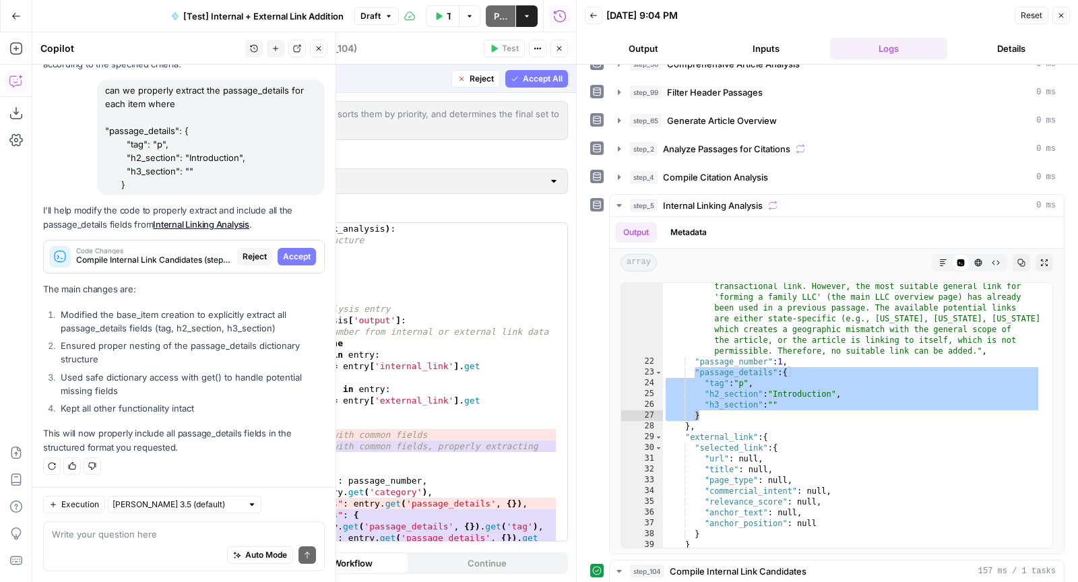
click at [543, 79] on span "Accept All" at bounding box center [543, 79] width 40 height 12
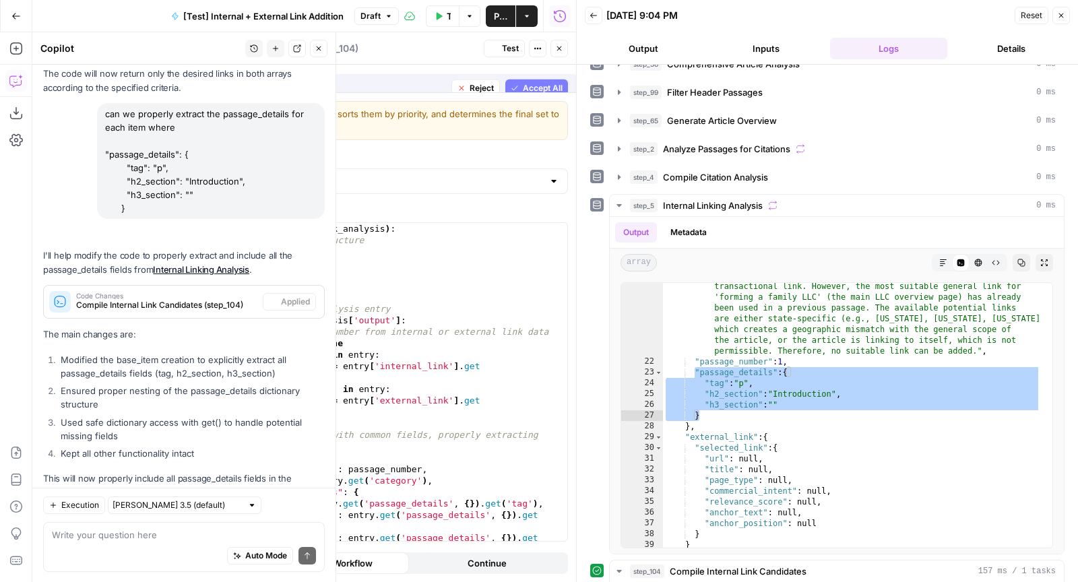
scroll to position [1649, 0]
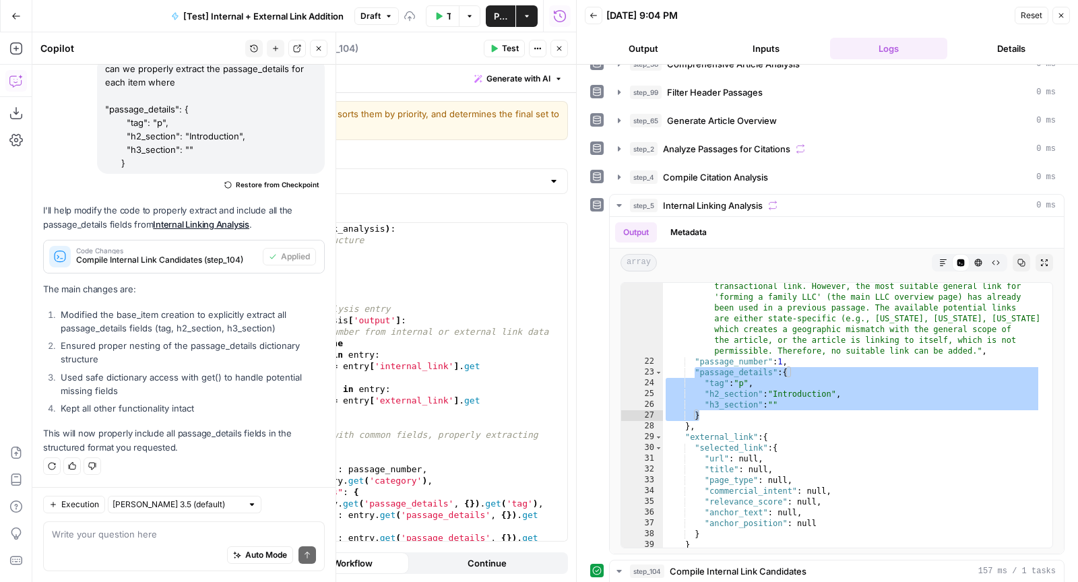
click at [513, 46] on span "Test" at bounding box center [510, 48] width 17 height 12
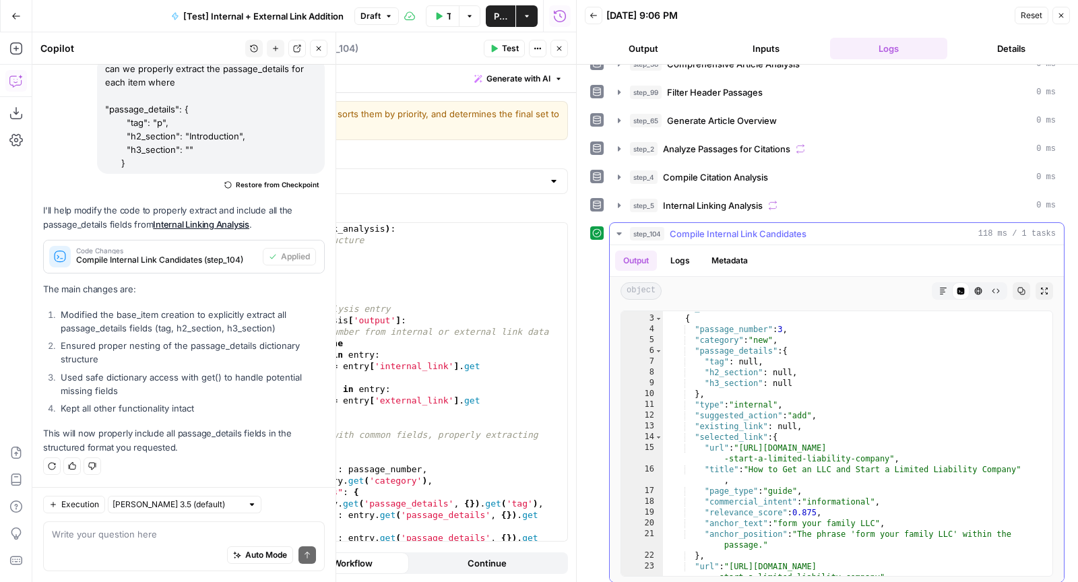
scroll to position [19, 0]
type textarea "**********"
click at [822, 412] on div ""new_links" : [ { "passage_number" : 3 , "category" : "new" , "passage_details"…" at bounding box center [852, 451] width 378 height 298
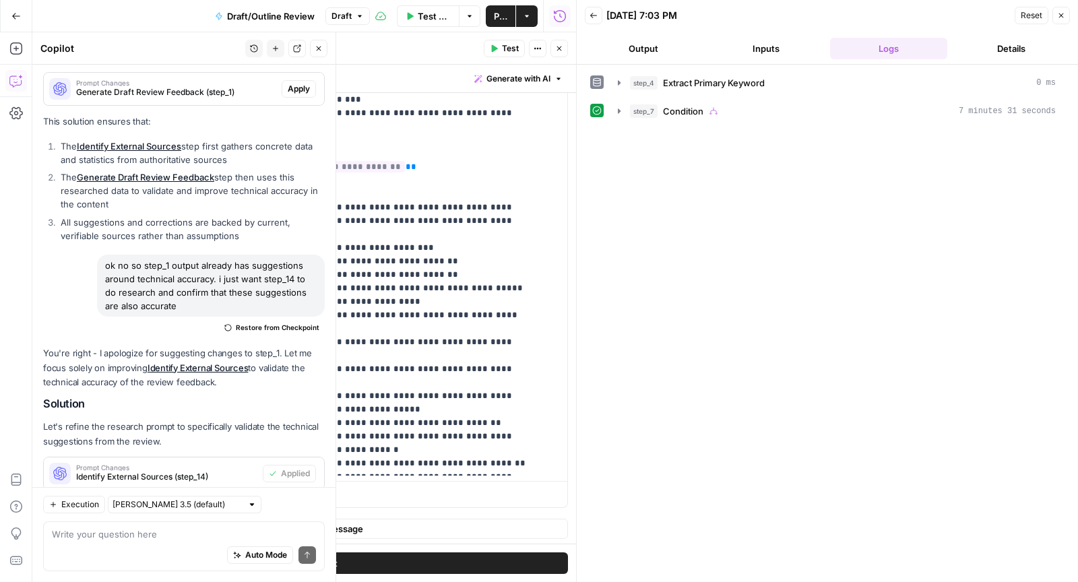
scroll to position [1042, 0]
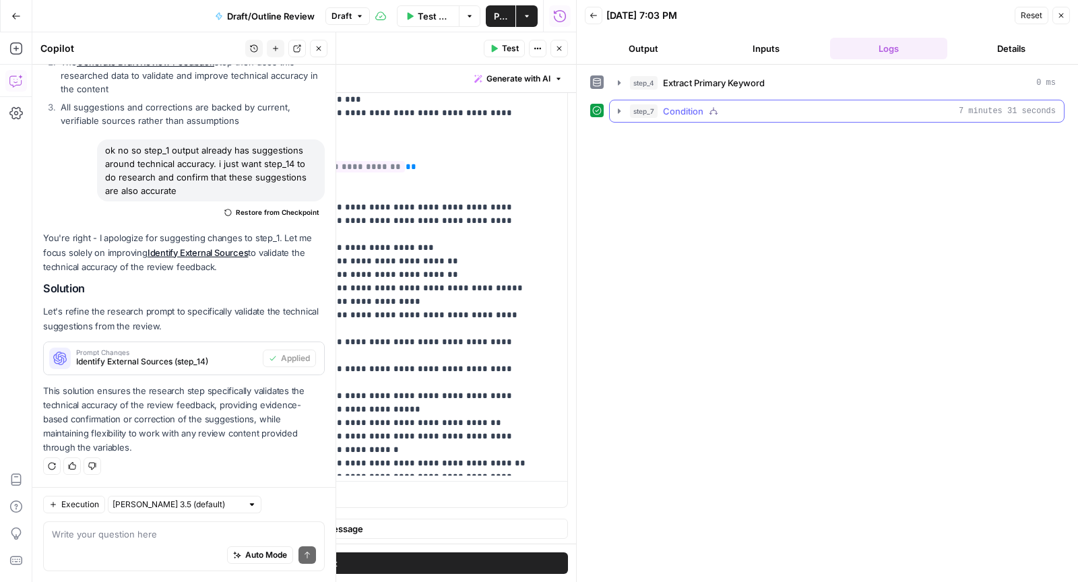
click at [785, 106] on div "step_7 Condition 7 minutes 31 seconds" at bounding box center [843, 110] width 426 height 13
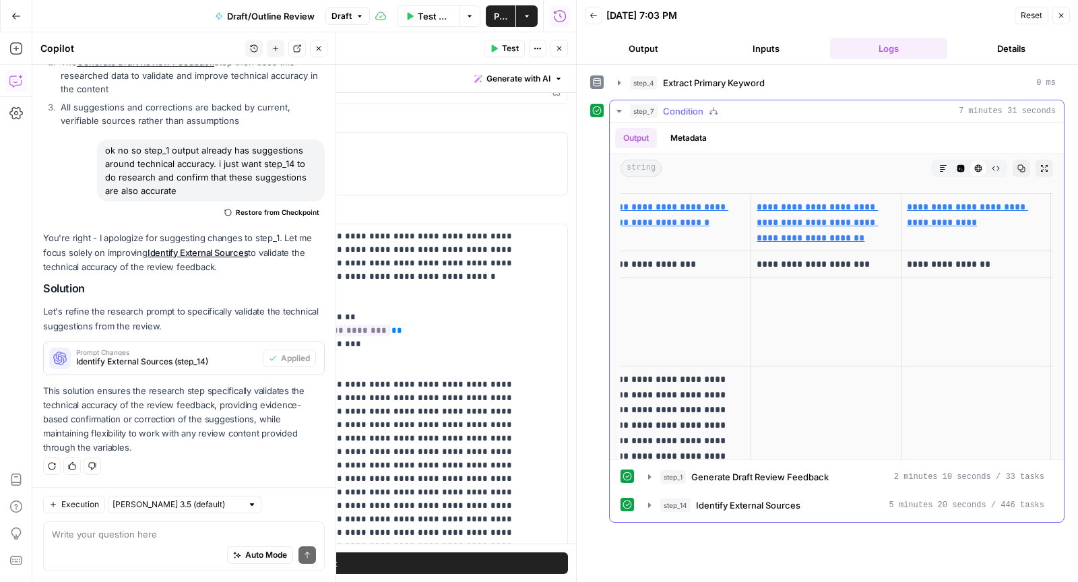
scroll to position [0, 453]
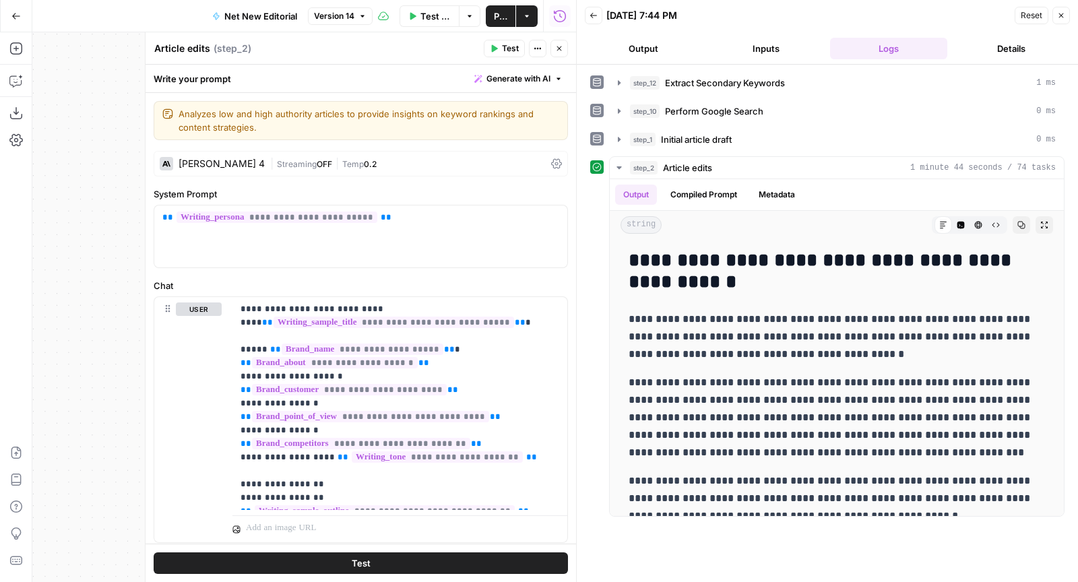
scroll to position [1169, 0]
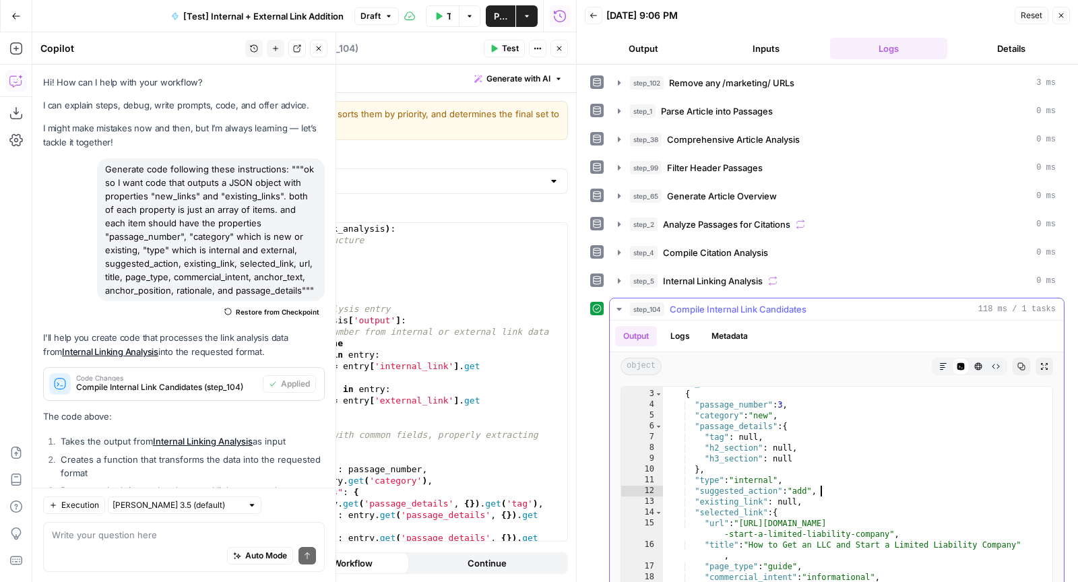
click at [822, 412] on div ""new_links" : [ { "passage_number" : 3 , "category" : "new" , "passage_details"…" at bounding box center [852, 527] width 378 height 298
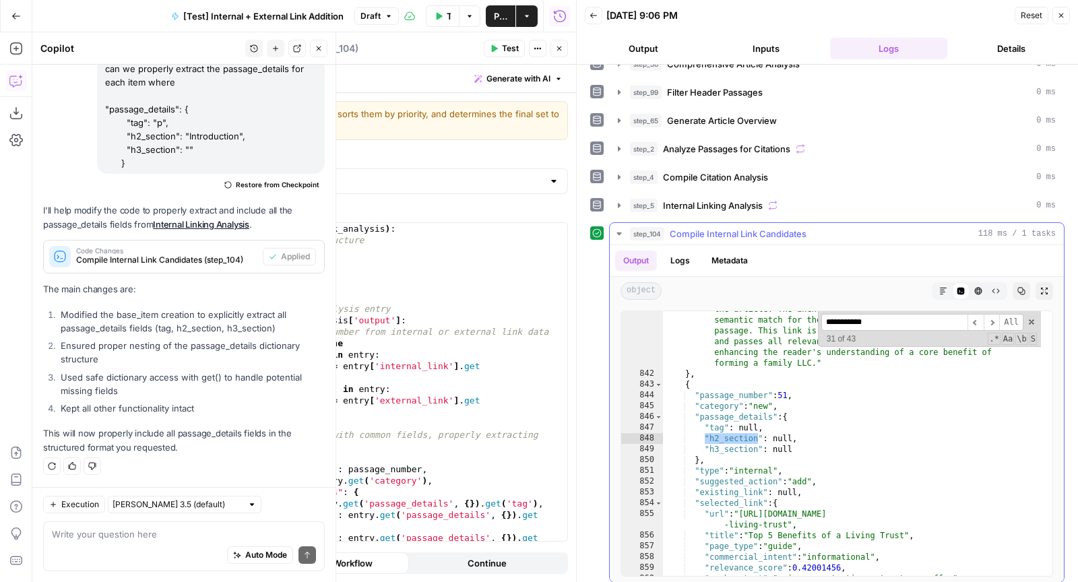
scroll to position [14036, 0]
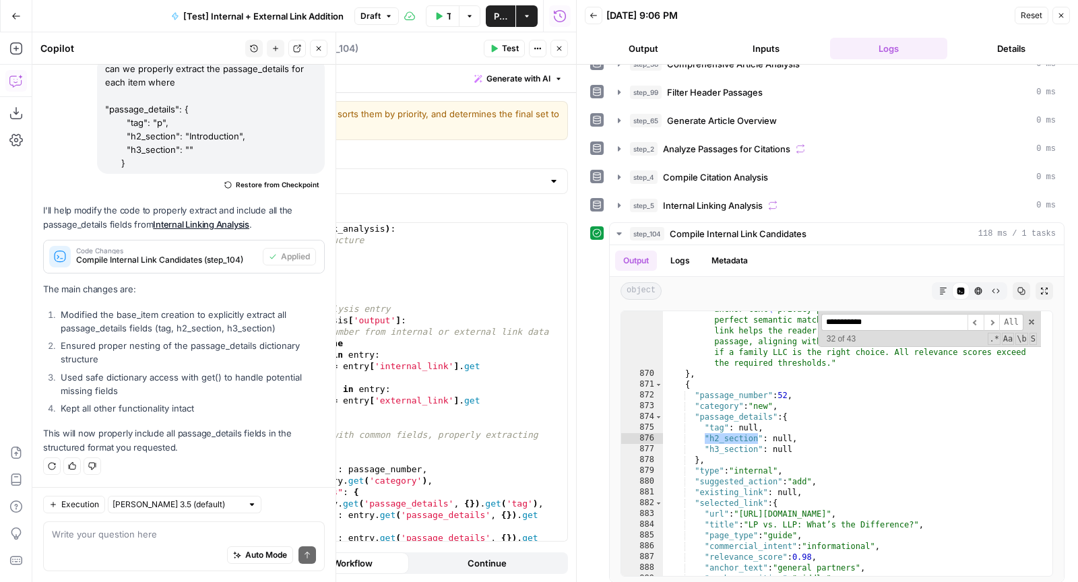
type input "**********"
click at [137, 543] on div "Auto Mode Send" at bounding box center [184, 556] width 264 height 30
click at [783, 199] on div "step_5 Internal Linking Analysis 0 ms" at bounding box center [843, 205] width 426 height 13
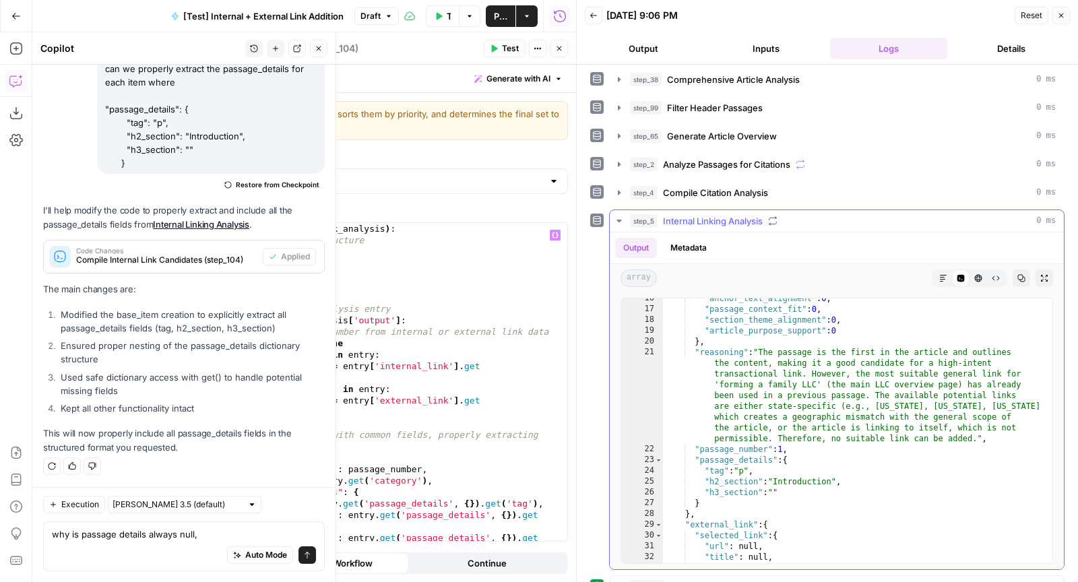
scroll to position [0, 0]
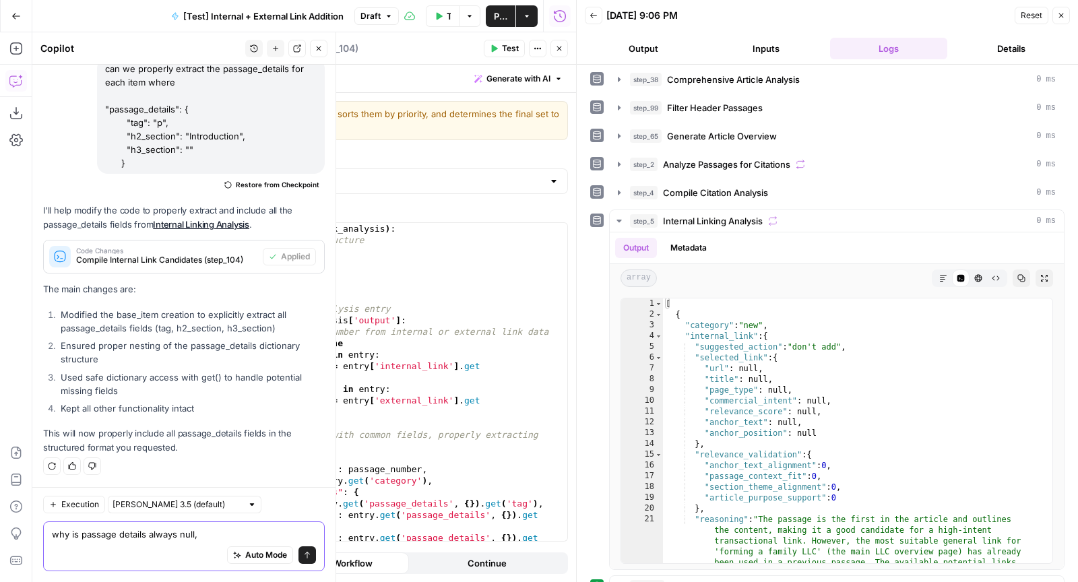
click at [232, 534] on textarea "why is passage details always null," at bounding box center [184, 533] width 264 height 13
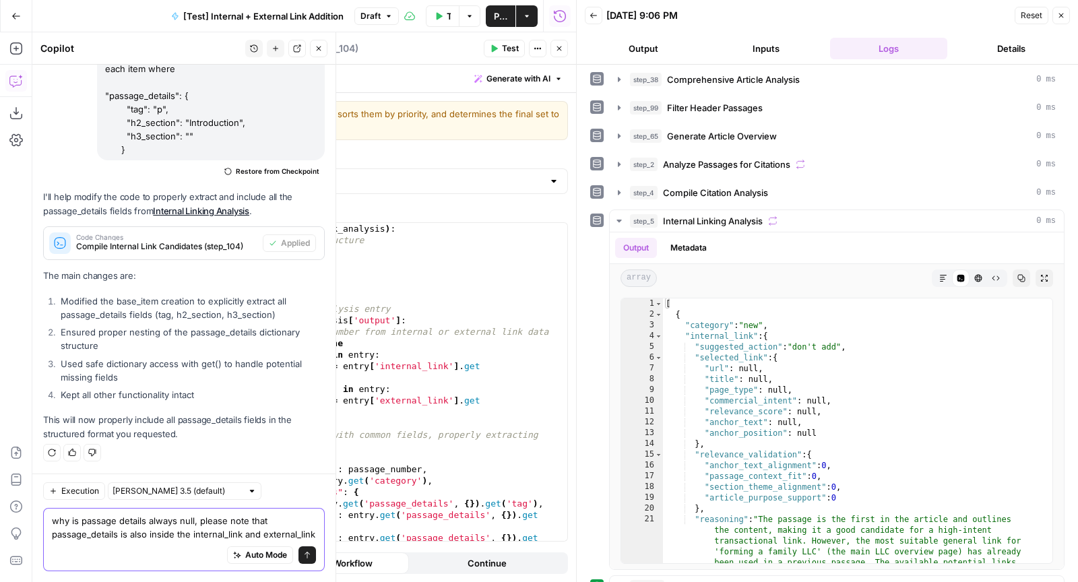
scroll to position [1676, 0]
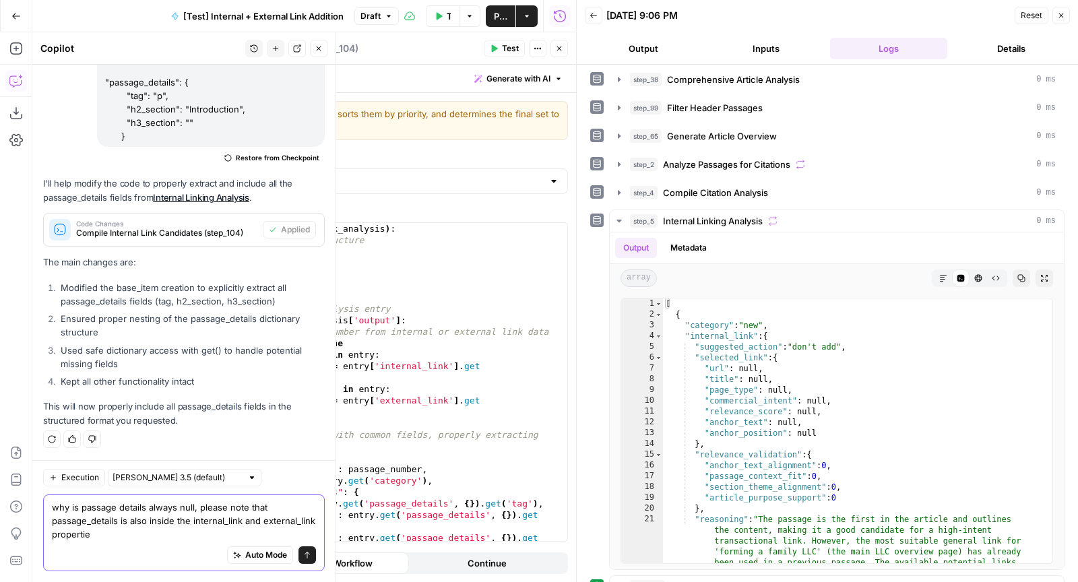
type textarea "why is passage details always null, please note that passage_details is also in…"
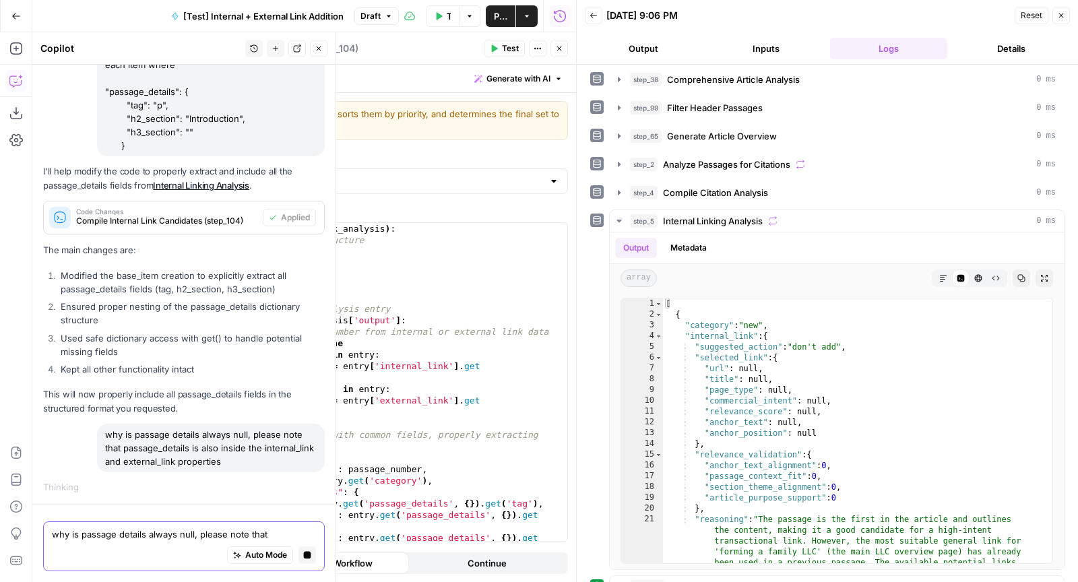
scroll to position [1581, 0]
click at [0, 341] on div "Add Steps Copilot Download as JSON Settings Import JSON AirOps Academy Help Giv…" at bounding box center [16, 307] width 32 height 550
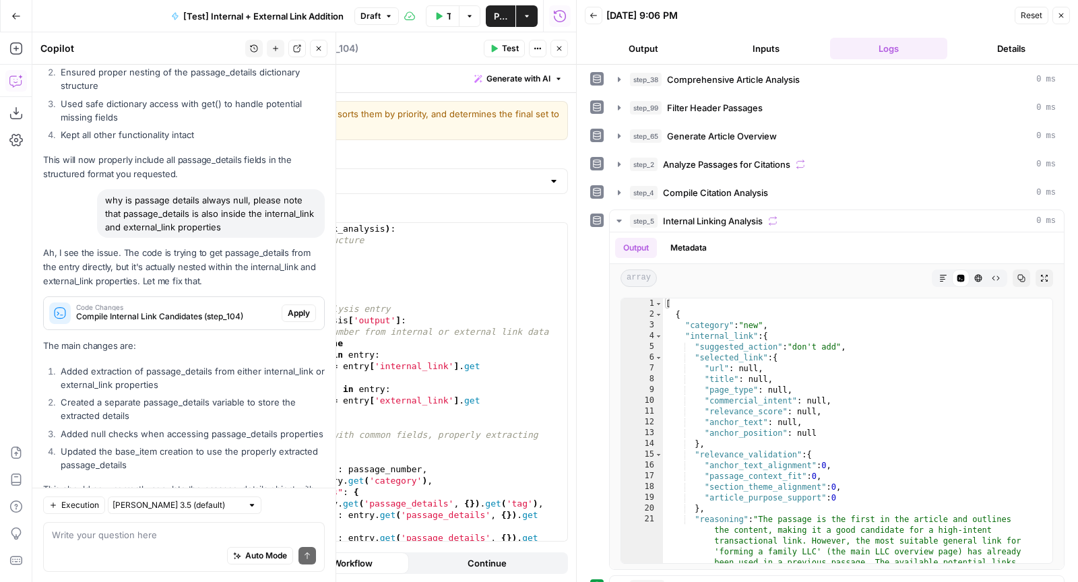
scroll to position [2005, 0]
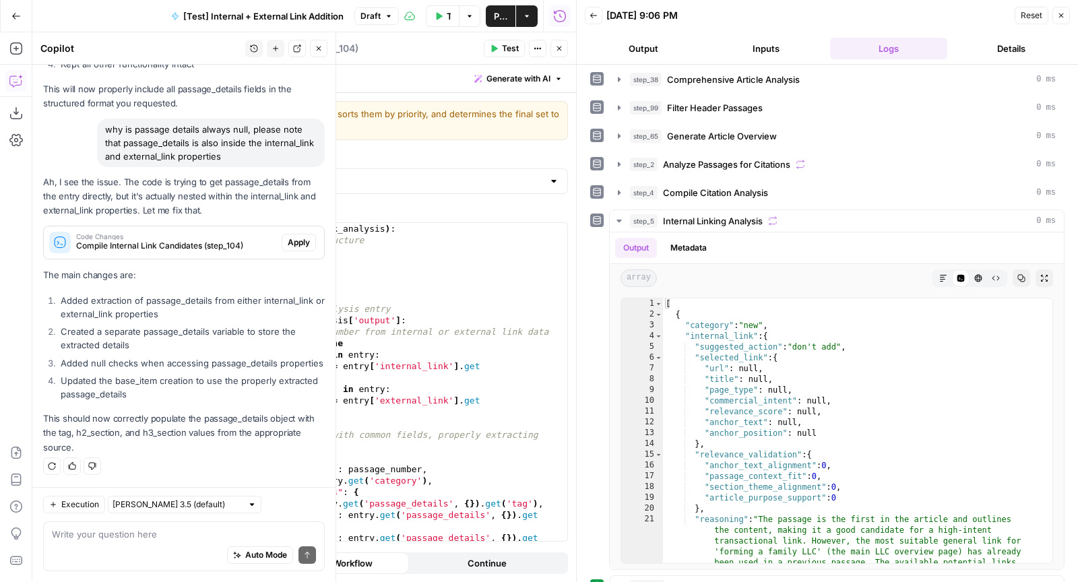
click at [296, 236] on span "Apply" at bounding box center [299, 242] width 22 height 12
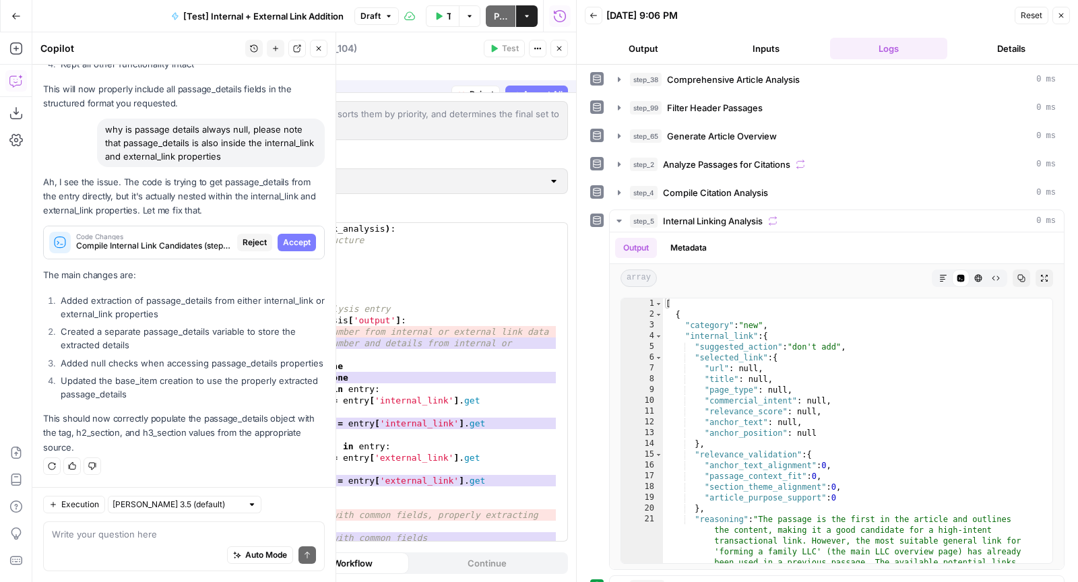
scroll to position [1898, 0]
click at [547, 79] on span "Accept All" at bounding box center [543, 79] width 40 height 12
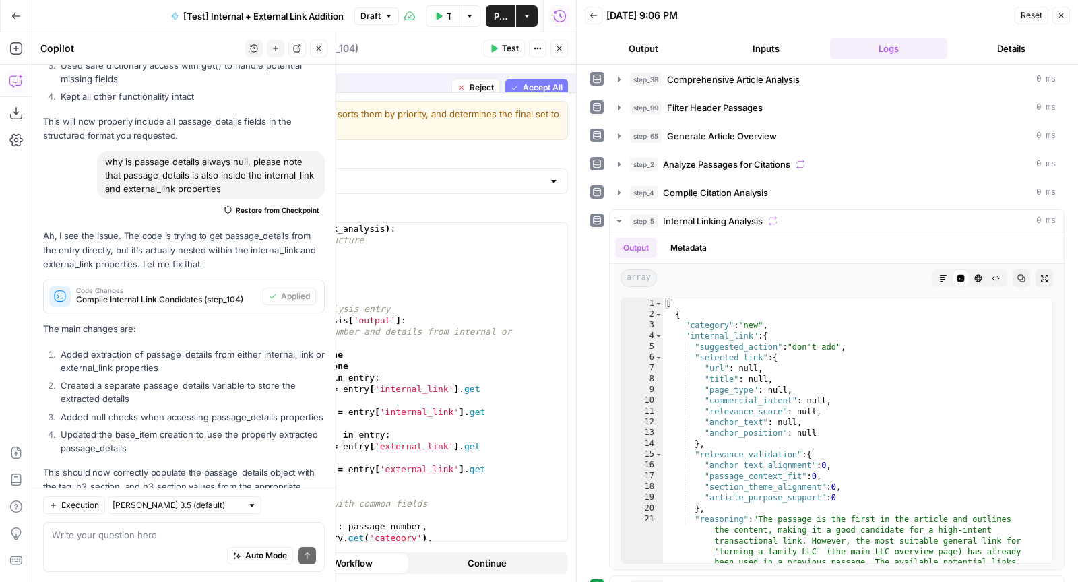
scroll to position [2027, 0]
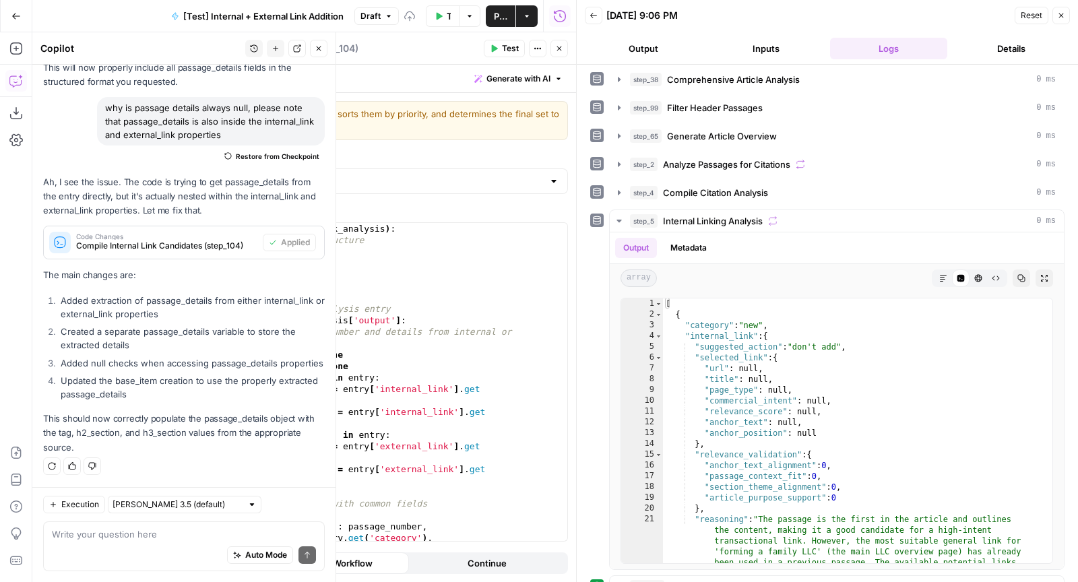
click at [508, 42] on span "Test" at bounding box center [510, 48] width 17 height 12
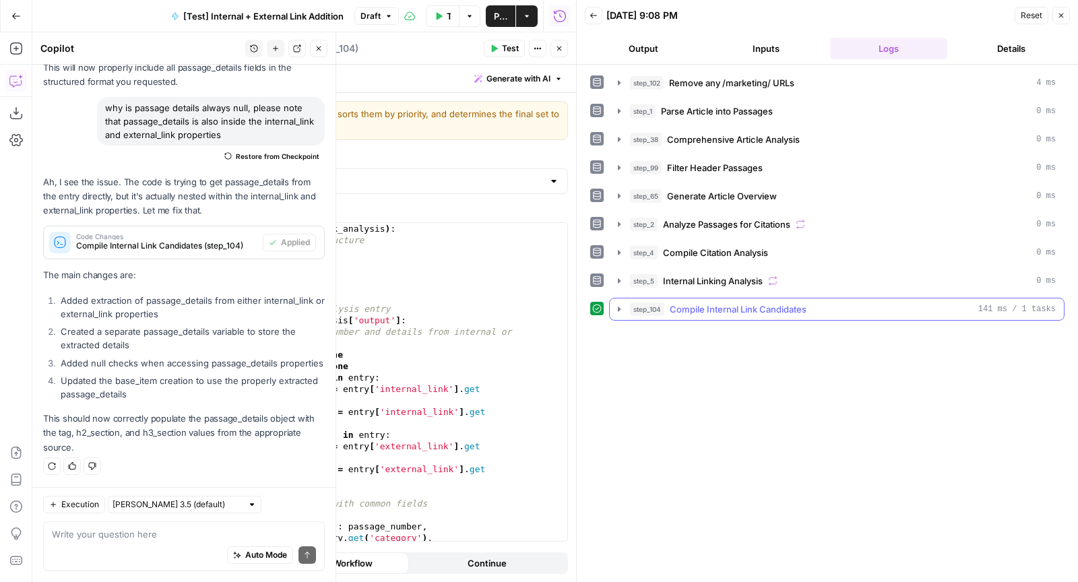
click at [832, 298] on button "step_104 Compile Internal Link Candidates 141 ms / 1 tasks" at bounding box center [836, 309] width 454 height 22
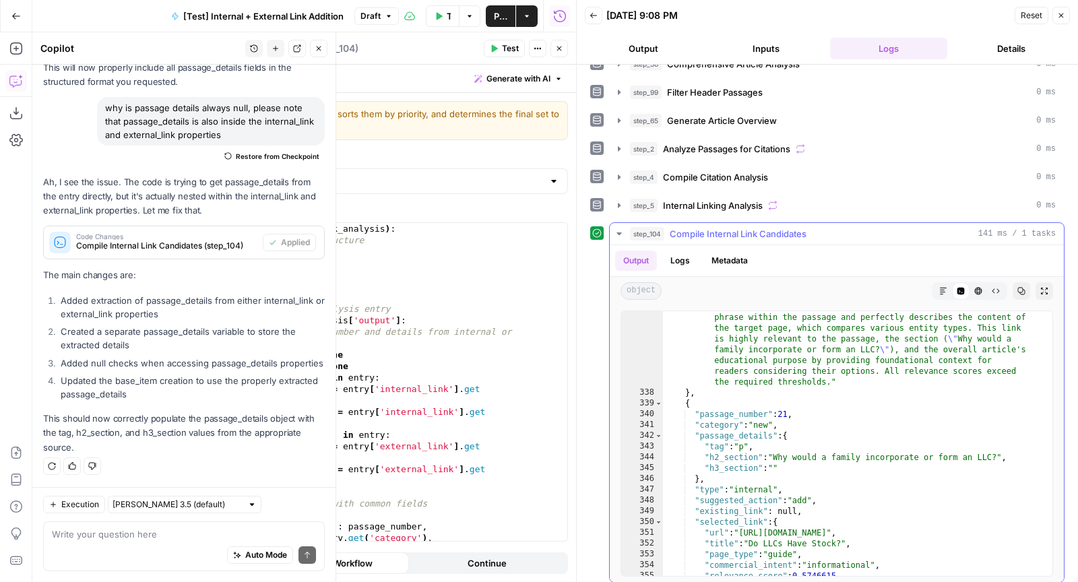
scroll to position [5268, 0]
click at [880, 457] on div ""rationale" : "The selected link, \" How to Choose the Right Business Structure…" at bounding box center [852, 466] width 378 height 395
type textarea "**********"
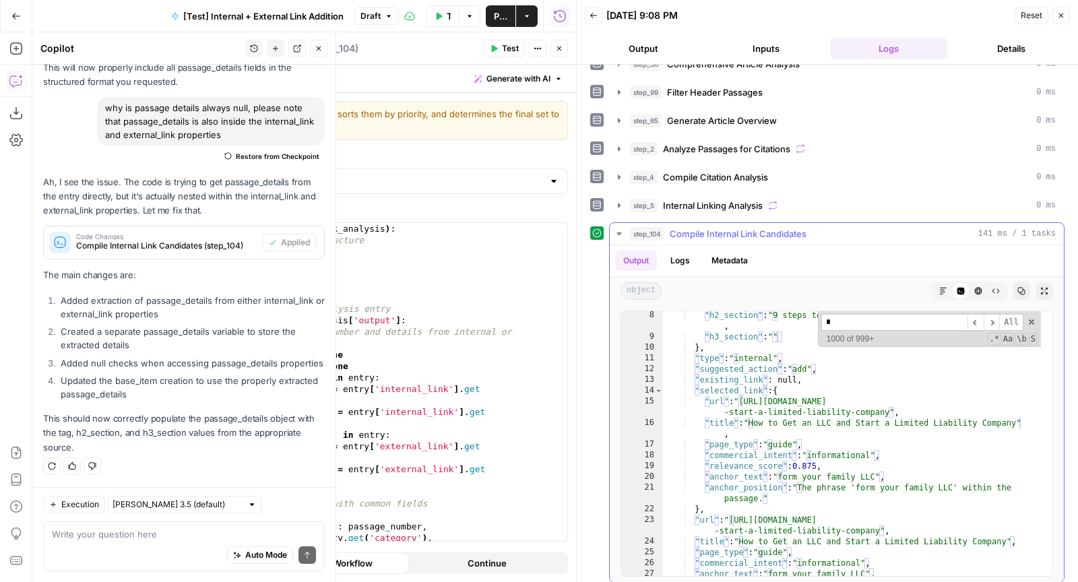
scroll to position [0, 0]
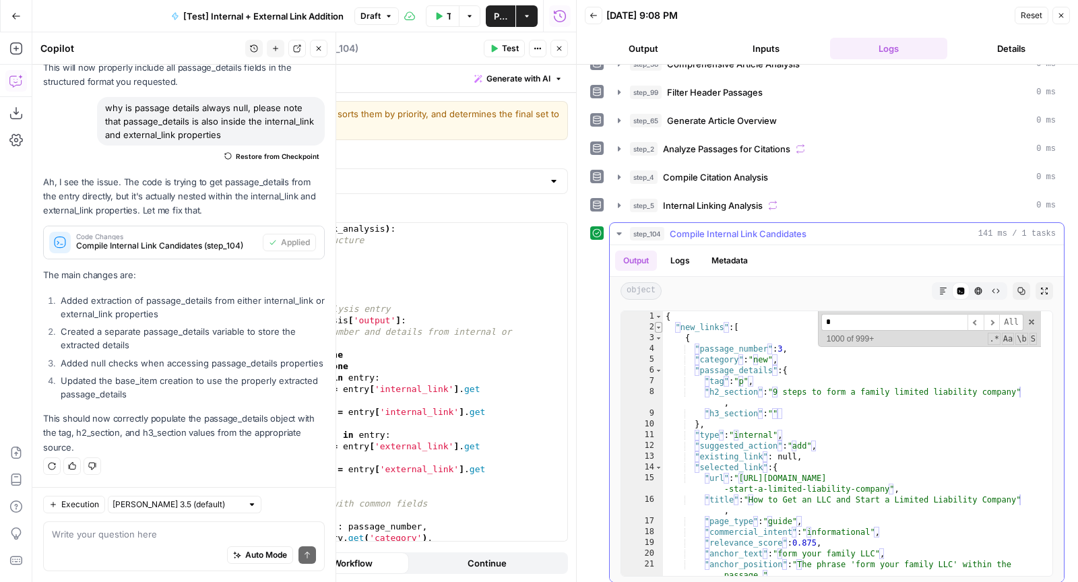
type input "*"
click at [658, 322] on span "Toggle code folding, rows 2 through 1011" at bounding box center [658, 327] width 7 height 11
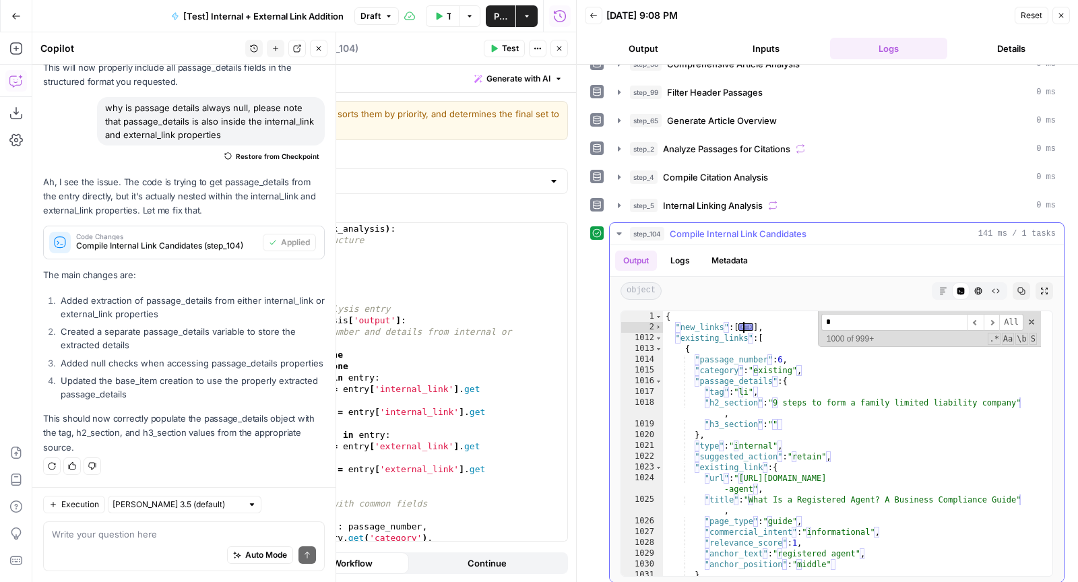
click at [803, 433] on div "{ "new_links" : [ ... ] , "existing_links" : [ { "passage_number" : 6 , "catego…" at bounding box center [852, 454] width 378 height 287
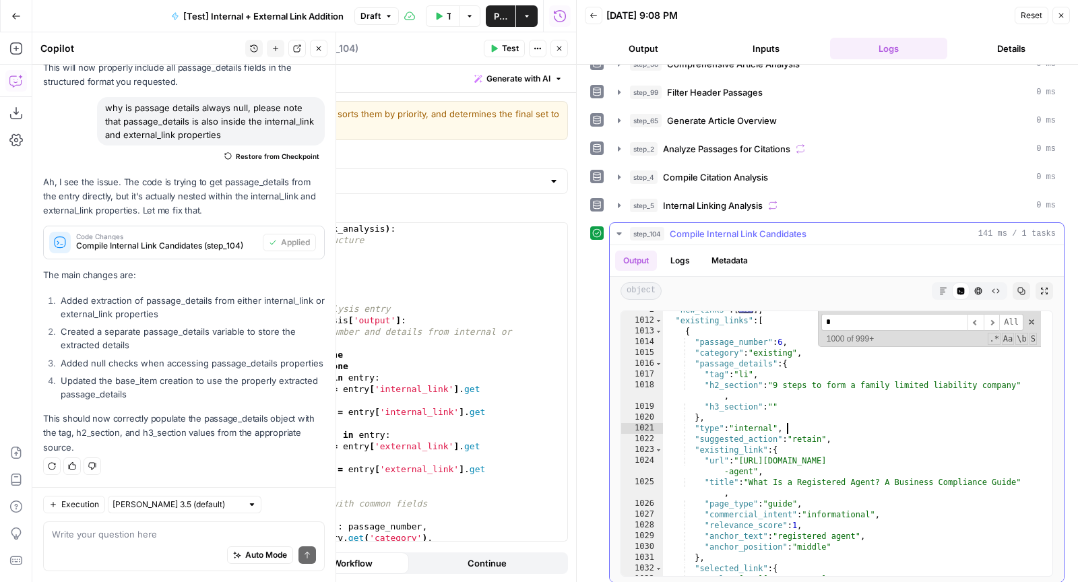
scroll to position [18, 0]
click at [787, 446] on div ""new_links" : [ ... ] , "existing_links" : [ { "passage_number" : 6 , "category…" at bounding box center [852, 453] width 378 height 298
click at [752, 457] on div ""new_links" : [ ... ] , "existing_links" : [ { "passage_number" : 6 , "category…" at bounding box center [852, 453] width 378 height 298
type textarea "**********"
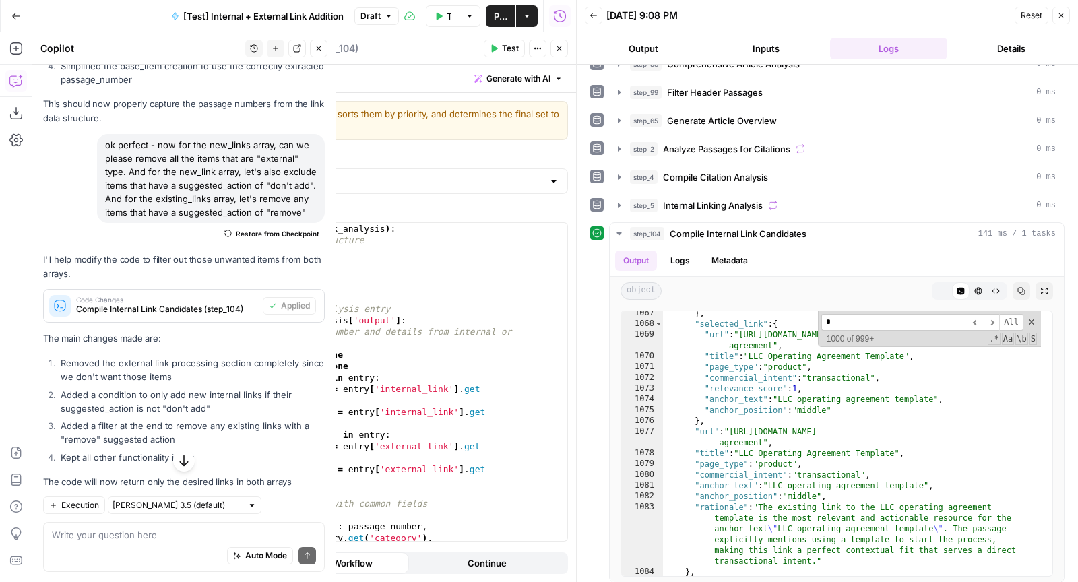
scroll to position [1133, 0]
drag, startPoint x: 159, startPoint y: 251, endPoint x: 261, endPoint y: 285, distance: 107.3
click at [261, 222] on div "ok perfect - now for the new_links array, can we please remove all the items th…" at bounding box center [211, 177] width 228 height 89
copy div "And for the existing_links array, let's remove any items that have a suggested_…"
click at [131, 544] on div "Auto Mode Send" at bounding box center [184, 556] width 264 height 30
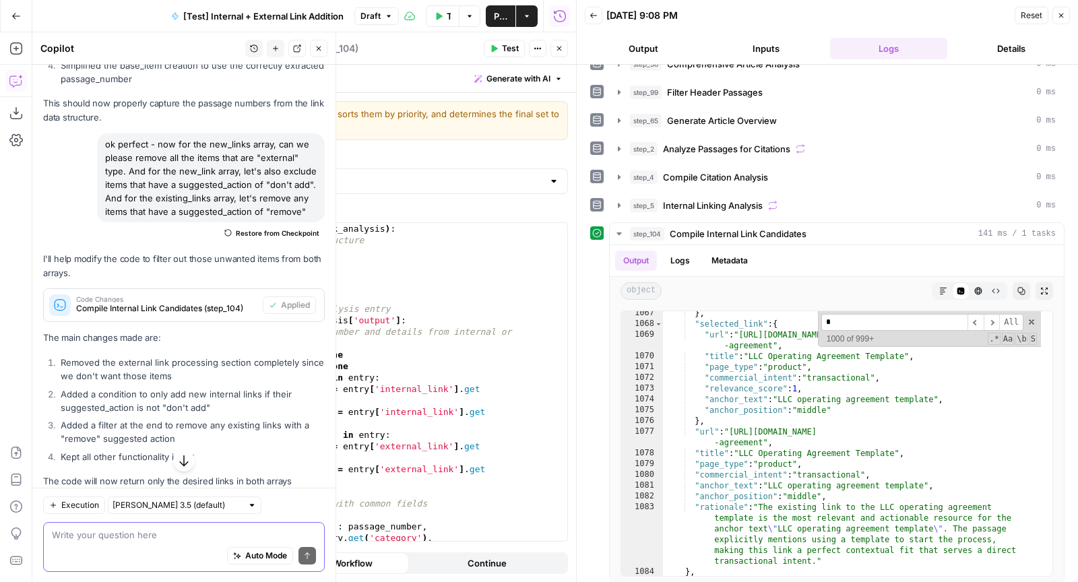
paste textarea "And for the existing_links array, let's remove any items that have a suggested_…"
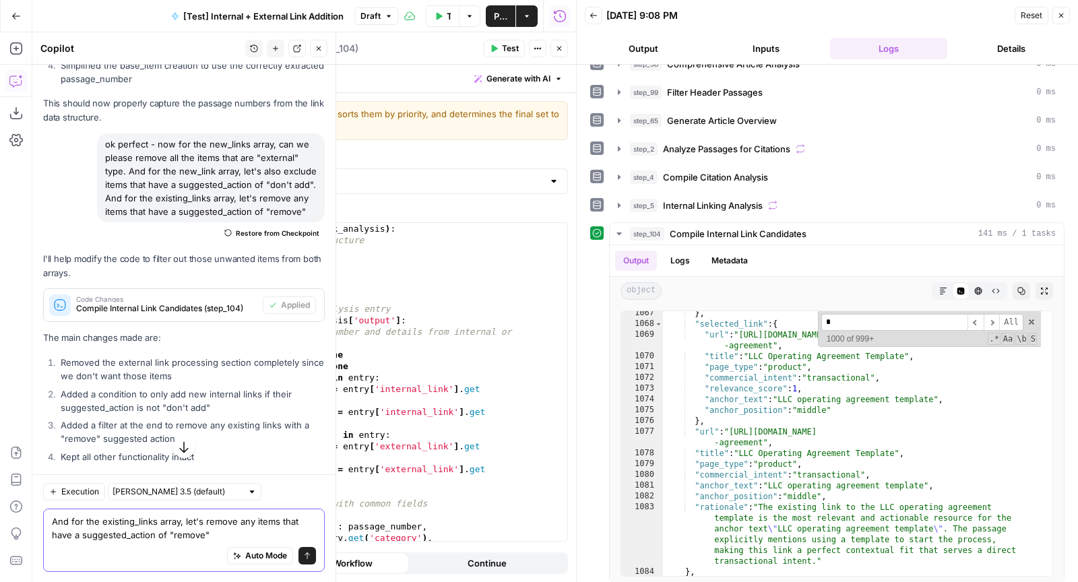
drag, startPoint x: 72, startPoint y: 521, endPoint x: 52, endPoint y: 521, distance: 20.2
click at [52, 521] on textarea "And for the existing_links array, let's remove any items that have a suggested_…" at bounding box center [184, 527] width 264 height 27
click at [159, 527] on textarea "For the existing_links array, let's remove any items that have a suggested_acti…" at bounding box center [184, 527] width 264 height 27
click at [162, 533] on textarea "For the existing_links array, let's remove any items that have a suggested_acti…" at bounding box center [184, 527] width 264 height 27
click at [162, 536] on textarea "For the existing_links array, let's remove any items that have a suggested_acti…" at bounding box center [184, 527] width 264 height 27
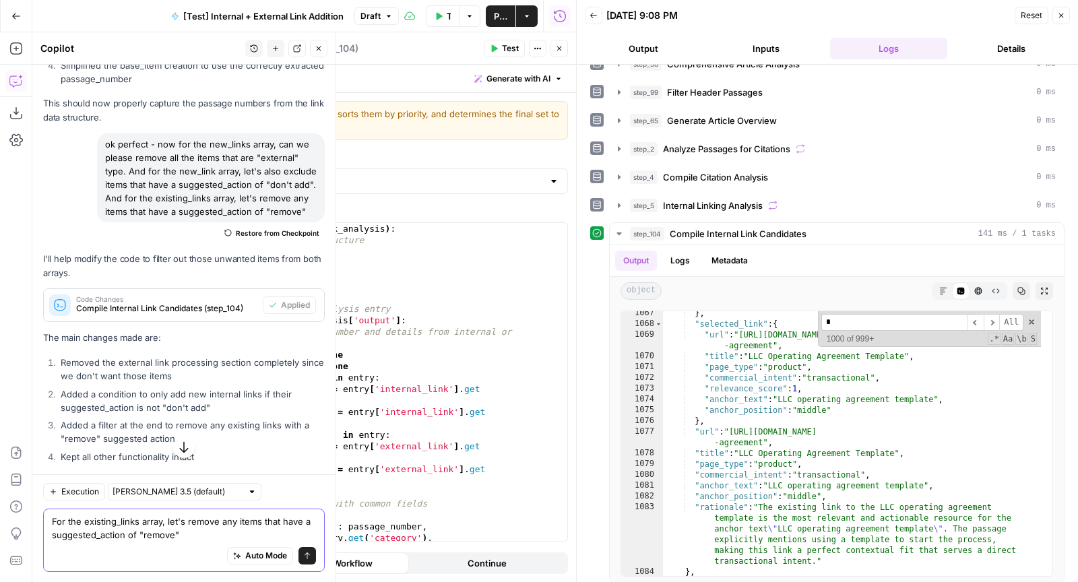
click at [162, 536] on textarea "For the existing_links array, let's remove any items that have a suggested_acti…" at bounding box center [184, 527] width 264 height 27
type textarea "For the existing_links array, let's remove any items that have a suggested_acti…"
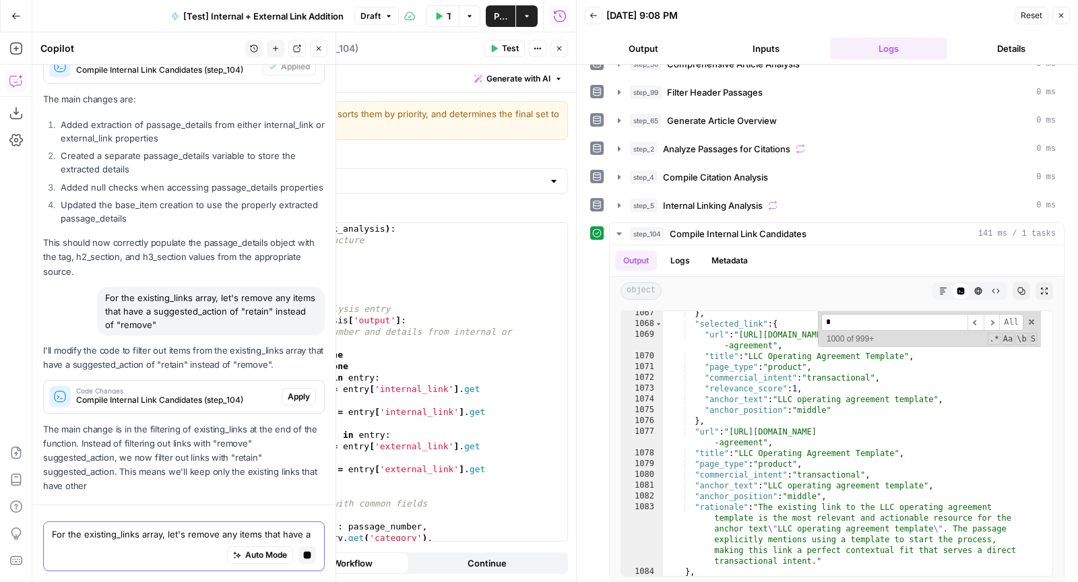
scroll to position [2111, 0]
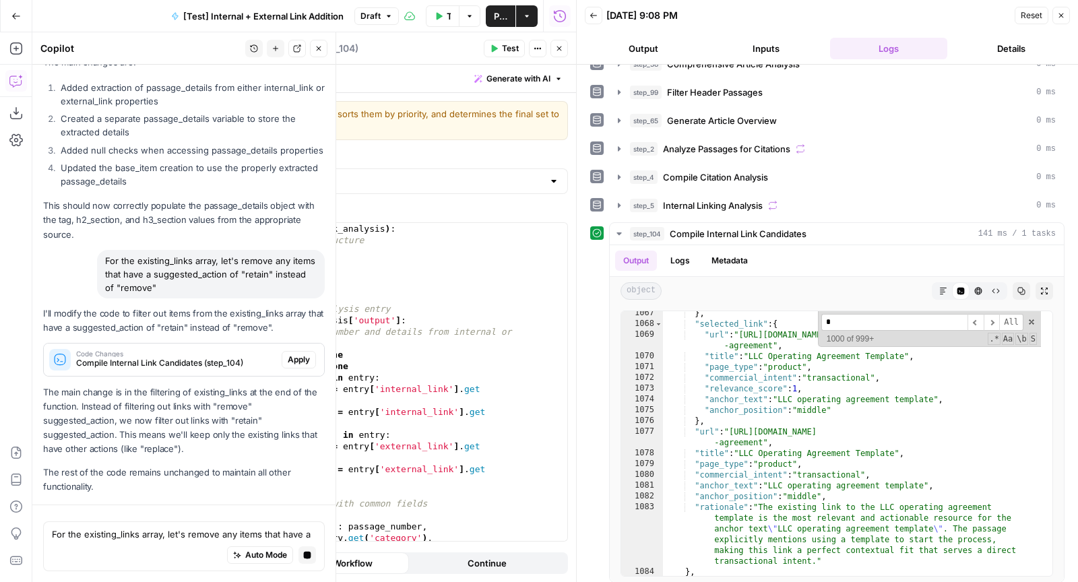
click at [288, 358] on span "Apply" at bounding box center [299, 360] width 22 height 12
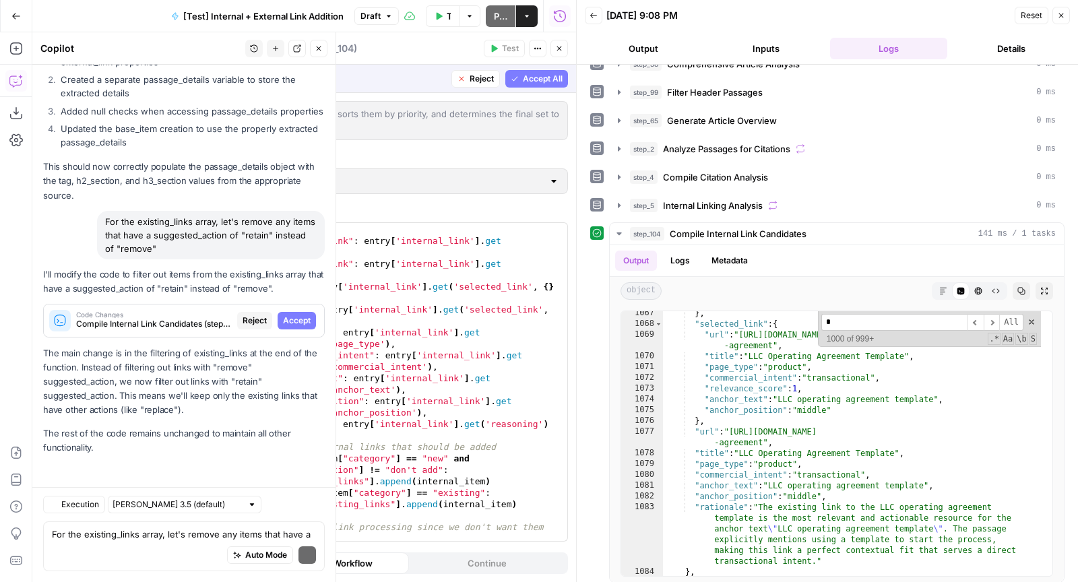
scroll to position [653, 0]
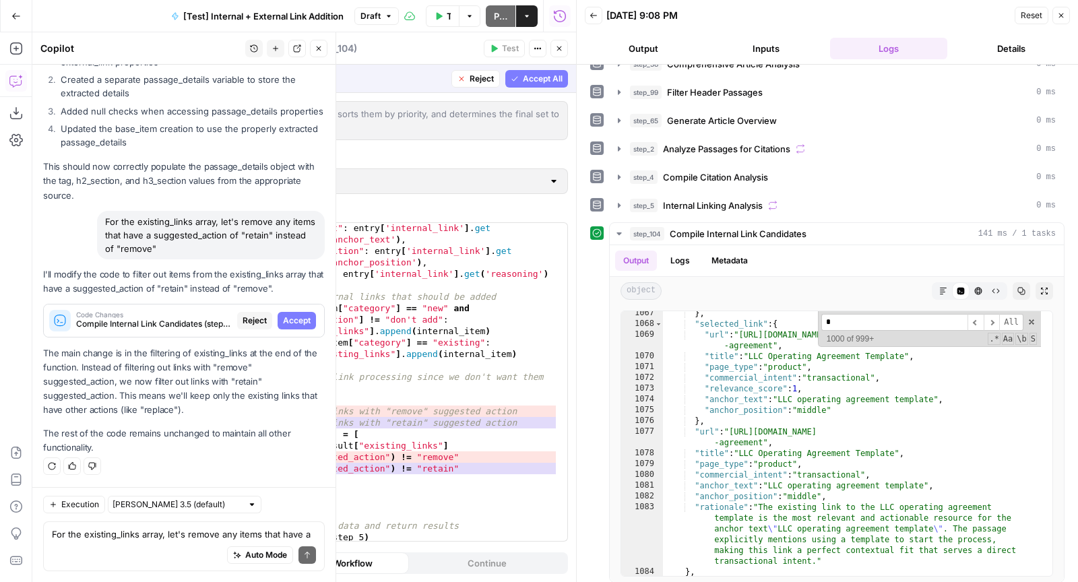
click at [528, 81] on span "Accept All" at bounding box center [543, 79] width 40 height 12
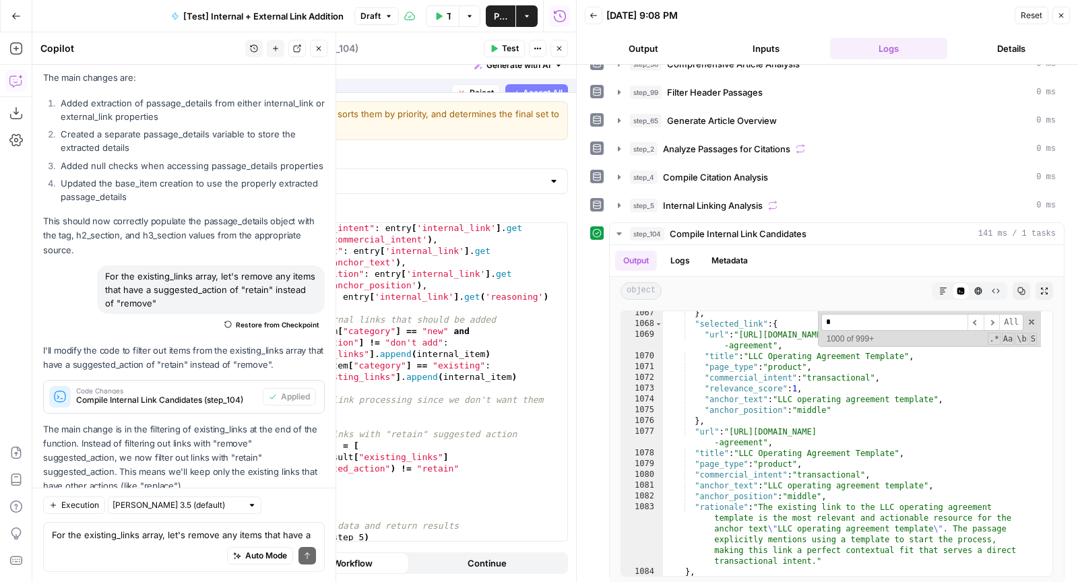
scroll to position [630, 0]
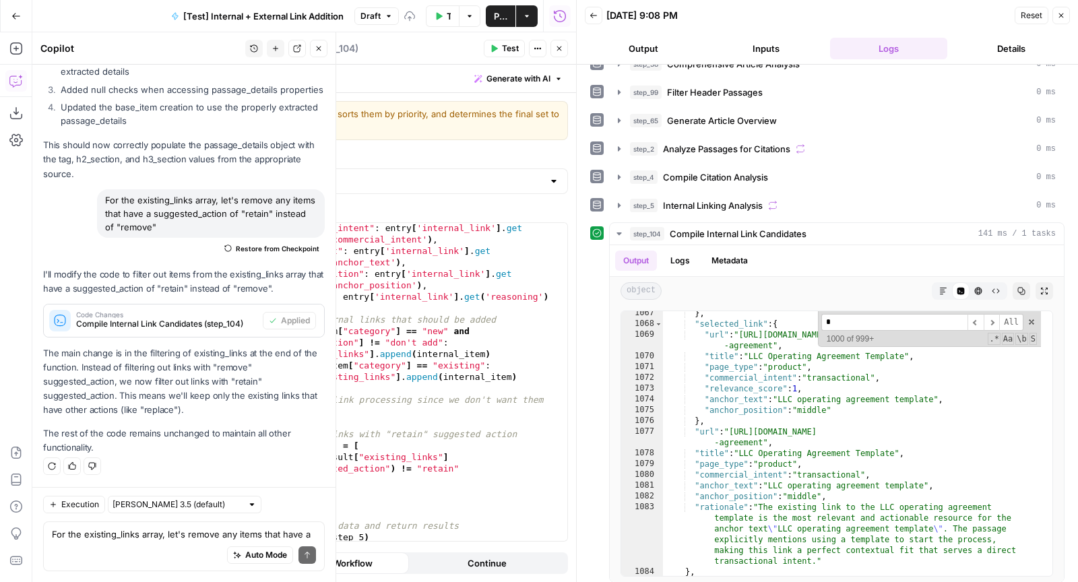
click at [511, 48] on span "Test" at bounding box center [510, 48] width 17 height 12
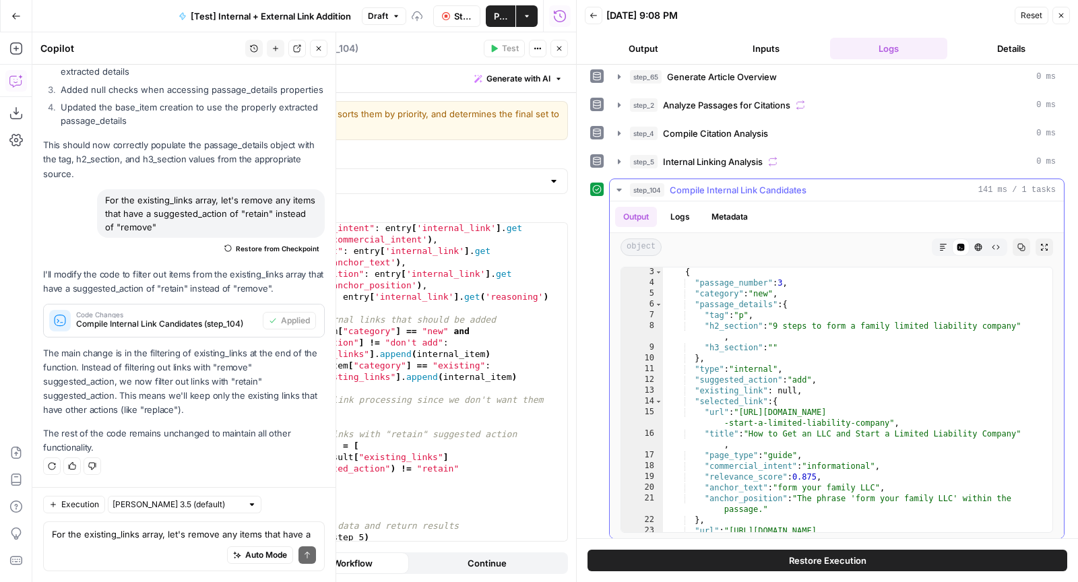
scroll to position [0, 0]
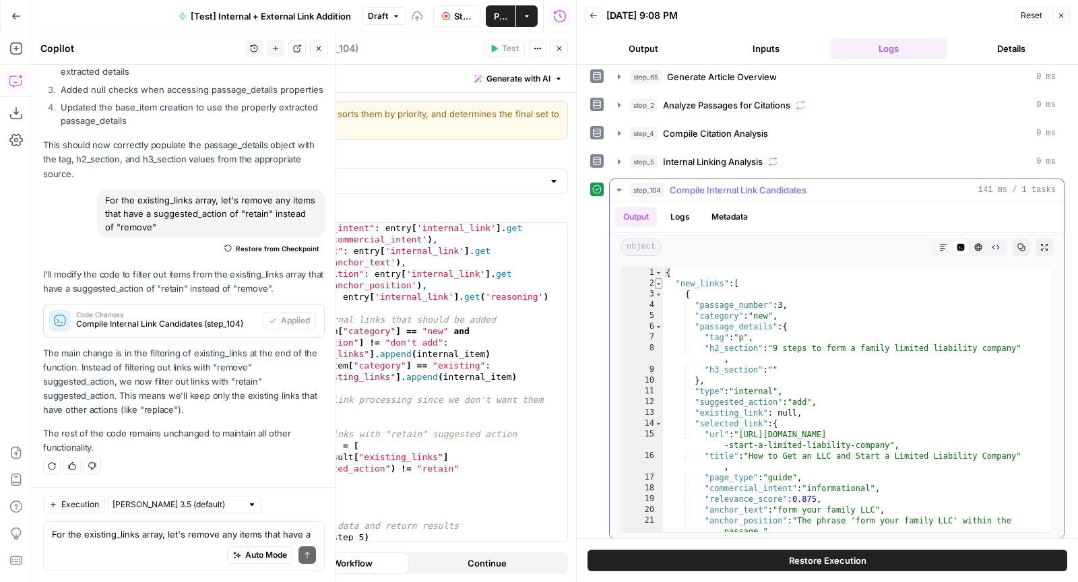
type textarea "*"
click at [655, 278] on span "Toggle code folding, rows 2 through 1011" at bounding box center [658, 283] width 7 height 11
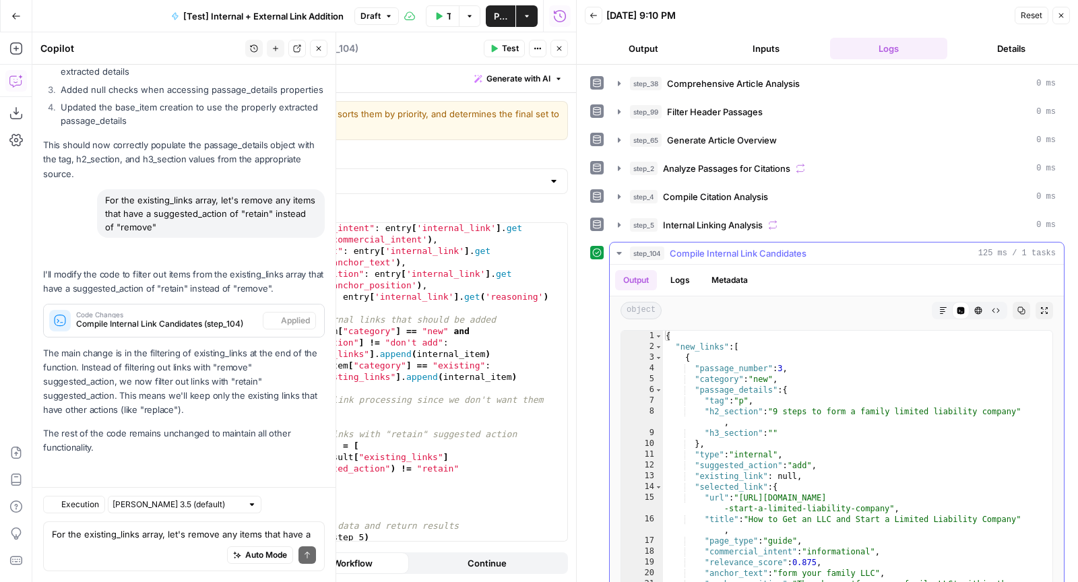
scroll to position [73, 0]
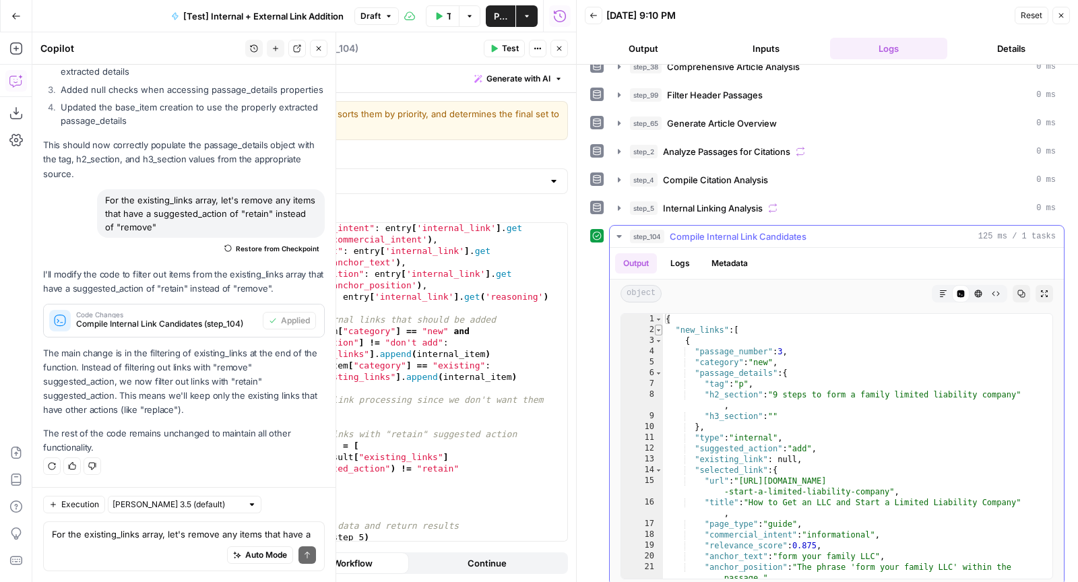
type textarea "*"
click at [658, 325] on span "Toggle code folding, rows 2 through 1011" at bounding box center [658, 330] width 7 height 11
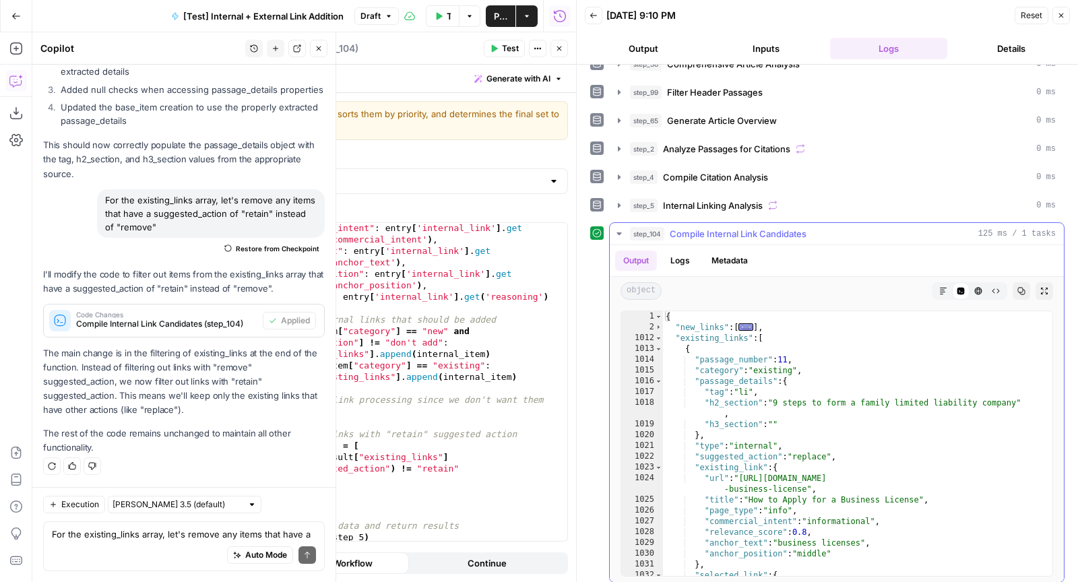
scroll to position [0, 0]
click at [793, 201] on div "step_5 Internal Linking Analysis 0 ms" at bounding box center [843, 205] width 426 height 13
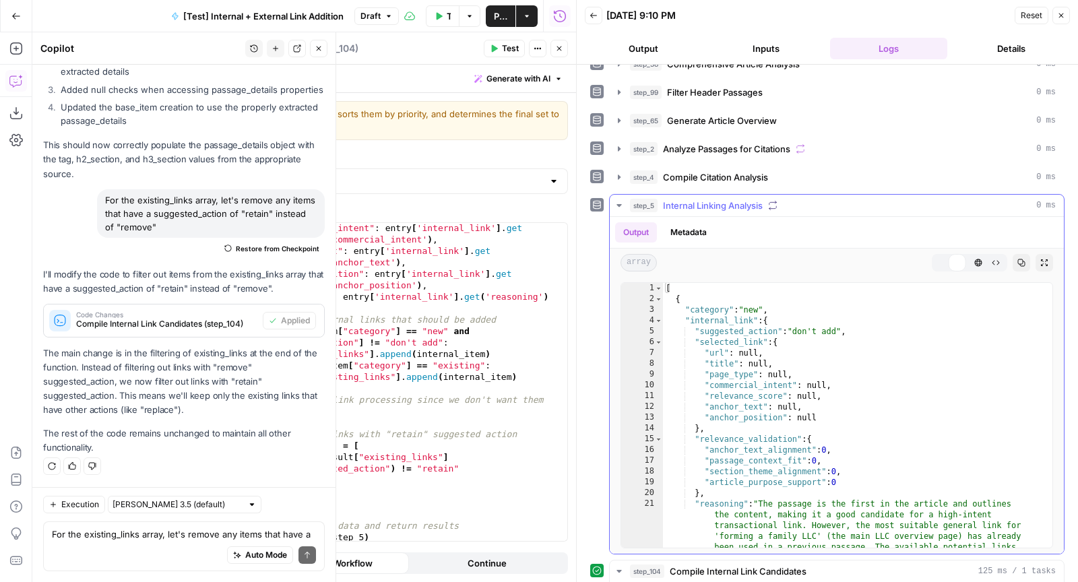
type textarea "**********"
click at [865, 368] on div "[ { "category" : "new" , "internal_link" : { "suggested_action" : "don't add" ,…" at bounding box center [852, 469] width 378 height 373
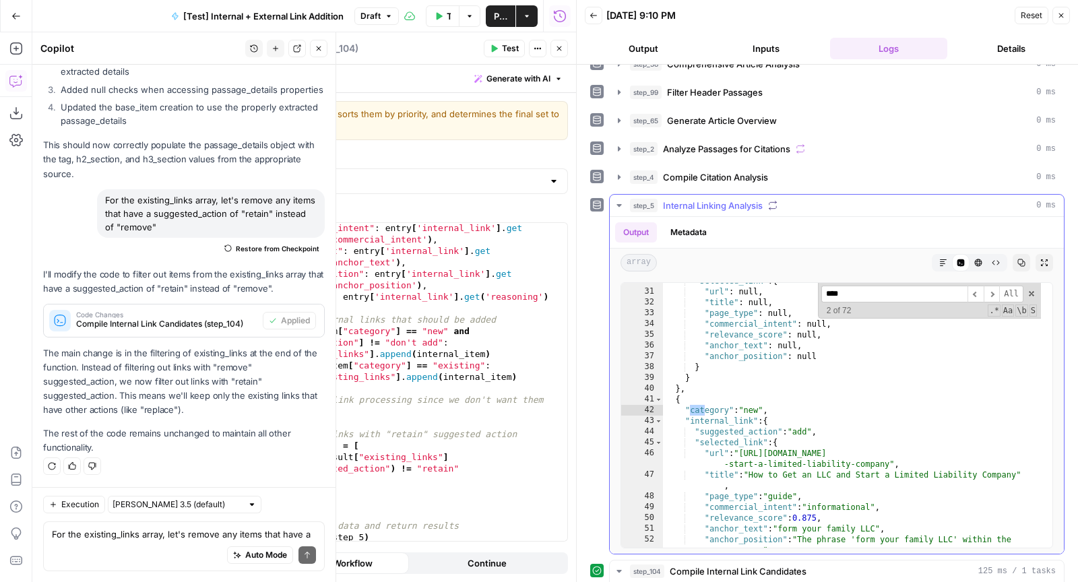
scroll to position [309, 0]
type input "*"
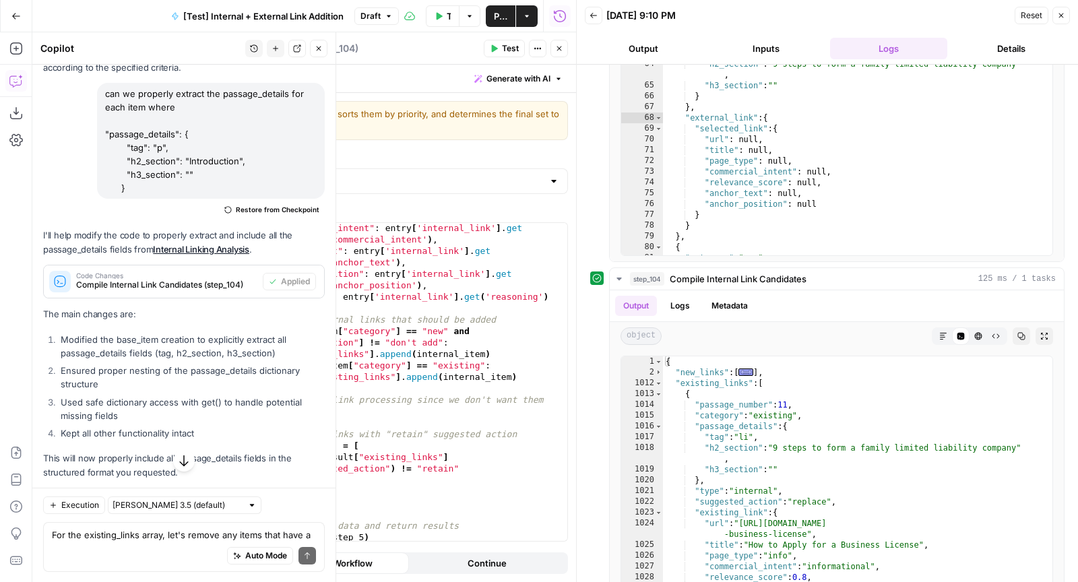
scroll to position [1273, 0]
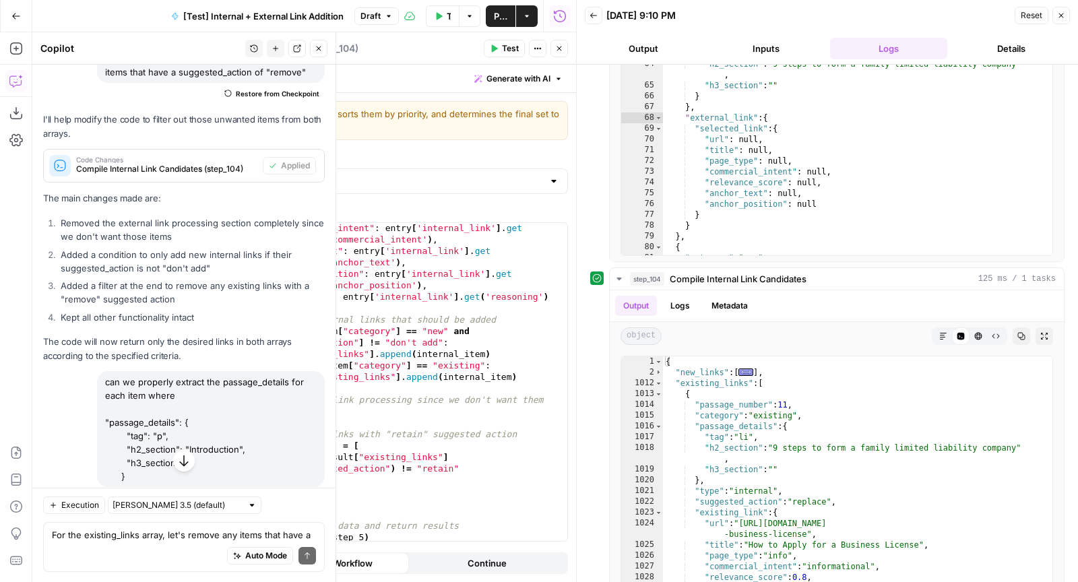
type input "**********"
click at [107, 548] on div "Auto Mode Send" at bounding box center [184, 556] width 264 height 30
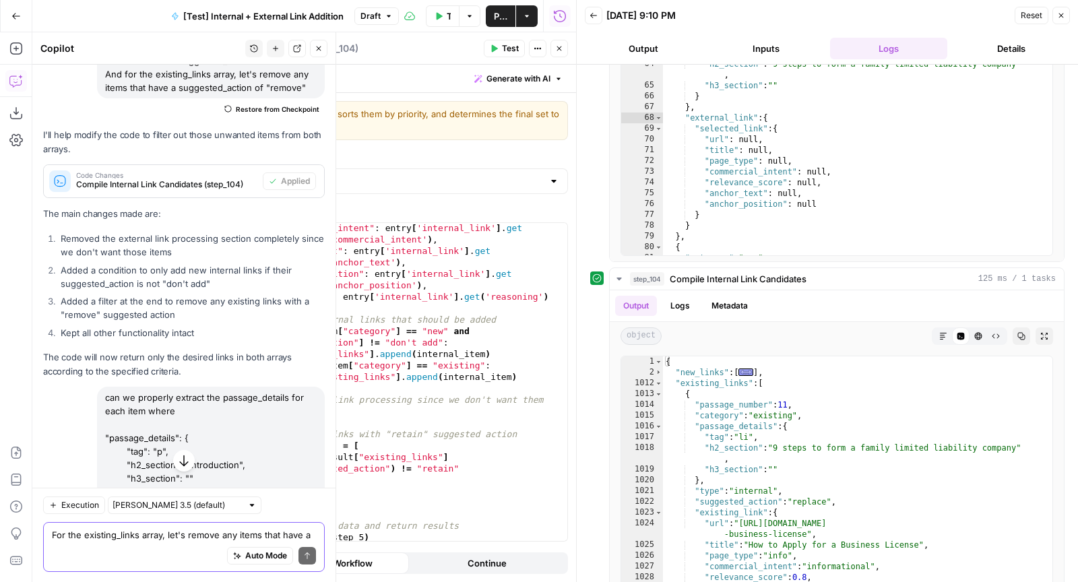
scroll to position [1259, 0]
type textarea "wait the existing_links array still includes "external" types right?"
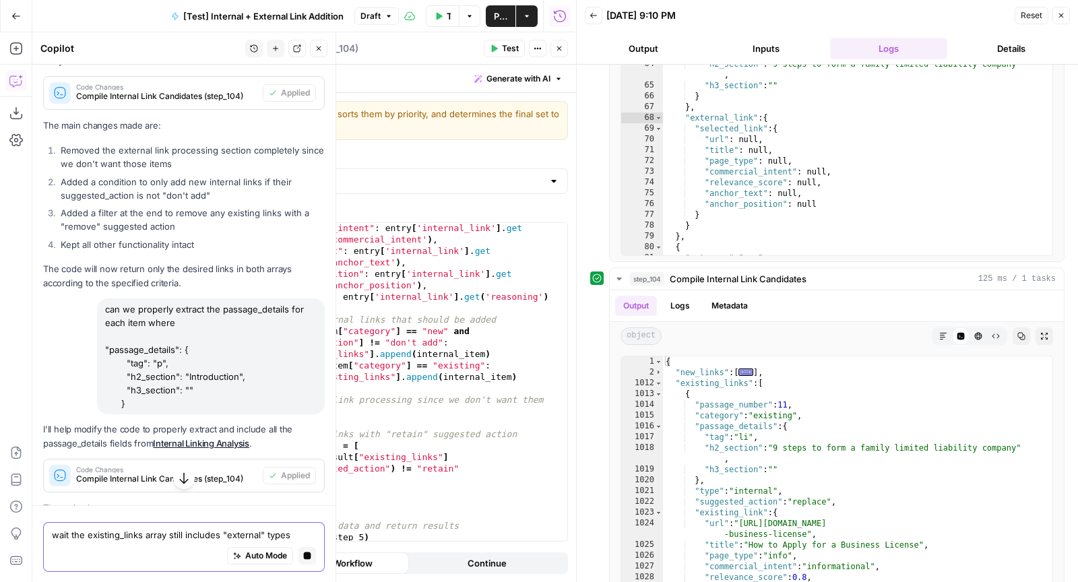
scroll to position [1194, 0]
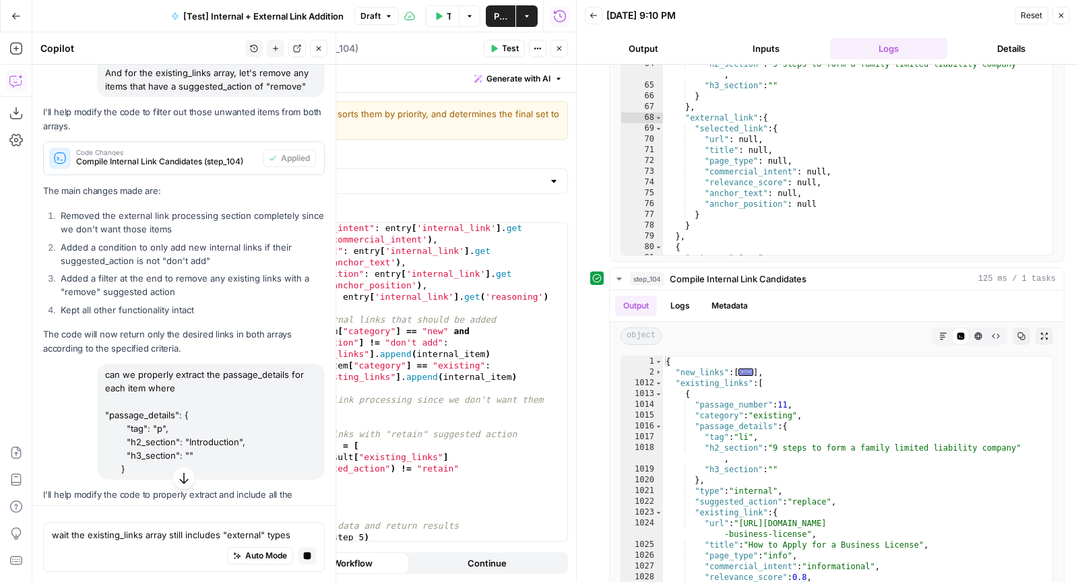
click at [173, 486] on button "button" at bounding box center [184, 478] width 22 height 22
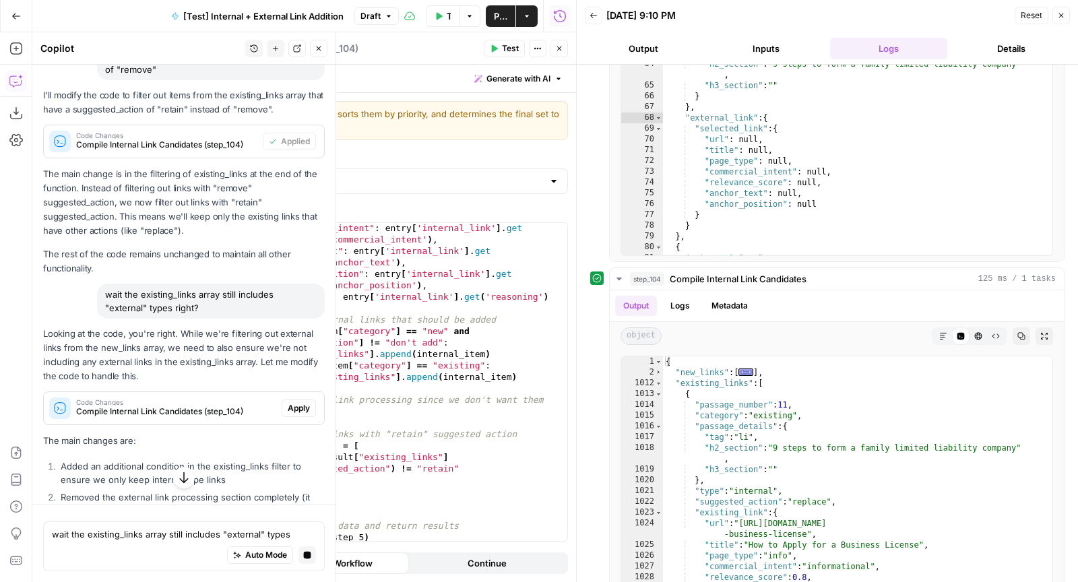
scroll to position [2248, 0]
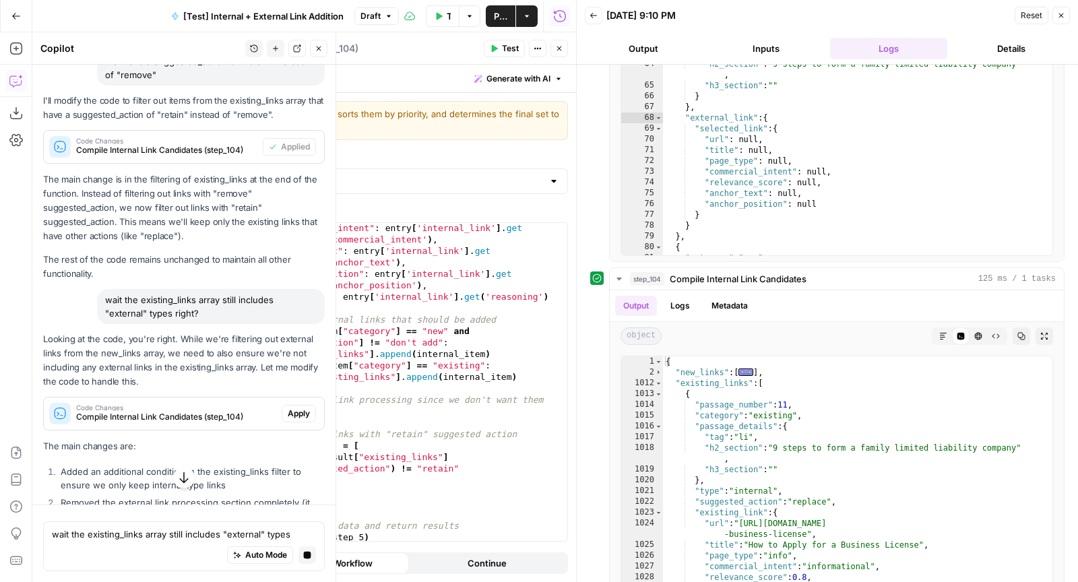
click at [293, 420] on span "Apply" at bounding box center [299, 413] width 22 height 12
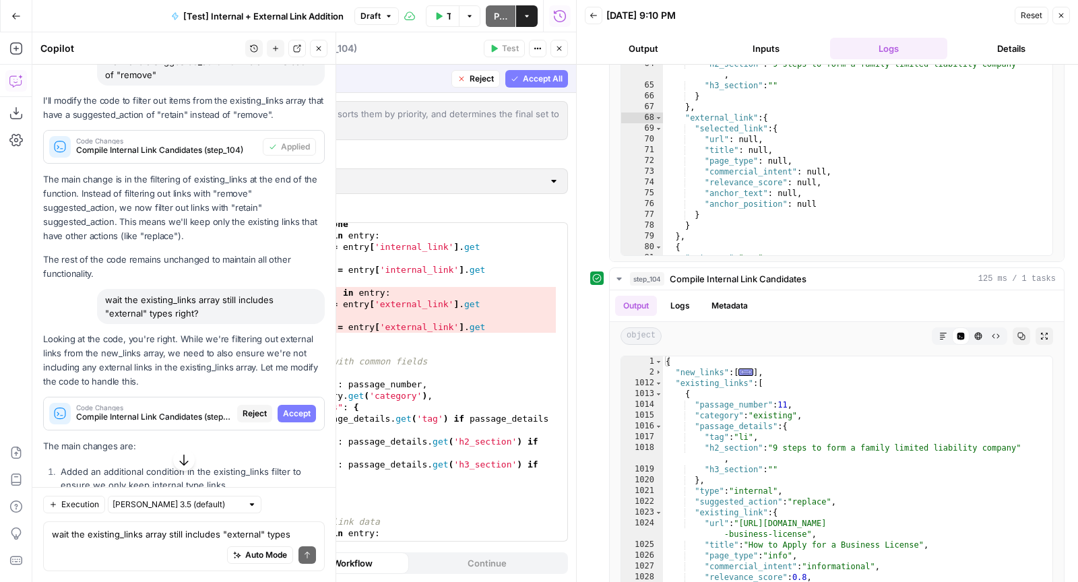
scroll to position [0, 0]
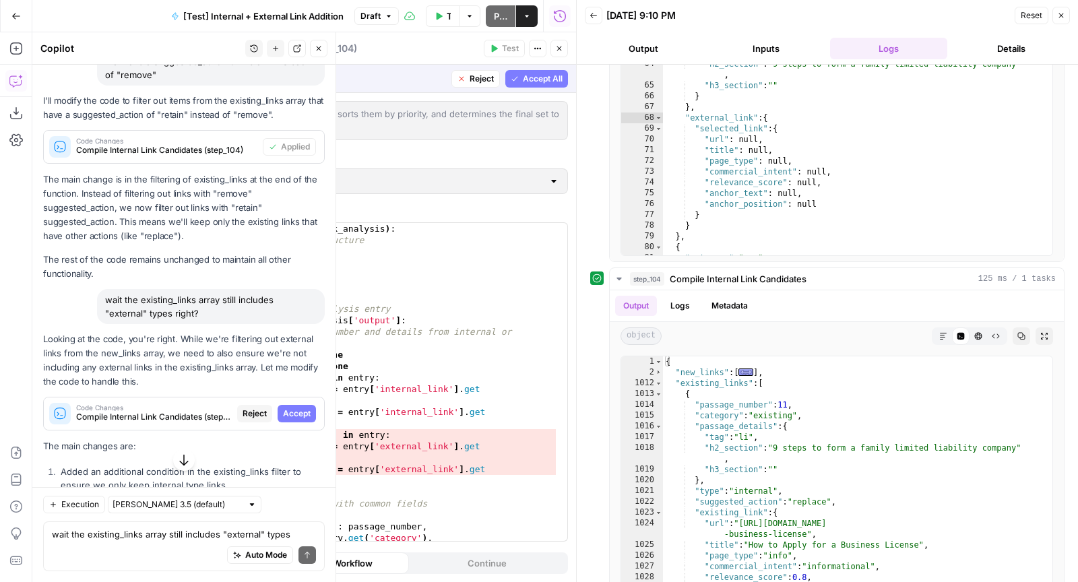
click at [536, 79] on span "Accept All" at bounding box center [543, 79] width 40 height 12
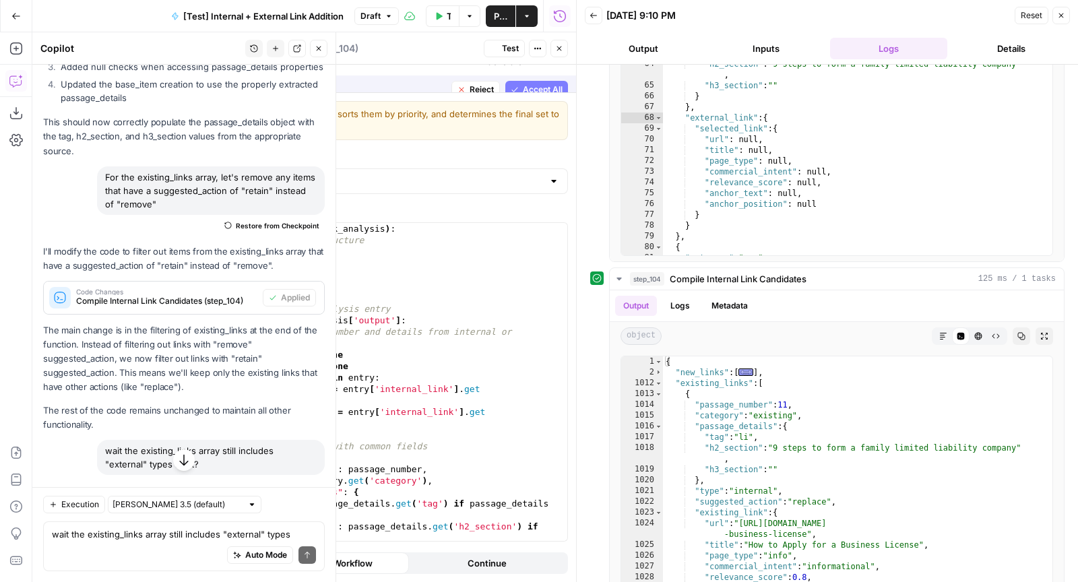
scroll to position [2378, 0]
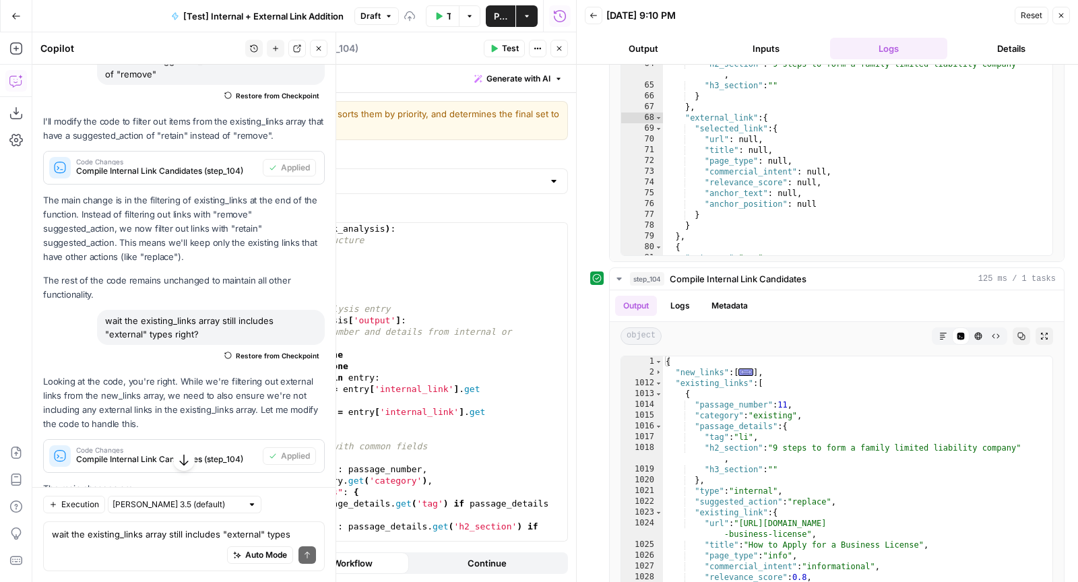
click at [505, 47] on span "Test" at bounding box center [510, 48] width 17 height 12
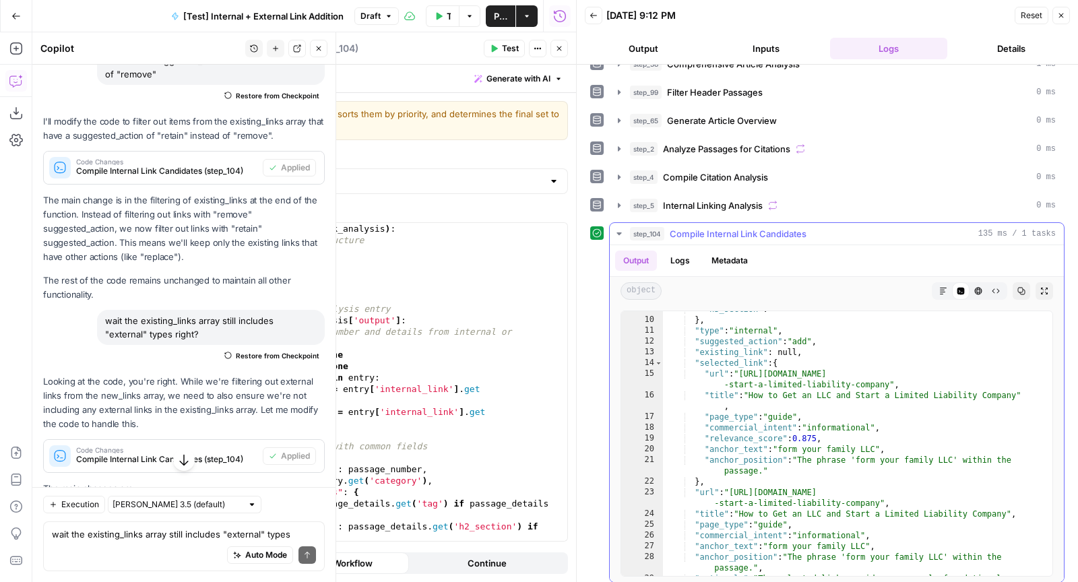
scroll to position [0, 0]
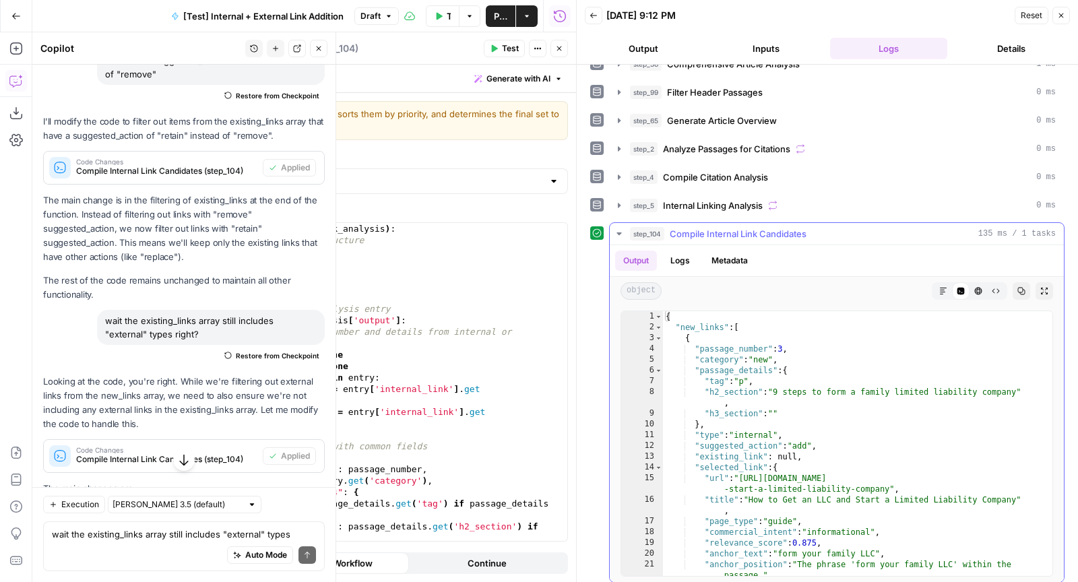
click at [828, 375] on div "{ "new_links" : [ { "passage_number" : 3 , "category" : "new" , "passage_detail…" at bounding box center [852, 454] width 378 height 287
type textarea "**********"
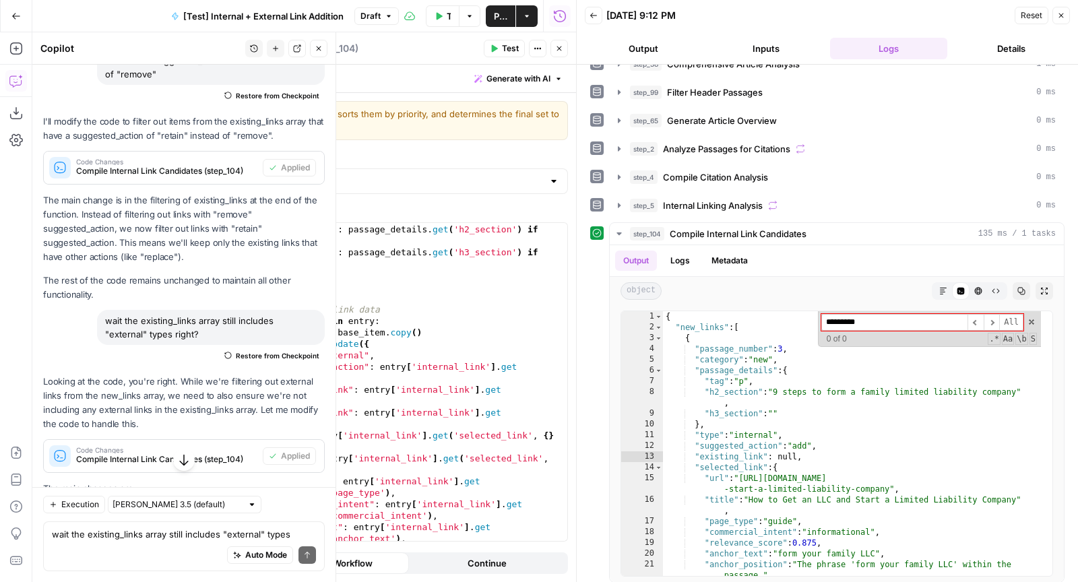
scroll to position [2634, 0]
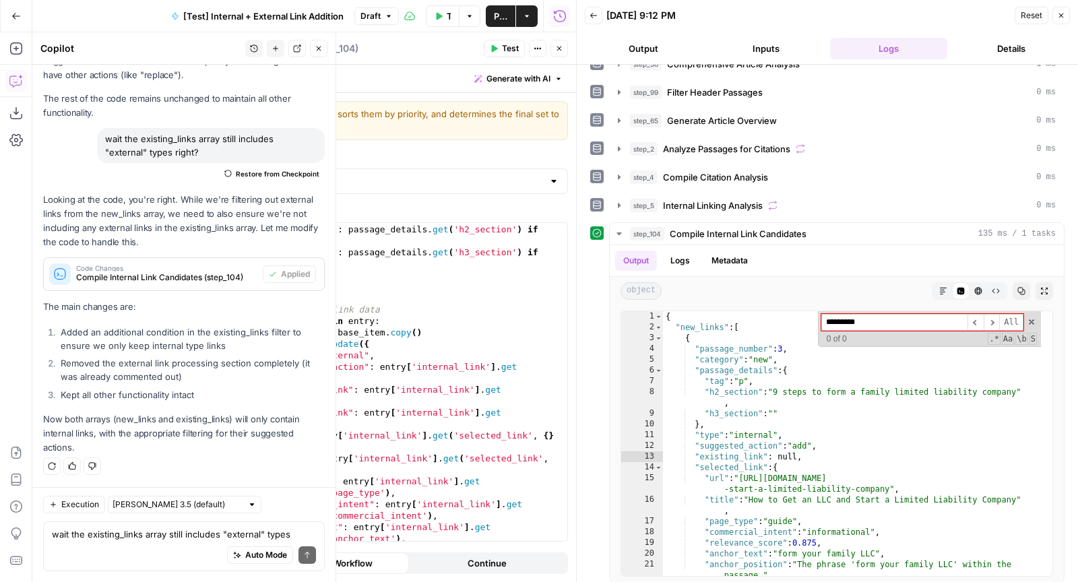
type input "*********"
click at [128, 552] on div "Auto Mode Send" at bounding box center [184, 556] width 264 height 30
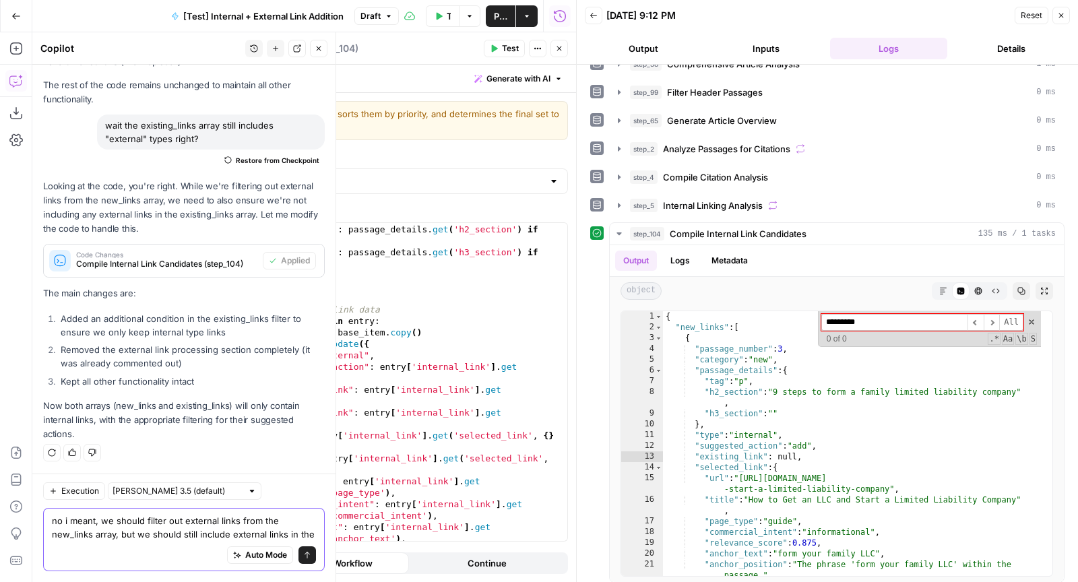
scroll to position [2661, 0]
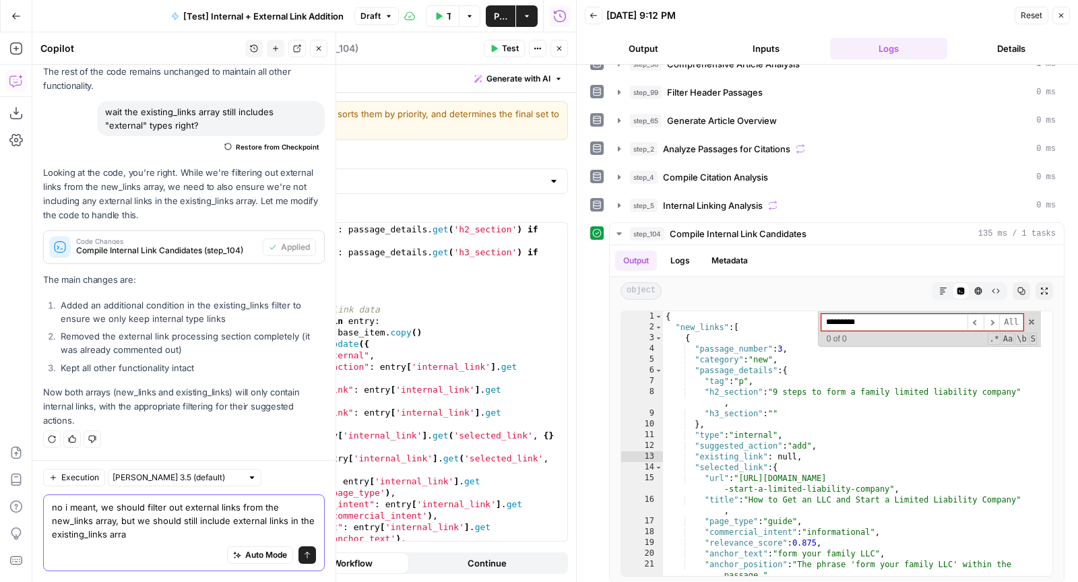
type textarea "no i meant, we should filter out external links from the new_links array, but w…"
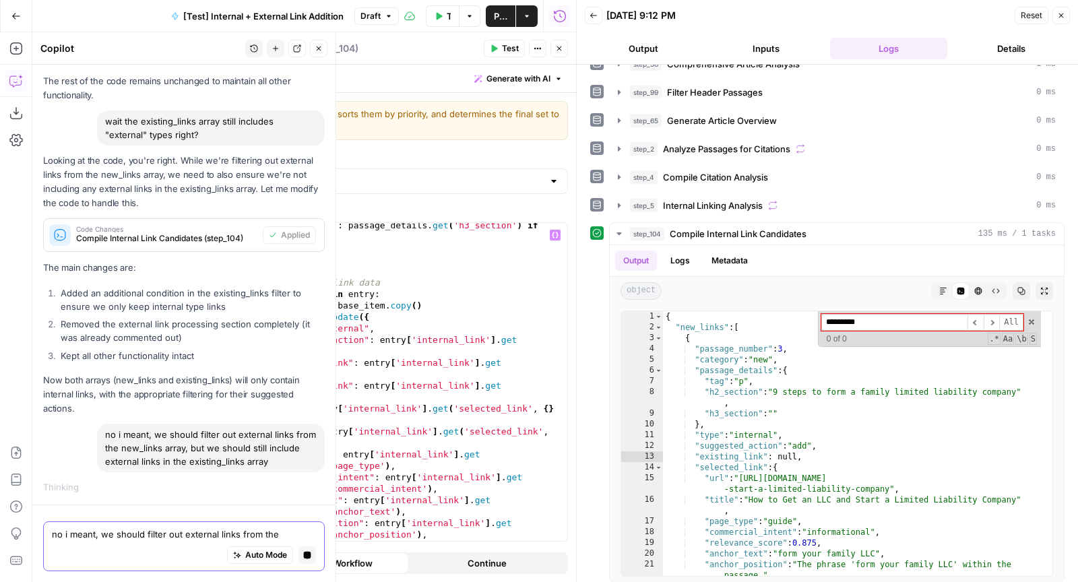
scroll to position [323, 0]
click at [21, 274] on div "Add Steps Copilot Download as JSON Settings Import JSON AirOps Academy Help Giv…" at bounding box center [16, 307] width 32 height 550
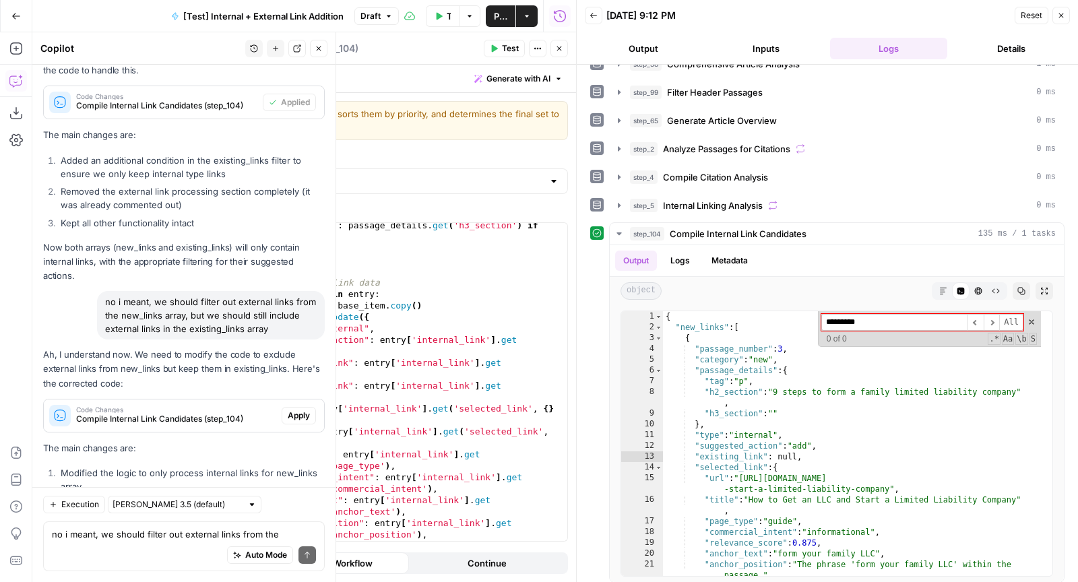
scroll to position [2942, 0]
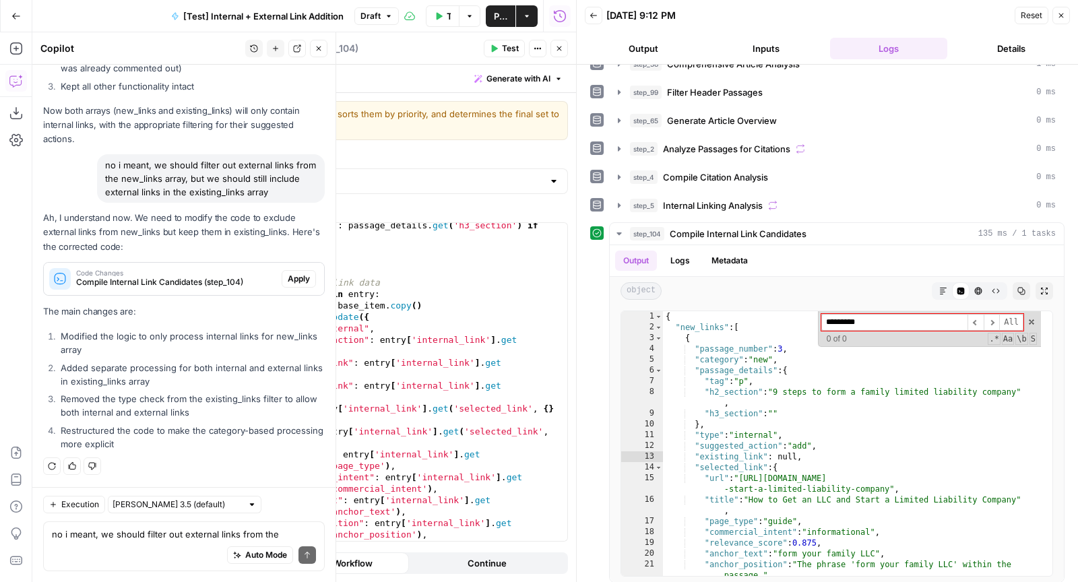
click at [294, 278] on span "Apply" at bounding box center [299, 279] width 22 height 12
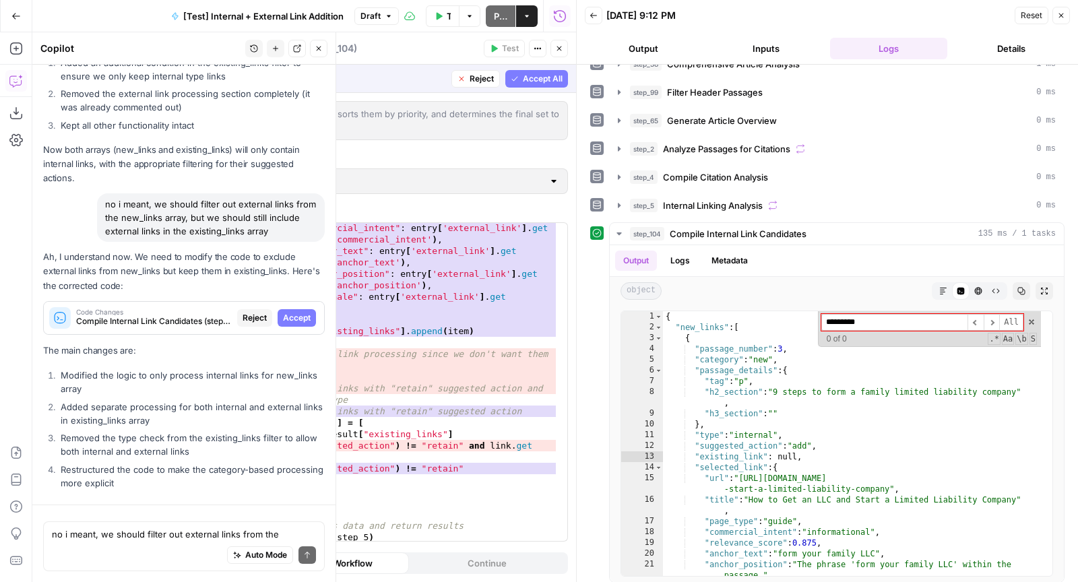
scroll to position [1305, 0]
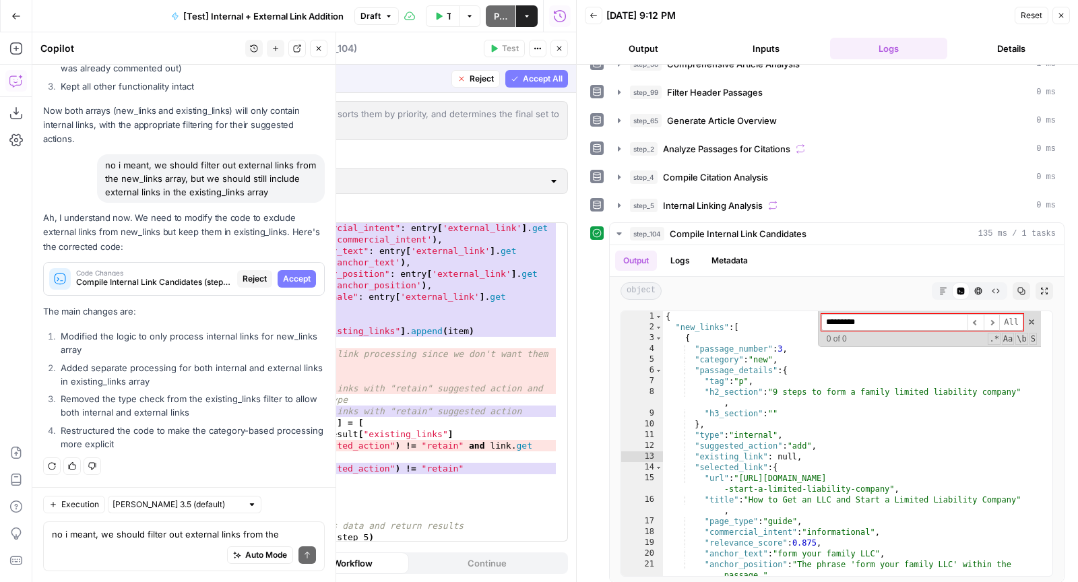
click at [559, 75] on span "Accept All" at bounding box center [543, 79] width 40 height 12
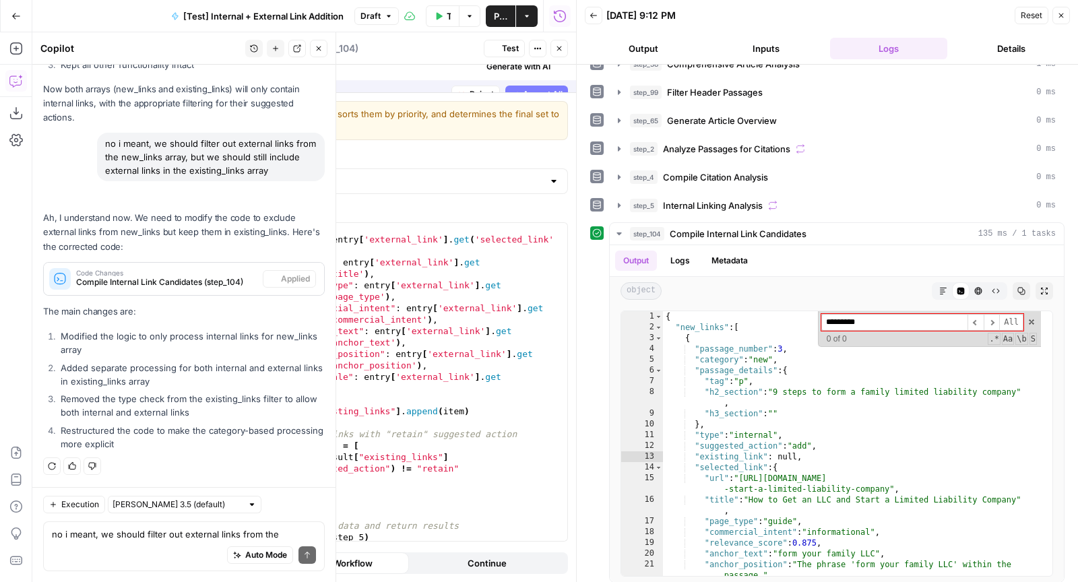
scroll to position [1146, 0]
click at [508, 43] on span "Test" at bounding box center [510, 48] width 17 height 12
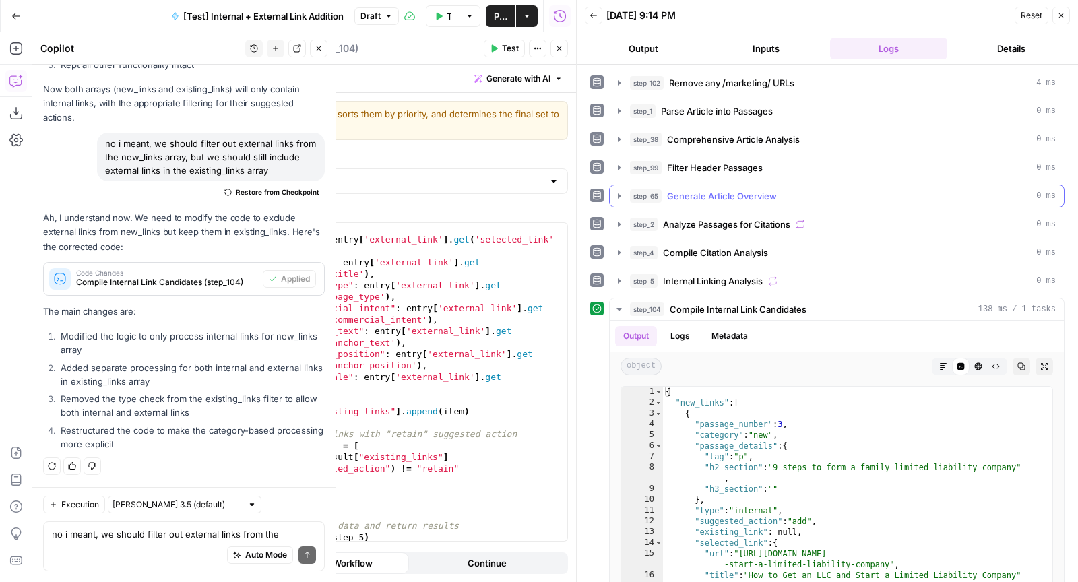
scroll to position [75, 0]
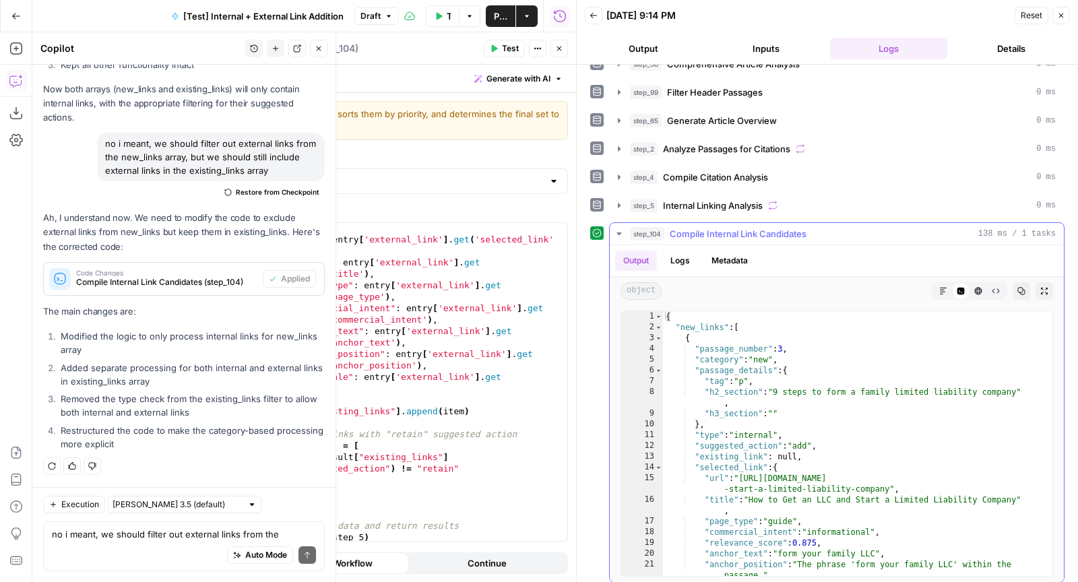
click at [838, 459] on div "{ "new_links" : [ { "passage_number" : 3 , "category" : "new" , "passage_detail…" at bounding box center [852, 454] width 378 height 287
type textarea "**********"
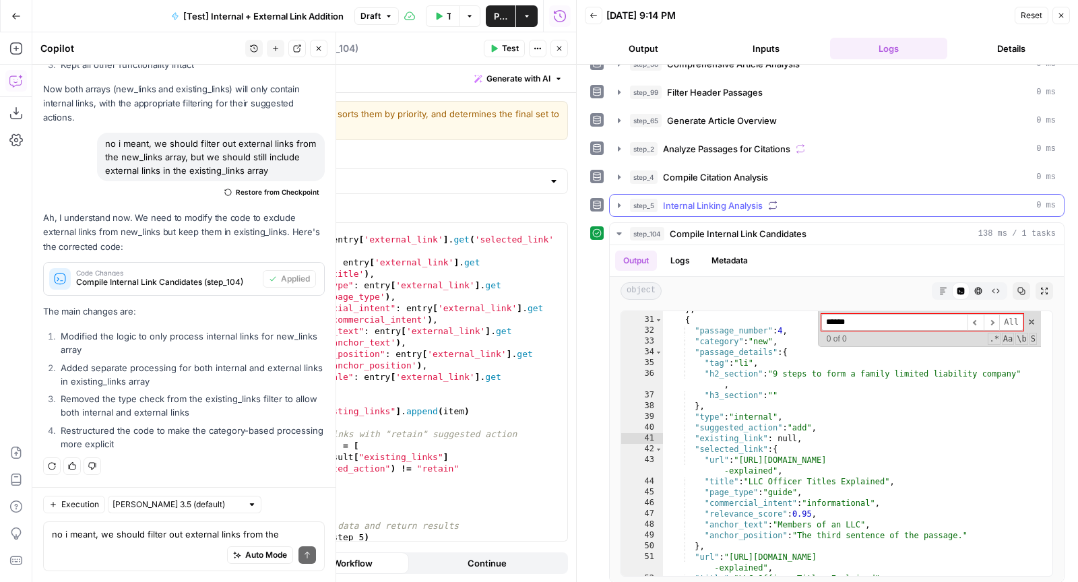
type input "******"
click at [829, 200] on div "step_5 Internal Linking Analysis 0 ms" at bounding box center [843, 205] width 426 height 13
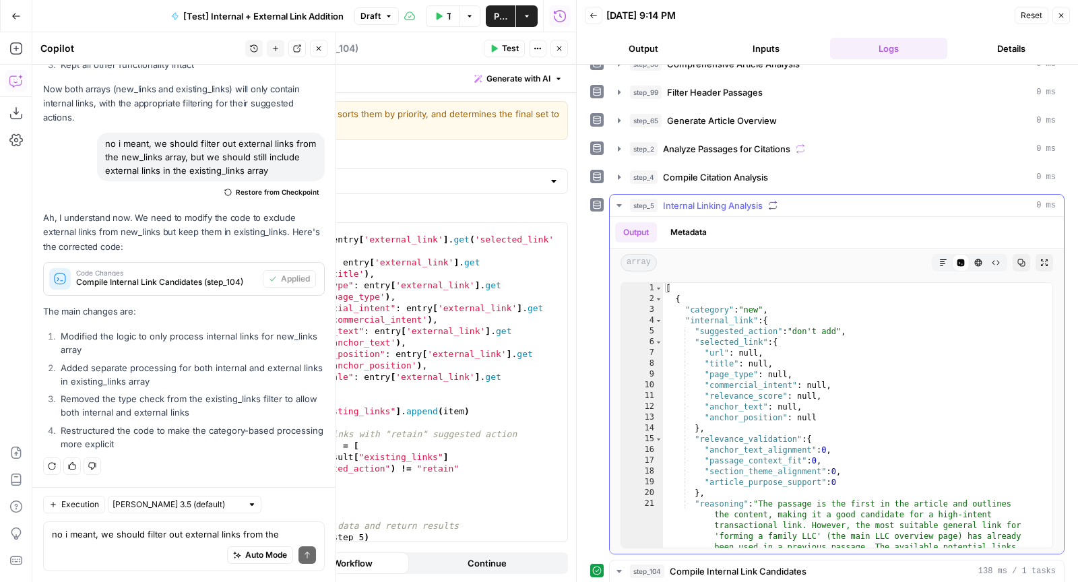
type textarea "**********"
click at [794, 395] on div "[ { "category" : "new" , "internal_link" : { "suggested_action" : "don't add" ,…" at bounding box center [852, 469] width 378 height 373
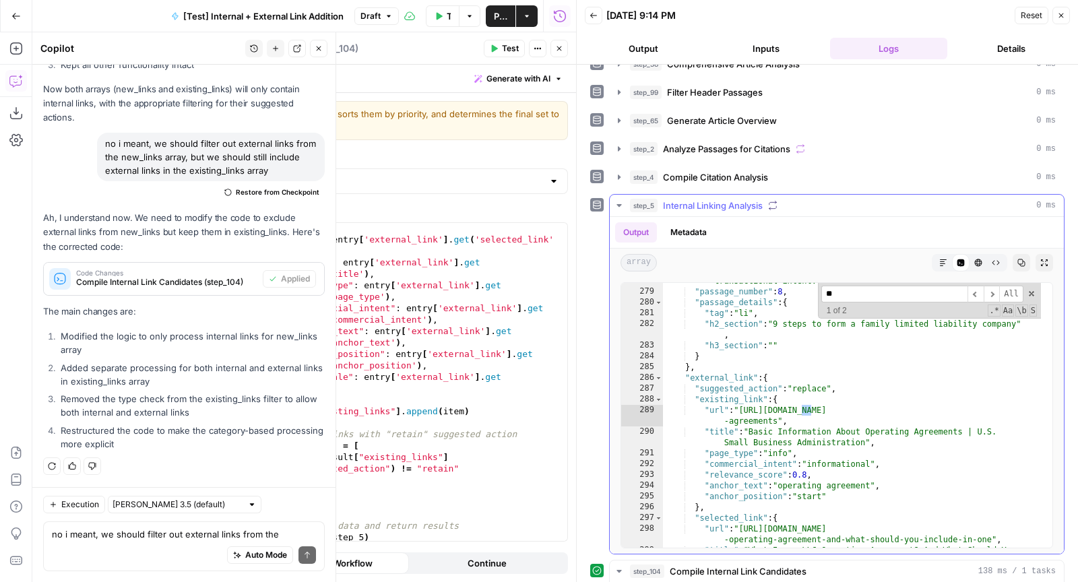
scroll to position [2920, 0]
type input "*******"
click at [93, 548] on div "Auto Mode Send" at bounding box center [184, 556] width 264 height 30
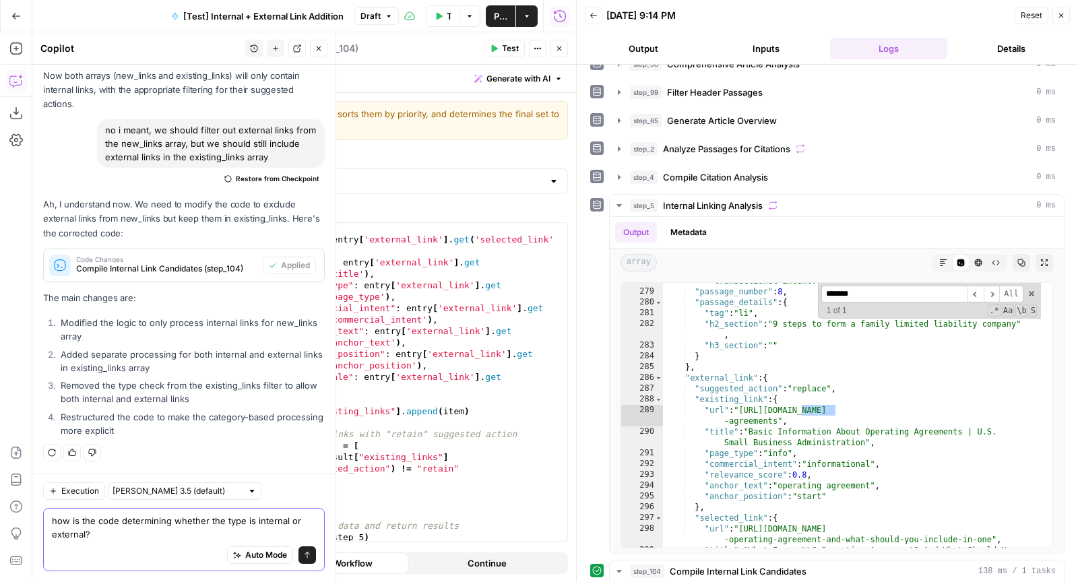
type textarea "how is the code determining whether the type is internal or external??"
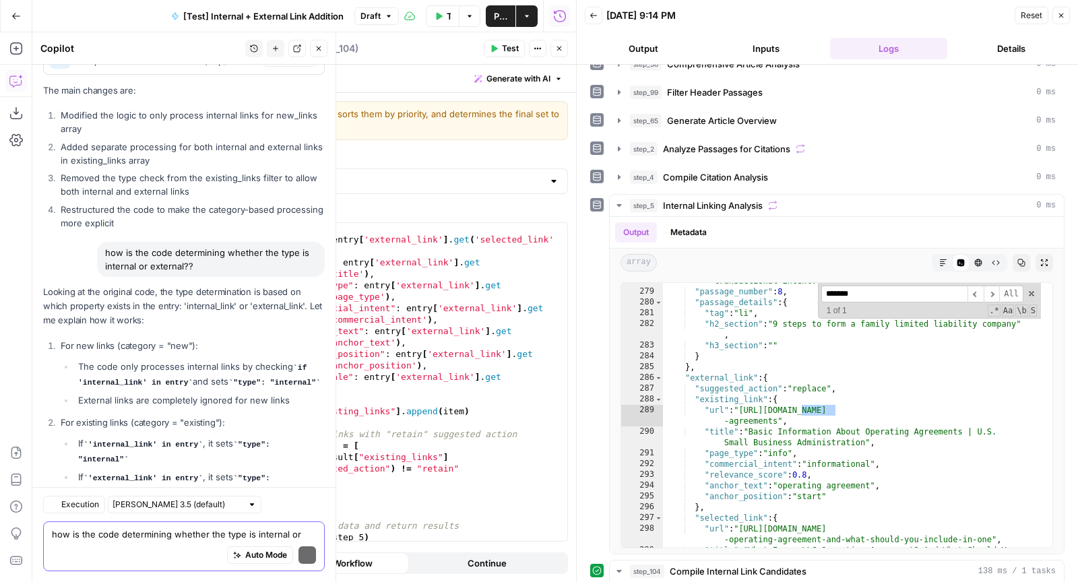
scroll to position [3343, 0]
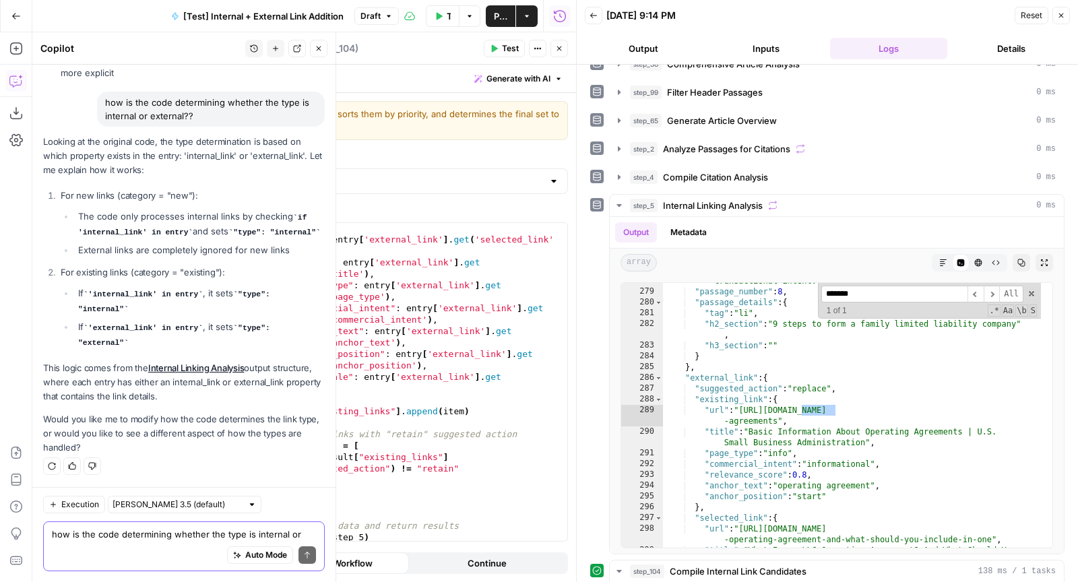
click at [139, 531] on textarea "how is the code determining whether the type is internal or external??" at bounding box center [184, 533] width 264 height 13
click at [113, 539] on textarea "how is the code determining whether the type is internal or external??" at bounding box center [184, 533] width 264 height 13
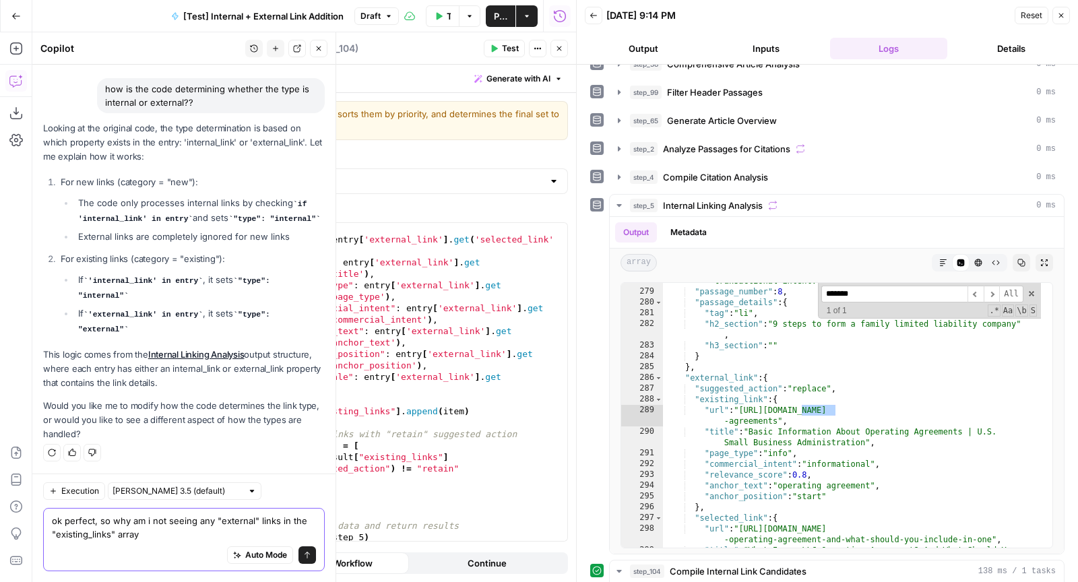
type textarea "ok perfect, so why am i not seeing any "external" links in the "existing_links"…"
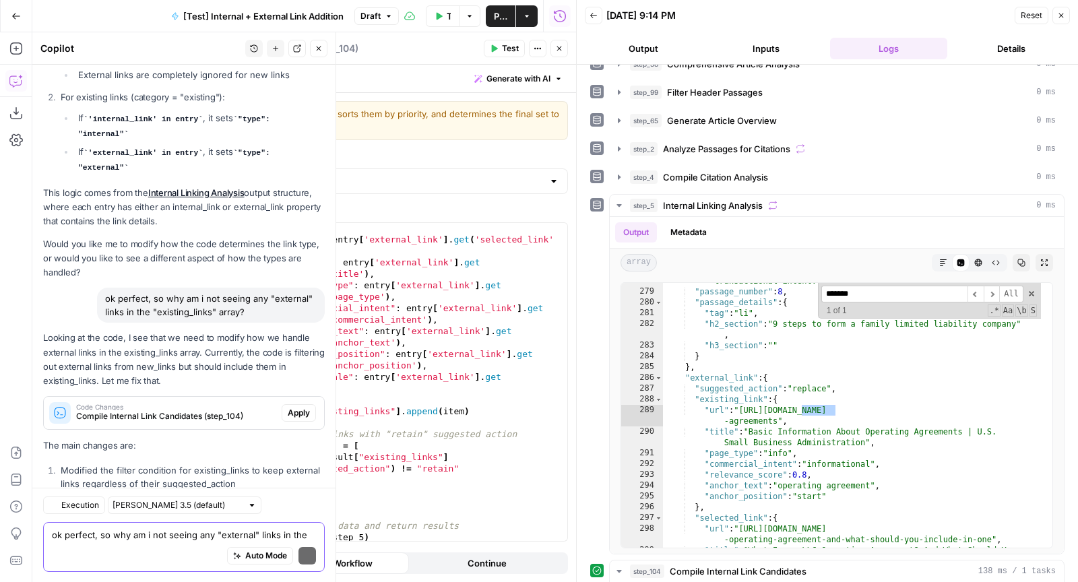
scroll to position [3668, 0]
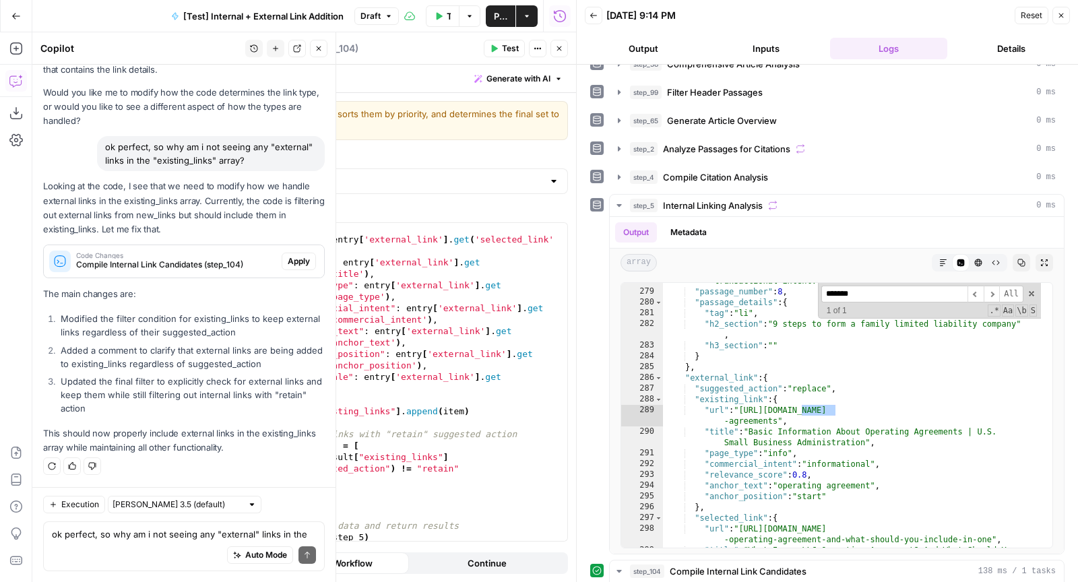
click at [288, 260] on span "Apply" at bounding box center [299, 261] width 22 height 12
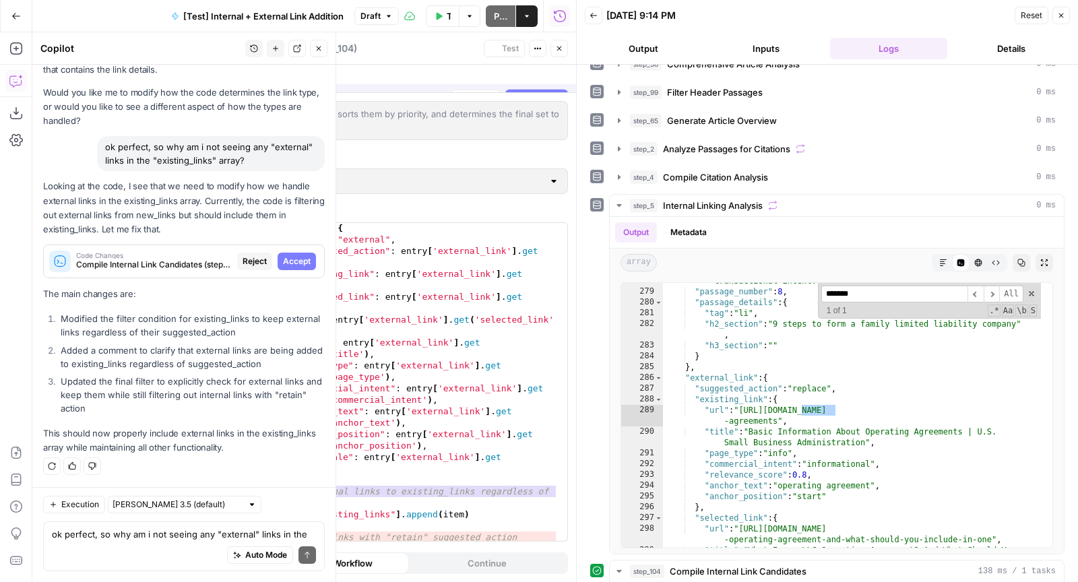
scroll to position [3475, 0]
click at [543, 76] on span "Accept All" at bounding box center [543, 79] width 40 height 12
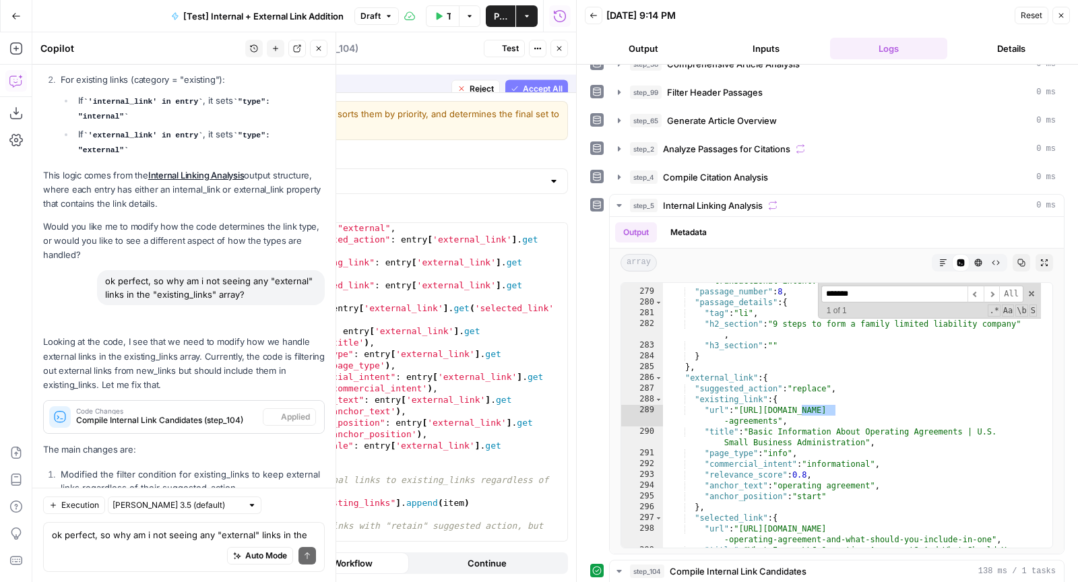
scroll to position [3711, 0]
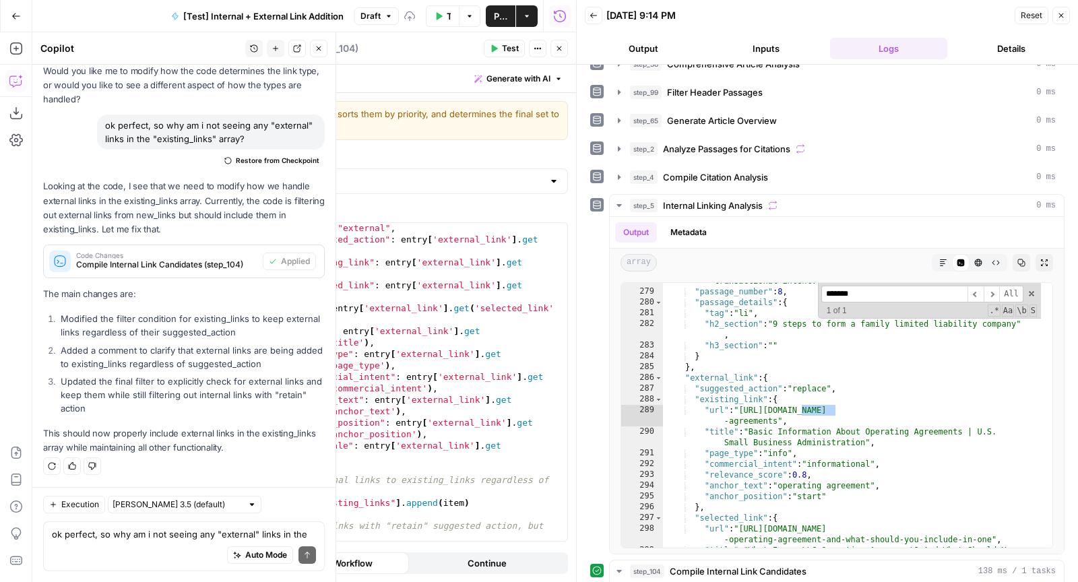
click at [511, 48] on span "Test" at bounding box center [510, 48] width 17 height 12
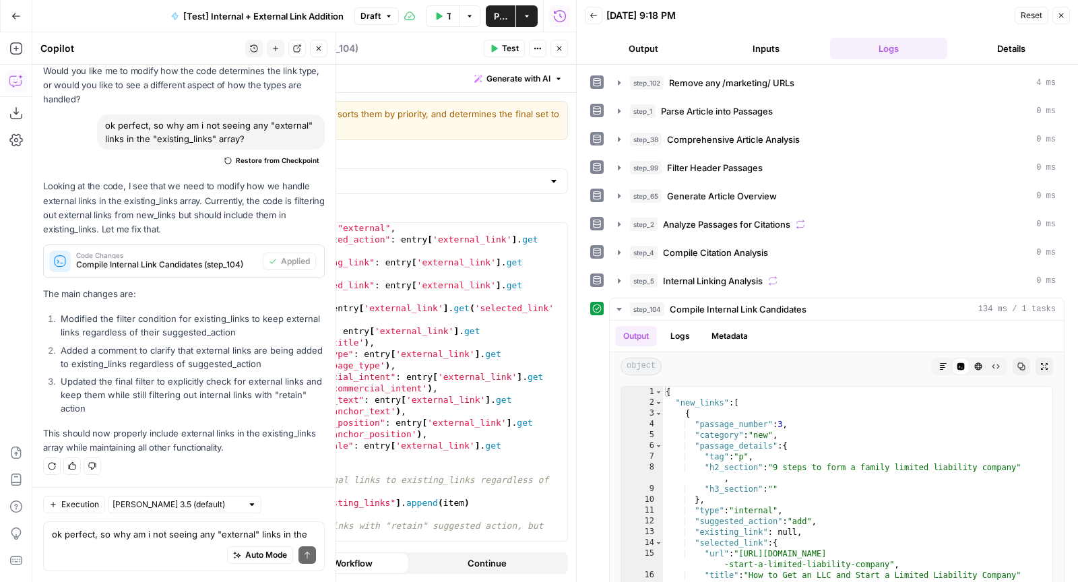
scroll to position [75, 0]
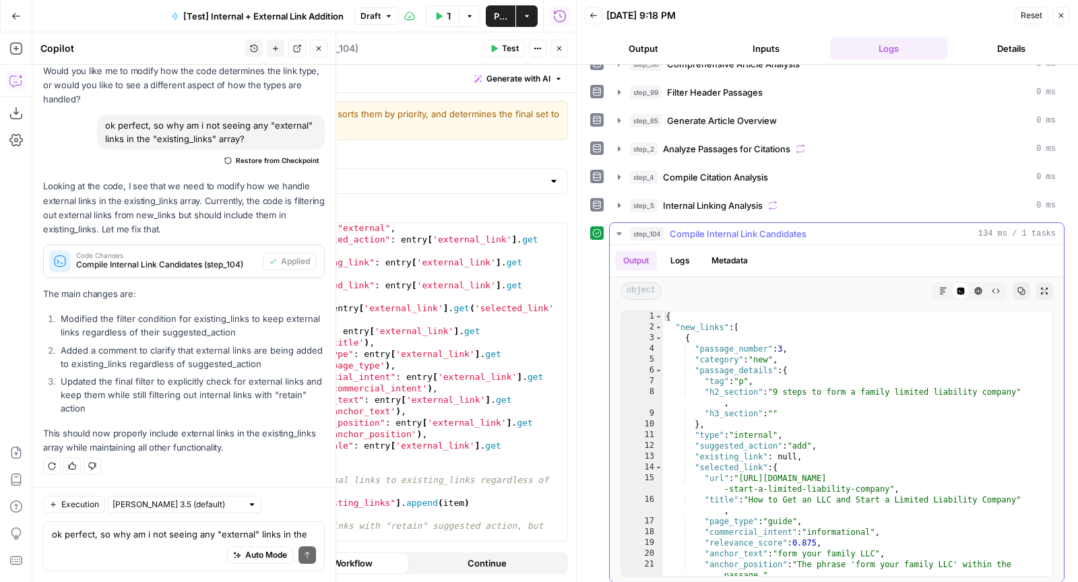
click at [811, 374] on div "{ "new_links" : [ { "passage_number" : 3 , "category" : "new" , "passage_detail…" at bounding box center [852, 454] width 378 height 287
type textarea "**********"
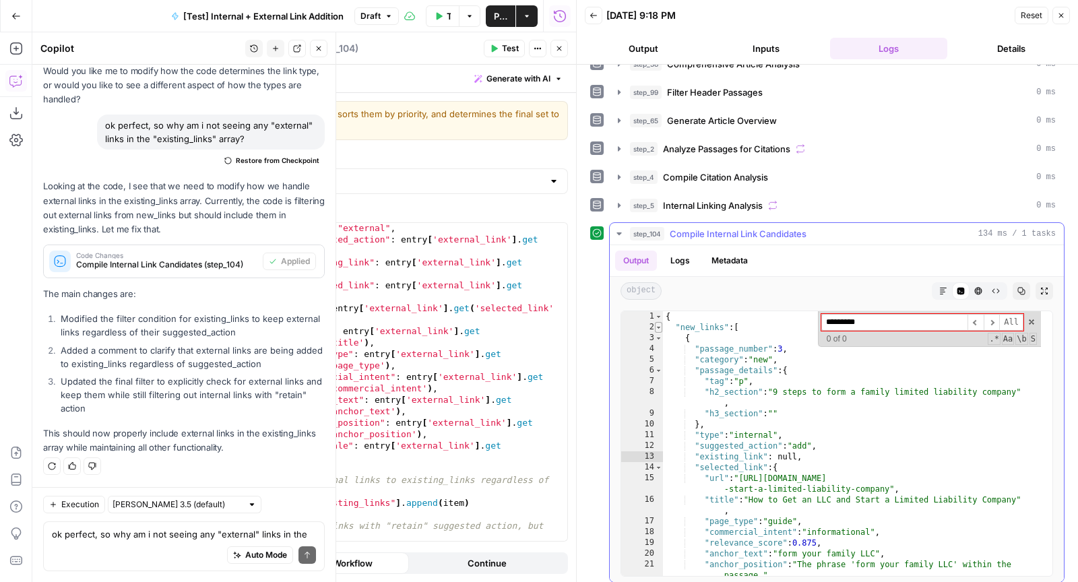
type input "*********"
type textarea "**********"
click at [657, 322] on span "Toggle code folding, rows 2 through 1011" at bounding box center [658, 327] width 7 height 11
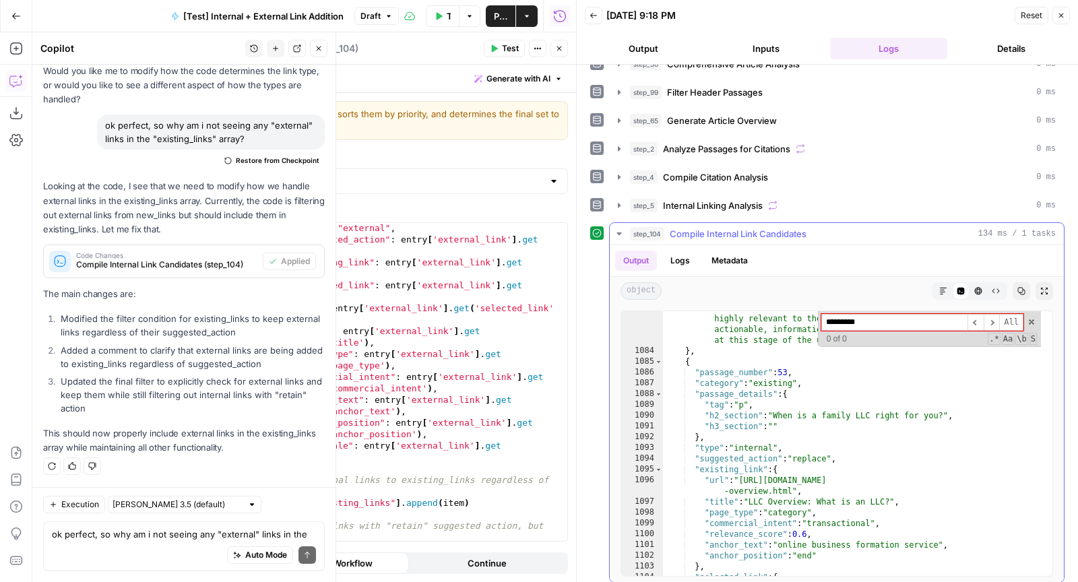
scroll to position [1064, 0]
click at [867, 314] on input "*********" at bounding box center [894, 322] width 146 height 17
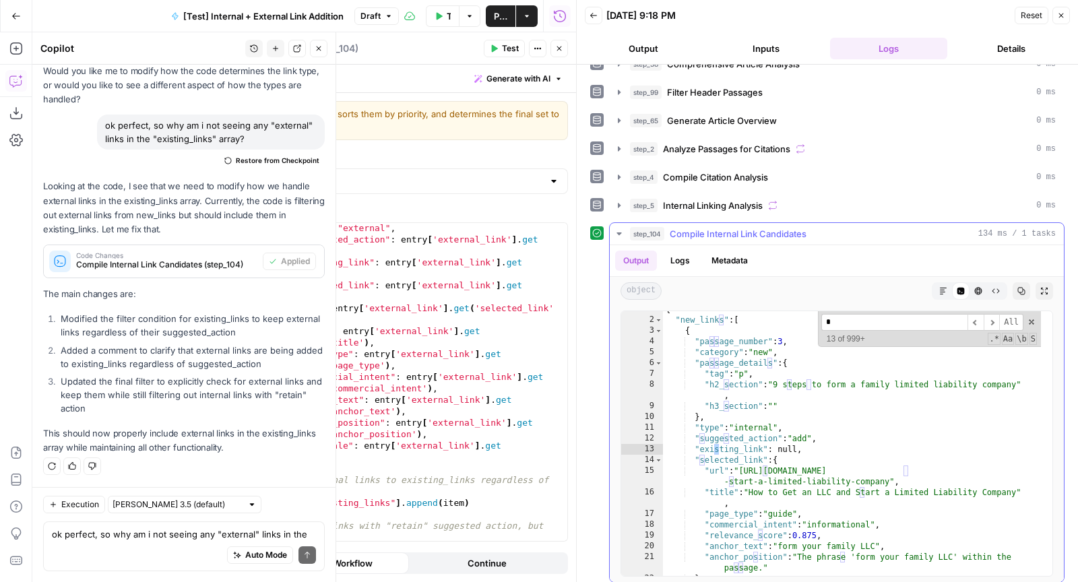
scroll to position [7, 0]
type input "*"
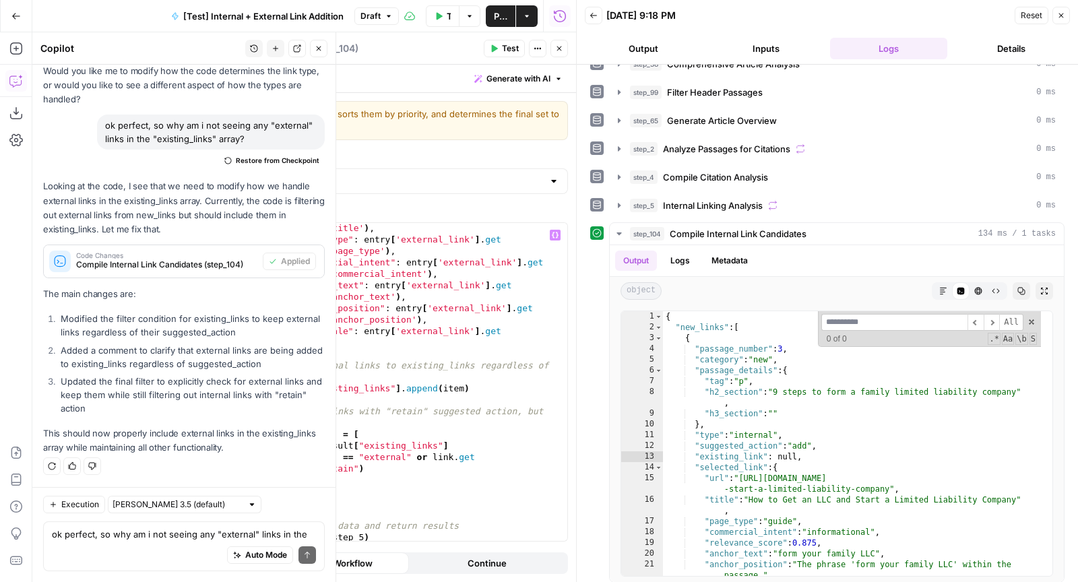
scroll to position [1260, 0]
click at [169, 558] on div "Auto Mode Send" at bounding box center [184, 556] width 264 height 30
click at [418, 327] on div ""title" : entry [ 'external_link' ] . get ( 'selected_link' , { }) . get ( 'tit…" at bounding box center [371, 388] width 369 height 354
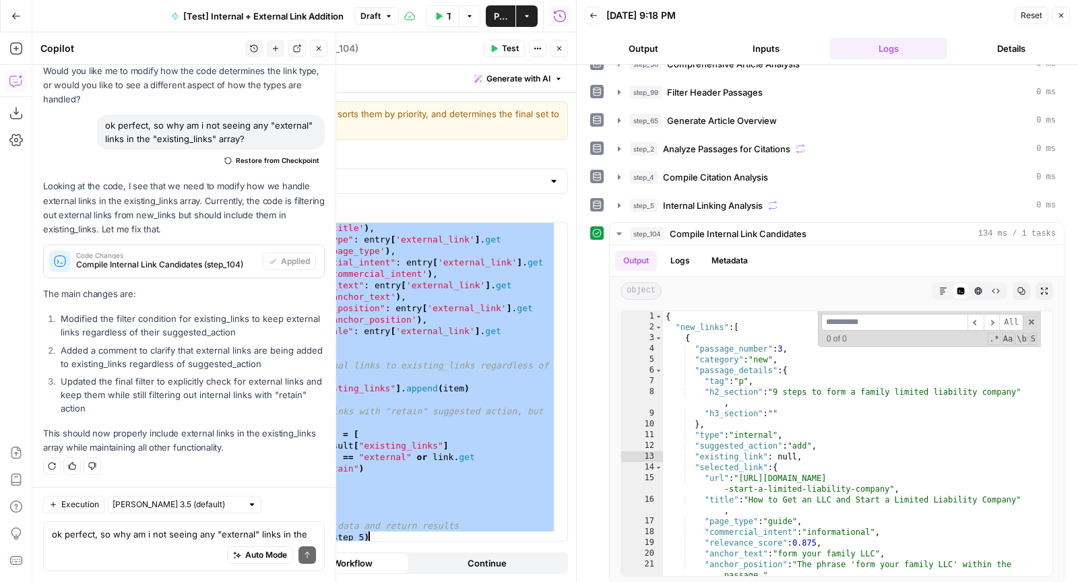
click at [479, 342] on div ""title" : entry [ 'external_link' ] . get ( 'selected_link' , { }) . get ( 'tit…" at bounding box center [371, 388] width 369 height 354
drag, startPoint x: 84, startPoint y: 159, endPoint x: 258, endPoint y: 443, distance: 333.1
copy div "Generate code following these instructions: """ok so I want code that outputs a…"
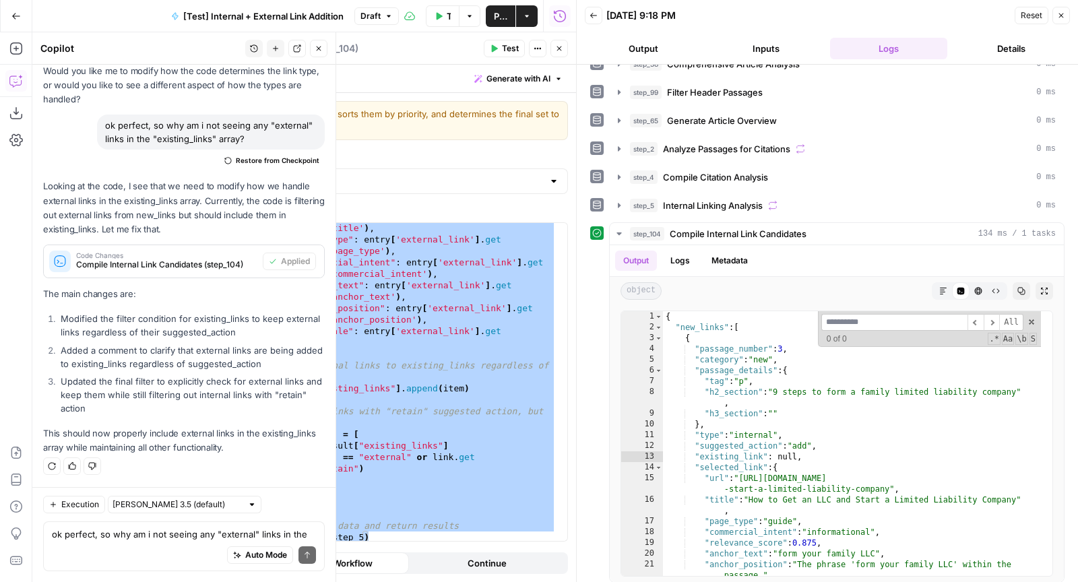
click at [471, 288] on div ""title" : entry [ 'external_link' ] . get ( 'selected_link' , { }) . get ( 'tit…" at bounding box center [371, 388] width 369 height 354
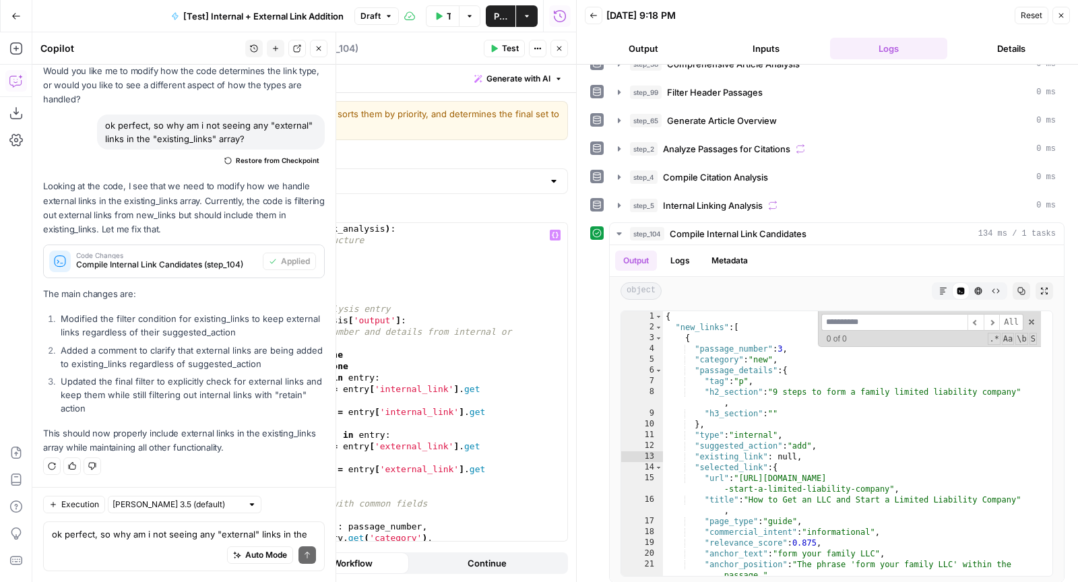
scroll to position [0, 0]
click at [471, 288] on div "def transform_link_data ( link_analysis ) : # Initialize result structure resul…" at bounding box center [371, 394] width 369 height 343
type textarea "**********"
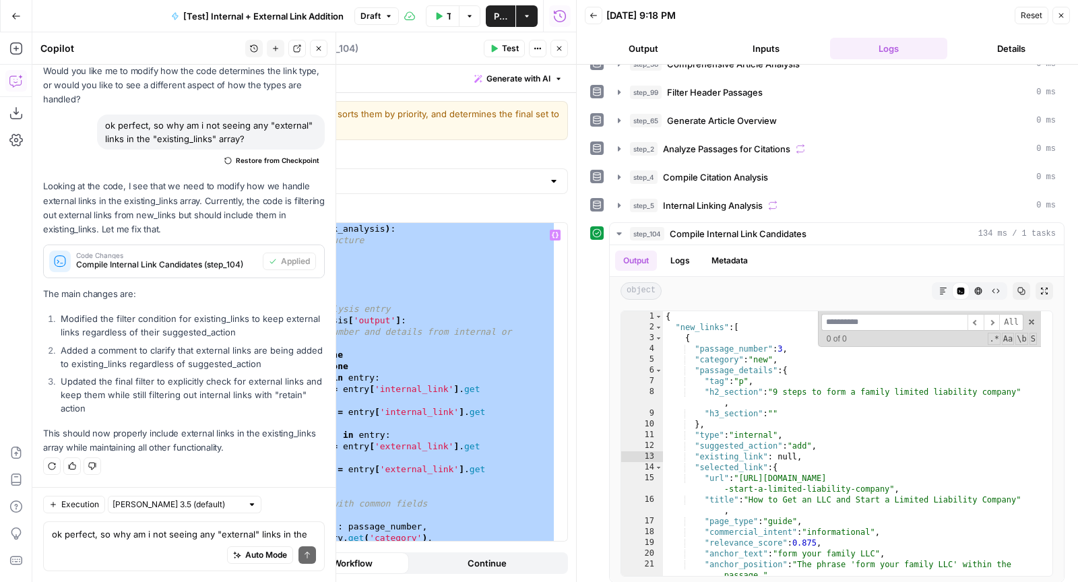
paste textarea
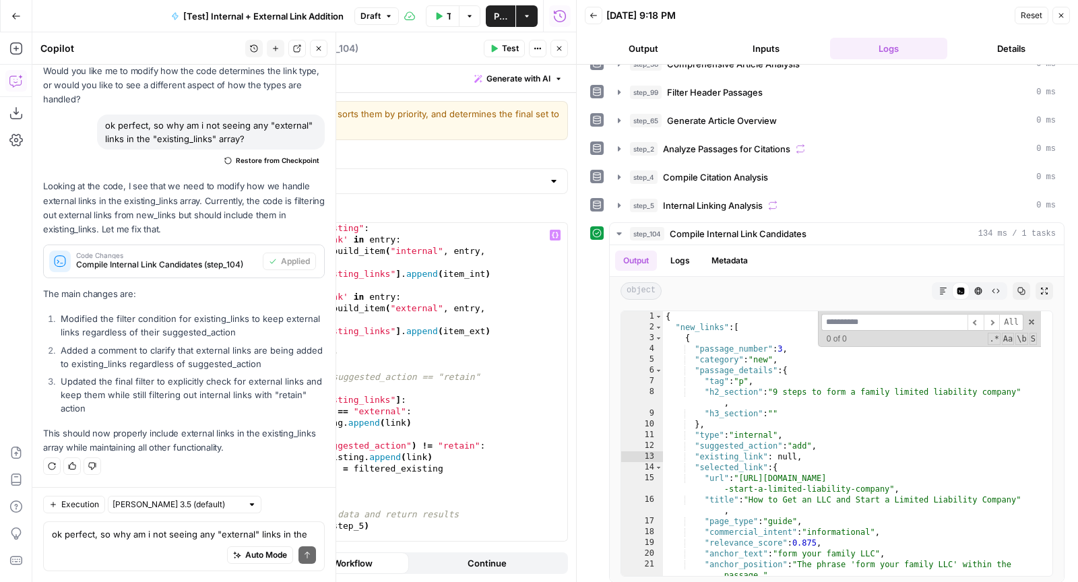
type textarea "**********"
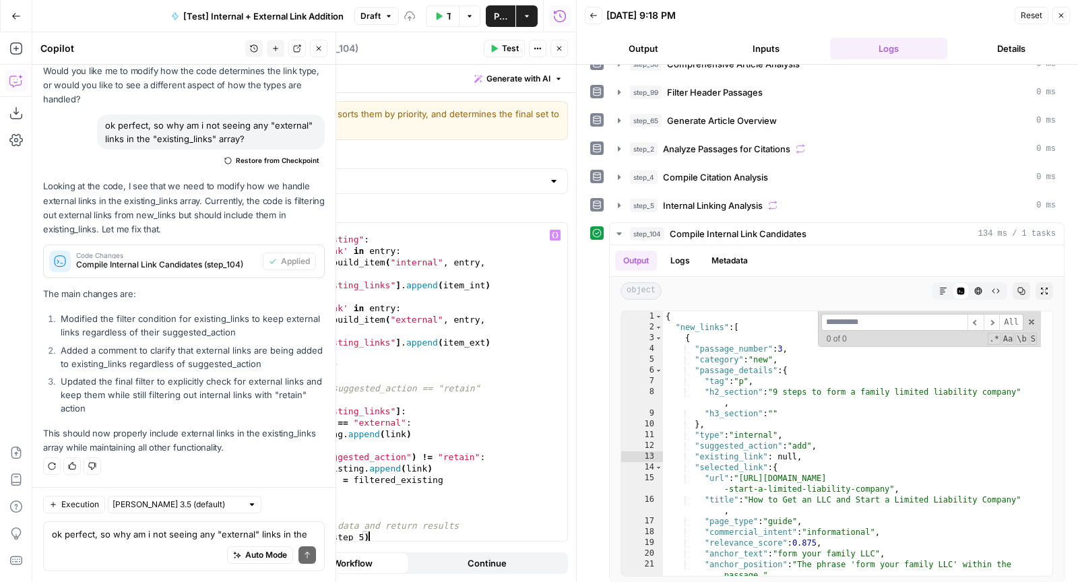
click at [514, 43] on span "Test" at bounding box center [510, 48] width 17 height 12
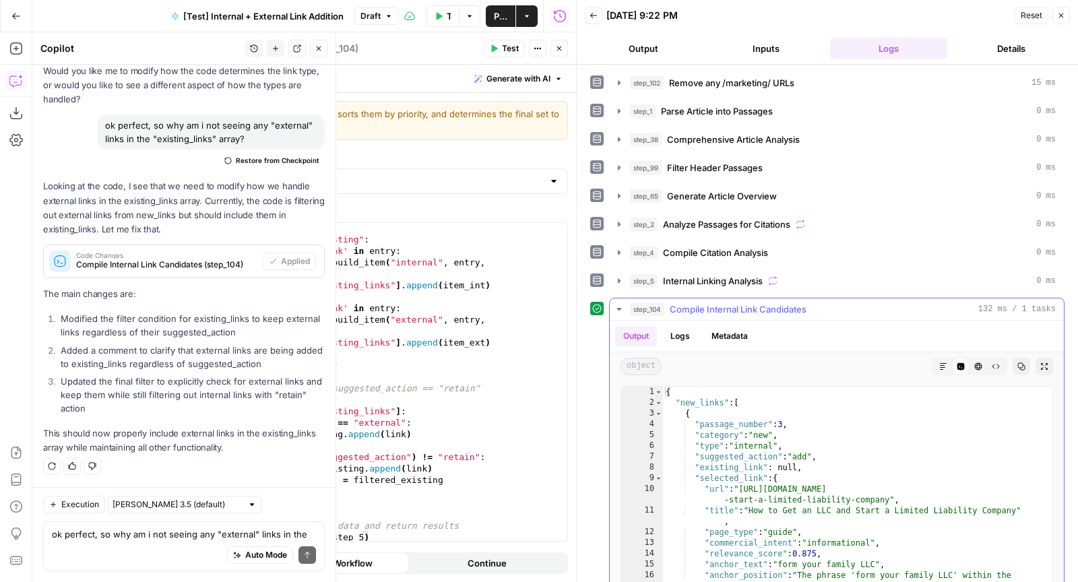
scroll to position [75, 0]
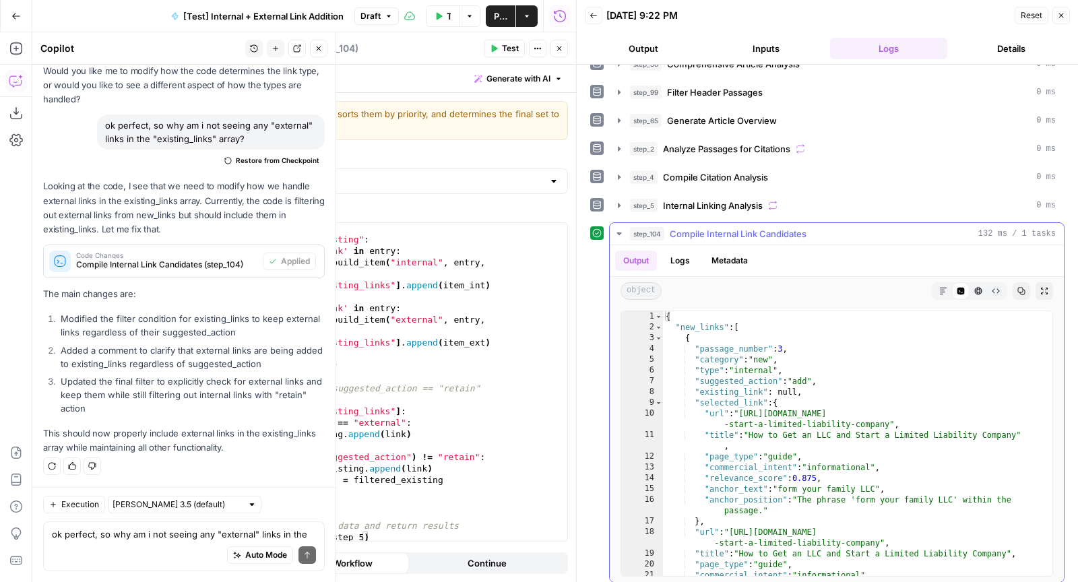
click at [872, 391] on div "{ "new_links" : [ { "passage_number" : 3 , "category" : "new" , "type" : "inter…" at bounding box center [852, 454] width 378 height 287
type textarea "**********"
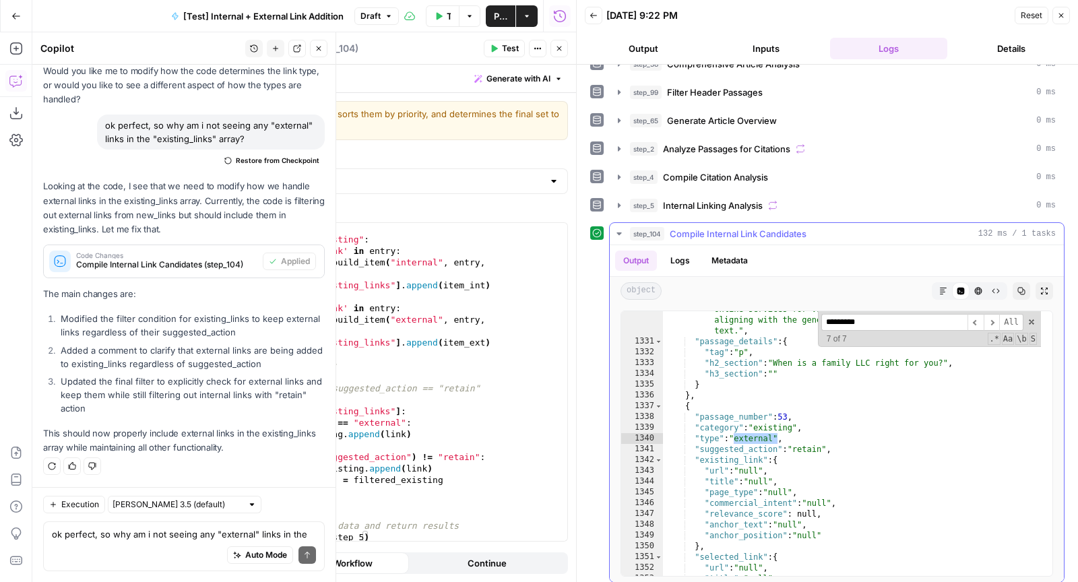
scroll to position [16299, 0]
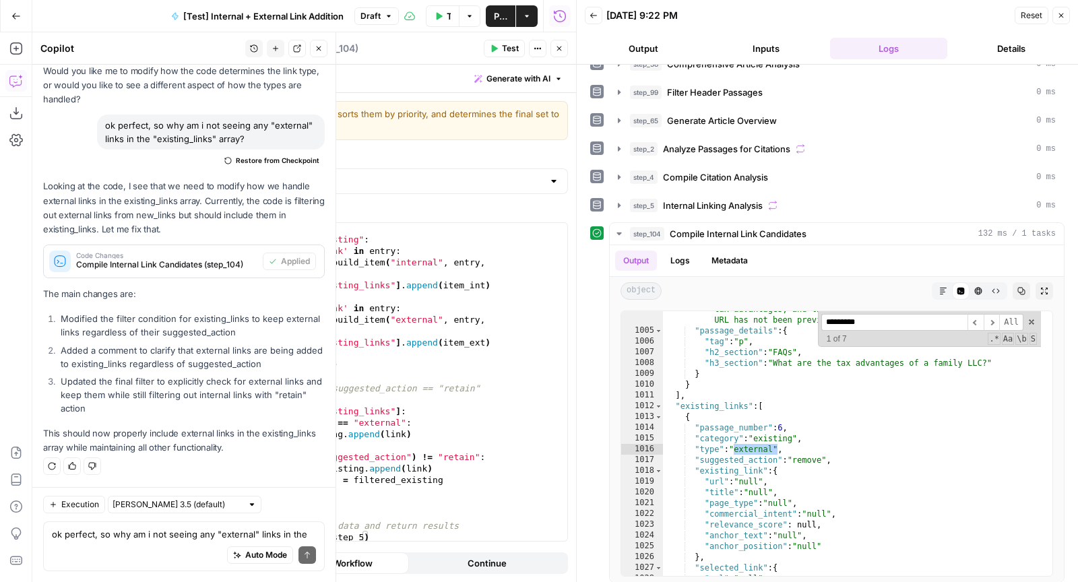
type input "*********"
click at [347, 312] on div "# ----- EXISTING LINKS: include both internal & external ----- if category == "…" at bounding box center [371, 388] width 369 height 354
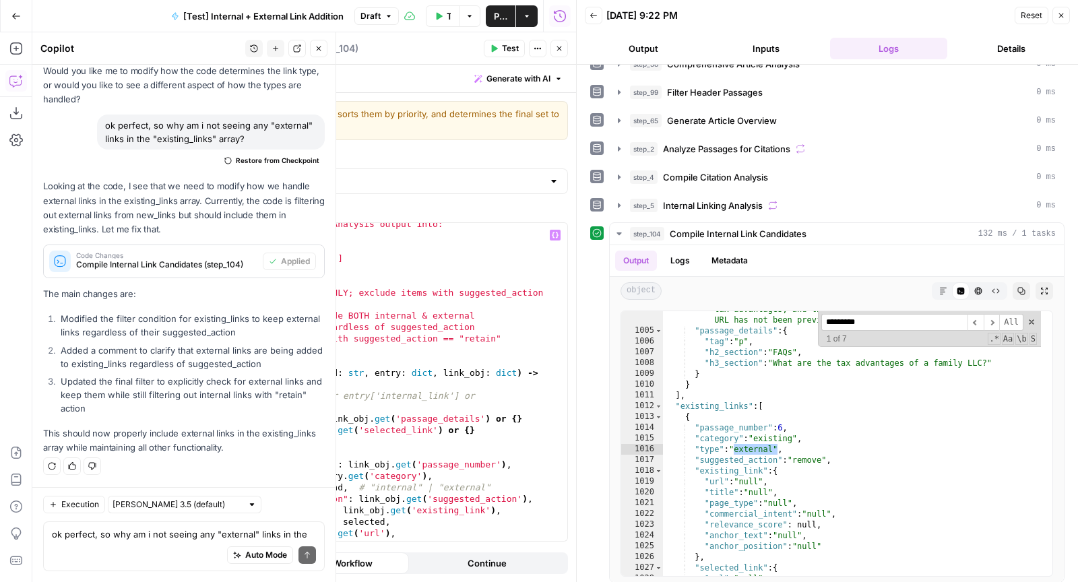
scroll to position [0, 0]
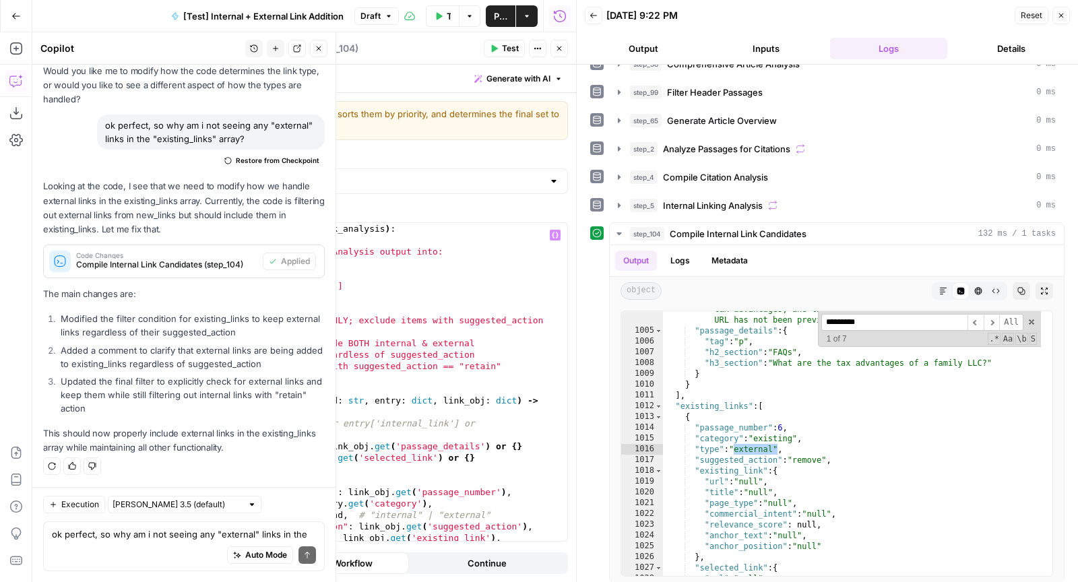
click at [347, 312] on div "def transform_link_data ( link_analysis ) : """ Transform Internal Linking Anal…" at bounding box center [371, 394] width 369 height 343
type textarea "**********"
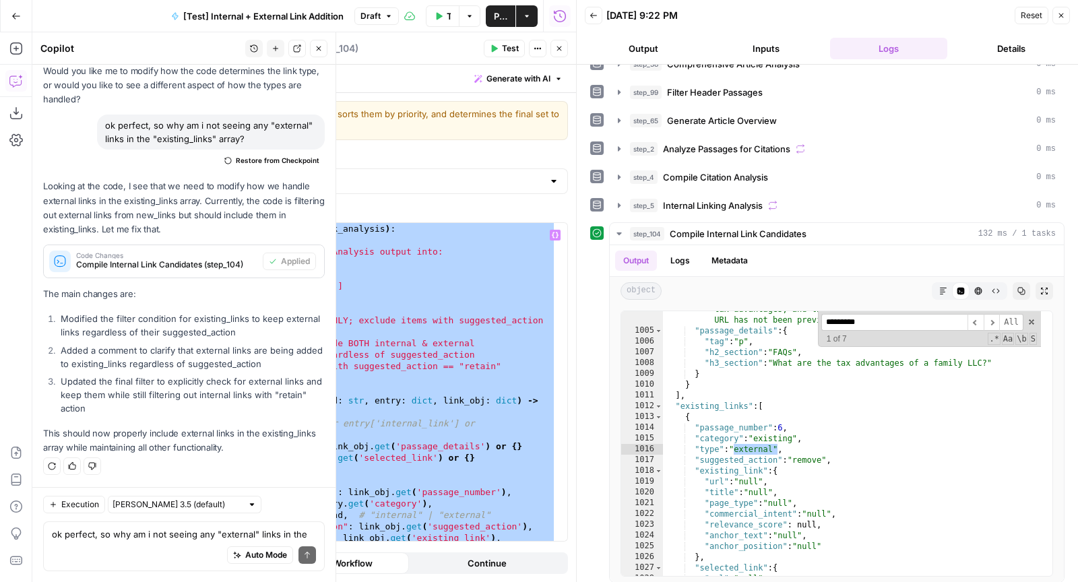
paste textarea
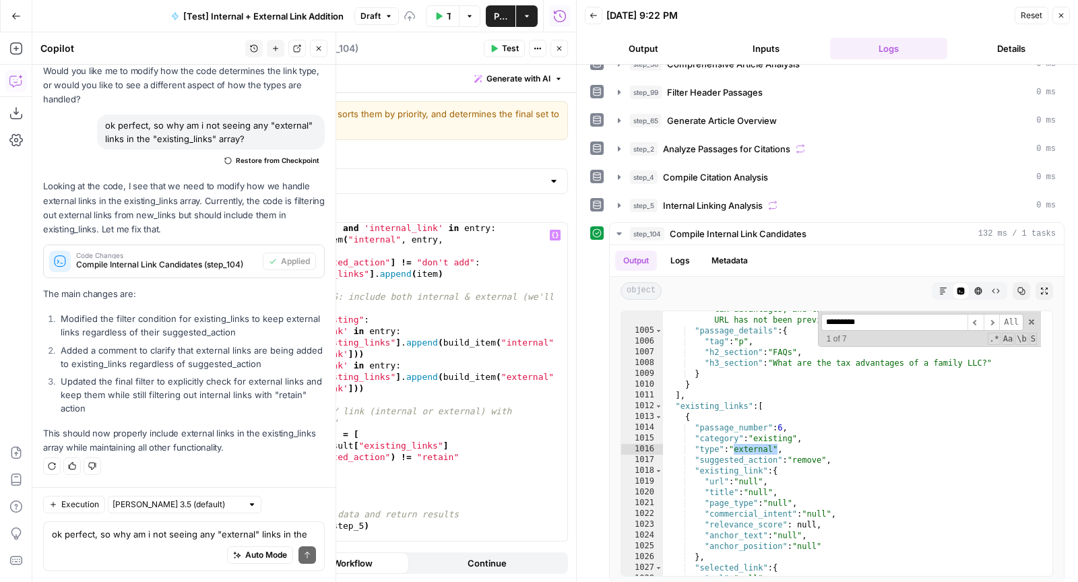
type textarea "**********"
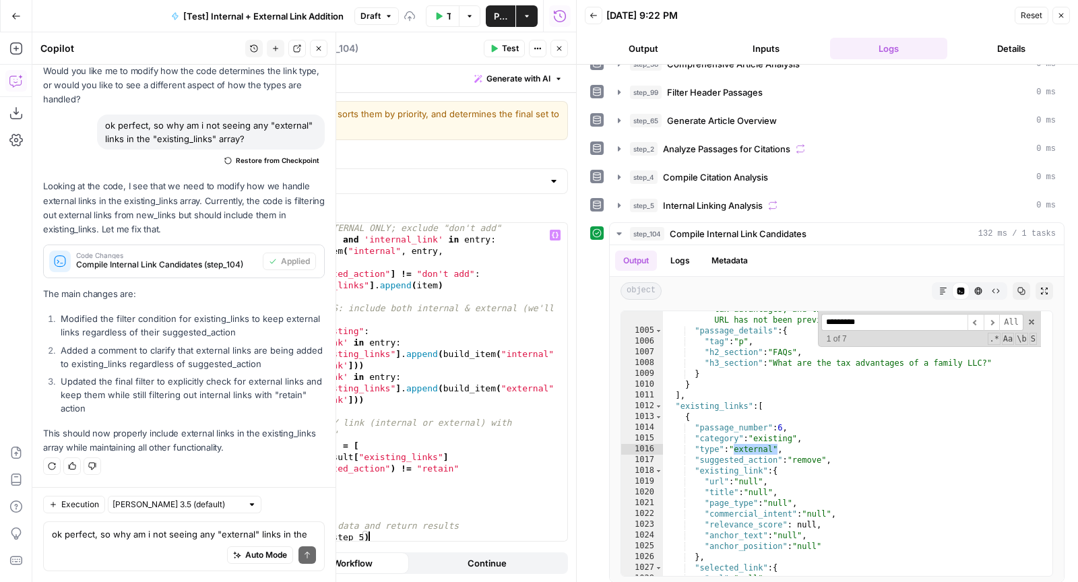
scroll to position [539, 0]
click at [508, 46] on span "Test" at bounding box center [510, 48] width 17 height 12
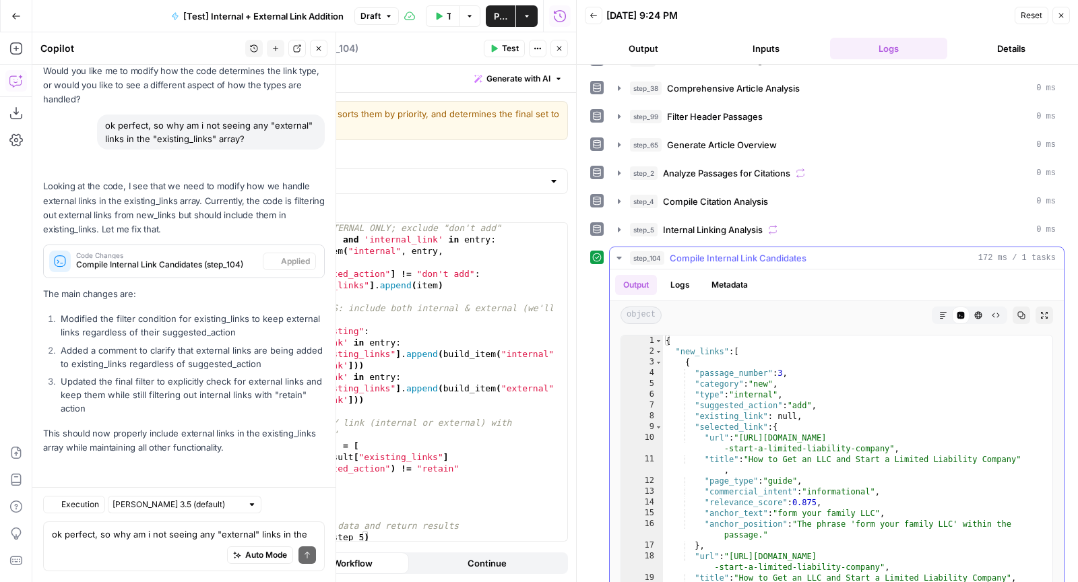
scroll to position [75, 0]
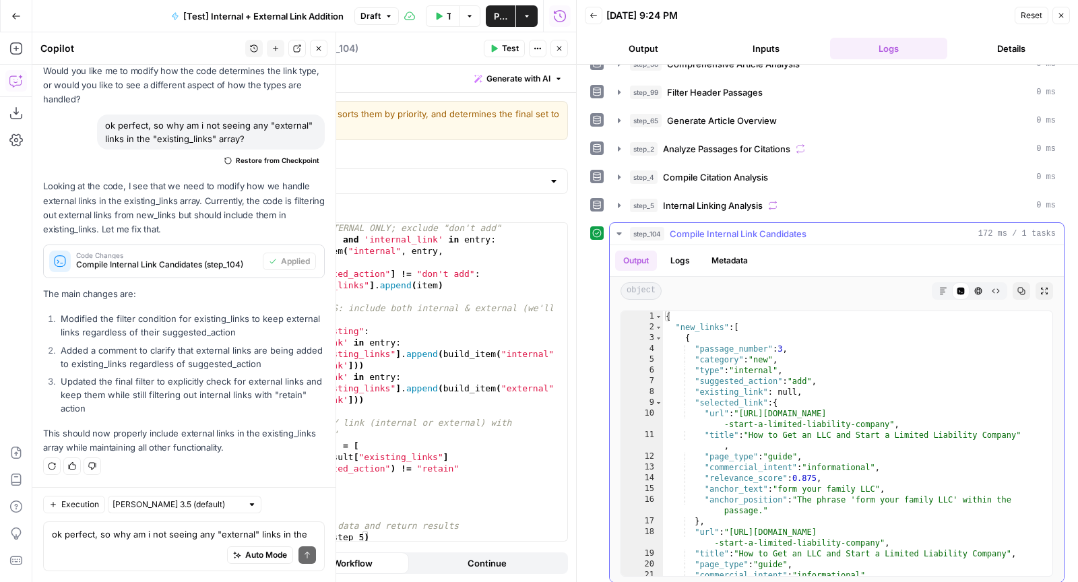
click at [859, 413] on div "{ "new_links" : [ { "passage_number" : 3 , "category" : "new" , "type" : "inter…" at bounding box center [852, 454] width 378 height 287
type textarea "**********"
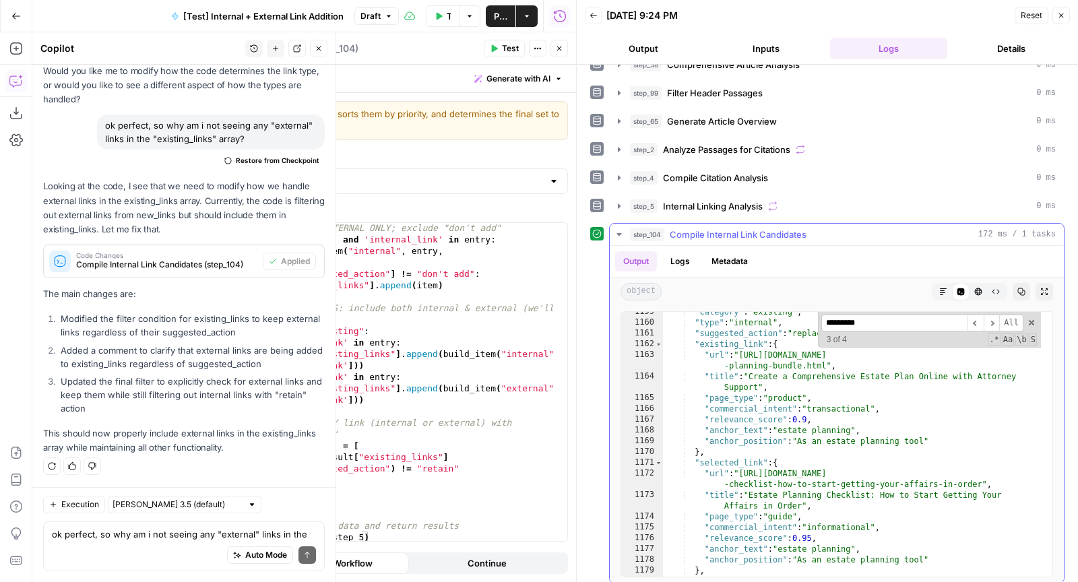
scroll to position [18713, 0]
type input "*********"
type textarea "**********"
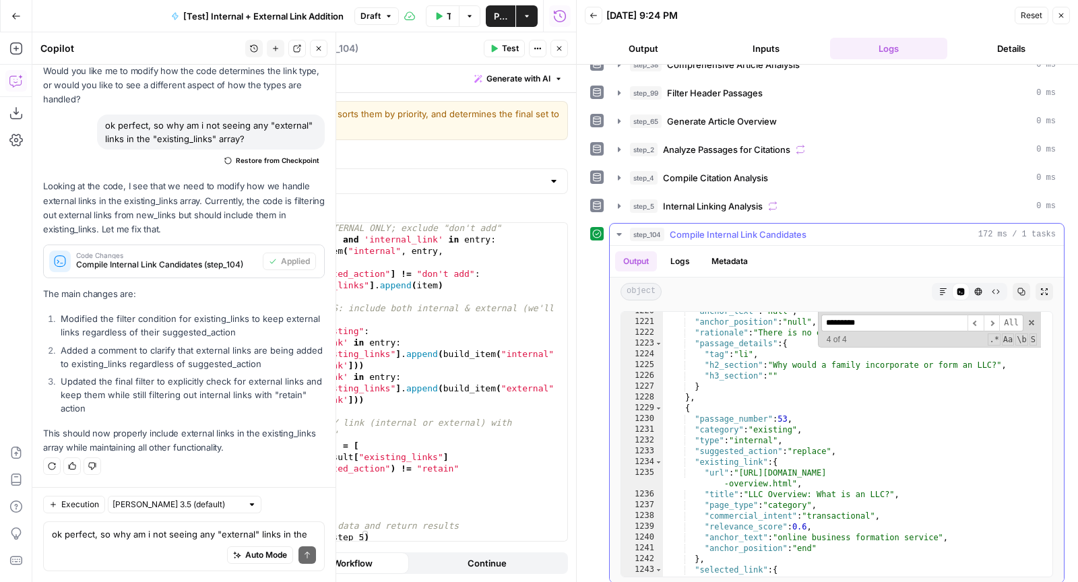
scroll to position [19228, 0]
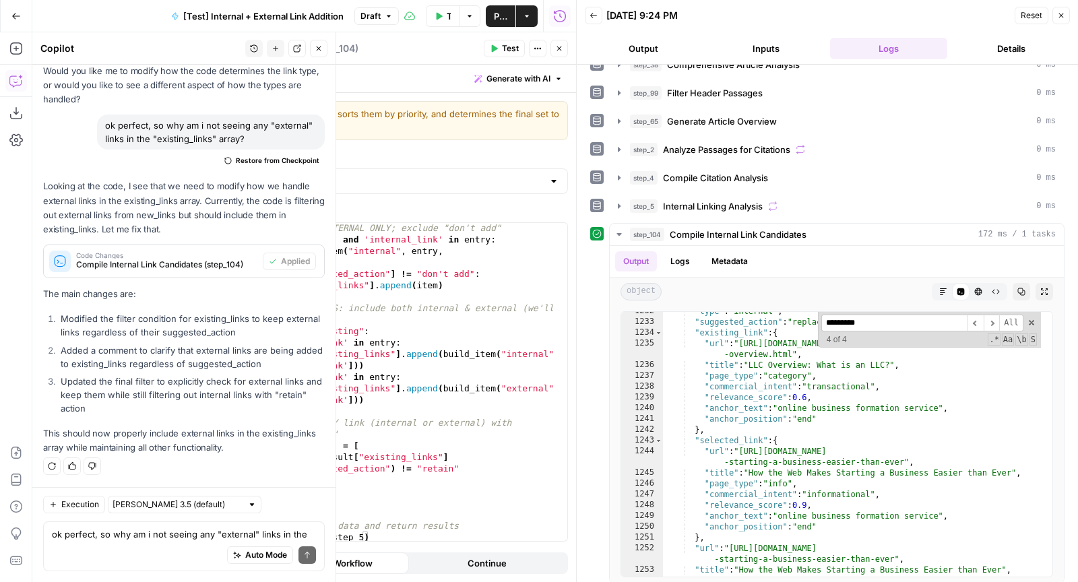
click at [558, 46] on icon "button" at bounding box center [559, 48] width 8 height 8
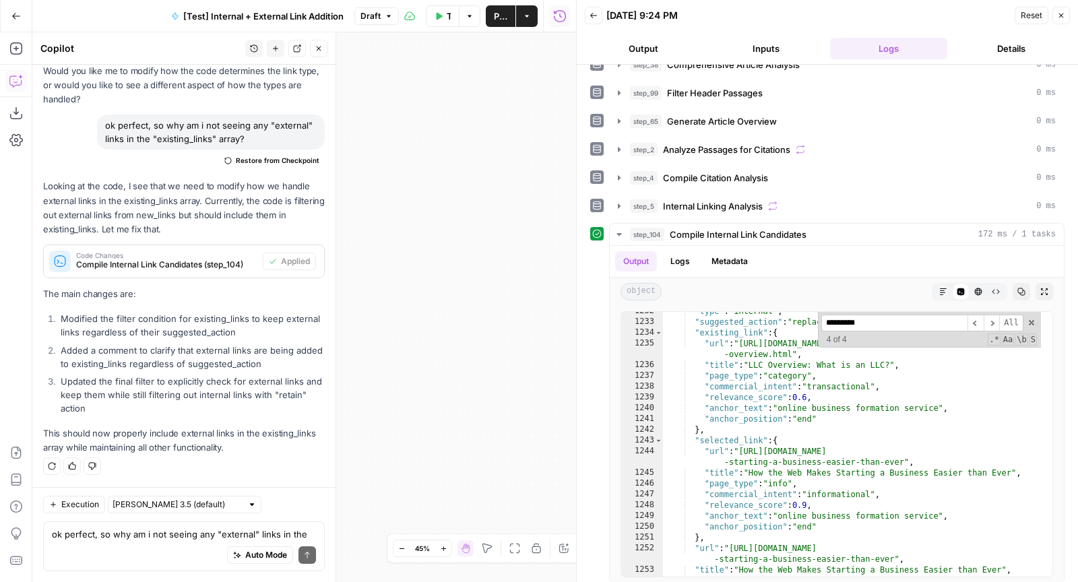
click at [314, 52] on icon "button" at bounding box center [318, 48] width 8 height 8
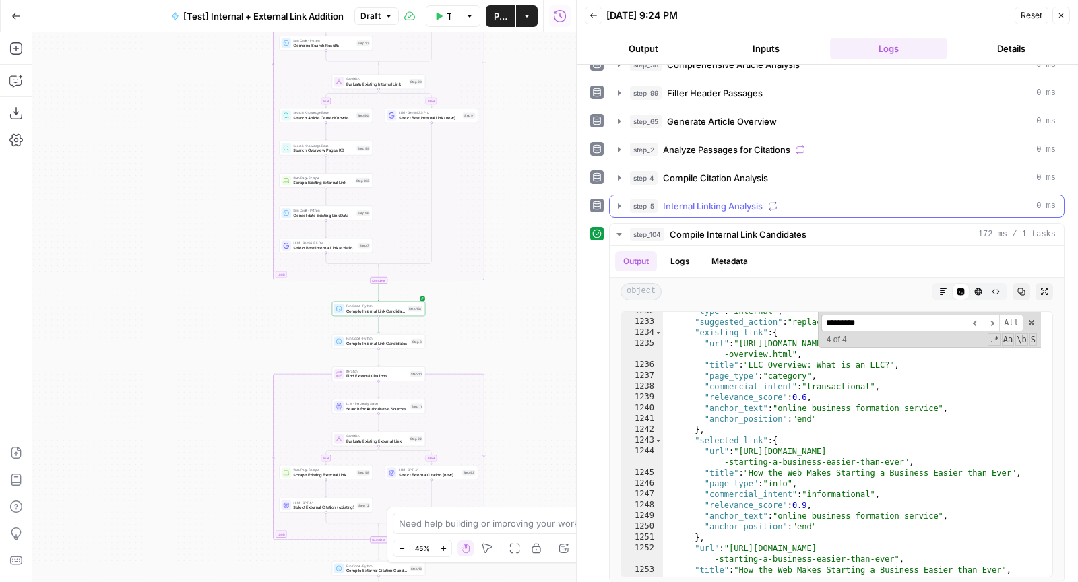
click at [714, 199] on span "Internal Linking Analysis" at bounding box center [713, 205] width 100 height 13
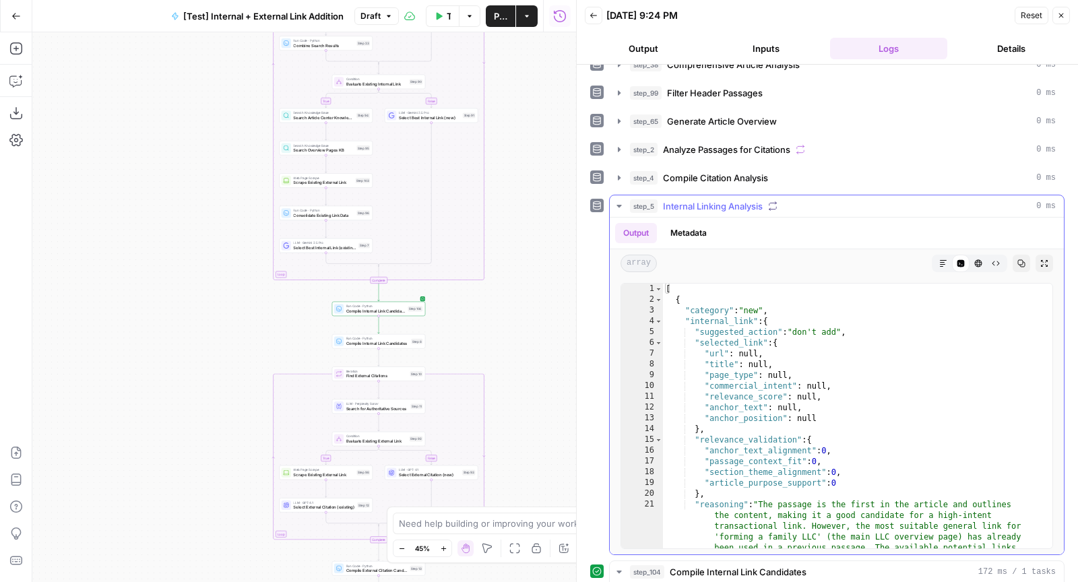
click at [840, 370] on div "[ { "category" : "new" , "internal_link" : { "suggested_action" : "don't add" ,…" at bounding box center [852, 470] width 378 height 373
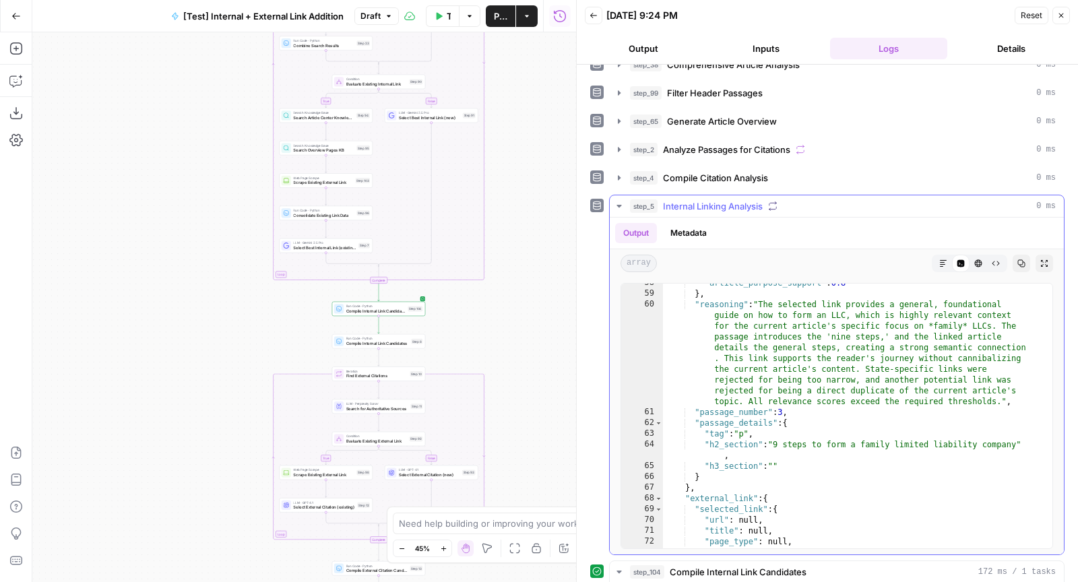
scroll to position [562, 0]
click at [854, 433] on div ""article_purpose_support" : 0.8 } , "reasoning" : "The selected link provides a…" at bounding box center [852, 420] width 378 height 287
type textarea "**********"
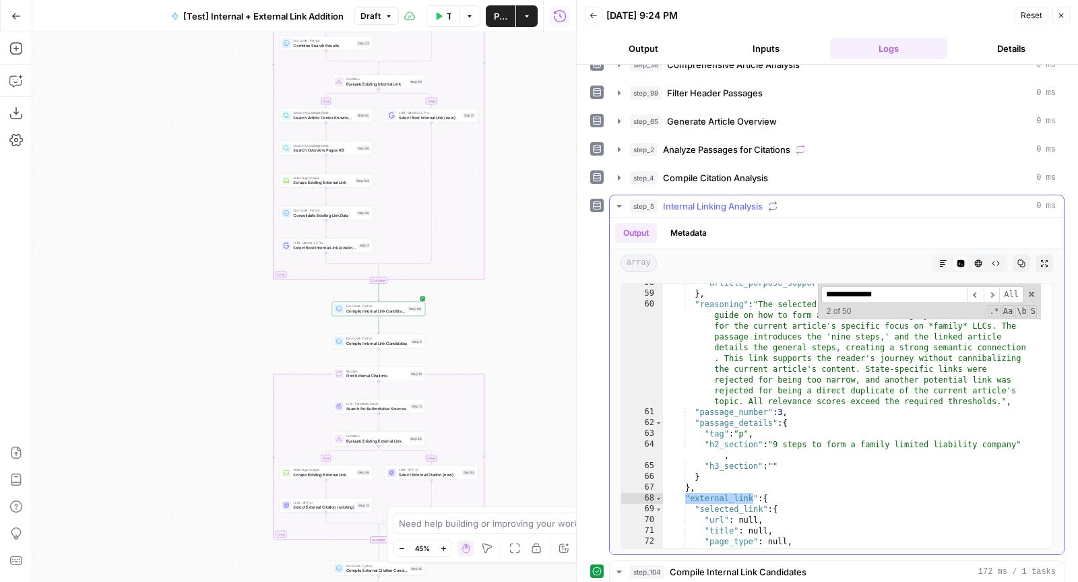
click at [881, 286] on input "**********" at bounding box center [894, 294] width 146 height 17
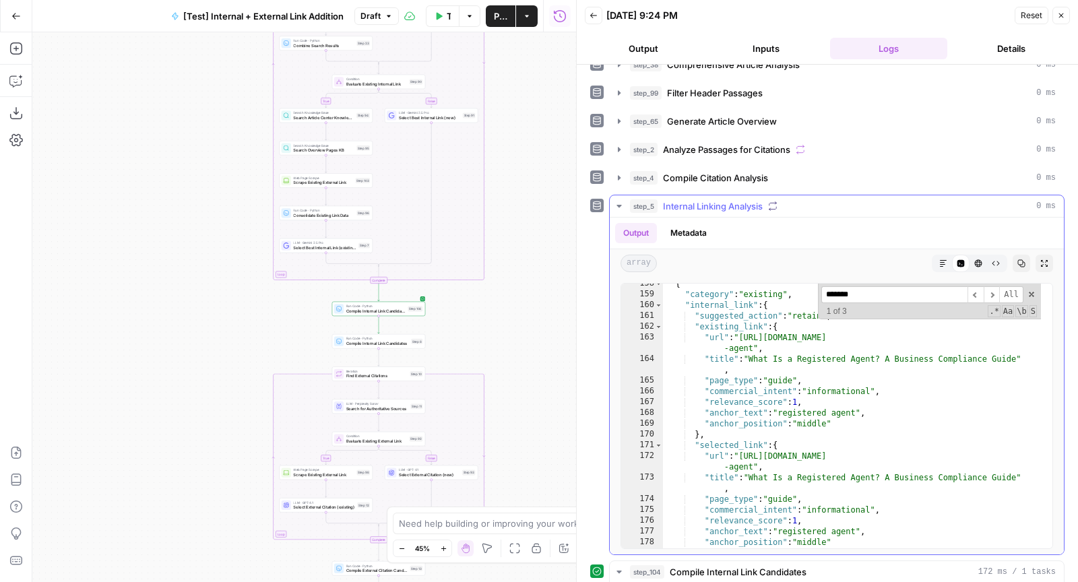
scroll to position [1616, 0]
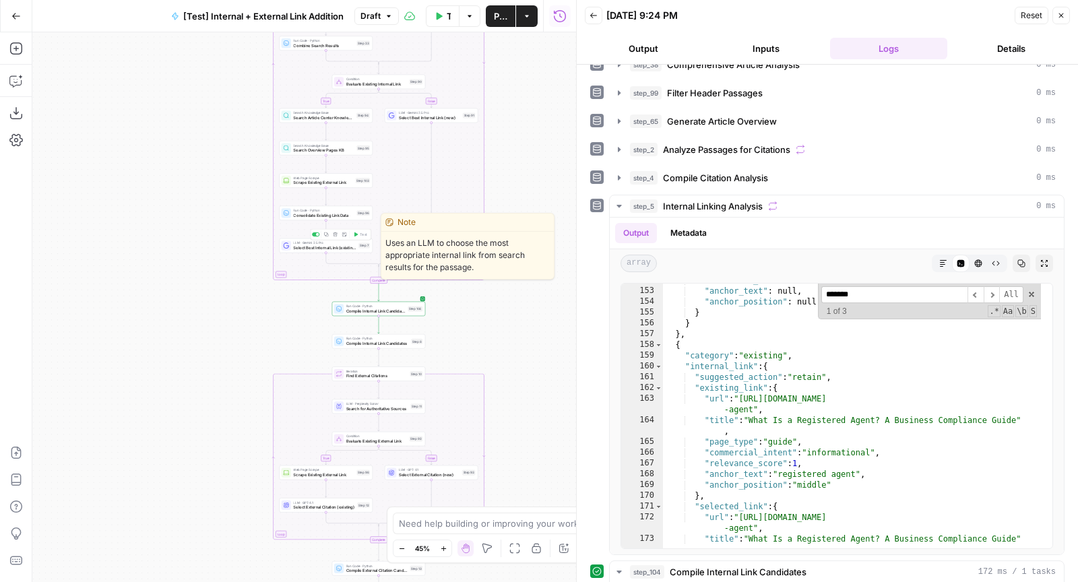
type input "*******"
click at [318, 245] on span "Select Best Internal Link (existing)" at bounding box center [324, 247] width 63 height 6
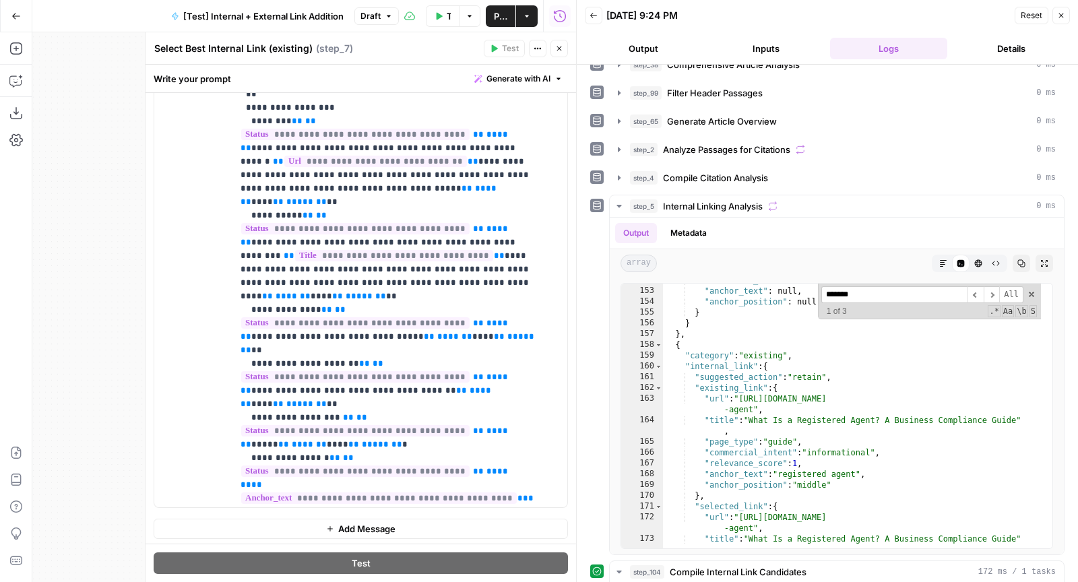
scroll to position [5361, 0]
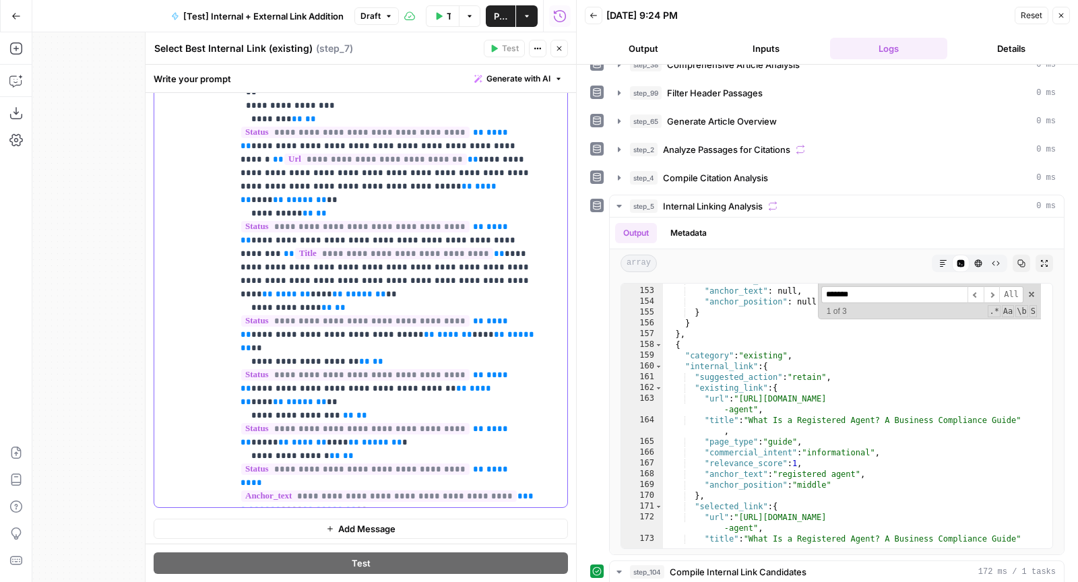
drag, startPoint x: 317, startPoint y: 236, endPoint x: 494, endPoint y: 250, distance: 178.3
copy p "**********"
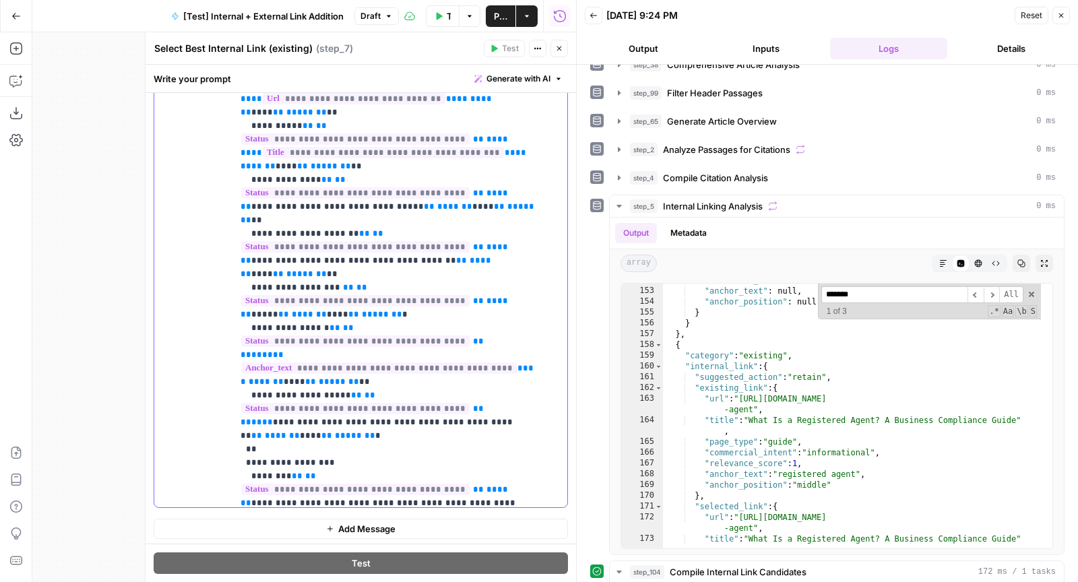
scroll to position [5041, 0]
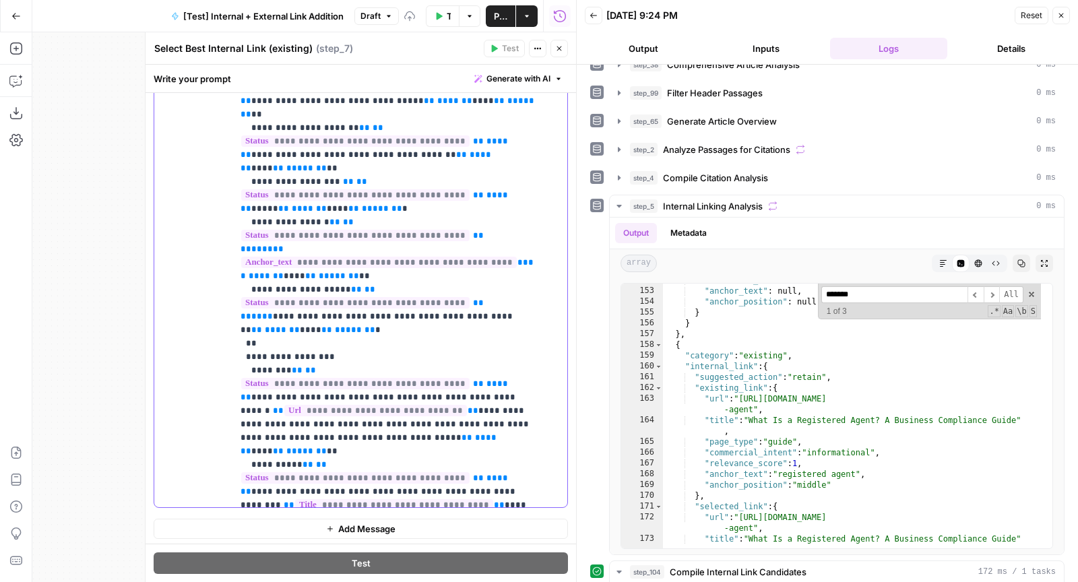
scroll to position [5112, 0]
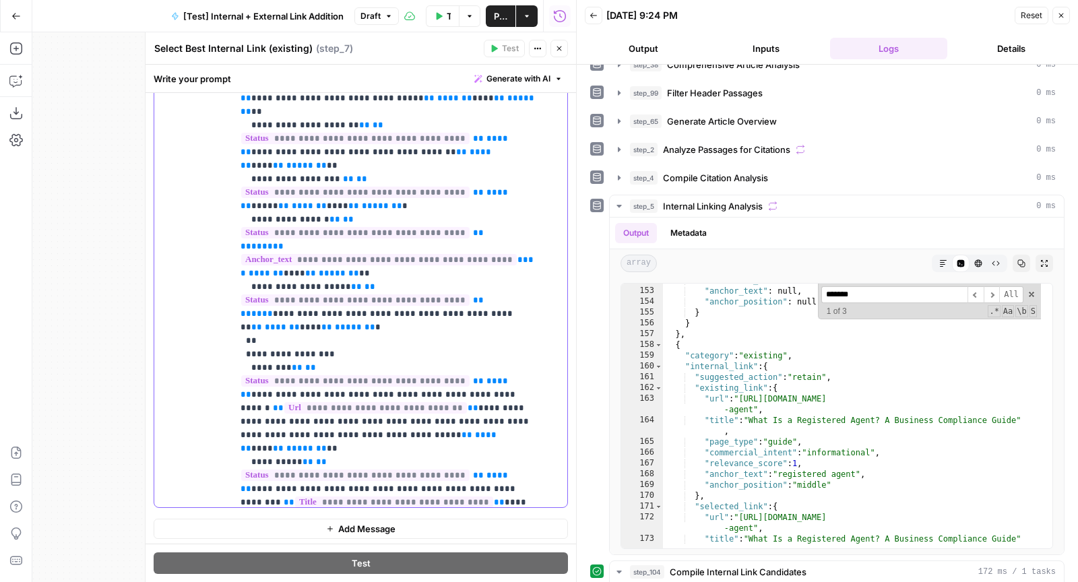
drag, startPoint x: 443, startPoint y: 322, endPoint x: 490, endPoint y: 327, distance: 46.8
copy p "** **** **"
paste div
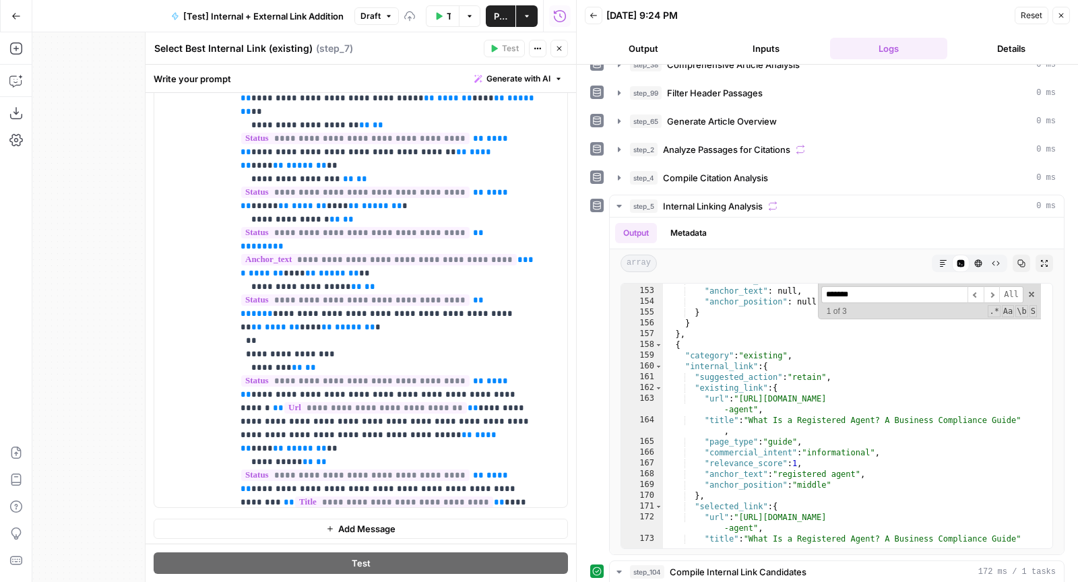
click at [555, 55] on button "Close" at bounding box center [559, 49] width 18 height 18
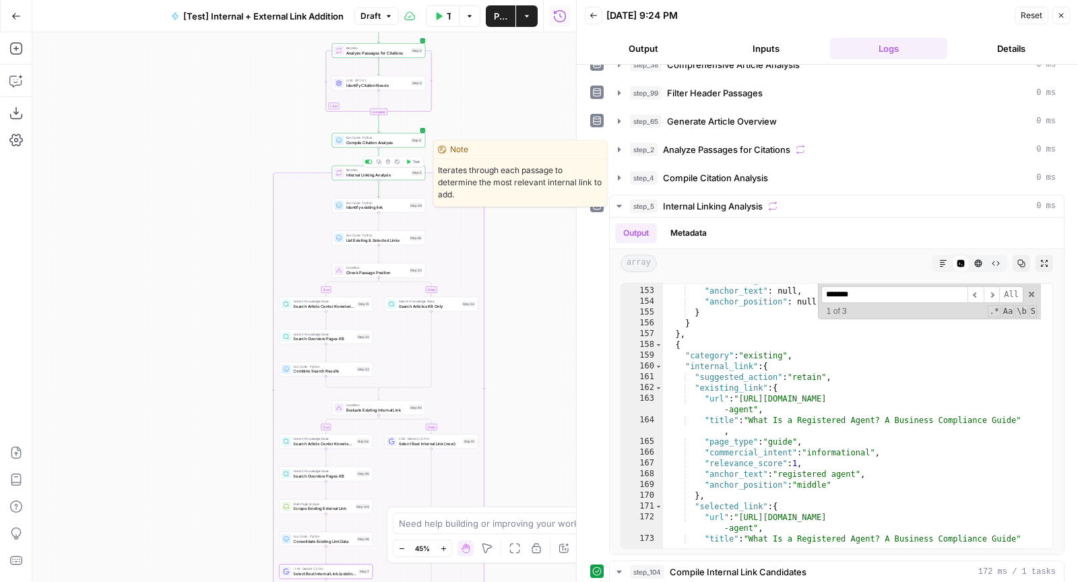
click at [414, 159] on span "Test" at bounding box center [416, 161] width 7 height 5
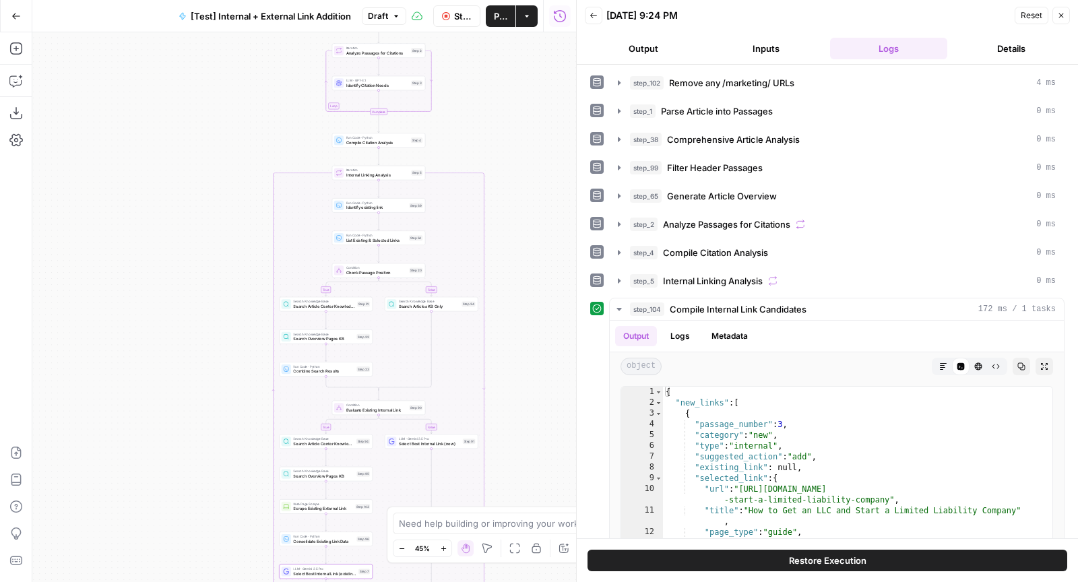
click at [498, 20] on span "Publish" at bounding box center [500, 15] width 13 height 13
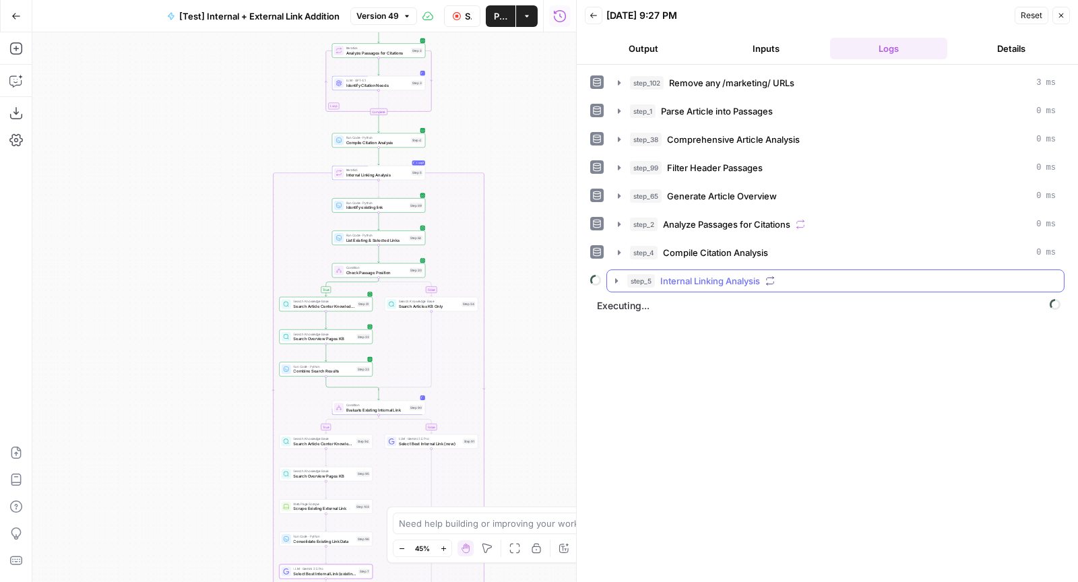
click at [791, 276] on div "step_5 Internal Linking Analysis" at bounding box center [841, 280] width 428 height 13
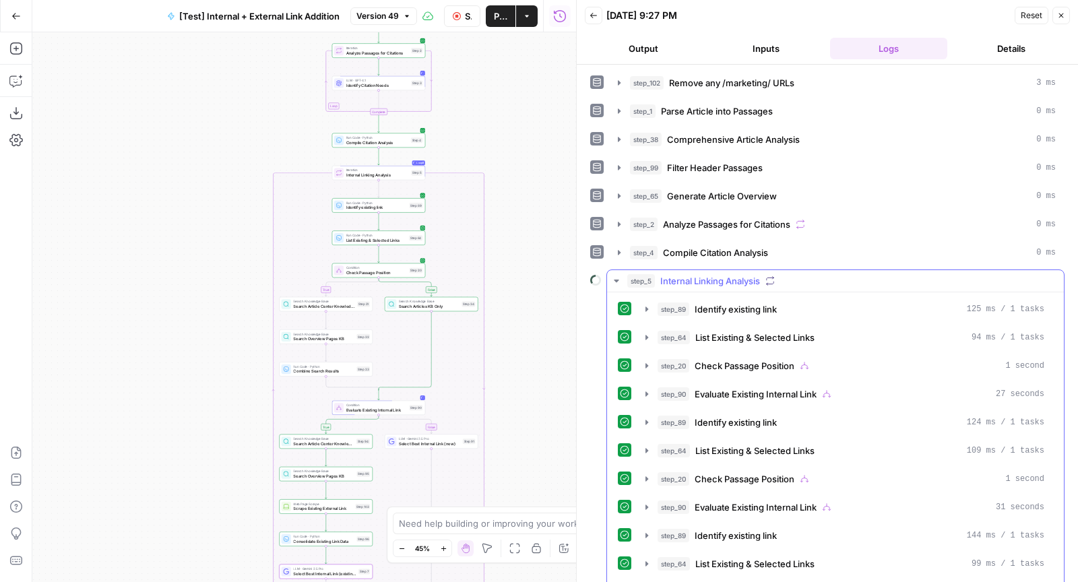
click at [791, 276] on div "step_5 Internal Linking Analysis" at bounding box center [841, 280] width 428 height 13
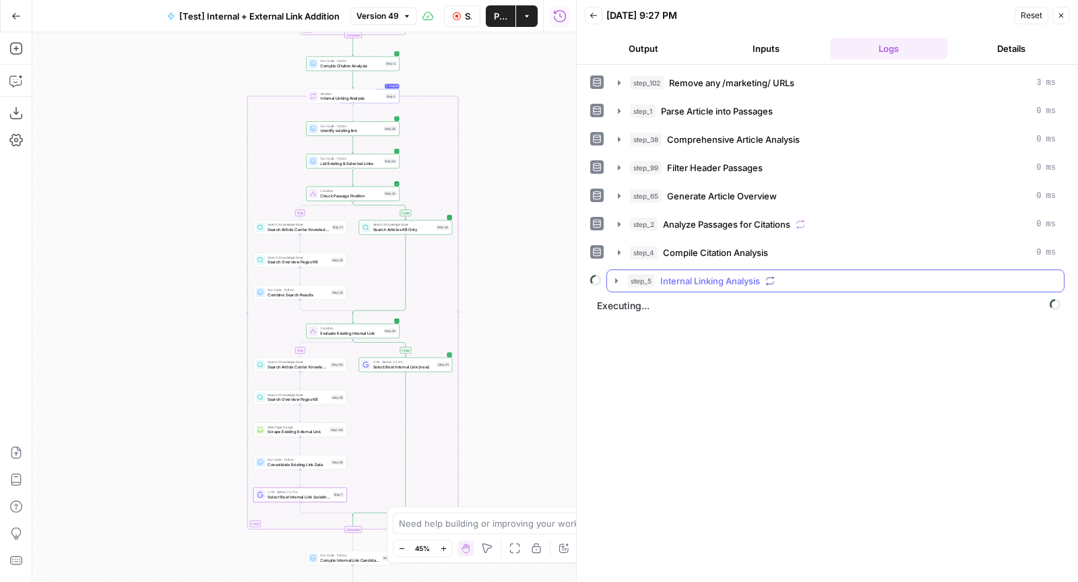
click at [732, 279] on span "Internal Linking Analysis" at bounding box center [710, 280] width 100 height 13
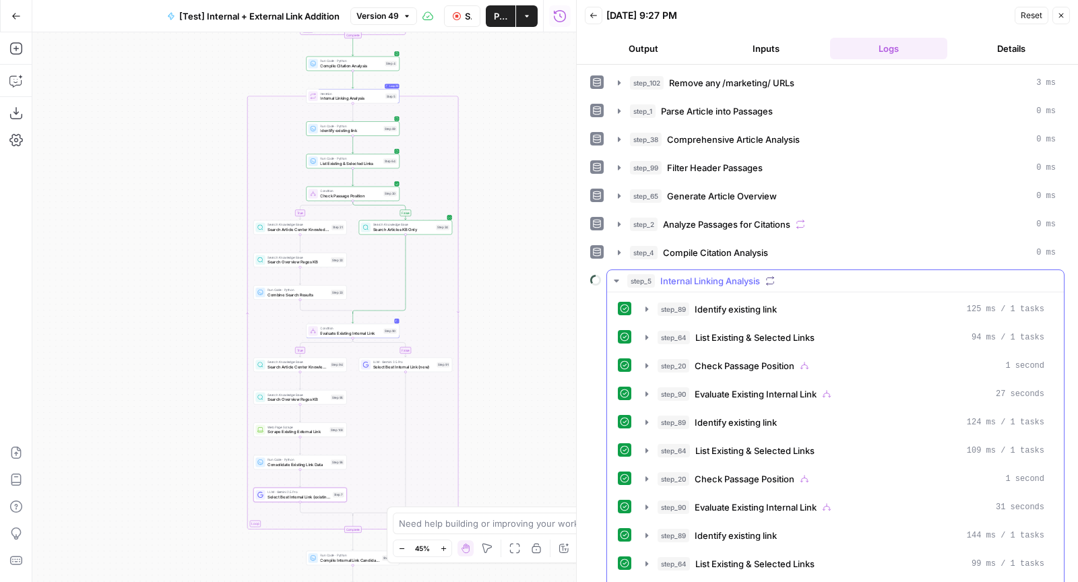
click at [732, 279] on span "Internal Linking Analysis" at bounding box center [710, 280] width 100 height 13
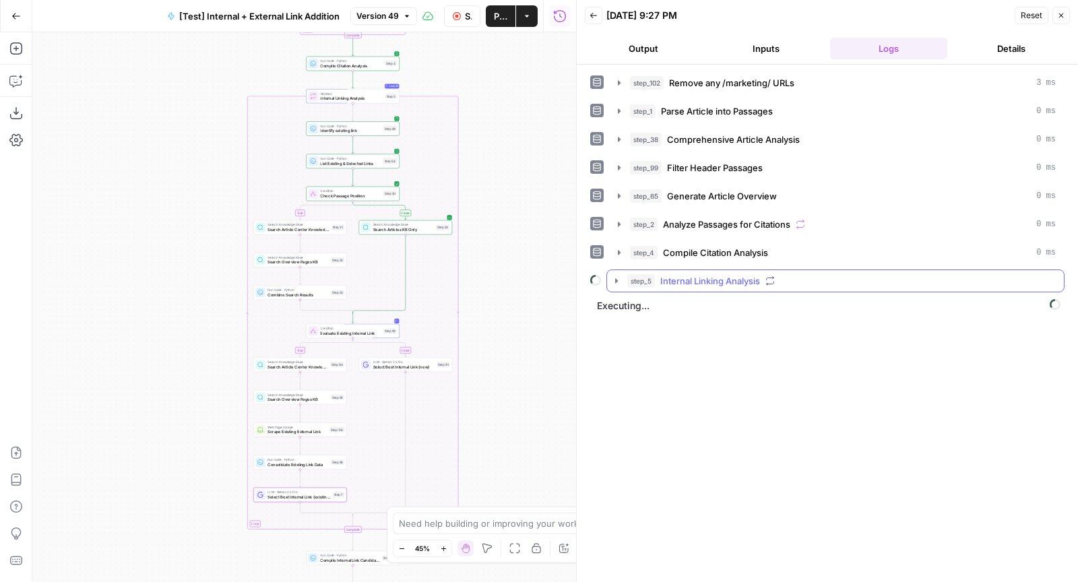
click at [696, 270] on button "step_5 Internal Linking Analysis" at bounding box center [835, 281] width 457 height 22
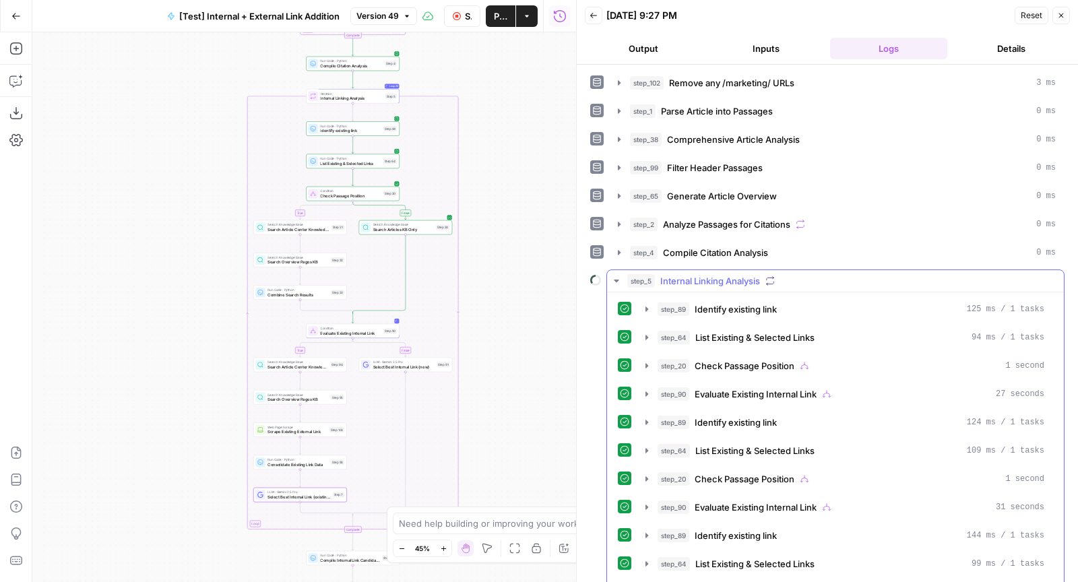
click at [696, 270] on button "step_5 Internal Linking Analysis" at bounding box center [835, 281] width 457 height 22
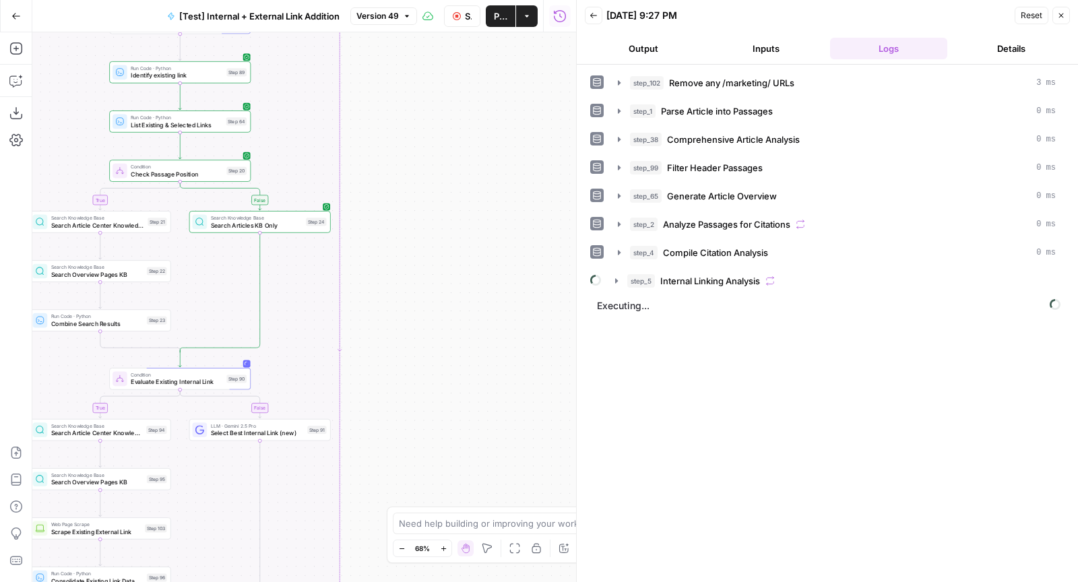
click at [118, 22] on div "Go Back [Test] Internal + External Link Addition Version 49 Stop Run Publish Ac…" at bounding box center [288, 16] width 576 height 32
